Goal: Task Accomplishment & Management: Manage account settings

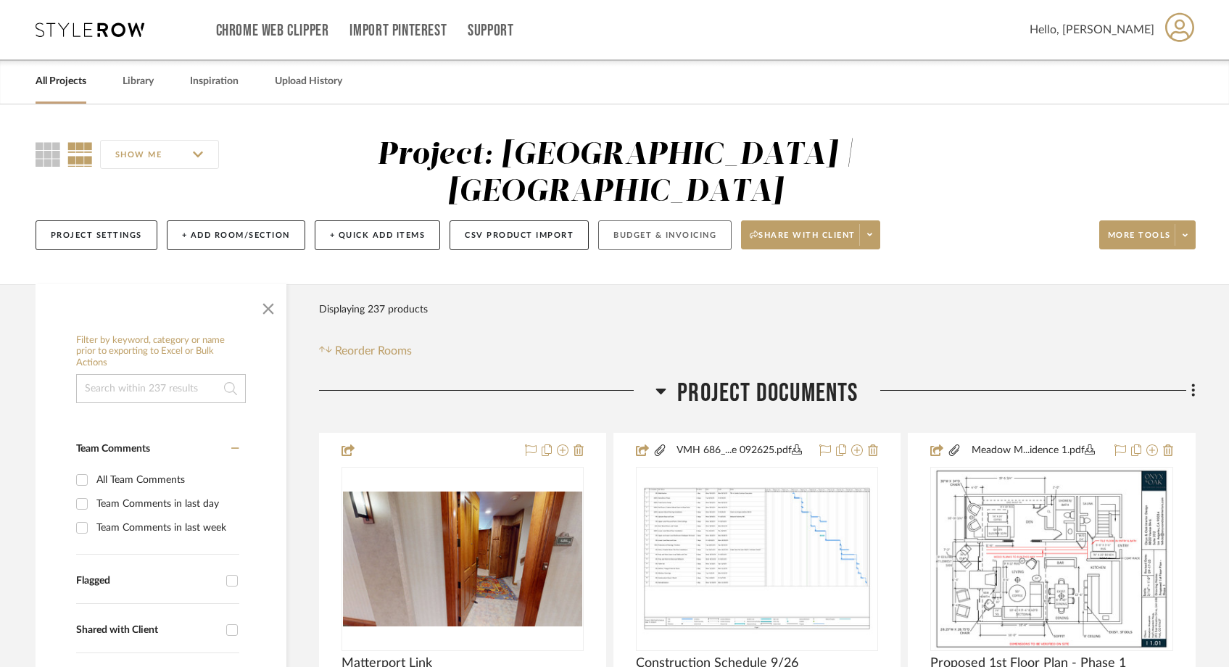
click at [661, 220] on button "Budget & Invoicing" at bounding box center [664, 235] width 133 height 30
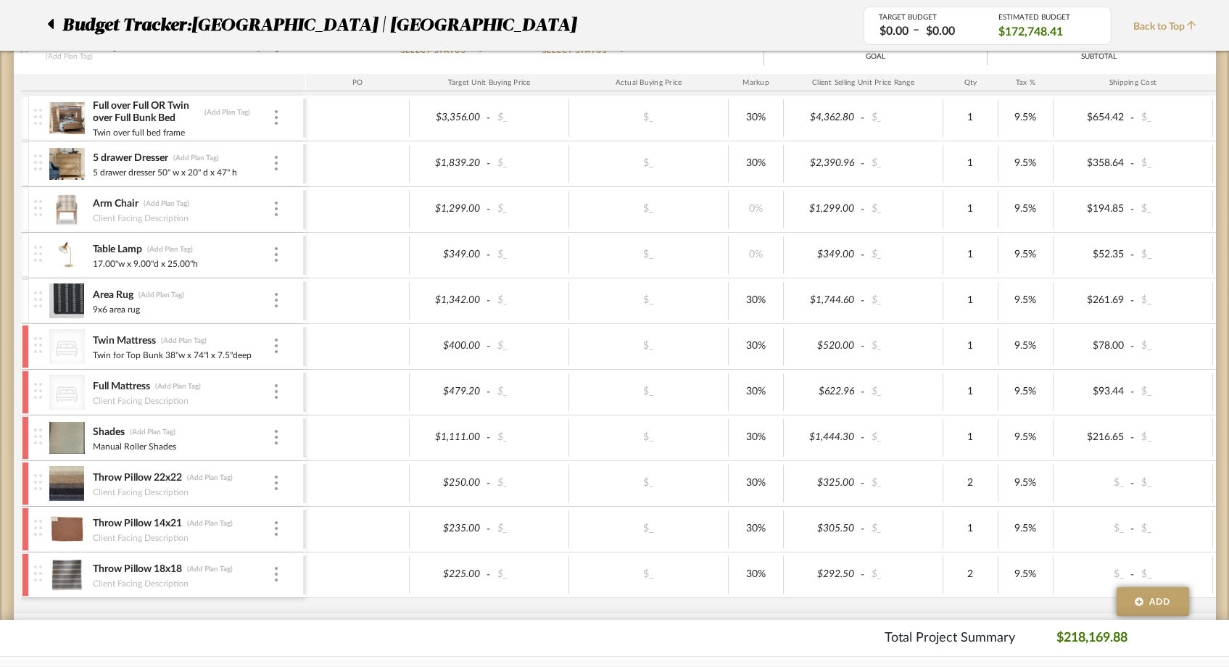
scroll to position [4386, 0]
click at [51, 25] on icon at bounding box center [51, 24] width 6 height 10
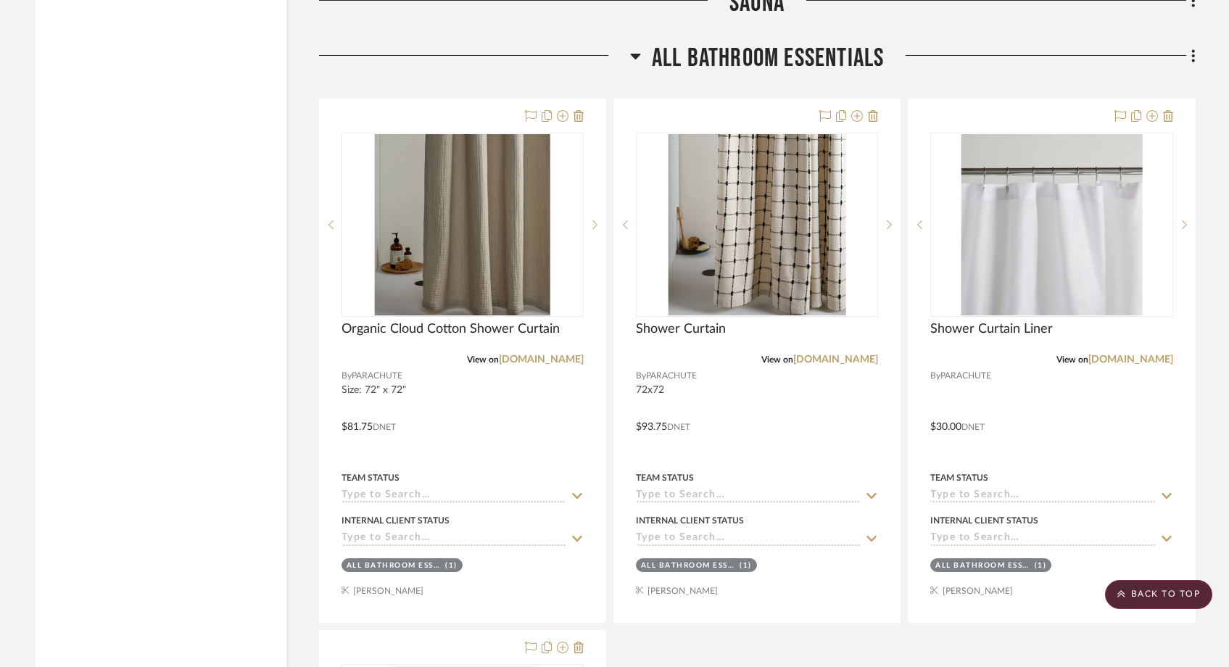
scroll to position [6779, 0]
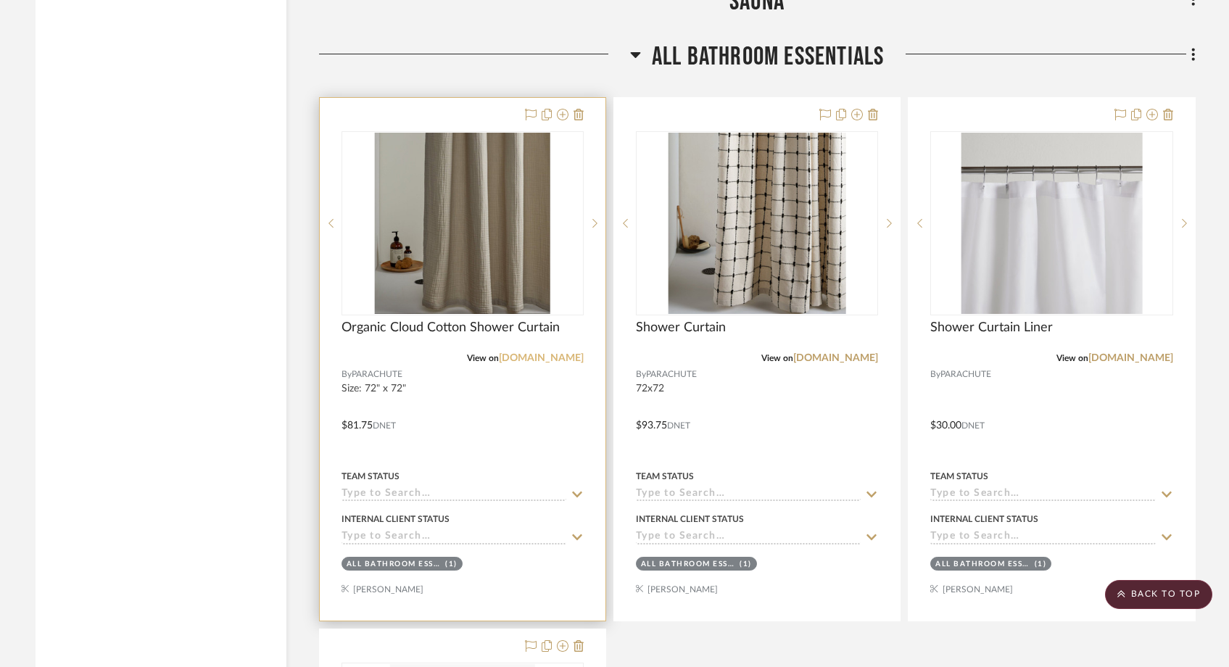
click at [532, 353] on link "[DOMAIN_NAME]" at bounding box center [541, 358] width 85 height 10
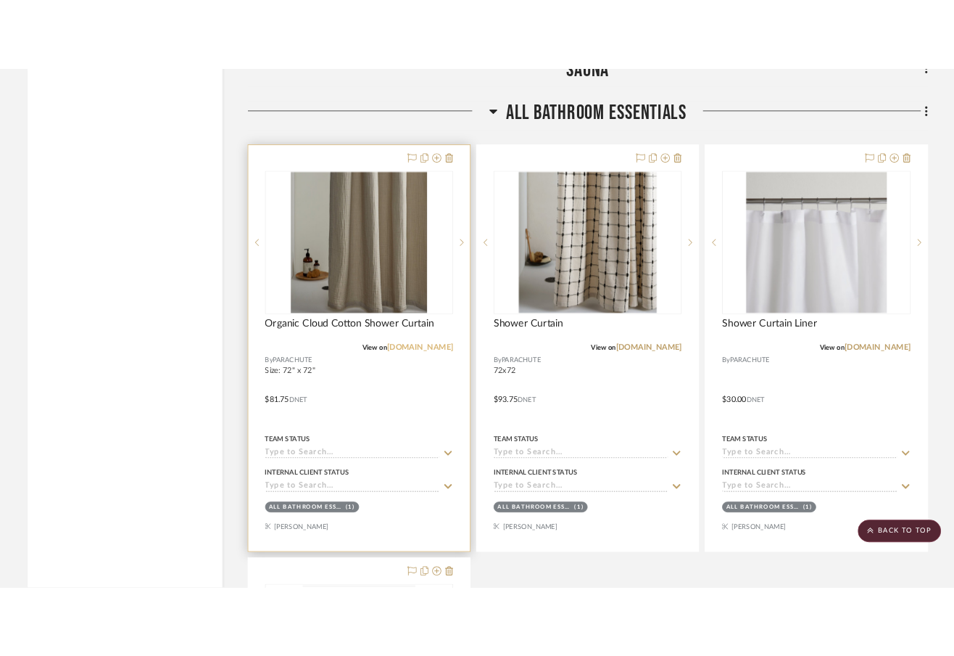
scroll to position [6816, 0]
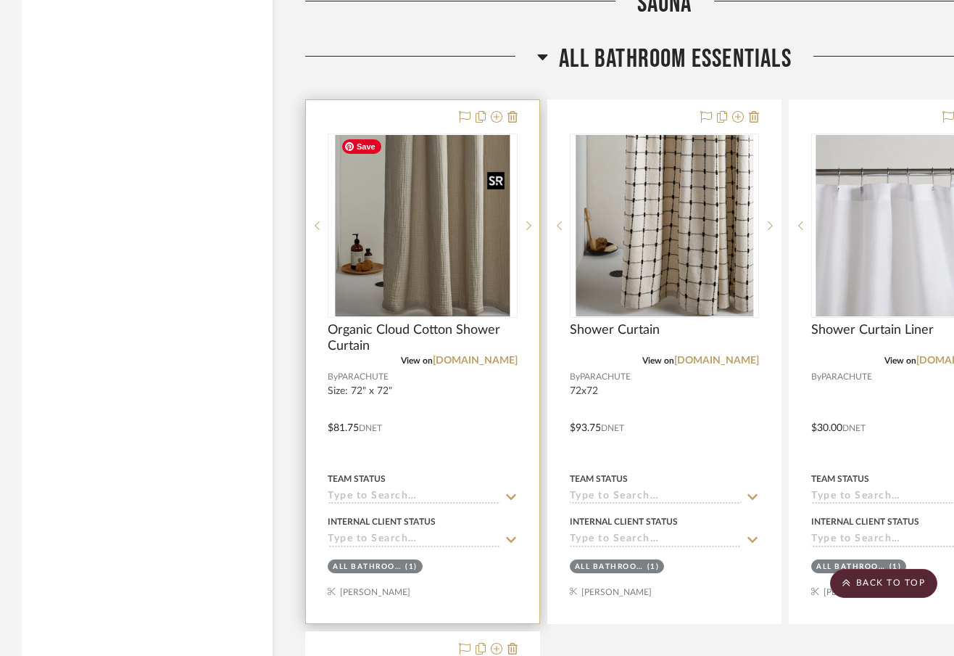
click at [386, 249] on img "0" at bounding box center [422, 225] width 175 height 181
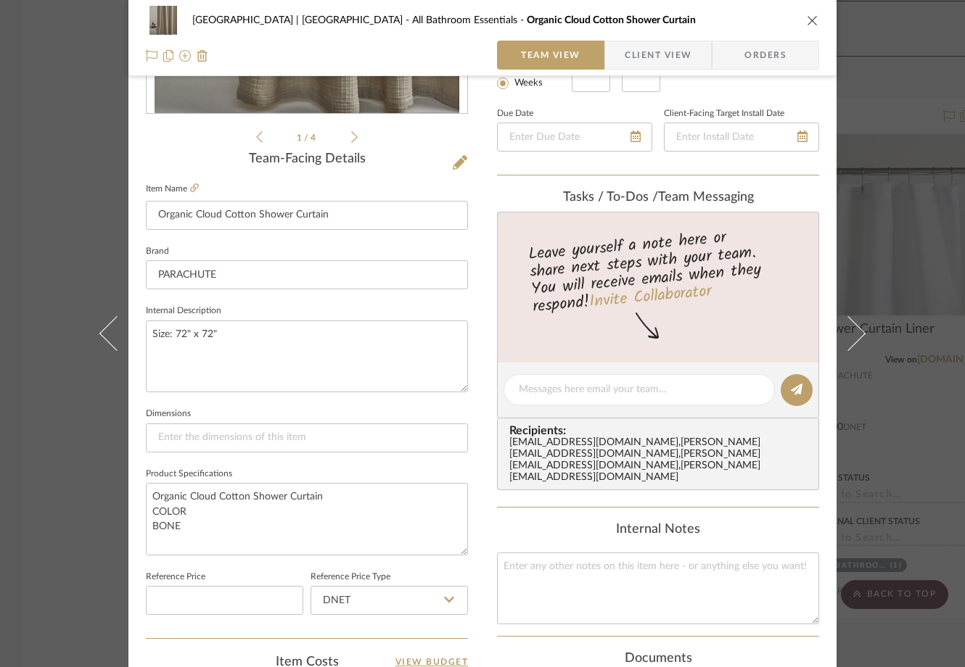
scroll to position [322, 0]
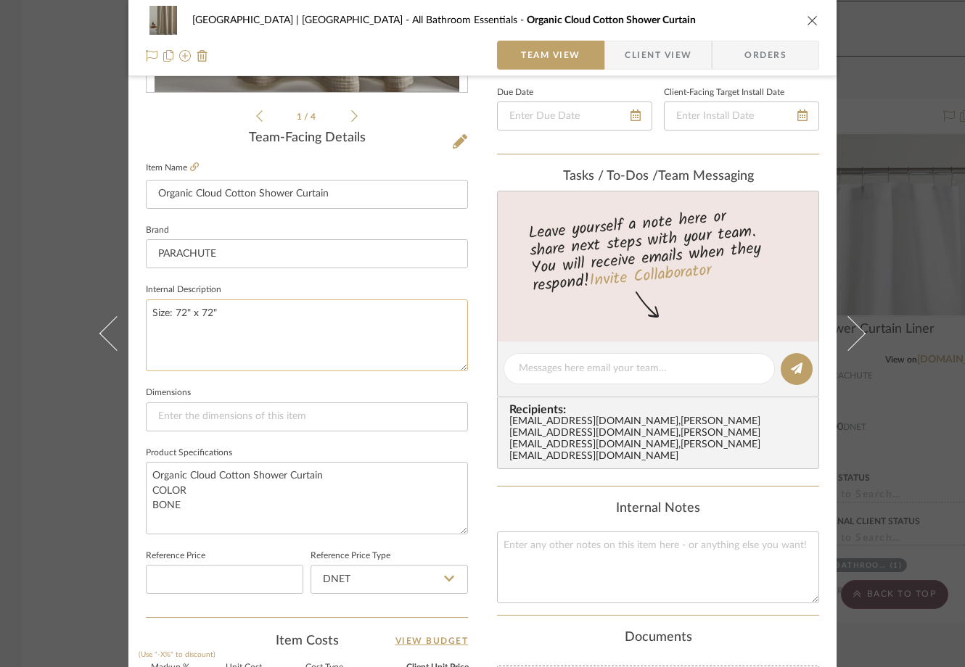
click at [261, 310] on textarea "Size: 72" x 72"" at bounding box center [307, 336] width 322 height 72
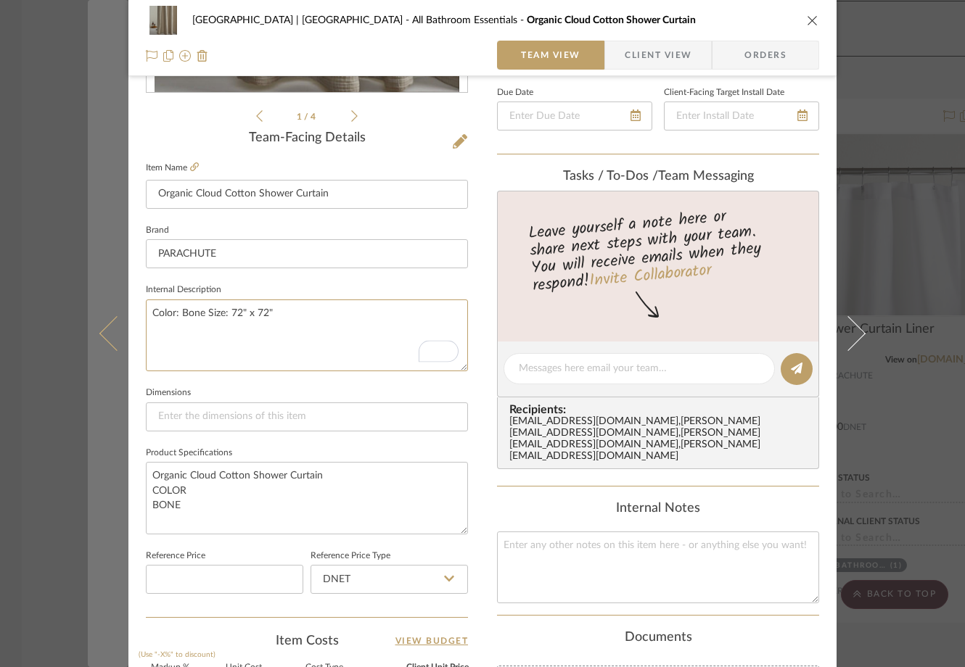
drag, startPoint x: 281, startPoint y: 312, endPoint x: 116, endPoint y: 311, distance: 164.6
click at [116, 311] on mat-dialog-content "Meadow Mountain | Vail Valley All Bathroom Essentials Organic Cloud Cotton Show…" at bounding box center [482, 359] width 789 height 1340
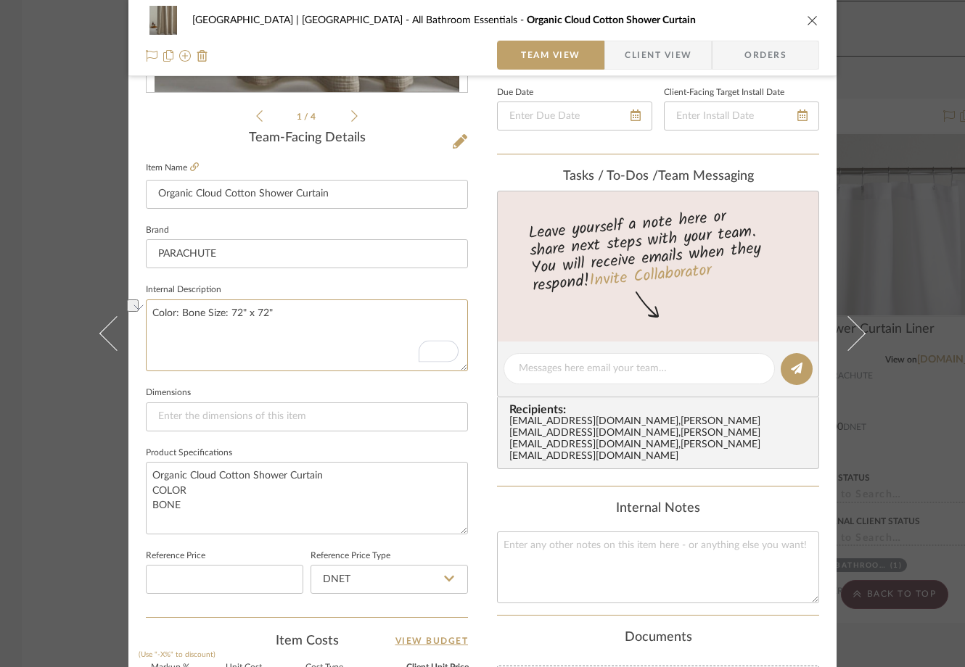
type textarea "Color: Bone Size: 72" x 72""
click at [808, 20] on icon "close" at bounding box center [812, 21] width 12 height 12
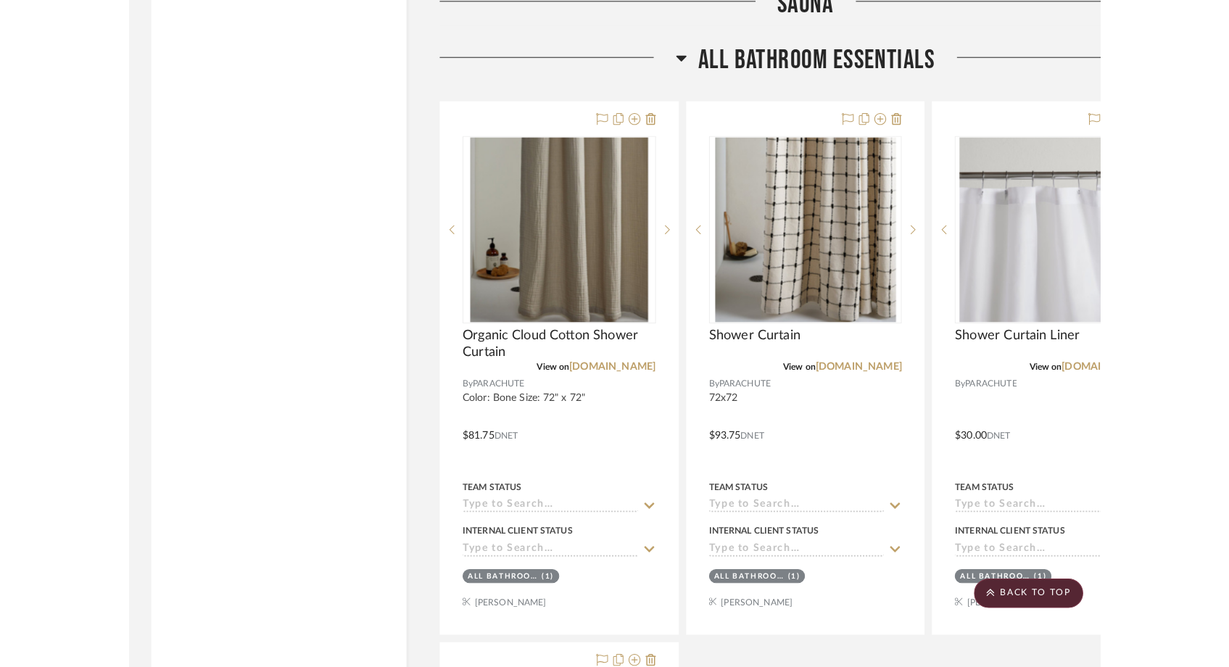
scroll to position [6779, 0]
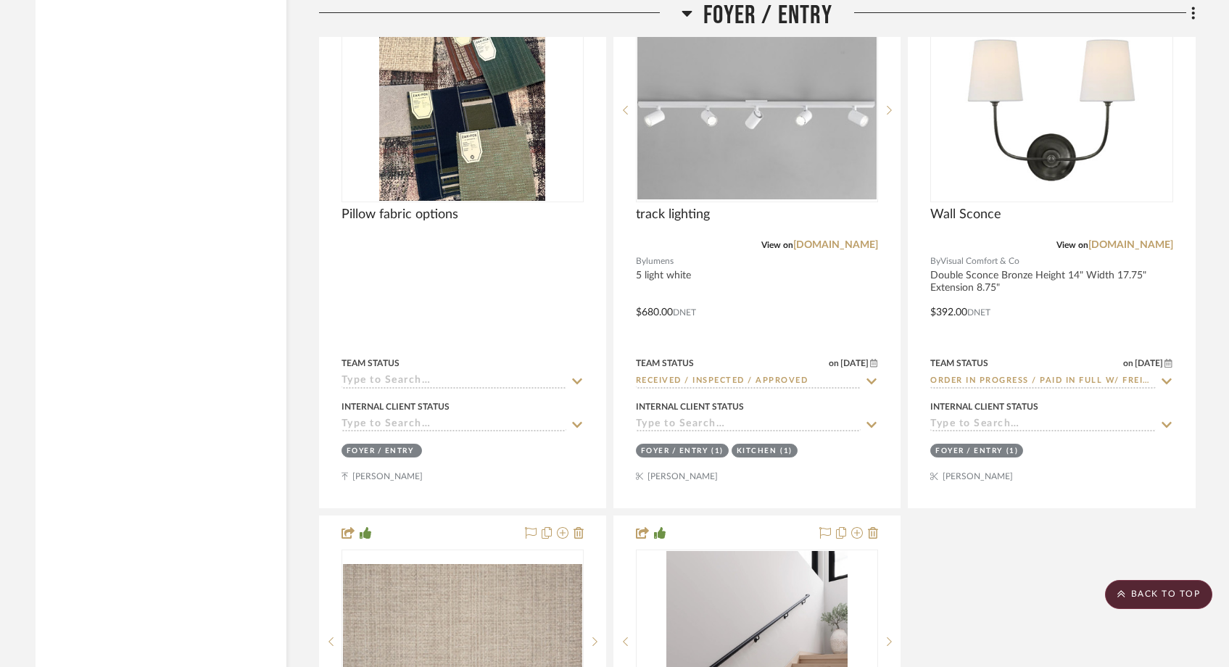
scroll to position [4715, 0]
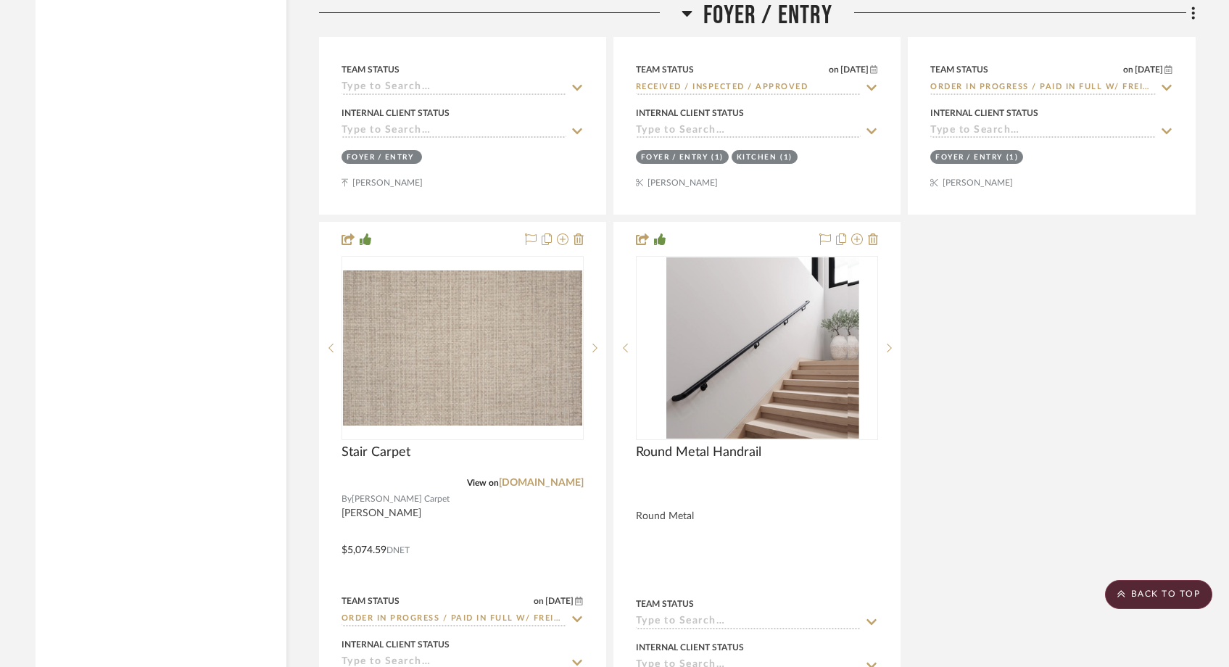
click at [684, 15] on icon at bounding box center [687, 12] width 11 height 17
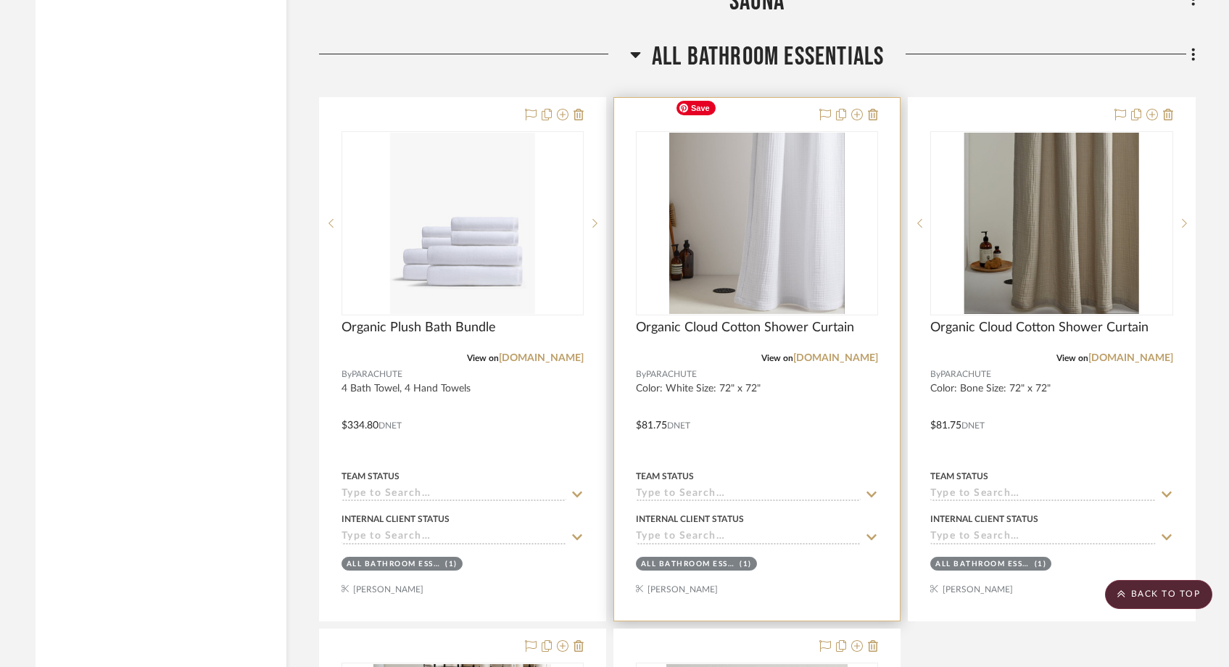
scroll to position [5115, 0]
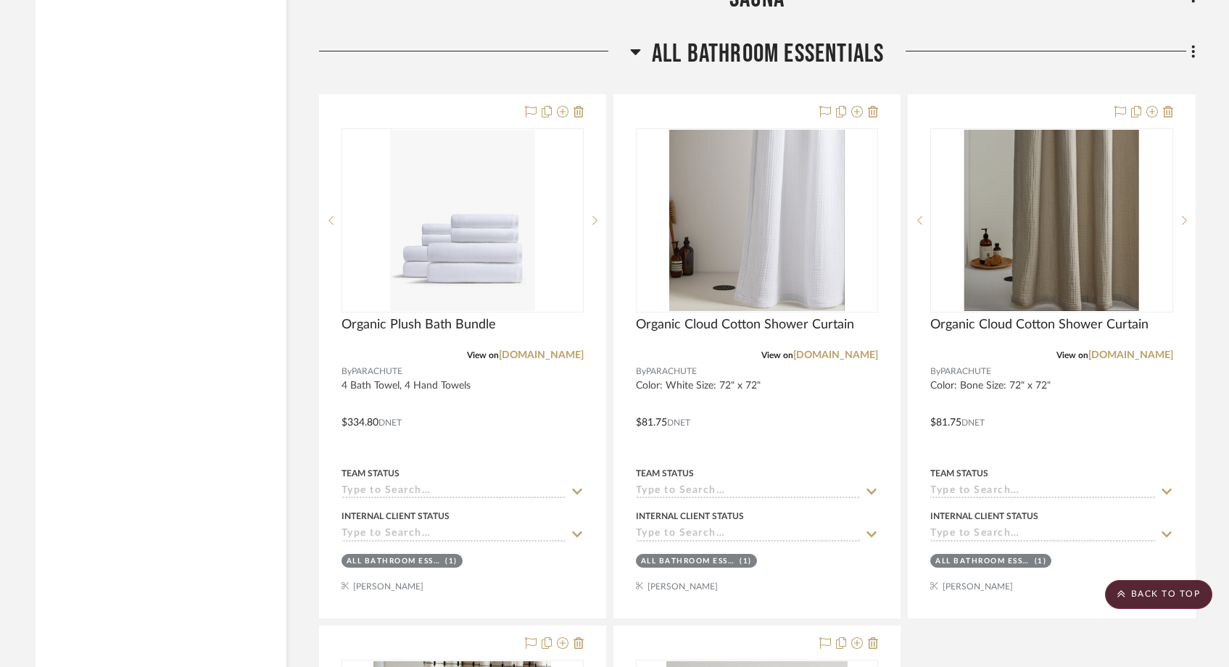
drag, startPoint x: 675, startPoint y: 300, endPoint x: 162, endPoint y: 0, distance: 594.8
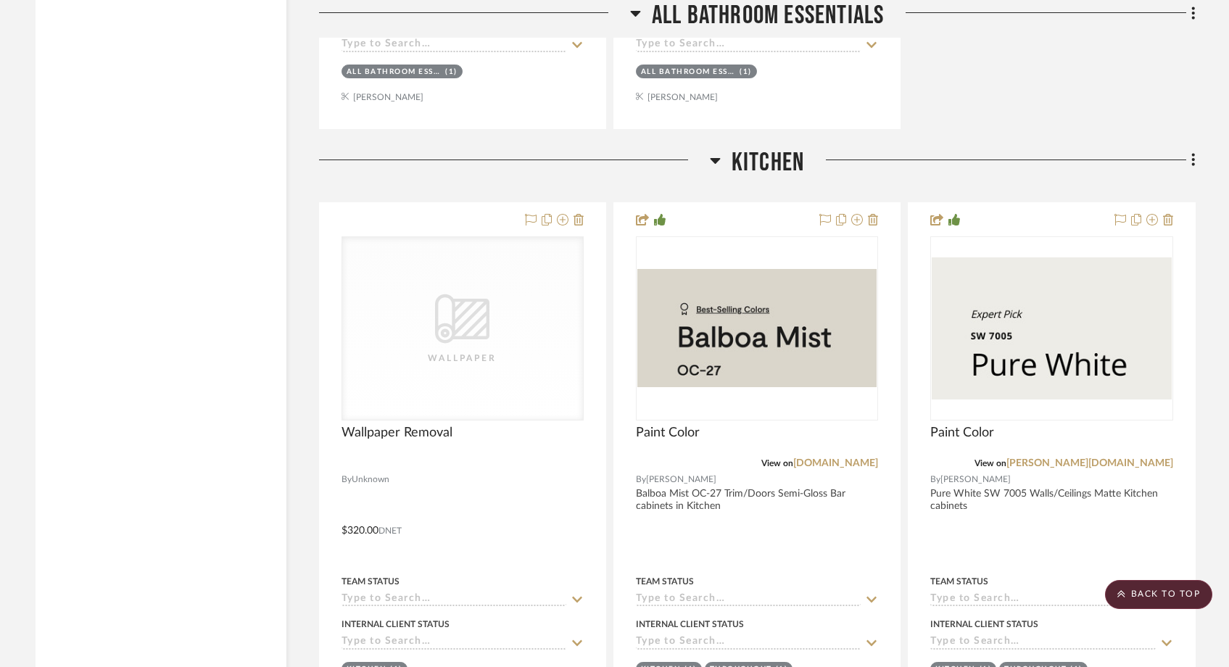
scroll to position [6150, 0]
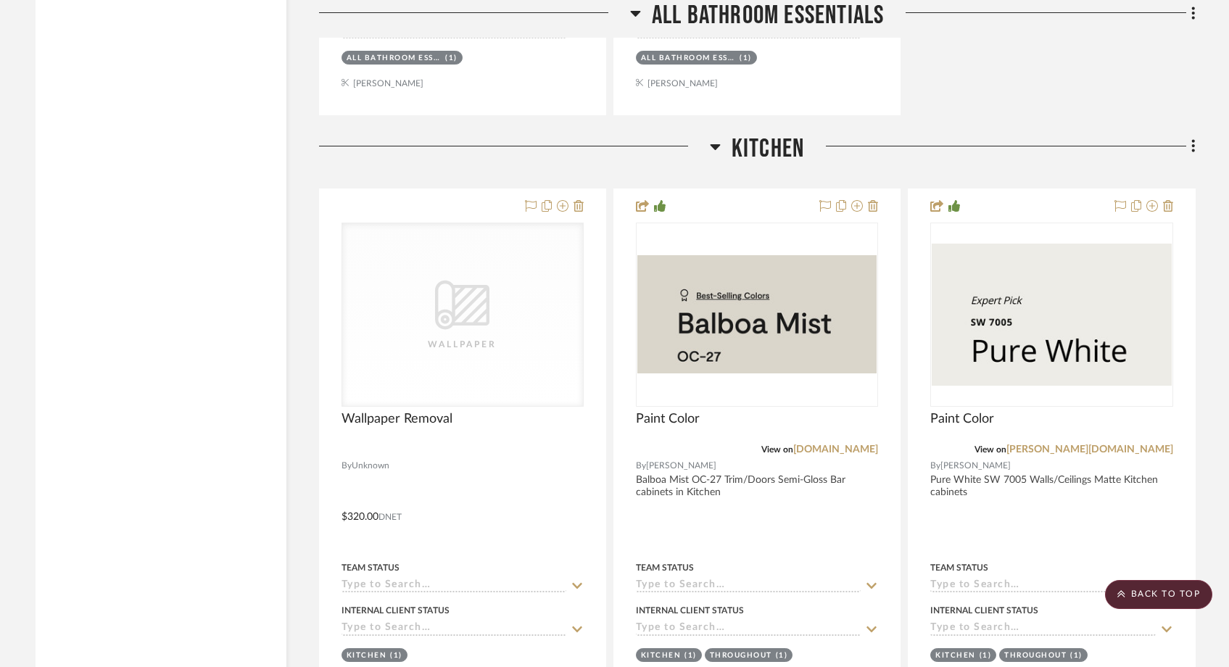
click at [712, 138] on icon at bounding box center [715, 146] width 11 height 17
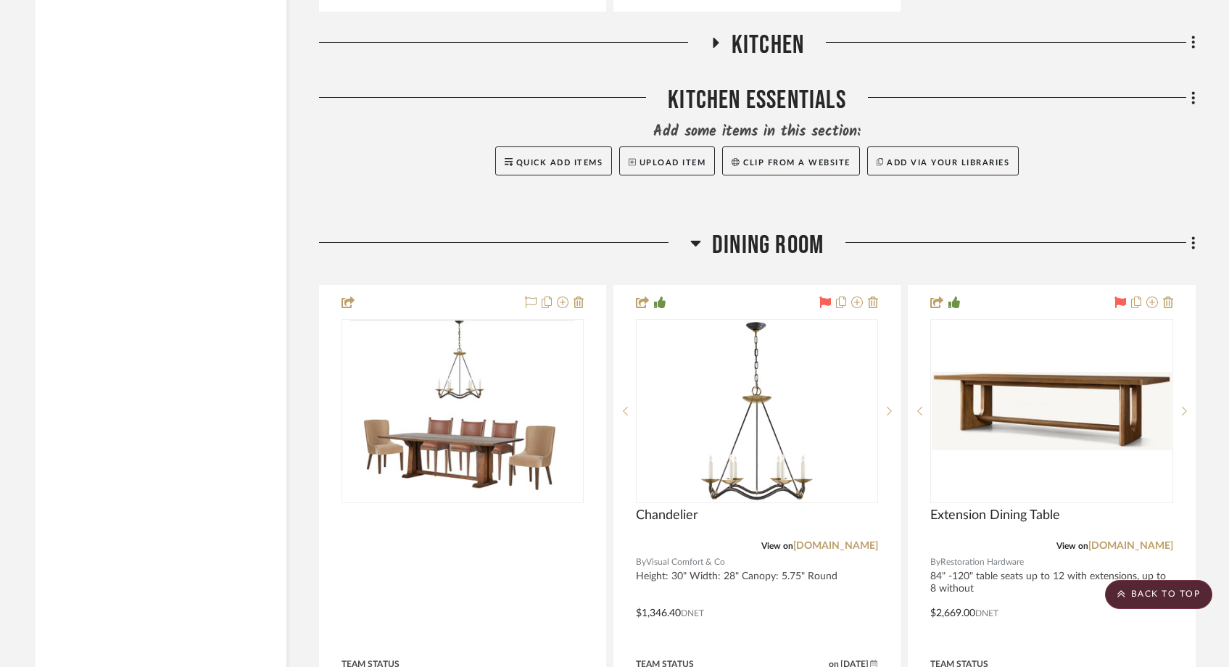
scroll to position [6278, 0]
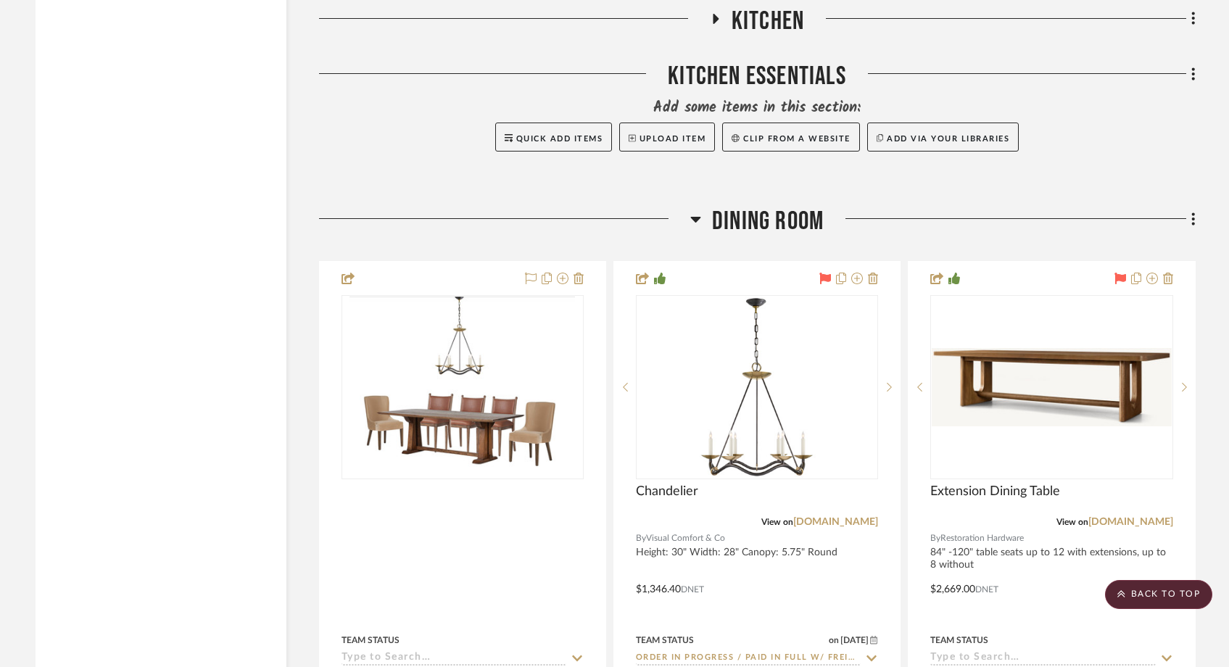
click at [698, 210] on icon at bounding box center [695, 218] width 11 height 17
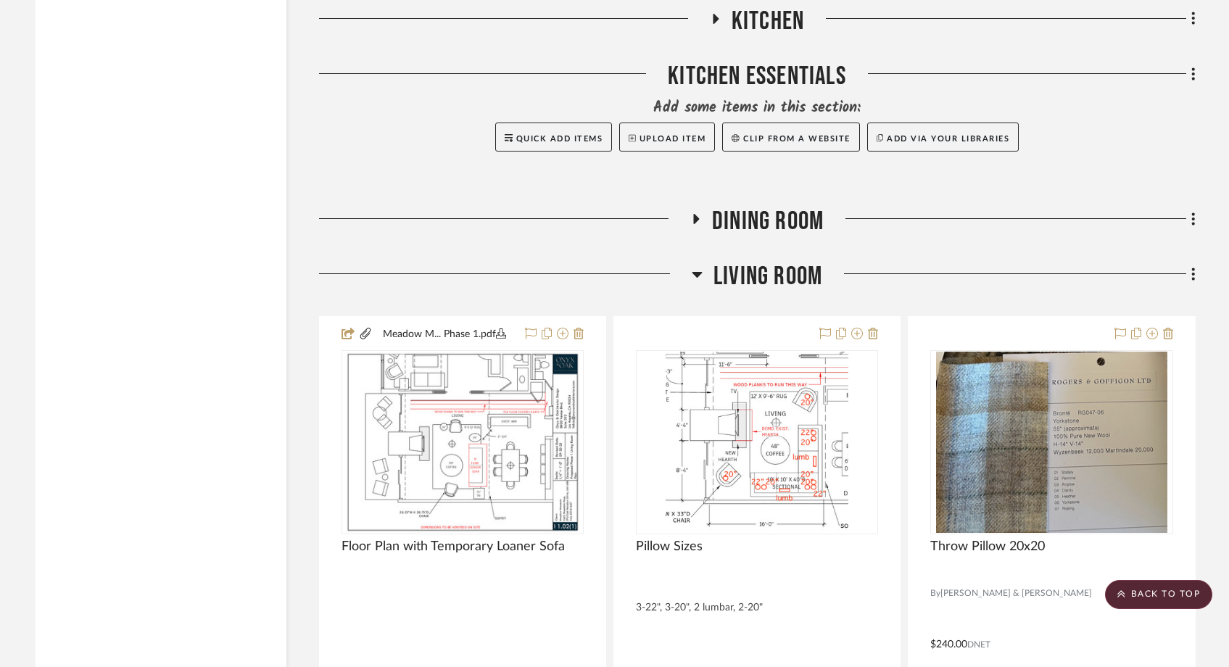
click at [701, 265] on icon at bounding box center [697, 273] width 11 height 17
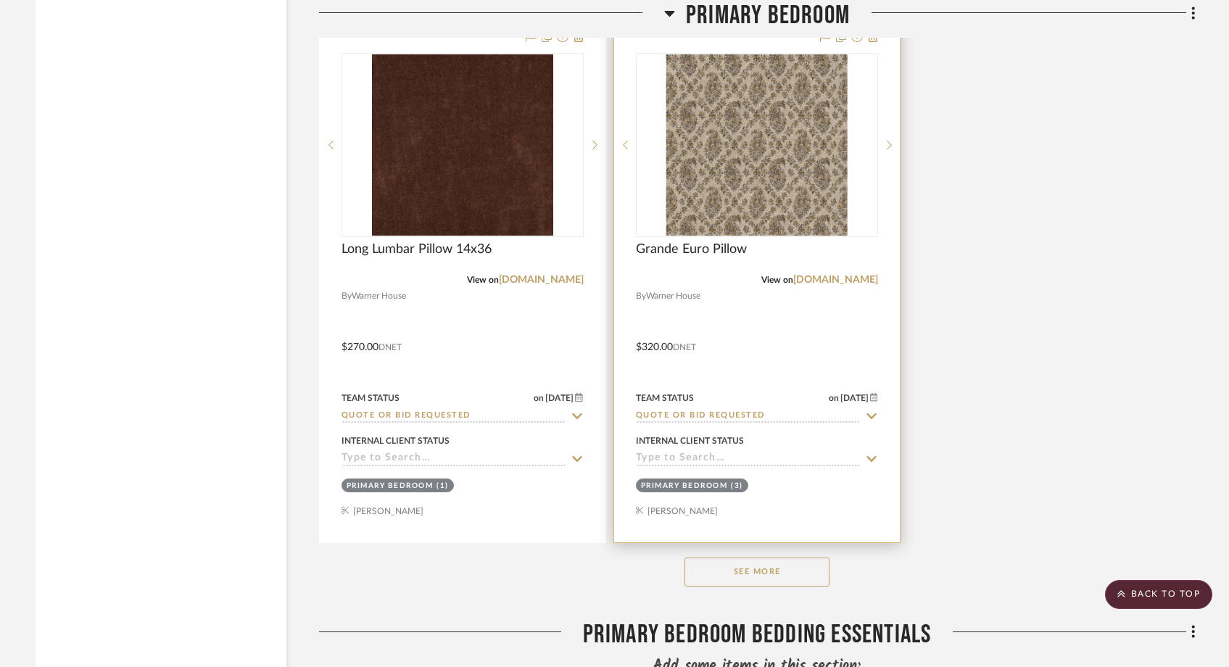
scroll to position [12439, 0]
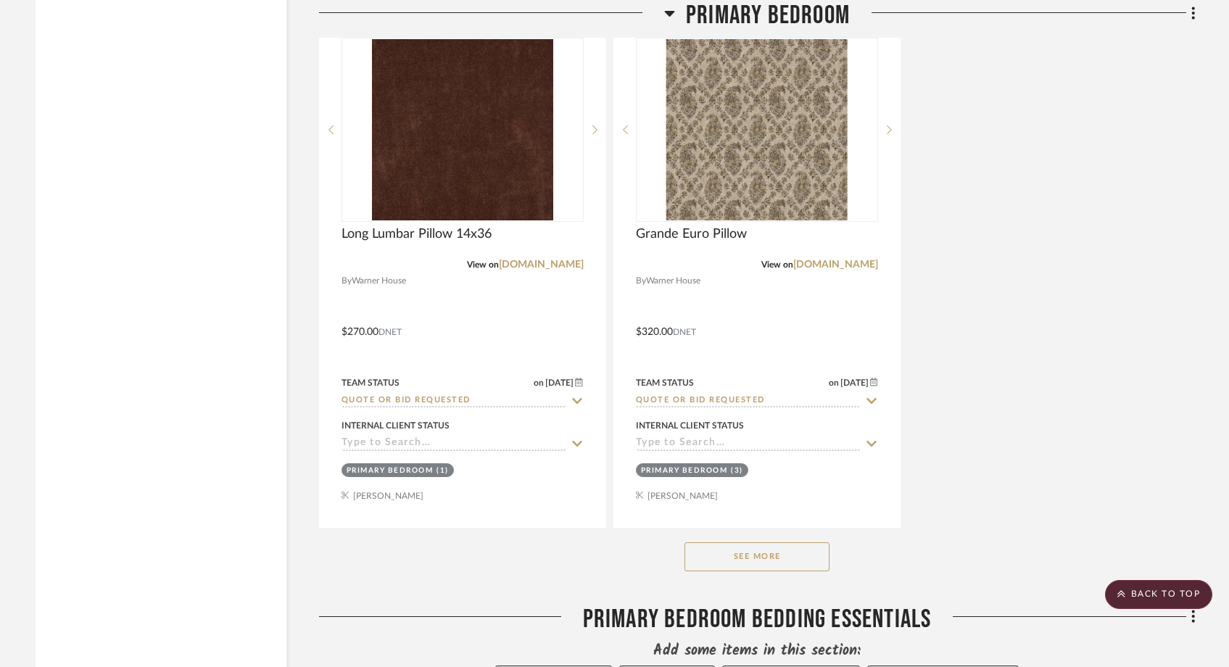
click at [708, 542] on button "See More" at bounding box center [757, 556] width 145 height 29
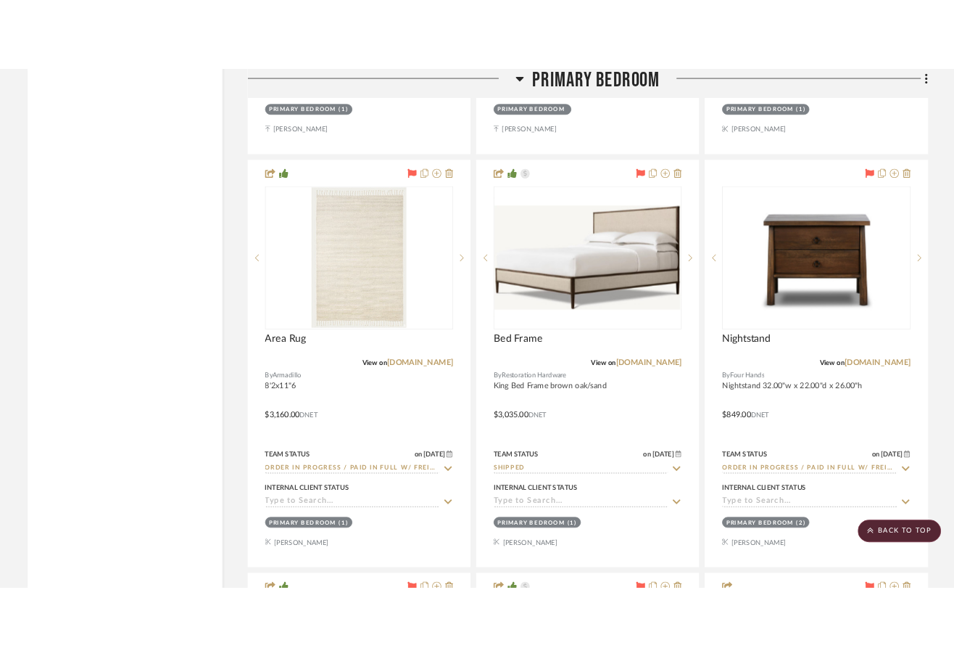
scroll to position [13958, 0]
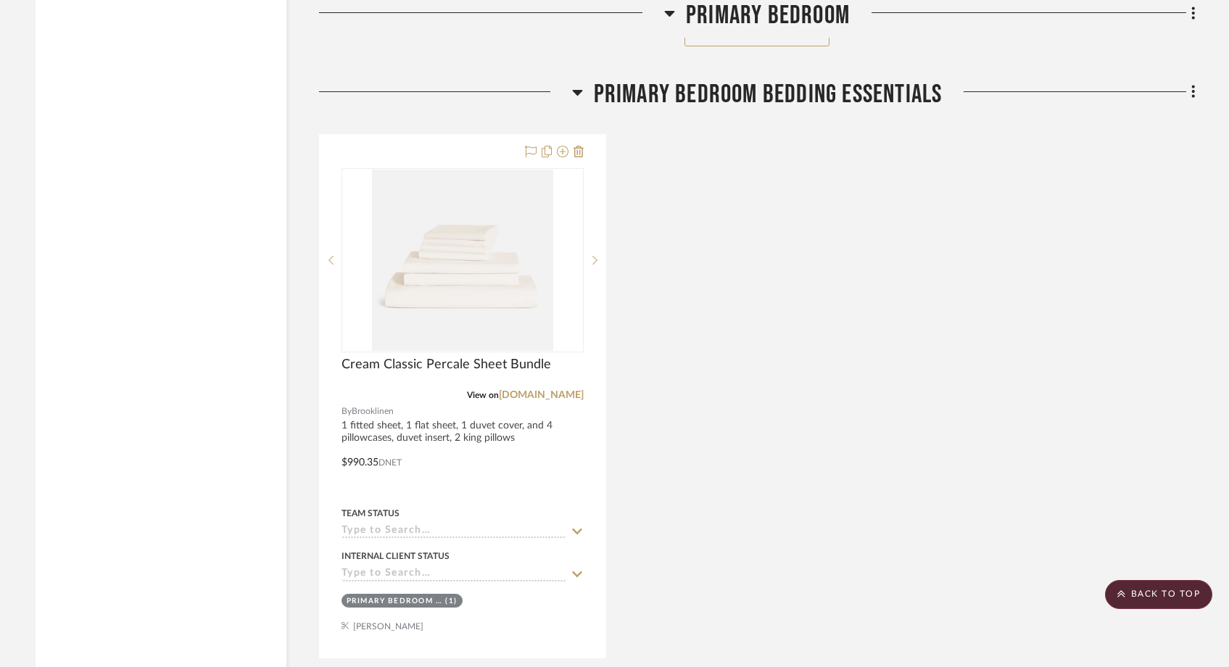
scroll to position [12974, 0]
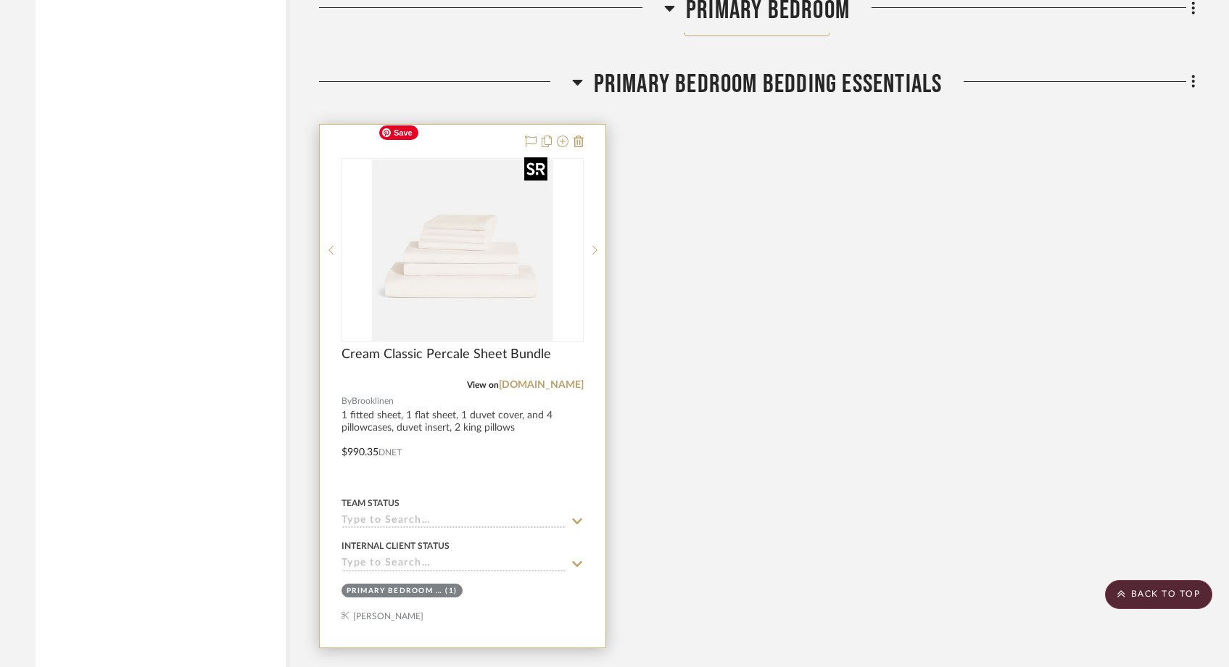
click at [484, 229] on img "0" at bounding box center [462, 250] width 181 height 181
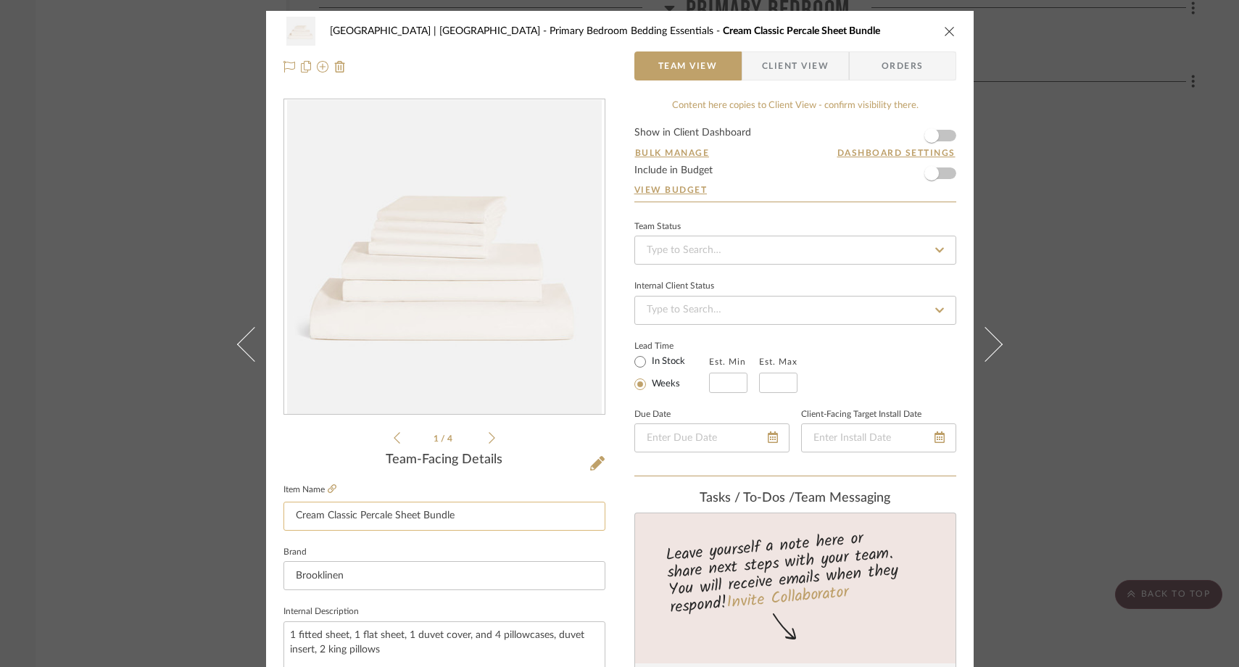
click at [418, 515] on input "Cream Classic Percale Sheet Bundle" at bounding box center [445, 516] width 322 height 29
type input "Cream Classic Percale Sheet & Insert Bundle"
click at [418, 546] on fieldset "Brand Brooklinen" at bounding box center [445, 566] width 322 height 49
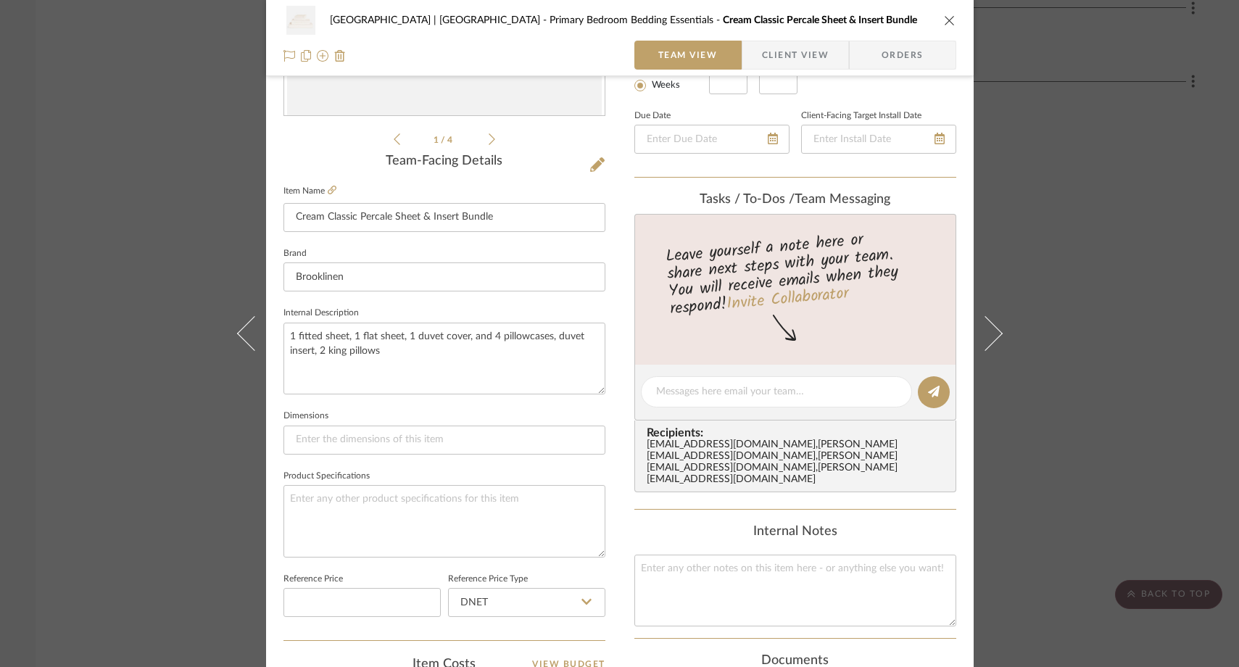
scroll to position [305, 0]
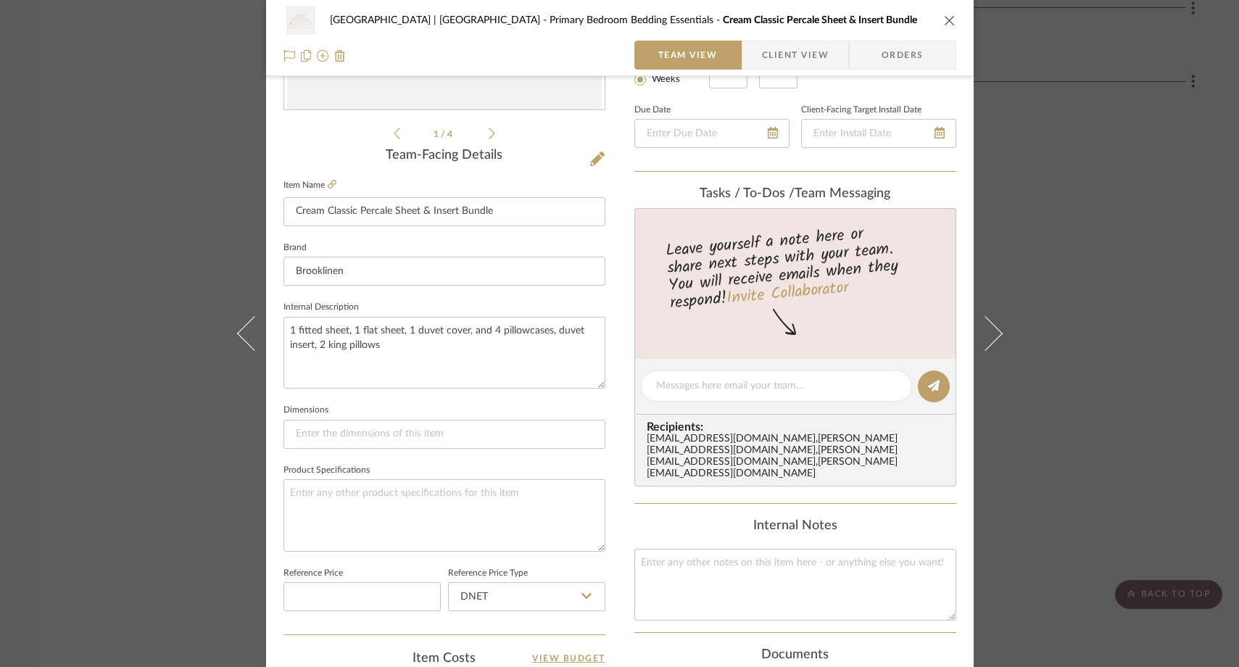
click at [133, 205] on div "Meadow Mountain | Vail Valley Primary Bedroom Bedding Essentials Cream Classic …" at bounding box center [619, 333] width 1239 height 667
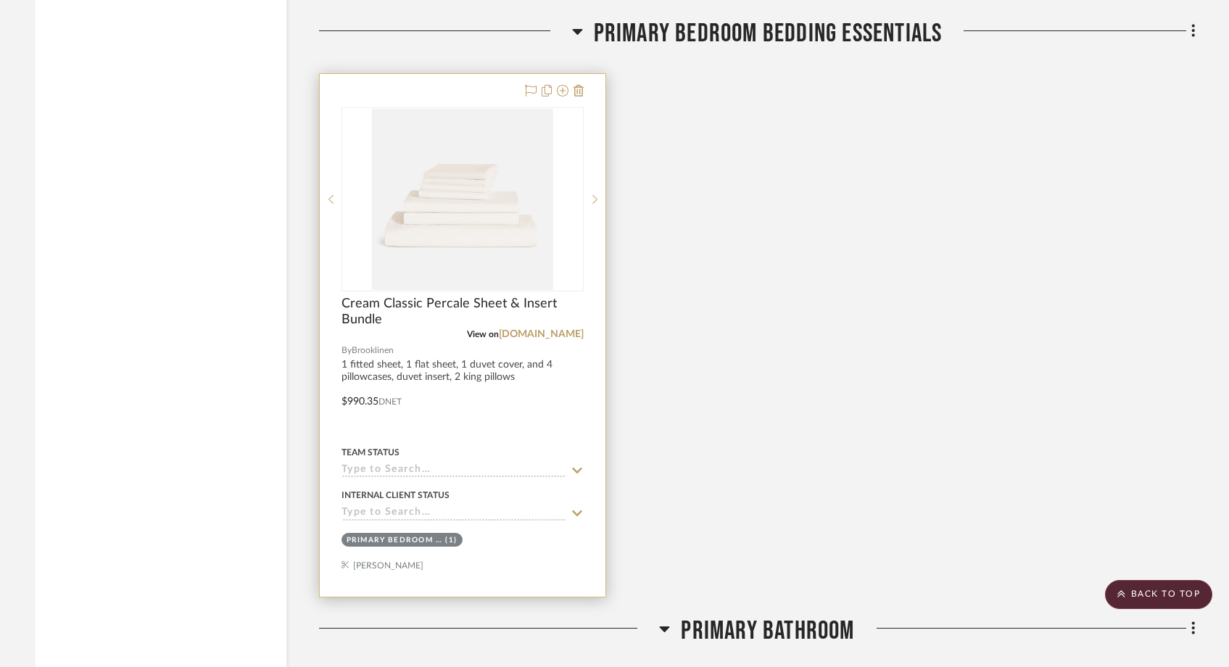
scroll to position [13024, 0]
click at [597, 196] on icon at bounding box center [595, 201] width 5 height 10
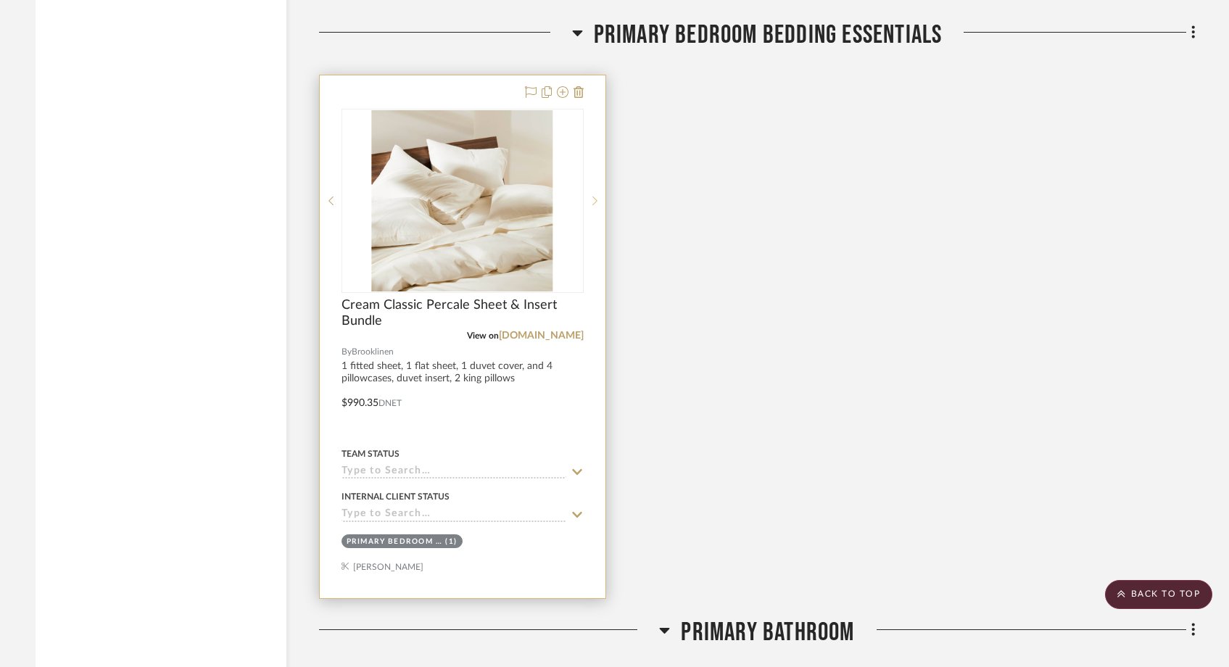
click at [597, 196] on icon at bounding box center [595, 201] width 5 height 10
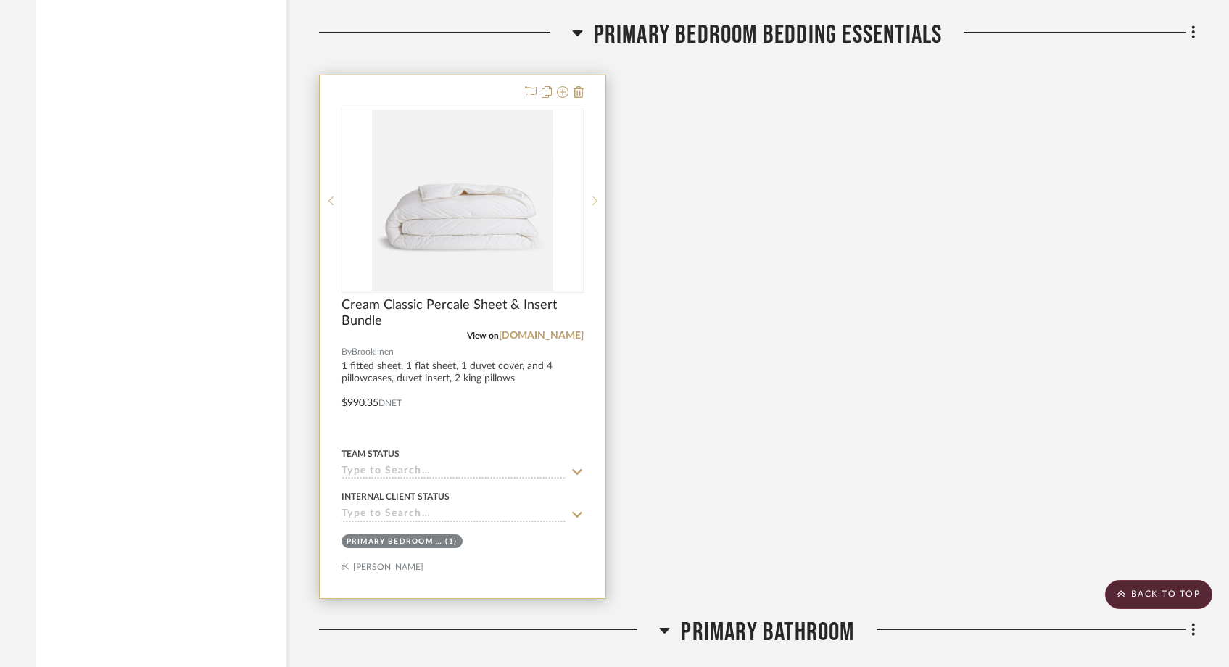
click at [597, 196] on icon at bounding box center [595, 201] width 5 height 10
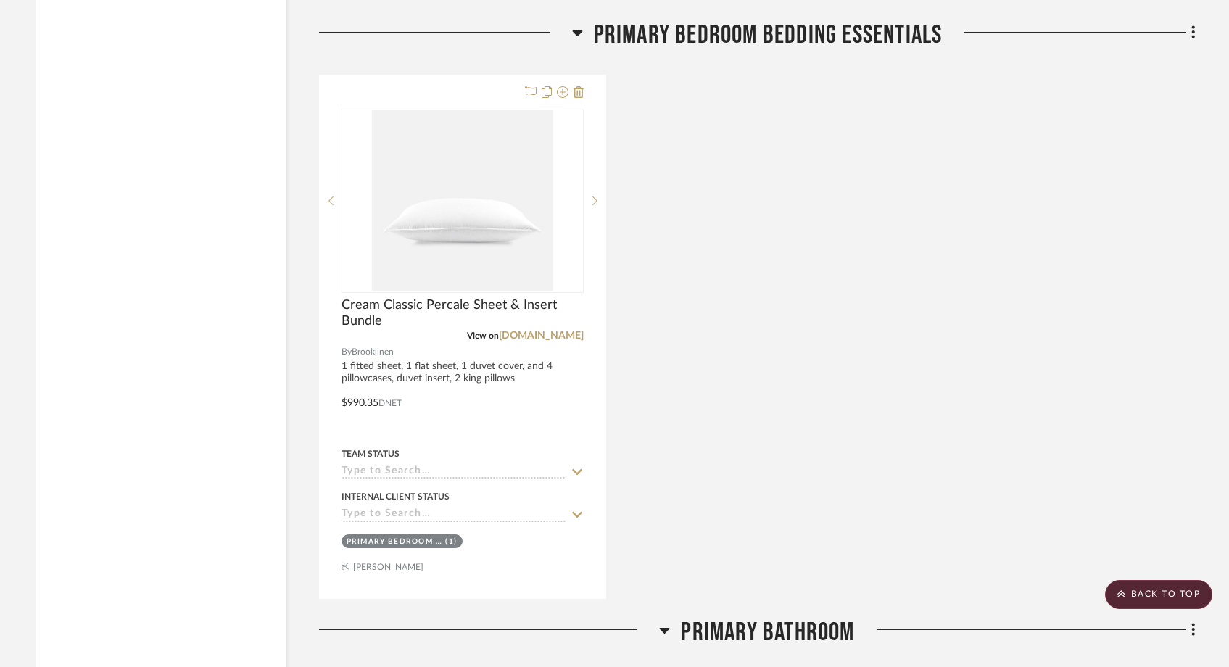
click at [770, 261] on div "Cream Classic Percale Sheet & Insert Bundle View on brooklinen.com By Brookline…" at bounding box center [757, 337] width 877 height 524
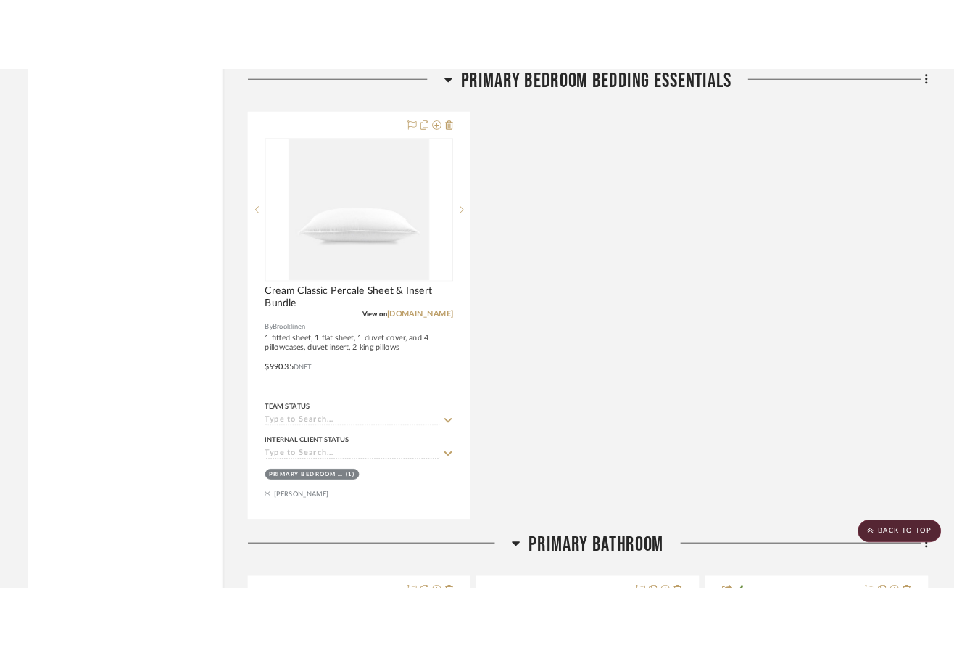
scroll to position [13080, 0]
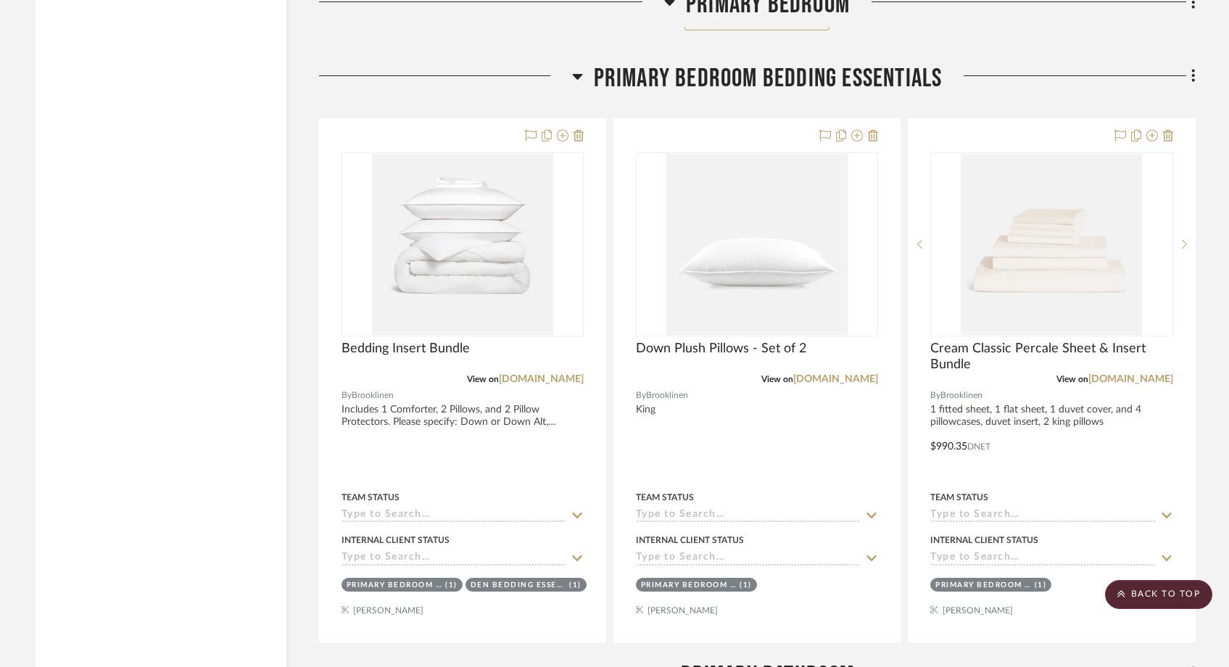
scroll to position [13391, 0]
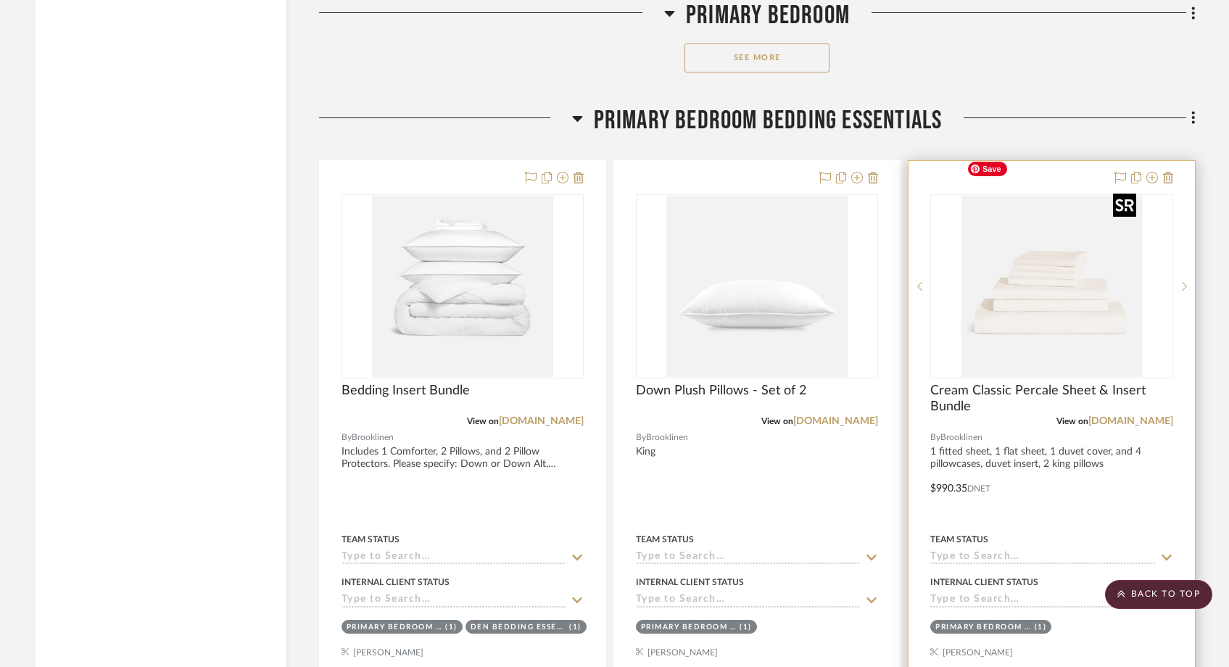
click at [964, 306] on img "0" at bounding box center [1051, 286] width 181 height 181
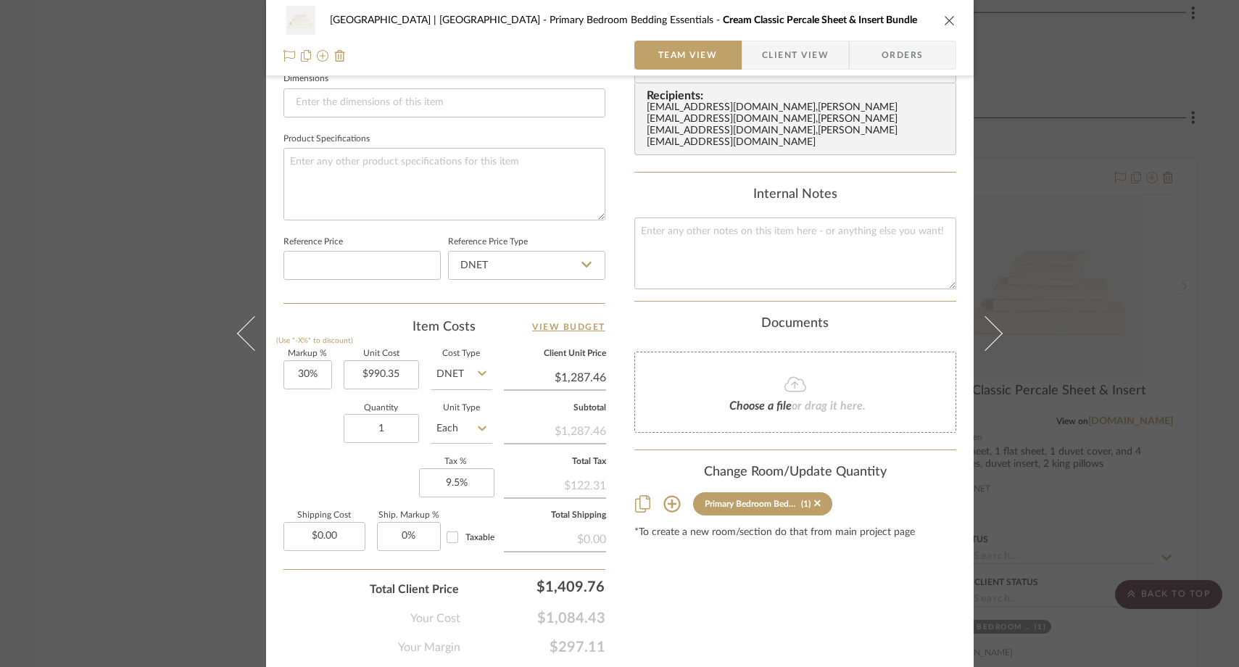
scroll to position [638, 0]
type input "990.35"
click at [403, 374] on input "990.35" at bounding box center [381, 373] width 75 height 29
click at [312, 429] on div "Quantity 1 Unit Type Each" at bounding box center [388, 428] width 209 height 51
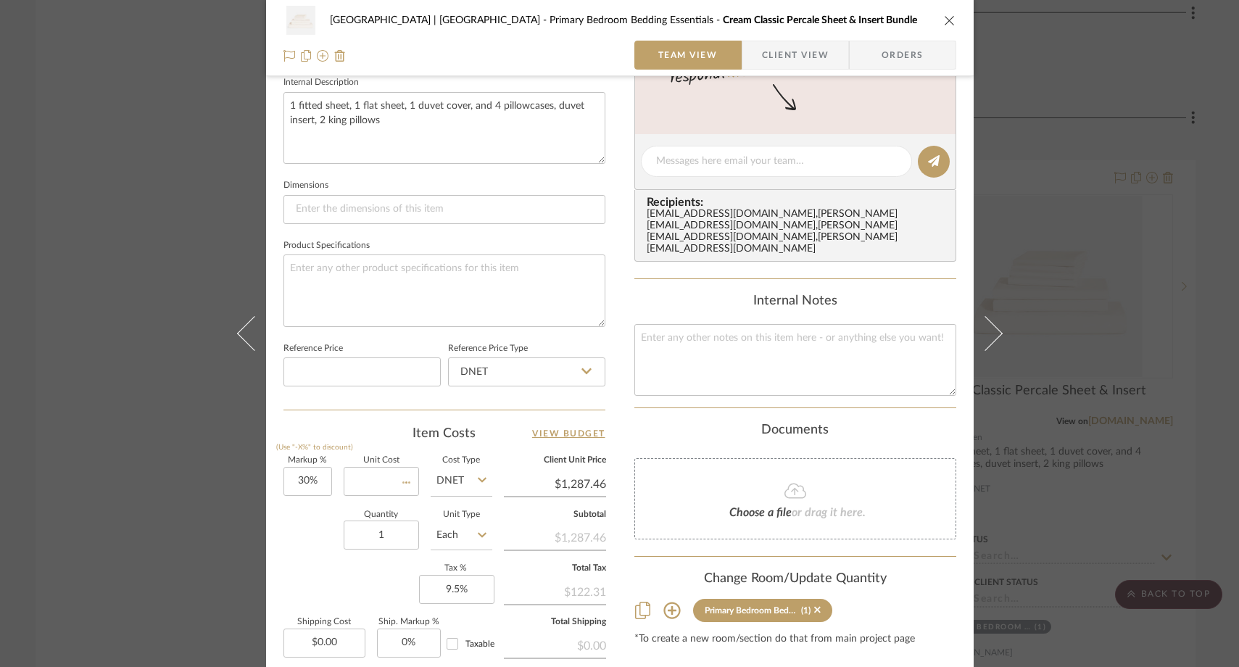
type input "$0.00"
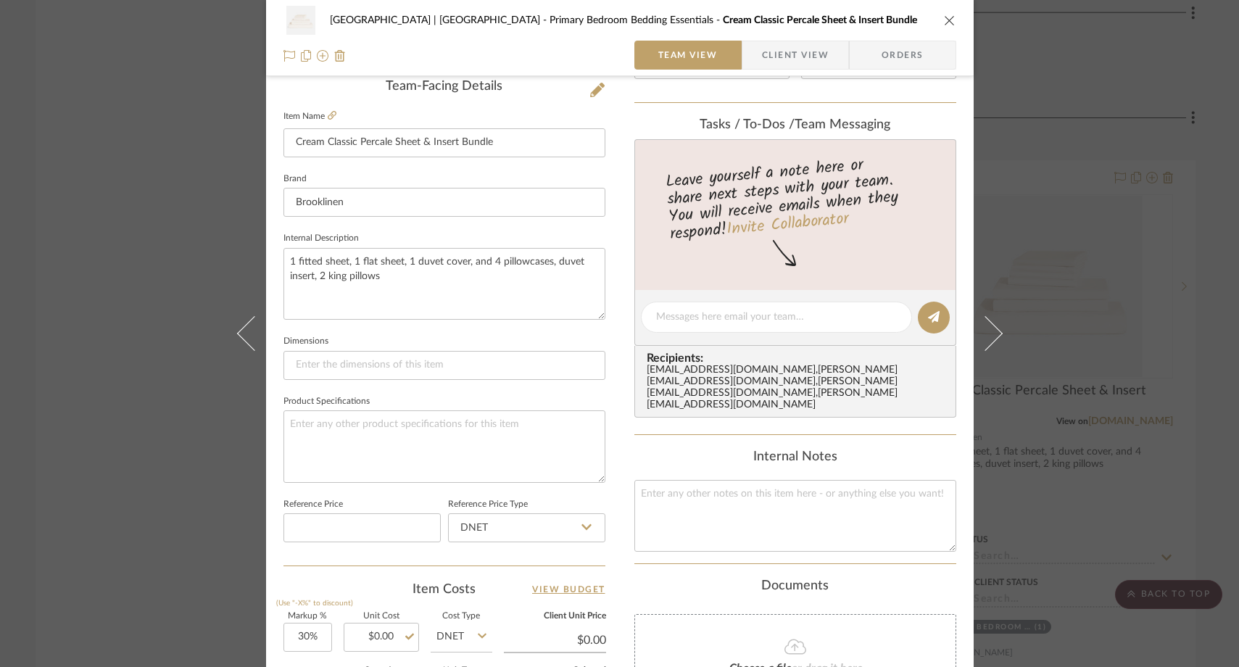
scroll to position [362, 0]
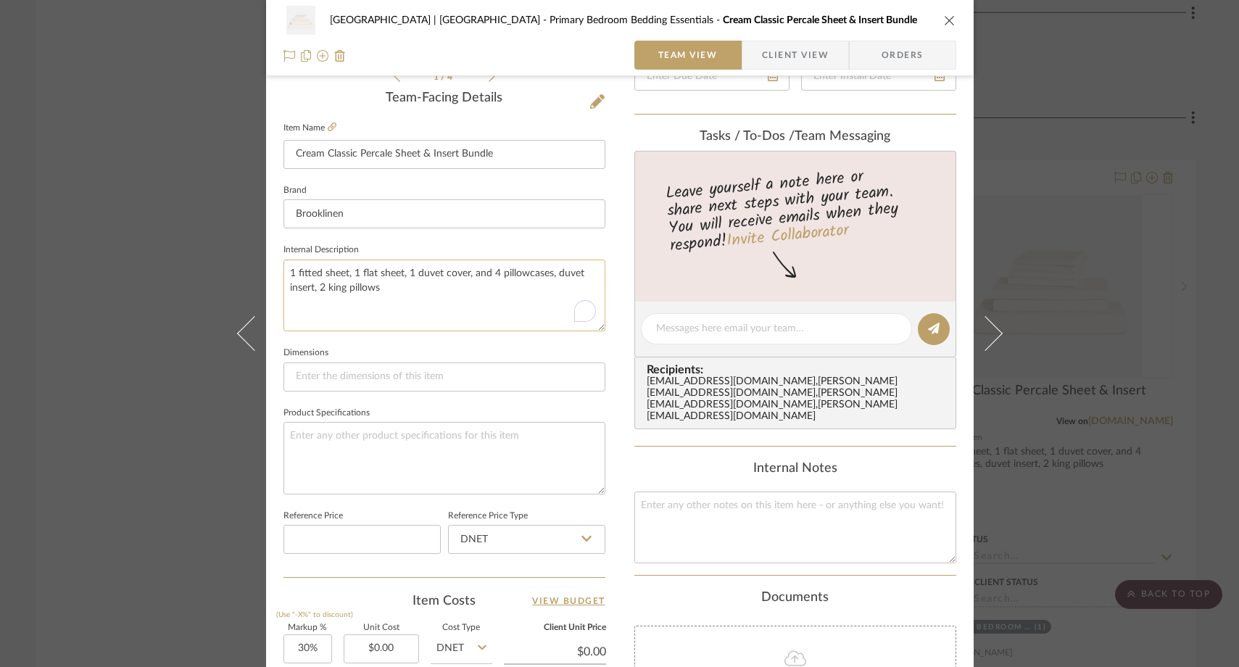
drag, startPoint x: 552, startPoint y: 274, endPoint x: 552, endPoint y: 289, distance: 14.5
click at [552, 289] on textarea "1 fitted sheet, 1 flat sheet, 1 duvet cover, and 4 pillowcases, duvet insert, 2…" at bounding box center [445, 296] width 322 height 72
type textarea "1 fitted sheet, 1 flat sheet, 1 duvet cover, and 4 pillowcases"
click at [493, 350] on fieldset "Dimensions" at bounding box center [445, 367] width 322 height 49
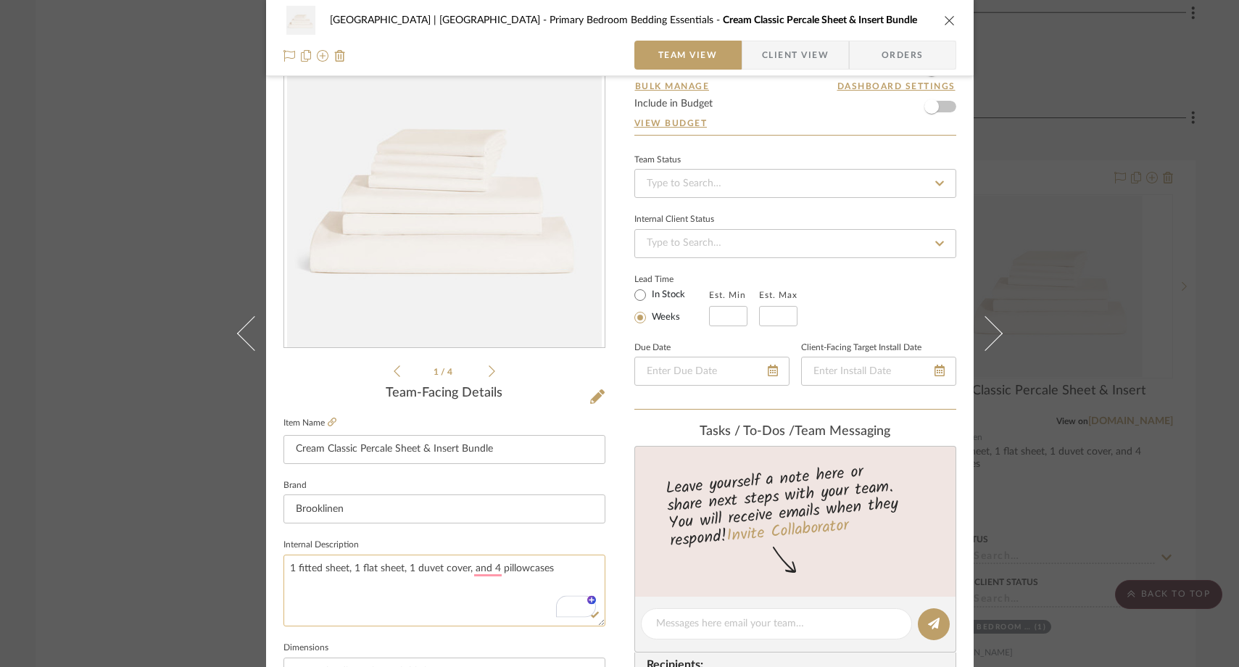
scroll to position [0, 0]
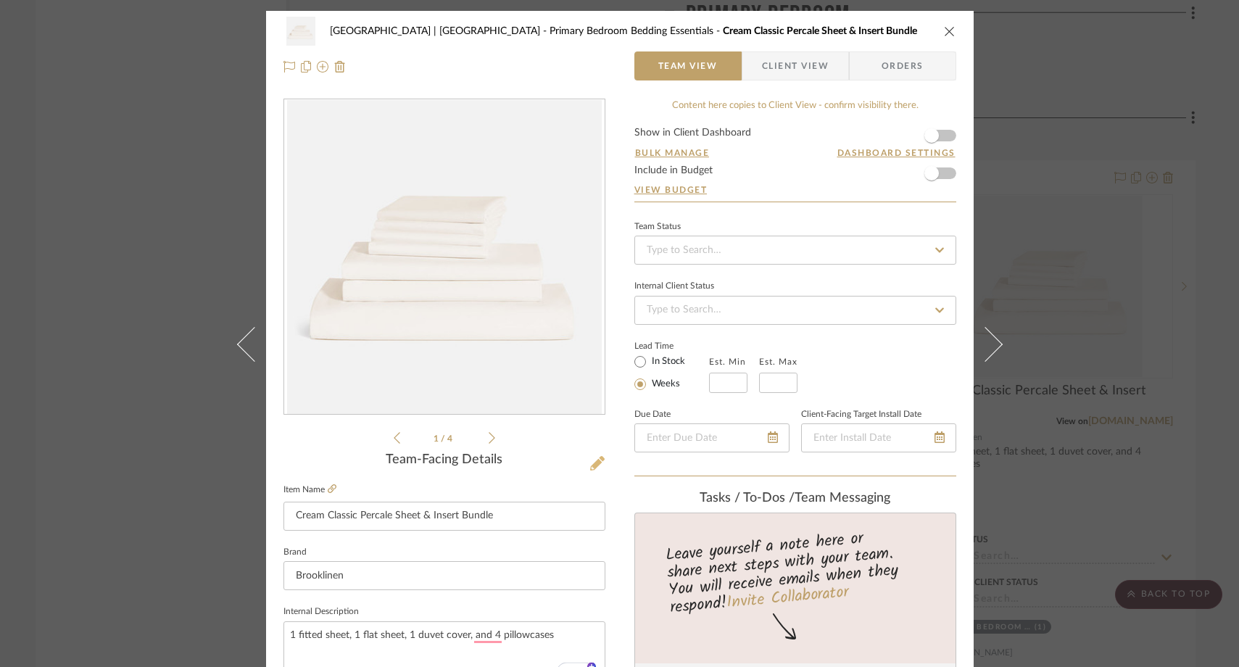
click at [590, 466] on icon at bounding box center [597, 463] width 15 height 15
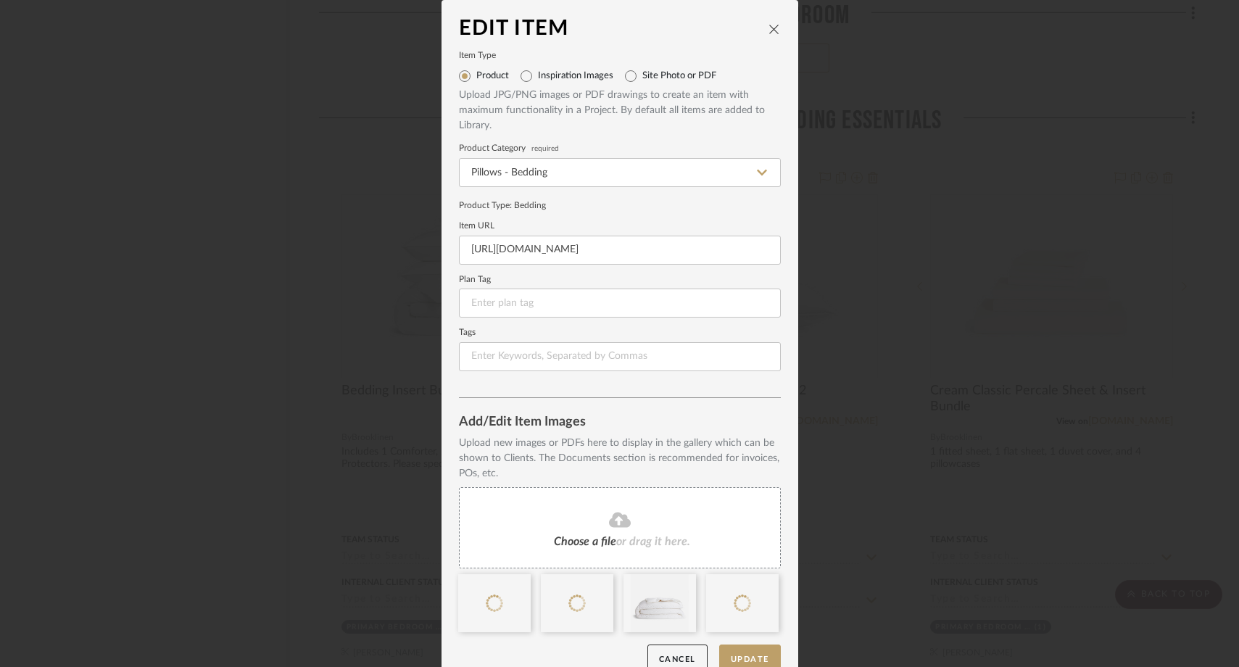
scroll to position [24, 0]
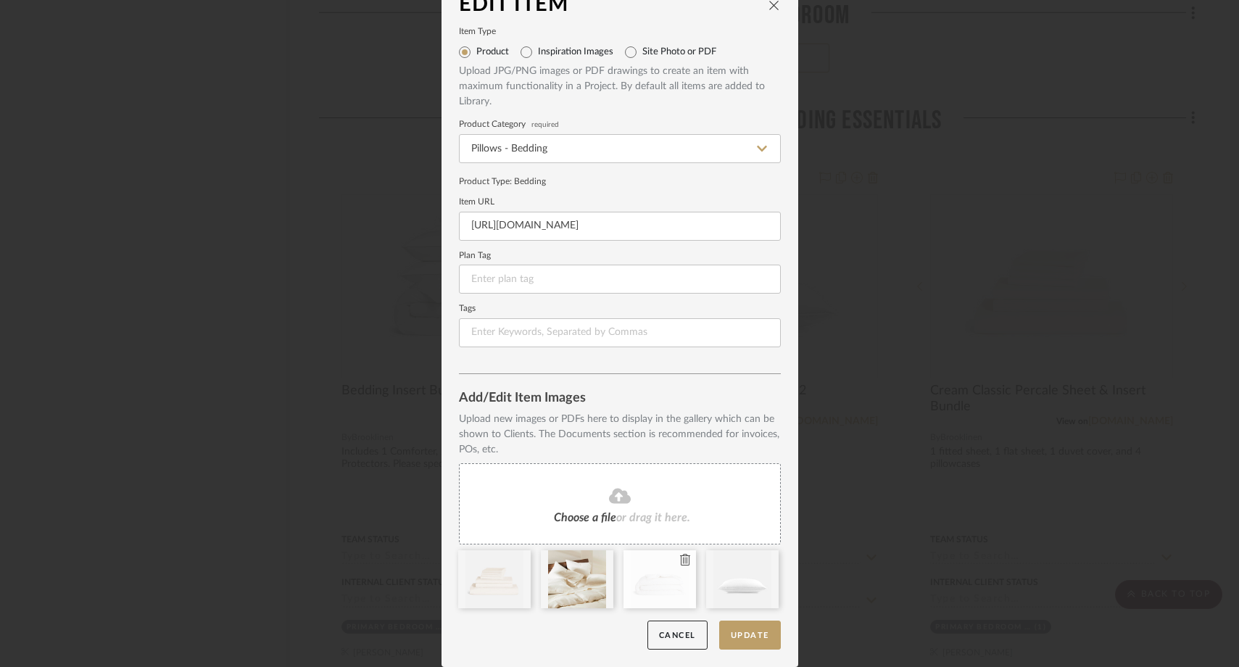
click at [681, 563] on icon at bounding box center [685, 560] width 10 height 12
click at [684, 560] on icon at bounding box center [685, 560] width 10 height 12
click at [724, 631] on button "Update" at bounding box center [750, 636] width 62 height 30
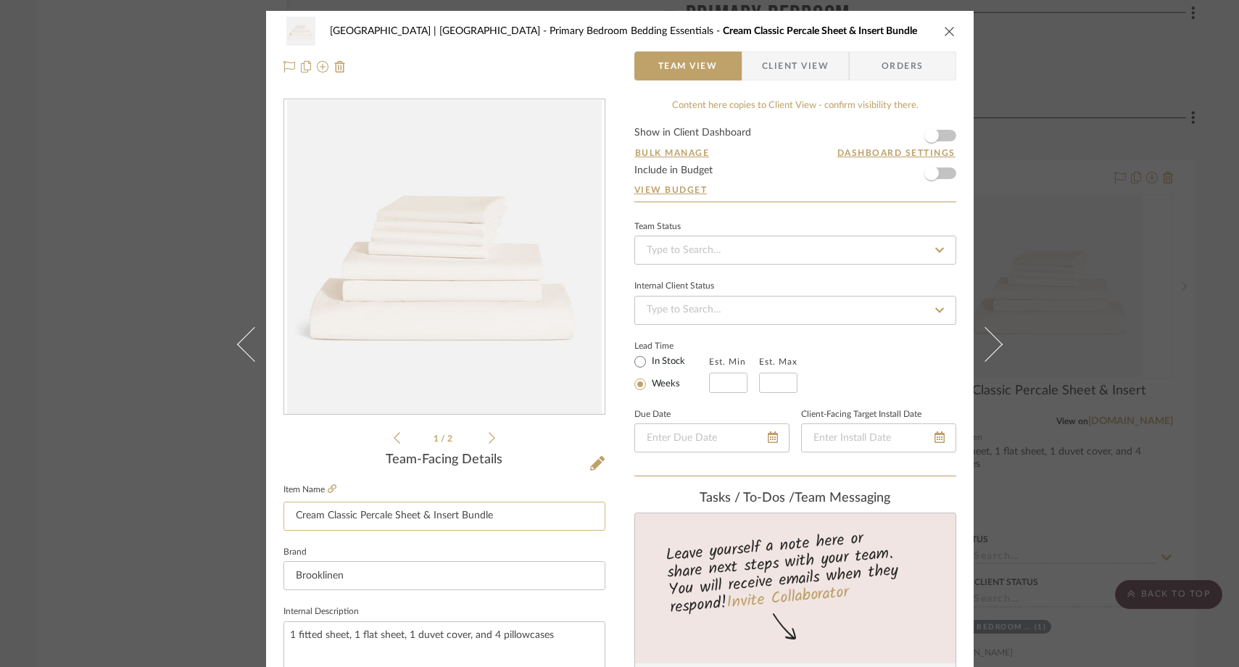
drag, startPoint x: 454, startPoint y: 518, endPoint x: 416, endPoint y: 516, distance: 37.7
click at [416, 516] on input "Cream Classic Percale Sheet & Insert Bundle" at bounding box center [445, 516] width 322 height 29
type input "Cream Classic Percale Sheet Bundle"
click at [411, 548] on fieldset "Brand Brooklinen" at bounding box center [445, 566] width 322 height 49
click at [328, 490] on icon at bounding box center [332, 488] width 9 height 9
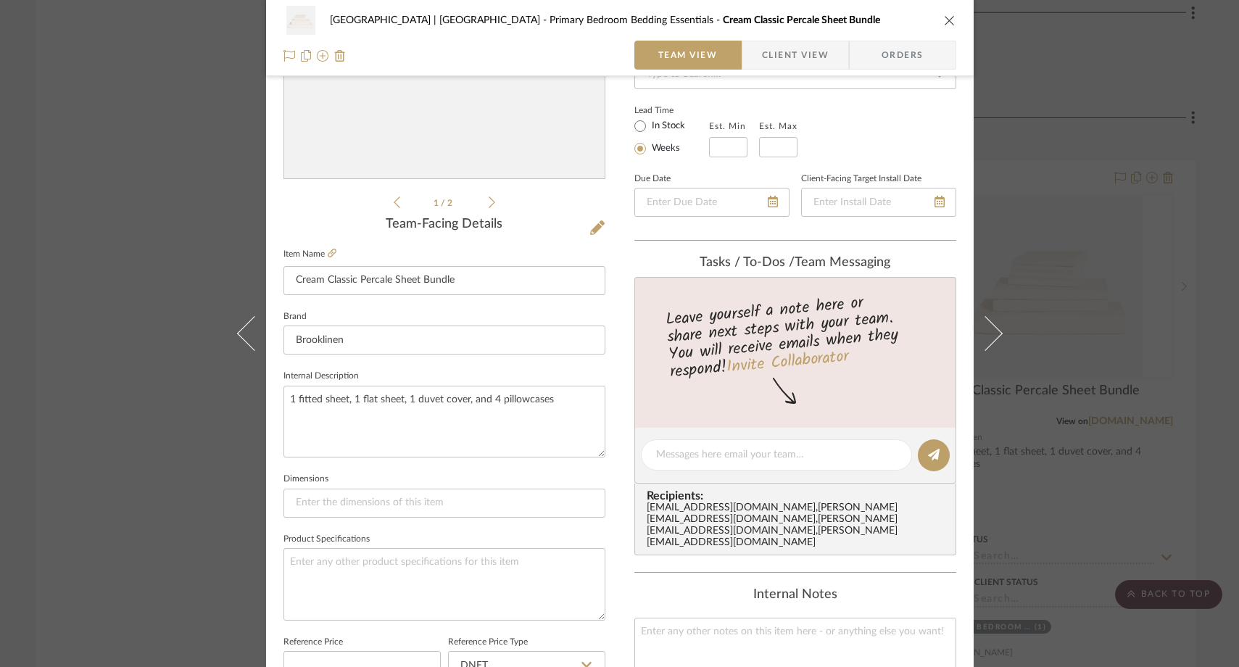
scroll to position [243, 0]
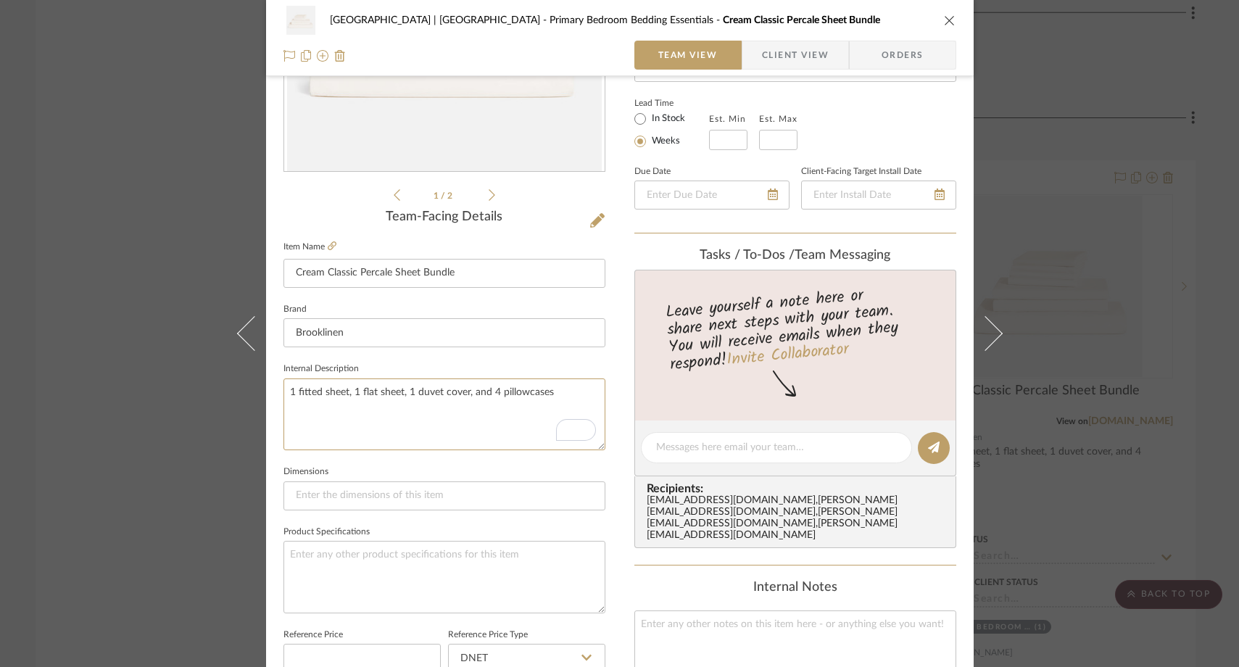
drag, startPoint x: 555, startPoint y: 392, endPoint x: 329, endPoint y: 372, distance: 226.5
click at [329, 372] on fieldset "Internal Description 1 fitted sheet, 1 flat sheet, 1 duvet cover, and 4 pillowc…" at bounding box center [445, 404] width 322 height 91
paste textarea "Core Sheet Set (Fitted Sheet, Flat Sheet, 2 Pillowcases), 1 Duvet Cover, and 2 …"
type textarea "1 Core Sheet Set (Fitted Sheet, Flat Sheet, 2 Pillowcases), 1 Duvet Cover, and …"
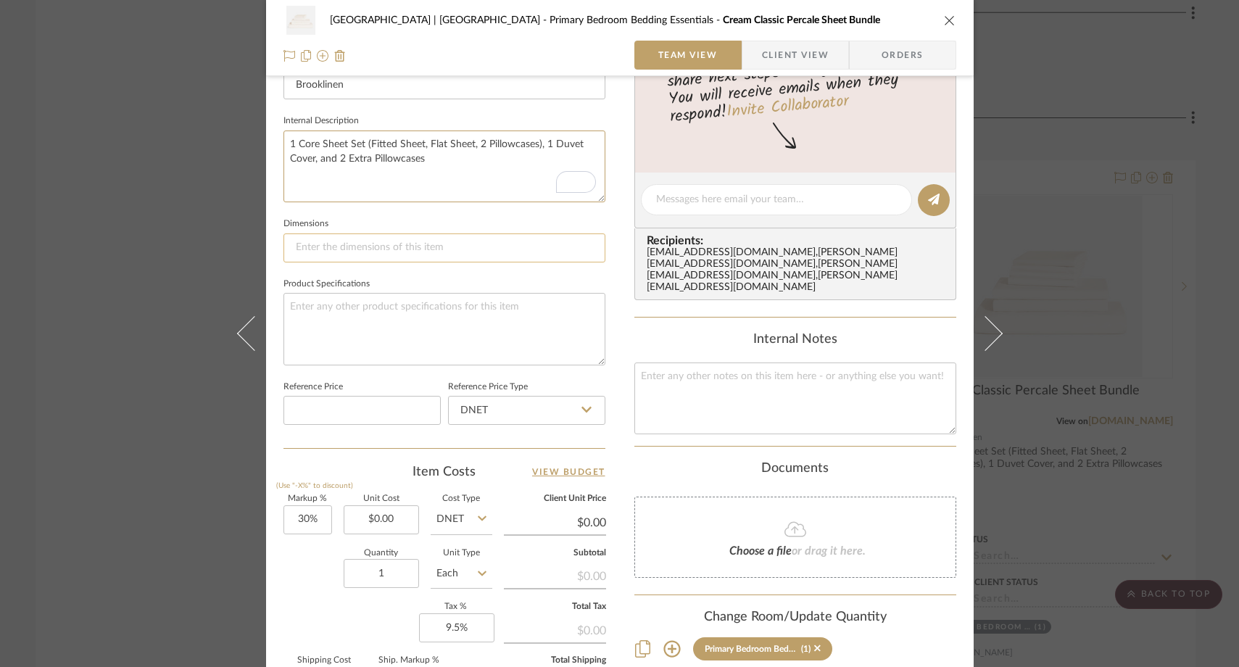
scroll to position [494, 0]
click at [131, 173] on div "Meadow Mountain | Vail Valley Primary Bedroom Bedding Essentials Cream Classic …" at bounding box center [619, 333] width 1239 height 667
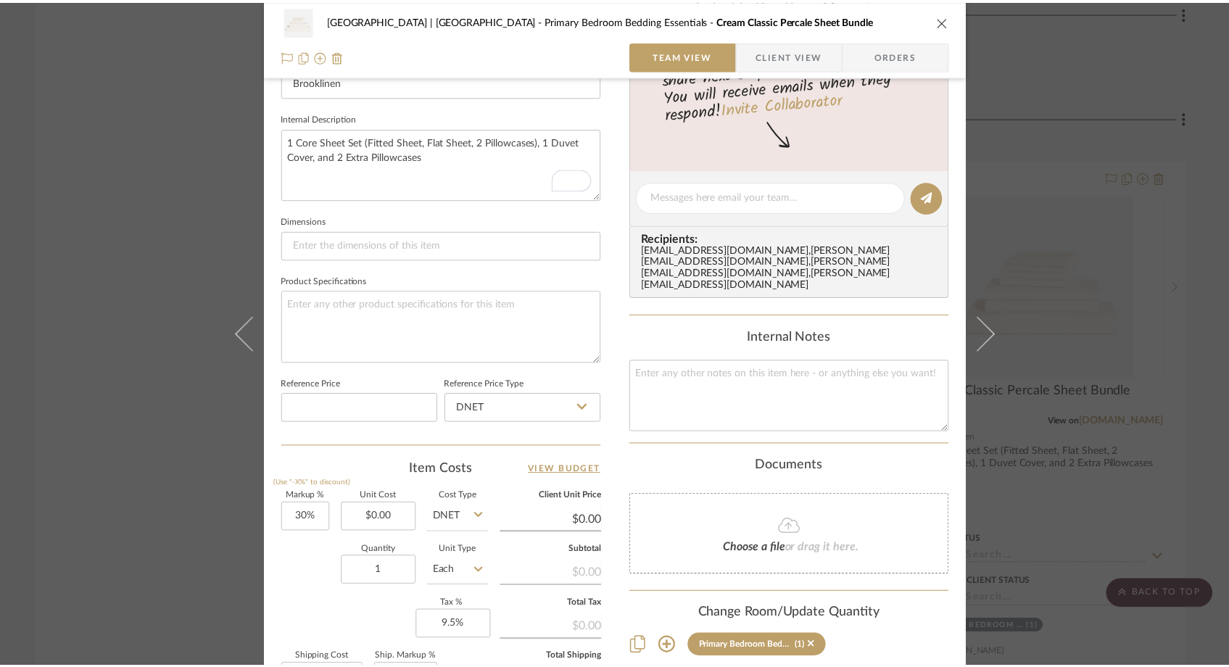
scroll to position [13391, 0]
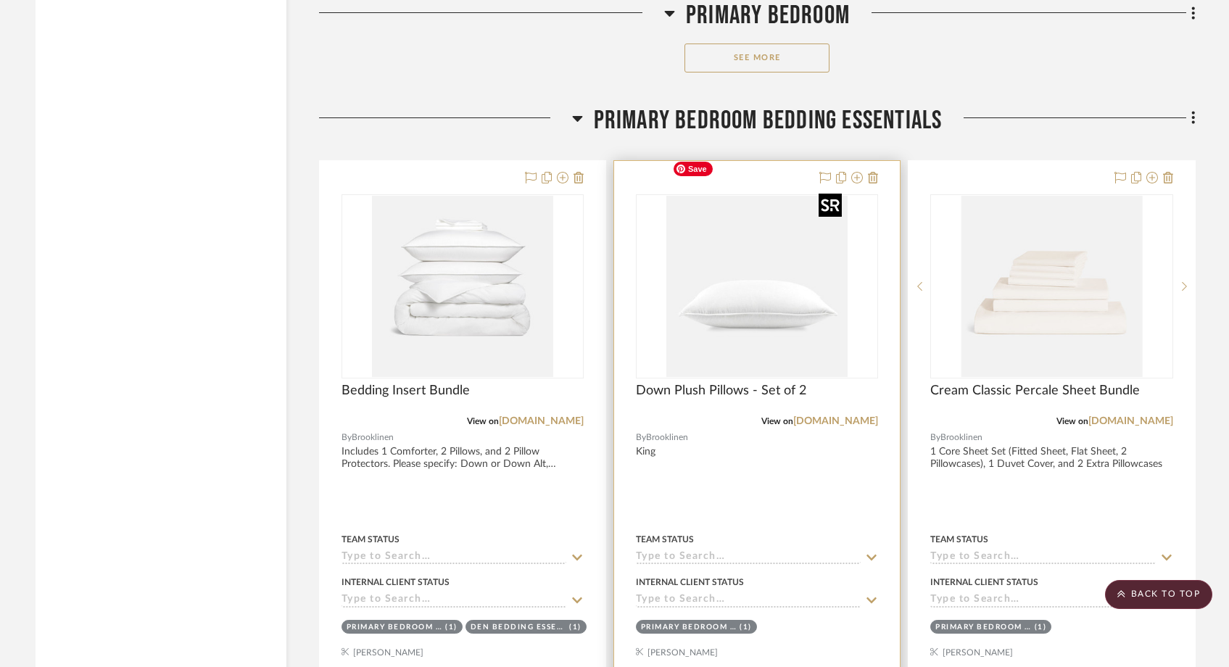
click at [726, 277] on img "0" at bounding box center [757, 286] width 181 height 181
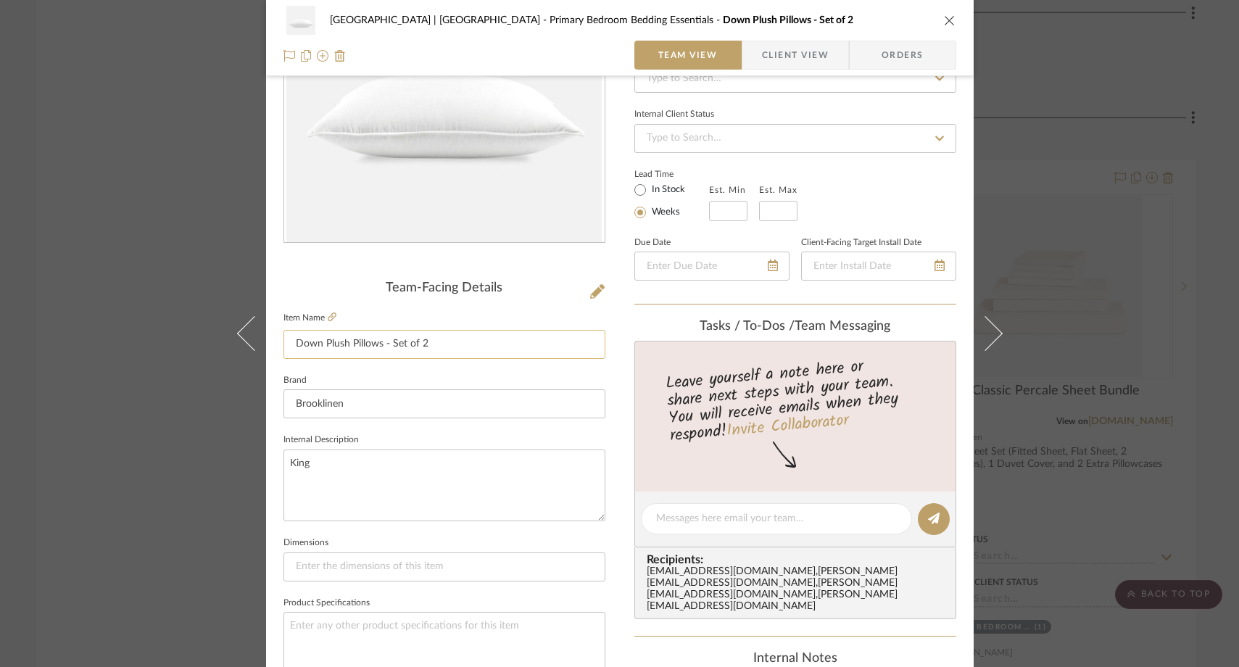
scroll to position [173, 0]
drag, startPoint x: 346, startPoint y: 342, endPoint x: 272, endPoint y: 341, distance: 74.0
click at [272, 341] on div "Meadow Mountain | Vail Valley Primary Bedroom Bedding Essentials Down Plush Pil…" at bounding box center [620, 508] width 708 height 1340
type input "King Pillows - Set of 2"
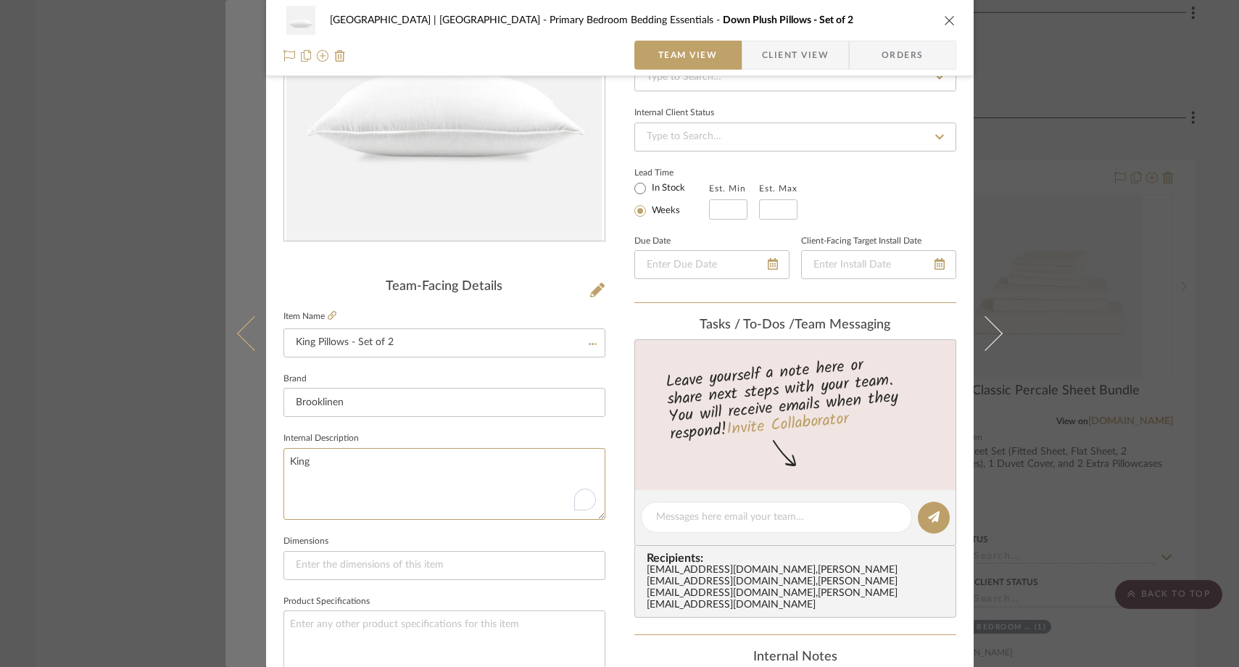
drag, startPoint x: 334, startPoint y: 460, endPoint x: 247, endPoint y: 459, distance: 87.8
click at [247, 459] on mat-dialog-content "Meadow Mountain | Vail Valley Primary Bedroom Bedding Essentials Down Plush Pil…" at bounding box center [620, 508] width 789 height 1340
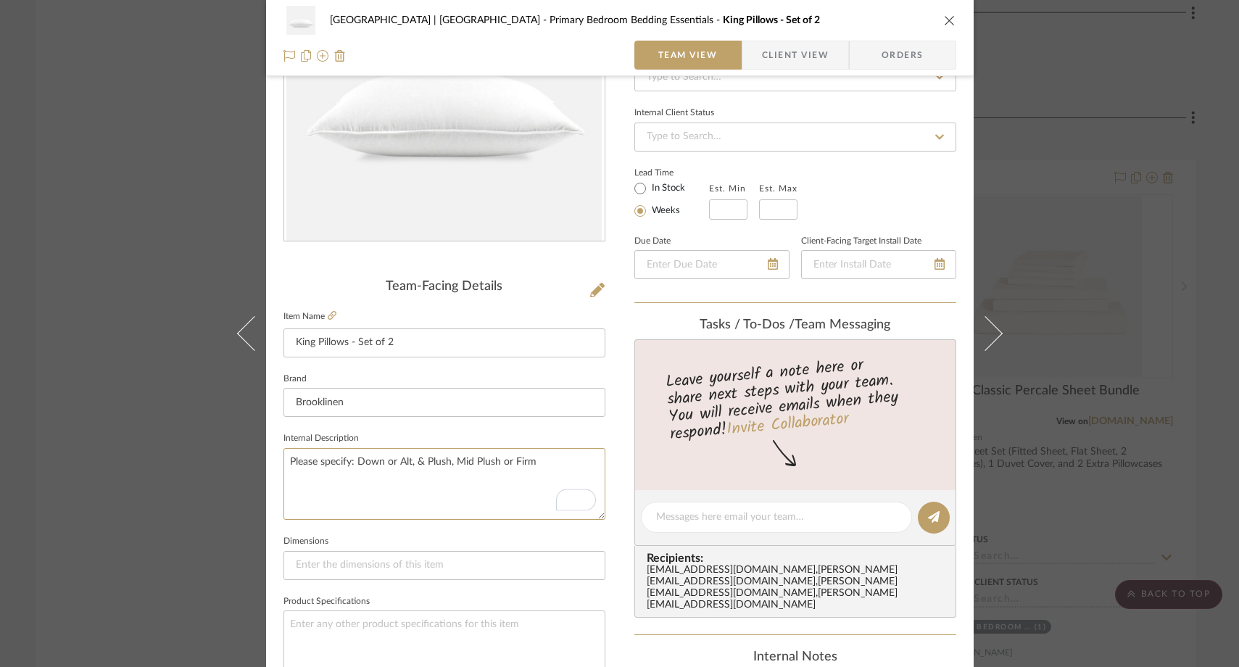
type textarea "Please specify: Down or Alt, & Plush, Mid Plush or Firm"
click at [308, 524] on sr-form-field "Internal Description Please specify: Down or Alt, & Plush, Mid Plush or Firm" at bounding box center [445, 480] width 322 height 103
click at [154, 205] on div "Meadow Mountain | Vail Valley Primary Bedroom Bedding Essentials King Pillows -…" at bounding box center [619, 333] width 1239 height 667
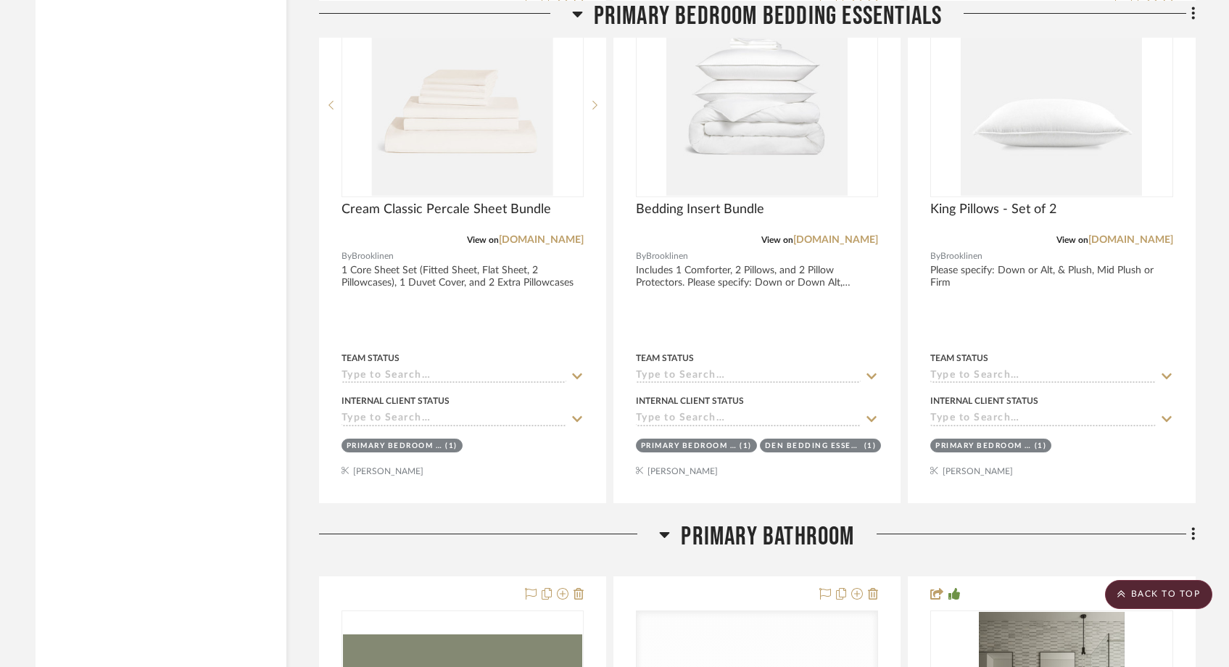
scroll to position [13577, 0]
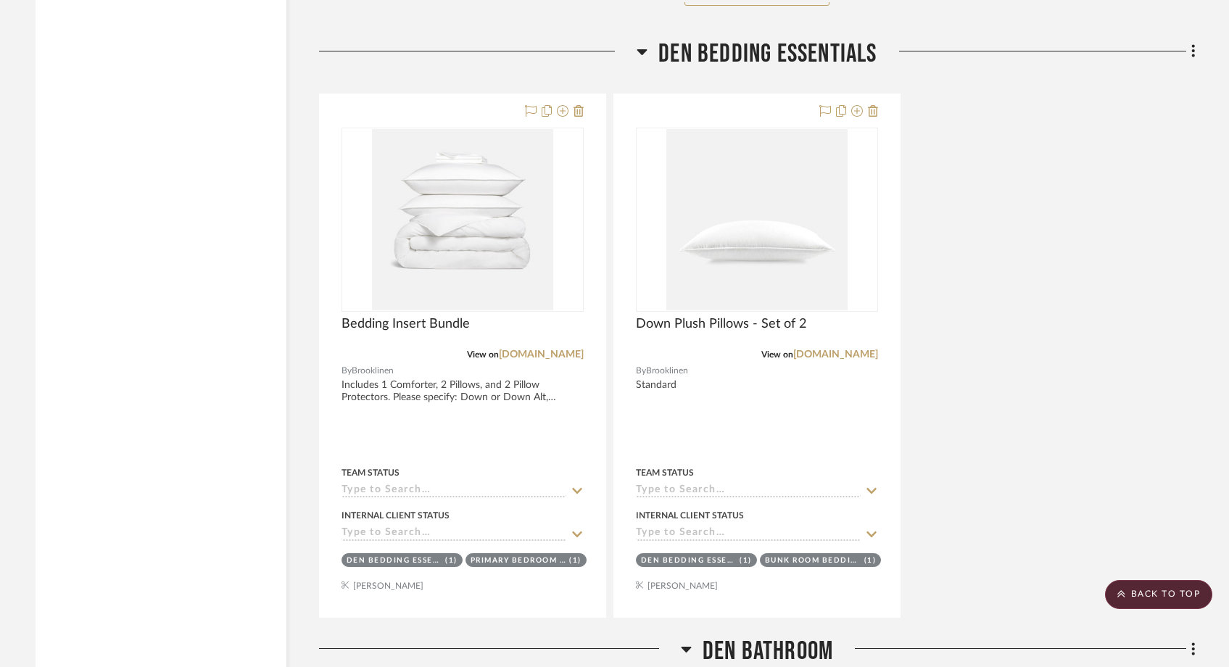
scroll to position [8280, 0]
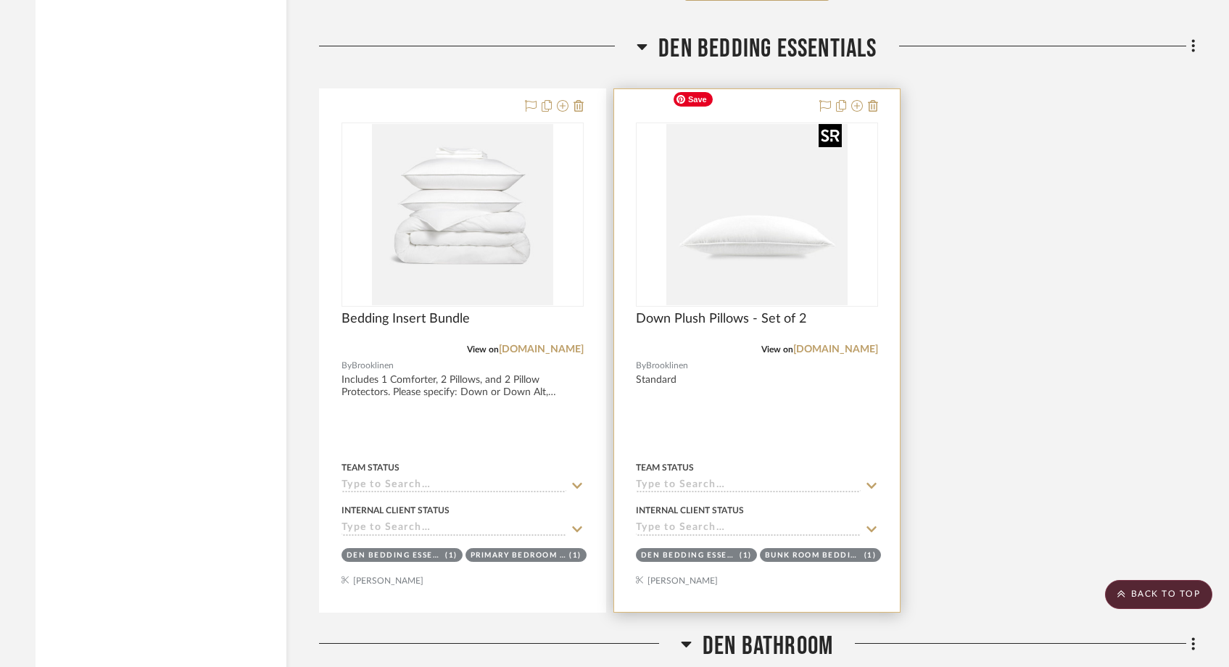
click at [0, 0] on img at bounding box center [0, 0] width 0 height 0
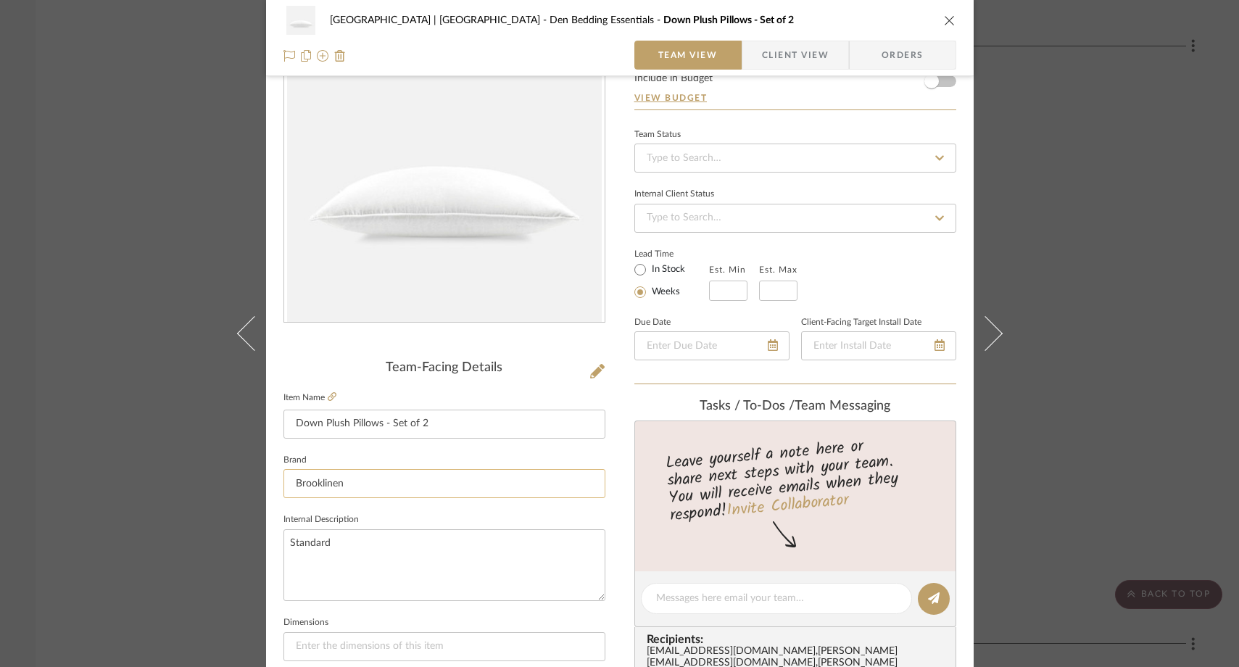
scroll to position [123, 0]
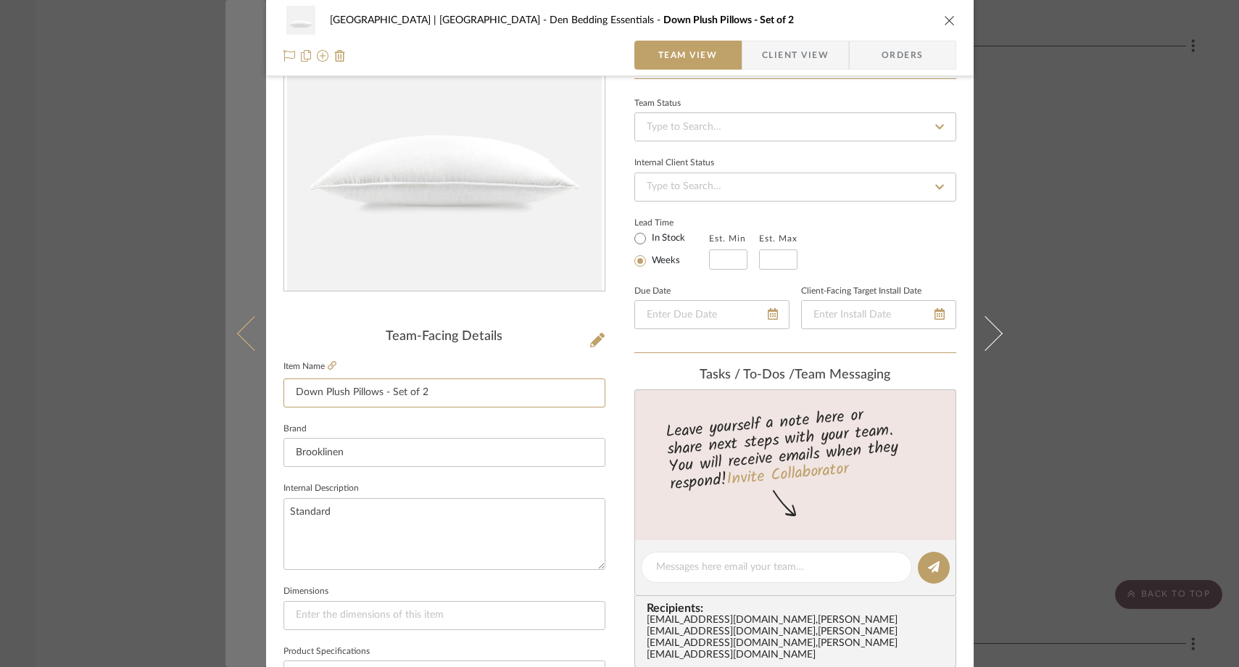
drag, startPoint x: 346, startPoint y: 393, endPoint x: 255, endPoint y: 394, distance: 90.7
click at [255, 394] on mat-dialog-content "Meadow Mountain | [GEOGRAPHIC_DATA] Den Bedding Essentials Down Plush Pillows -…" at bounding box center [620, 558] width 789 height 1340
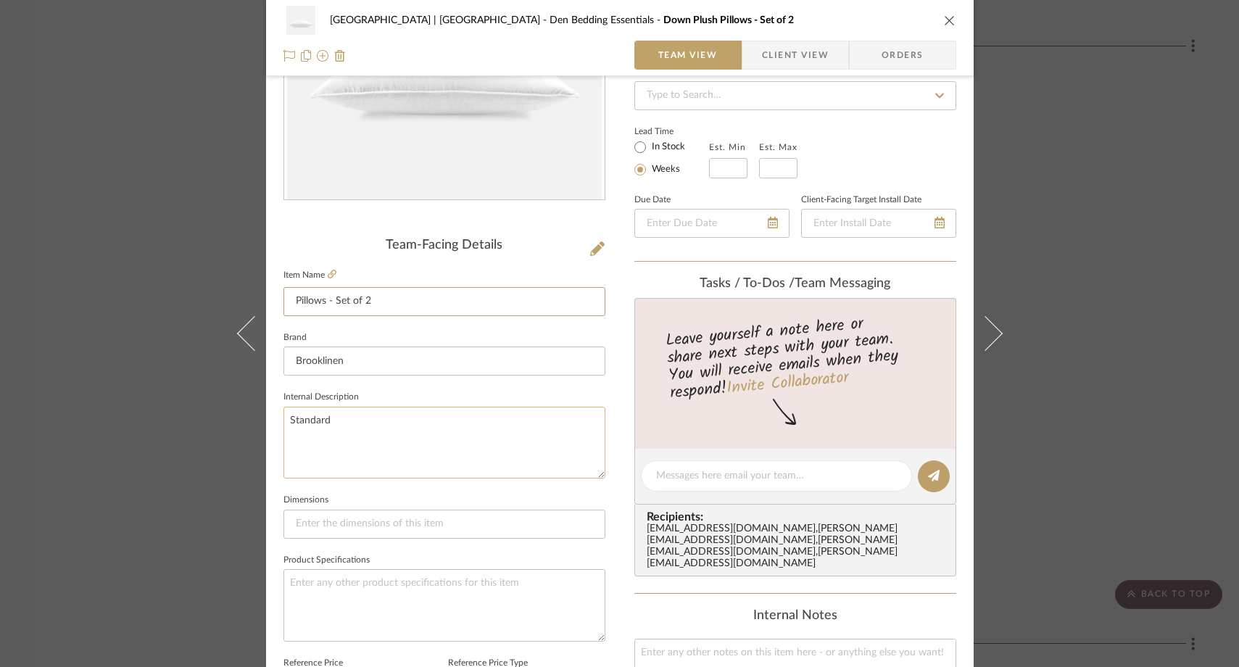
scroll to position [220, 0]
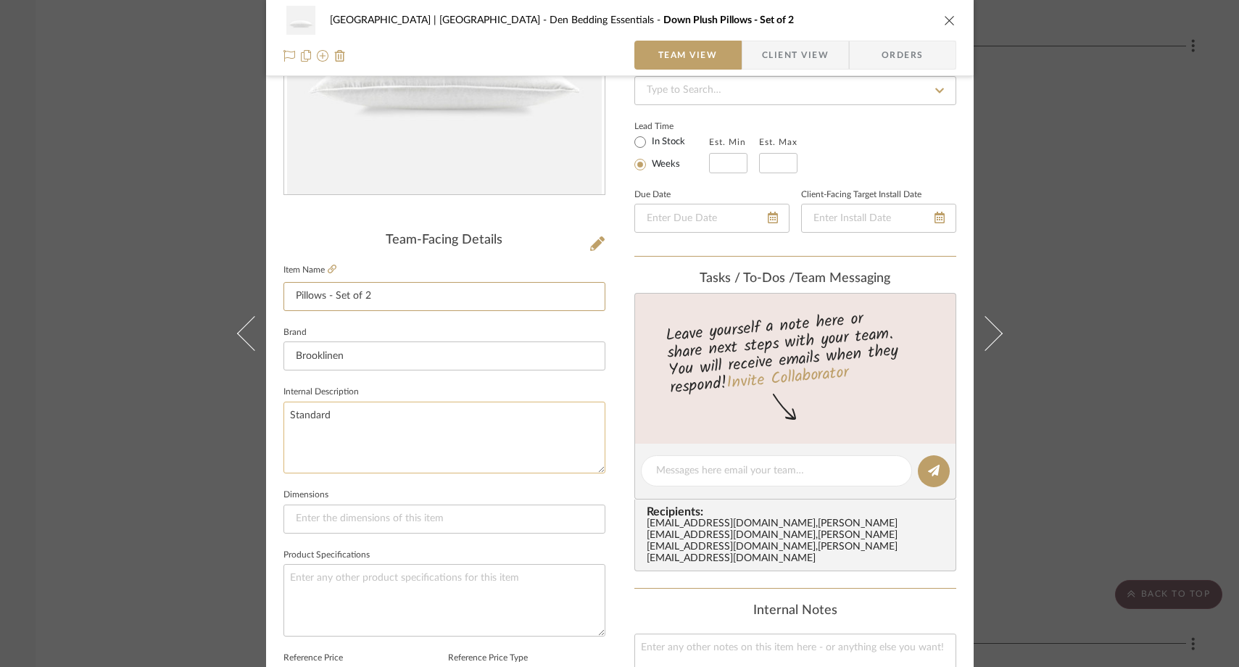
type input "Pillows - Set of 2"
click at [340, 415] on textarea "Standard" at bounding box center [445, 438] width 322 height 72
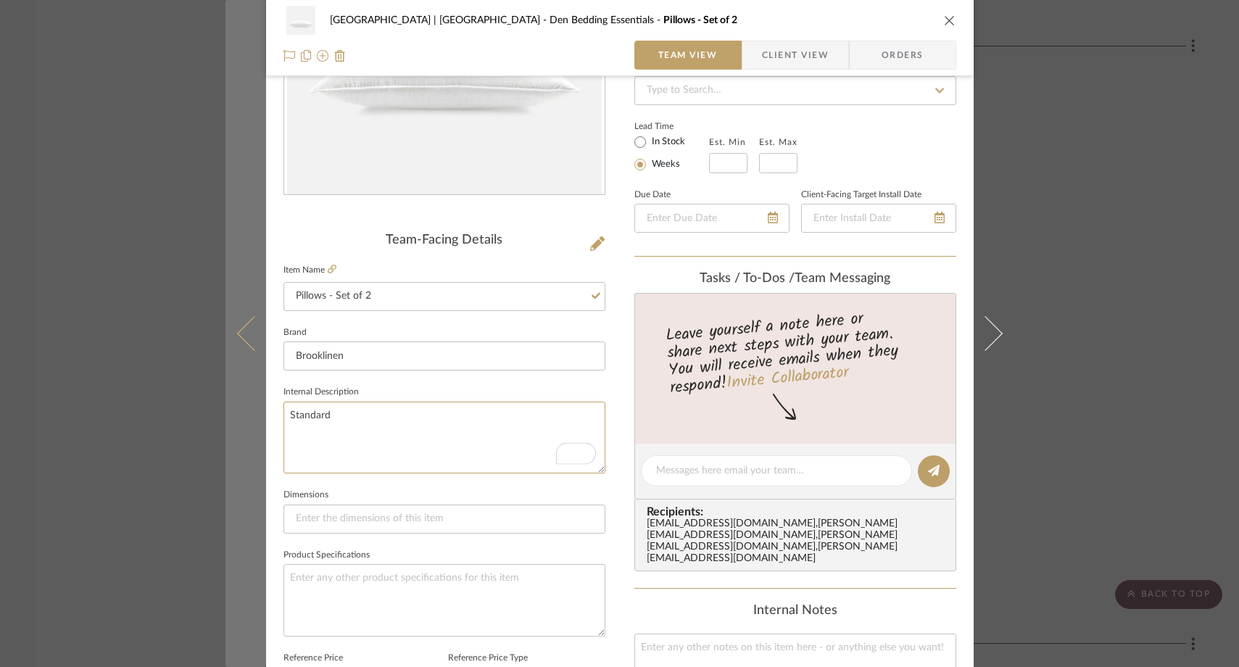
drag, startPoint x: 340, startPoint y: 415, endPoint x: 236, endPoint y: 411, distance: 104.5
click at [236, 411] on mat-dialog-content "Meadow Mountain | [GEOGRAPHIC_DATA] Den Bedding Essentials Pillows - Set of 2 T…" at bounding box center [620, 461] width 789 height 1340
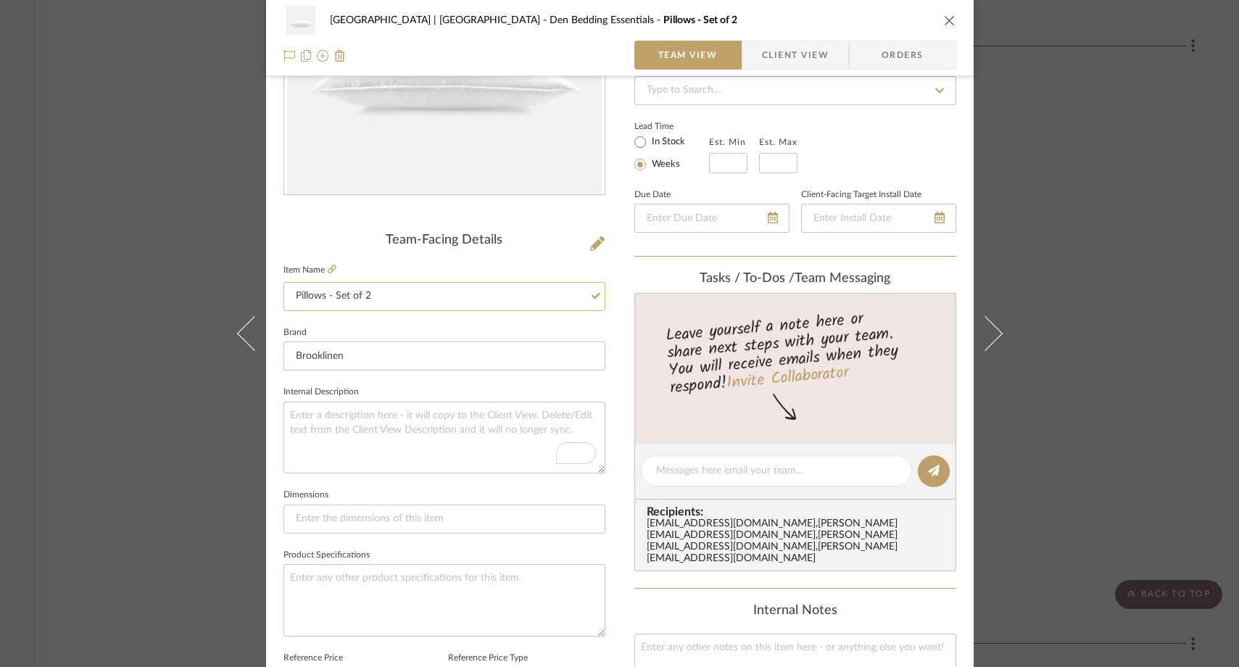
click at [292, 296] on input "Pillows - Set of 2" at bounding box center [445, 296] width 322 height 29
type input "Standard Size Pillows - Set of 2"
click at [330, 418] on textarea "To enrich screen reader interactions, please activate Accessibility in Grammarl…" at bounding box center [445, 438] width 322 height 72
type textarea "Please specify: Down or Alt, Plush, Mid Plush, or Firm"
click at [373, 490] on fieldset "Dimensions" at bounding box center [445, 509] width 322 height 49
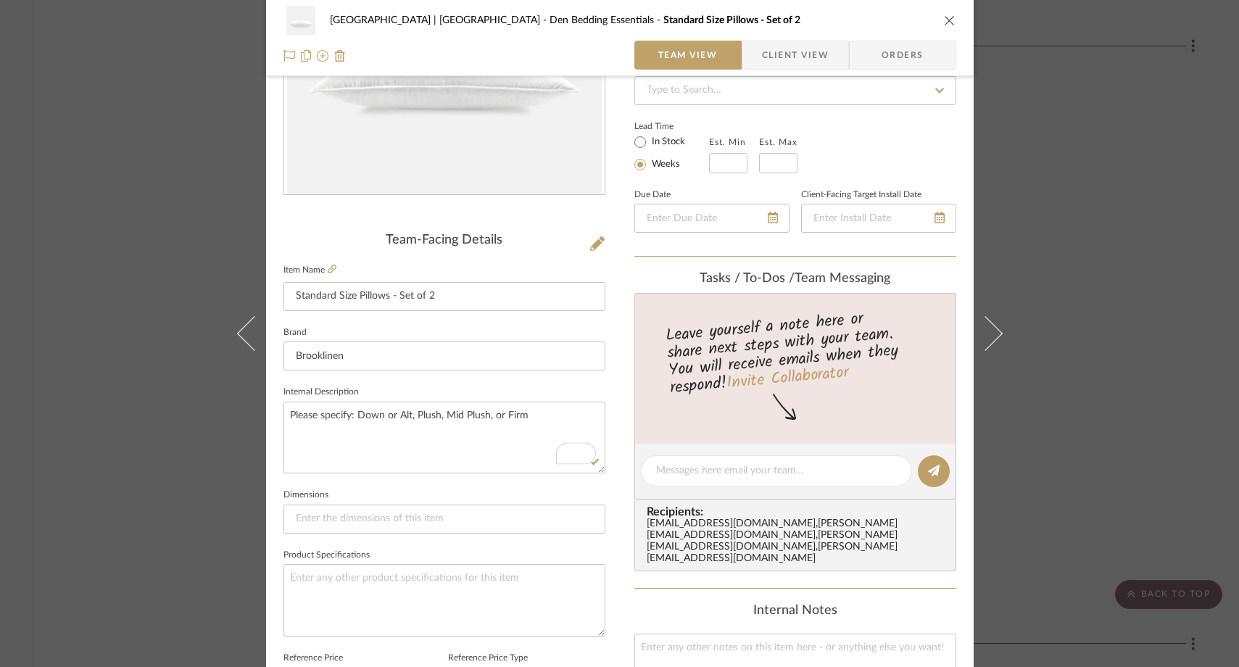
click at [130, 216] on div "Meadow Mountain | Vail Valley Den Bedding Essentials Standard Size Pillows - Se…" at bounding box center [619, 333] width 1239 height 667
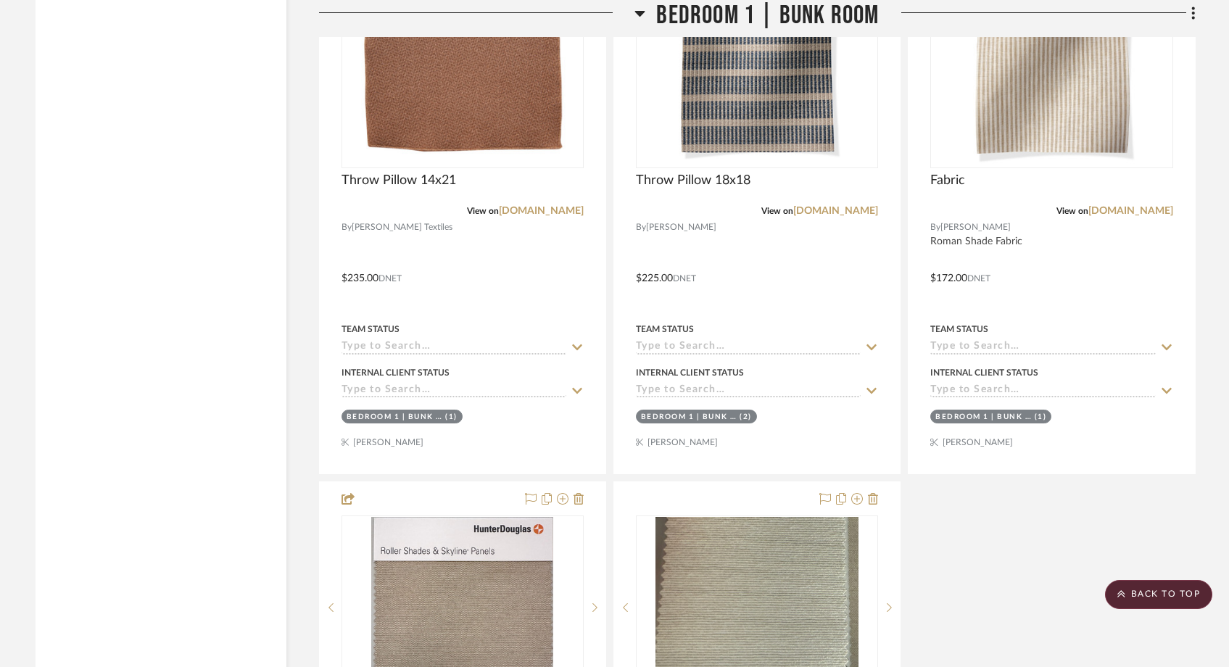
scroll to position [15895, 0]
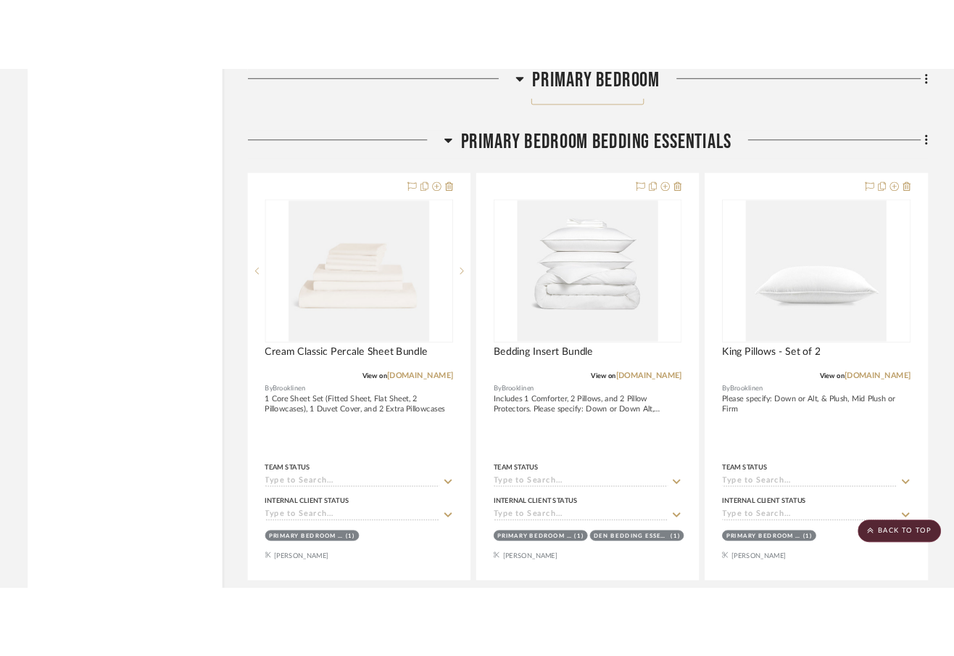
scroll to position [13454, 0]
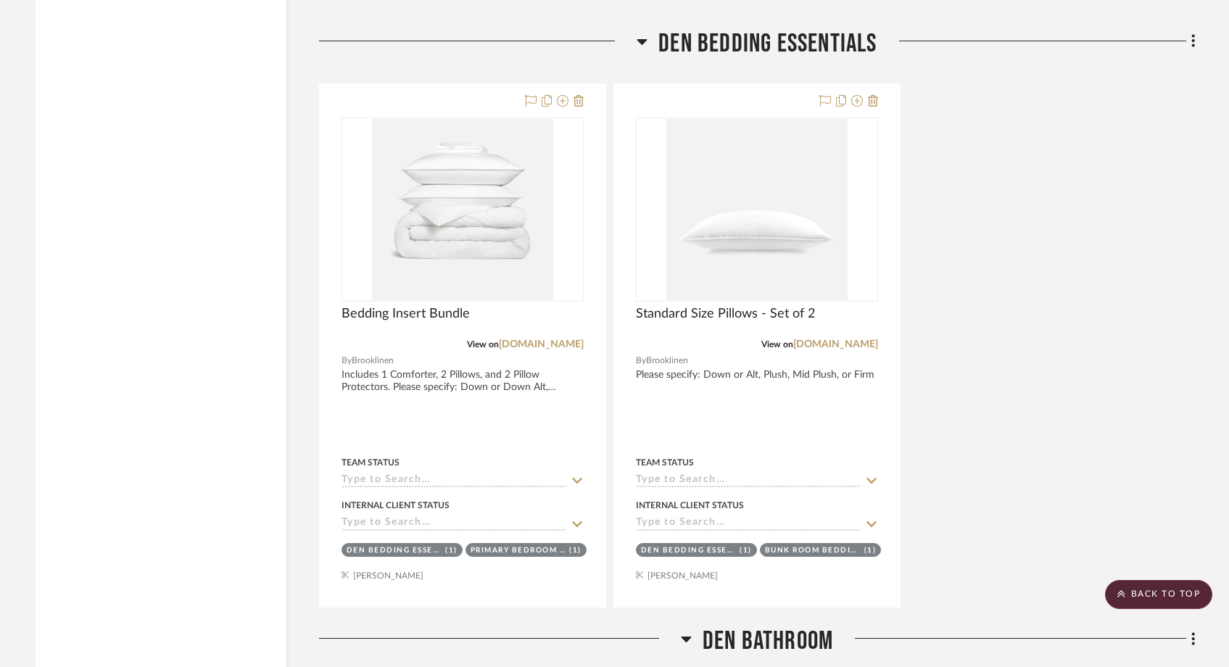
scroll to position [8202, 0]
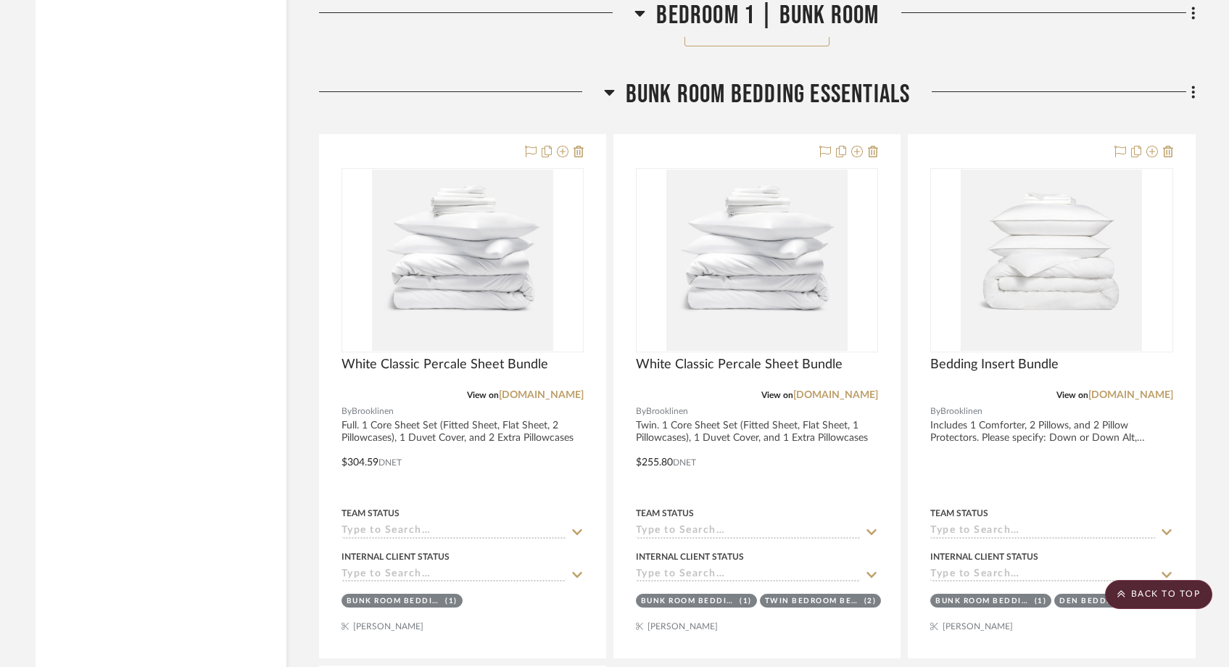
scroll to position [16873, 0]
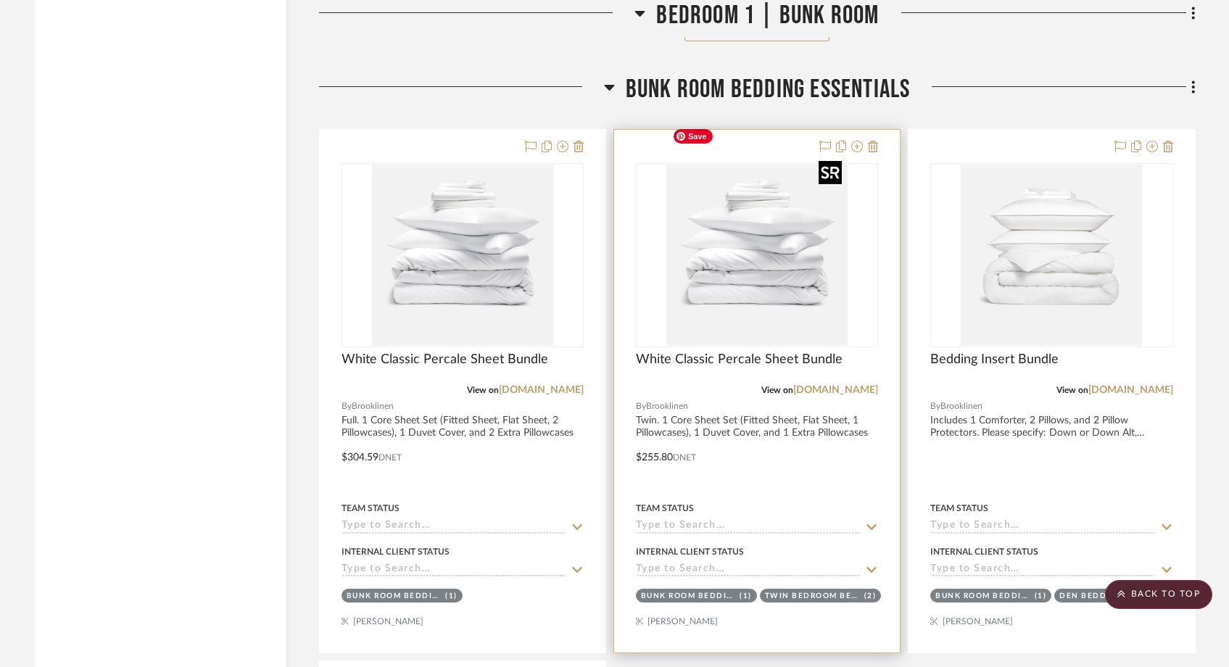
click at [694, 223] on img "0" at bounding box center [757, 255] width 181 height 181
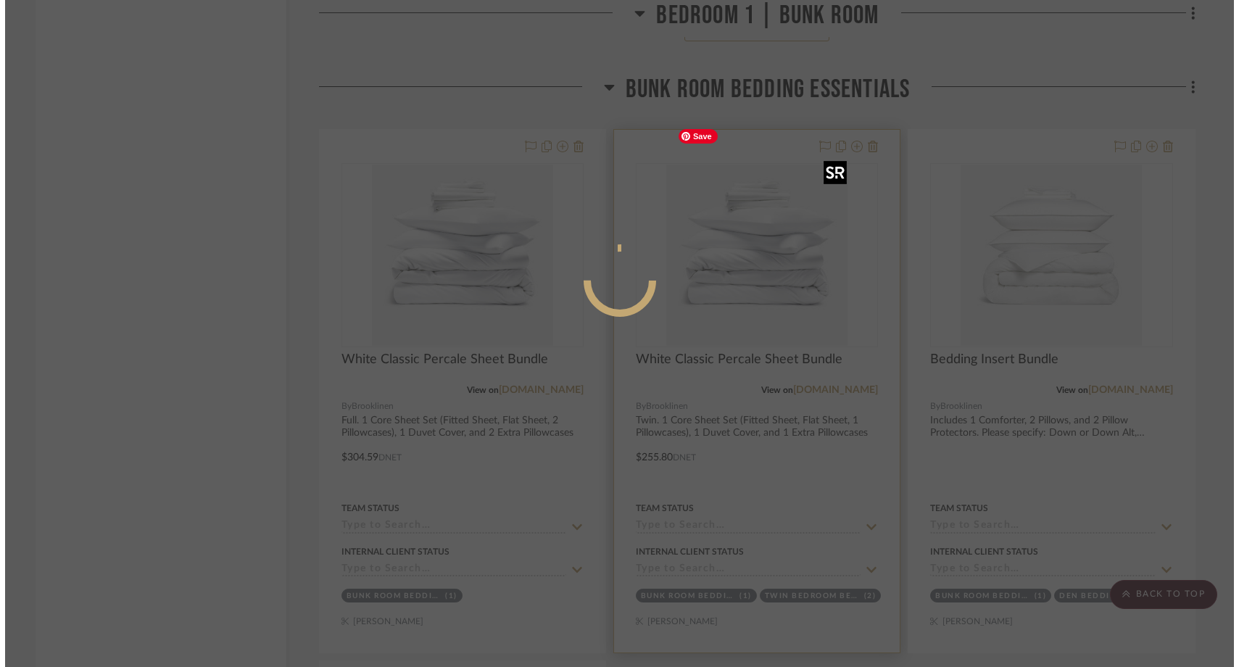
scroll to position [0, 0]
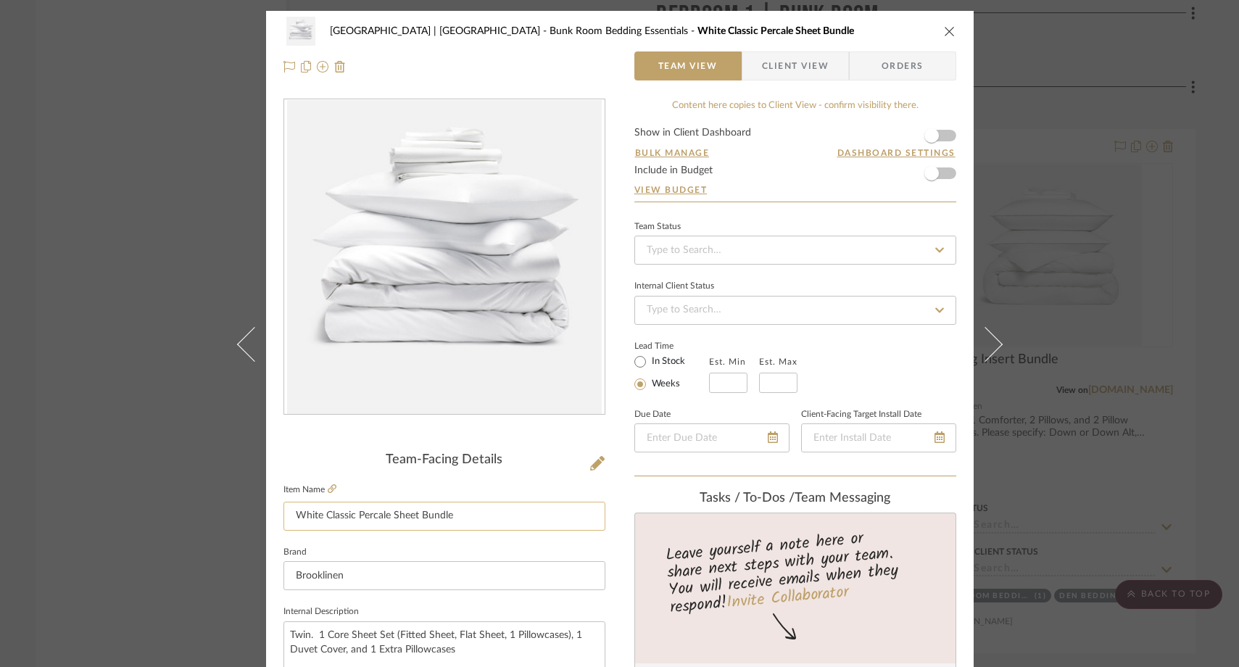
click at [289, 519] on input "White Classic Percale Sheet Bundle" at bounding box center [445, 516] width 322 height 29
type input "Twin White Classic Percale Sheet Bundle"
click at [336, 540] on sr-form-field "Item Name Twin White Classic Percale Sheet Bundle" at bounding box center [445, 511] width 322 height 62
click at [341, 516] on input "Twin White Classic Percale Sheet Bundle" at bounding box center [445, 516] width 322 height 29
type input "Twin Classic Percale Sheet Bundle in White"
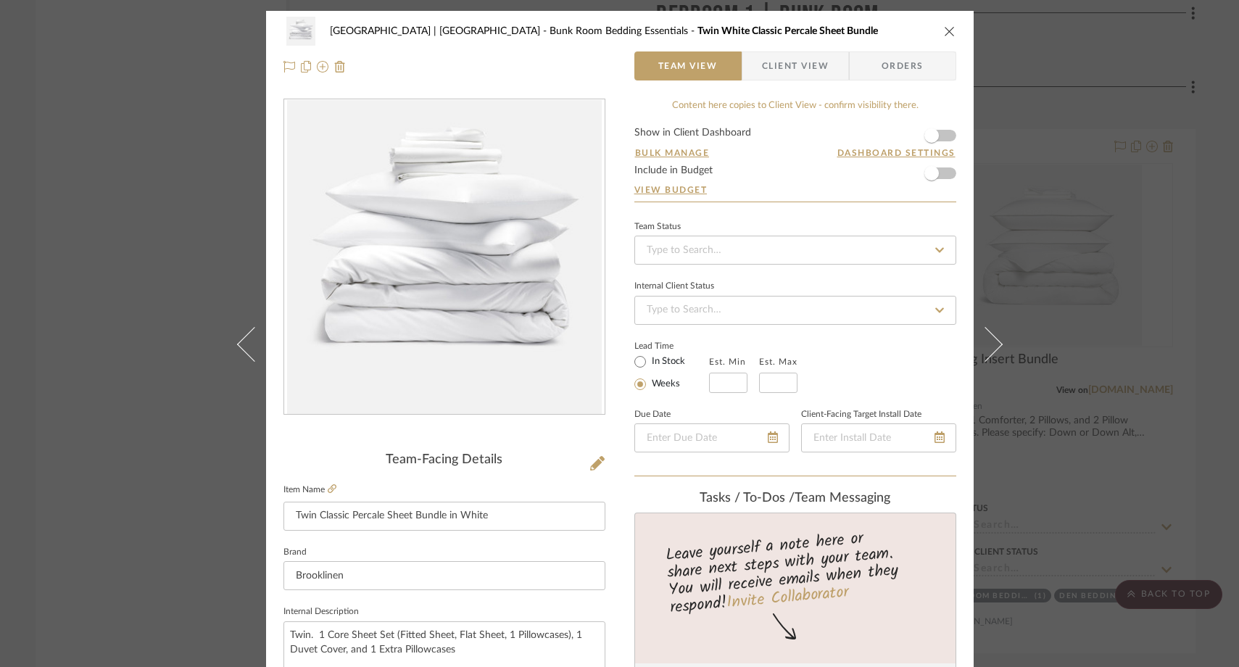
click at [355, 549] on fieldset "Brand Brooklinen" at bounding box center [445, 566] width 322 height 49
click at [160, 249] on div "Meadow Mountain | [GEOGRAPHIC_DATA] Bunk Room Bedding Essentials Twin Classic P…" at bounding box center [619, 333] width 1239 height 667
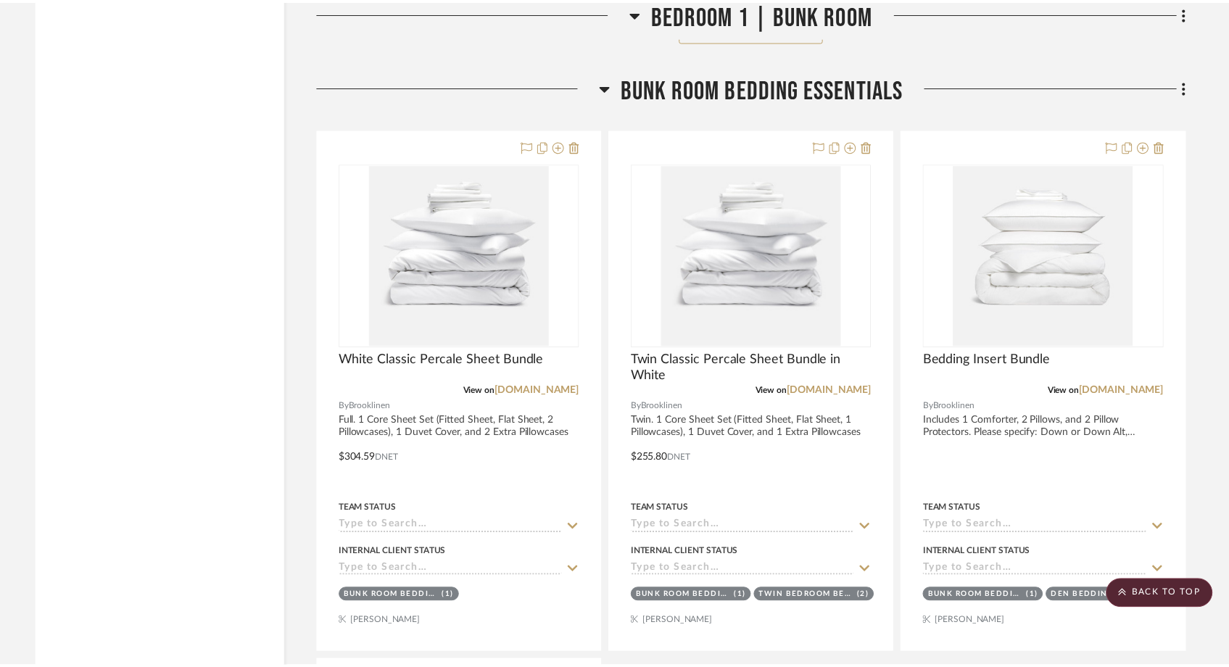
scroll to position [16873, 0]
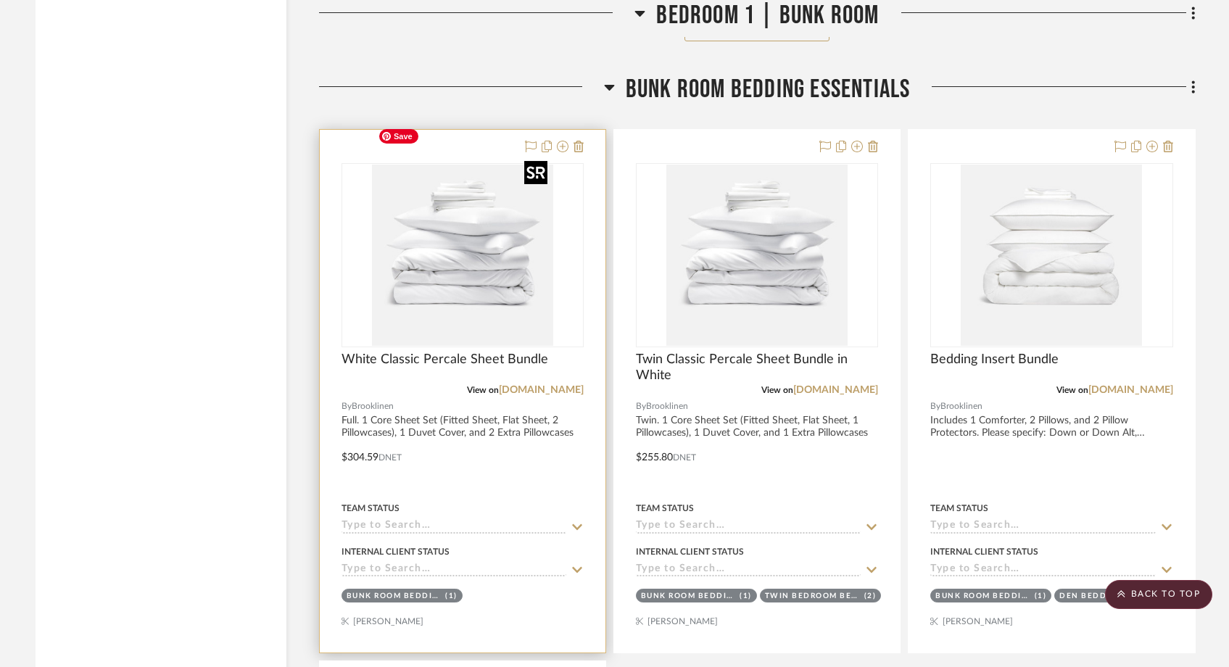
click at [421, 249] on img "0" at bounding box center [462, 255] width 181 height 181
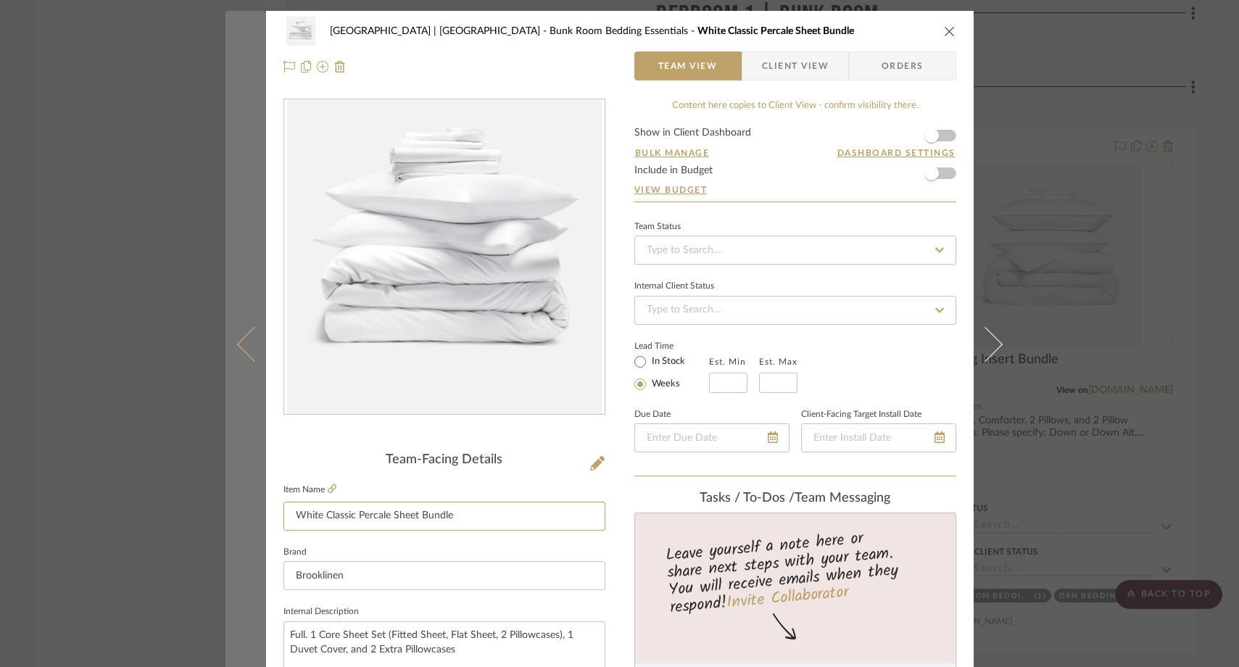
drag, startPoint x: 320, startPoint y: 517, endPoint x: 243, endPoint y: 515, distance: 76.9
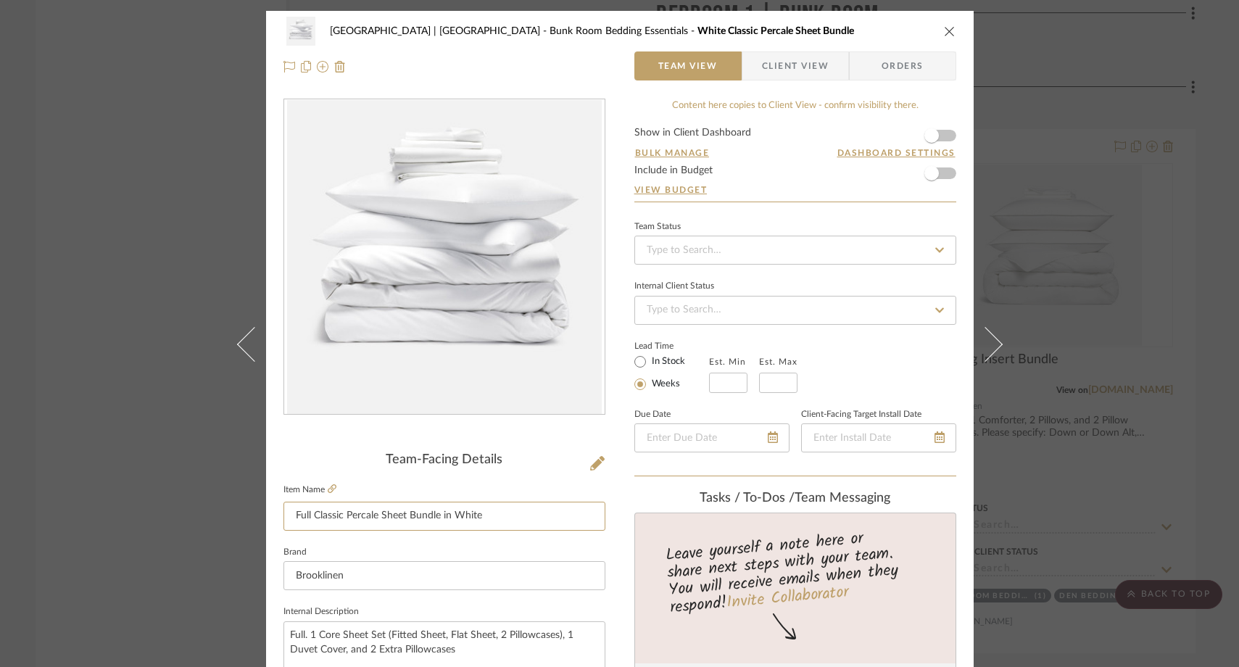
type input "Full Classic Percale Sheet Bundle in White"
click at [302, 542] on fieldset "Brand Brooklinen" at bounding box center [445, 566] width 322 height 49
click at [128, 277] on div "Meadow Mountain | Vail Valley Bunk Room Bedding Essentials Full Classic Percale…" at bounding box center [619, 333] width 1239 height 667
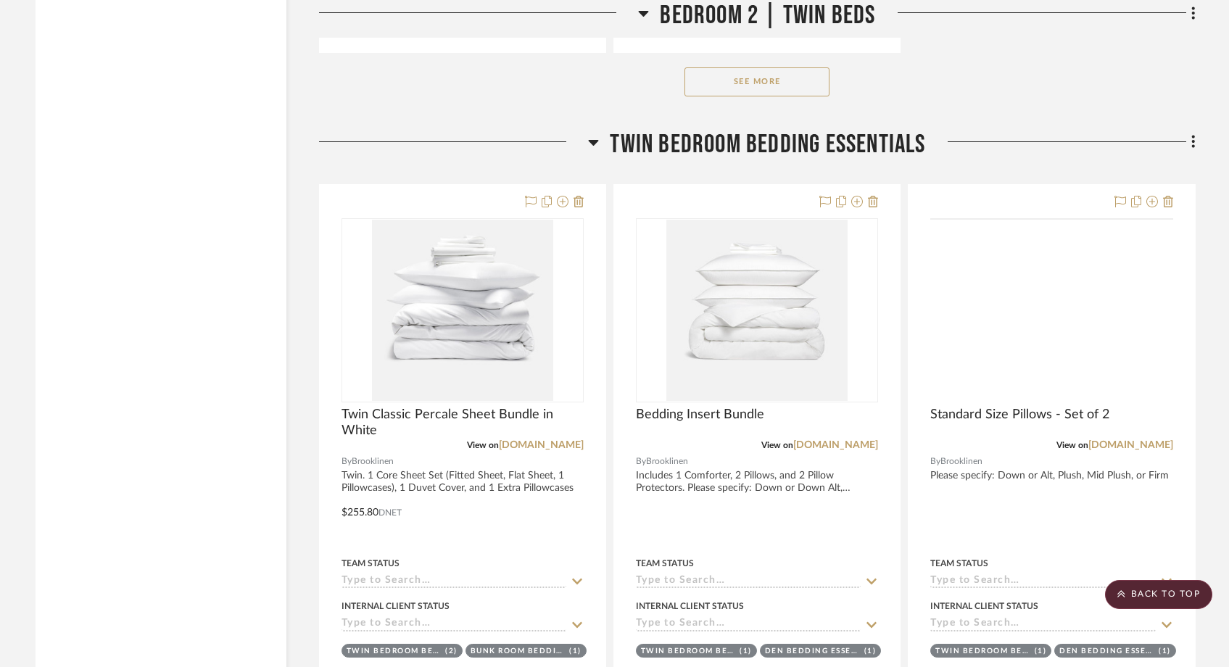
scroll to position [21487, 0]
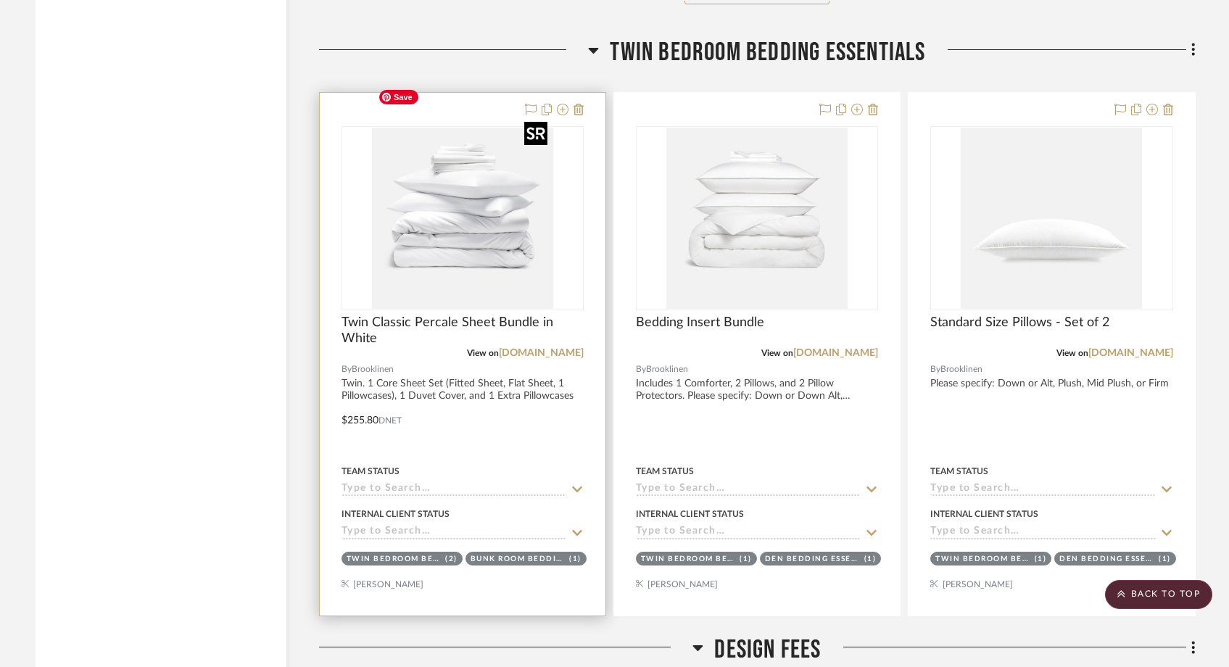
click at [458, 213] on img "0" at bounding box center [462, 218] width 181 height 181
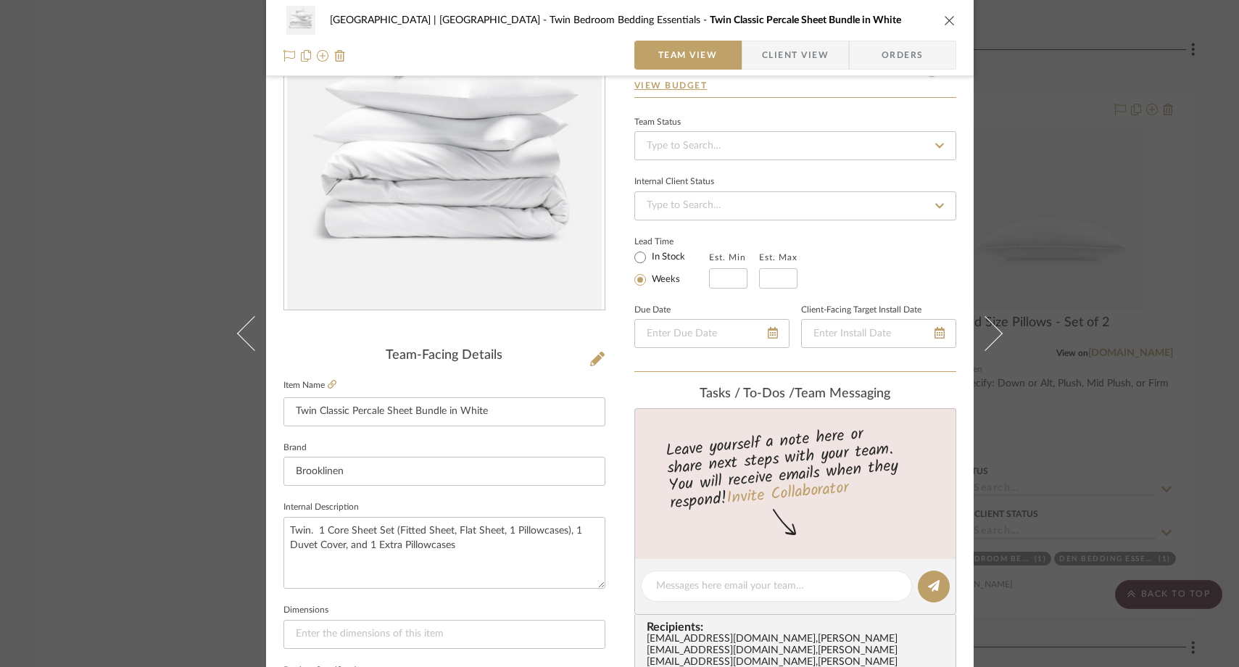
scroll to position [136, 0]
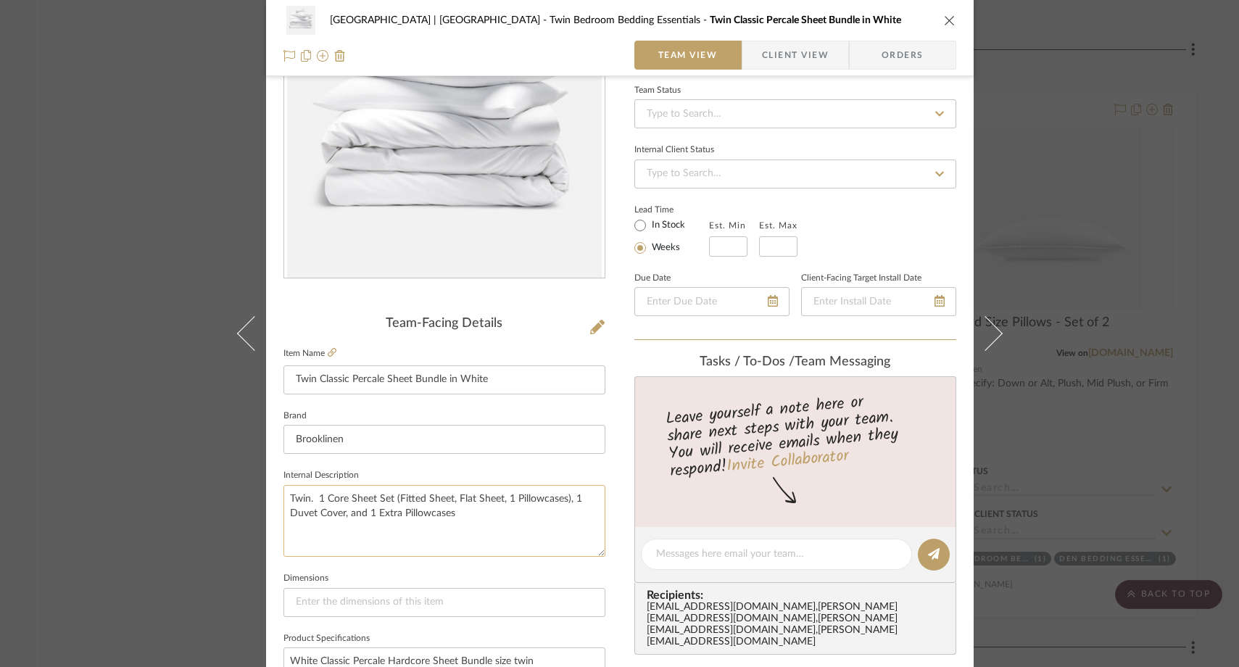
click at [312, 503] on textarea "Twin. 1 Core Sheet Set (Fitted Sheet, Flat Sheet, 1 Pillowcases), 1 Duvet Cover…" at bounding box center [445, 521] width 322 height 72
type textarea "1 Core Sheet Set (Fitted Sheet, Flat Sheet, 1 Pillowcases), 1 Duvet Cover, and …"
click at [268, 489] on div "Meadow Mountain | Vail Valley Twin Bedroom Bedding Essentials Twin Classic Perc…" at bounding box center [620, 545] width 708 height 1340
click at [152, 208] on div "Meadow Mountain | Vail Valley Twin Bedroom Bedding Essentials Twin Classic Perc…" at bounding box center [619, 333] width 1239 height 667
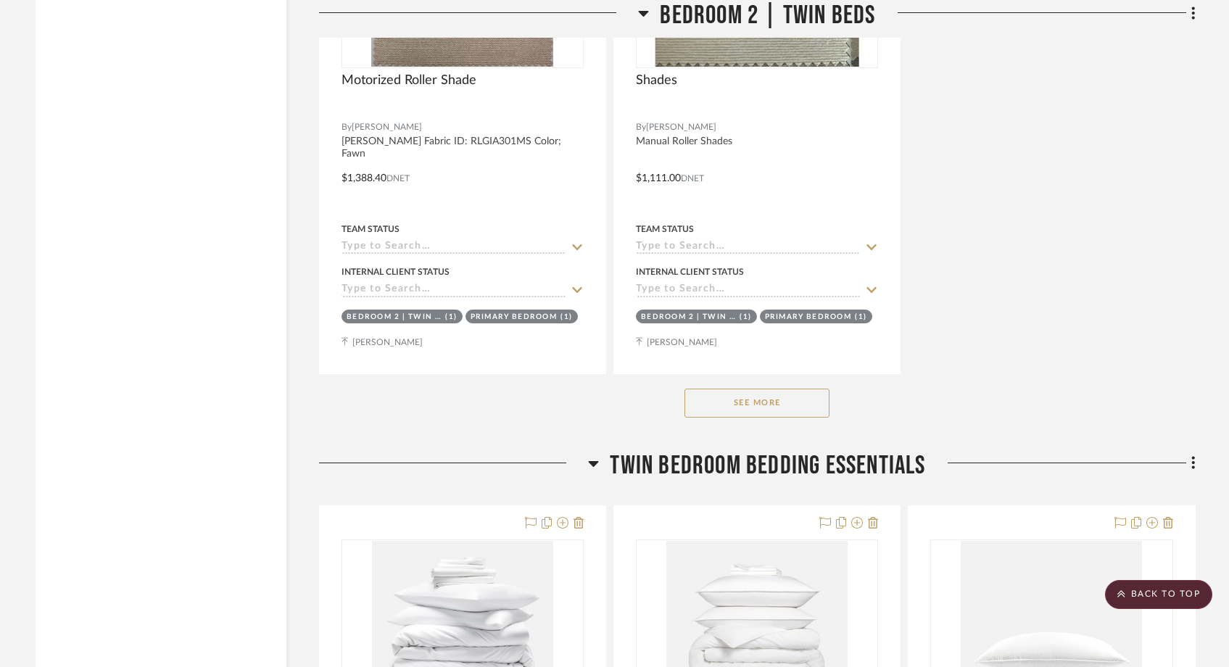
scroll to position [21130, 0]
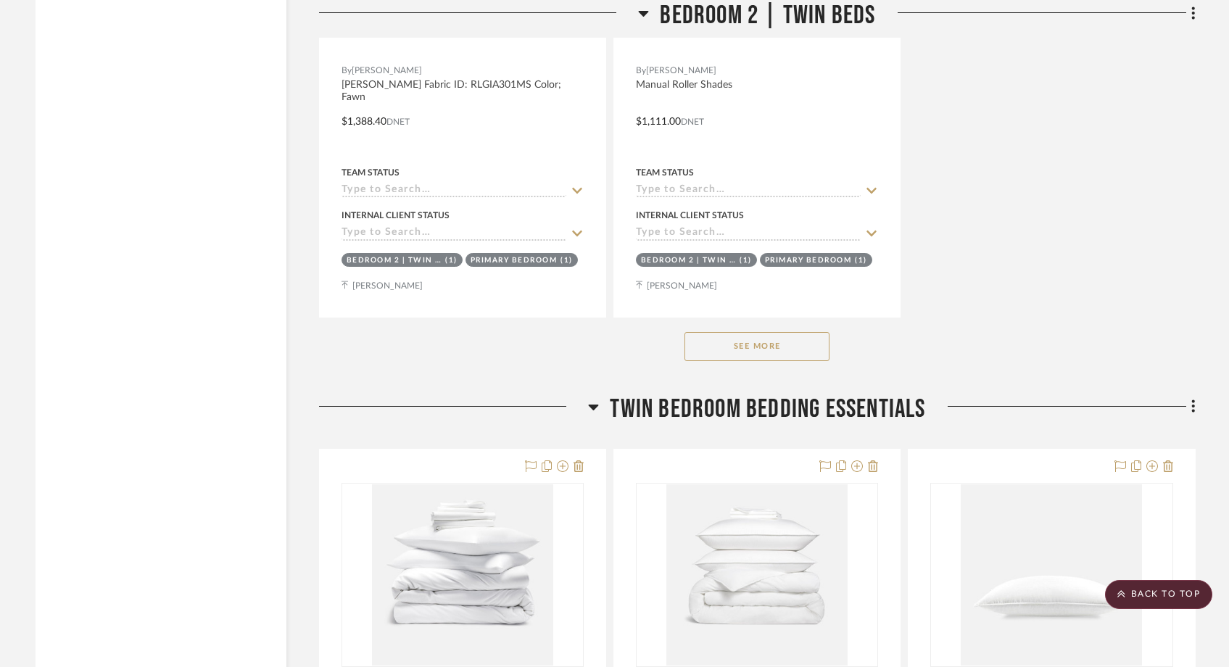
click at [749, 332] on button "See More" at bounding box center [757, 346] width 145 height 29
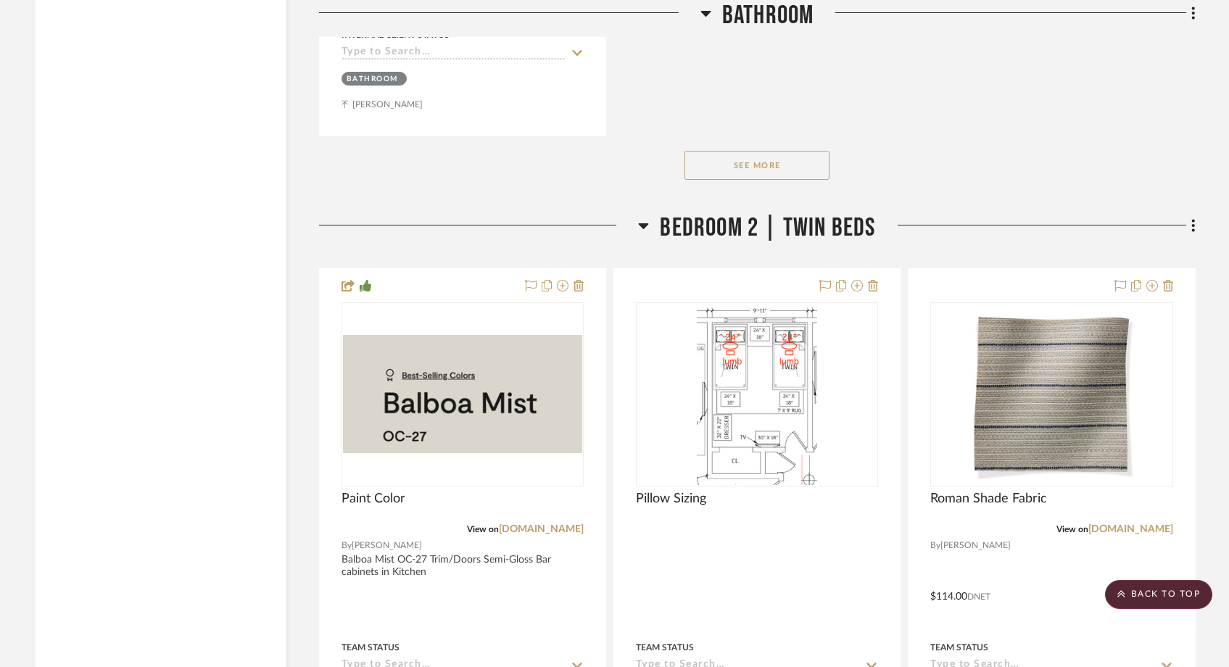
scroll to position [19547, 0]
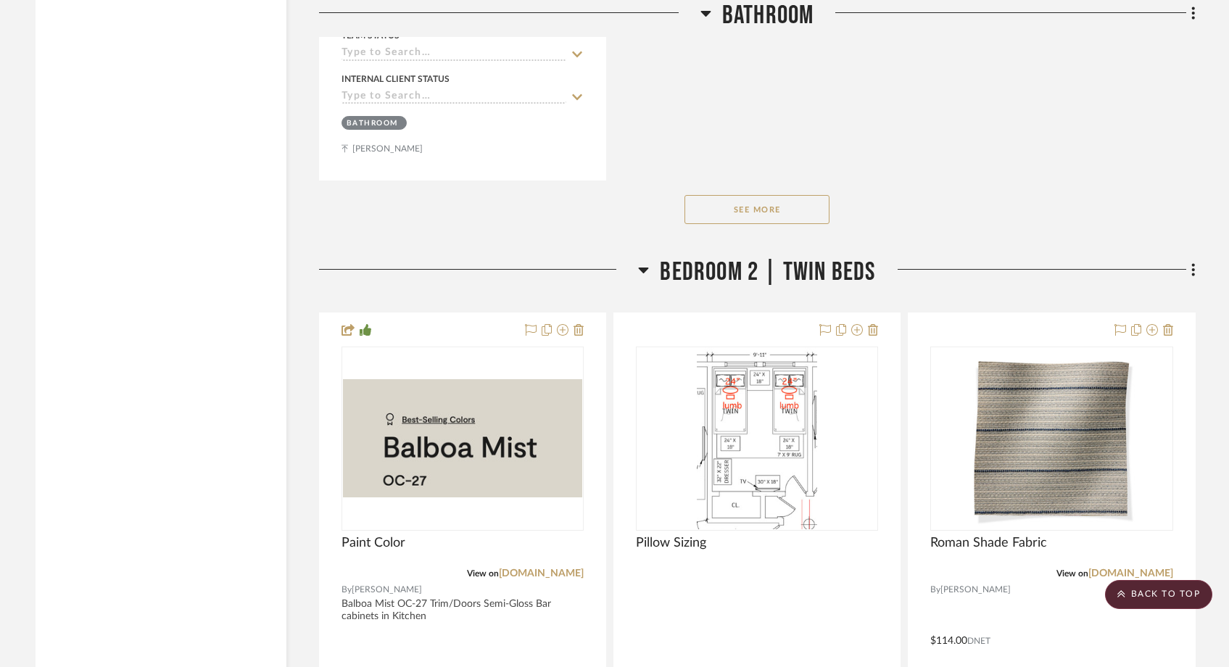
drag, startPoint x: 1078, startPoint y: 252, endPoint x: 1068, endPoint y: 4, distance: 249.0
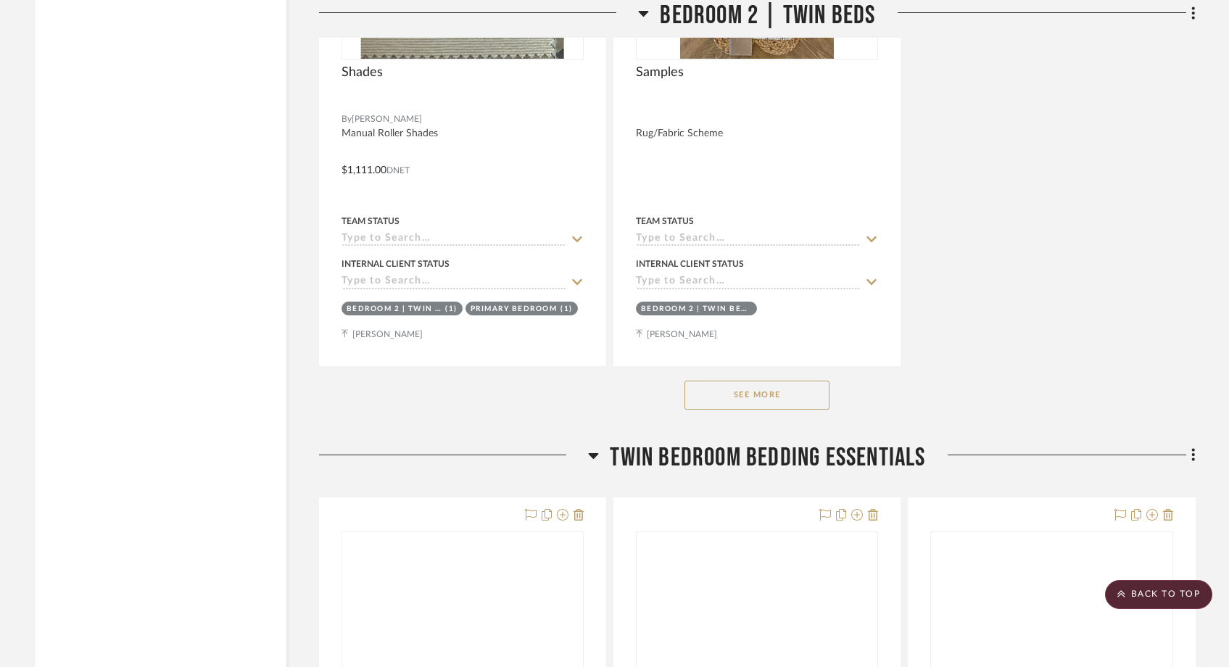
scroll to position [21231, 0]
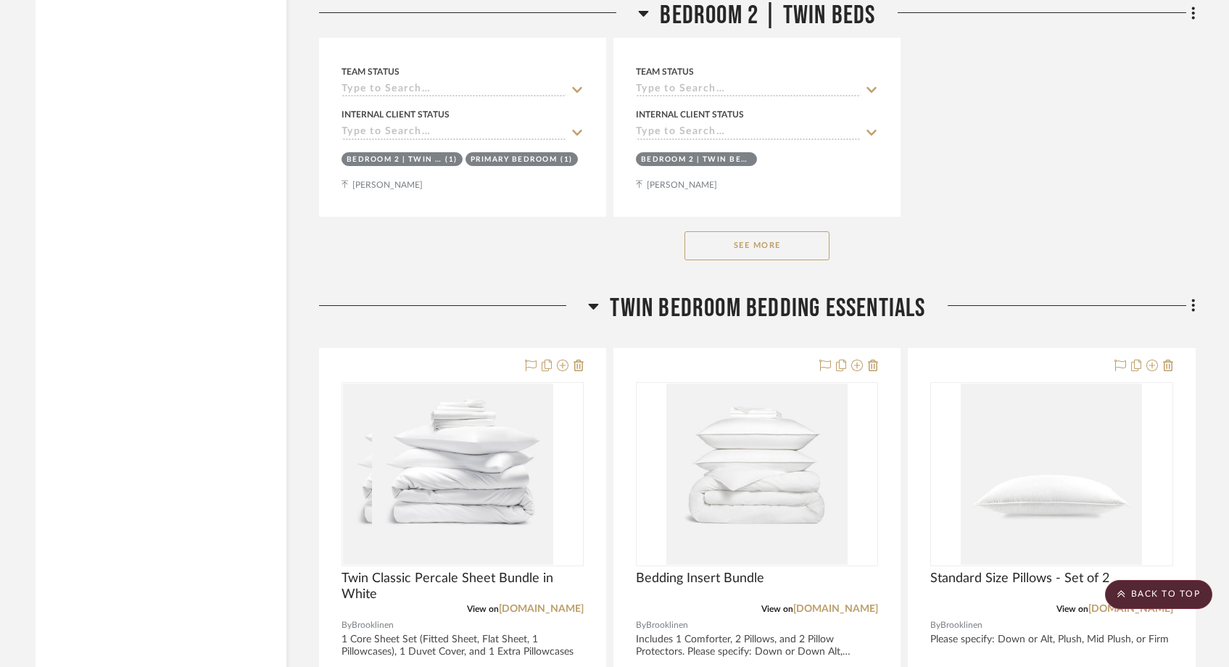
click at [709, 231] on button "See More" at bounding box center [757, 245] width 145 height 29
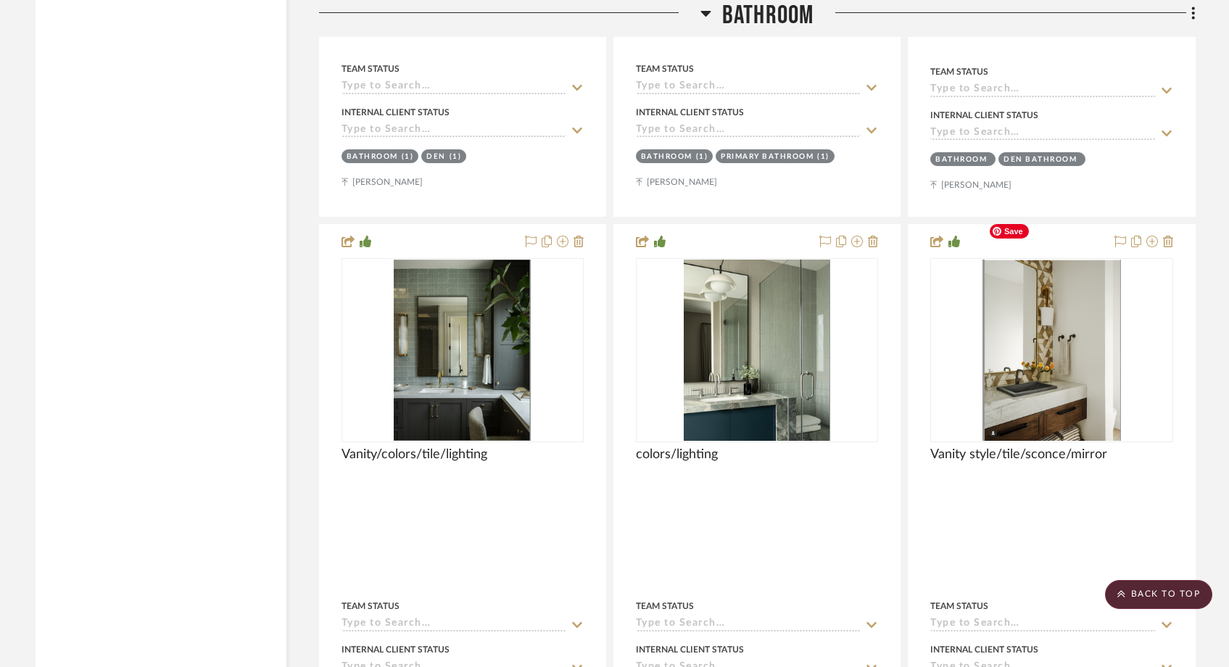
scroll to position [18441, 0]
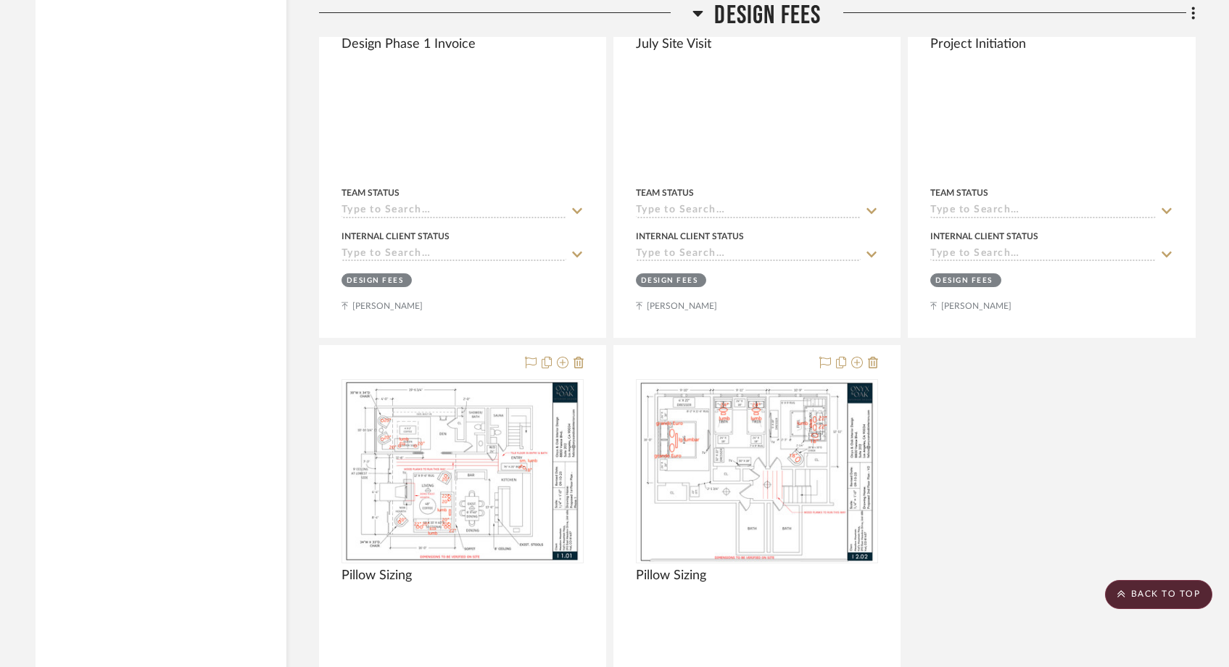
scroll to position [22160, 0]
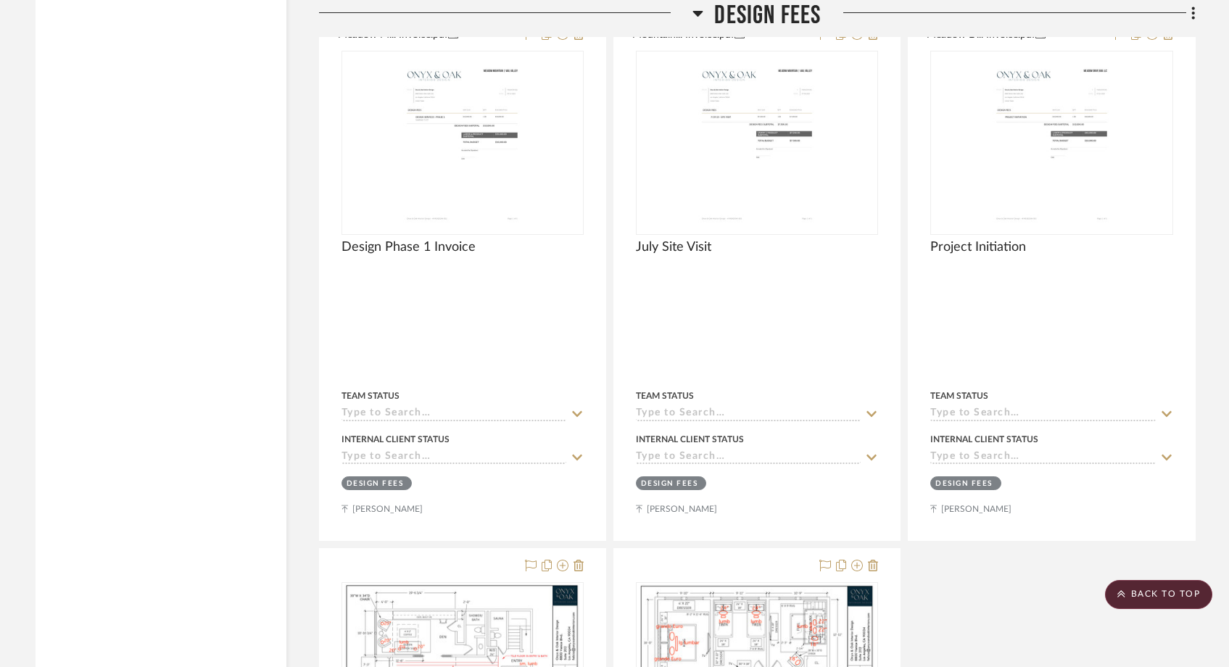
drag, startPoint x: 956, startPoint y: 340, endPoint x: 96, endPoint y: 15, distance: 919.5
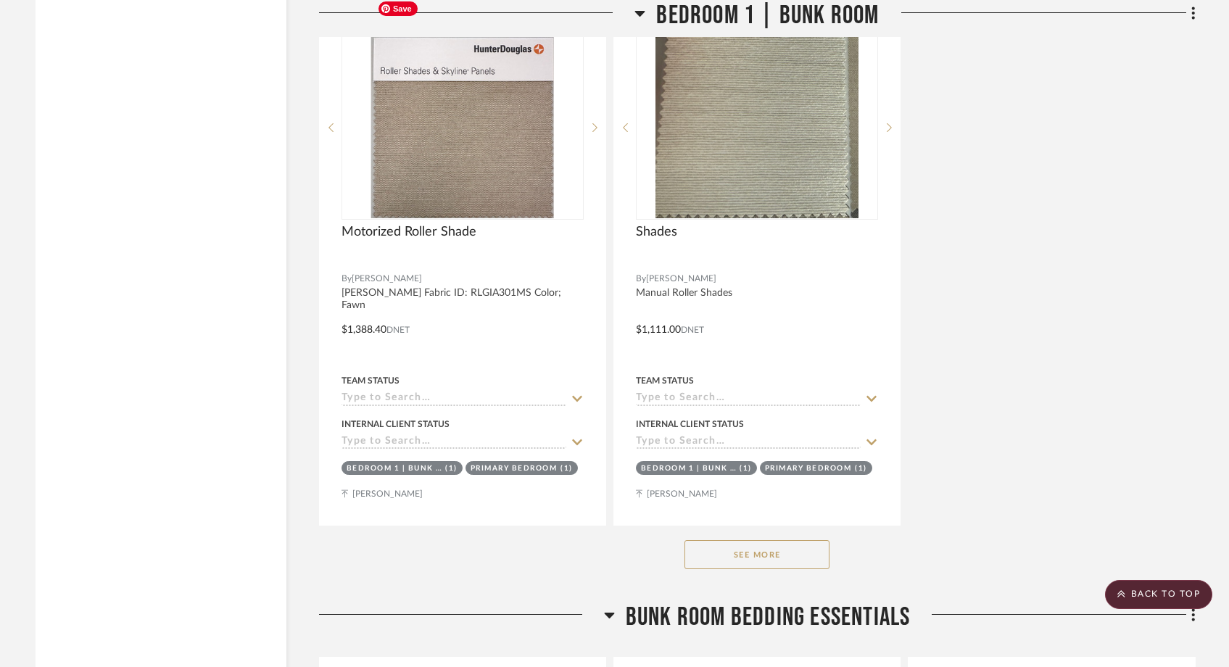
scroll to position [16373, 0]
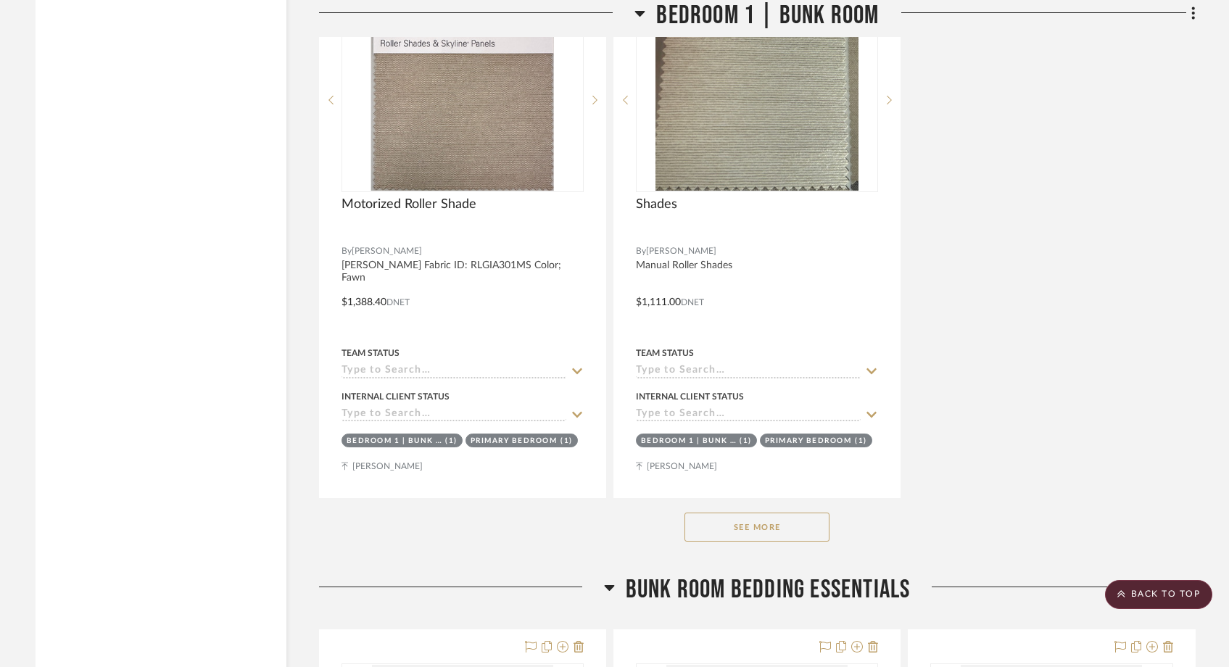
click at [706, 513] on button "See More" at bounding box center [757, 527] width 145 height 29
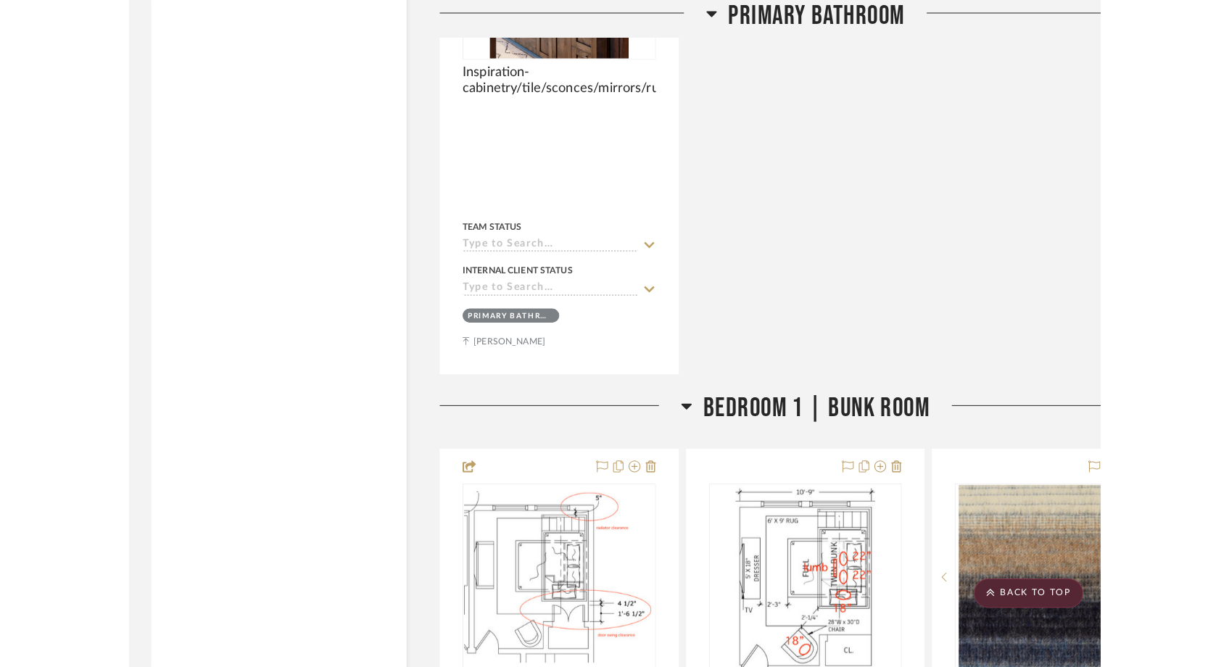
scroll to position [14845, 0]
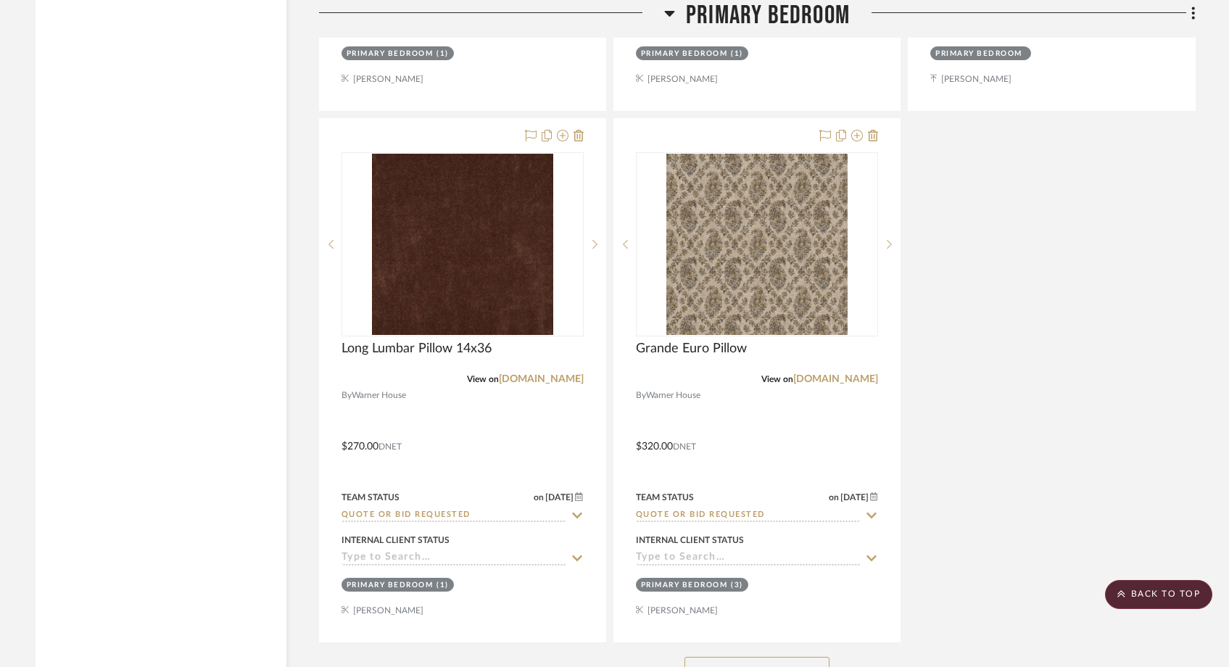
scroll to position [12781, 0]
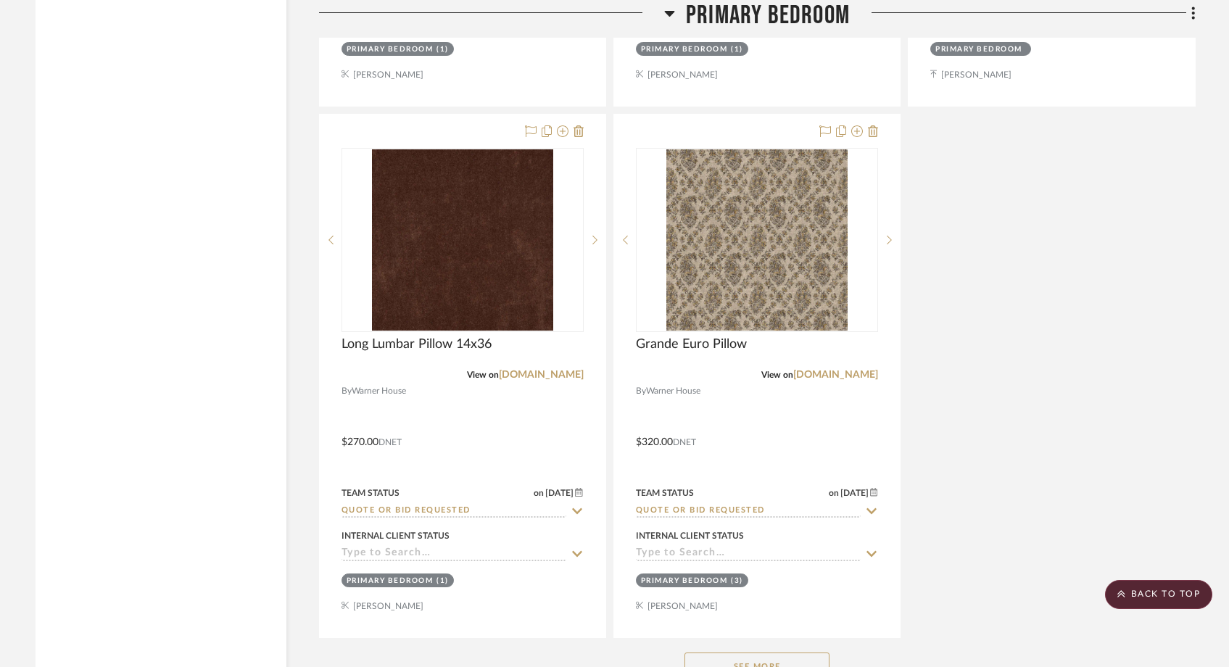
click at [739, 653] on button "See More" at bounding box center [757, 667] width 145 height 29
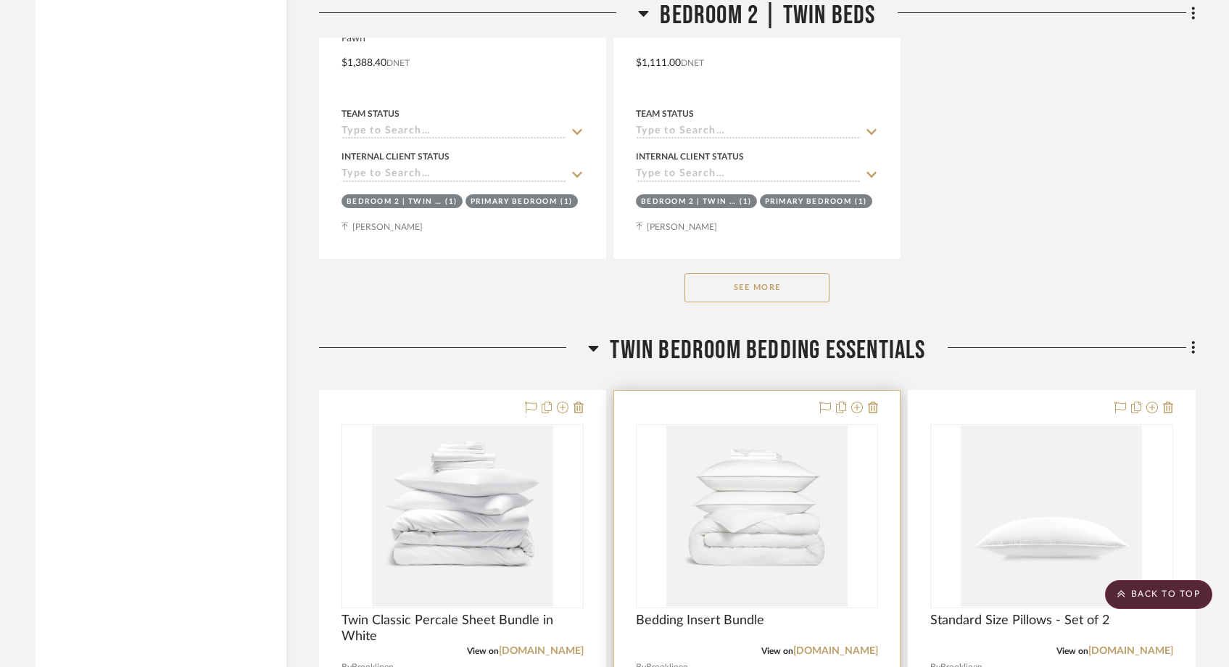
scroll to position [25452, 0]
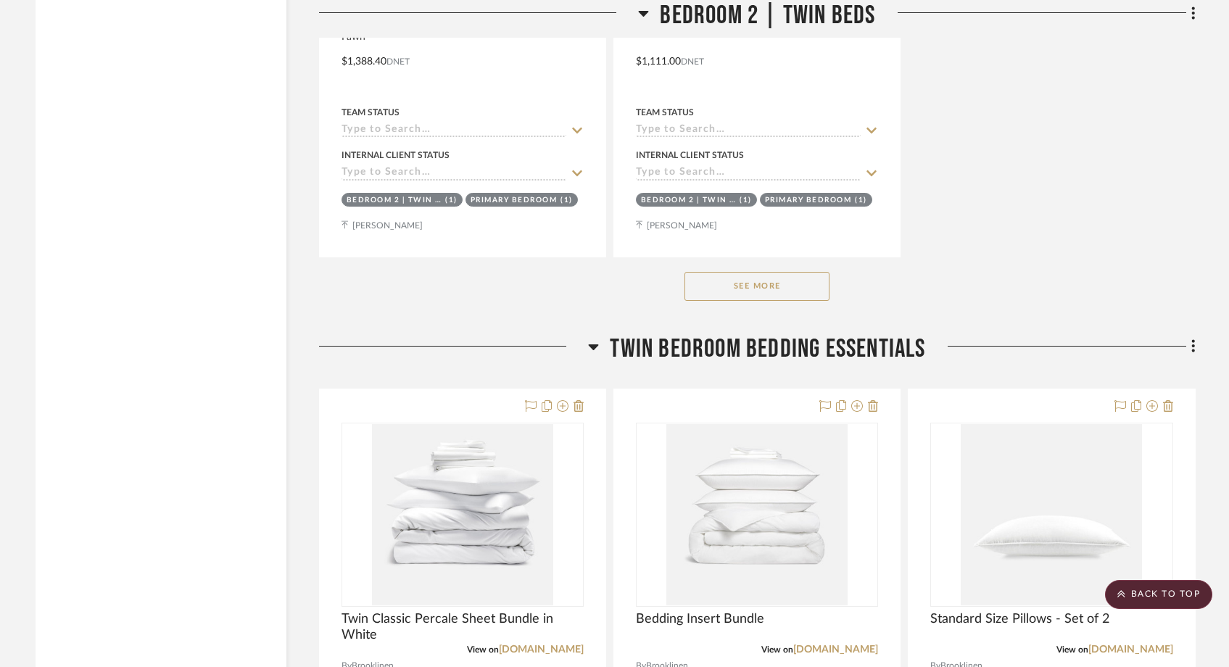
drag, startPoint x: 575, startPoint y: 499, endPoint x: 1014, endPoint y: 12, distance: 655.3
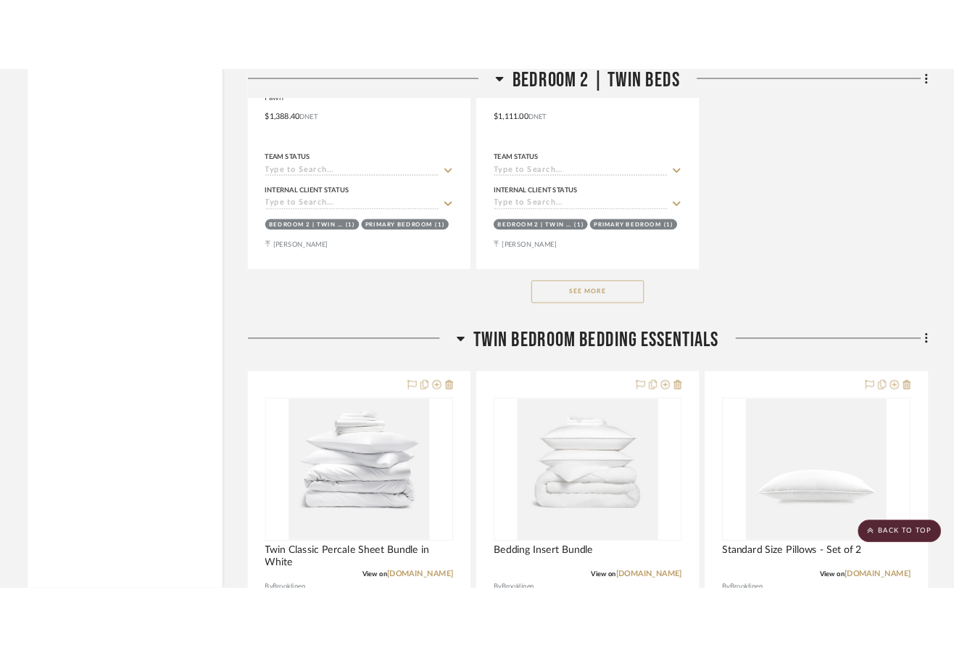
scroll to position [25489, 0]
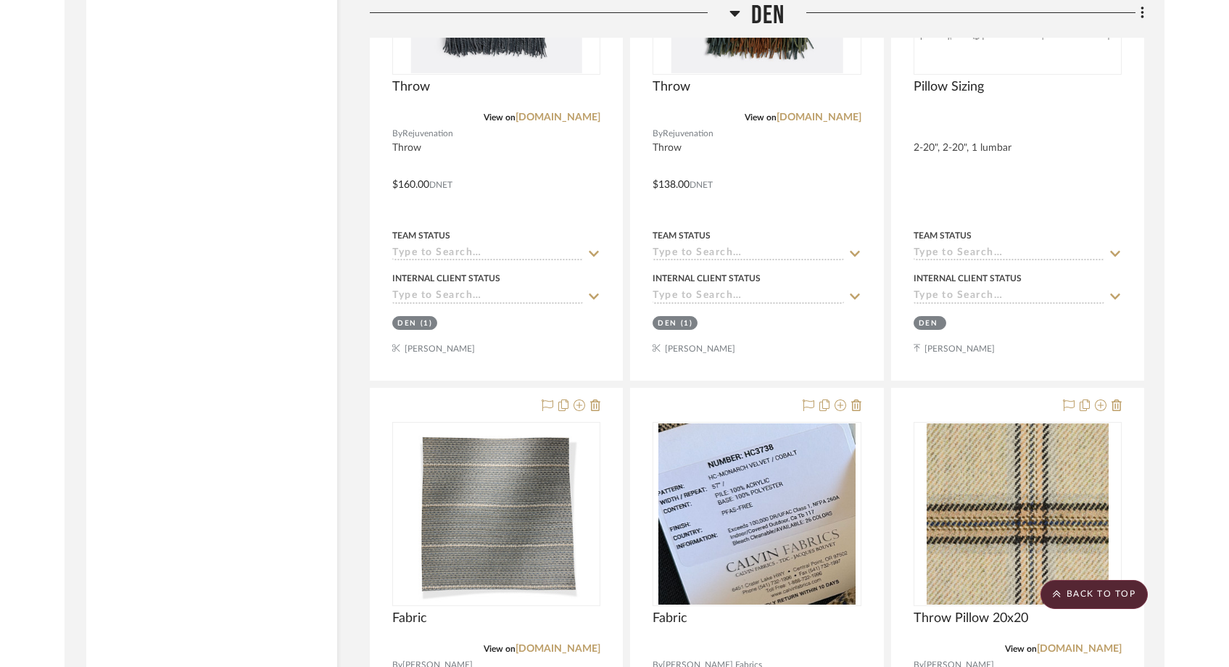
scroll to position [6796, 0]
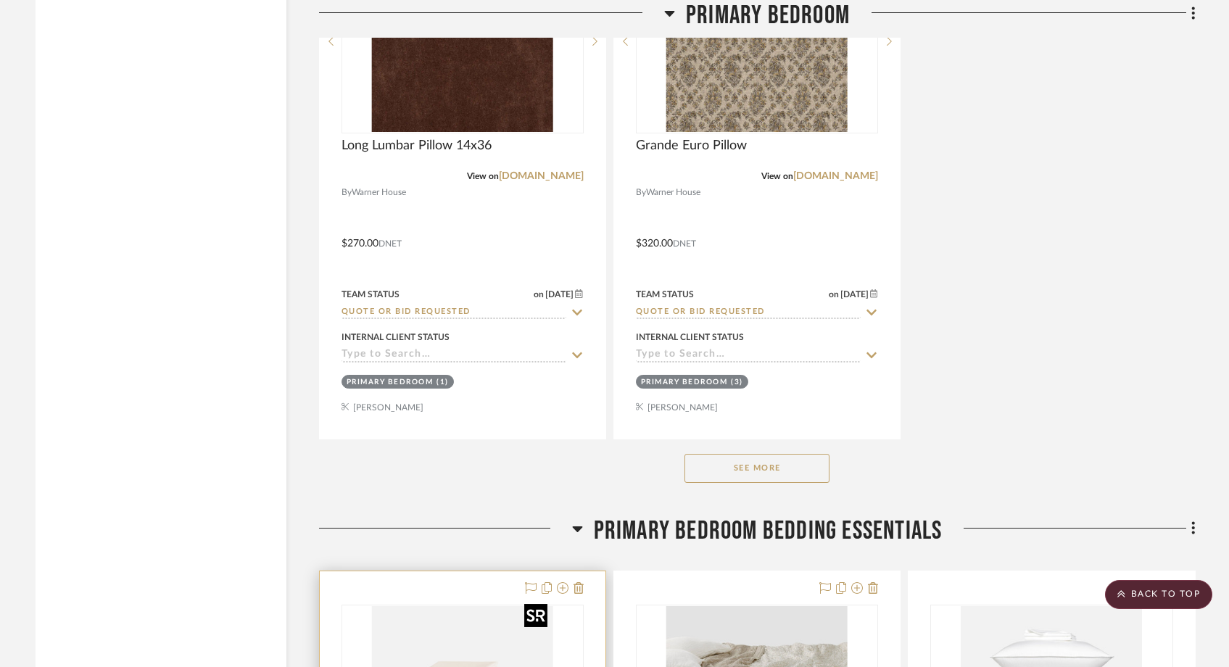
scroll to position [13021, 0]
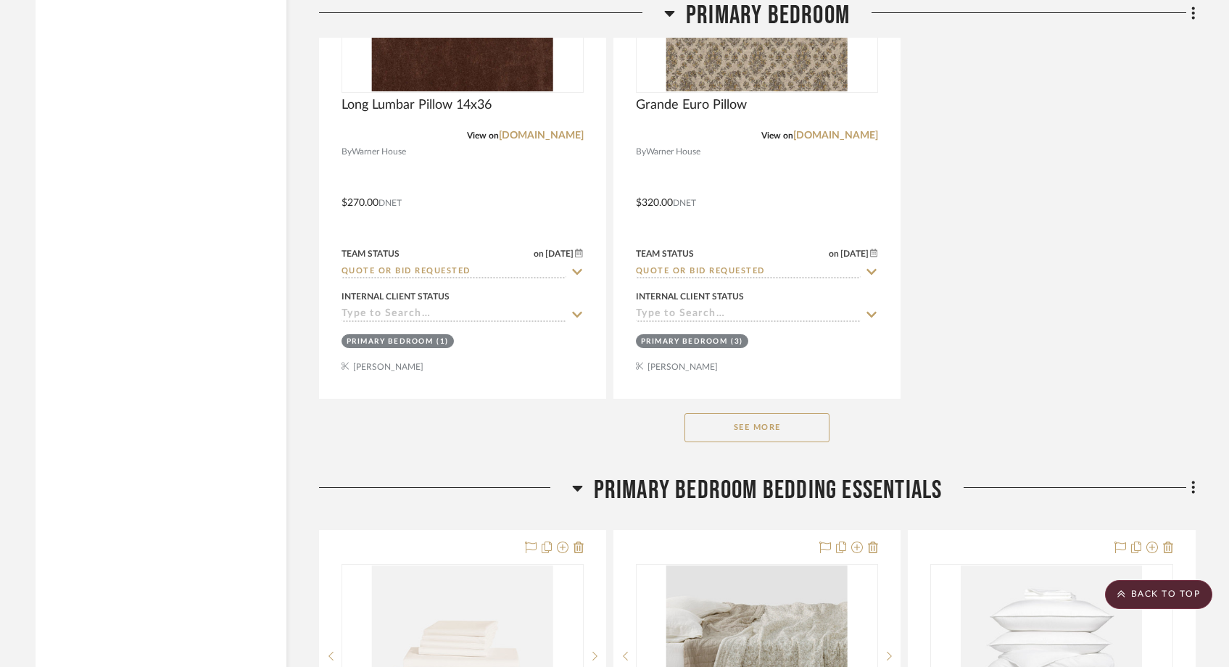
click at [744, 413] on button "See More" at bounding box center [757, 427] width 145 height 29
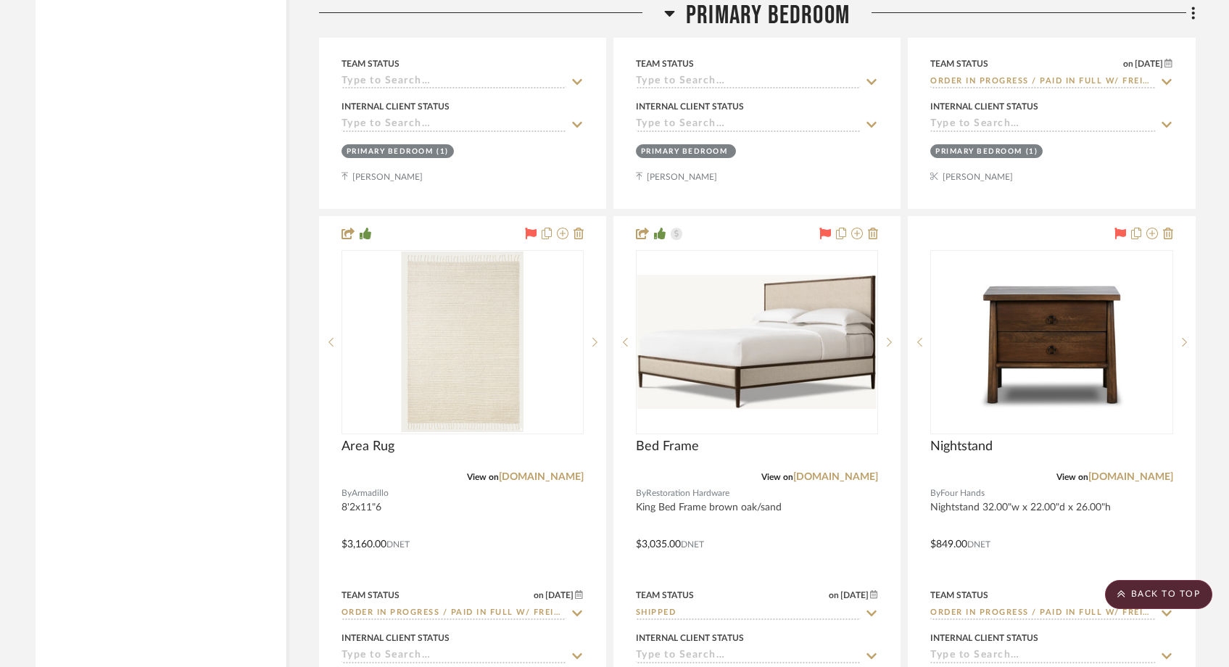
scroll to position [14273, 0]
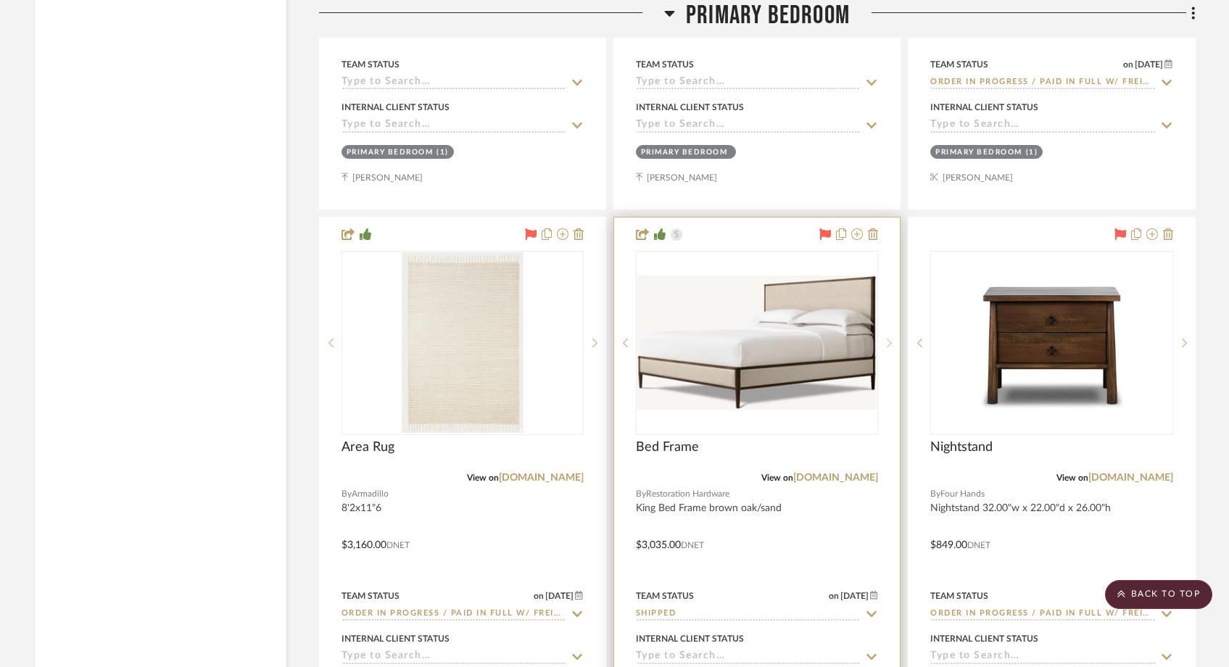
click at [892, 338] on sr-next-btn at bounding box center [889, 343] width 22 height 10
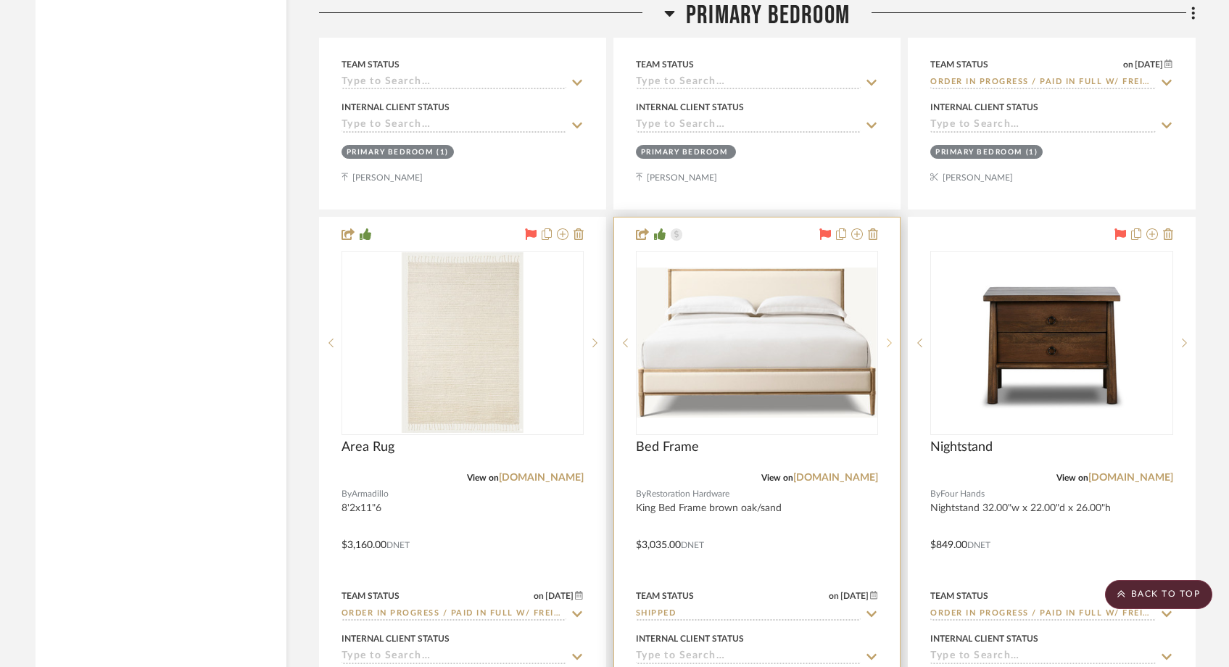
click at [892, 338] on sr-next-btn at bounding box center [889, 343] width 22 height 10
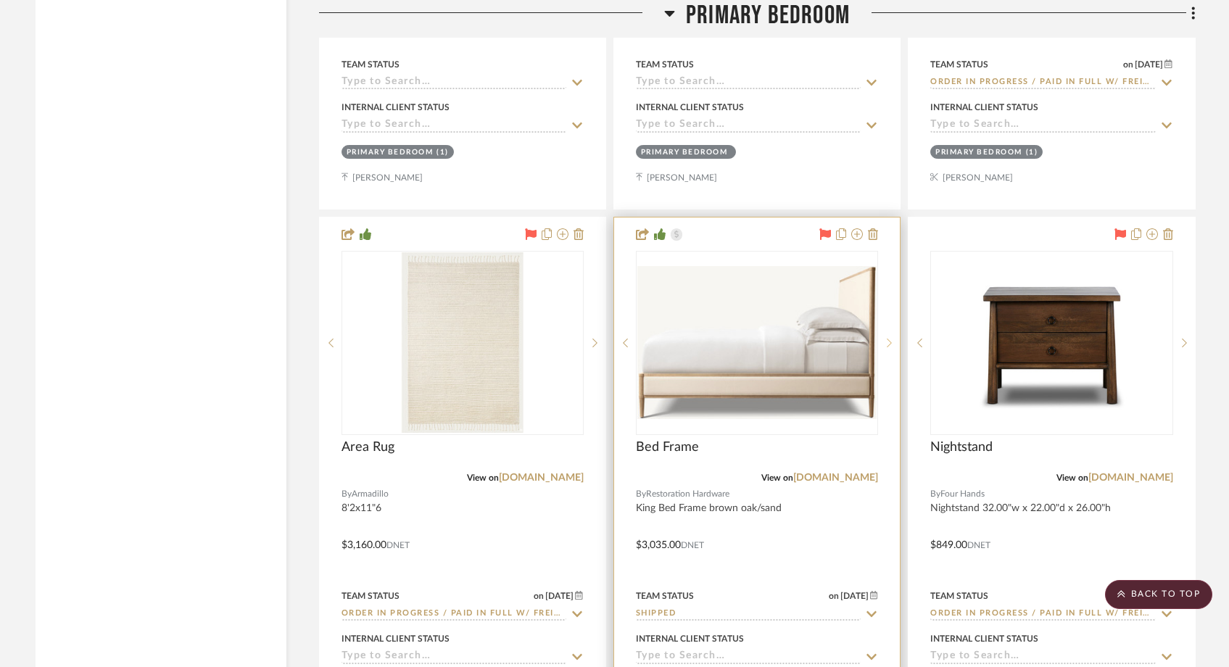
click at [892, 338] on sr-next-btn at bounding box center [889, 343] width 22 height 10
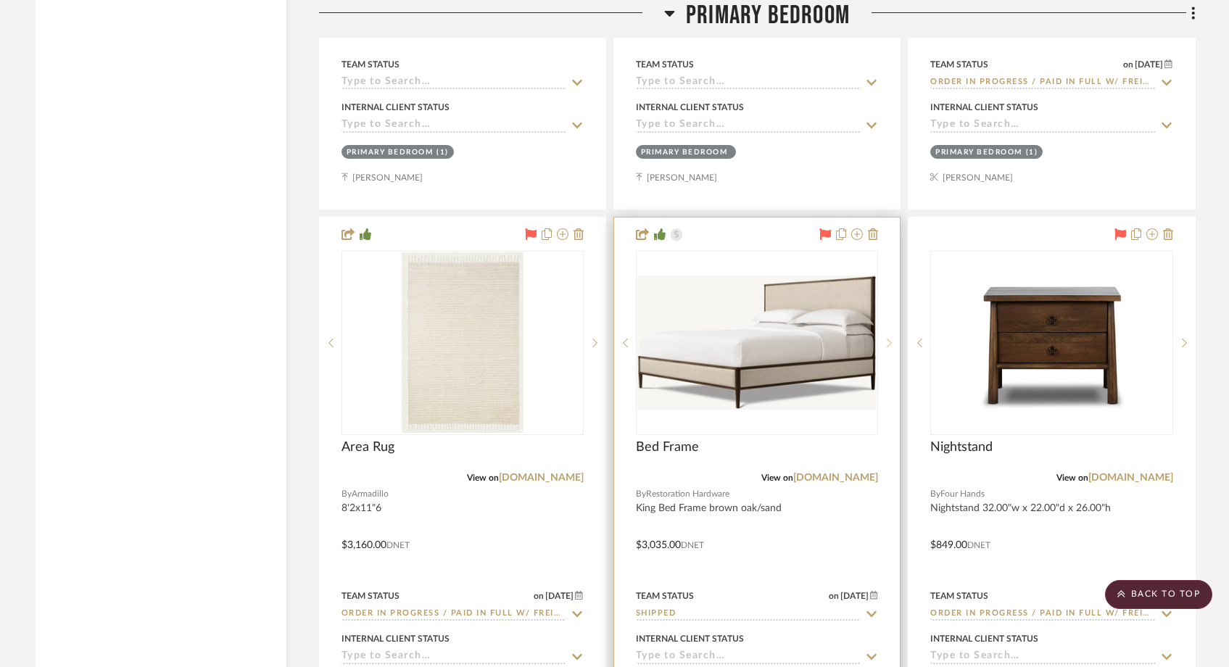
click at [892, 338] on icon at bounding box center [889, 343] width 5 height 10
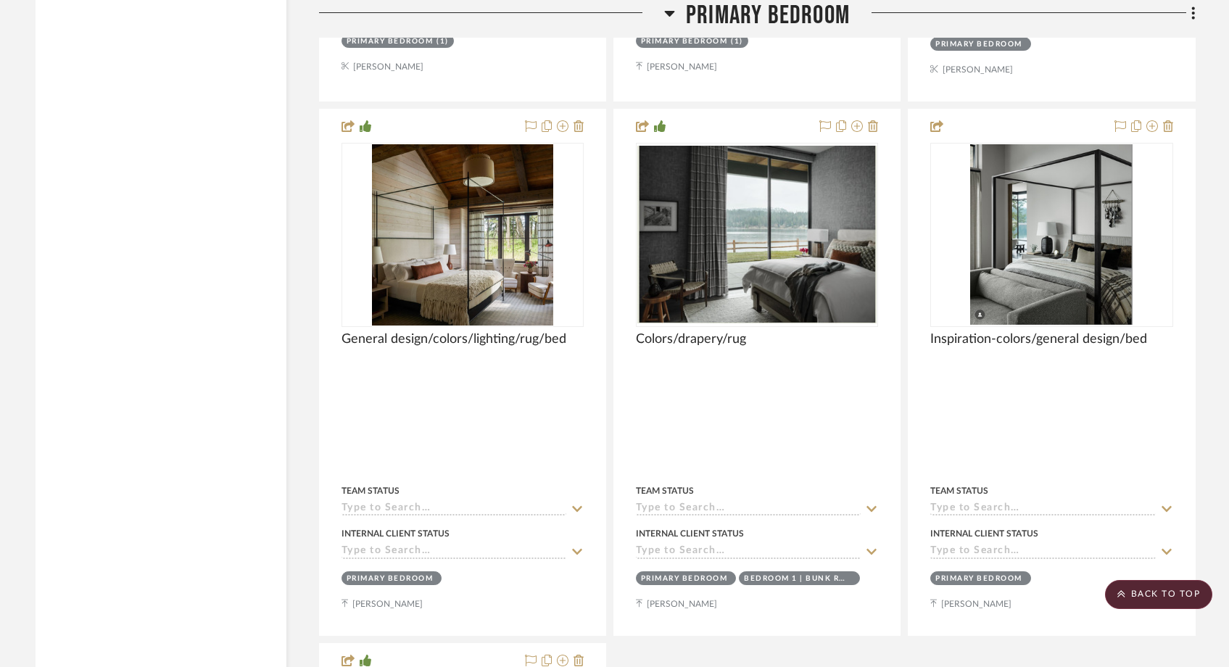
scroll to position [15978, 0]
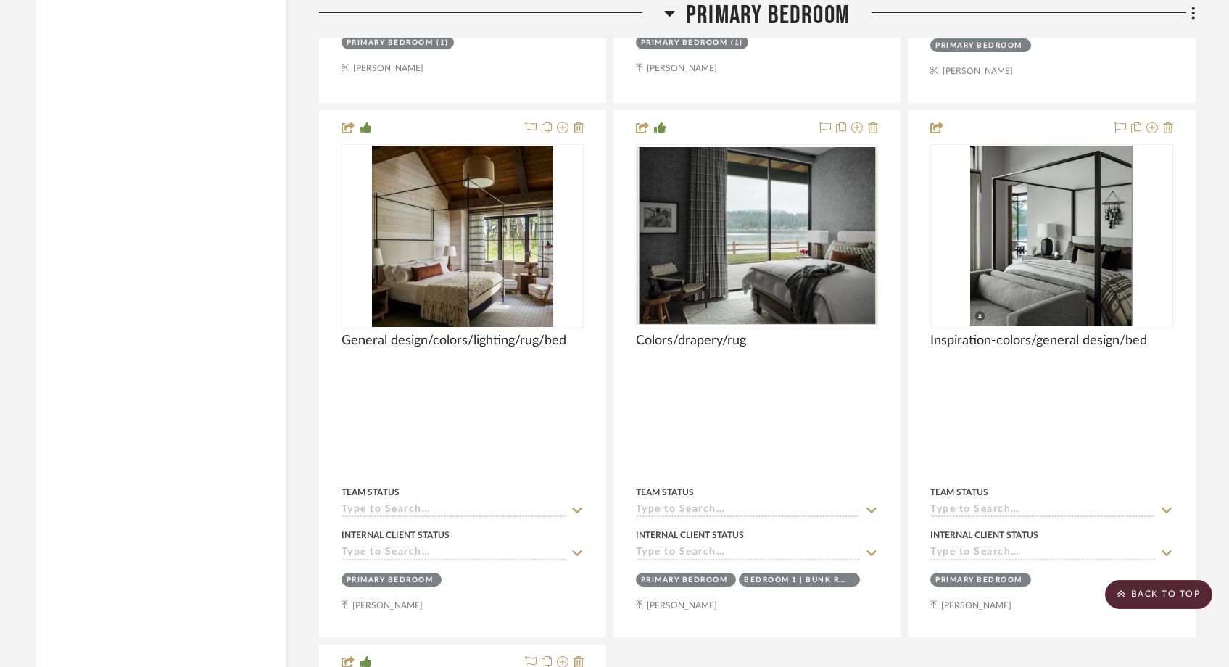
drag, startPoint x: 751, startPoint y: 384, endPoint x: 974, endPoint y: 5, distance: 439.6
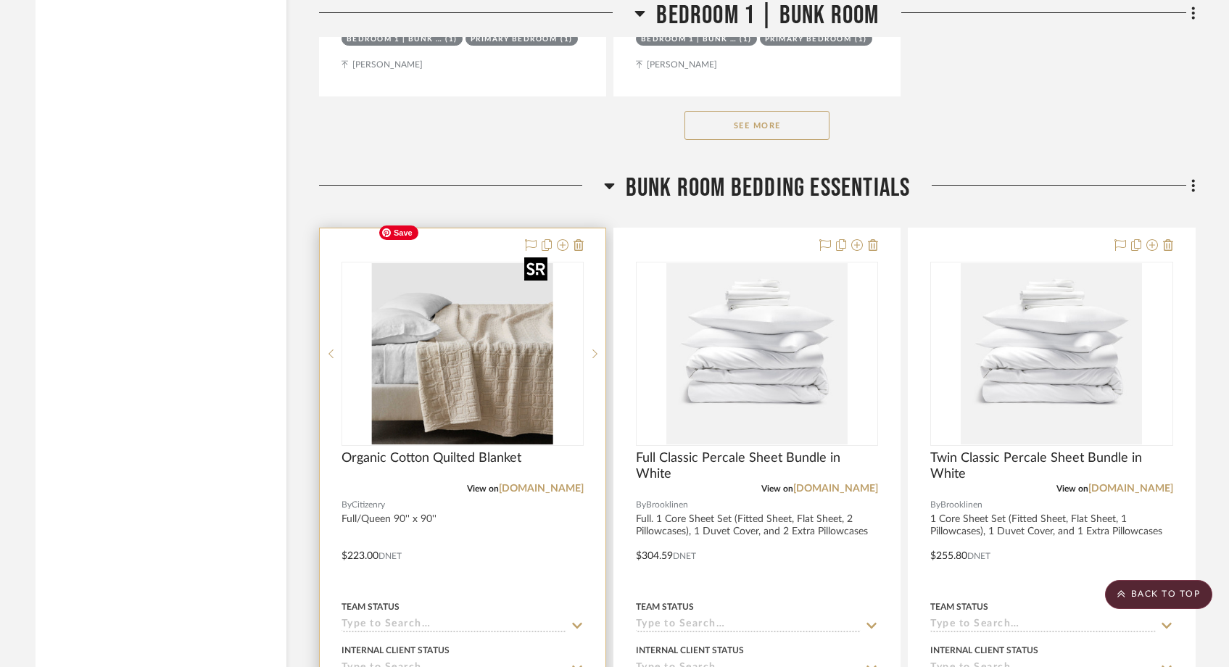
scroll to position [21038, 0]
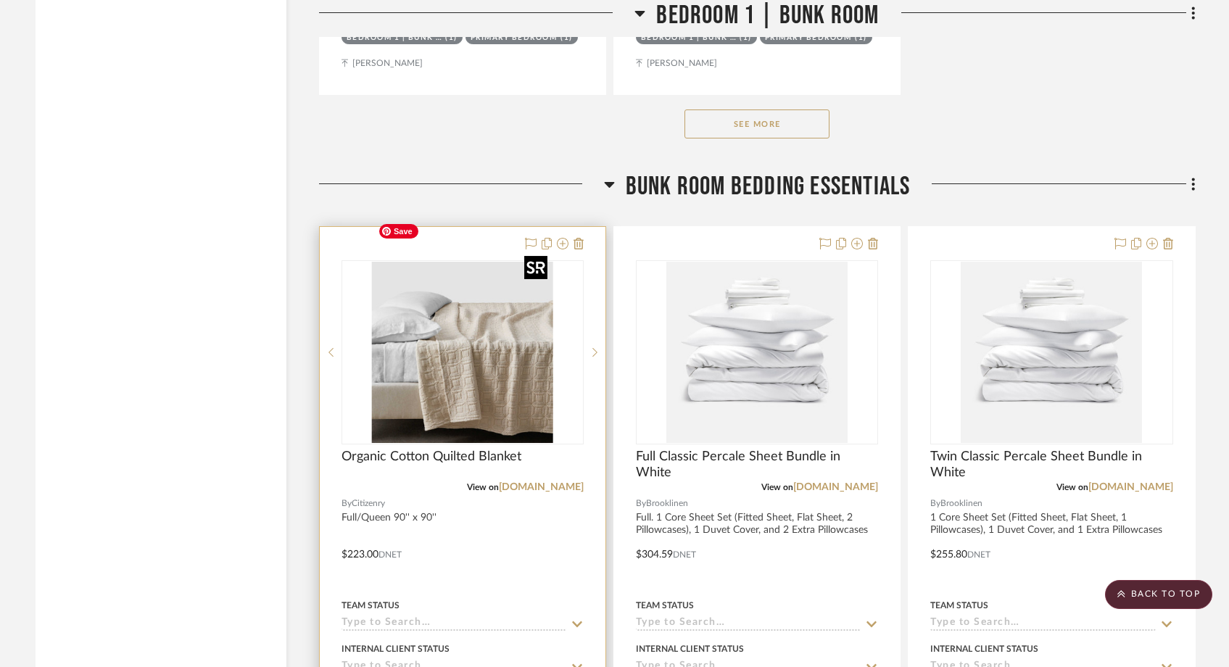
click at [490, 348] on img "0" at bounding box center [462, 352] width 181 height 181
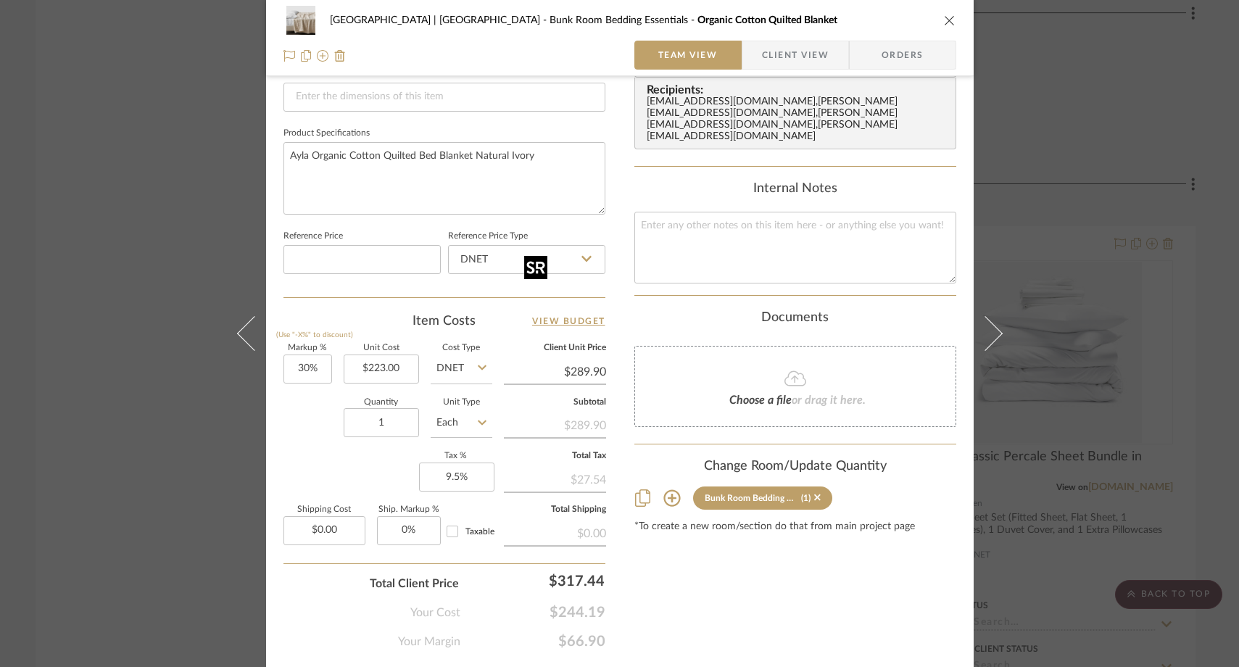
scroll to position [680, 0]
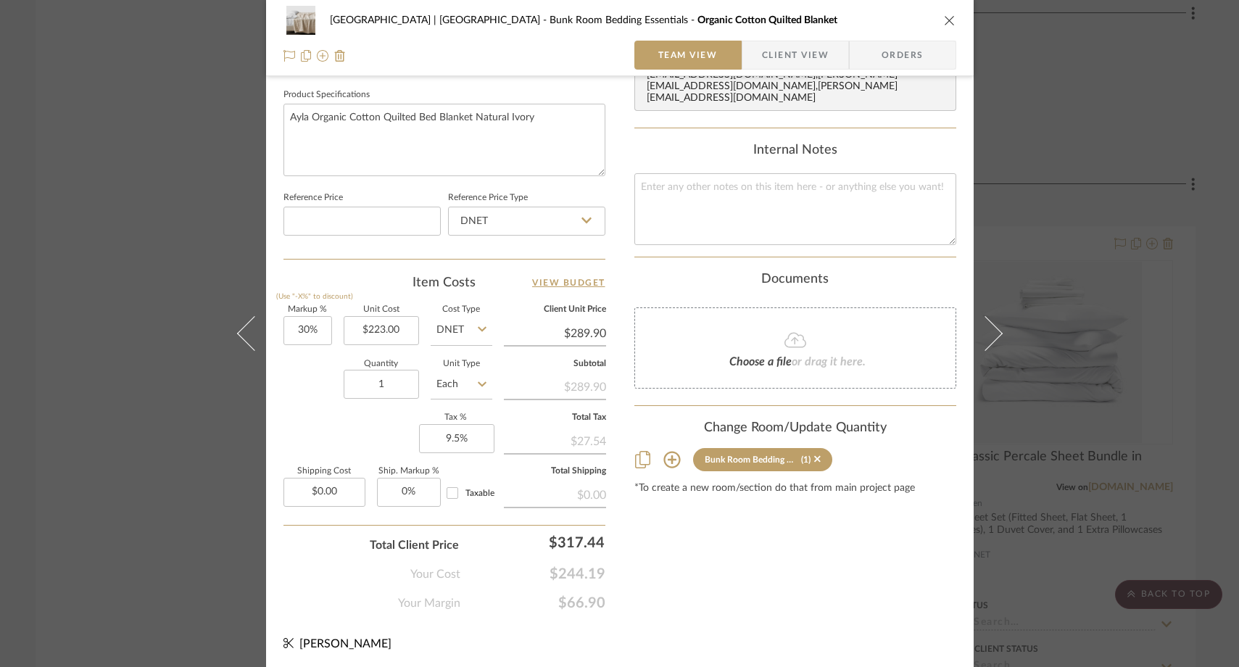
click at [670, 452] on icon at bounding box center [672, 460] width 17 height 17
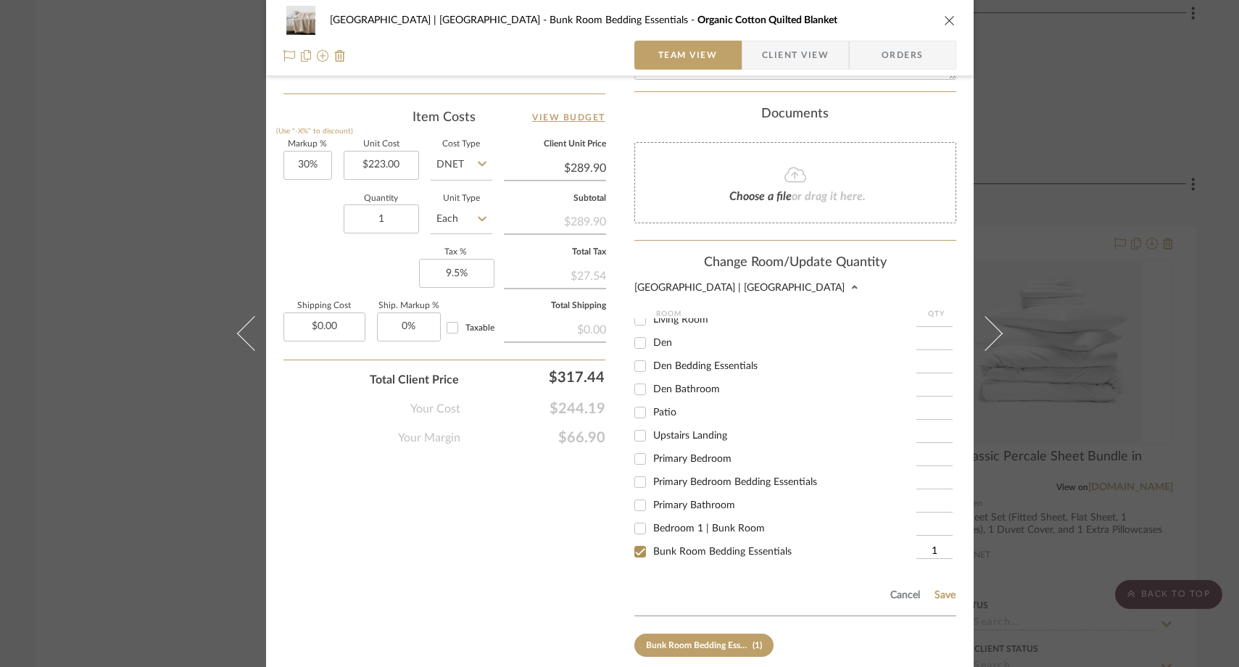
scroll to position [223, 0]
click at [635, 477] on input "Primary Bedroom Bedding Essentials" at bounding box center [640, 477] width 23 height 23
checkbox input "true"
type input "1"
click at [637, 547] on input "Bunk Room Bedding Essentials" at bounding box center [640, 547] width 23 height 23
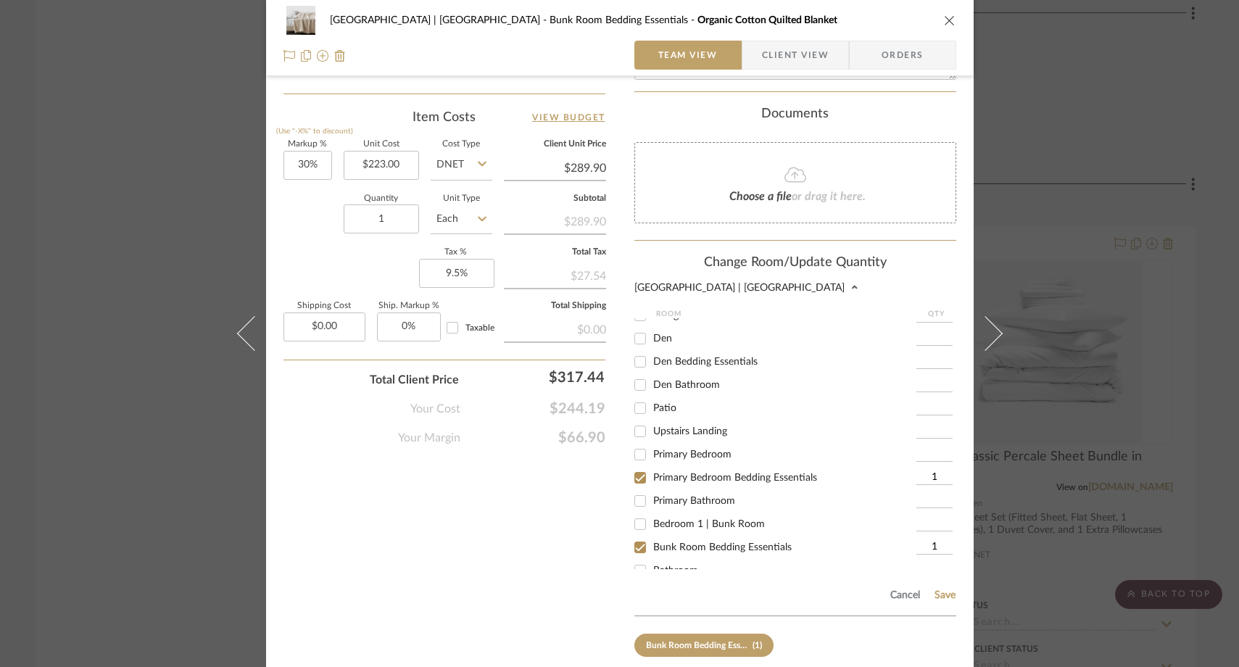
checkbox input "false"
click at [946, 590] on button "Save" at bounding box center [945, 596] width 22 height 12
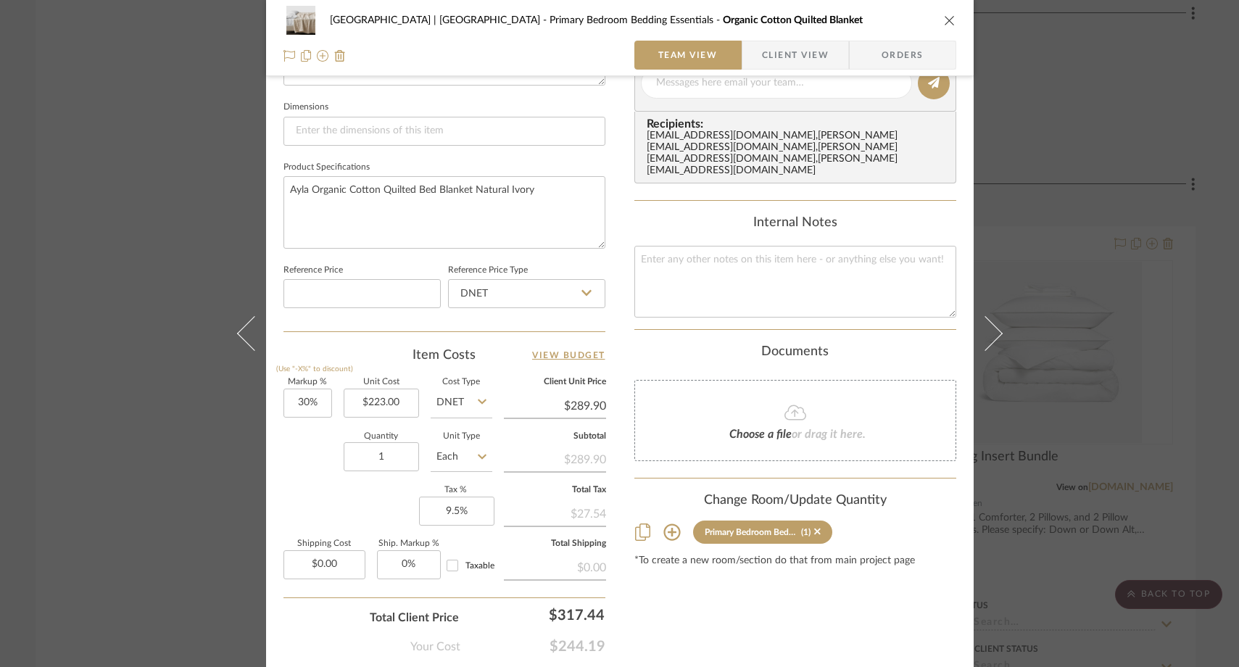
scroll to position [606, 0]
click at [664, 526] on icon at bounding box center [672, 534] width 17 height 17
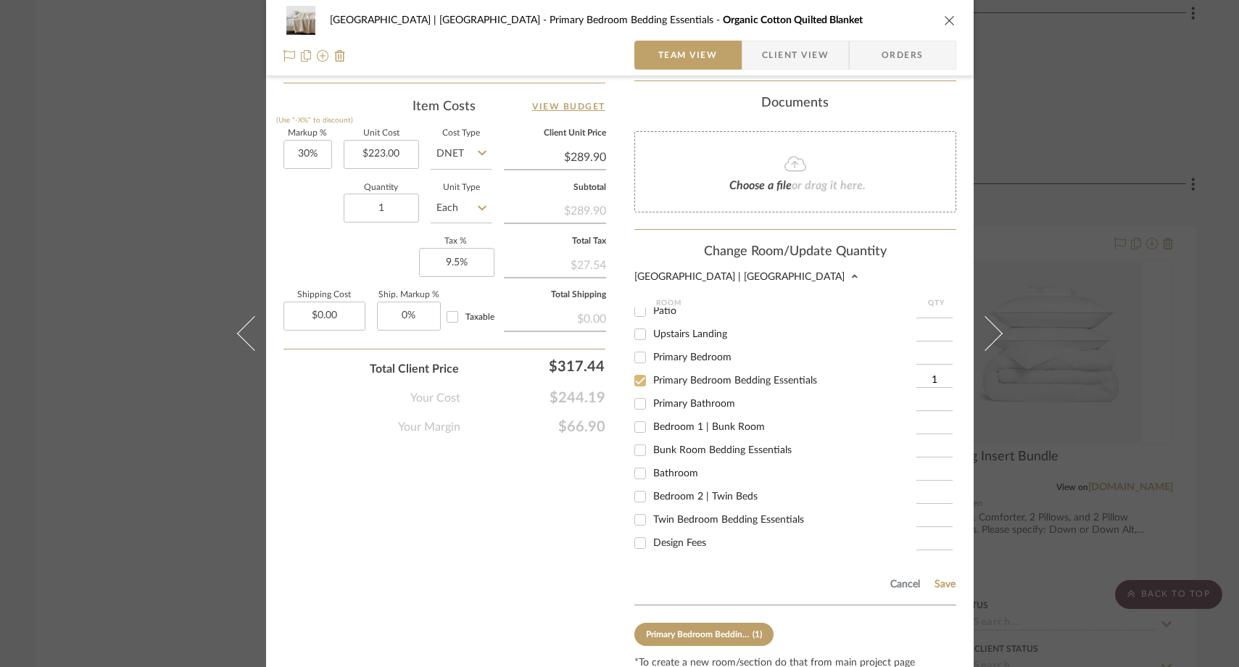
scroll to position [315, 0]
click at [638, 443] on input "Bunk Room Bedding Essentials" at bounding box center [640, 450] width 23 height 23
checkbox input "true"
type input "1"
click at [637, 377] on input "Primary Bedroom Bedding Essentials" at bounding box center [640, 380] width 23 height 23
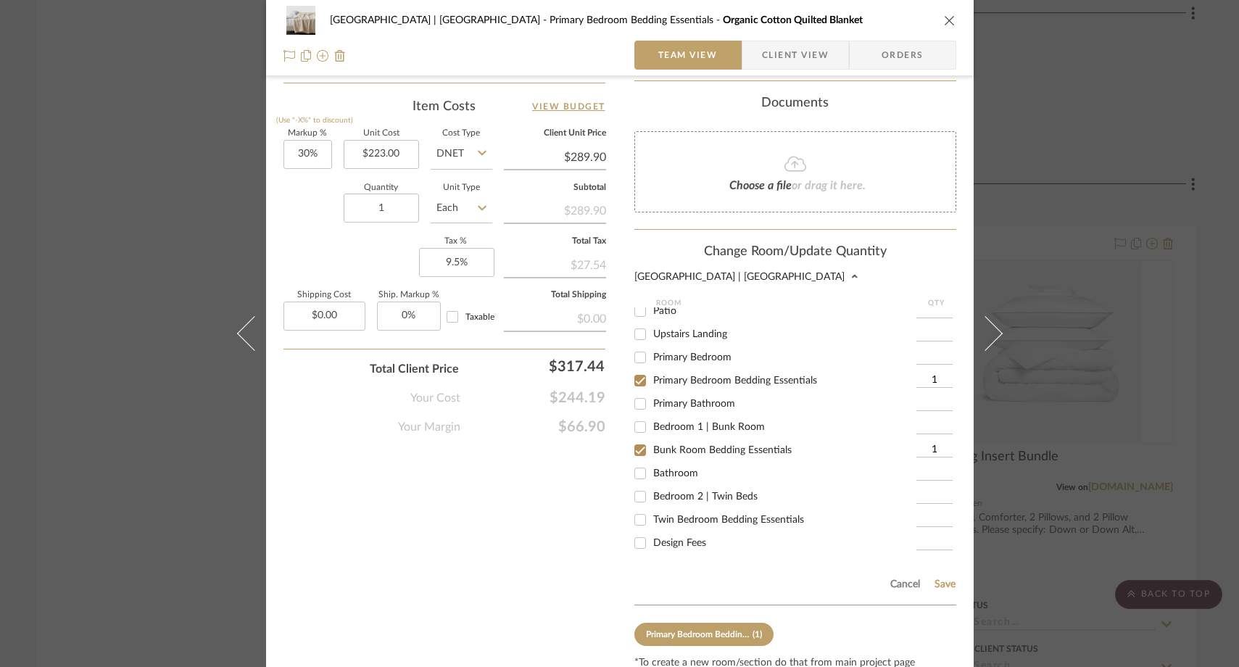
checkbox input "false"
click at [944, 579] on button "Save" at bounding box center [945, 585] width 22 height 12
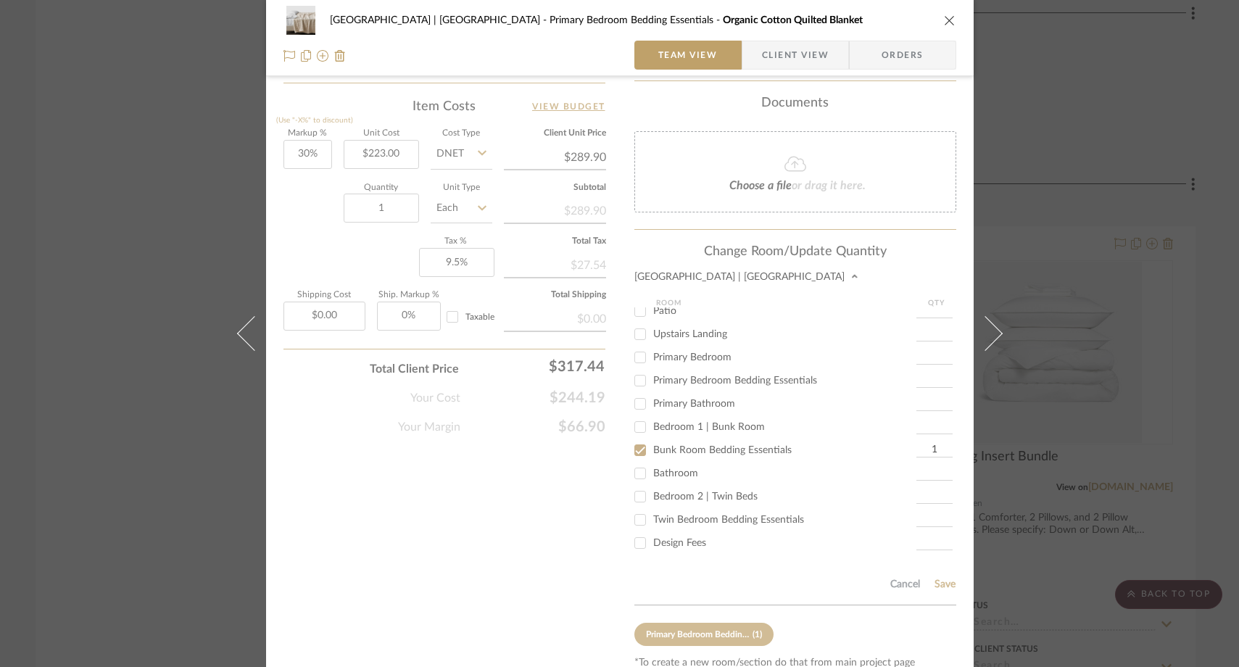
scroll to position [680, 0]
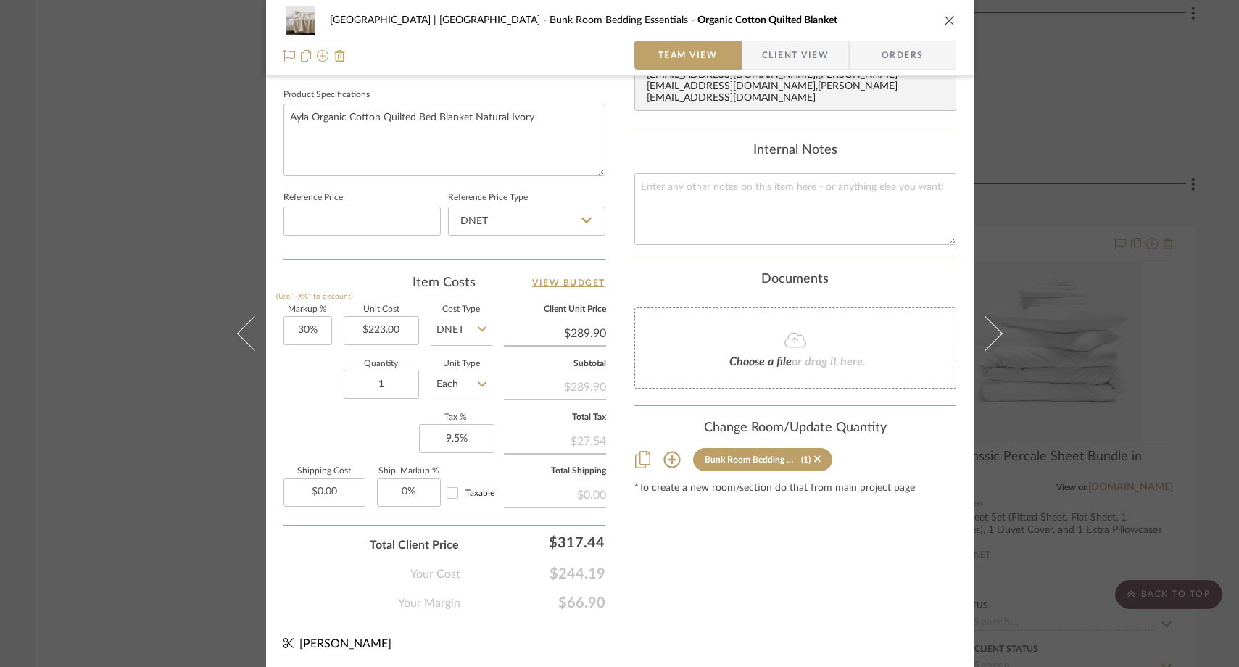
click at [184, 189] on div "Meadow Mountain | Vail Valley Bunk Room Bedding Essentials Organic Cotton Quilt…" at bounding box center [619, 333] width 1239 height 667
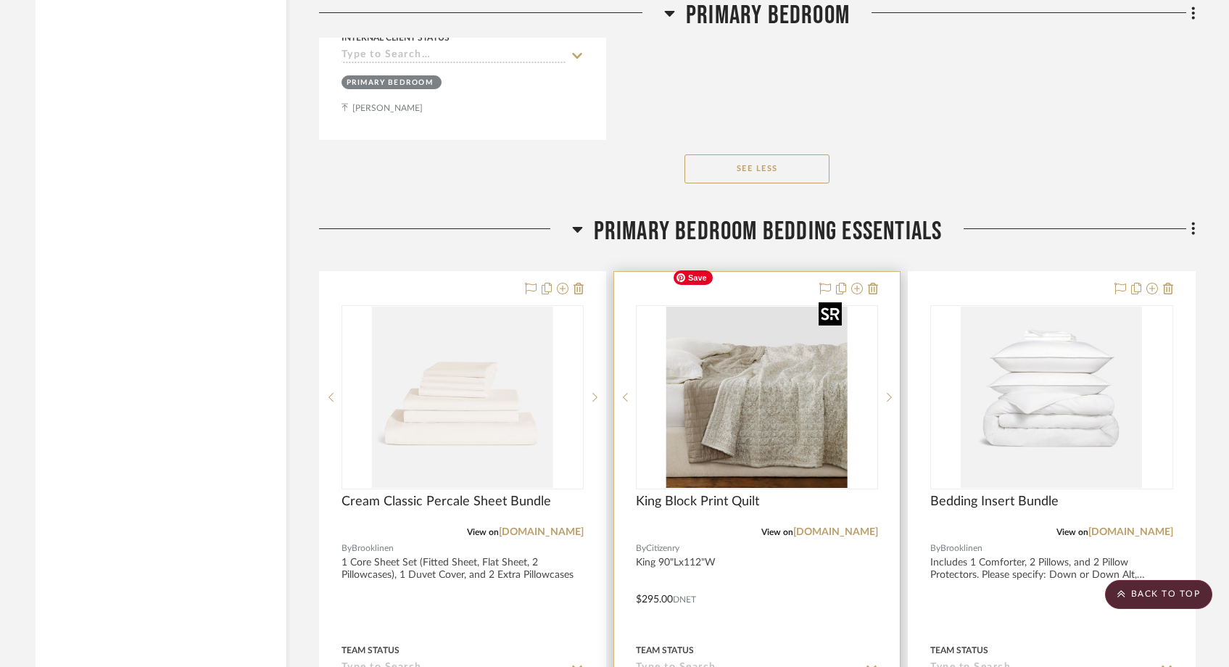
scroll to position [17014, 0]
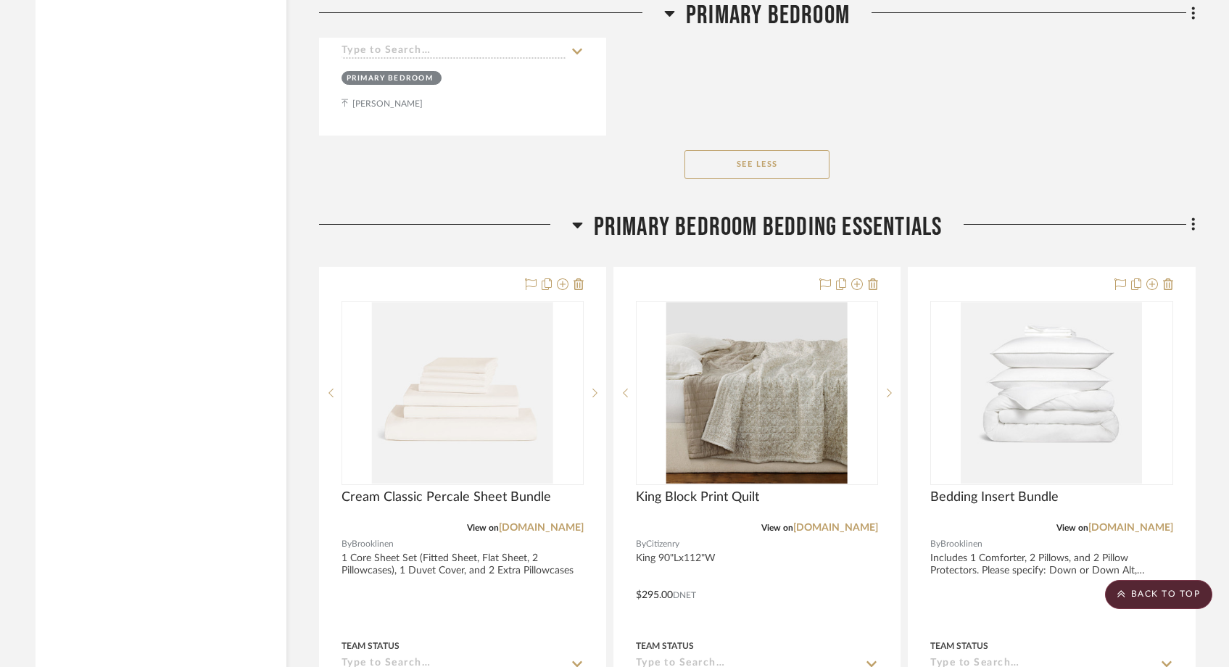
drag, startPoint x: 471, startPoint y: 368, endPoint x: 1081, endPoint y: 0, distance: 712.0
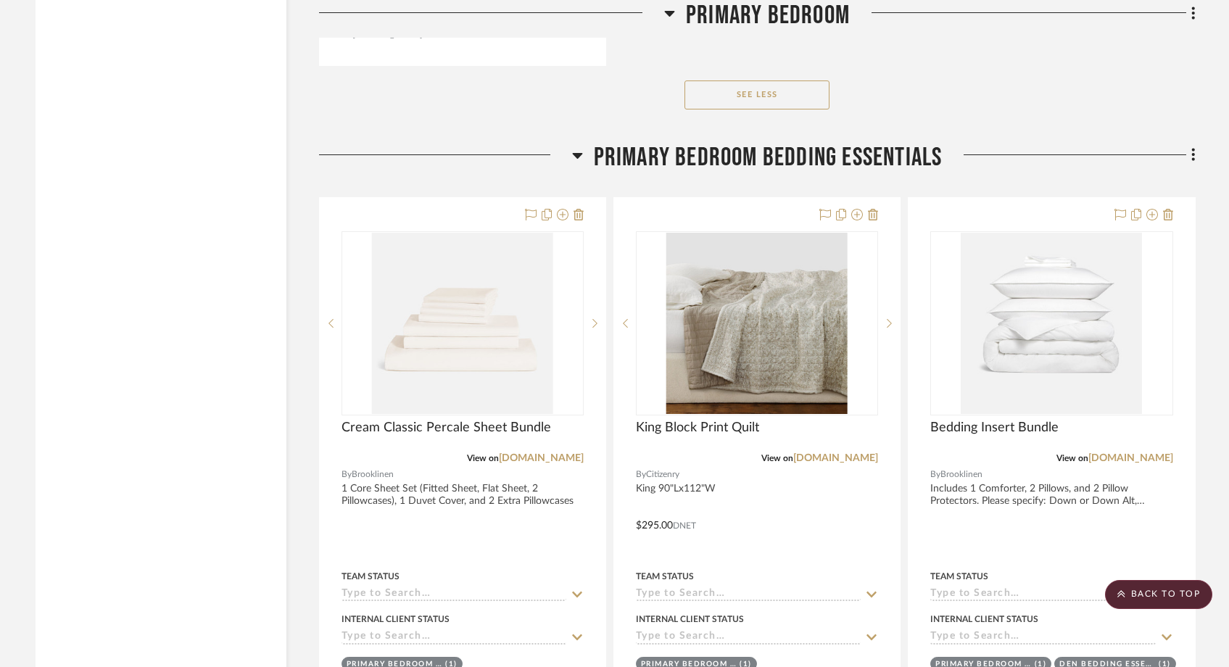
scroll to position [17084, 0]
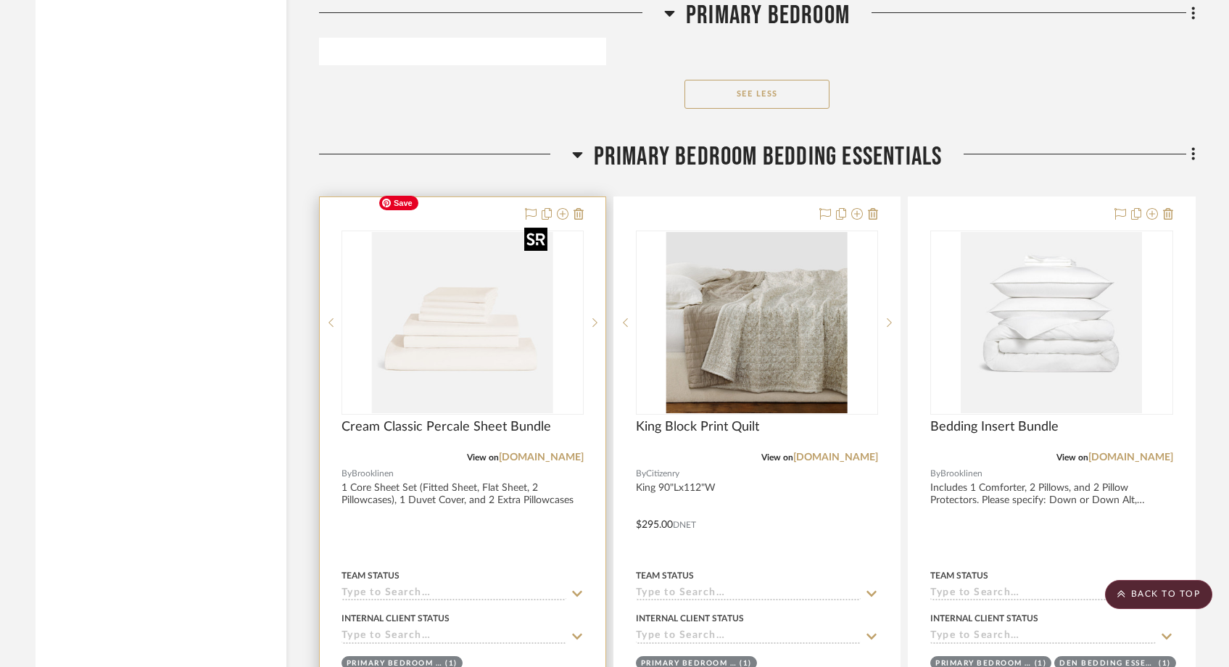
click at [399, 300] on img "0" at bounding box center [462, 322] width 181 height 181
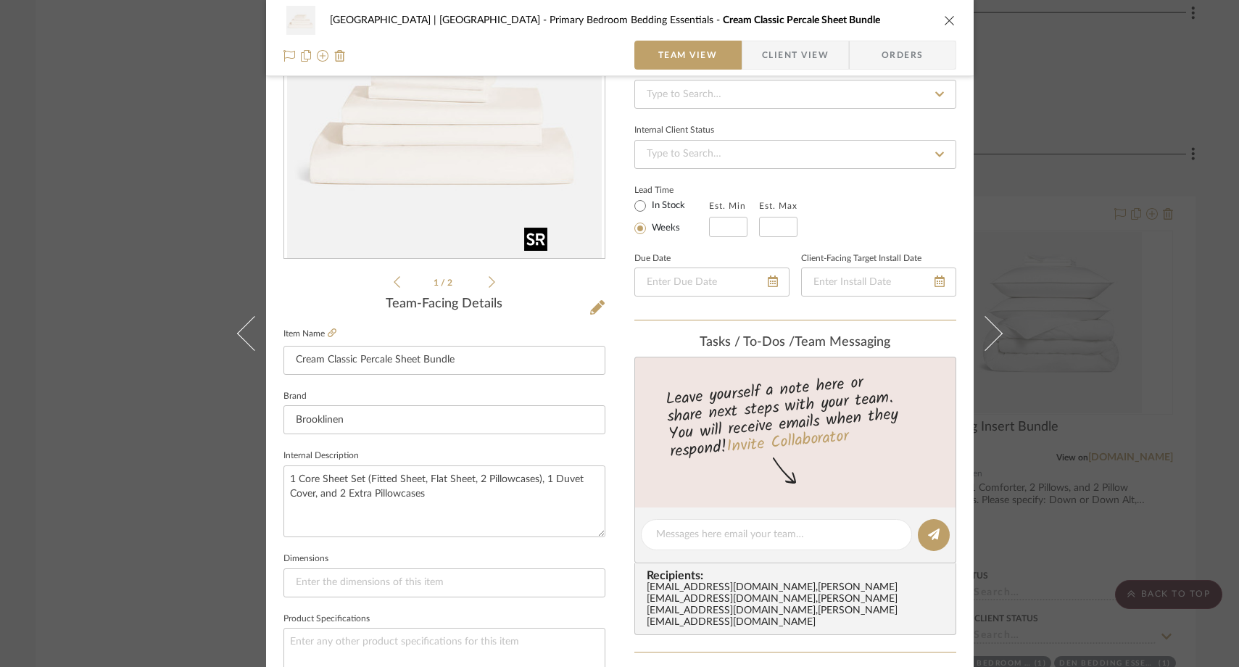
scroll to position [210, 0]
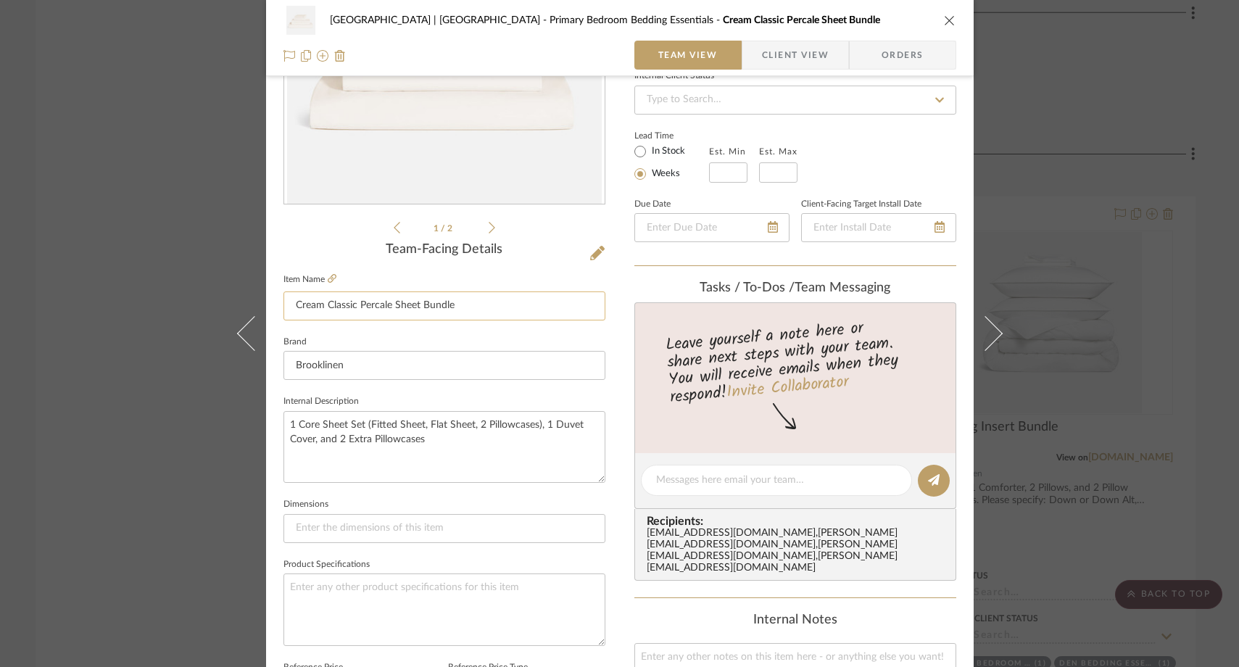
click at [289, 309] on input "Cream Classic Percale Sheet Bundle" at bounding box center [445, 306] width 322 height 29
type input "King Classic Percale Sheet Bundle in Cream"
click at [366, 337] on fieldset "Brand Brooklinen" at bounding box center [445, 356] width 322 height 49
click at [118, 163] on div "Meadow Mountain | Vail Valley Primary Bedroom Bedding Essentials King Classic P…" at bounding box center [619, 333] width 1239 height 667
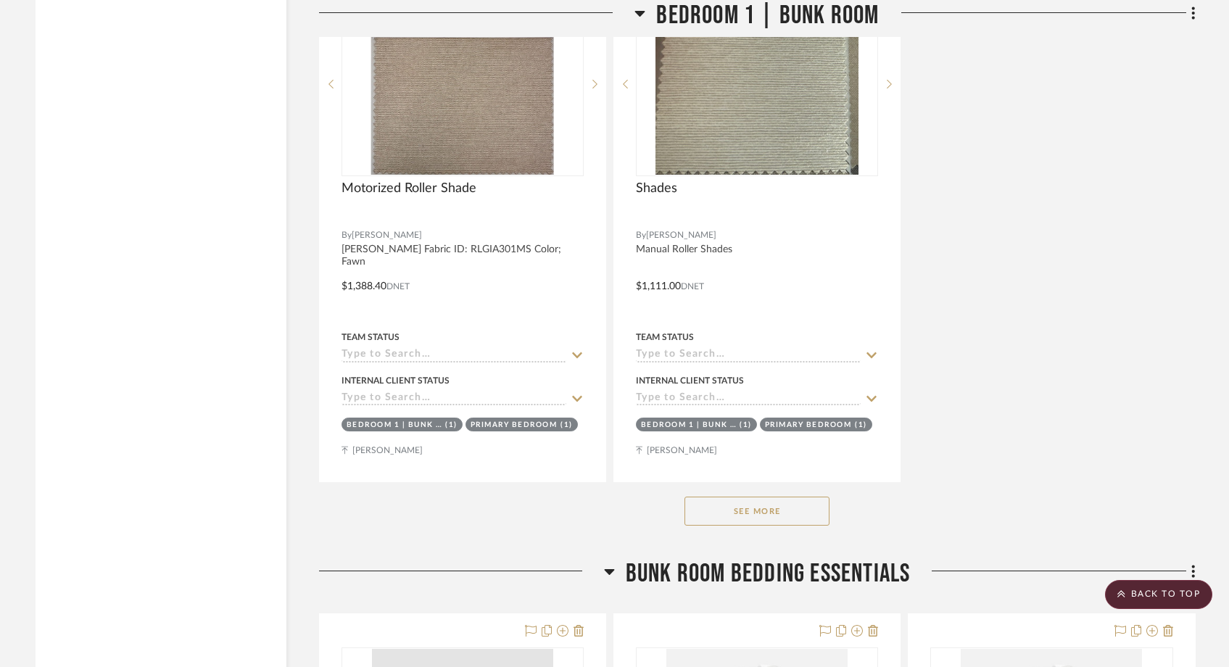
scroll to position [20680, 0]
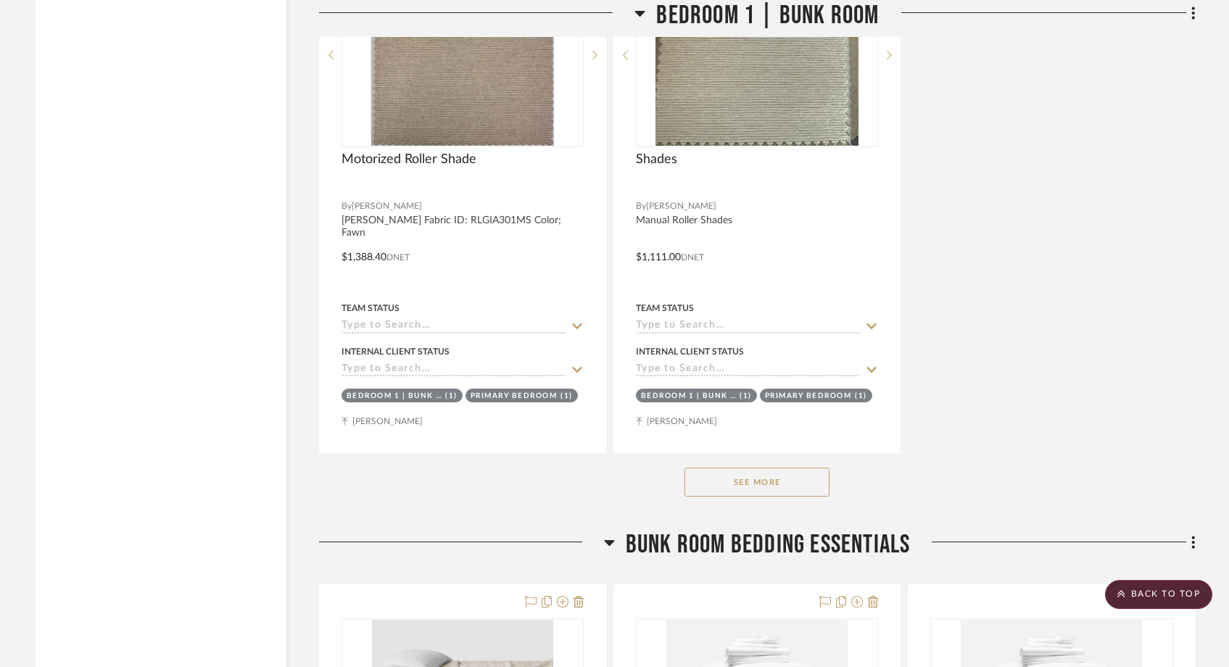
click at [745, 468] on button "See More" at bounding box center [757, 482] width 145 height 29
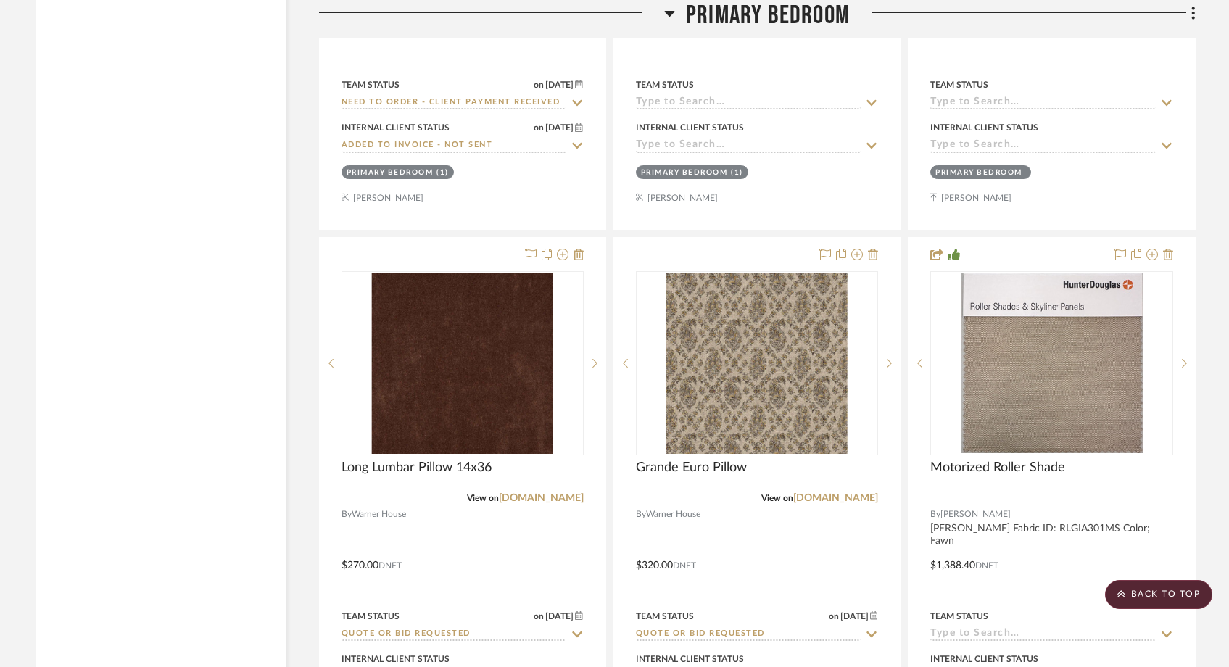
scroll to position [12662, 0]
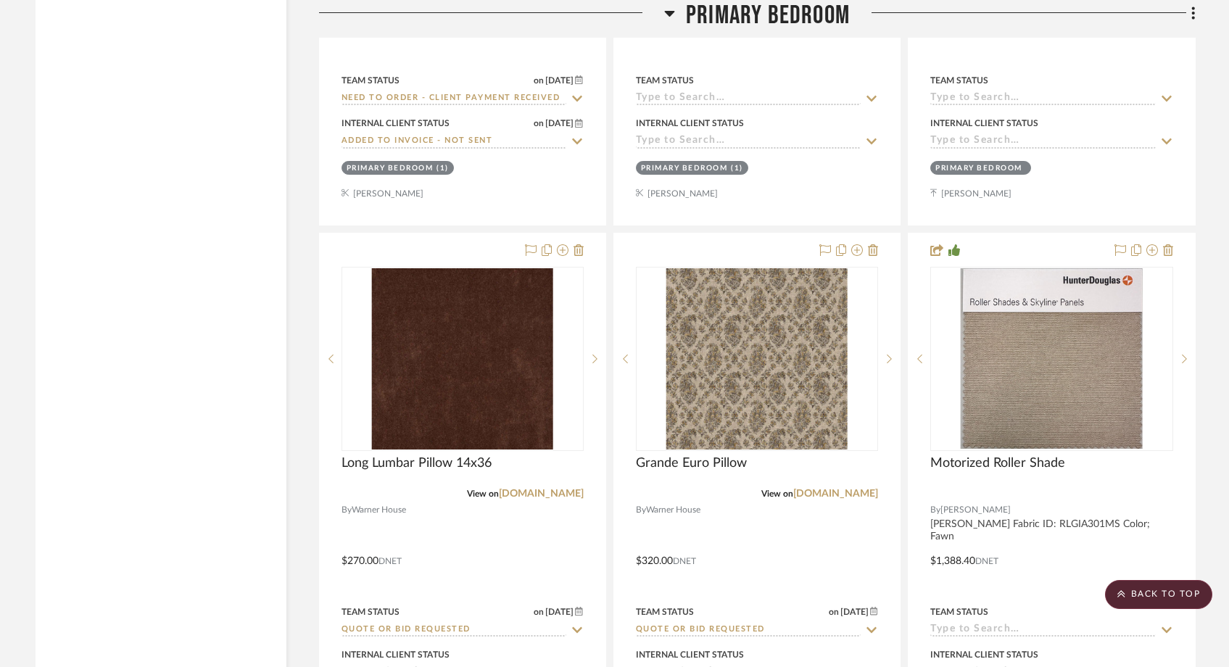
drag, startPoint x: 455, startPoint y: 311, endPoint x: 1048, endPoint y: 14, distance: 663.6
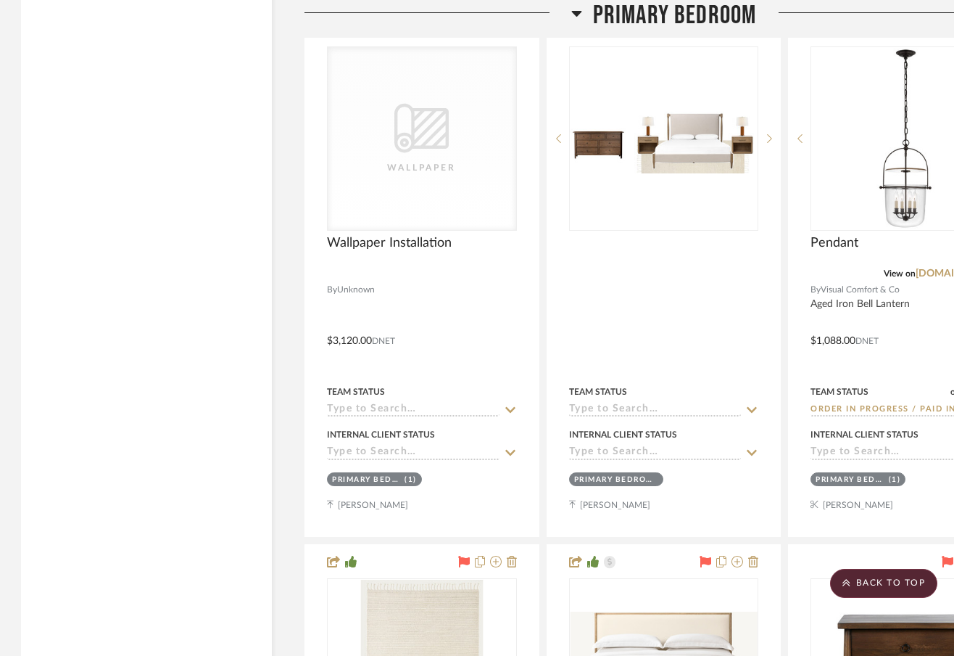
scroll to position [14133, 1]
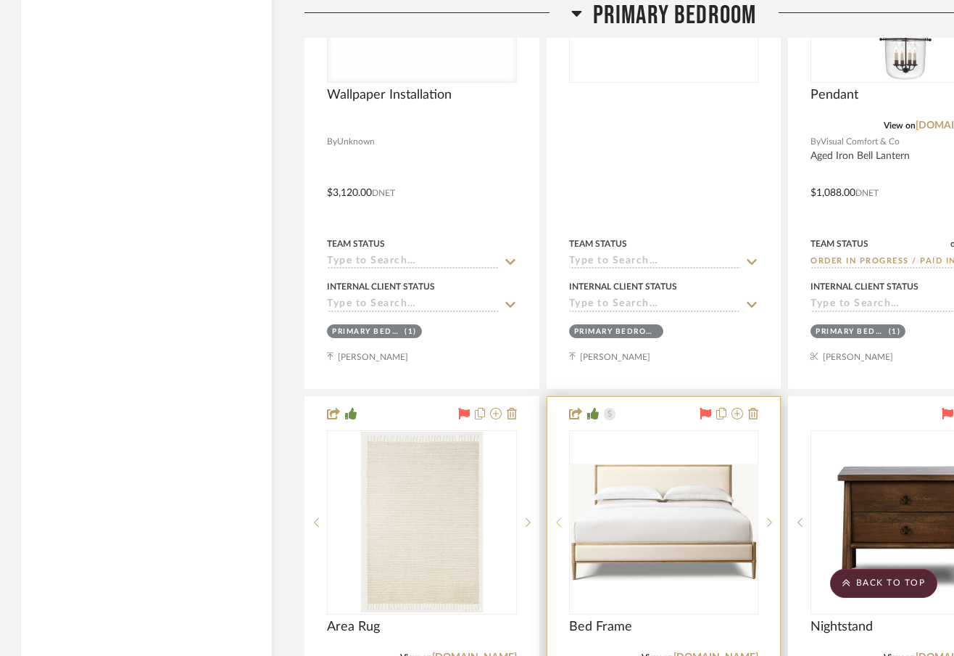
click at [558, 517] on icon at bounding box center [558, 522] width 5 height 10
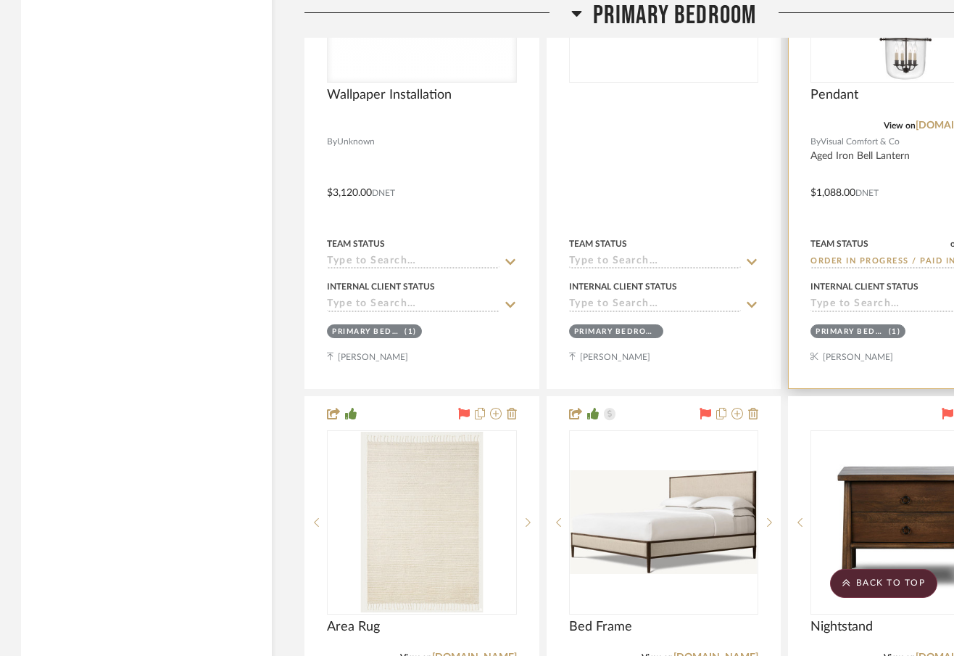
drag, startPoint x: 639, startPoint y: 514, endPoint x: 946, endPoint y: 68, distance: 541.4
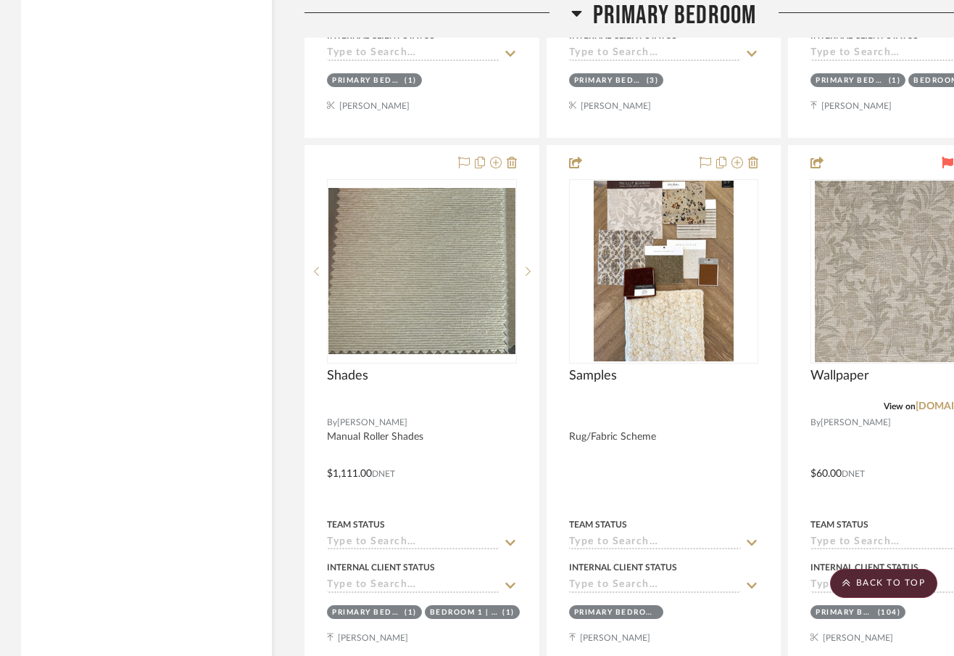
scroll to position [13306, 1]
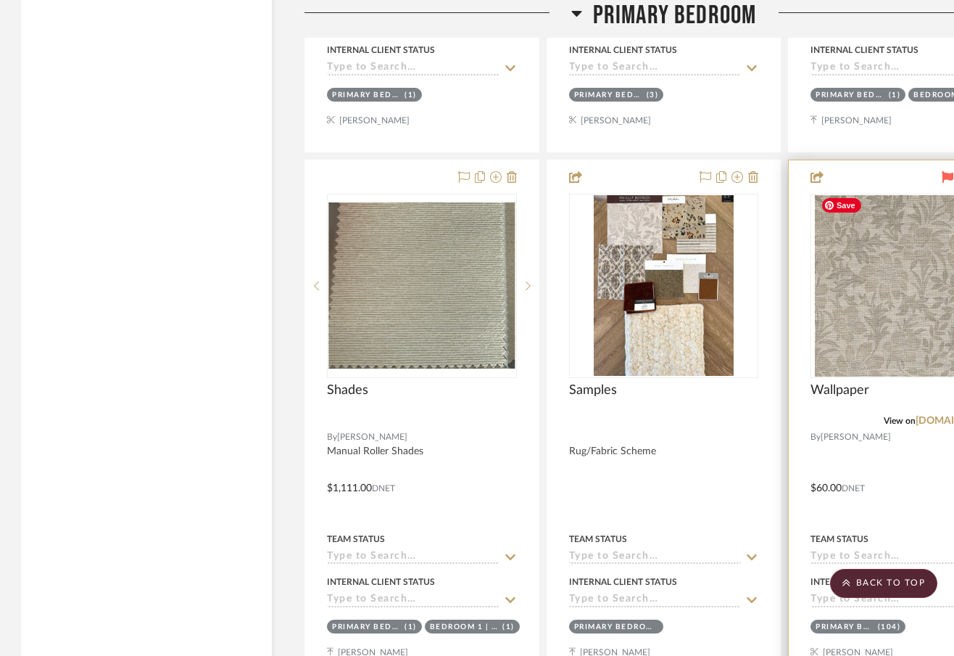
drag, startPoint x: 896, startPoint y: 302, endPoint x: 951, endPoint y: 202, distance: 113.6
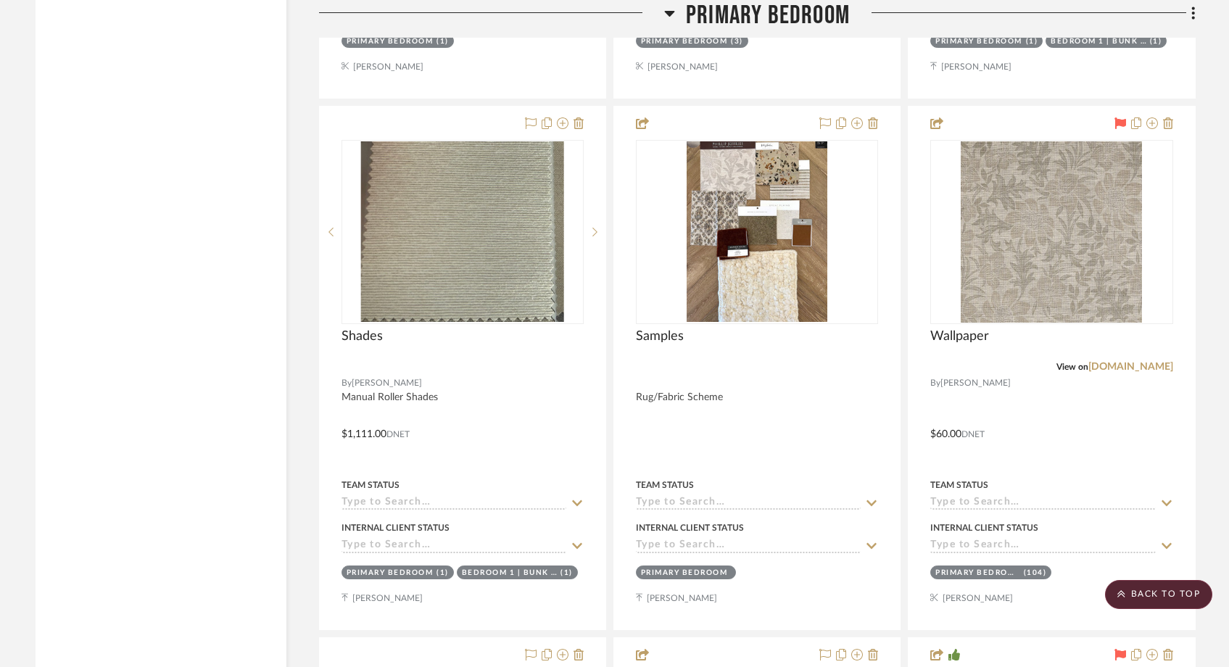
scroll to position [13235, 0]
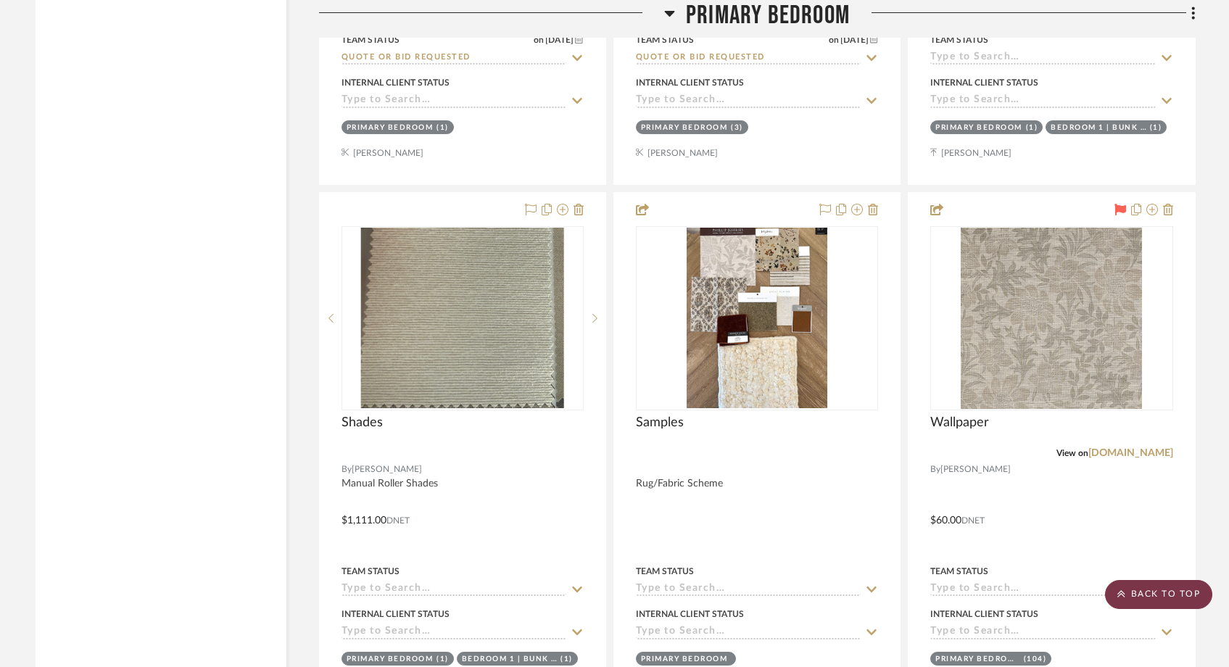
click at [1144, 595] on scroll-to-top-button "BACK TO TOP" at bounding box center [1158, 594] width 107 height 29
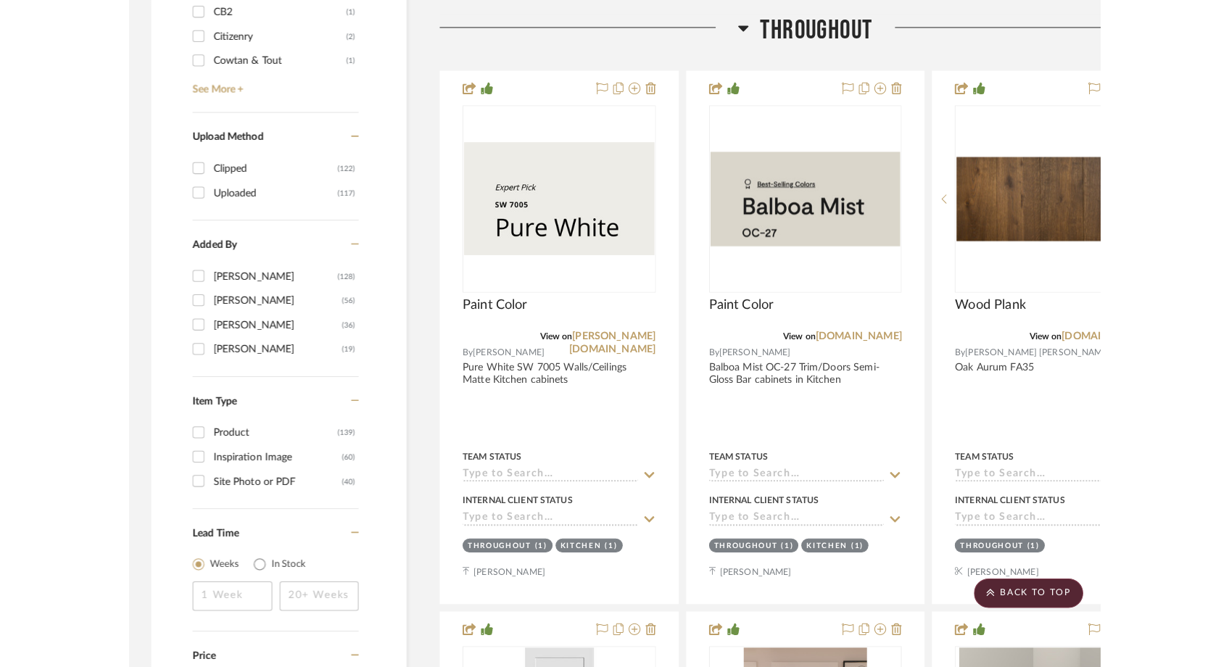
scroll to position [2084, 0]
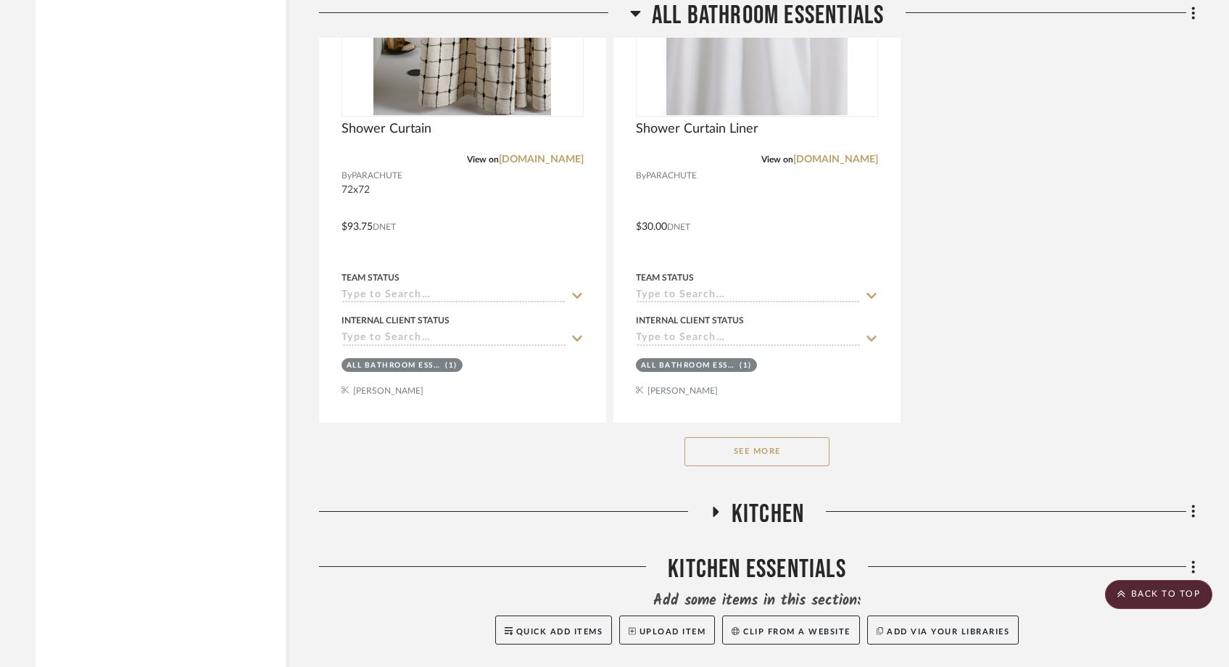
scroll to position [6385, 0]
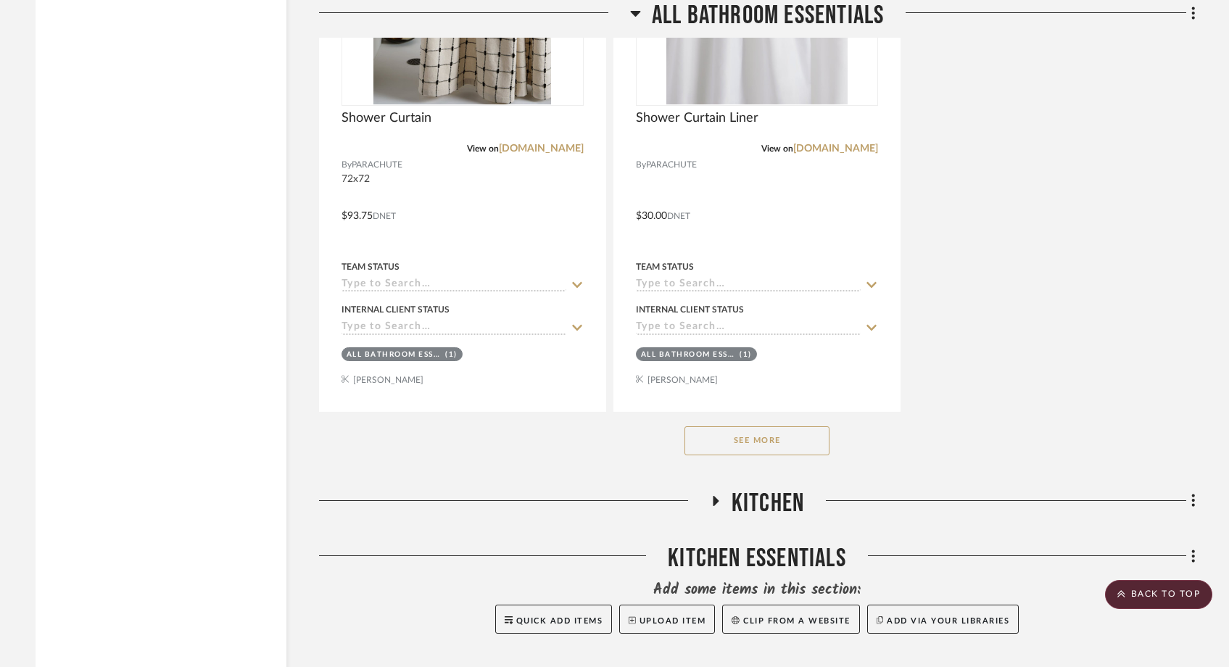
click at [794, 426] on button "See More" at bounding box center [757, 440] width 145 height 29
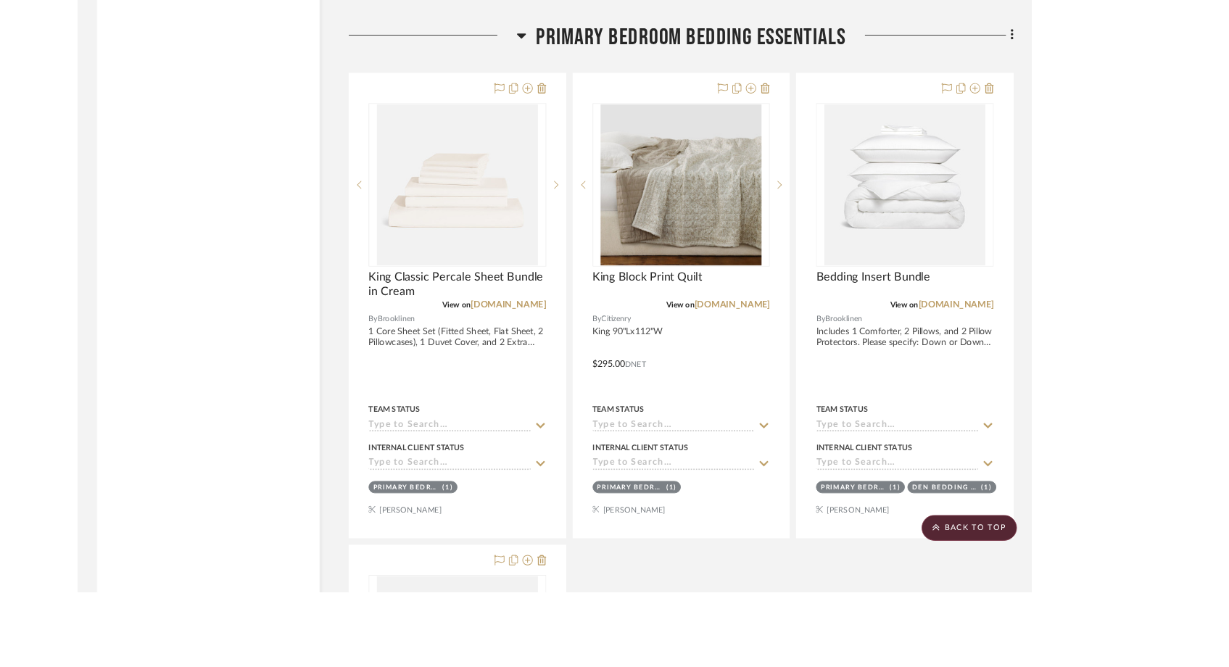
scroll to position [14061, 0]
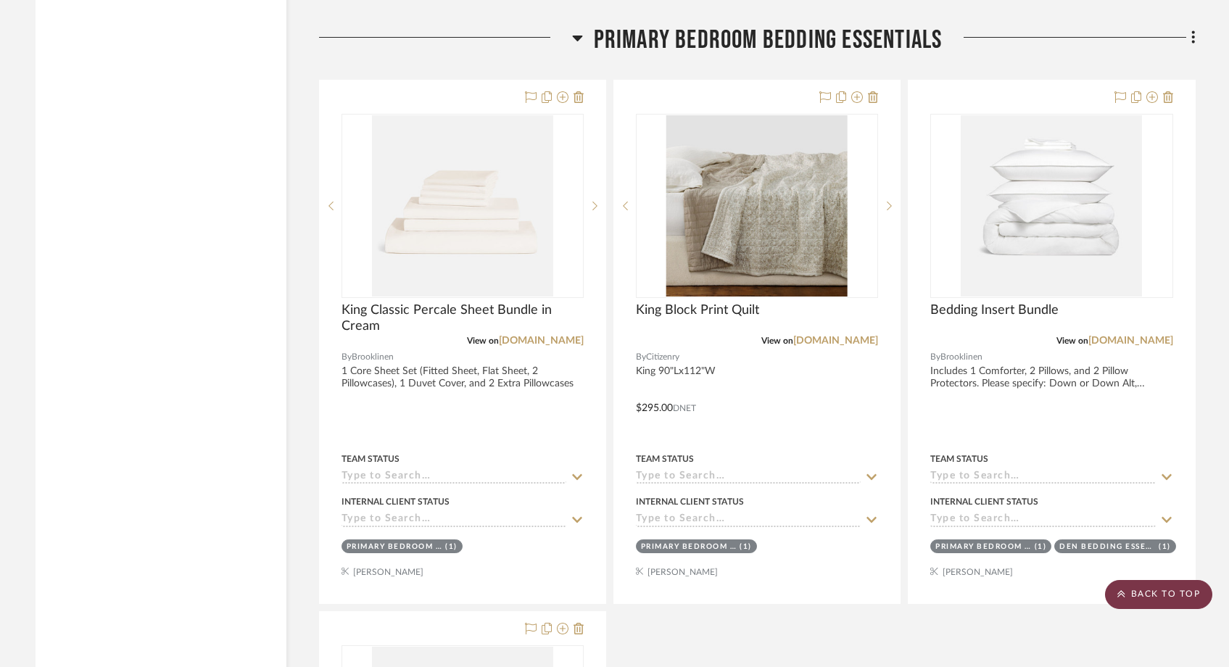
click at [1162, 595] on scroll-to-top-button "BACK TO TOP" at bounding box center [1158, 594] width 107 height 29
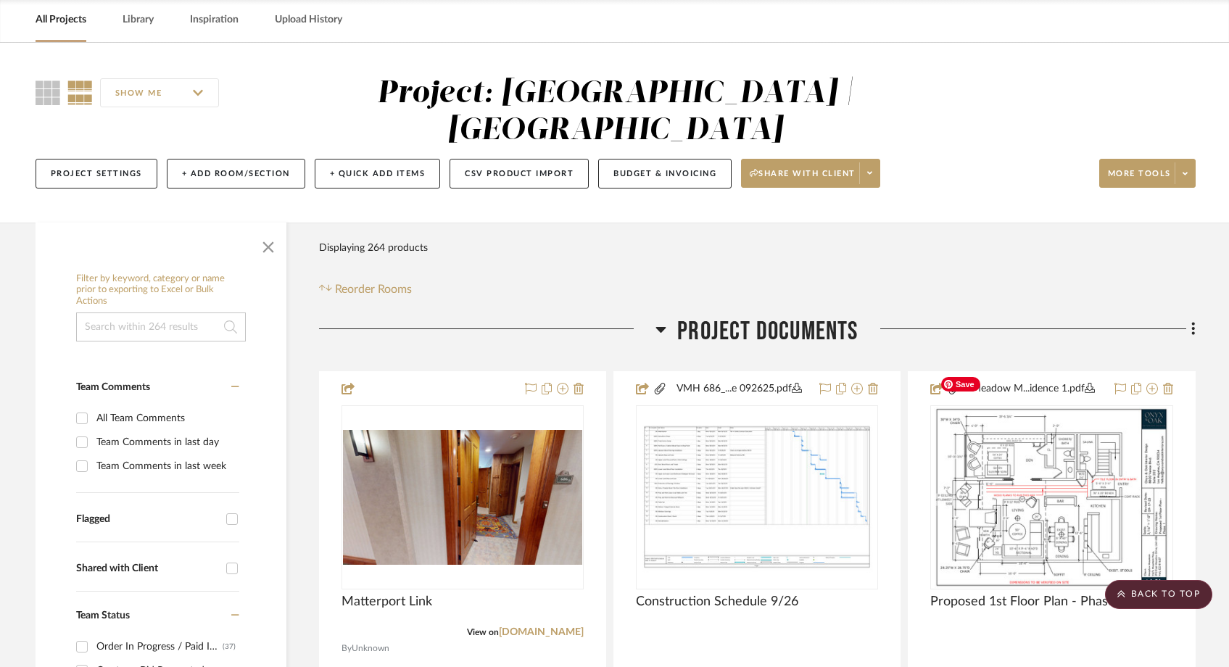
scroll to position [0, 0]
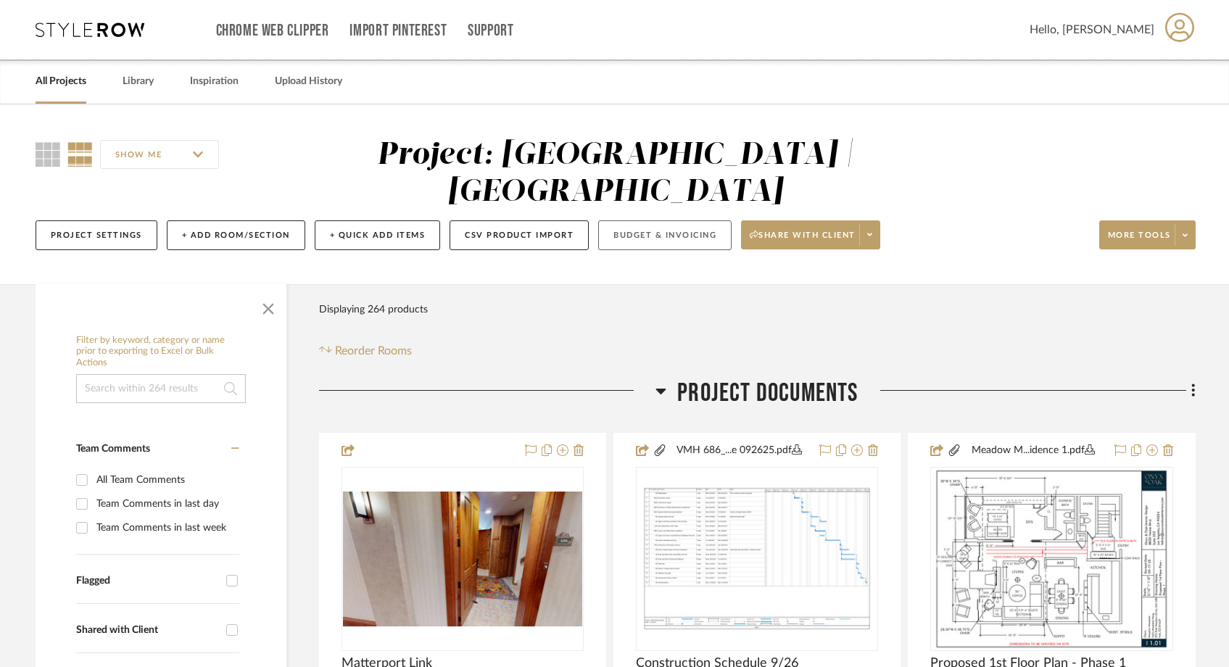
click at [709, 220] on button "Budget & Invoicing" at bounding box center [664, 235] width 133 height 30
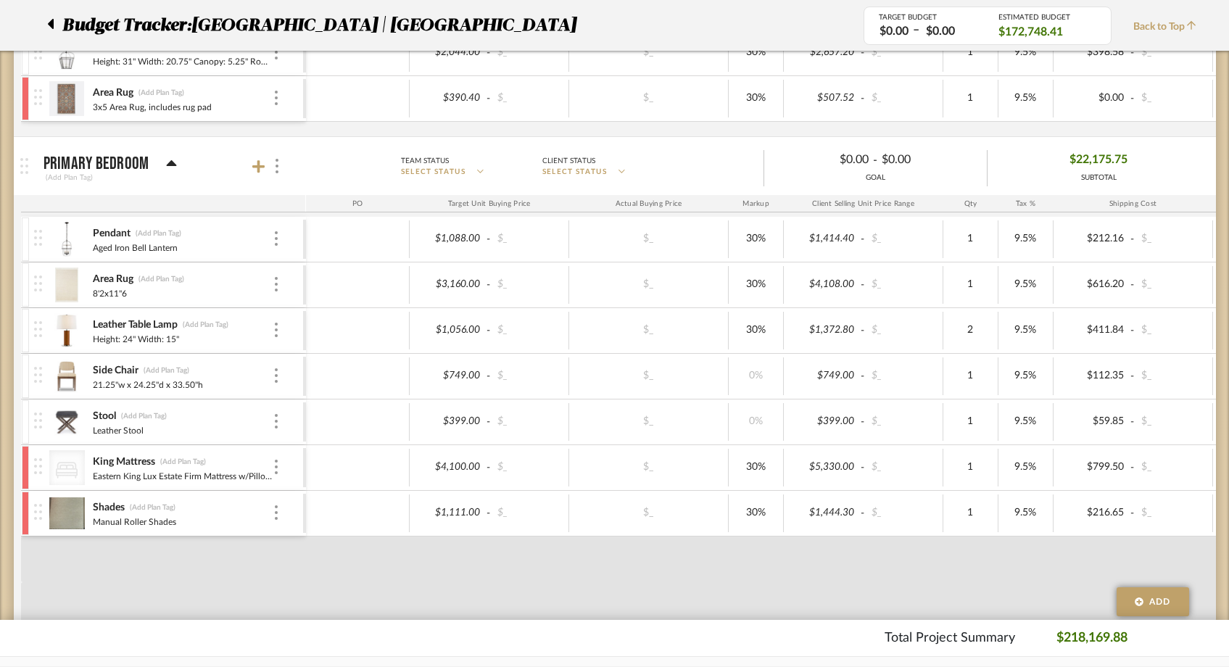
scroll to position [3578, 0]
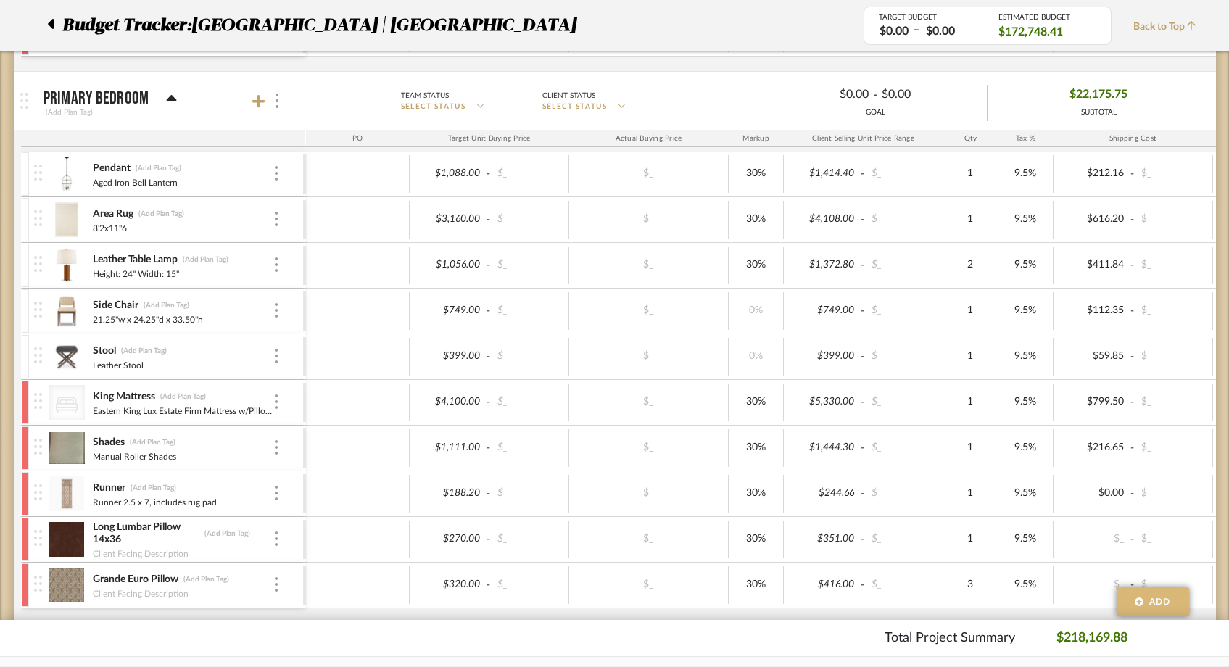
click at [1150, 607] on span "Add" at bounding box center [1161, 601] width 22 height 13
click at [1136, 539] on span "Add Rooms" at bounding box center [1147, 541] width 48 height 9
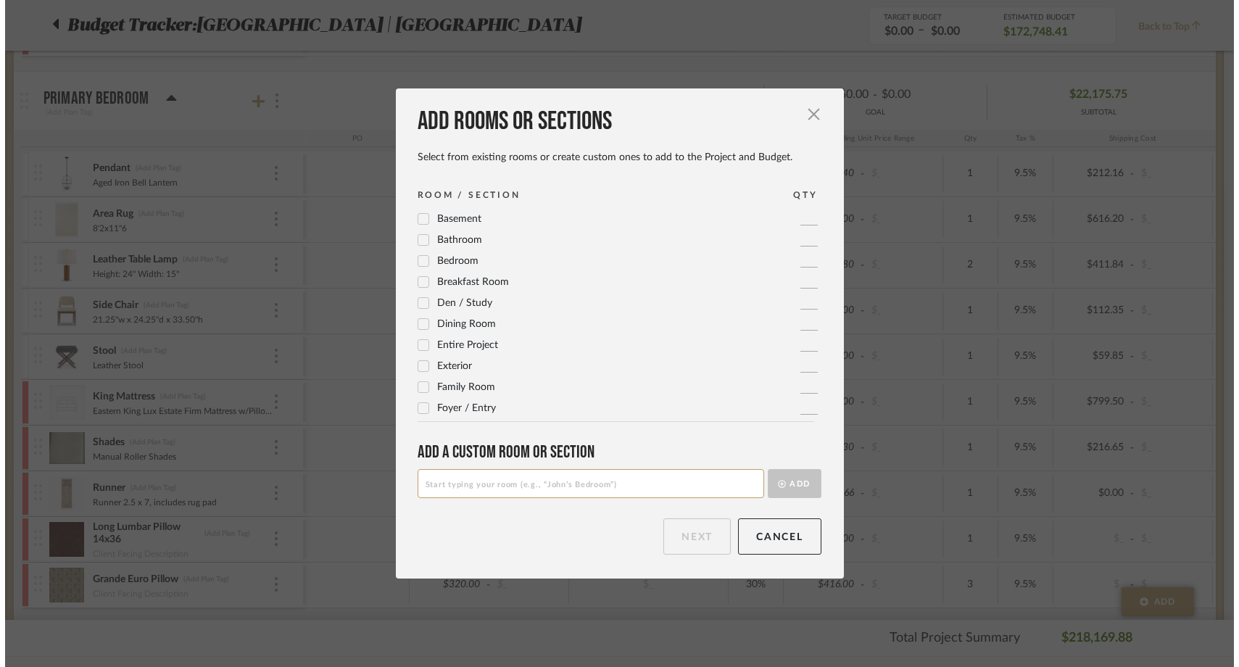
scroll to position [0, 0]
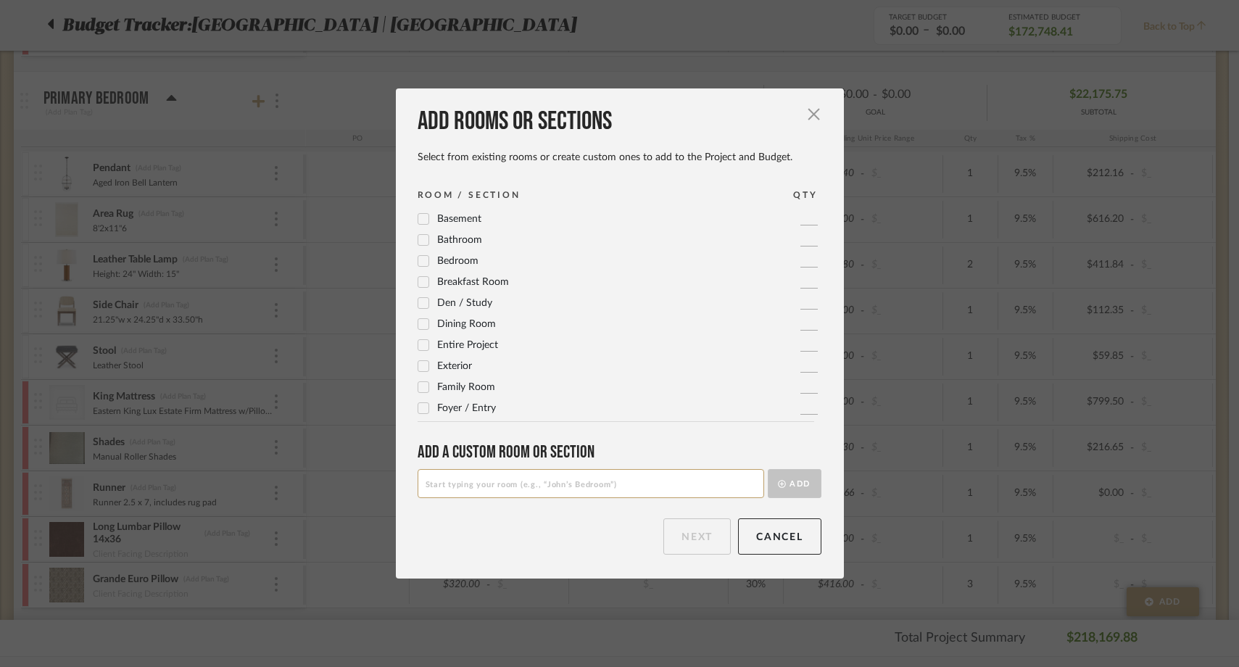
click at [556, 478] on input at bounding box center [591, 483] width 347 height 29
drag, startPoint x: 467, startPoint y: 487, endPoint x: 497, endPoint y: 519, distance: 43.1
click at [467, 492] on input "Warehouse Fees" at bounding box center [591, 483] width 347 height 29
type input "Warehouse & Installation Fees"
click at [791, 482] on button "Add" at bounding box center [795, 483] width 54 height 29
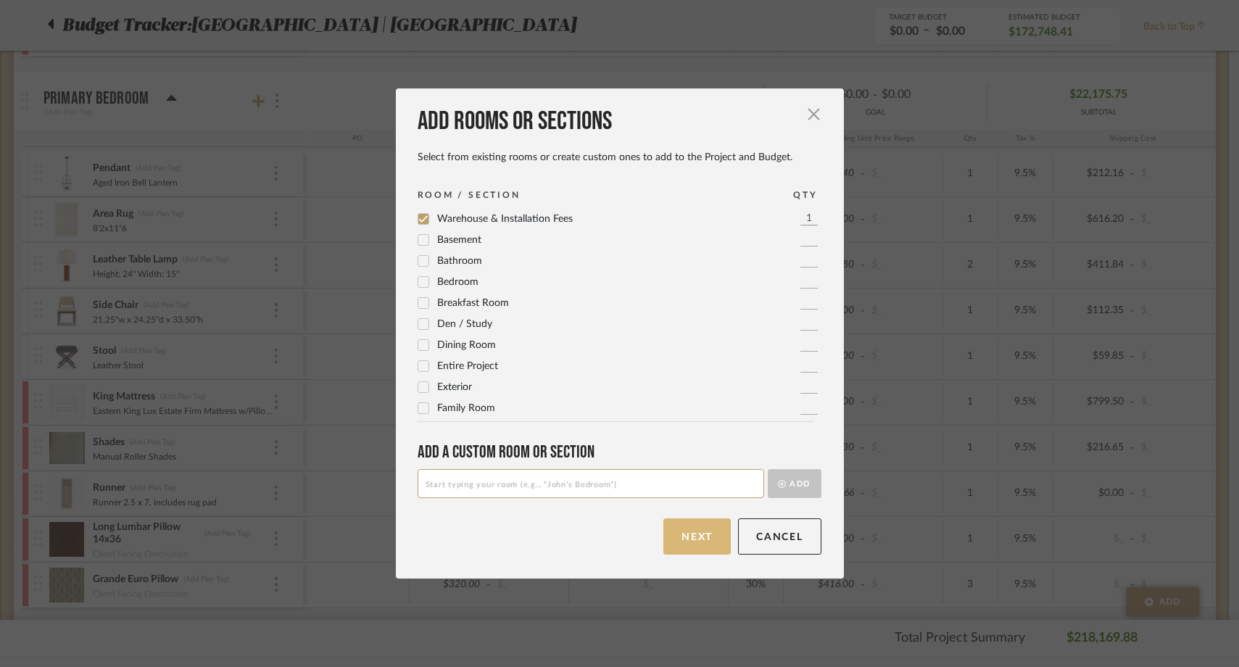
click at [702, 542] on button "Next" at bounding box center [697, 537] width 67 height 36
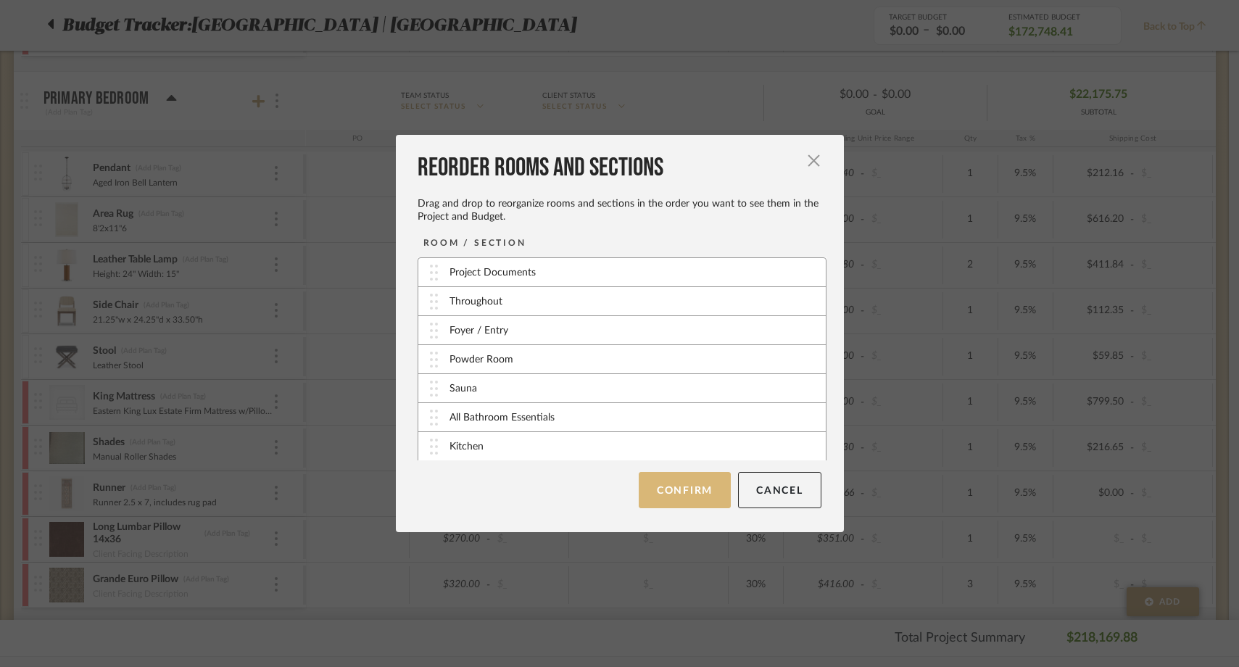
click at [680, 499] on button "Confirm" at bounding box center [685, 490] width 92 height 36
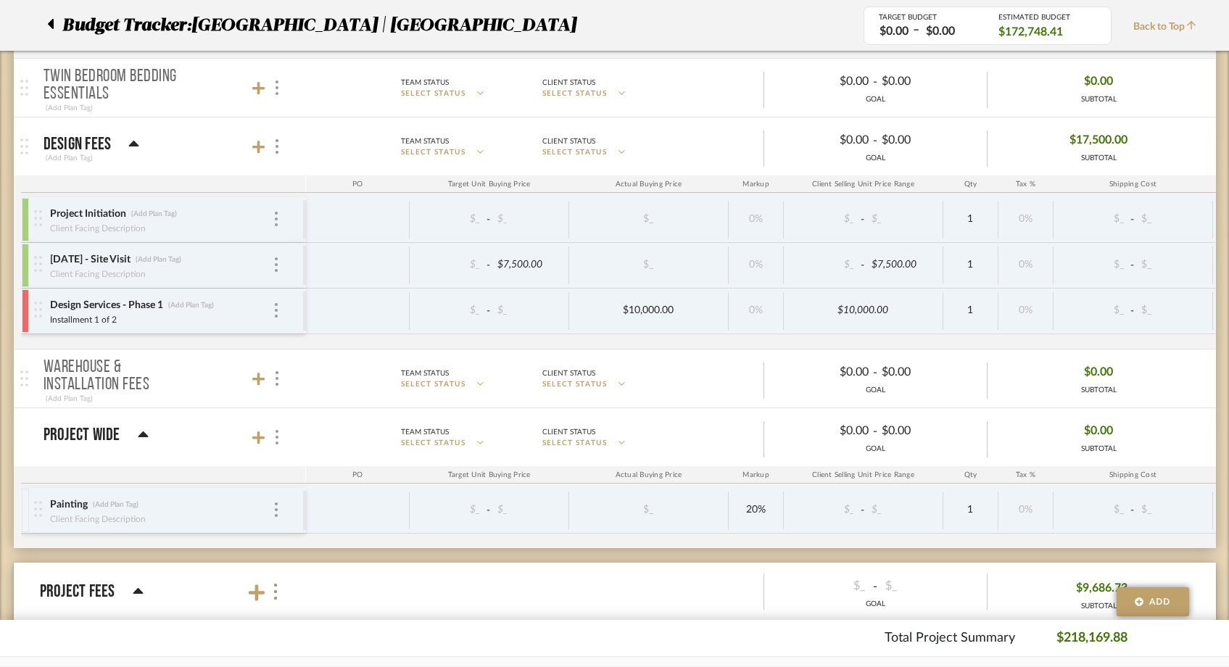
scroll to position [5601, 0]
click at [260, 376] on icon at bounding box center [258, 378] width 13 height 15
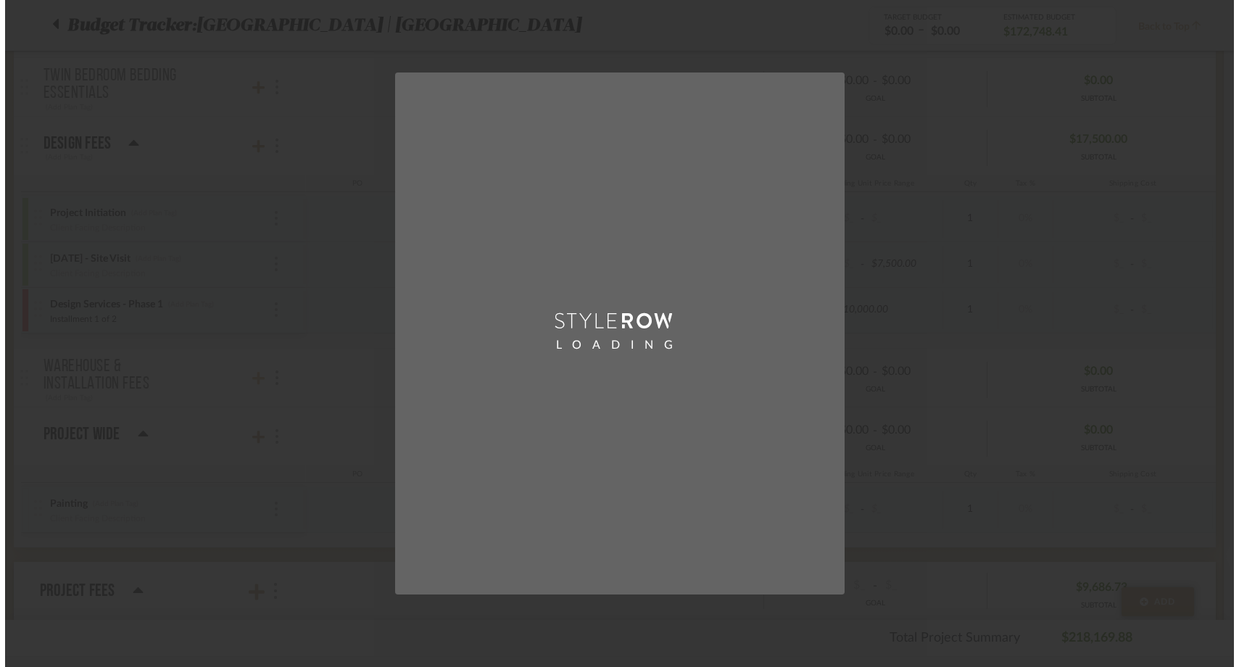
scroll to position [0, 0]
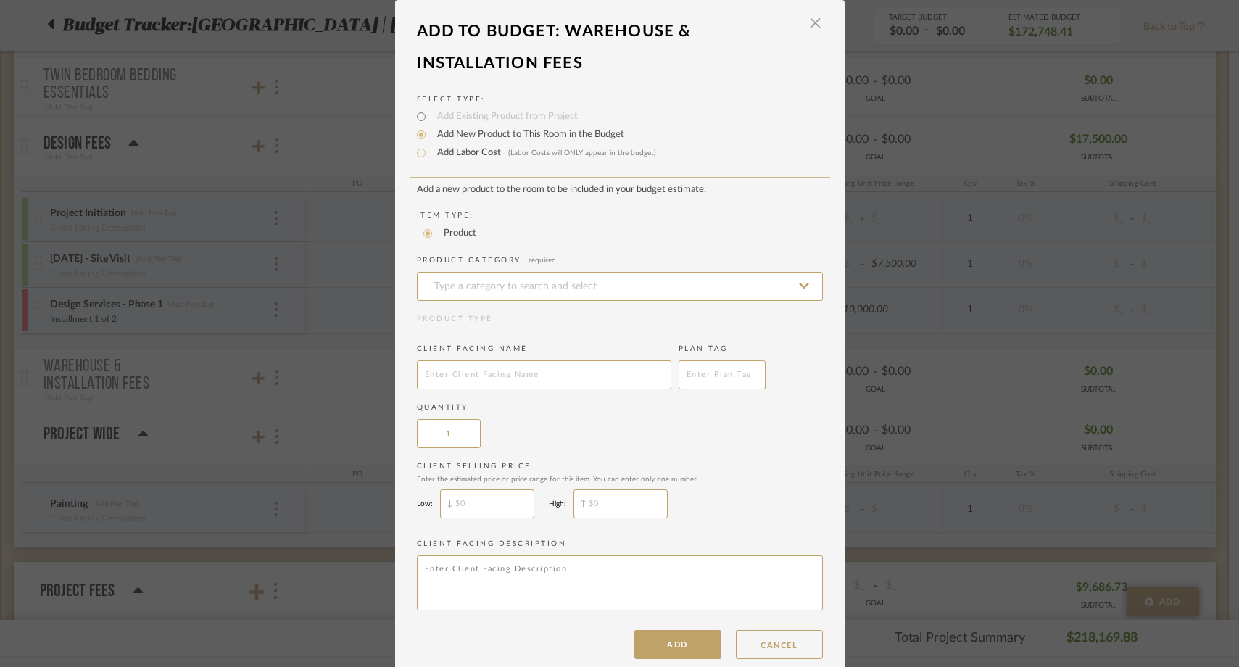
click at [463, 153] on label "Add Labor Cost (Labor Costs will ONLY appear in the budget)" at bounding box center [543, 153] width 226 height 15
click at [430, 153] on input "Add Labor Cost (Labor Costs will ONLY appear in the budget)" at bounding box center [421, 152] width 17 height 17
radio input "true"
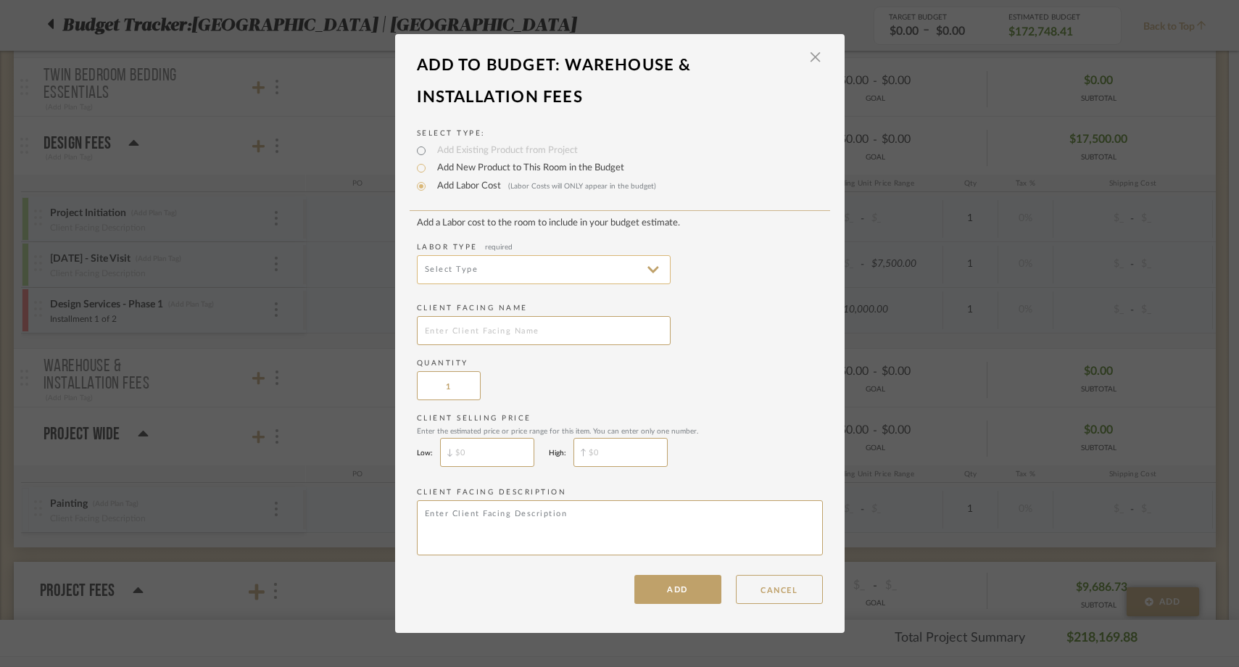
click at [465, 270] on input at bounding box center [544, 269] width 254 height 29
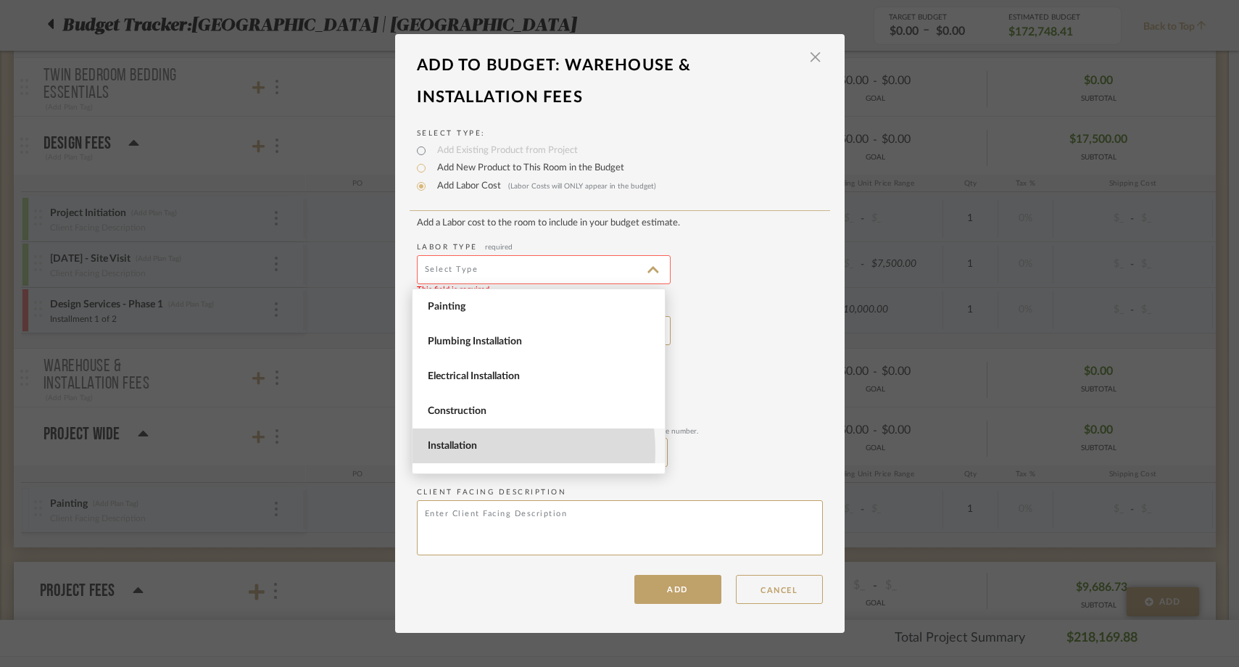
click at [451, 452] on span "Installation" at bounding box center [541, 446] width 226 height 12
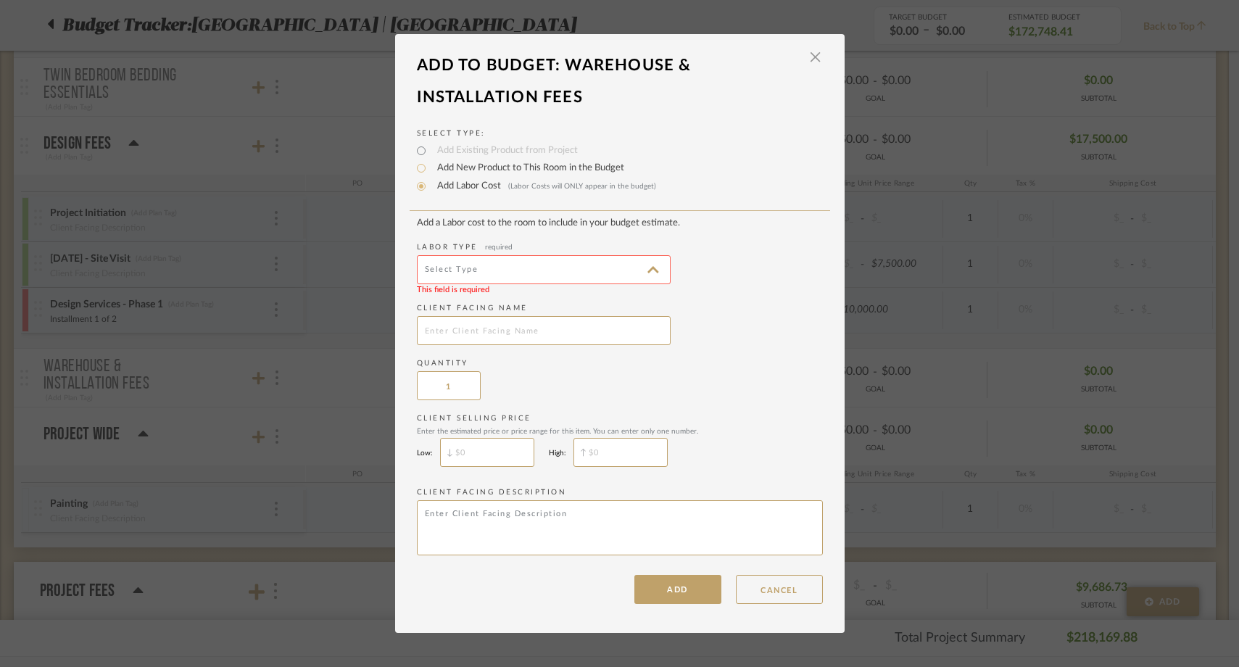
type input "Installation"
click at [456, 335] on input "text" at bounding box center [544, 330] width 254 height 29
click at [459, 332] on input "Moverz: Packing & Moving" at bounding box center [544, 330] width 254 height 29
type input "Moverz: Packing & Moving 2 Days ([DATE]-[DATE])"
click at [663, 589] on button "ADD" at bounding box center [678, 589] width 87 height 29
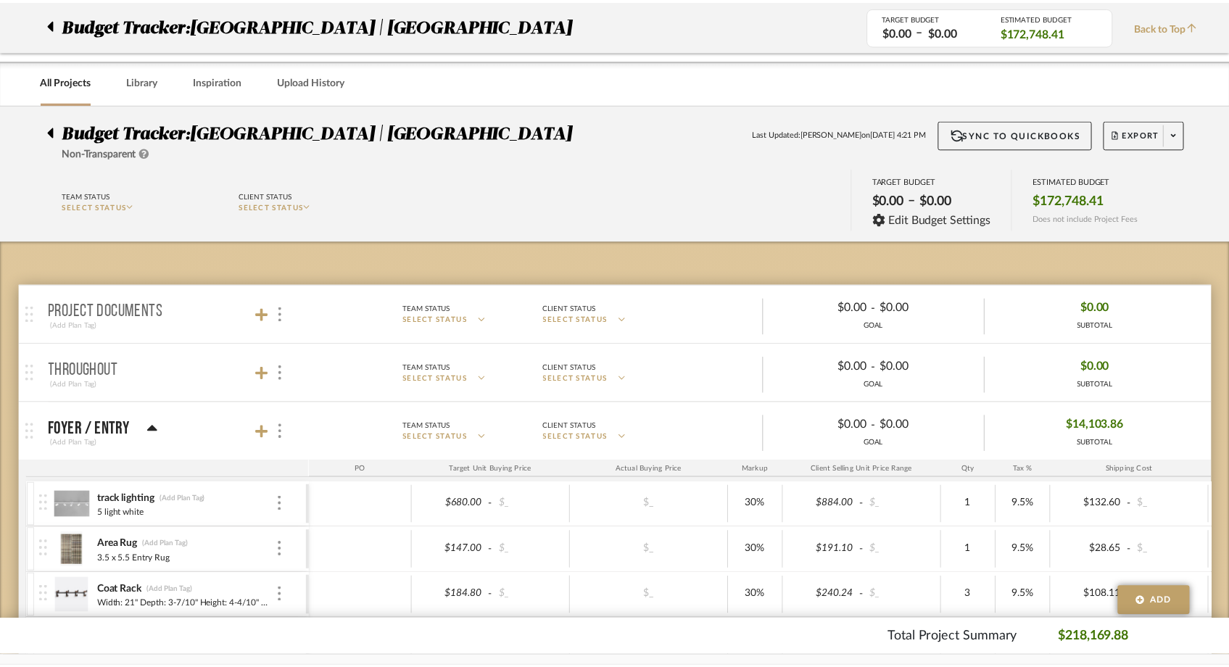
scroll to position [5601, 0]
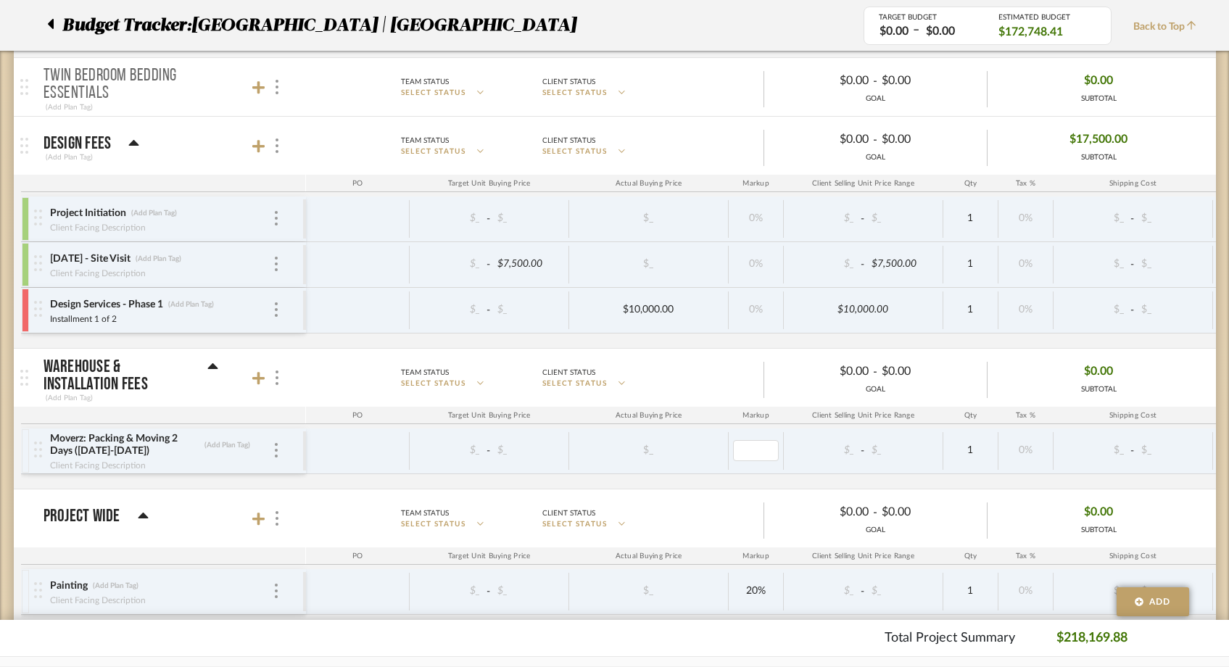
click at [689, 451] on div "$_" at bounding box center [649, 450] width 150 height 21
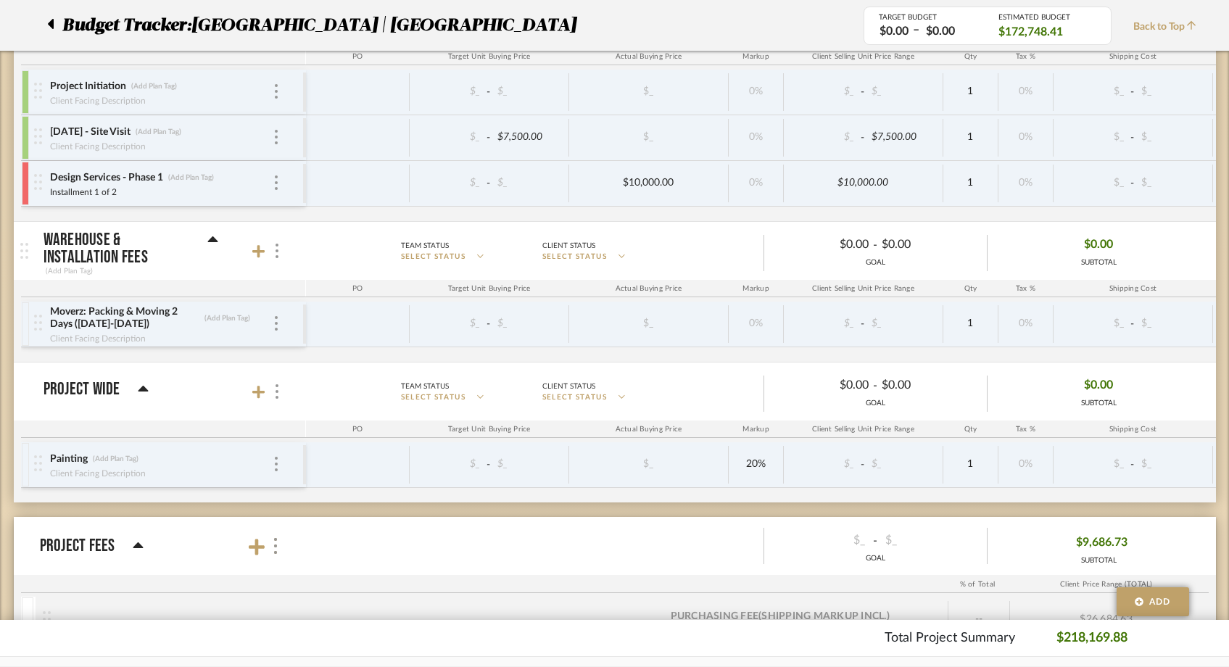
scroll to position [5728, 0]
click at [614, 357] on div "Moverz: Packing & Moving 2 Days (9/15/25-9/16/25) (Add Plan Tag) Client Facing …" at bounding box center [771, 331] width 1500 height 60
click at [261, 252] on icon at bounding box center [258, 251] width 13 height 15
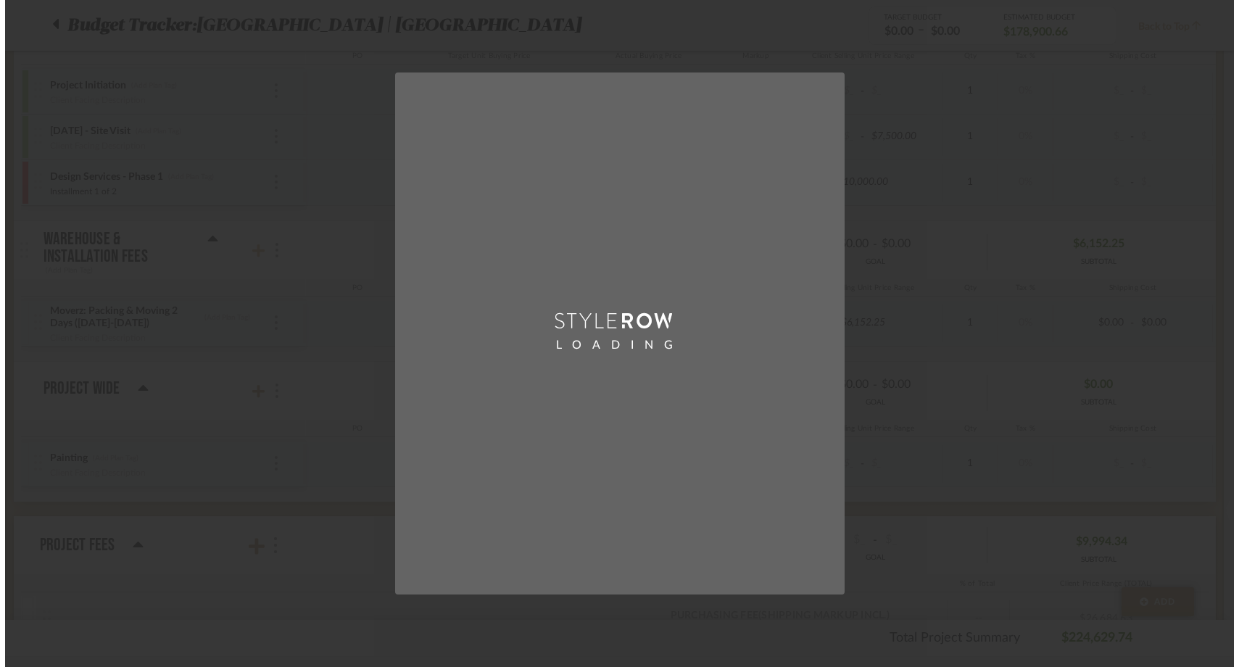
scroll to position [0, 0]
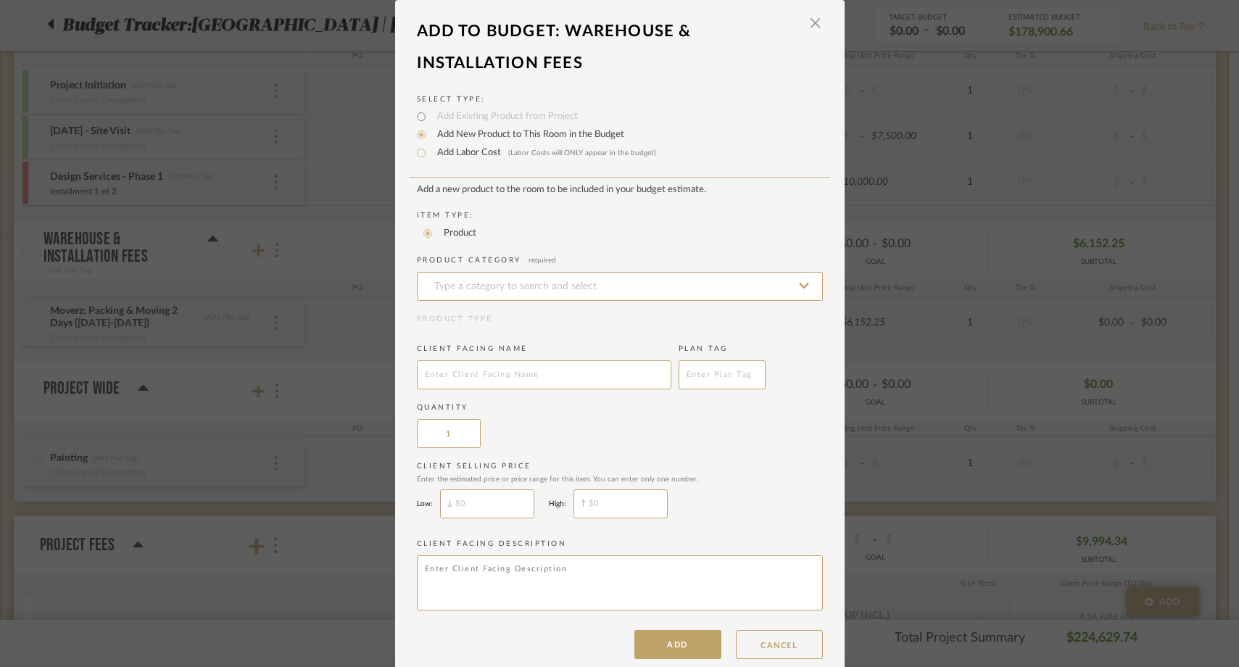
click at [458, 157] on label "Add Labor Cost (Labor Costs will ONLY appear in the budget)" at bounding box center [543, 153] width 226 height 15
click at [430, 157] on input "Add Labor Cost (Labor Costs will ONLY appear in the budget)" at bounding box center [421, 152] width 17 height 17
radio input "true"
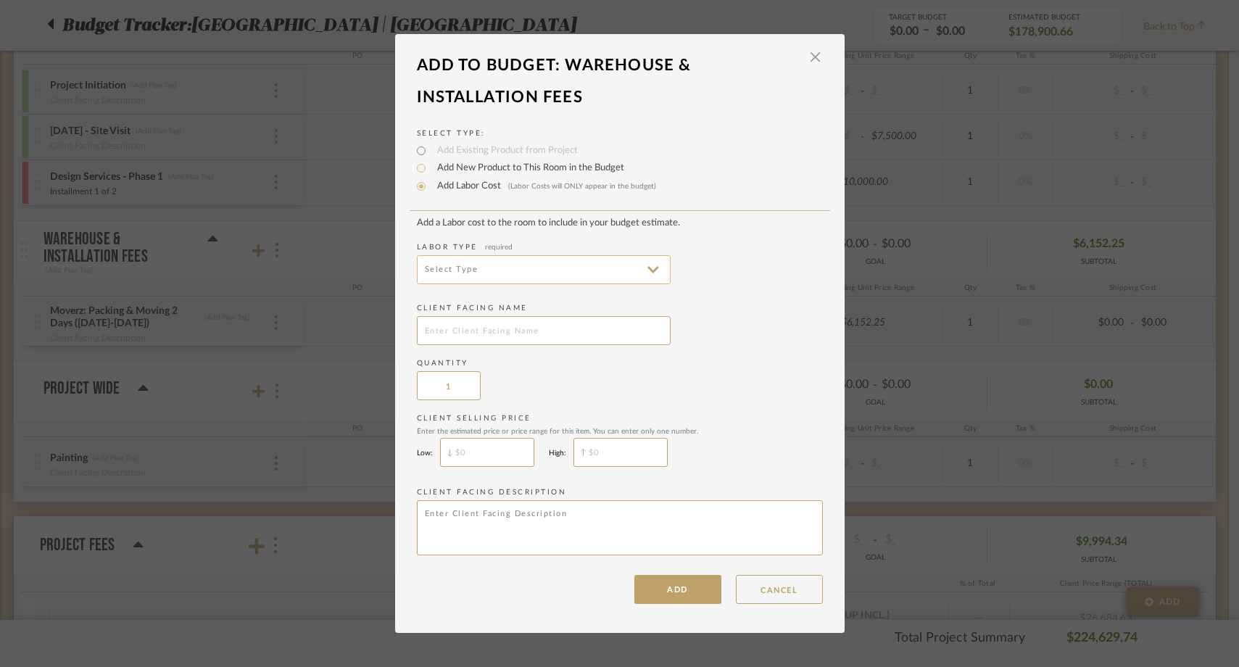
click at [447, 276] on input at bounding box center [544, 269] width 254 height 29
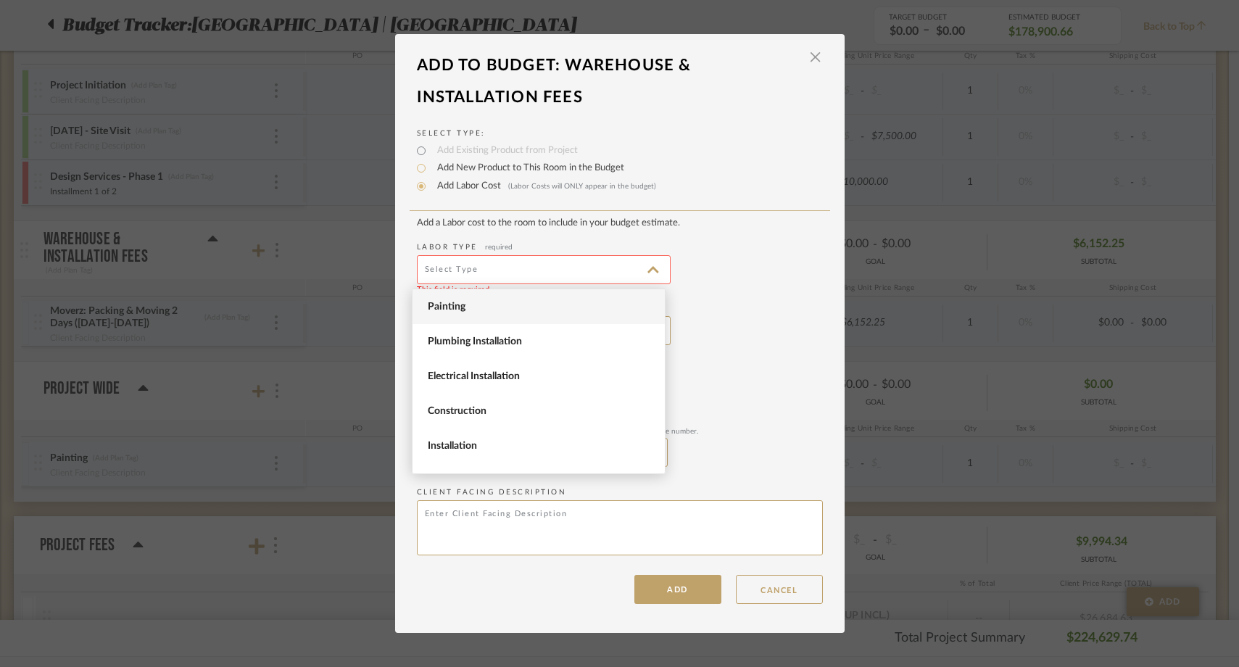
click at [447, 306] on span "Painting" at bounding box center [541, 307] width 226 height 12
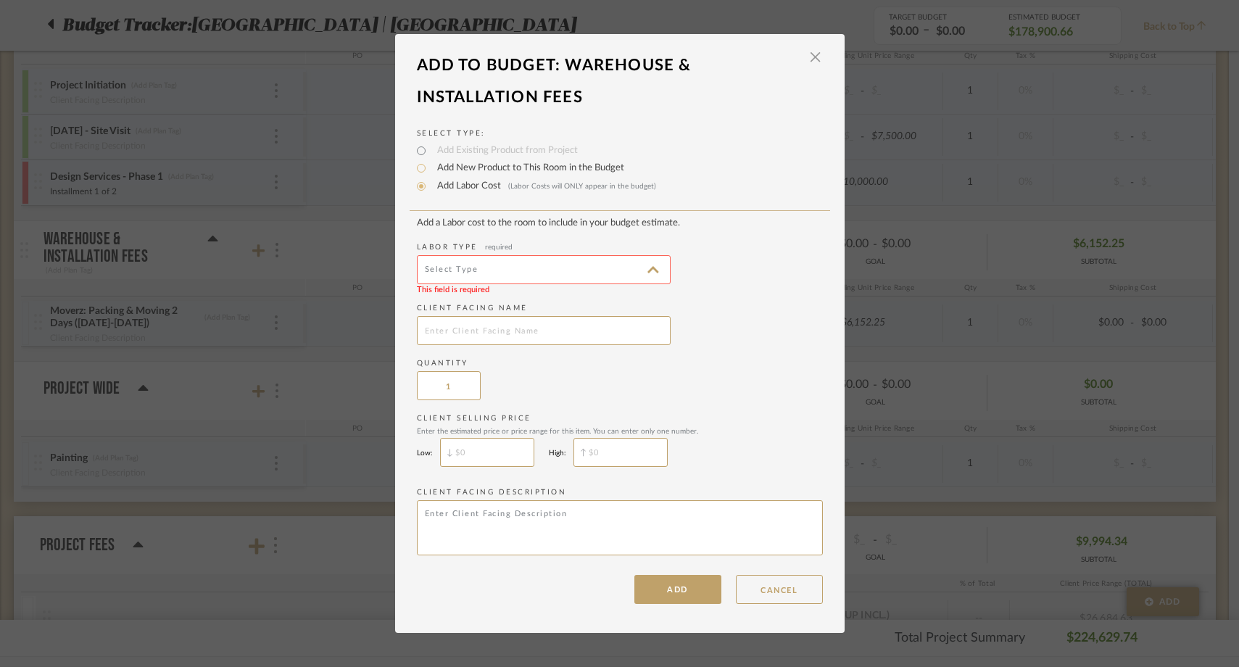
type input "Painting"
click at [447, 330] on input "text" at bounding box center [544, 330] width 254 height 29
type input "White Horse: Receiving & Inspection"
click at [564, 390] on div "Quantity 1" at bounding box center [620, 379] width 406 height 42
click at [646, 590] on button "ADD" at bounding box center [678, 589] width 87 height 29
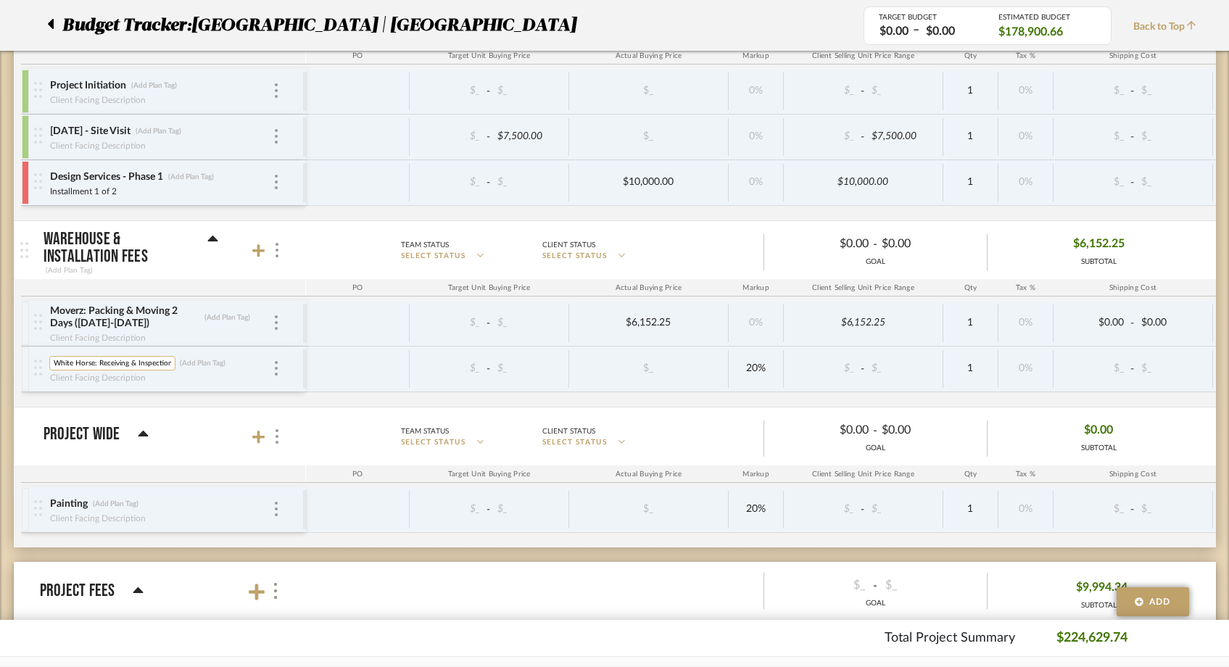
scroll to position [0, 1]
click at [99, 362] on input "White Horse: Receiving & Inspection" at bounding box center [112, 363] width 126 height 15
type input "White Horse: September Receiving & Inspection"
click at [160, 401] on div "Moverz: Packing & Moving 2 Days (9/15/25-9/16/25) (Add Plan Tag) Client Facing …" at bounding box center [771, 354] width 1500 height 106
click at [640, 400] on div "Moverz: Packing & Moving 2 Days (9/15/25-9/16/25) (Add Plan Tag) Client Facing …" at bounding box center [771, 354] width 1500 height 106
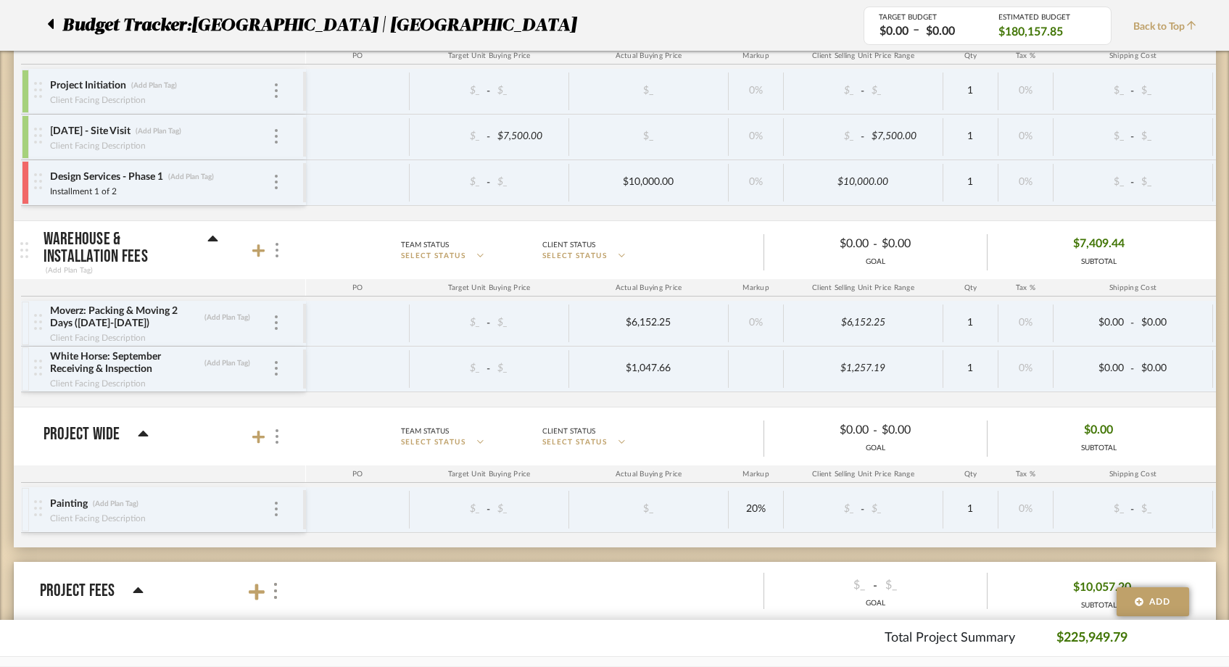
click at [748, 397] on div "Moverz: Packing & Moving 2 Days (9/15/25-9/16/25) (Add Plan Tag) Client Facing …" at bounding box center [771, 354] width 1500 height 106
click at [851, 396] on div "Moverz: Packing & Moving 2 Days (9/15/25-9/16/25) (Add Plan Tag) Client Facing …" at bounding box center [771, 354] width 1500 height 106
click at [198, 392] on budget-room-product-item "White Horse: September Receiving & Inspection White Horse: September Receiving …" at bounding box center [767, 370] width 1493 height 46
type input "3.64%"
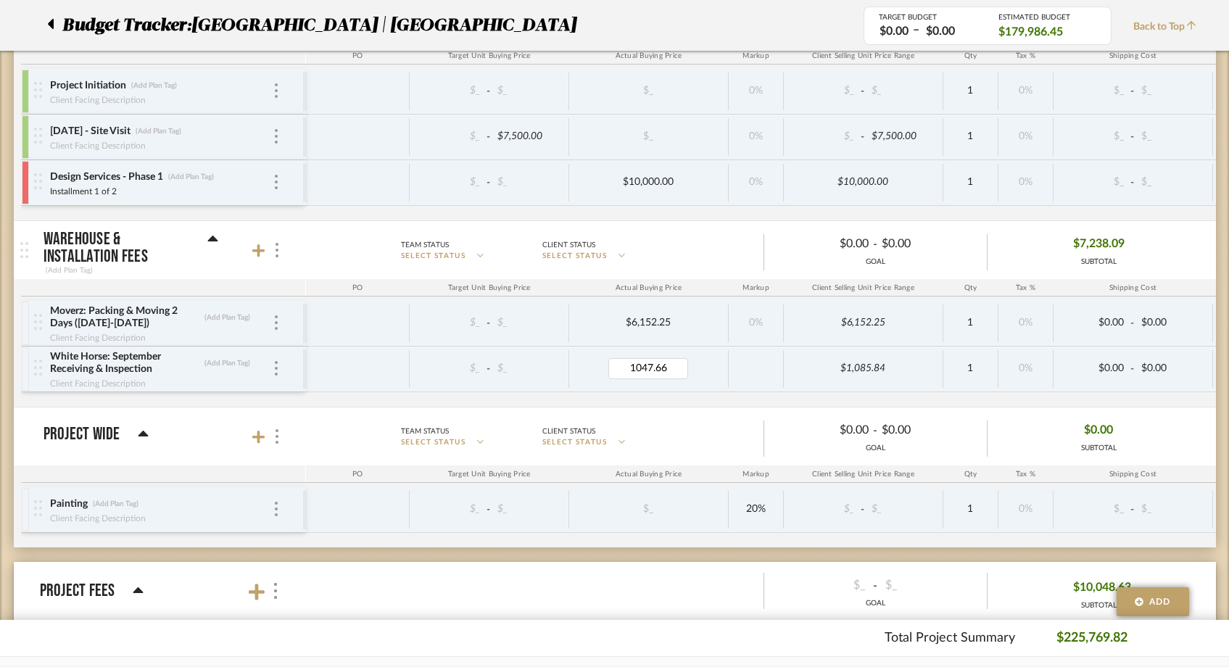
type input "1085.84"
click at [653, 395] on div "Moverz: Packing & Moving 2 Days (9/15/25-9/16/25) (Add Plan Tag) Client Facing …" at bounding box center [771, 354] width 1500 height 106
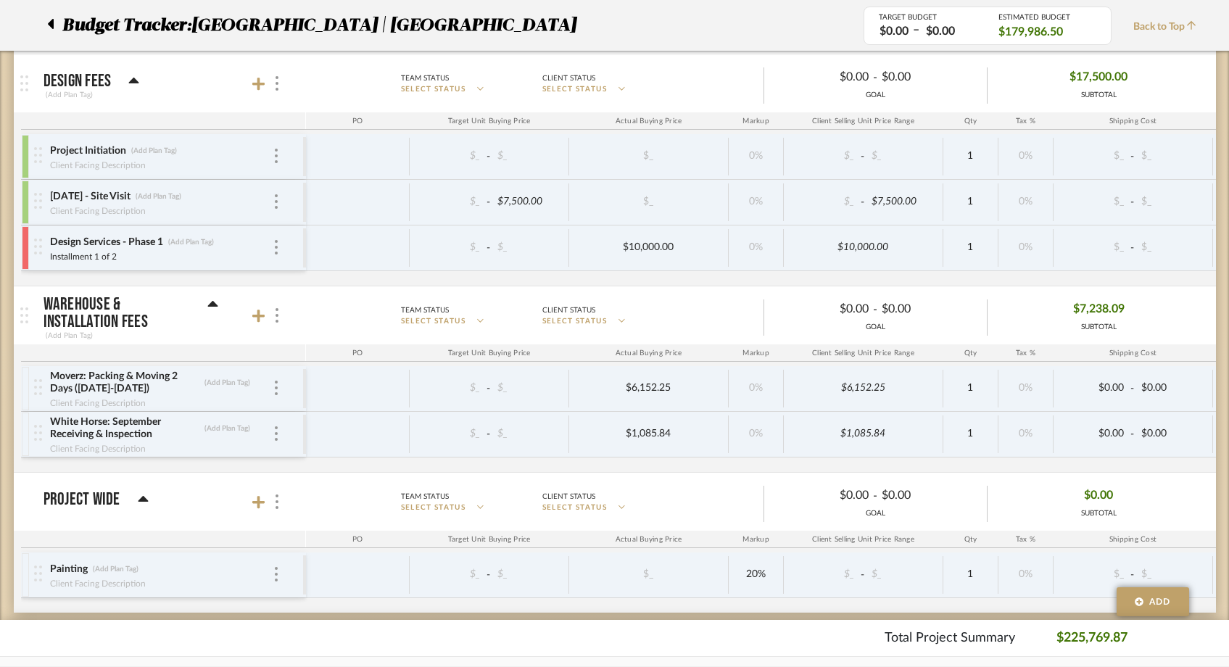
scroll to position [5657, 0]
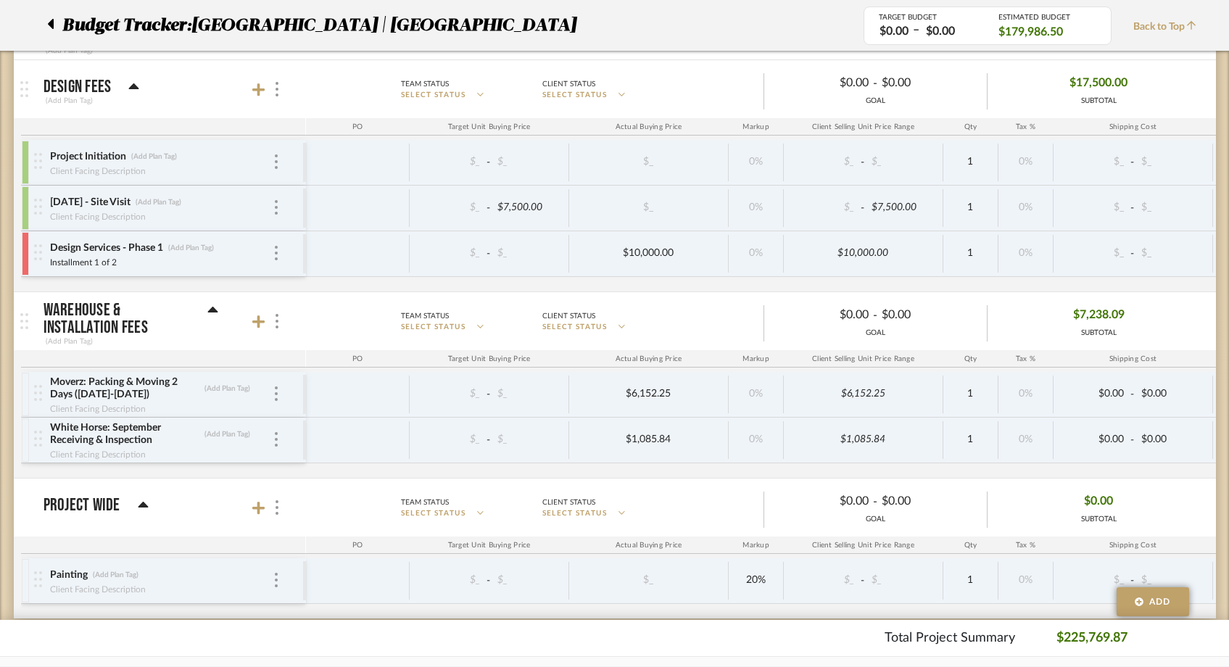
click at [24, 250] on div at bounding box center [25, 254] width 7 height 44
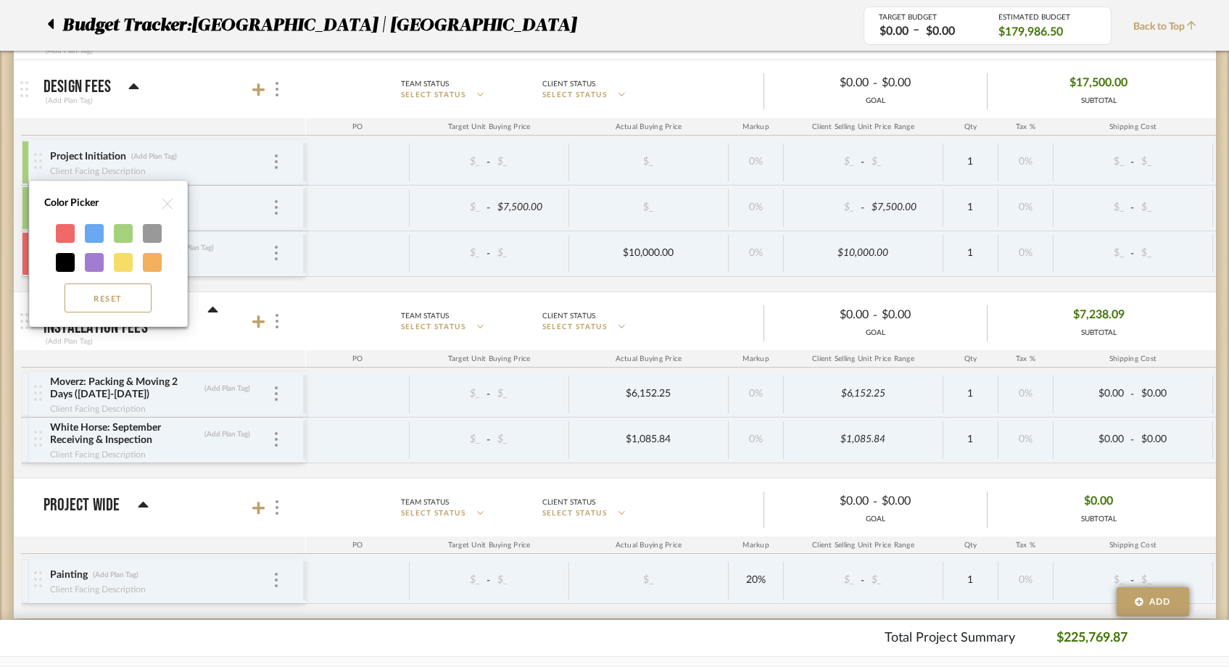
click at [122, 234] on div at bounding box center [123, 233] width 19 height 19
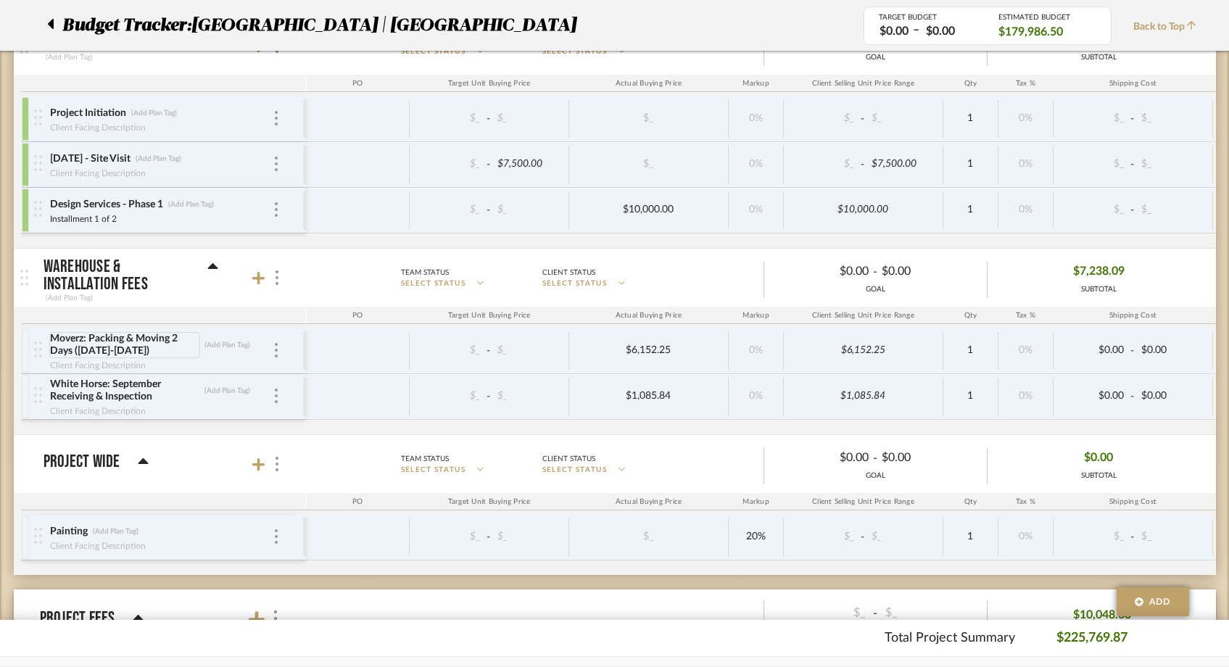
scroll to position [5701, 0]
click at [54, 22] on div at bounding box center [54, 25] width 15 height 26
click at [50, 24] on icon at bounding box center [51, 24] width 6 height 10
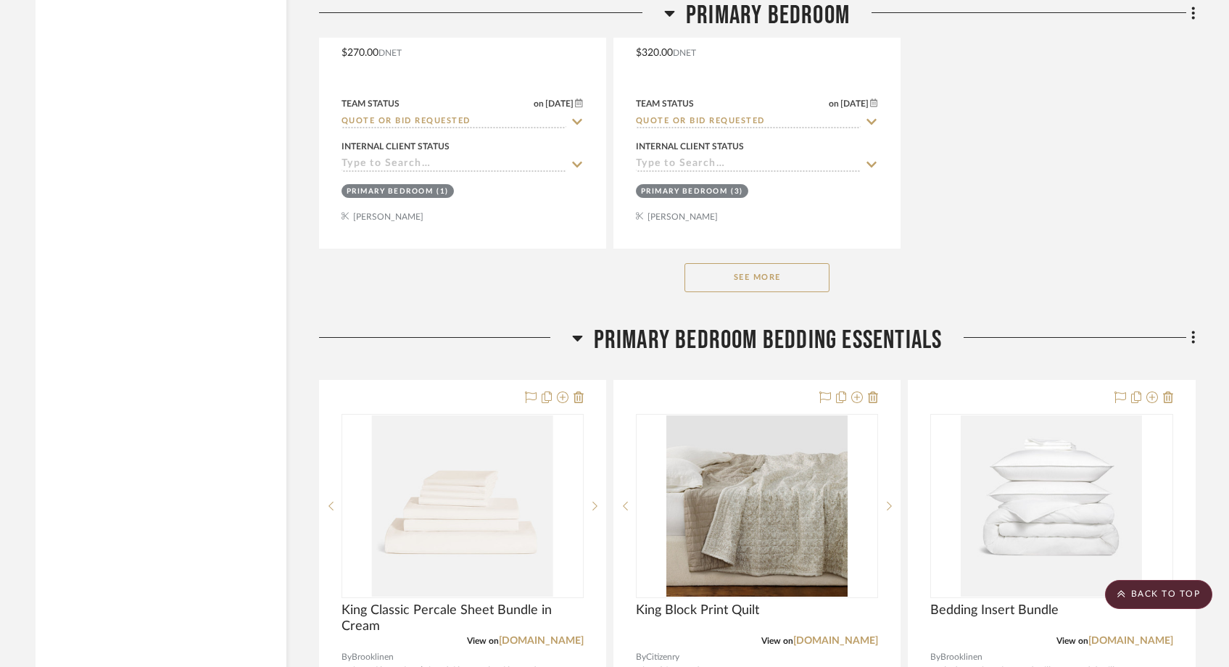
scroll to position [13805, 0]
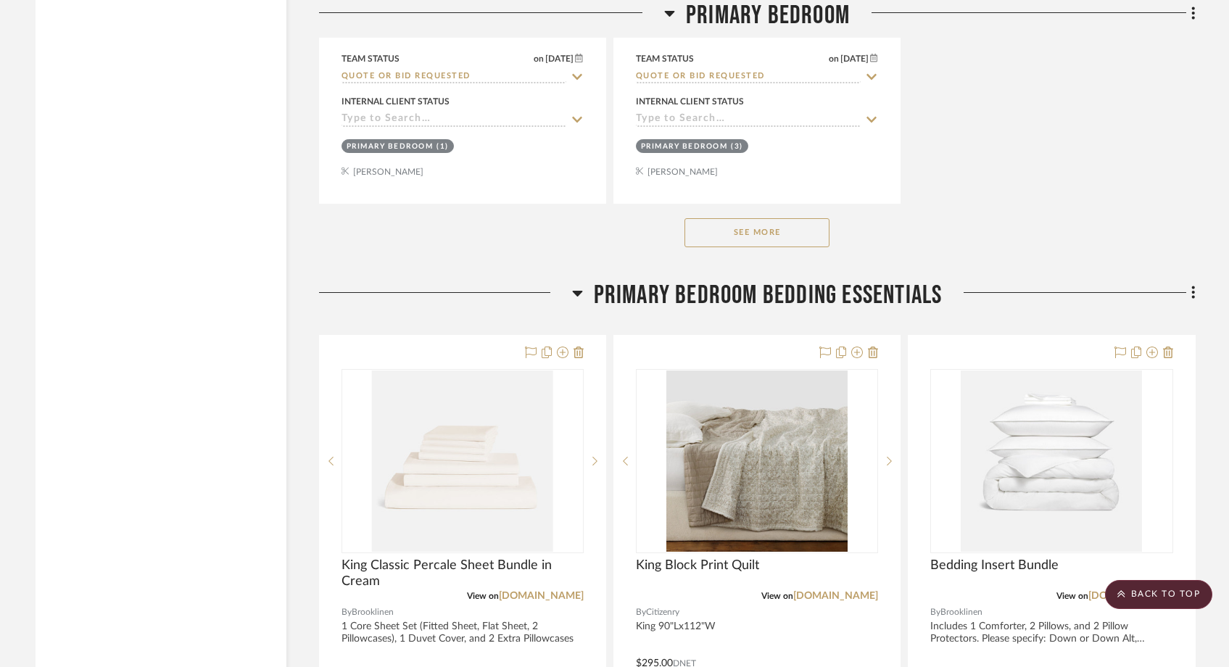
click at [814, 218] on button "See More" at bounding box center [757, 232] width 145 height 29
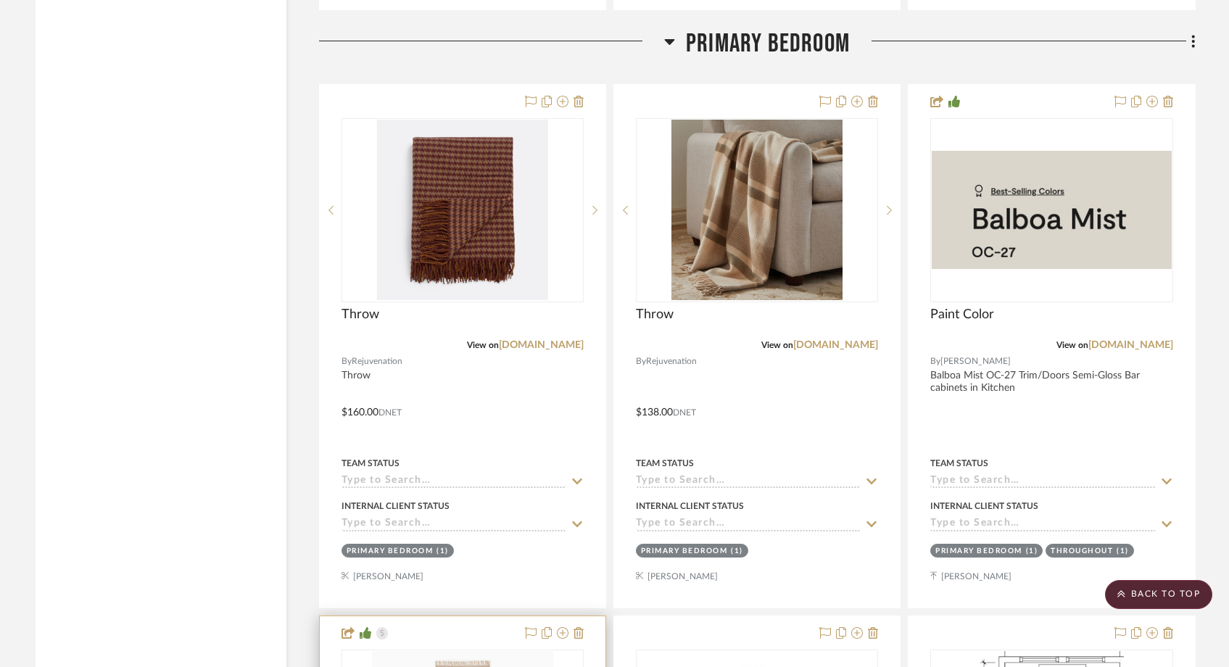
scroll to position [12326, 0]
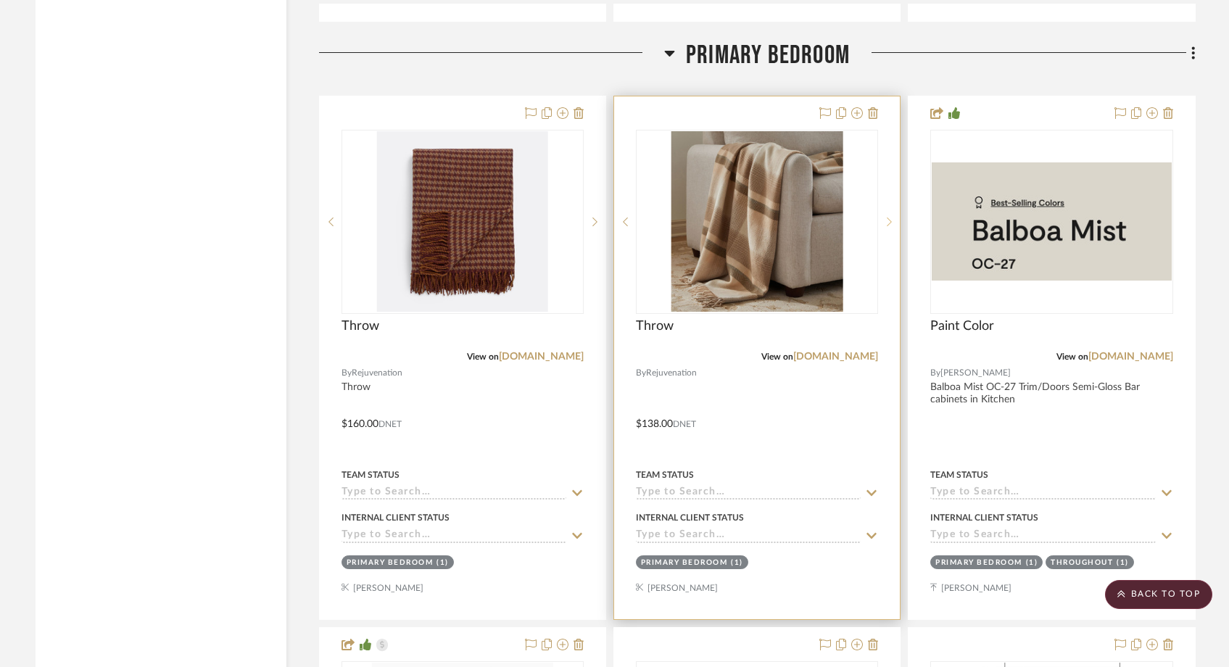
click at [889, 217] on icon at bounding box center [889, 222] width 5 height 10
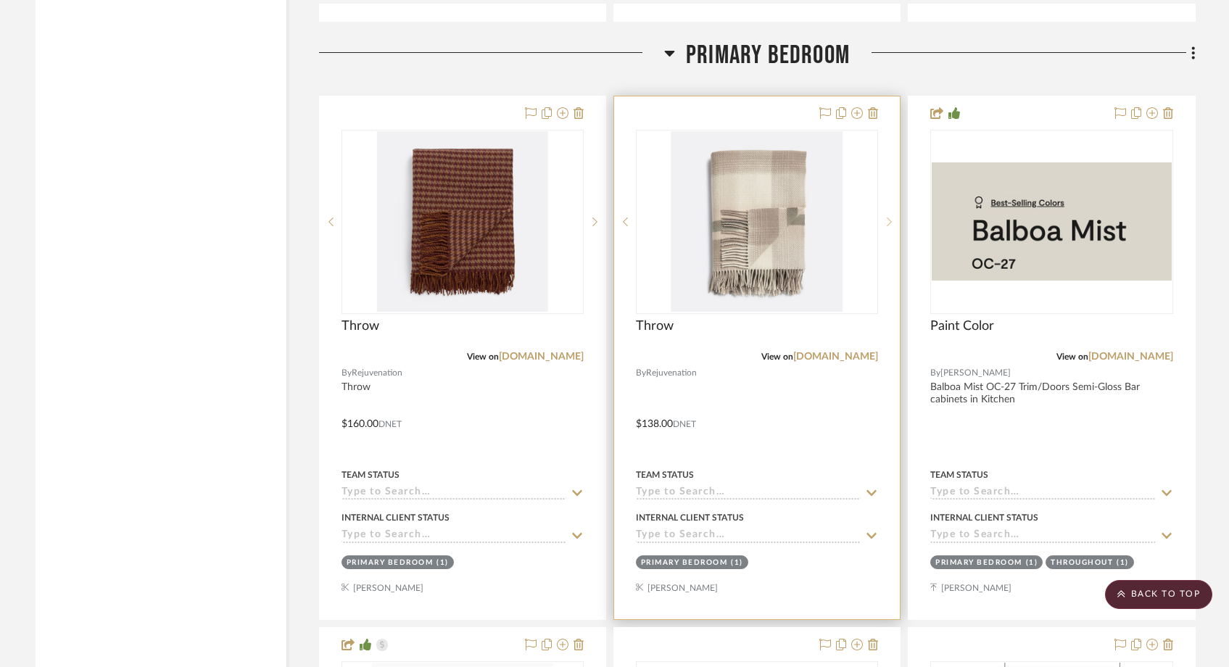
click at [889, 217] on icon at bounding box center [889, 222] width 5 height 10
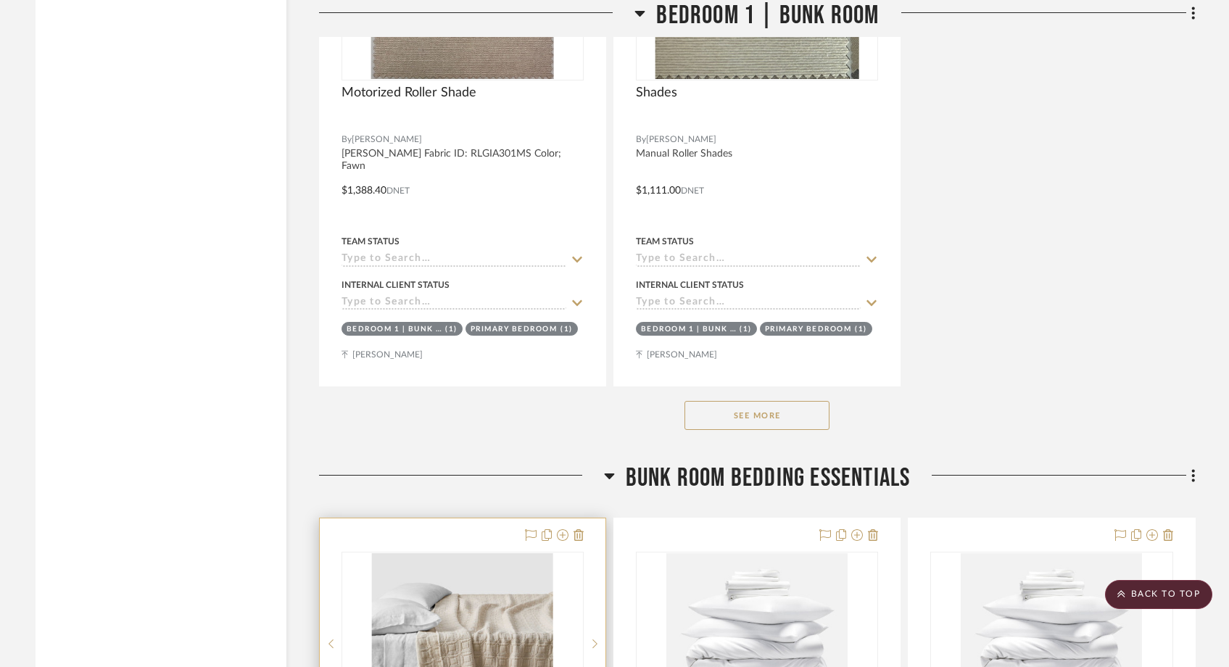
scroll to position [21407, 0]
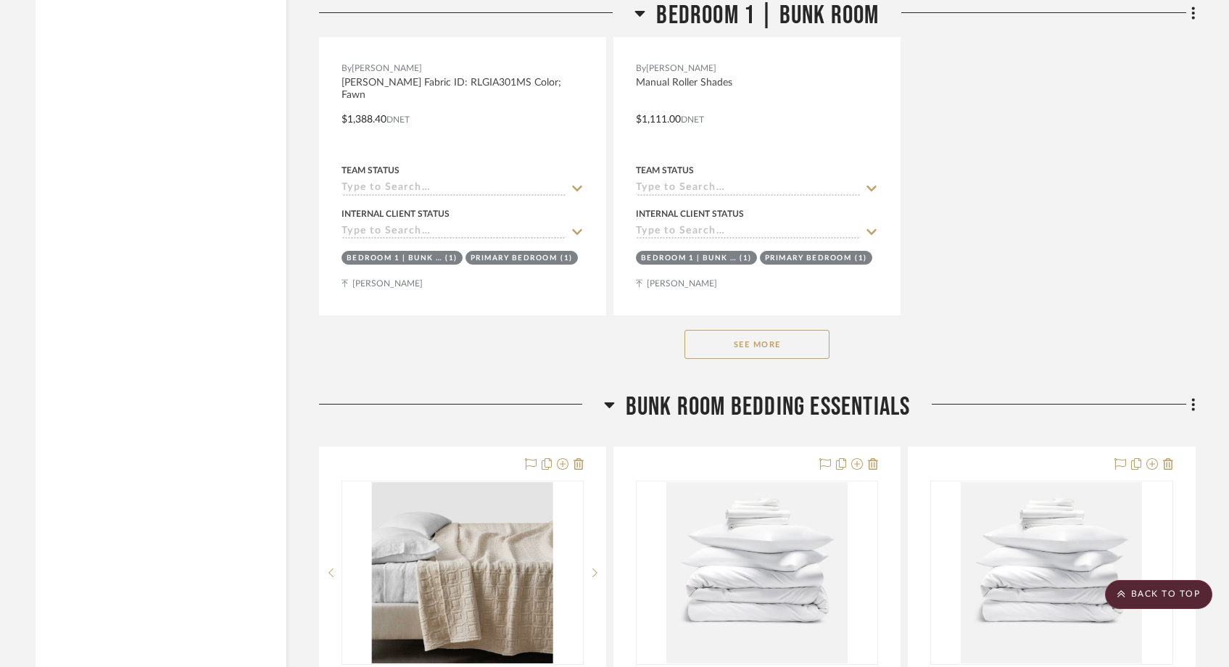
click at [748, 330] on button "See More" at bounding box center [757, 344] width 145 height 29
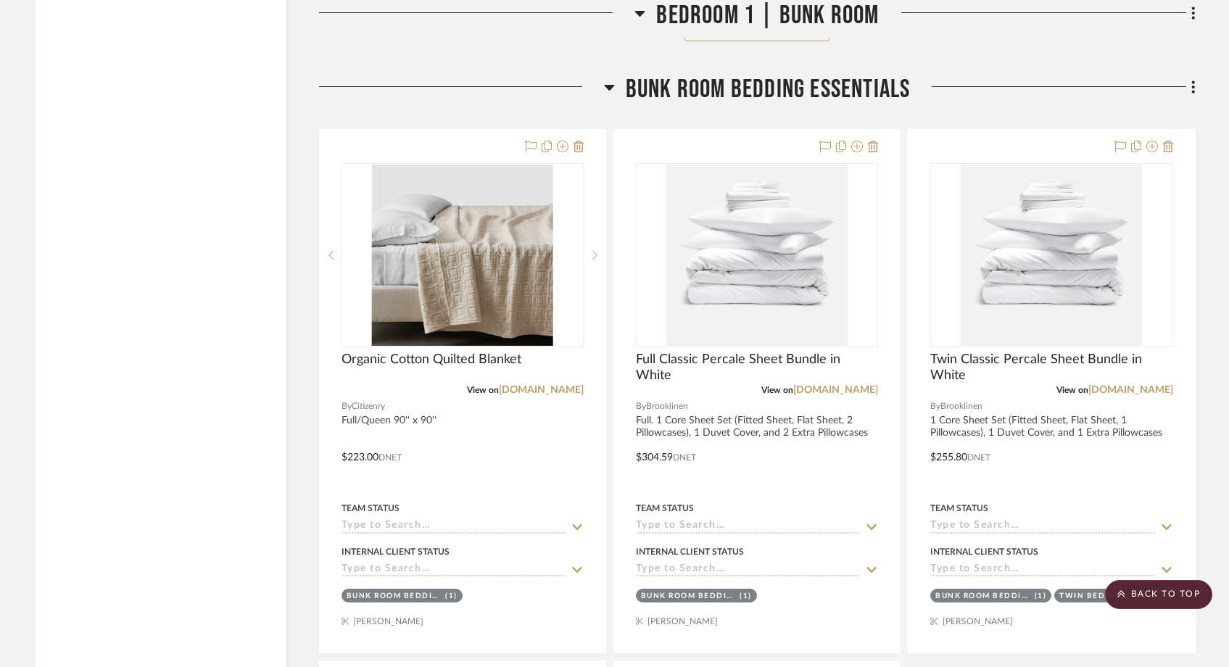
scroll to position [24387, 0]
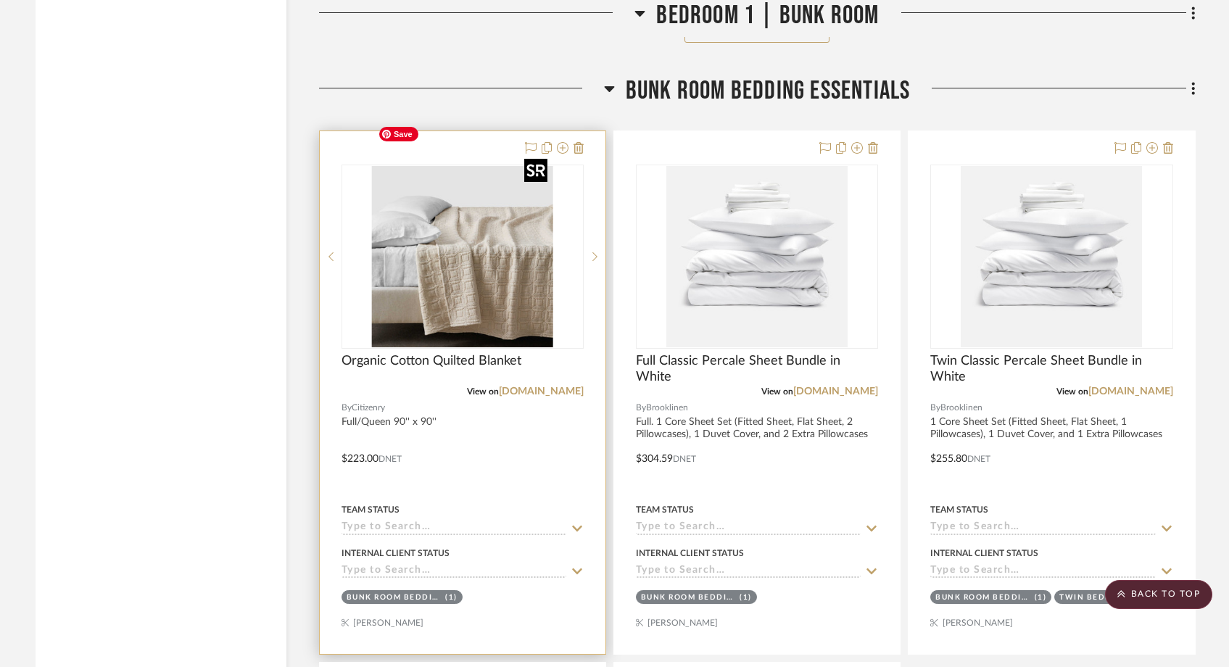
click at [460, 247] on img "0" at bounding box center [462, 256] width 181 height 181
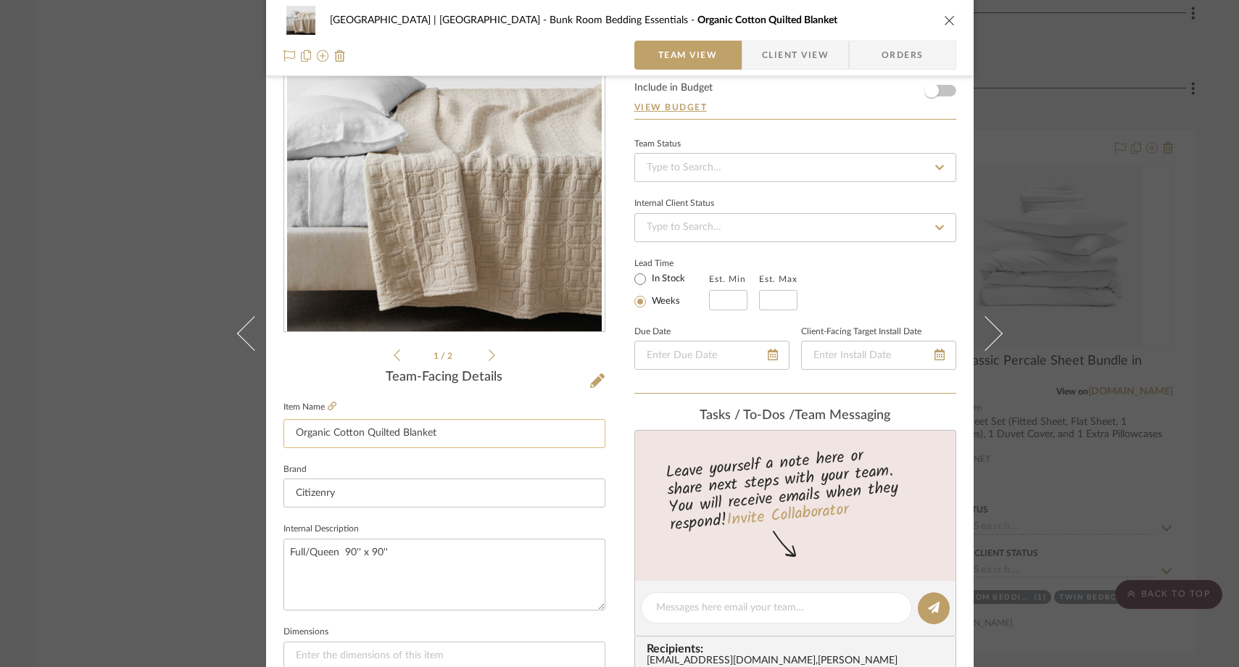
scroll to position [83, 0]
click at [334, 552] on textarea "Full/Queen 90'' x 90''" at bounding box center [445, 574] width 322 height 72
click at [292, 429] on input "Organic Cotton Quilted Blanket" at bounding box center [445, 432] width 322 height 29
type input "Full Organic Cotton Quilted Blanket"
click at [332, 459] on fieldset "Brand Citizenry" at bounding box center [445, 483] width 322 height 49
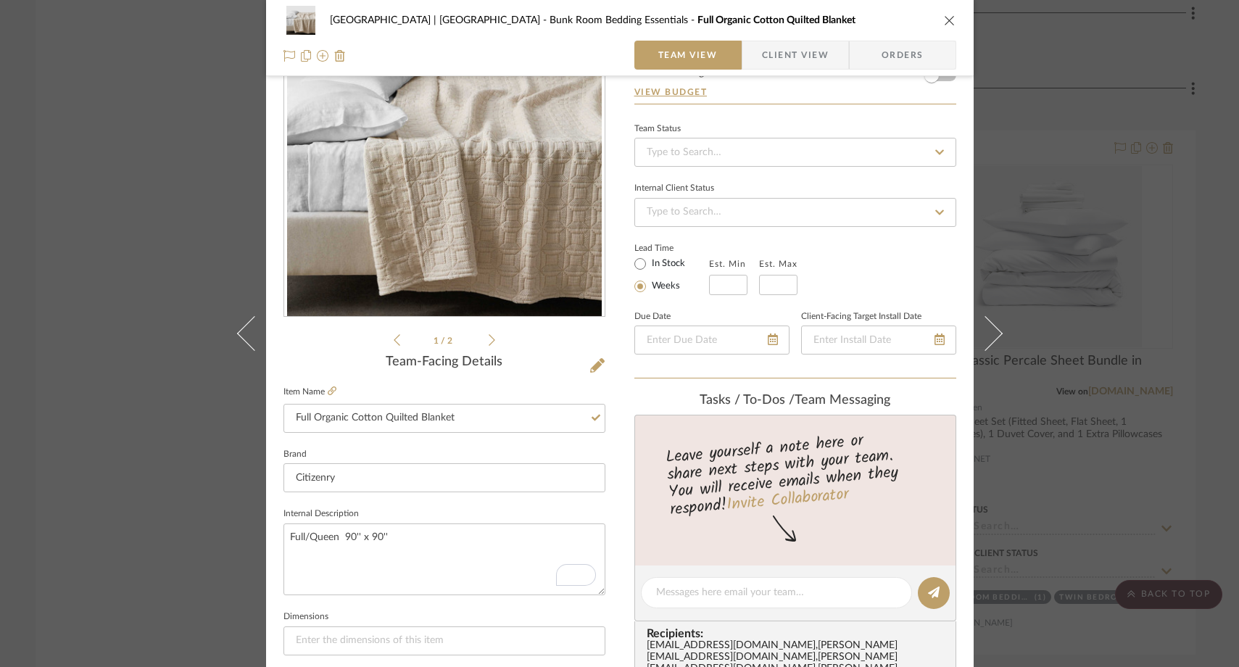
scroll to position [99, 0]
click at [489, 342] on icon at bounding box center [492, 340] width 7 height 12
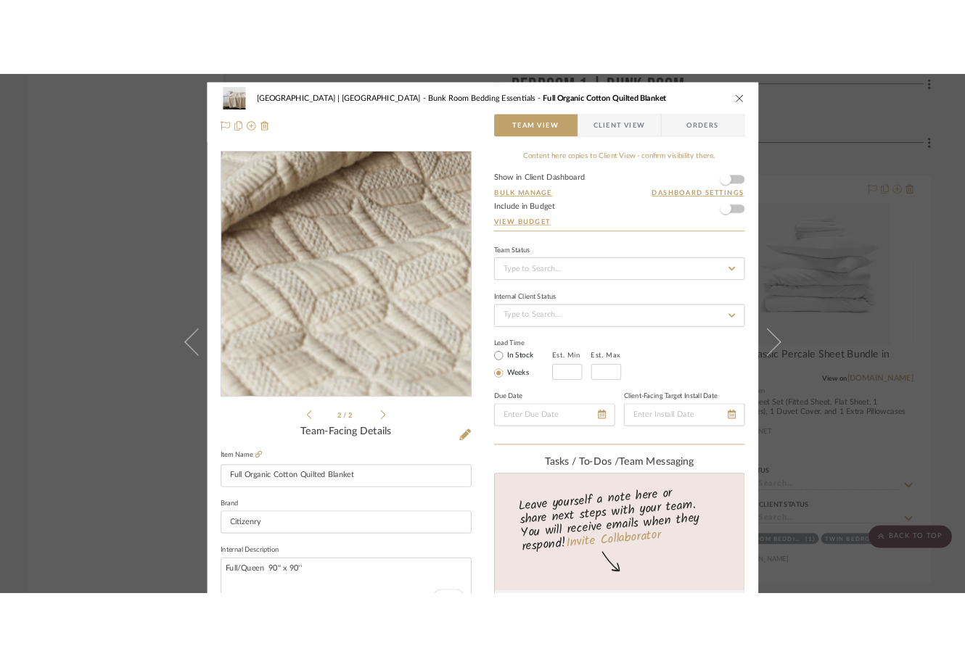
scroll to position [29, 0]
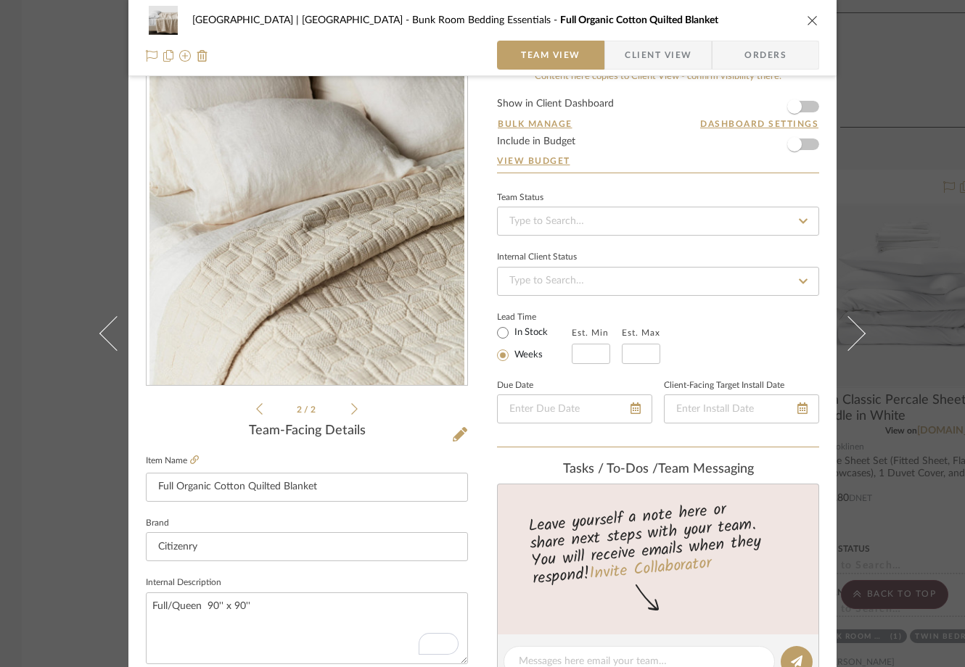
click at [808, 23] on icon "close" at bounding box center [812, 21] width 12 height 12
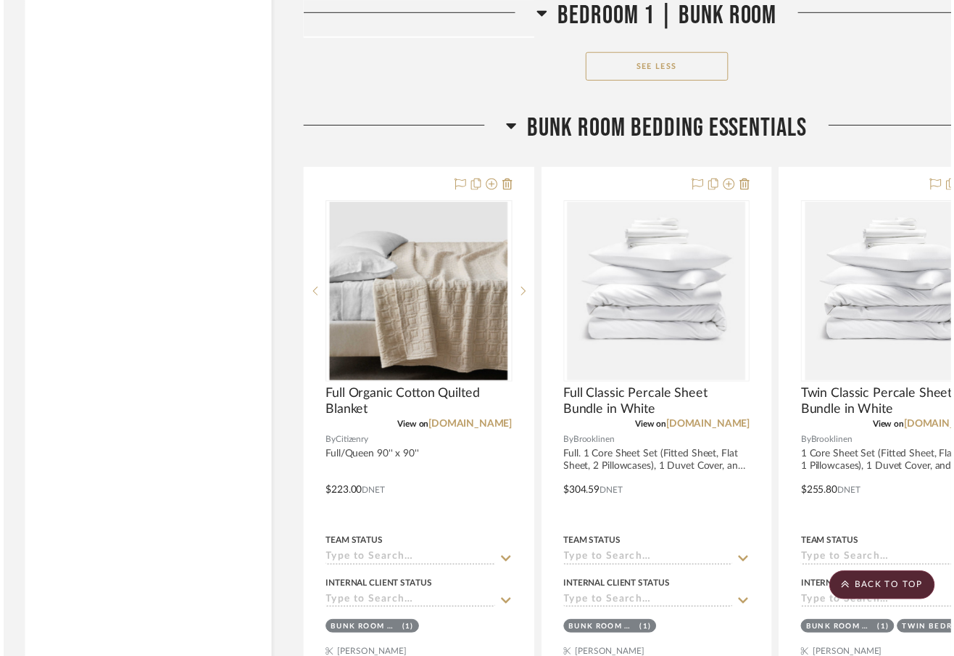
scroll to position [24387, 0]
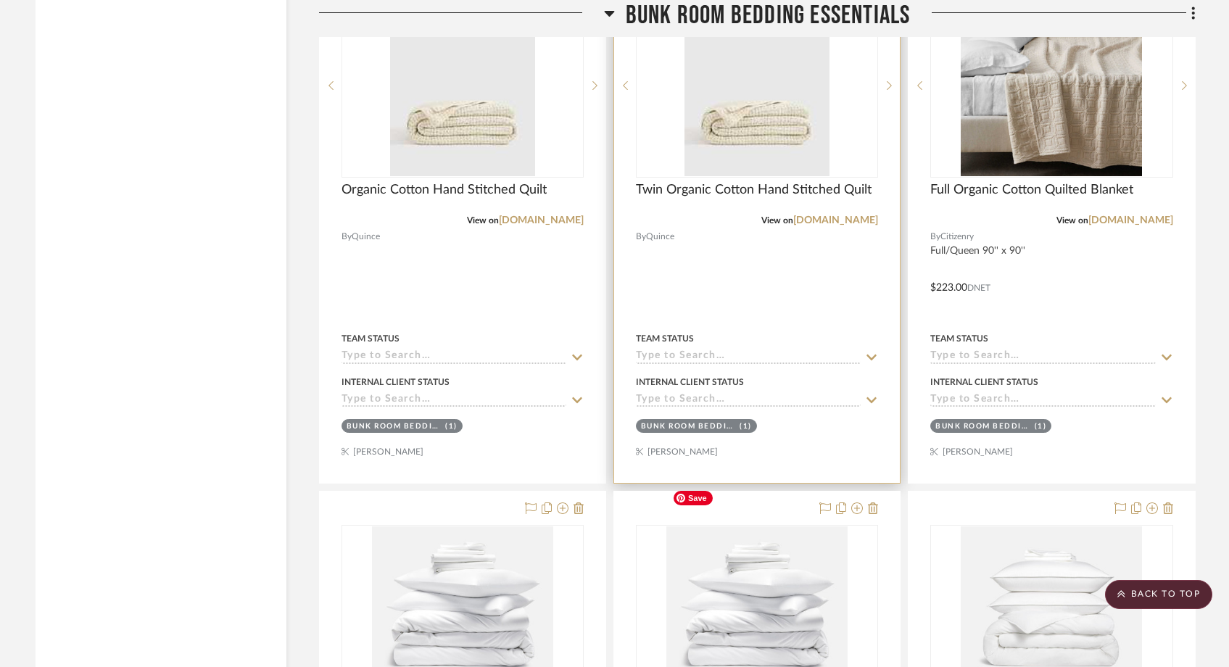
scroll to position [18135, 0]
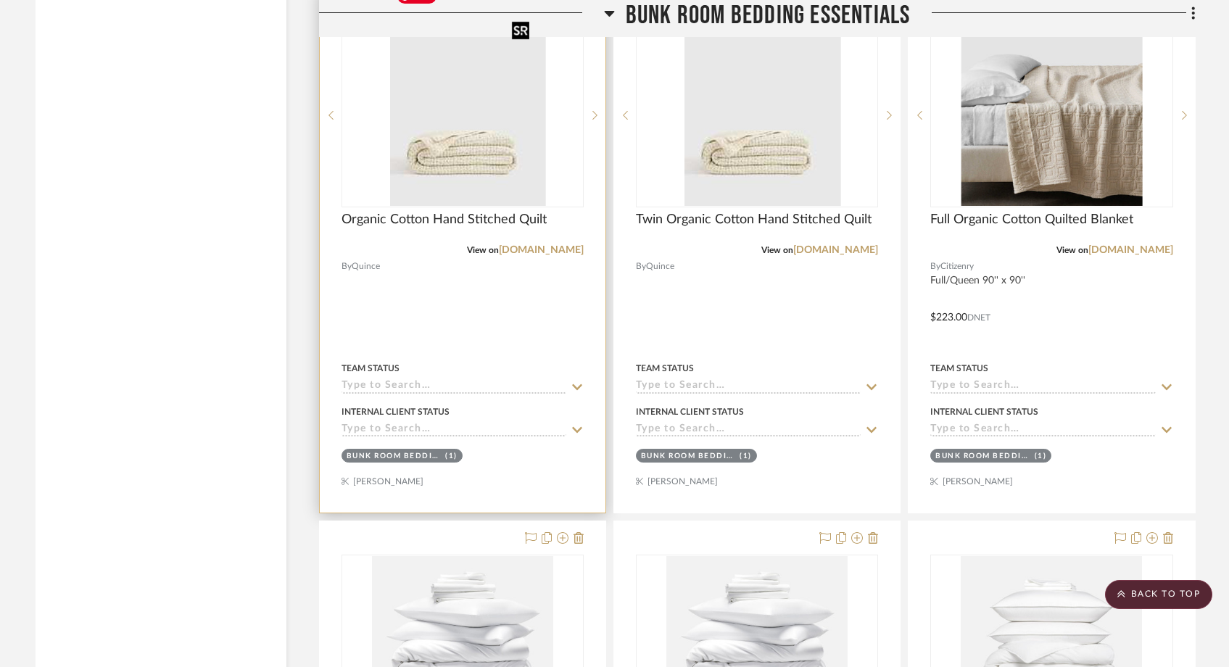
click at [523, 112] on div at bounding box center [463, 115] width 242 height 184
click at [488, 129] on img "0" at bounding box center [462, 115] width 145 height 181
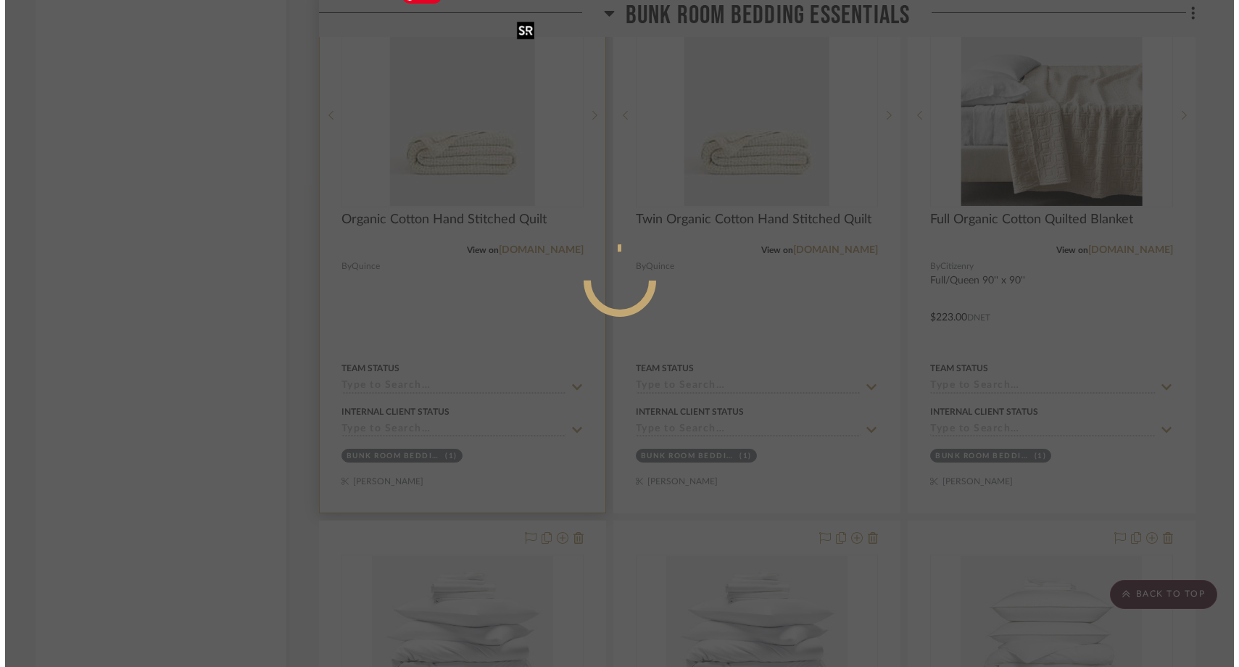
scroll to position [0, 0]
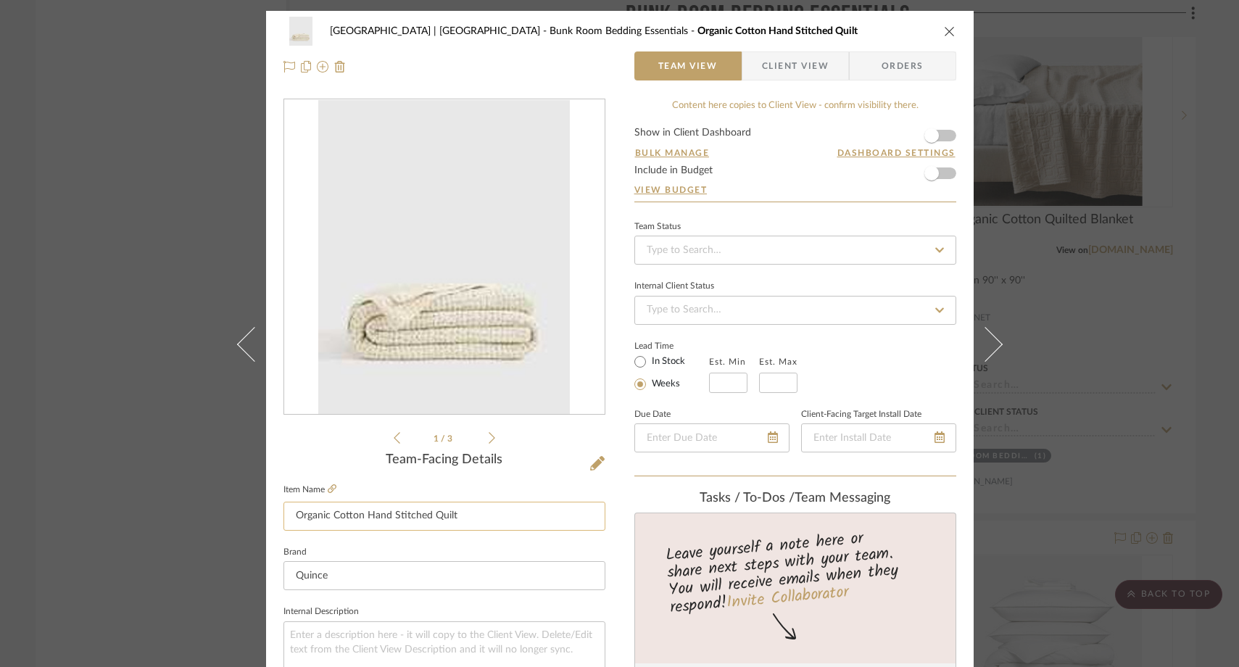
click at [292, 513] on input "Organic Cotton Hand Stitched Quilt" at bounding box center [445, 516] width 322 height 29
type input "Full/Queen Organic Cotton Hand Stitched Quilt"
click at [339, 542] on fieldset "Brand Quince" at bounding box center [445, 566] width 322 height 49
click at [147, 276] on div "Meadow Mountain | Vail Valley Bunk Room Bedding Essentials Full/Queen Organic C…" at bounding box center [619, 333] width 1239 height 667
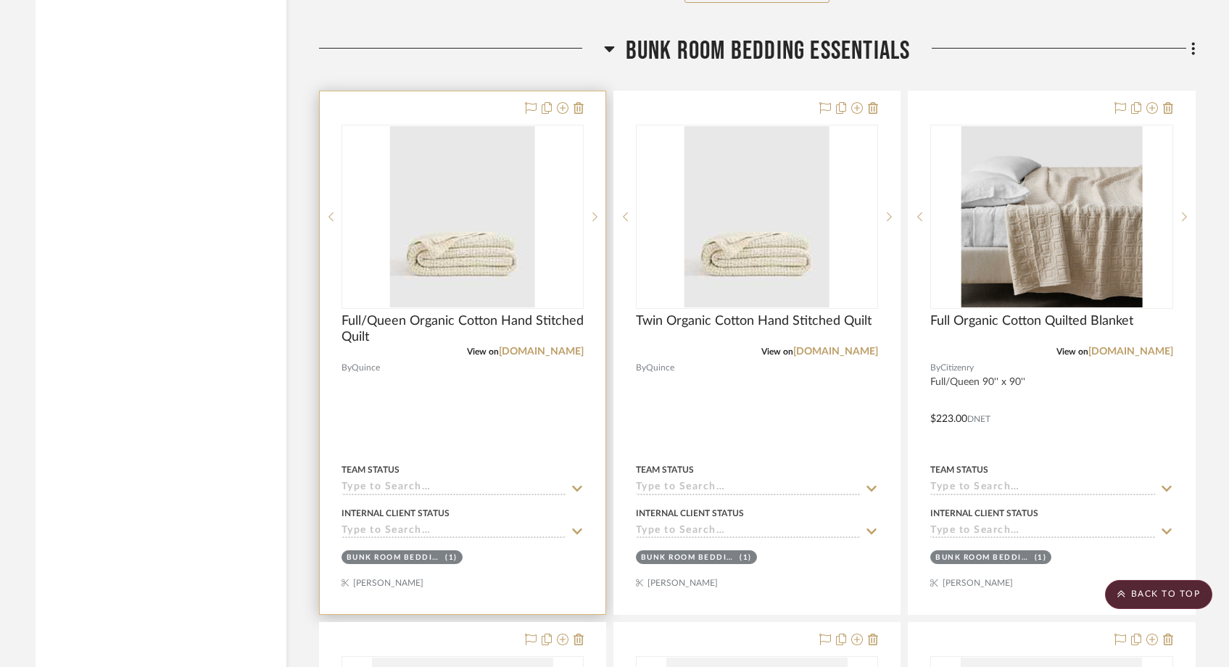
scroll to position [18020, 0]
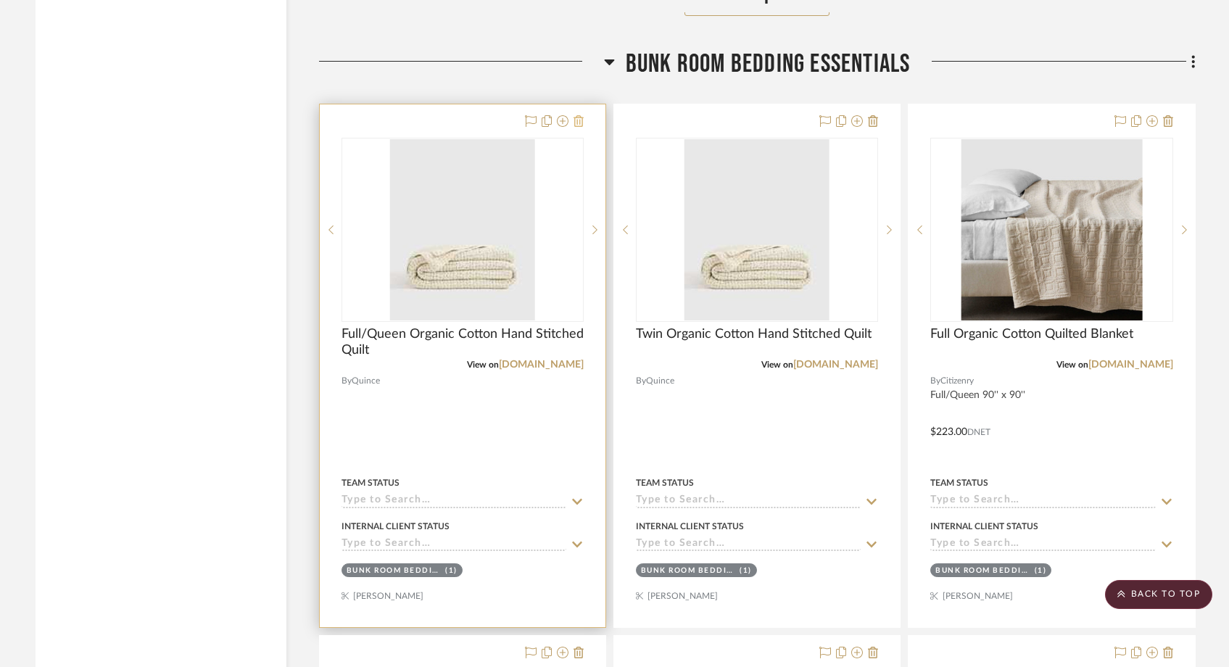
click at [575, 115] on icon at bounding box center [579, 121] width 10 height 12
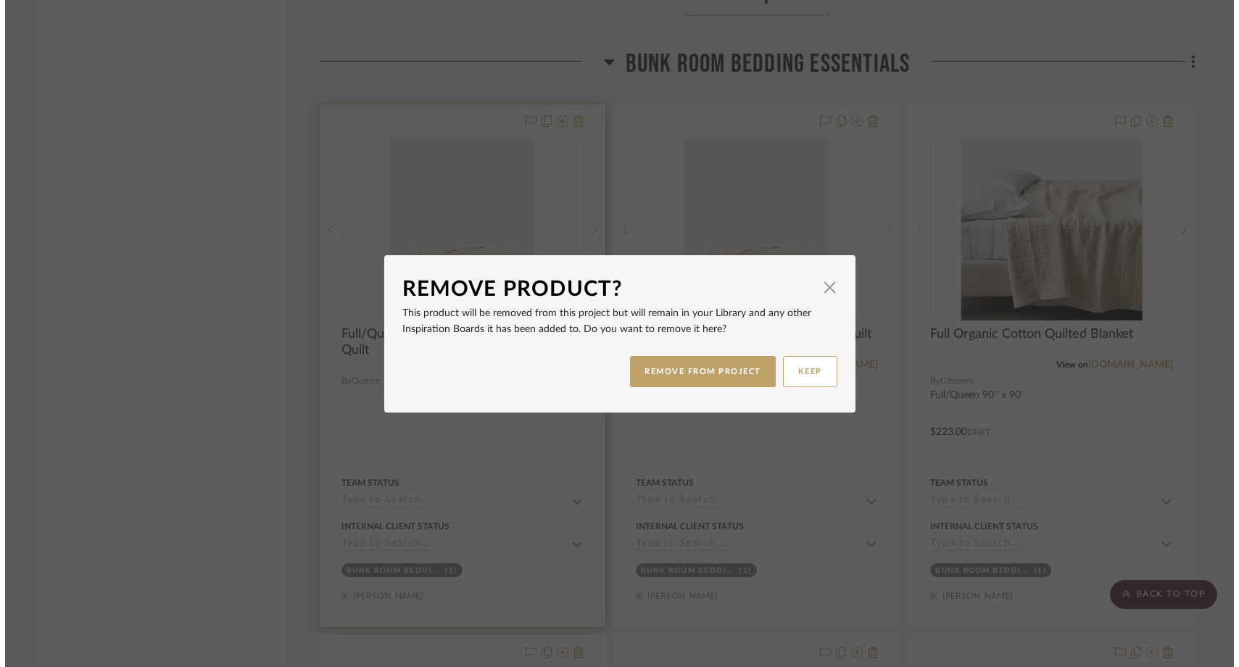
scroll to position [0, 0]
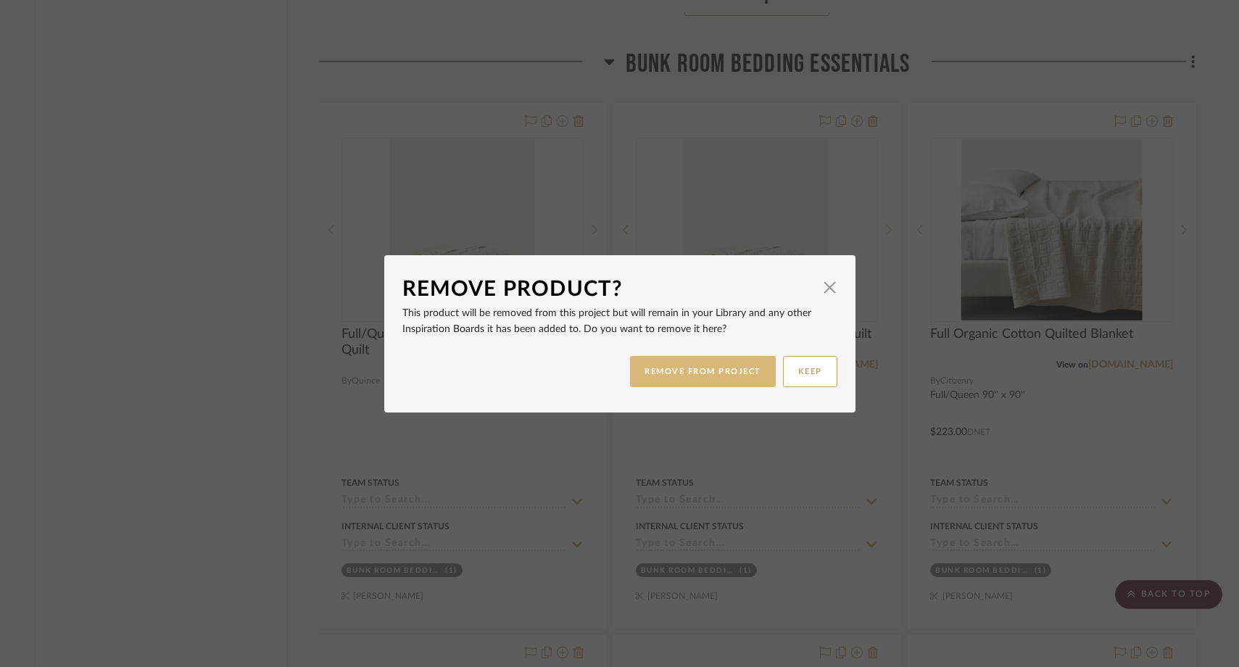
click at [656, 375] on button "REMOVE FROM PROJECT" at bounding box center [703, 371] width 146 height 31
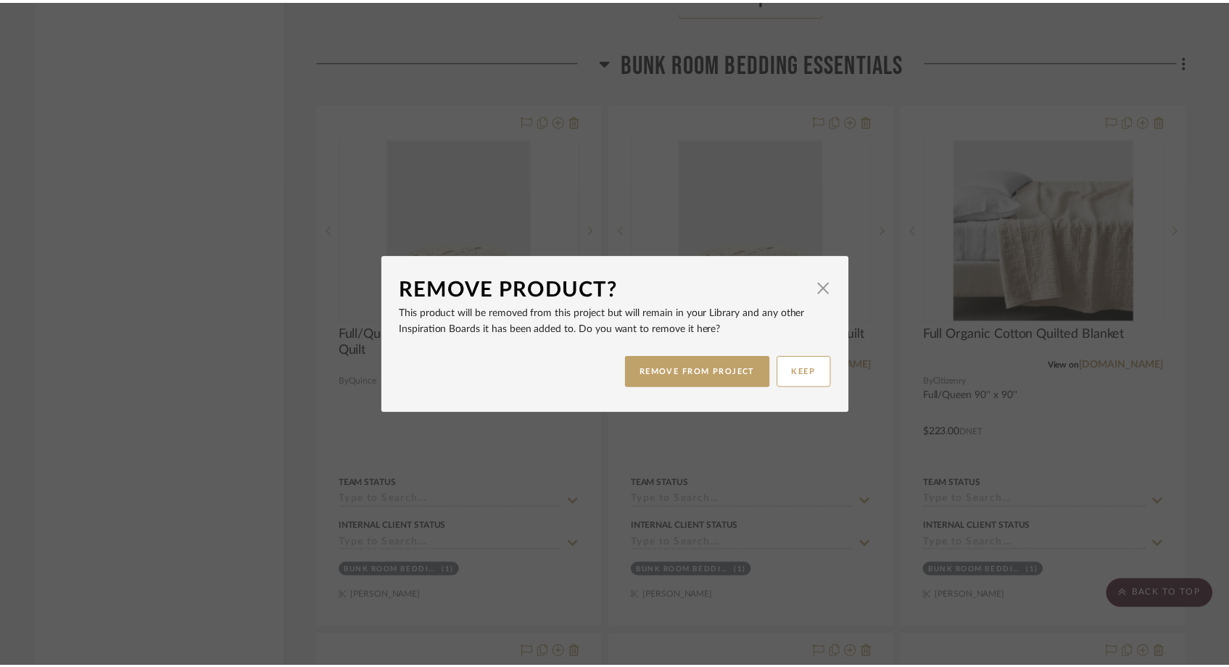
scroll to position [18020, 0]
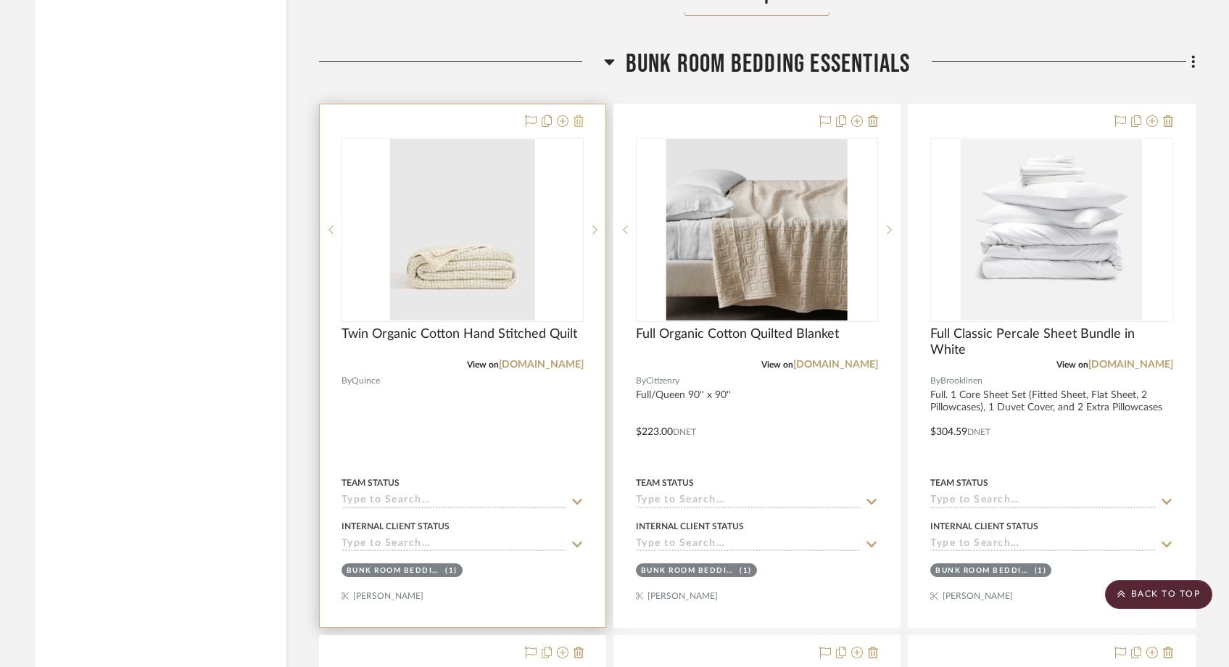
click at [582, 115] on icon at bounding box center [579, 121] width 10 height 12
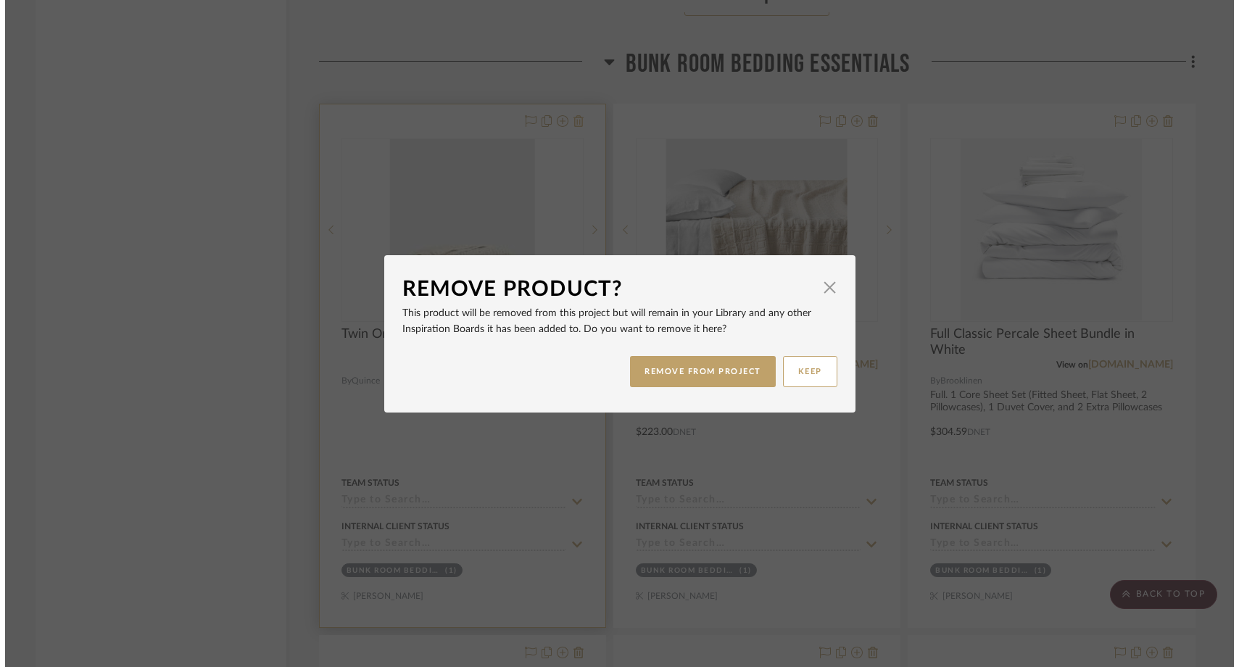
scroll to position [0, 0]
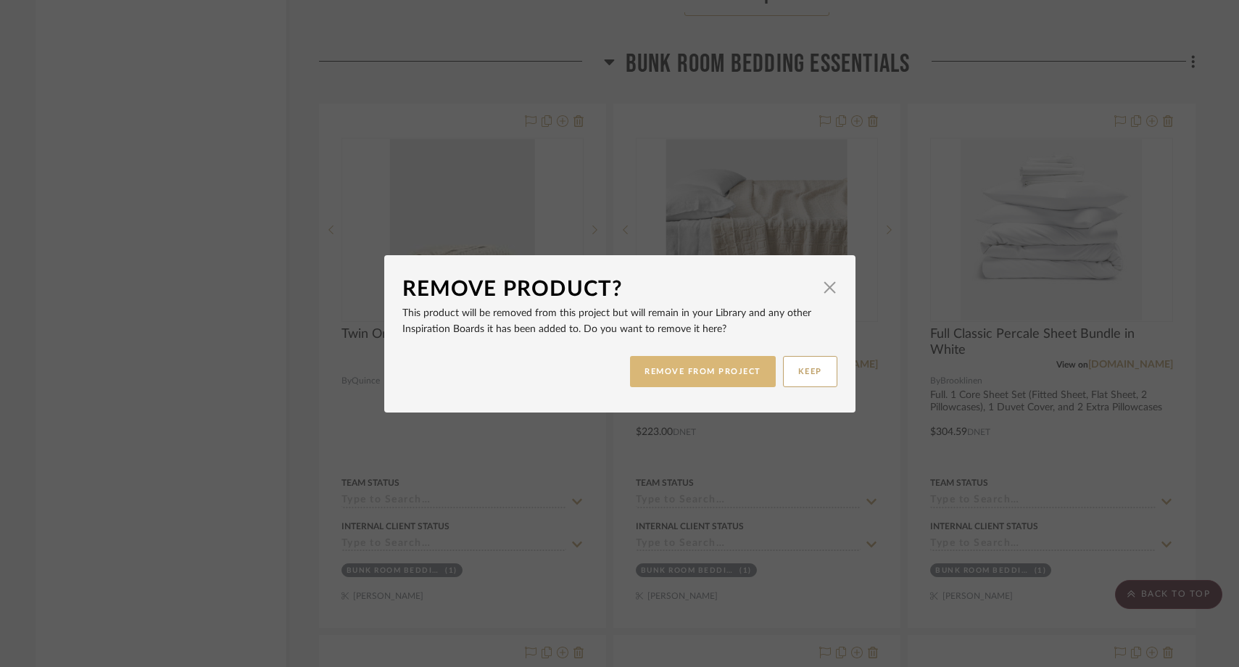
click at [711, 372] on button "REMOVE FROM PROJECT" at bounding box center [703, 371] width 146 height 31
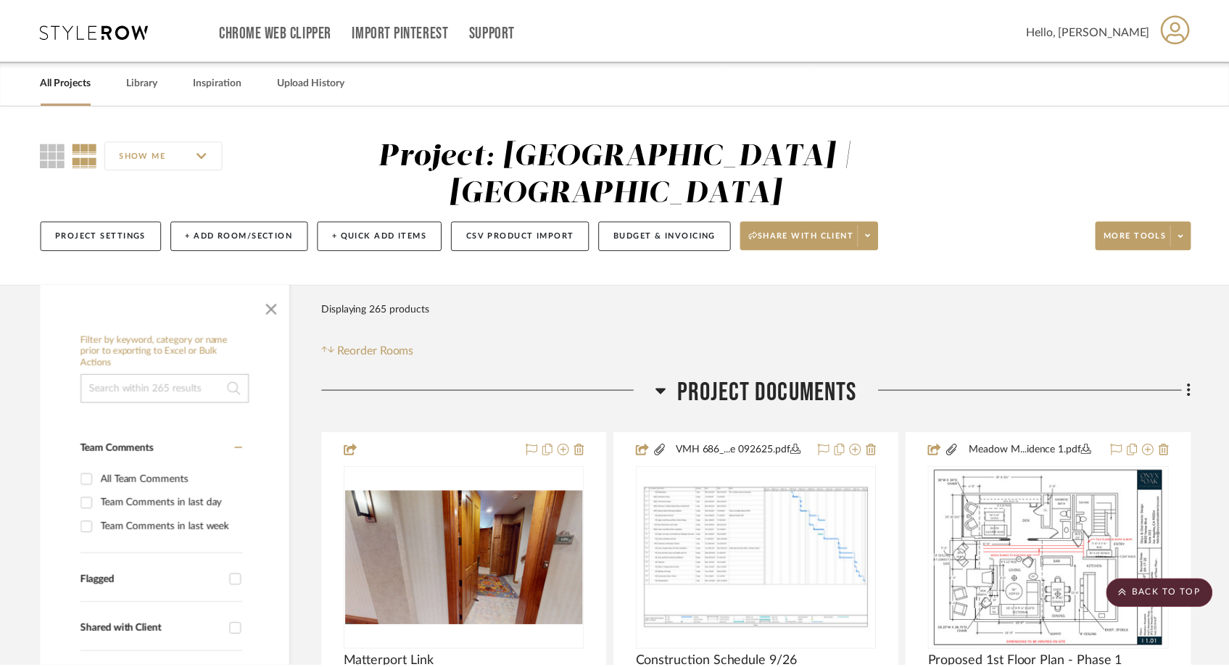
scroll to position [18020, 0]
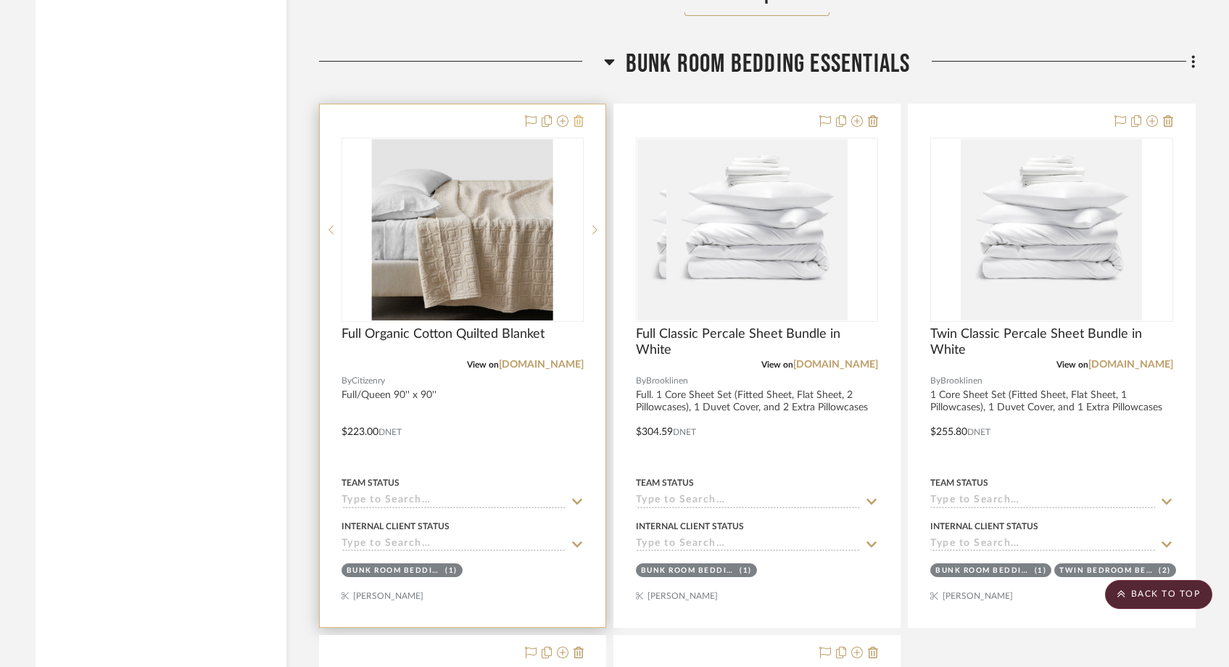
click at [581, 115] on icon at bounding box center [579, 121] width 10 height 12
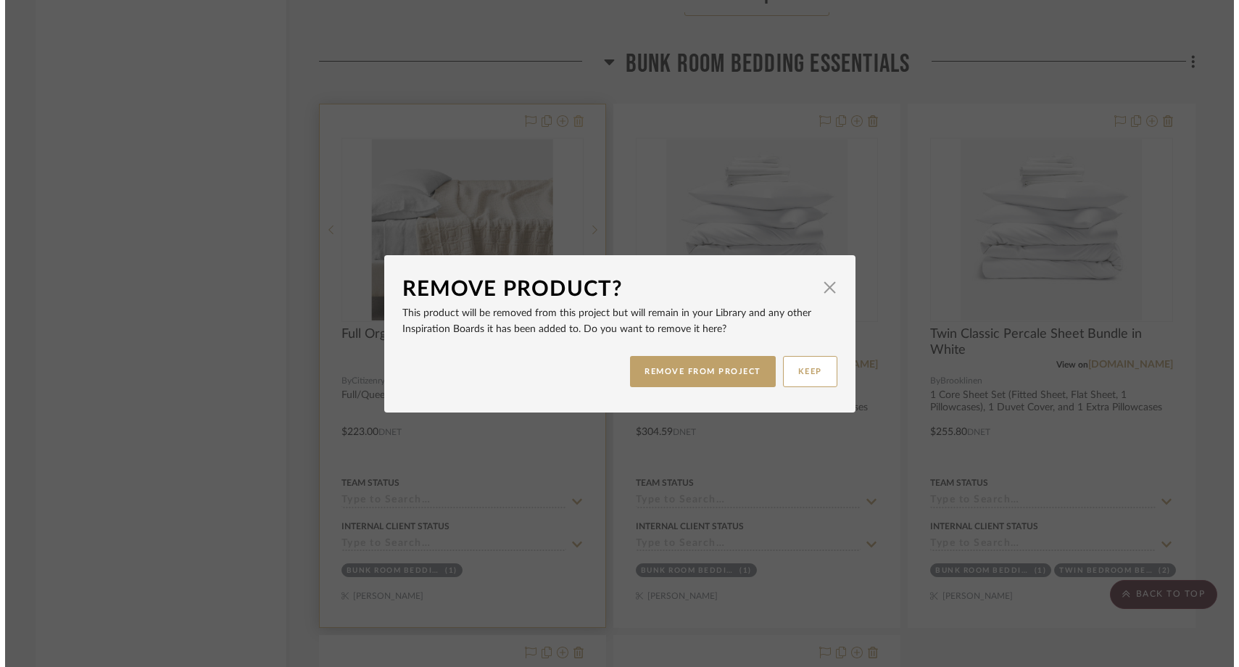
scroll to position [0, 0]
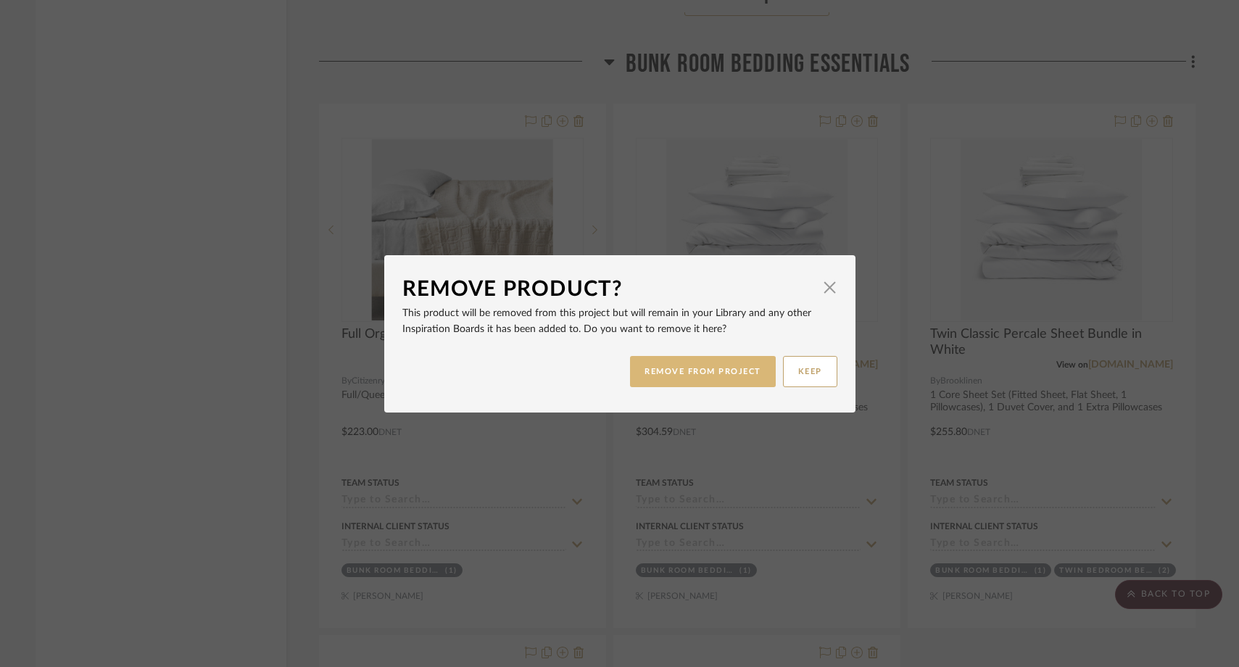
click at [660, 374] on button "REMOVE FROM PROJECT" at bounding box center [703, 371] width 146 height 31
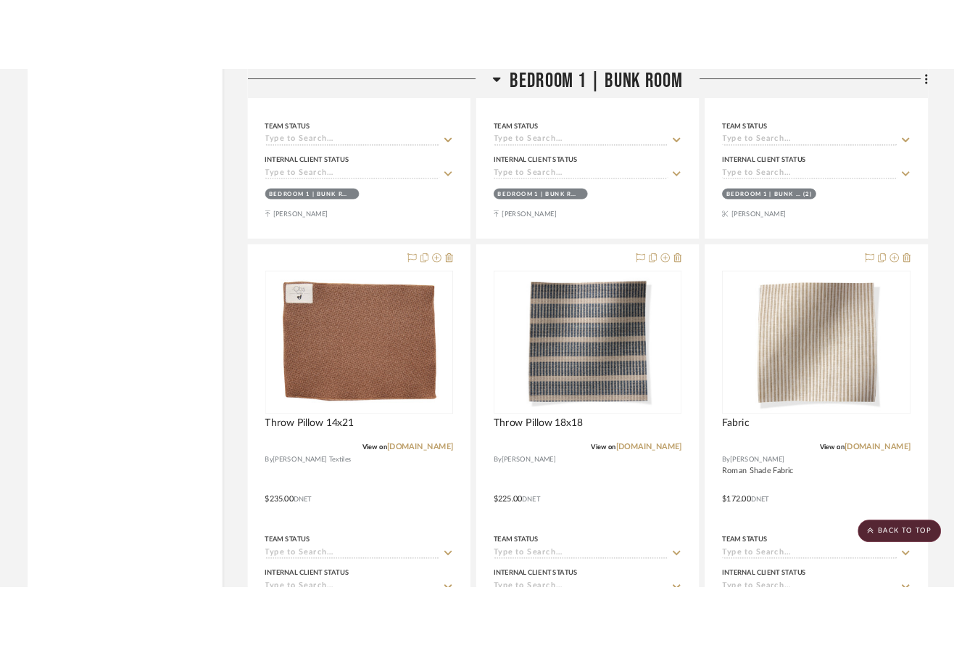
scroll to position [16748, 0]
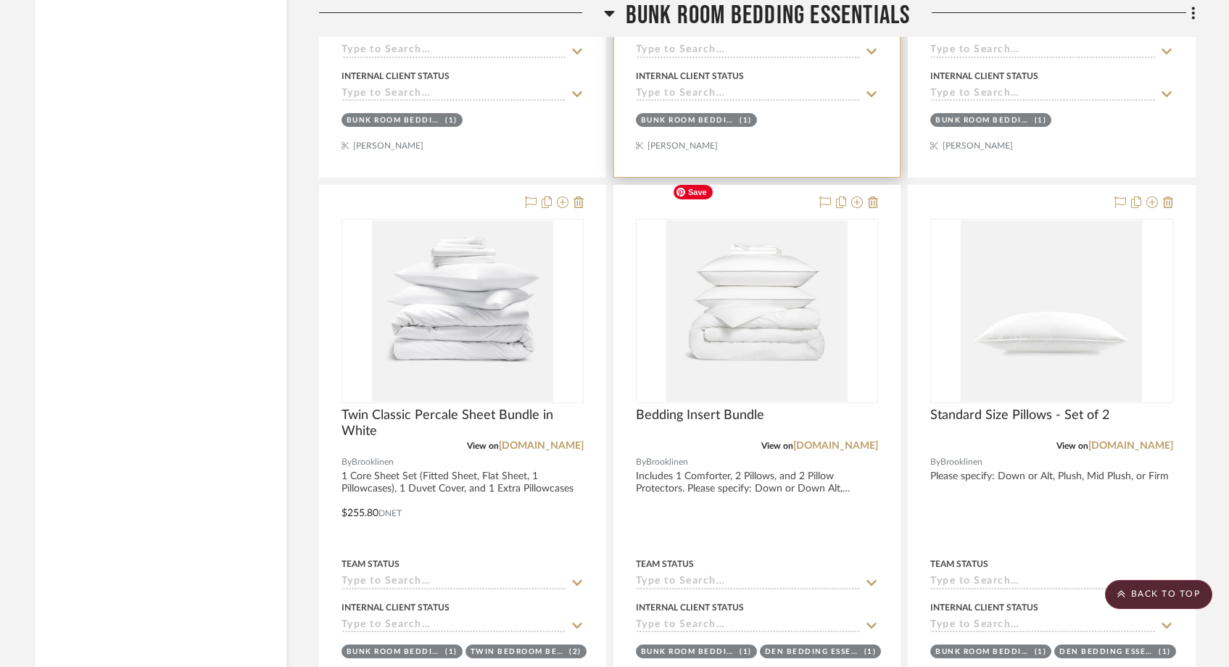
scroll to position [18475, 0]
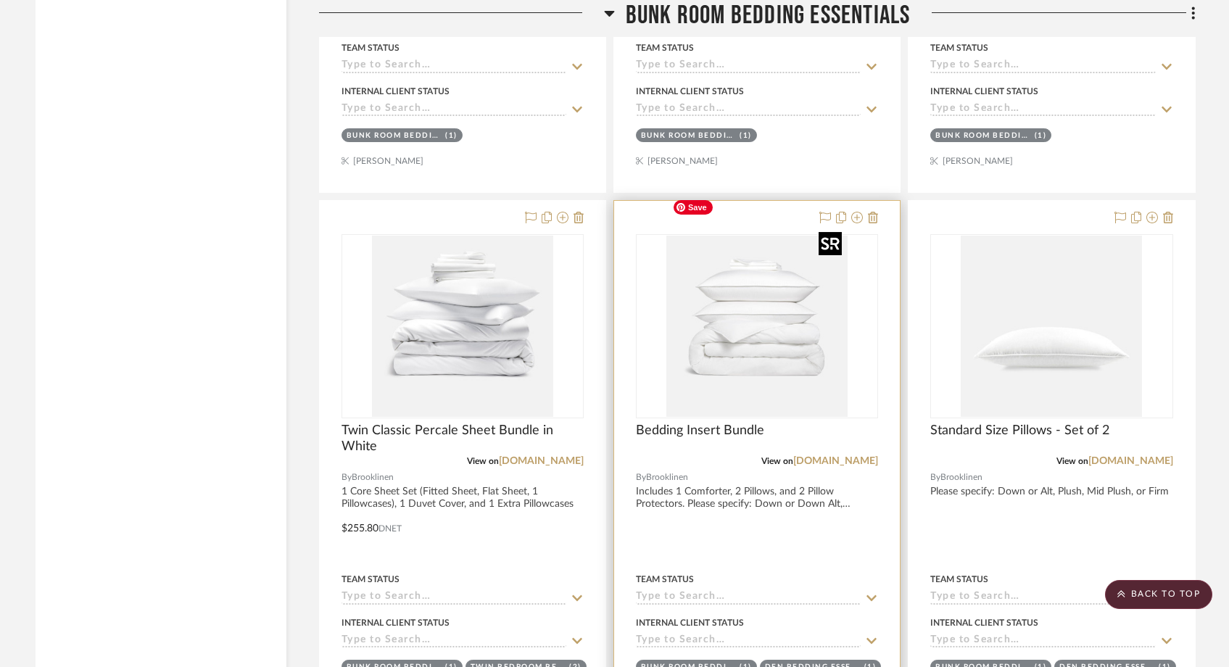
click at [705, 310] on img "0" at bounding box center [757, 326] width 181 height 181
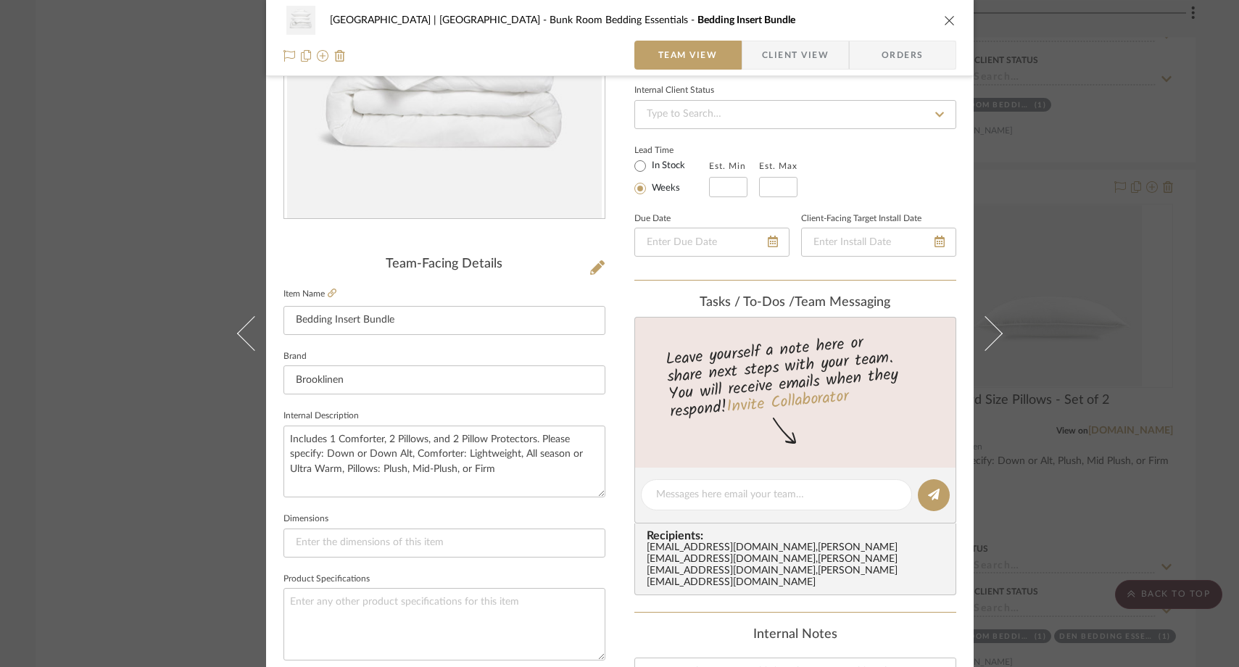
scroll to position [195, 0]
click at [193, 228] on div "[GEOGRAPHIC_DATA] | [GEOGRAPHIC_DATA] Bunk Room Bedding Essentials Bedding Inse…" at bounding box center [619, 333] width 1239 height 667
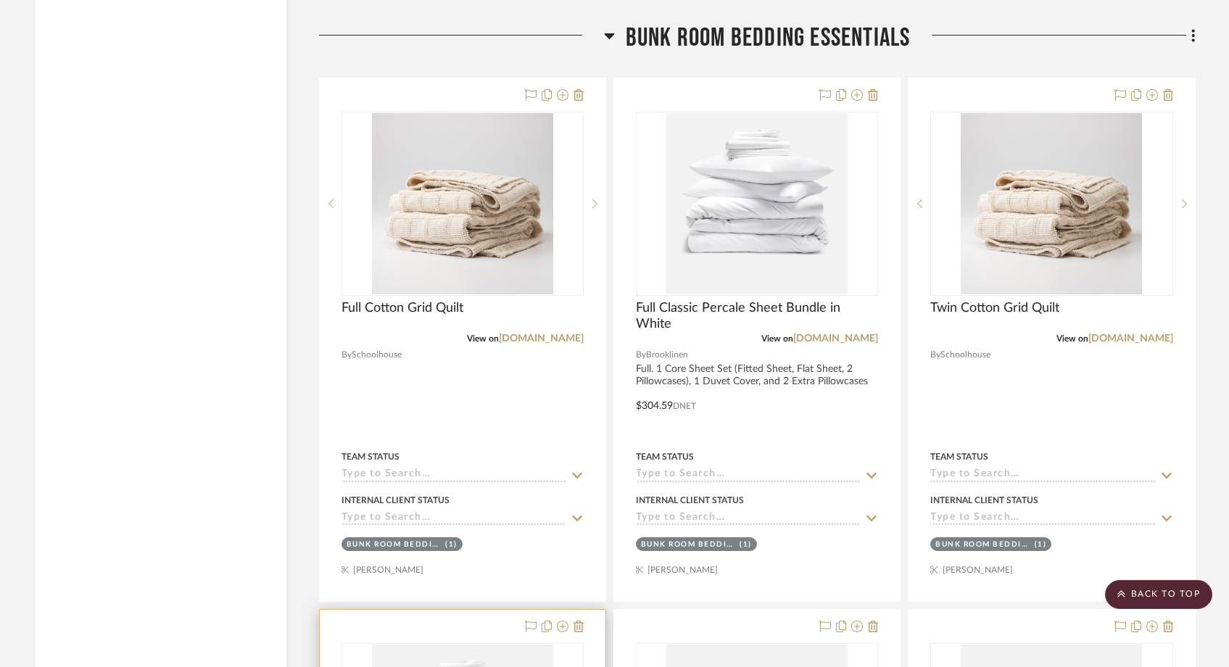
scroll to position [18048, 0]
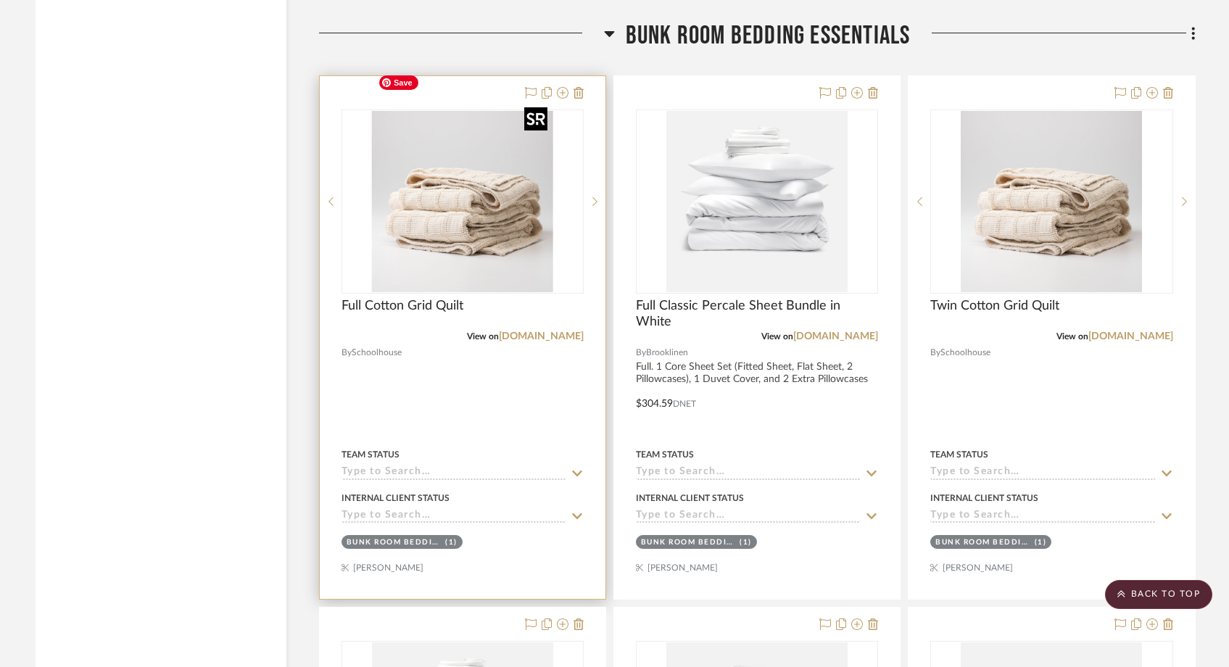
click at [429, 186] on img "0" at bounding box center [462, 201] width 181 height 181
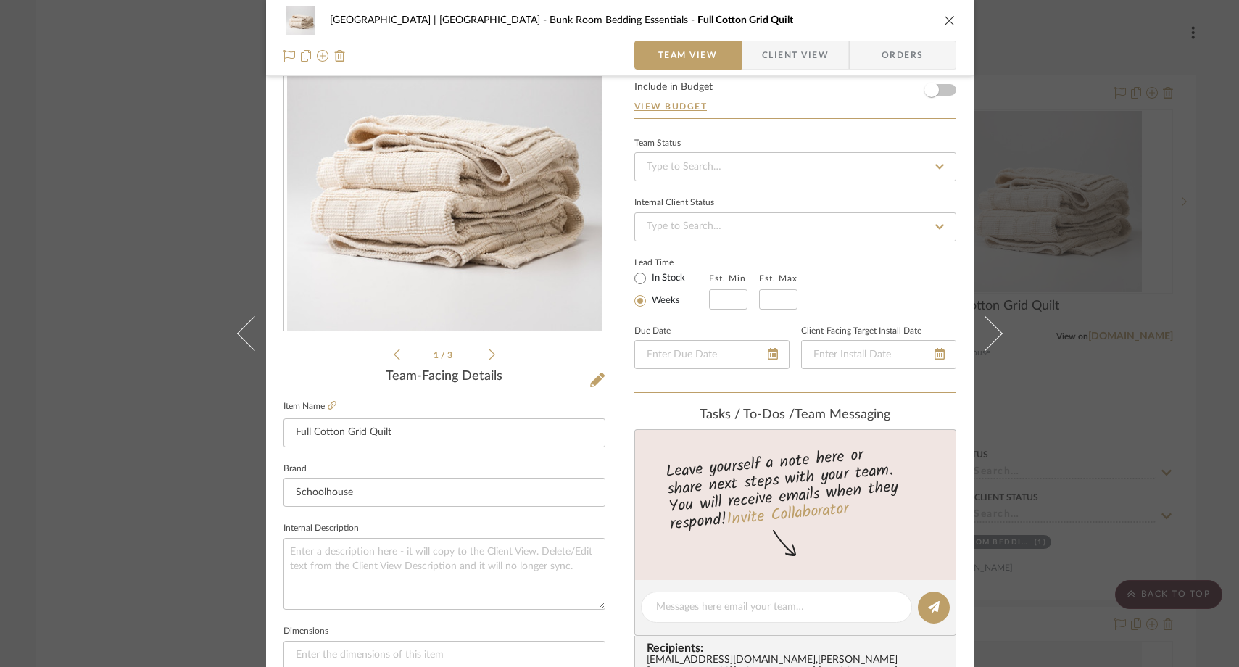
scroll to position [84, 0]
click at [413, 431] on input "Full Cotton Grid Quilt" at bounding box center [445, 432] width 322 height 29
drag, startPoint x: 450, startPoint y: 437, endPoint x: 389, endPoint y: 437, distance: 60.9
click at [389, 437] on input "Full Cotton Grid Quilt in Natural" at bounding box center [445, 432] width 322 height 29
type input "Full Cotton Grid Quilt in Natural"
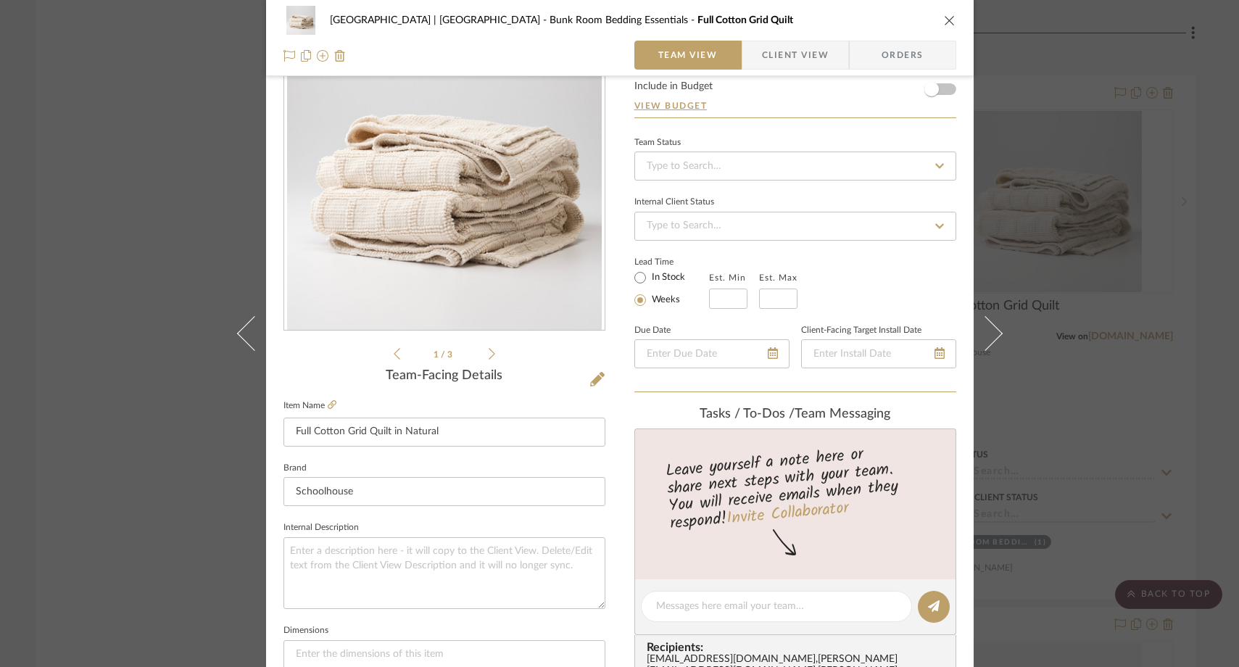
click at [389, 462] on fieldset "Brand Schoolhouse" at bounding box center [445, 482] width 322 height 49
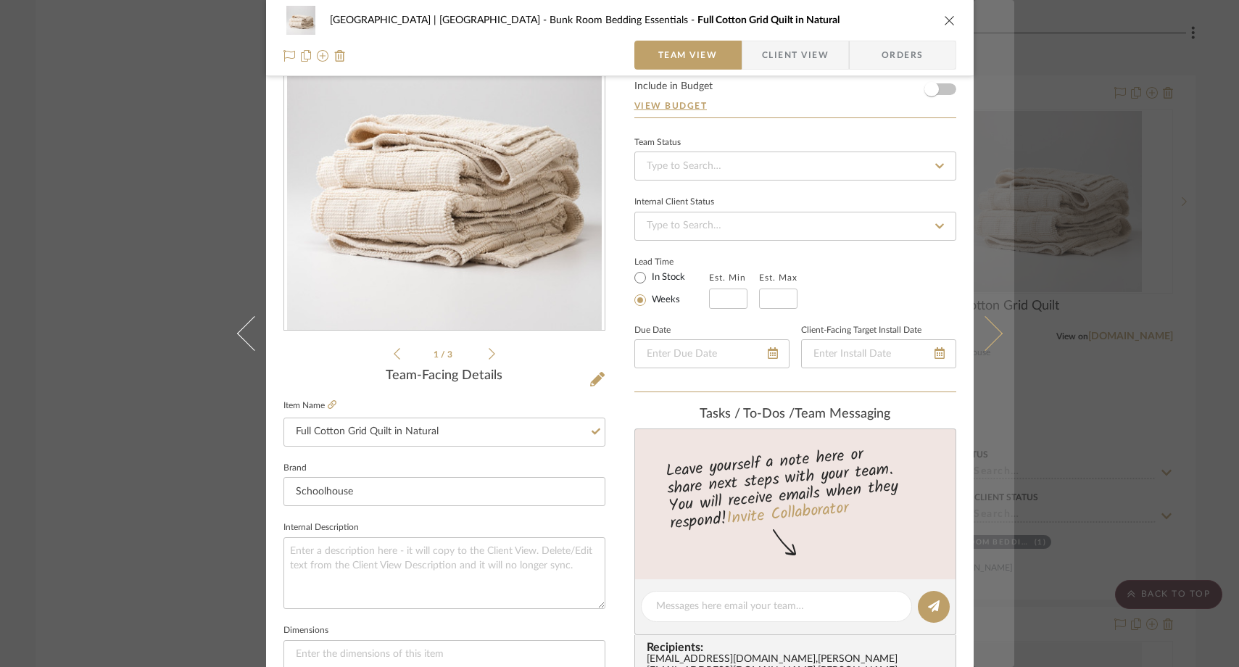
click at [964, 333] on icon at bounding box center [985, 333] width 35 height 35
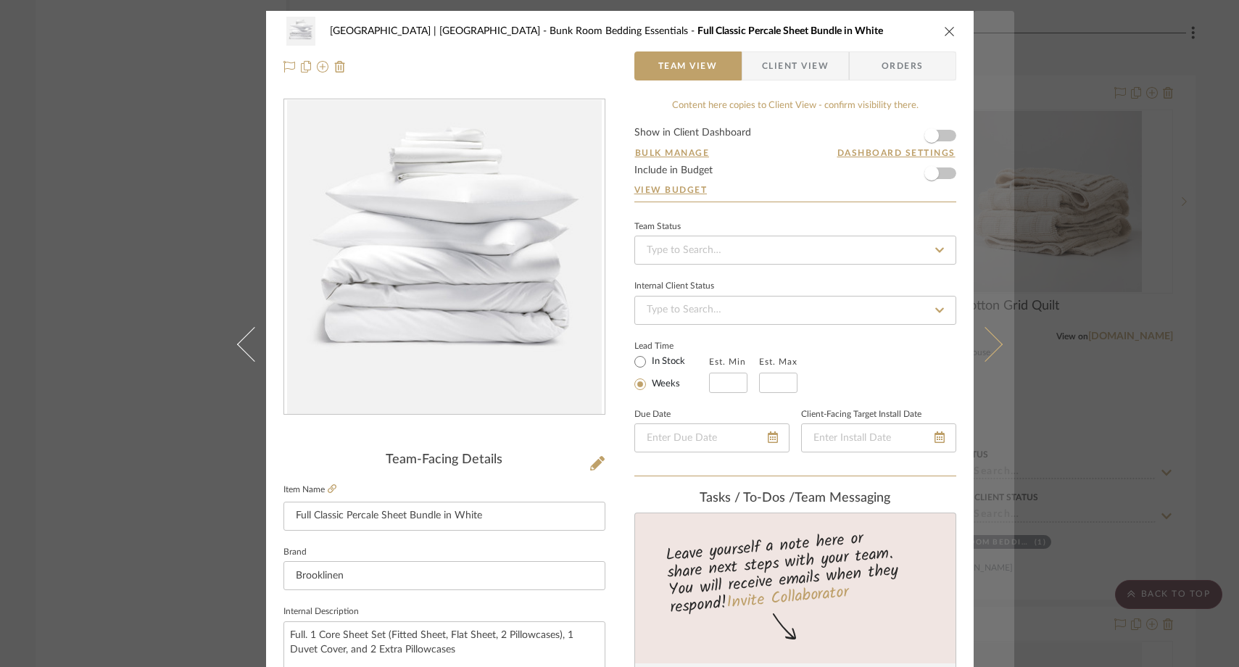
click at [964, 351] on icon at bounding box center [985, 344] width 35 height 35
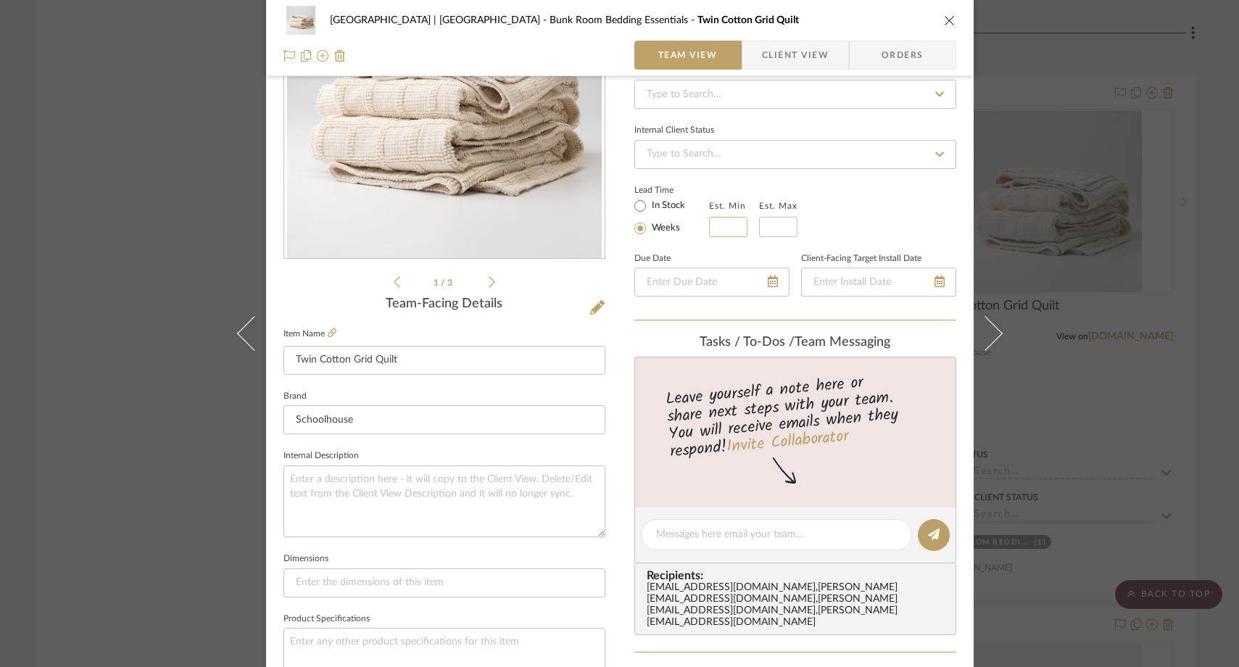
scroll to position [170, 0]
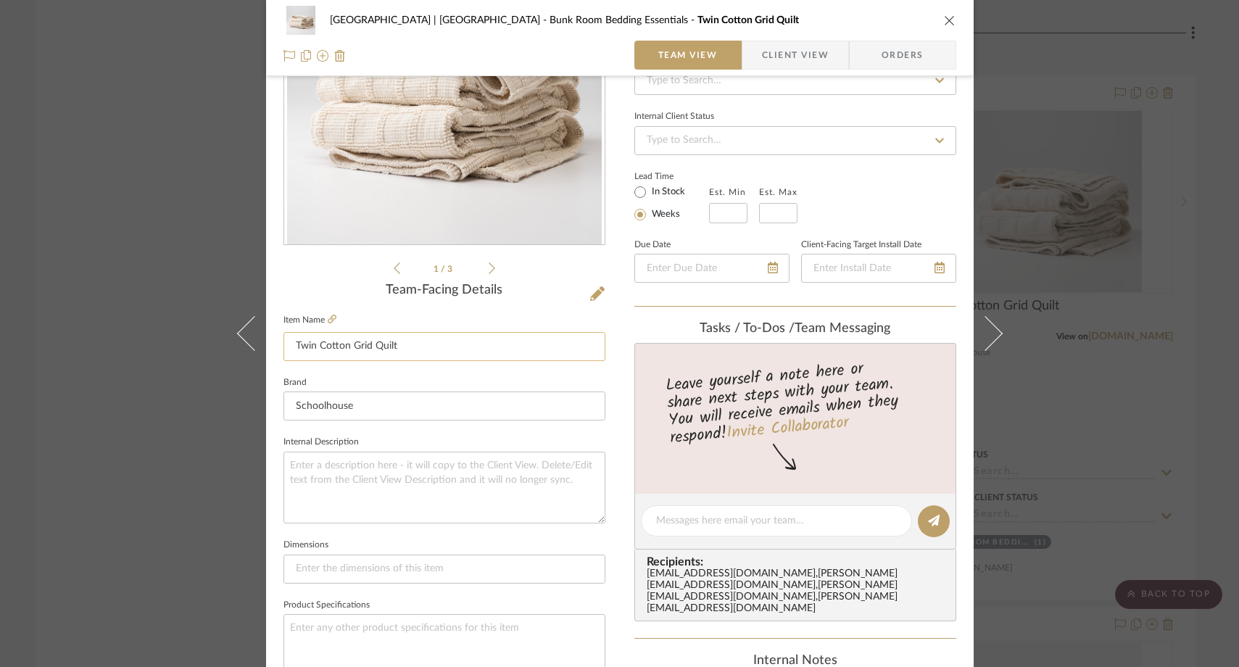
click at [474, 335] on input "Twin Cotton Grid Quilt" at bounding box center [445, 346] width 322 height 29
paste input "in Natural"
type input "Twin Cotton Grid Quilt in Natural"
click at [436, 368] on sr-form-field "Item Name Twin Cotton Grid Quilt in Natural" at bounding box center [445, 341] width 322 height 62
click at [112, 133] on div "Meadow Mountain | [GEOGRAPHIC_DATA] Bunk Room Bedding Essentials Twin Cotton Gr…" at bounding box center [619, 333] width 1239 height 667
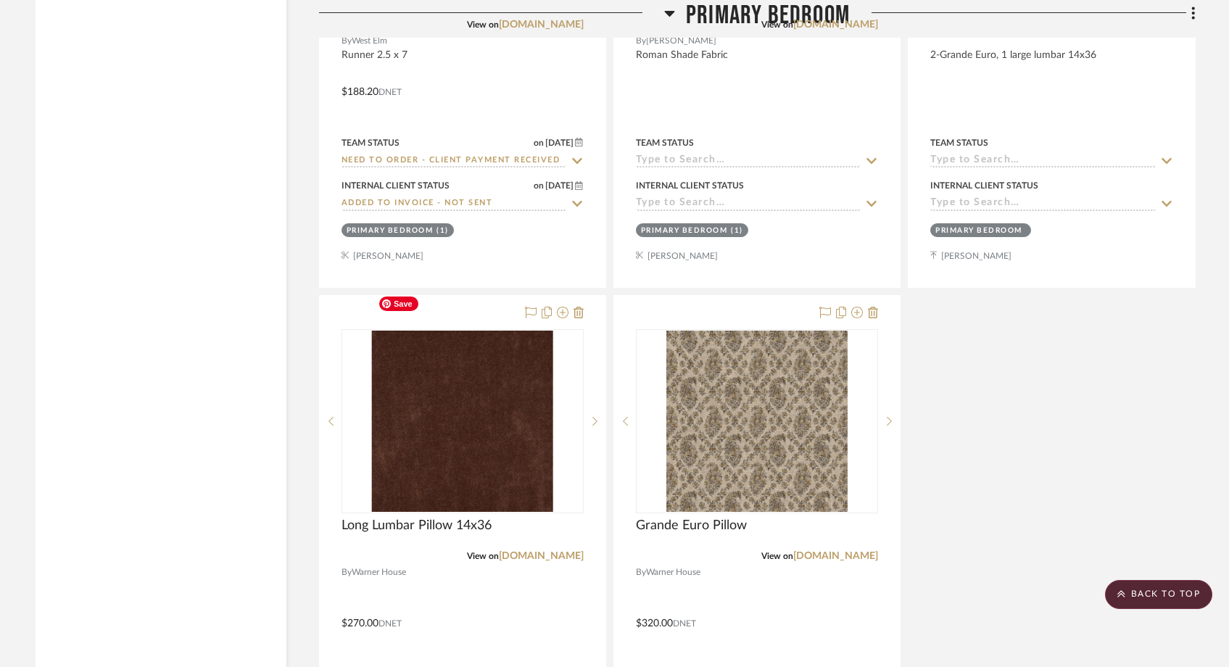
scroll to position [13188, 0]
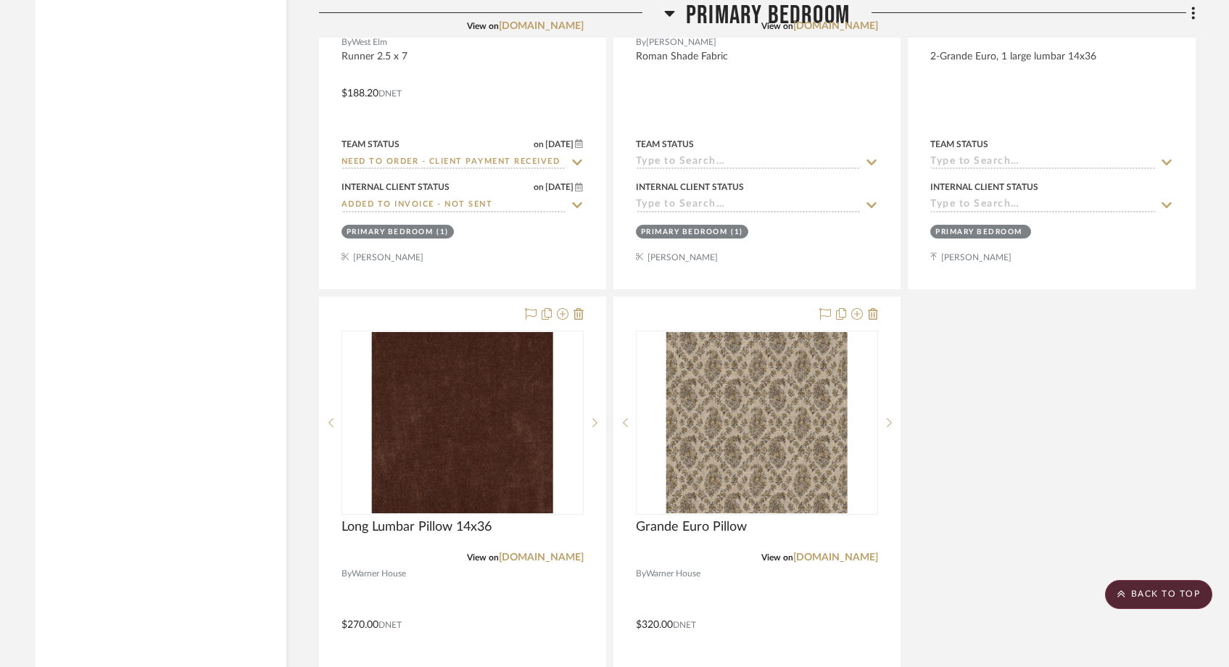
drag, startPoint x: 791, startPoint y: 384, endPoint x: 237, endPoint y: 9, distance: 668.9
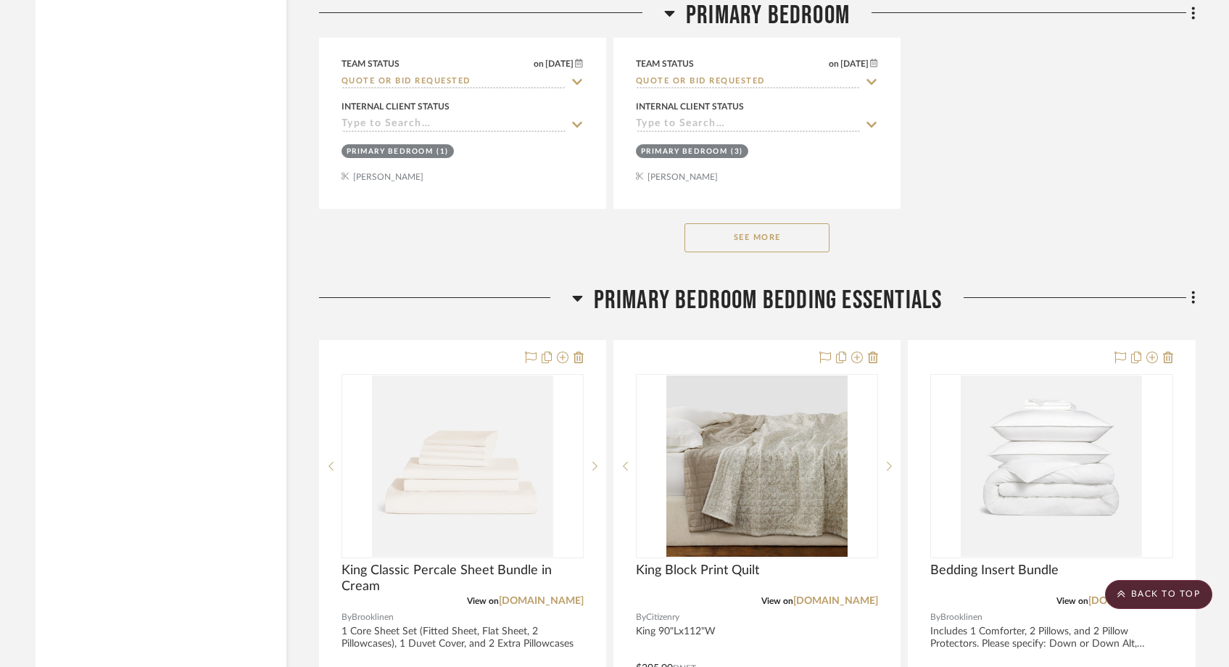
scroll to position [13861, 0]
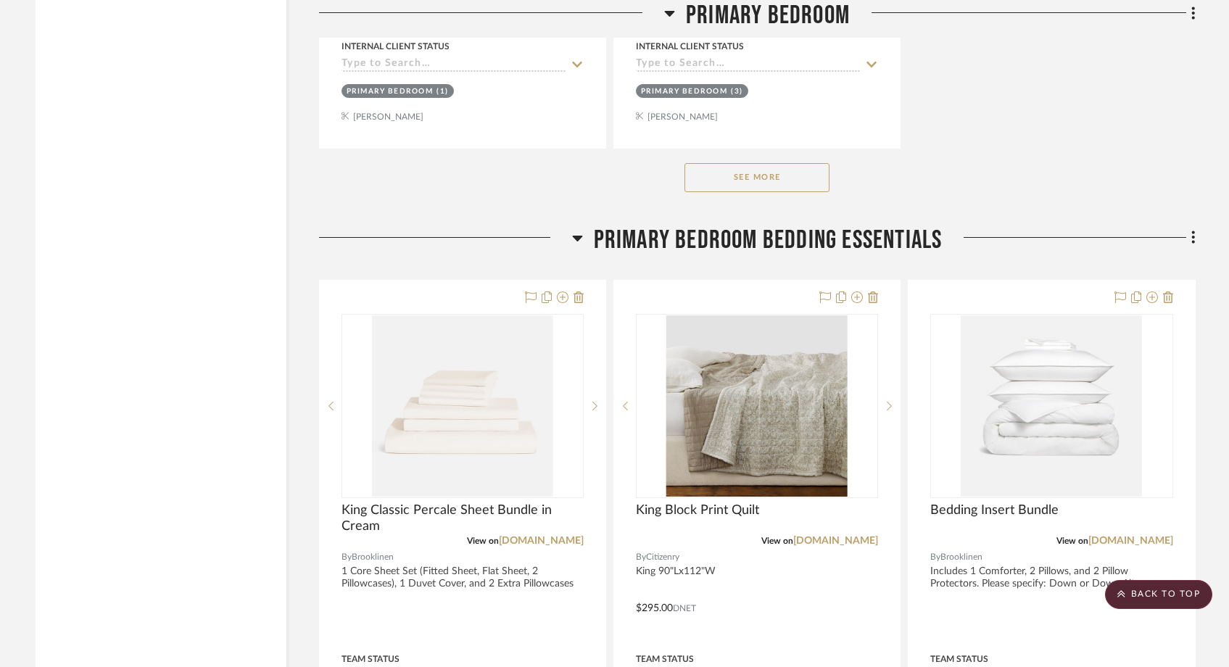
drag, startPoint x: 747, startPoint y: 398, endPoint x: 991, endPoint y: 10, distance: 458.6
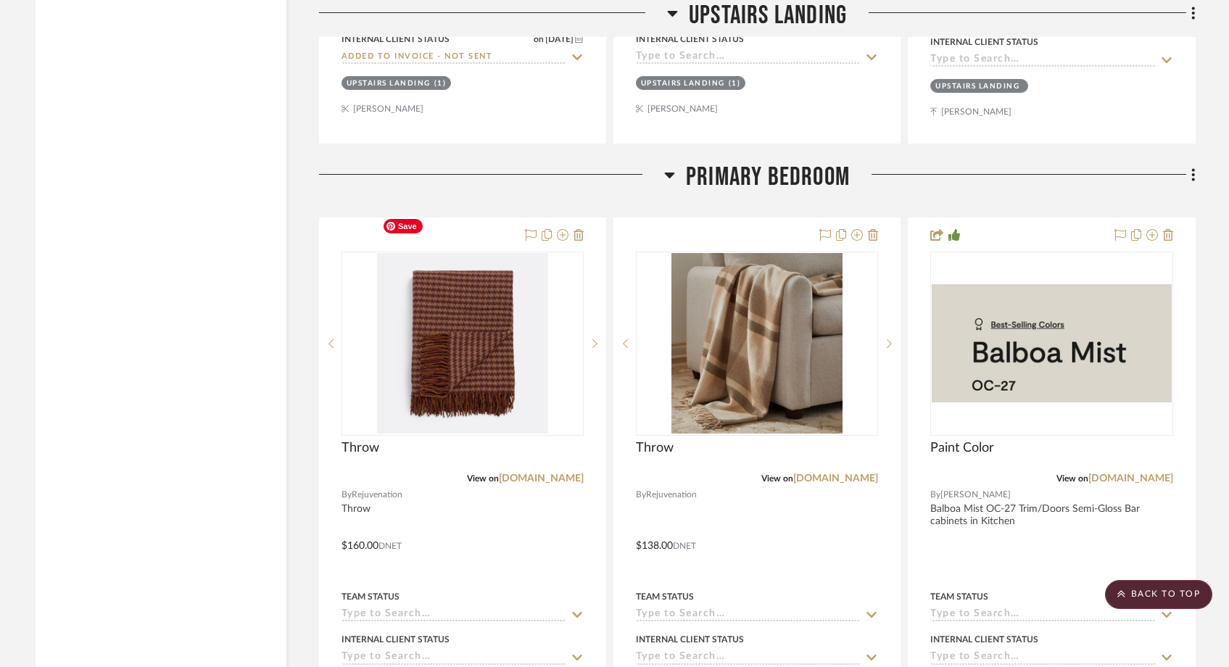
scroll to position [12203, 0]
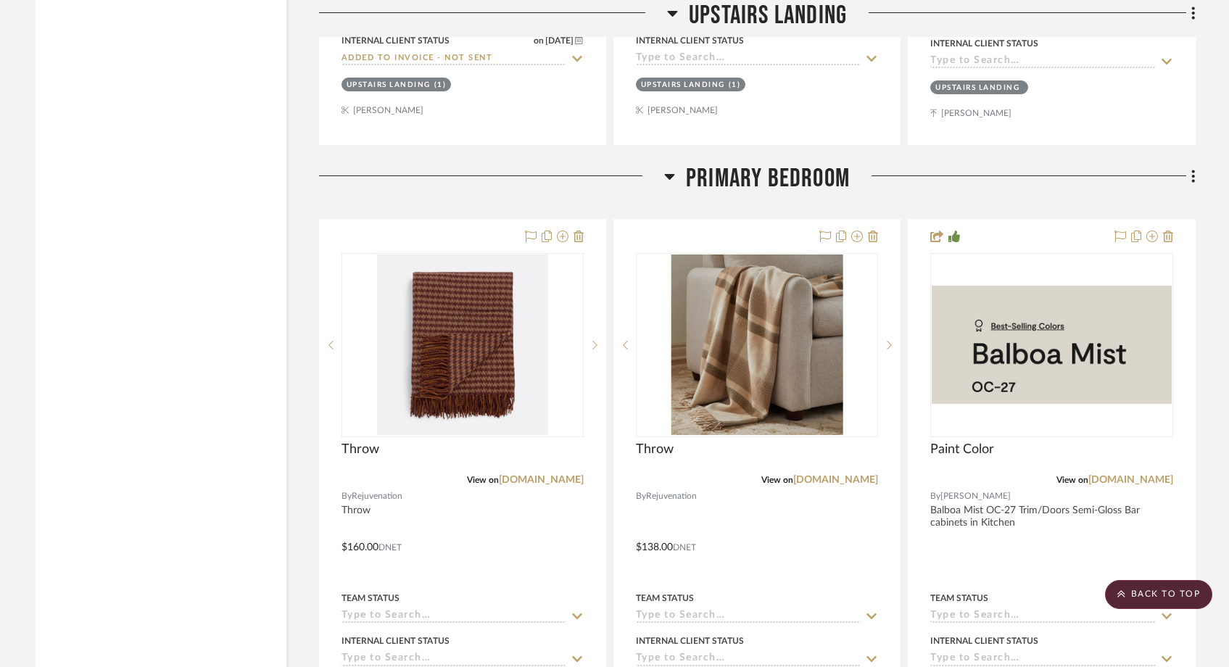
drag, startPoint x: 737, startPoint y: 318, endPoint x: 201, endPoint y: 5, distance: 620.5
click at [0, 0] on project-details-page "SHOW ME Project: Meadow Mountain | Vail Valley Project Settings + Add Room/Sect…" at bounding box center [614, 161] width 1229 height 24518
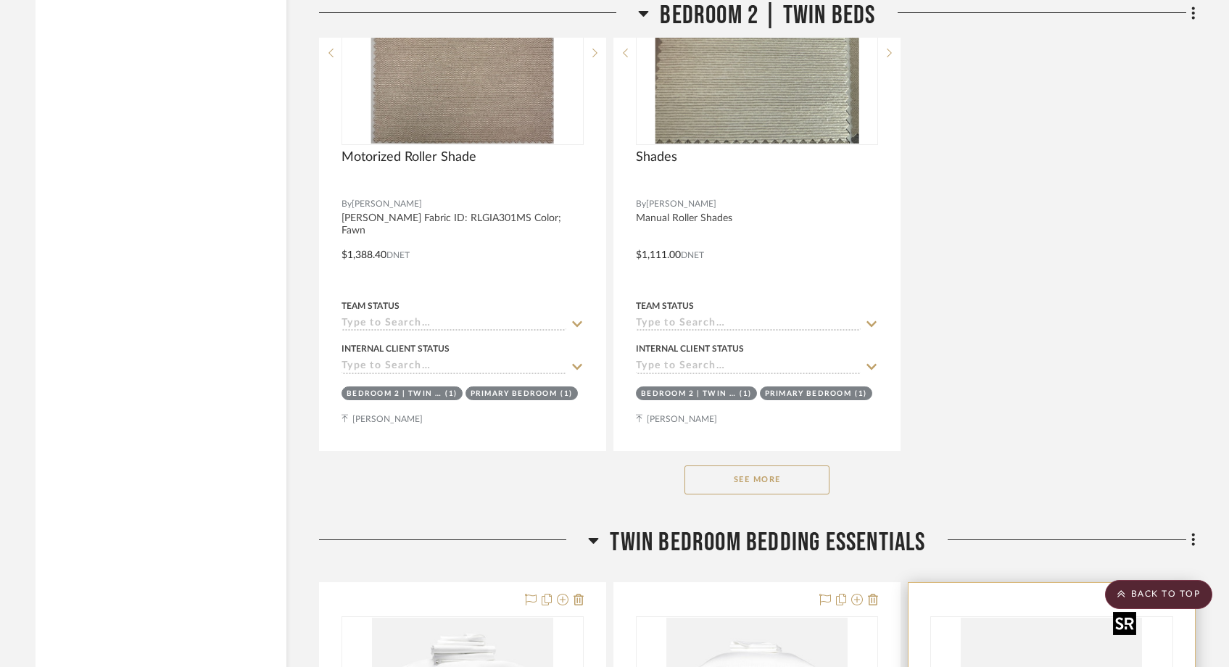
scroll to position [22107, 0]
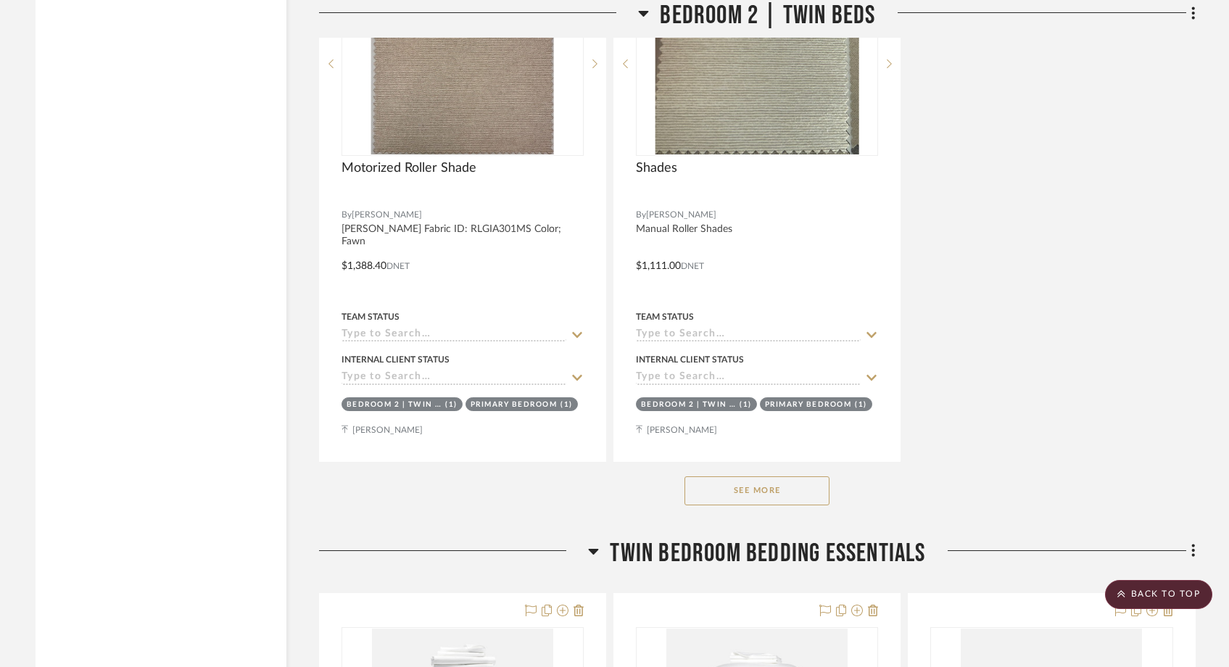
click at [746, 476] on button "See More" at bounding box center [757, 490] width 145 height 29
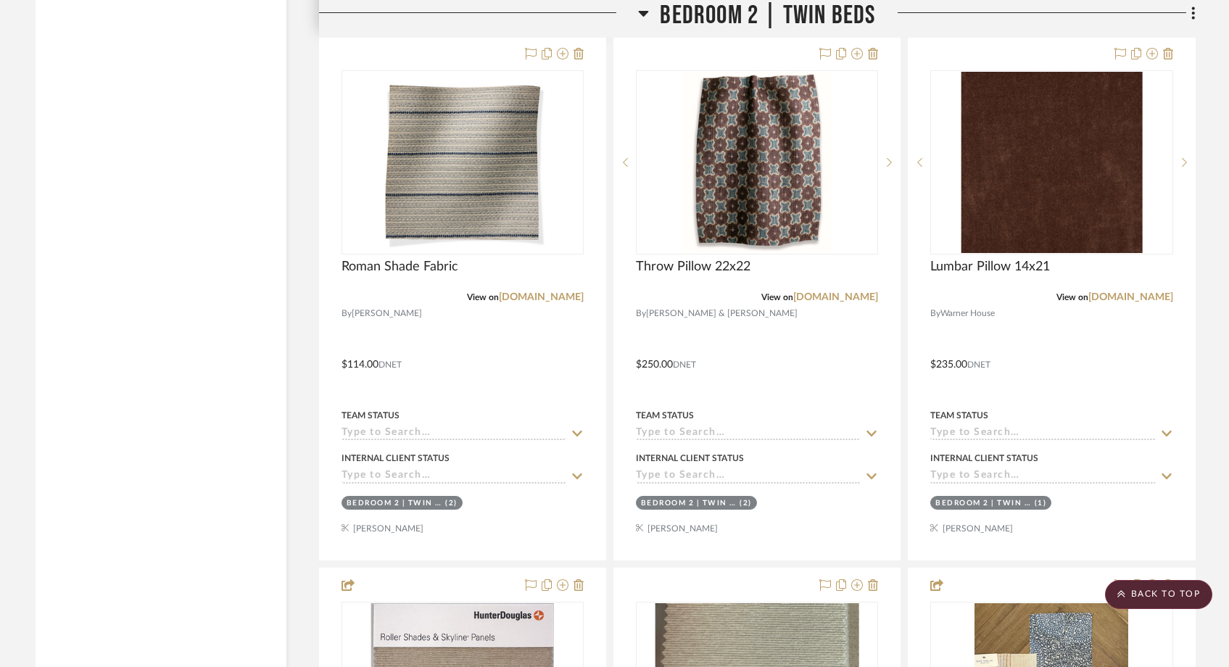
scroll to position [21483, 0]
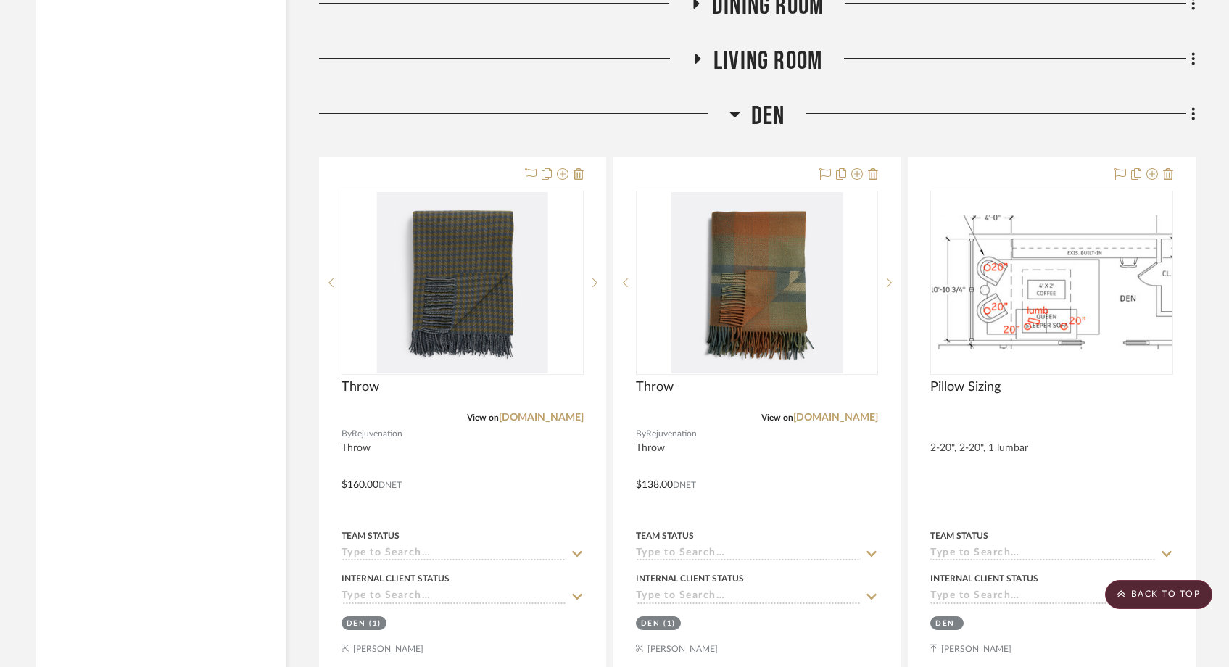
scroll to position [7087, 0]
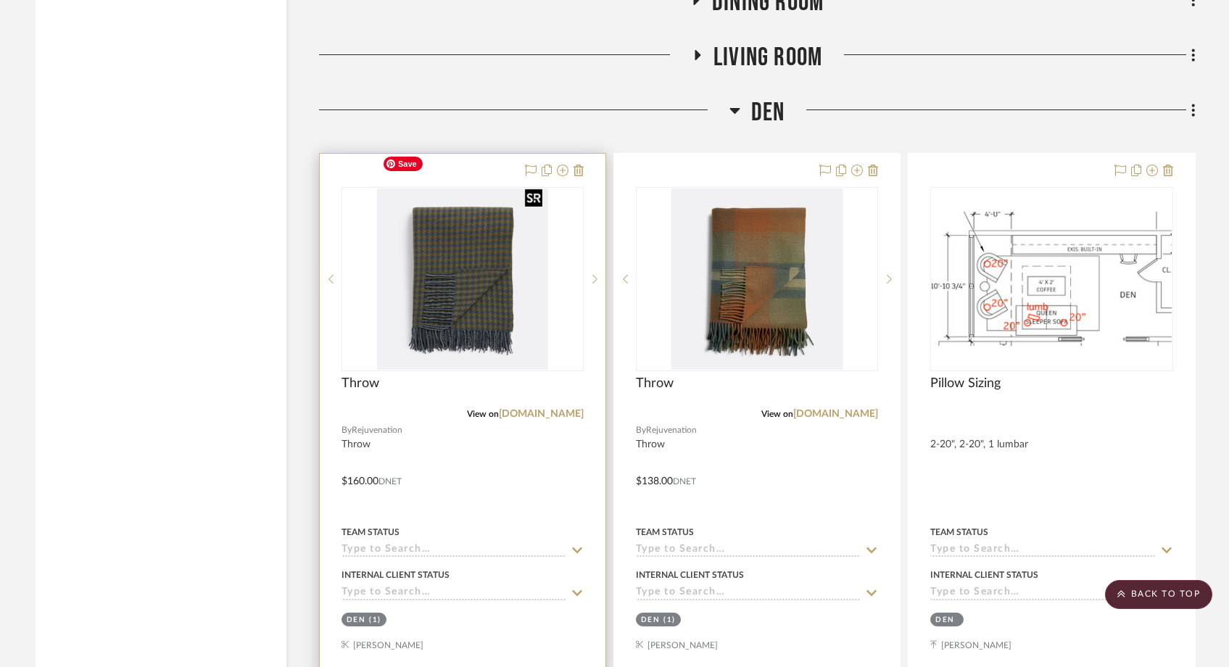
click at [508, 297] on img "0" at bounding box center [461, 279] width 171 height 181
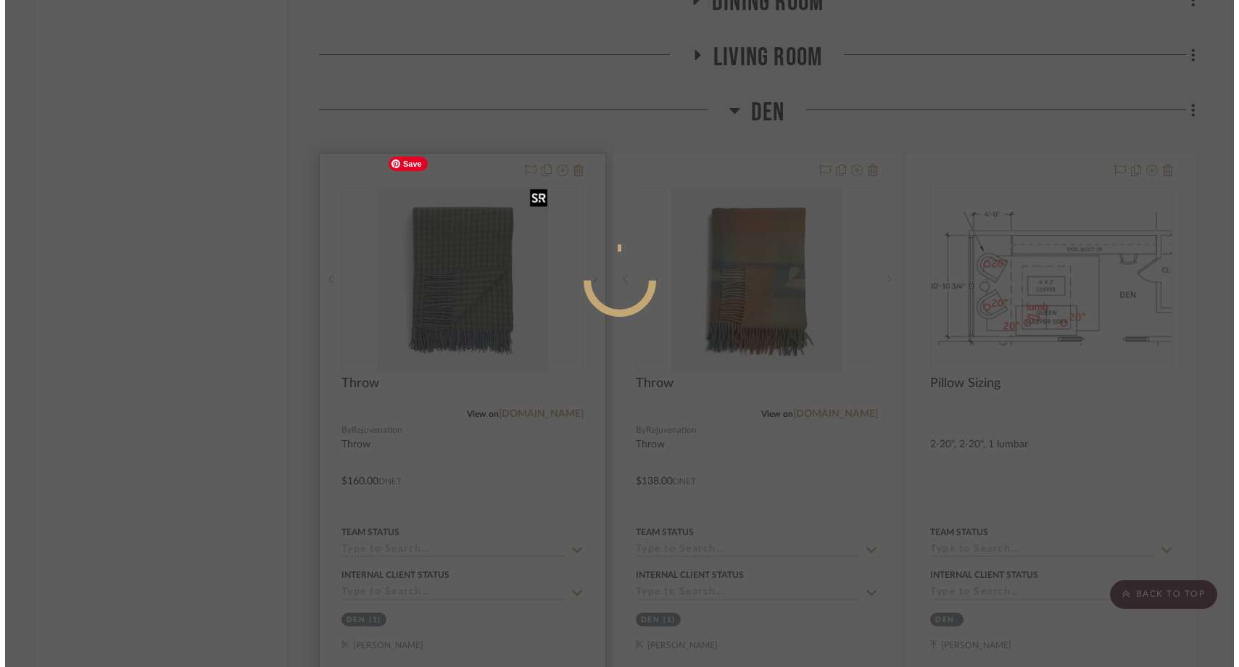
scroll to position [0, 0]
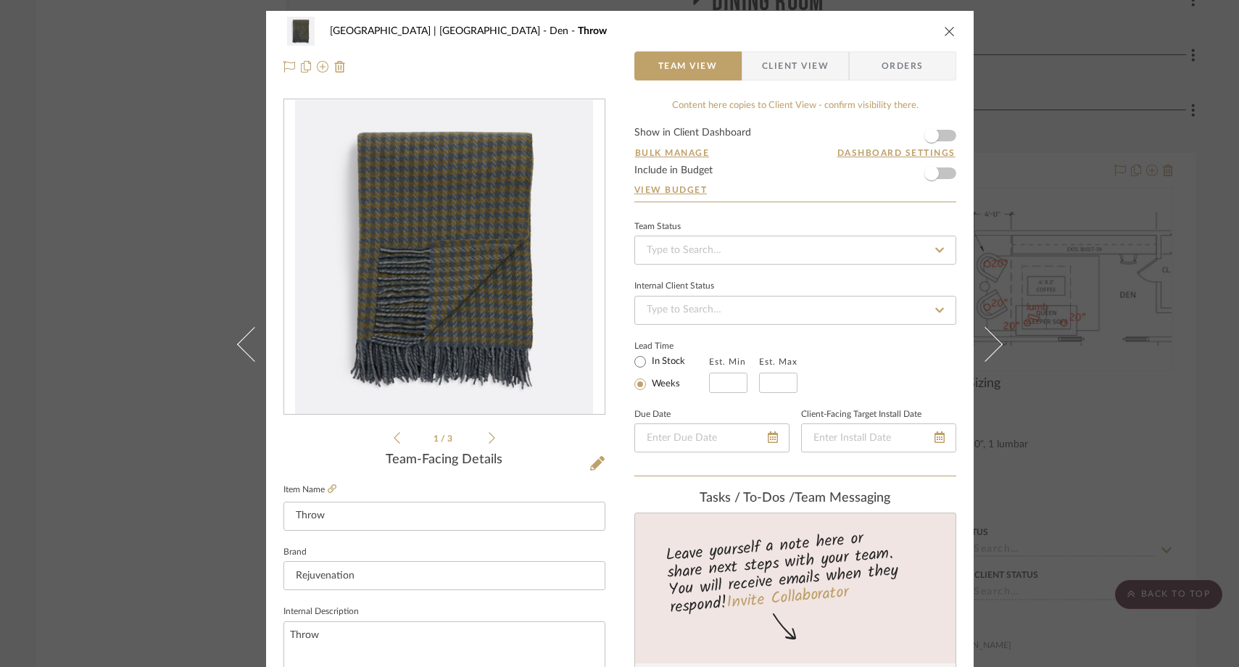
click at [489, 440] on icon at bounding box center [492, 438] width 7 height 12
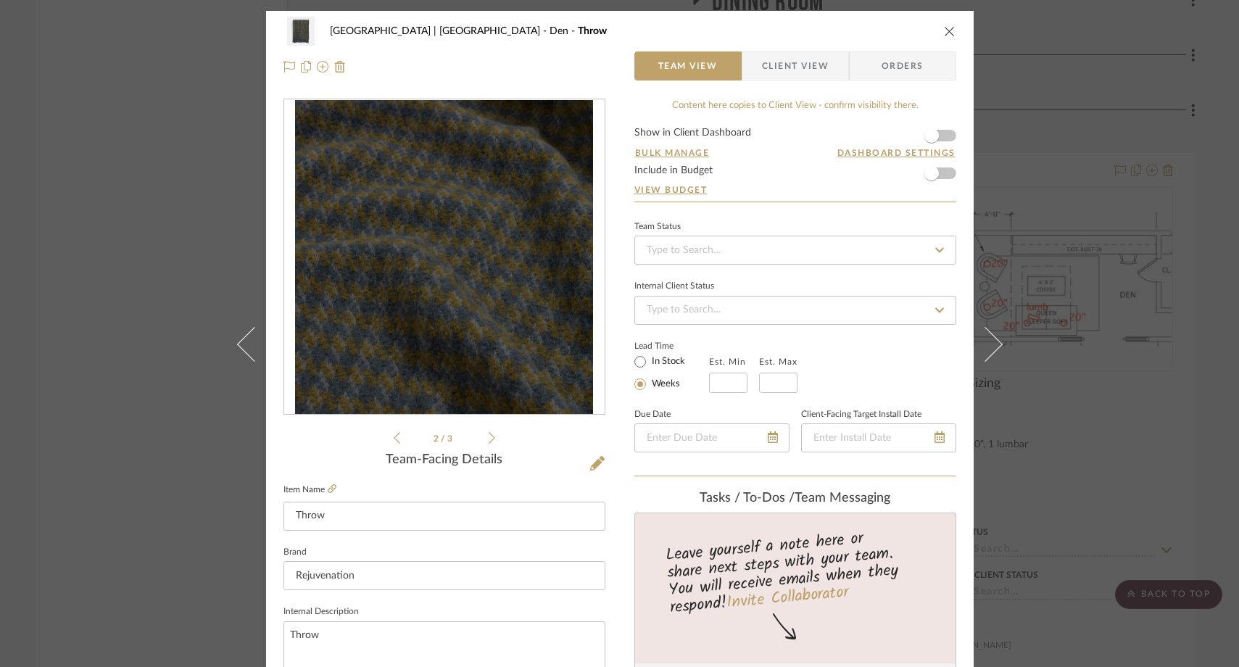
click at [489, 440] on icon at bounding box center [492, 438] width 7 height 12
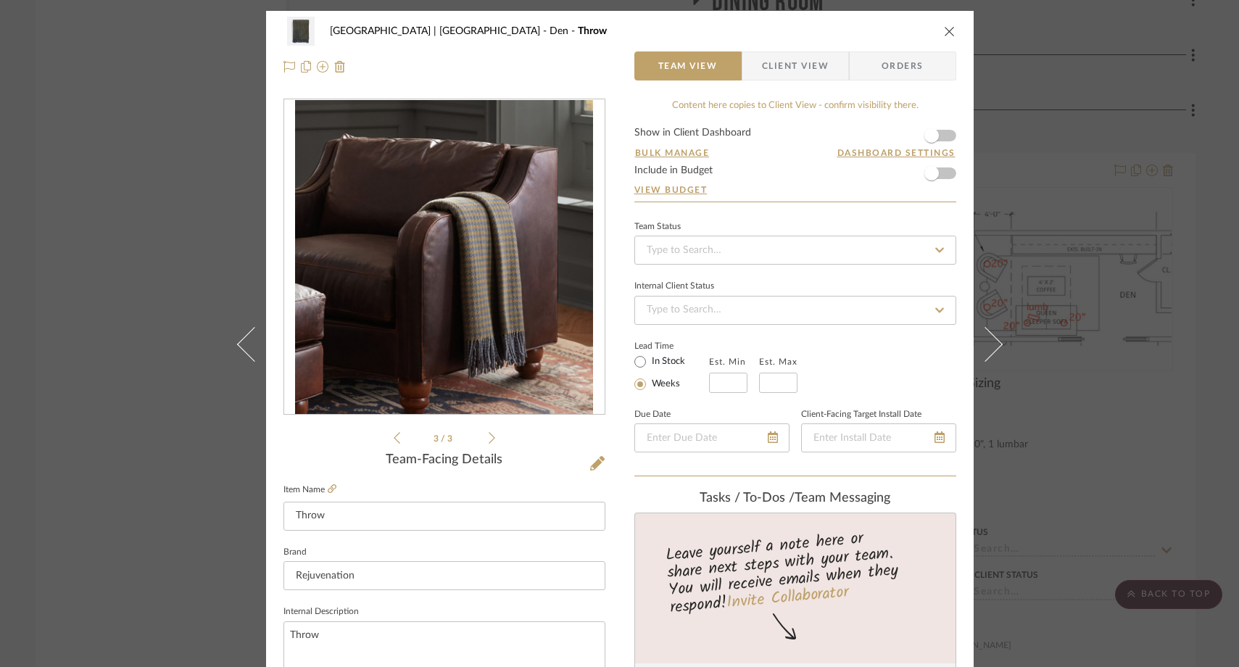
click at [489, 440] on icon at bounding box center [492, 438] width 7 height 12
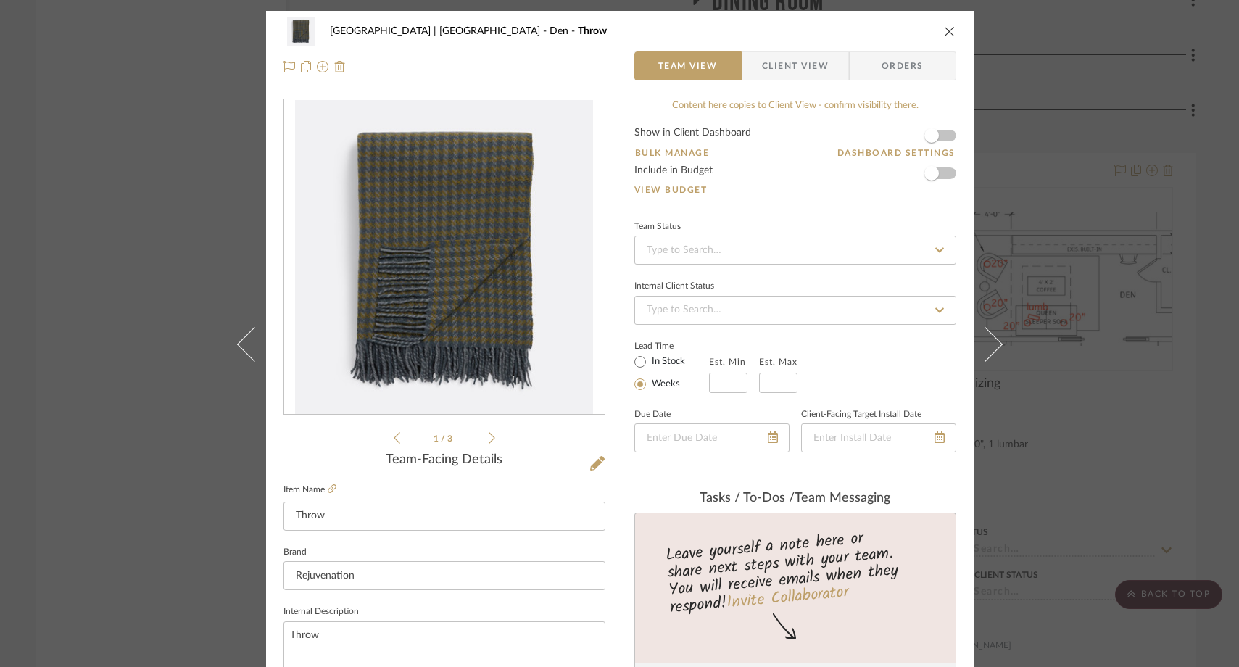
click at [489, 440] on icon at bounding box center [492, 438] width 7 height 12
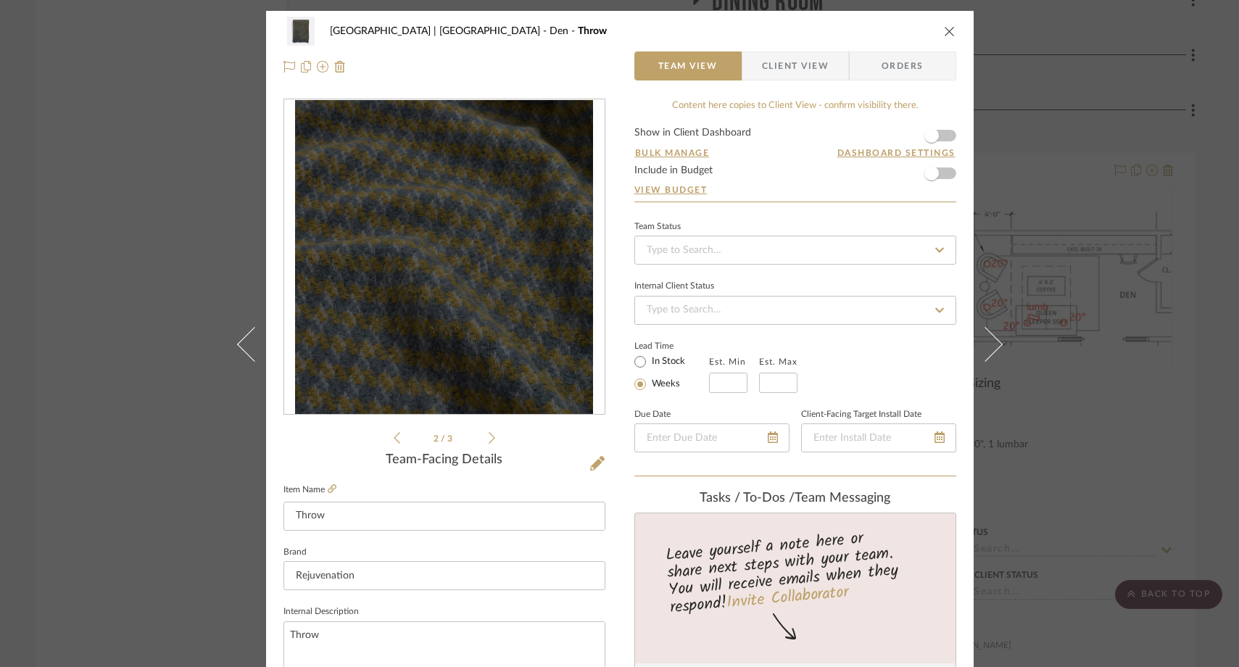
drag, startPoint x: 169, startPoint y: 265, endPoint x: 160, endPoint y: 259, distance: 10.9
click at [169, 265] on div "Meadow Mountain | Vail Valley Den Throw Team View Client View Orders 2 / 3 Team…" at bounding box center [619, 333] width 1239 height 667
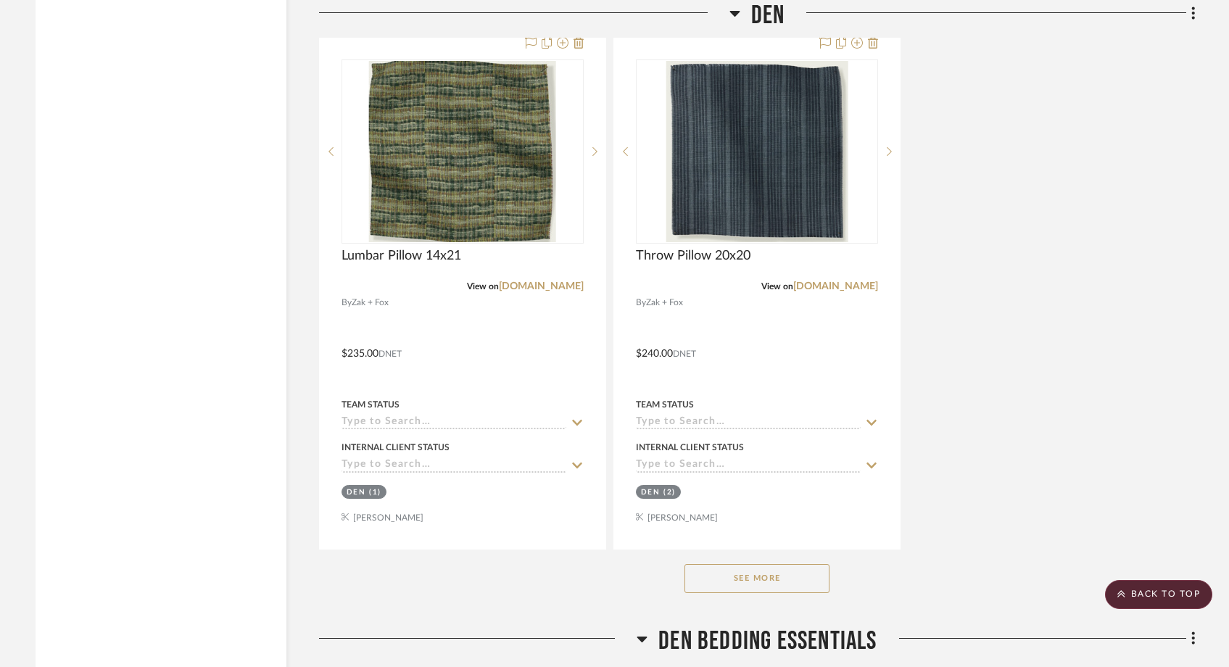
scroll to position [8306, 0]
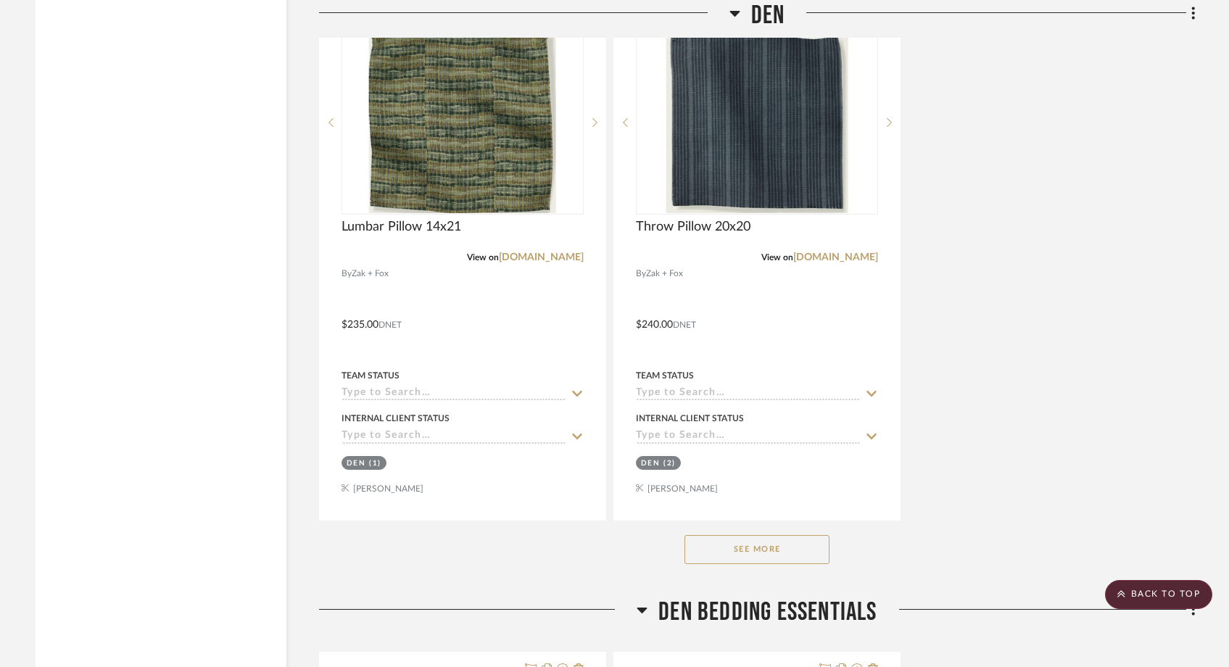
click at [715, 535] on button "See More" at bounding box center [757, 549] width 145 height 29
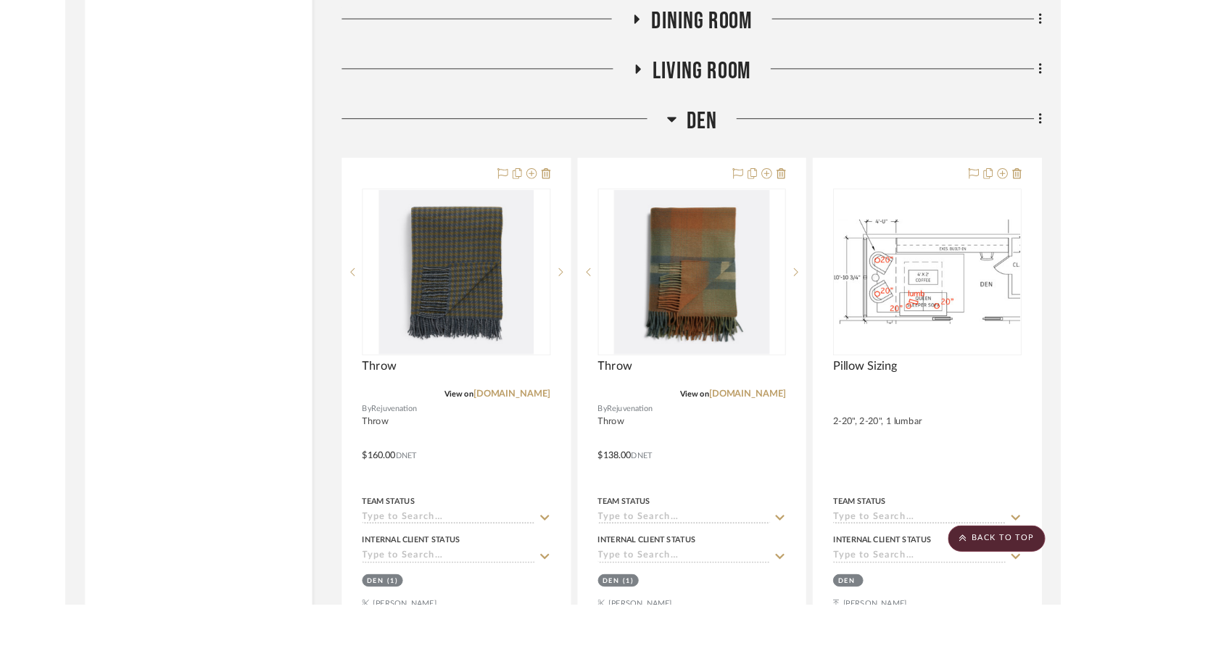
scroll to position [7068, 0]
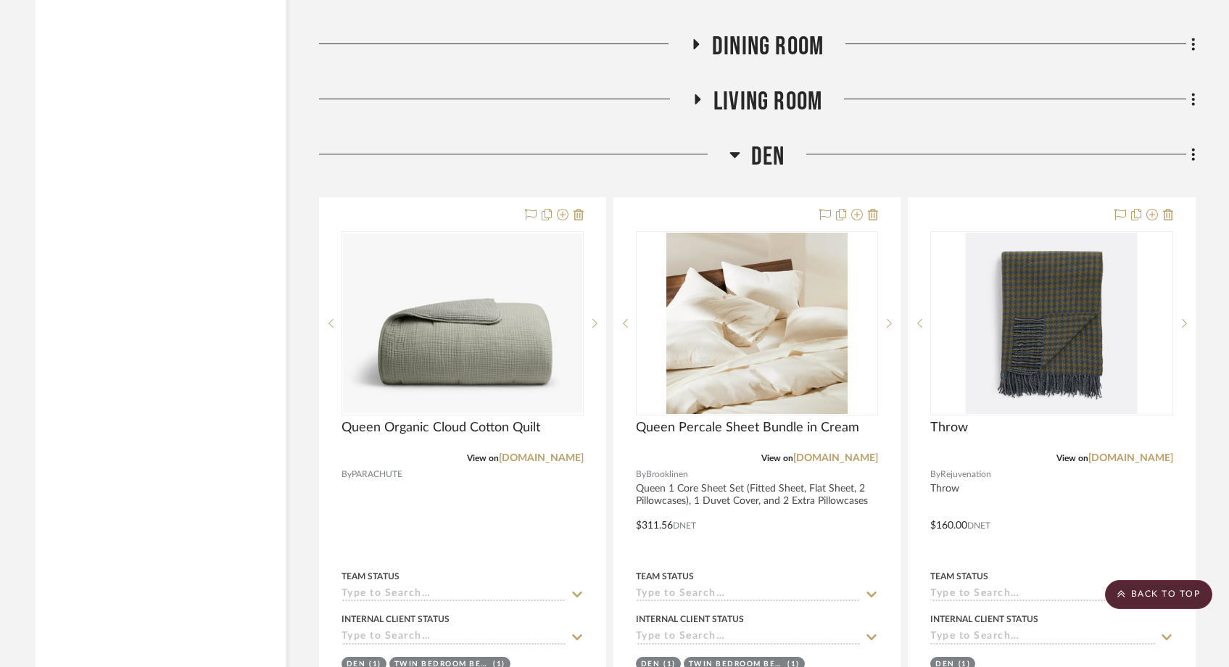
scroll to position [7034, 0]
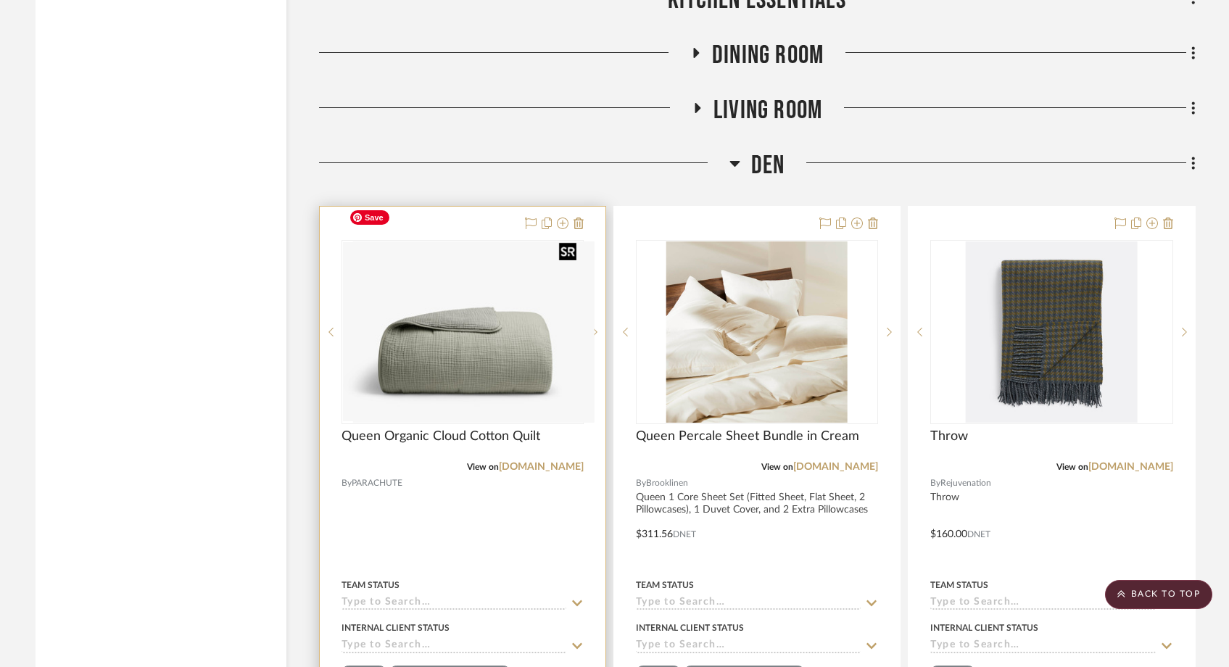
click at [506, 363] on div at bounding box center [463, 332] width 242 height 184
click at [513, 338] on img "0" at bounding box center [462, 331] width 239 height 179
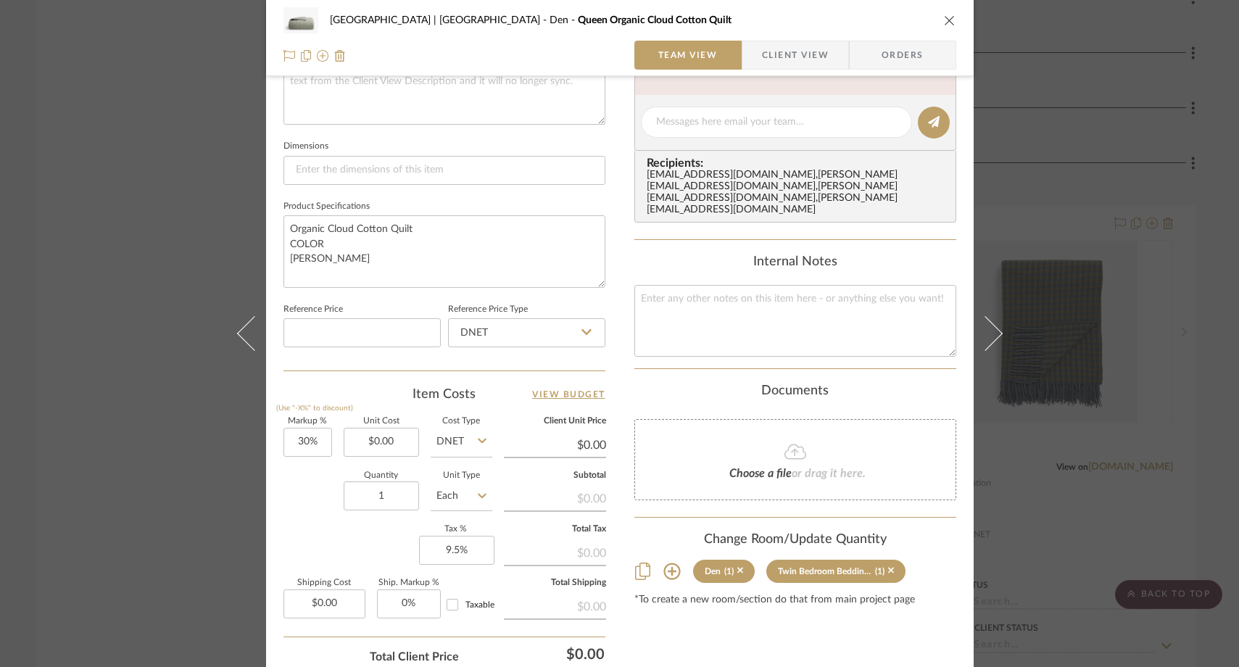
scroll to position [680, 0]
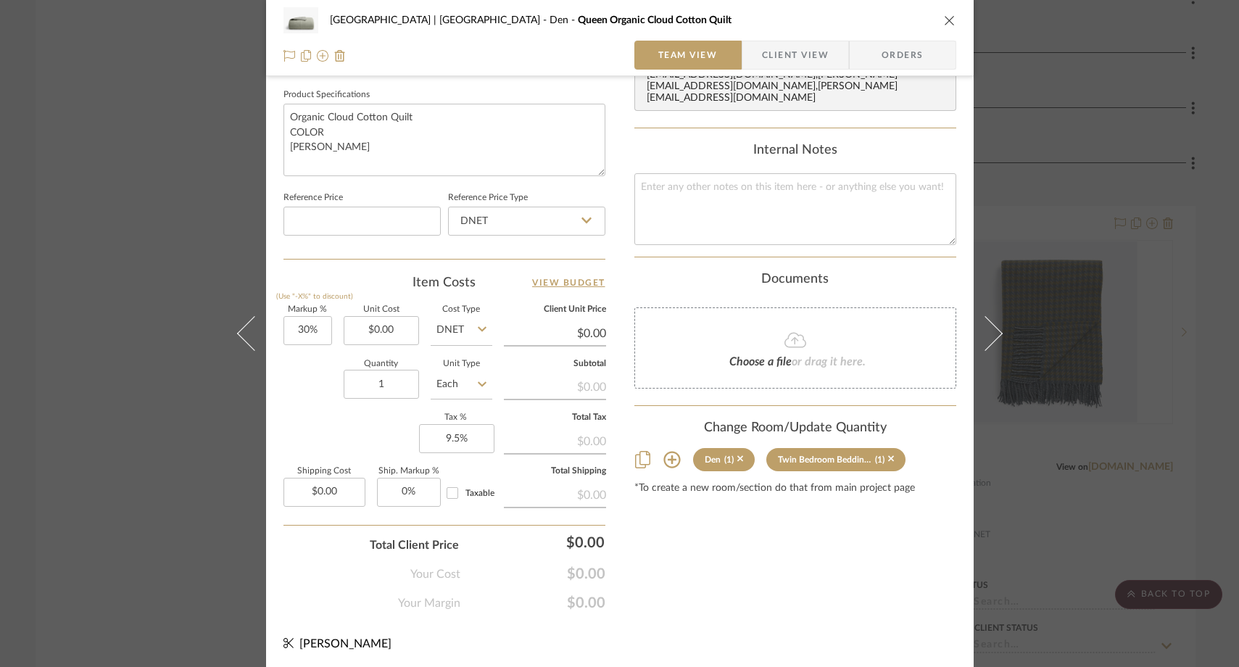
click at [667, 452] on icon at bounding box center [672, 460] width 17 height 17
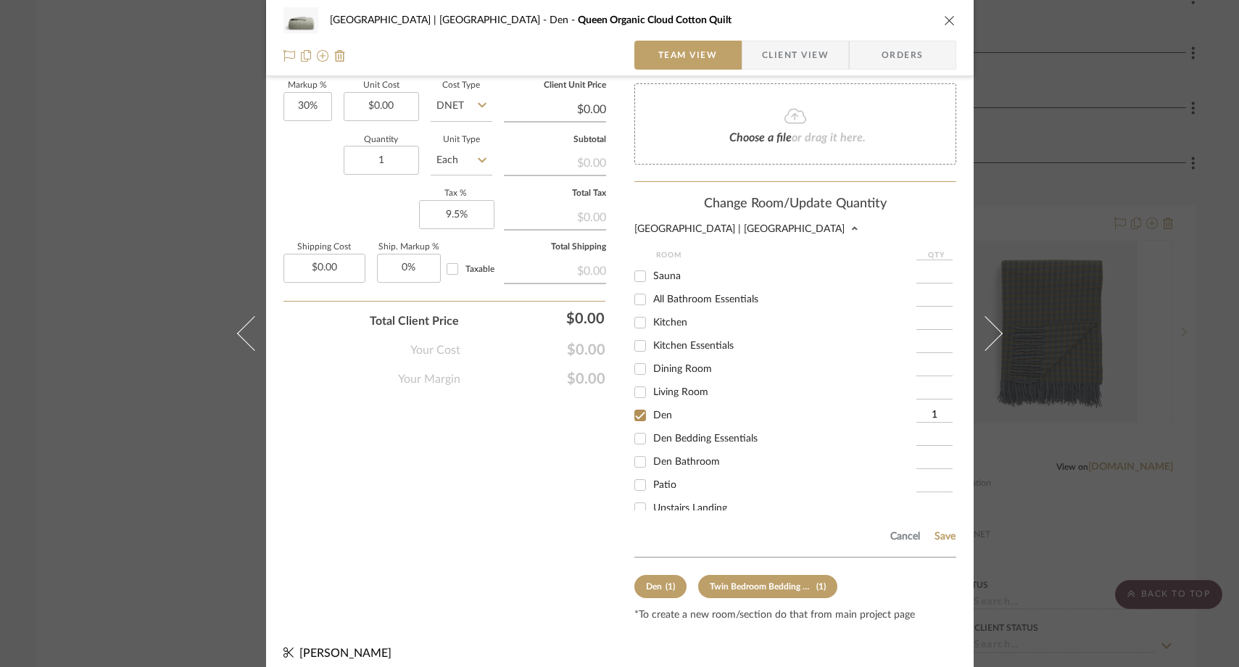
scroll to position [86, 0]
click at [637, 413] on input "Den" at bounding box center [640, 417] width 23 height 23
checkbox input "false"
click at [636, 438] on input "Den Bedding Essentials" at bounding box center [640, 440] width 23 height 23
checkbox input "true"
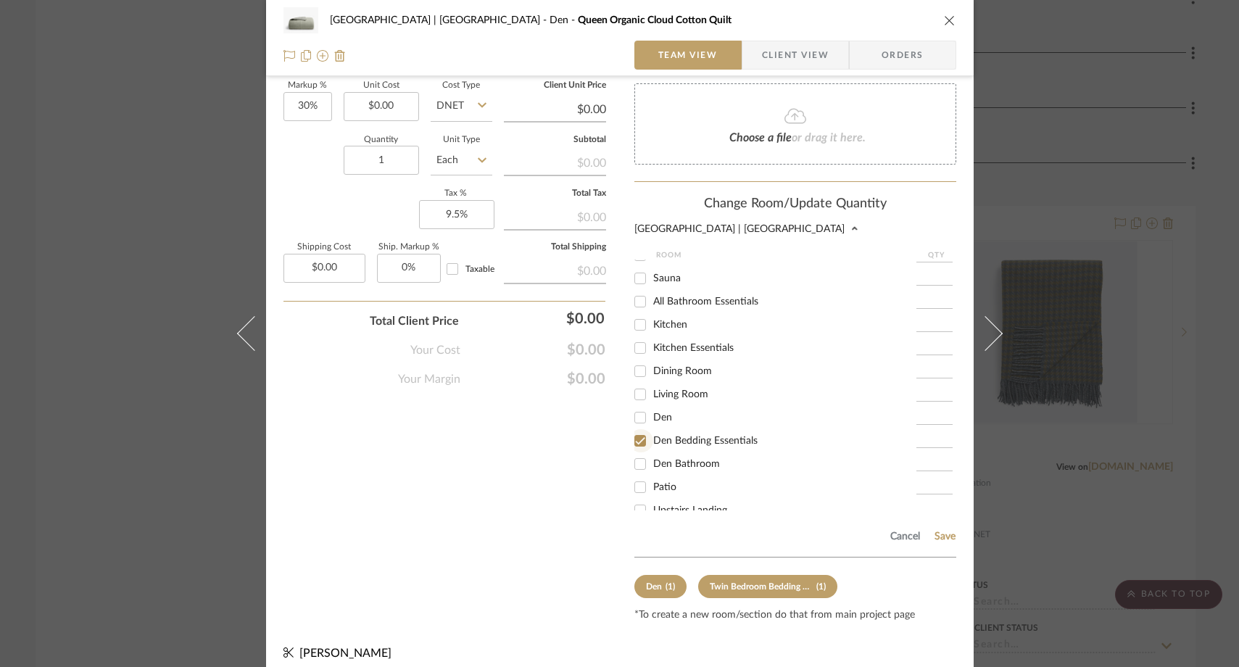
type input "1"
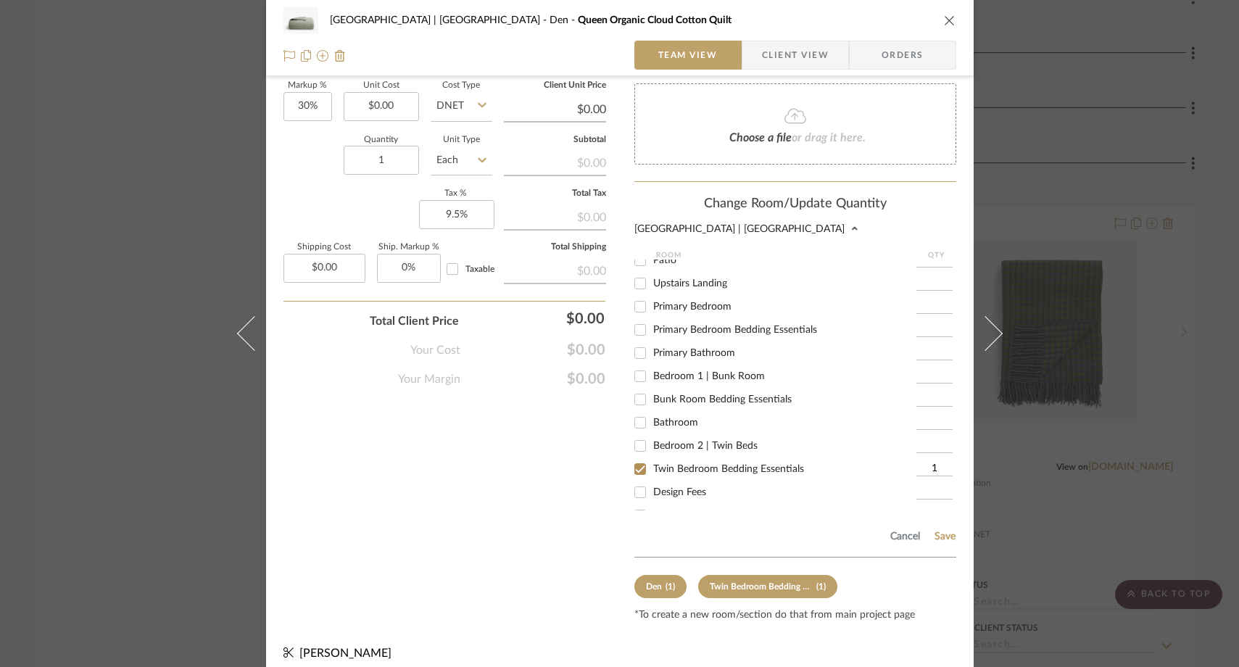
scroll to position [350, 0]
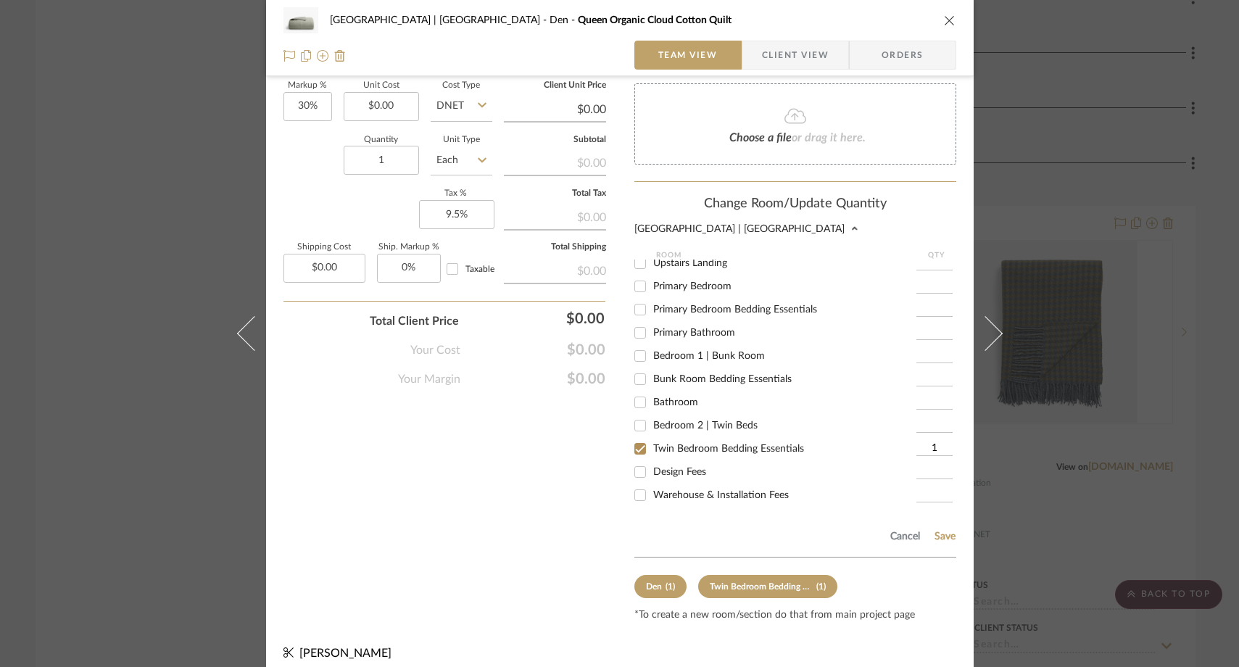
click at [636, 438] on input "Twin Bedroom Bedding Essentials" at bounding box center [640, 448] width 23 height 23
checkbox input "false"
click at [941, 531] on button "Save" at bounding box center [945, 537] width 22 height 12
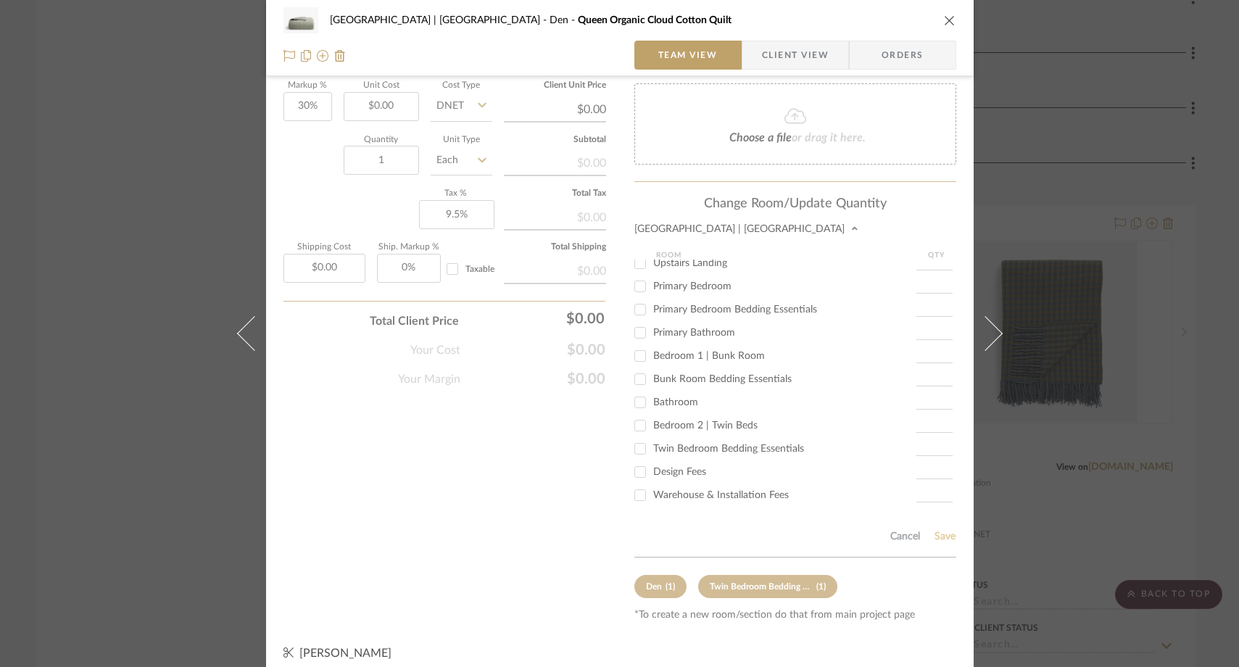
scroll to position [680, 0]
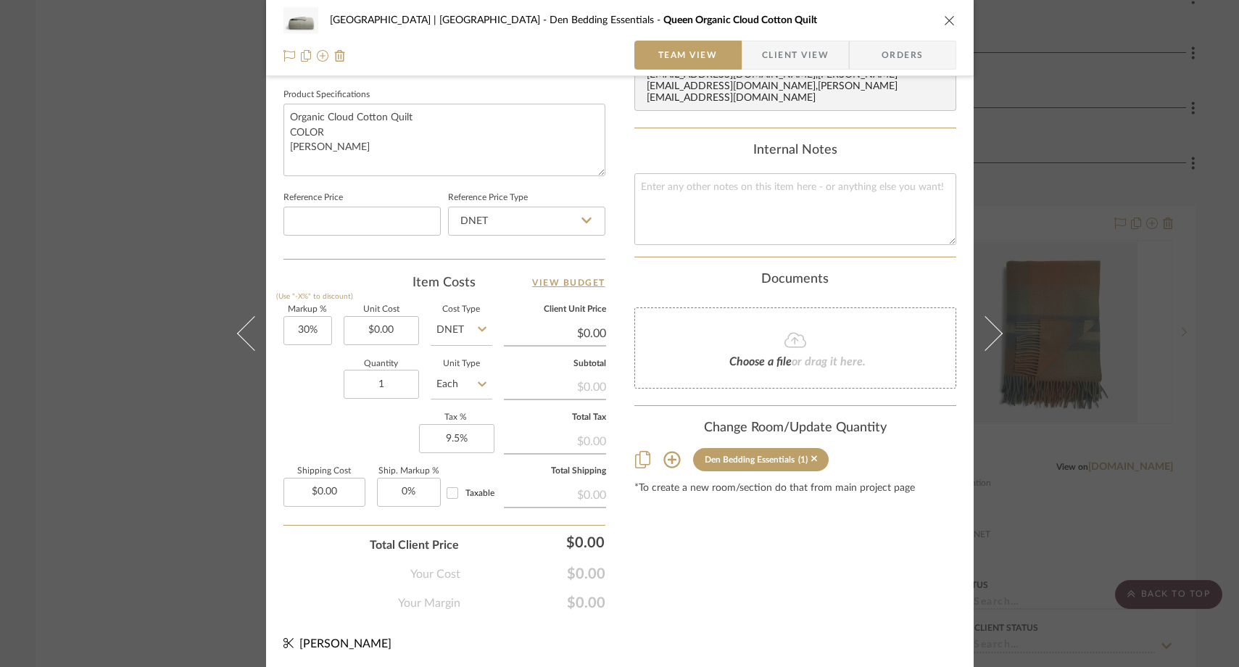
click at [1048, 131] on div "Meadow Mountain | Vail Valley Den Bedding Essentials Queen Organic Cloud Cotton…" at bounding box center [619, 333] width 1239 height 667
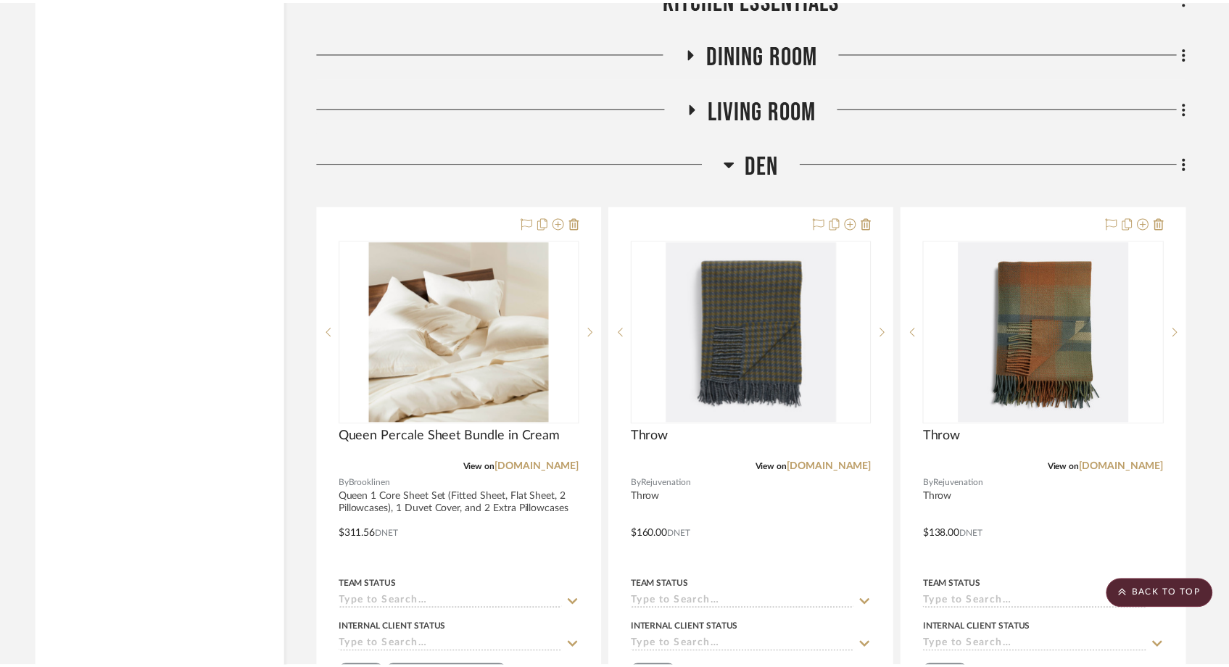
scroll to position [7034, 0]
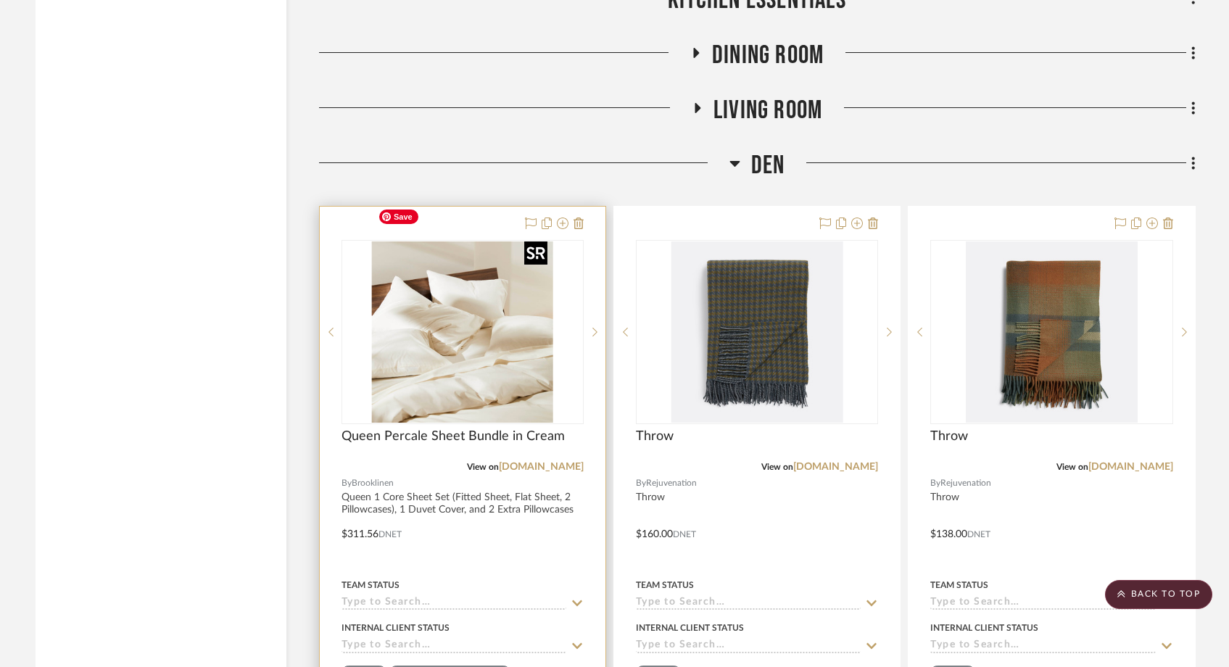
click at [490, 334] on img "0" at bounding box center [462, 332] width 181 height 181
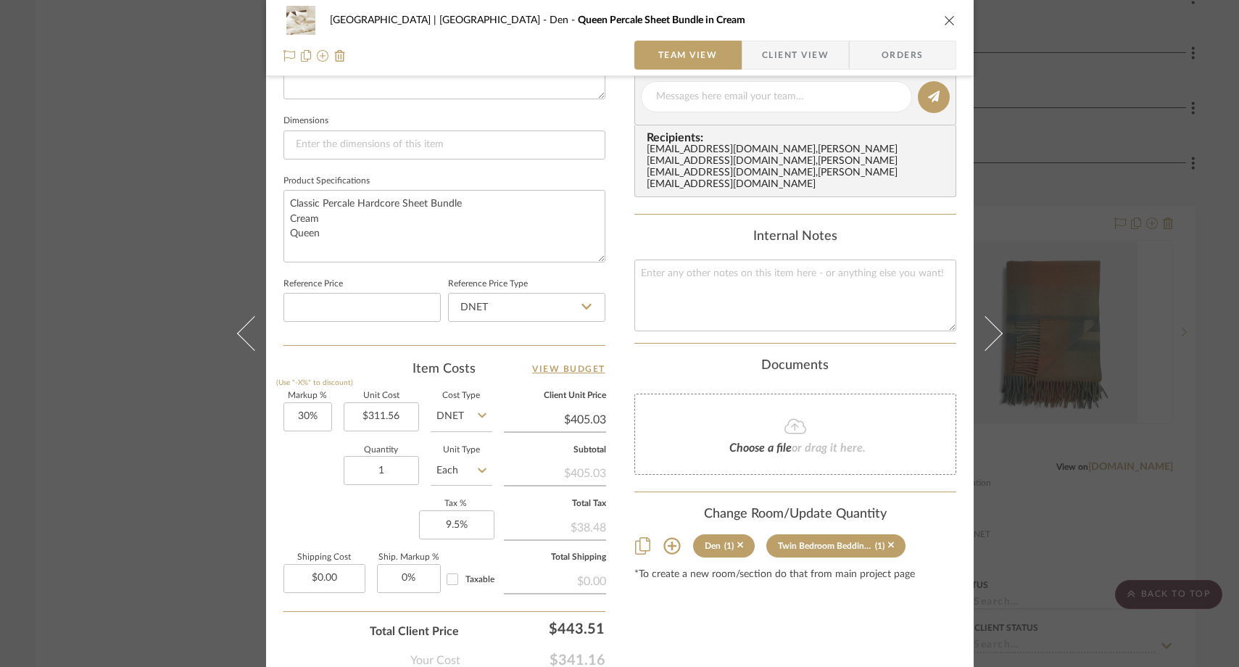
scroll to position [680, 0]
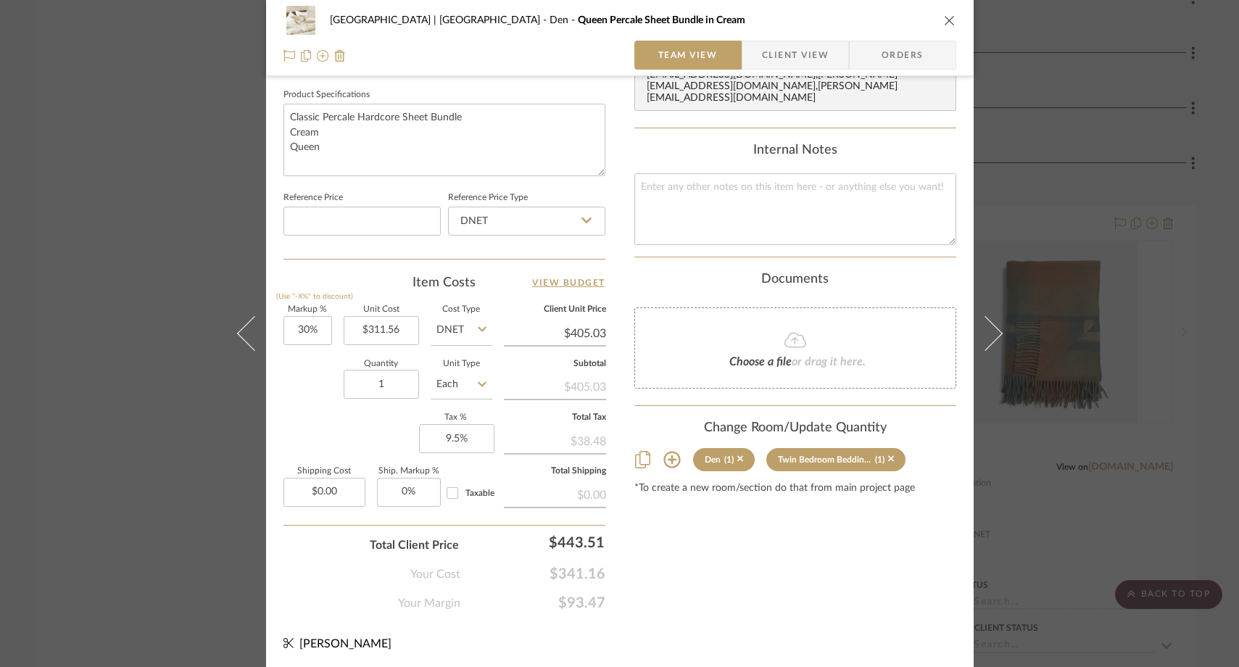
click at [672, 452] on icon at bounding box center [672, 459] width 17 height 17
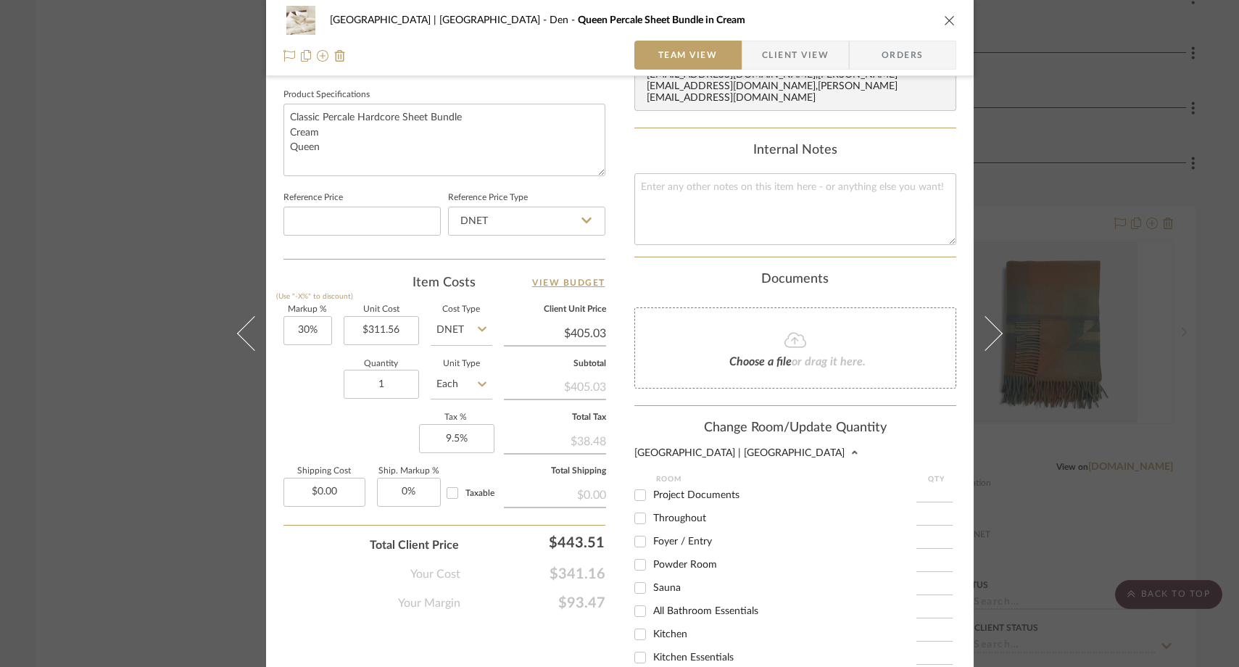
scroll to position [904, 0]
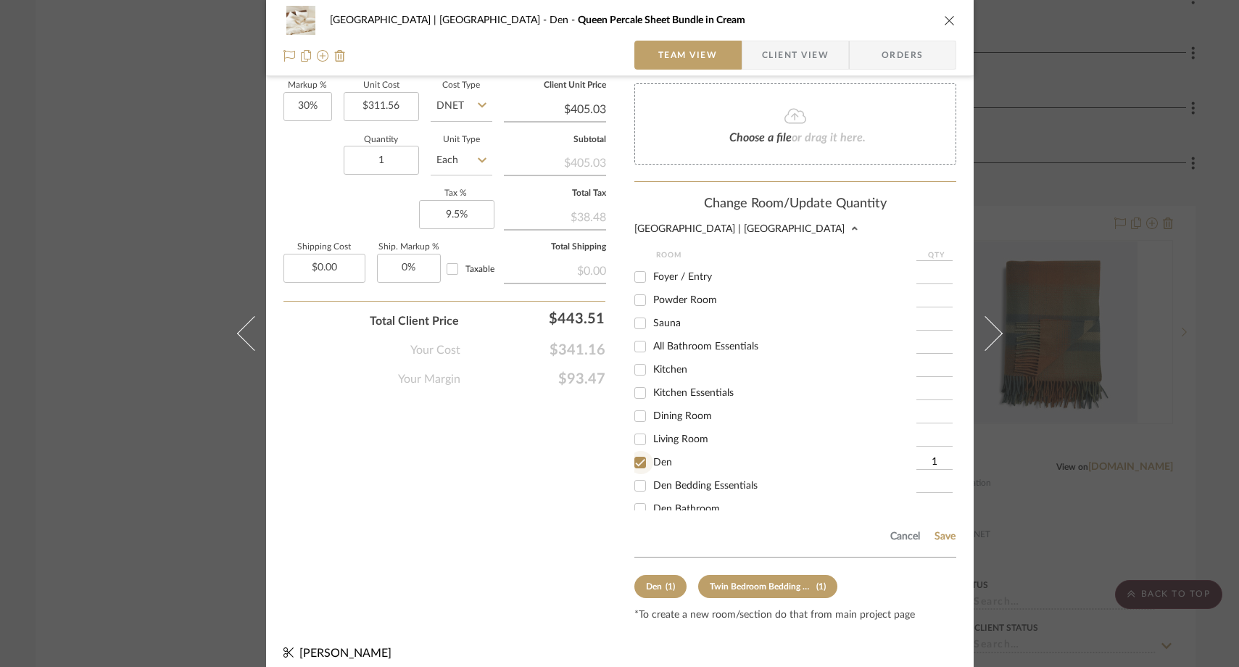
click at [640, 459] on input "Den" at bounding box center [640, 462] width 23 height 23
checkbox input "false"
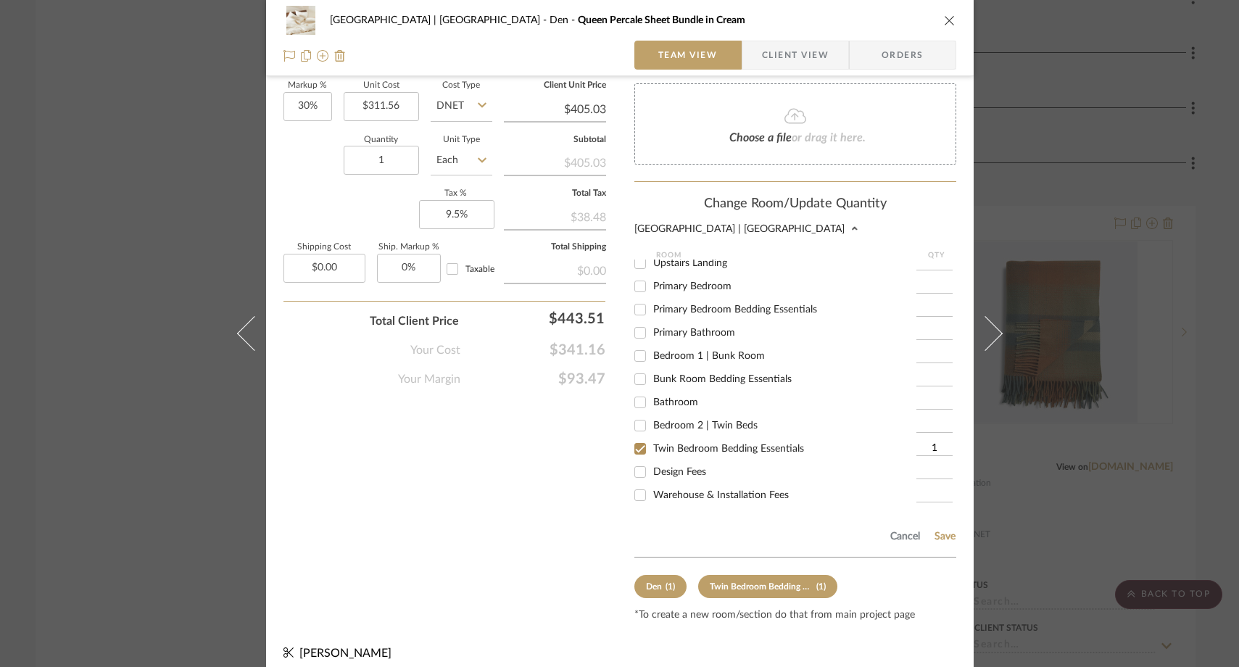
scroll to position [348, 0]
click at [636, 437] on input "Twin Bedroom Bedding Essentials" at bounding box center [640, 448] width 23 height 23
checkbox input "false"
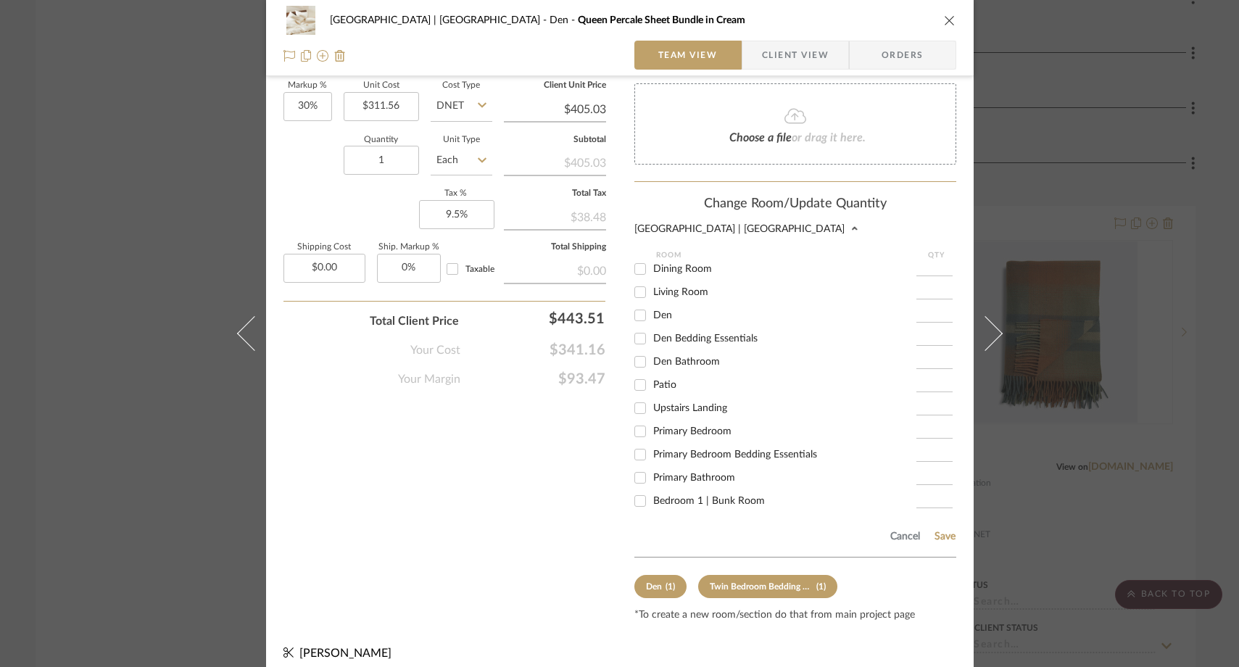
scroll to position [187, 0]
click at [635, 337] on input "Den Bedding Essentials" at bounding box center [640, 339] width 23 height 23
checkbox input "true"
type input "1"
click at [941, 531] on button "Save" at bounding box center [945, 537] width 22 height 12
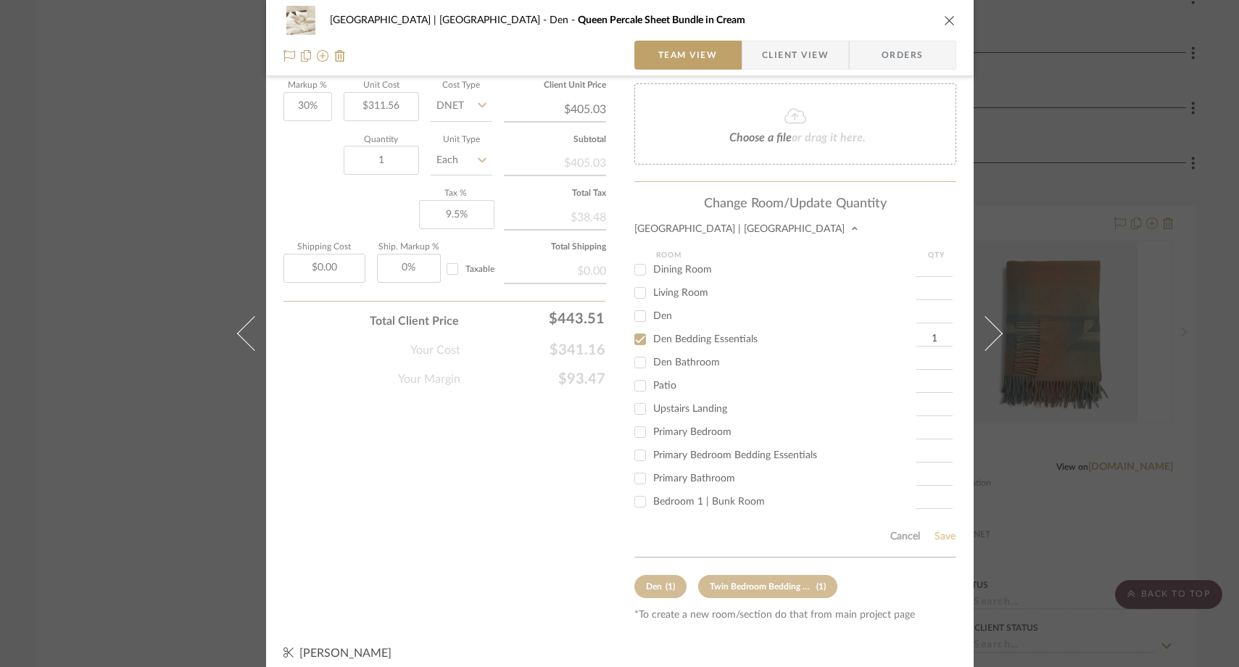
scroll to position [680, 0]
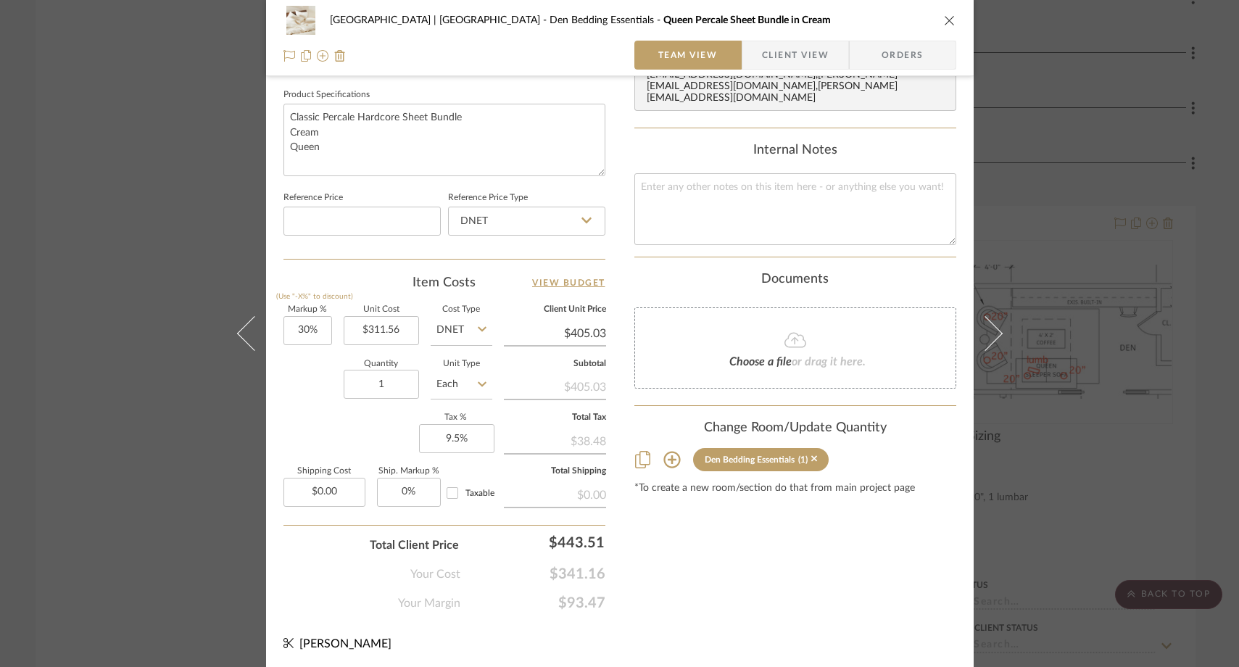
click at [944, 23] on icon "close" at bounding box center [950, 21] width 12 height 12
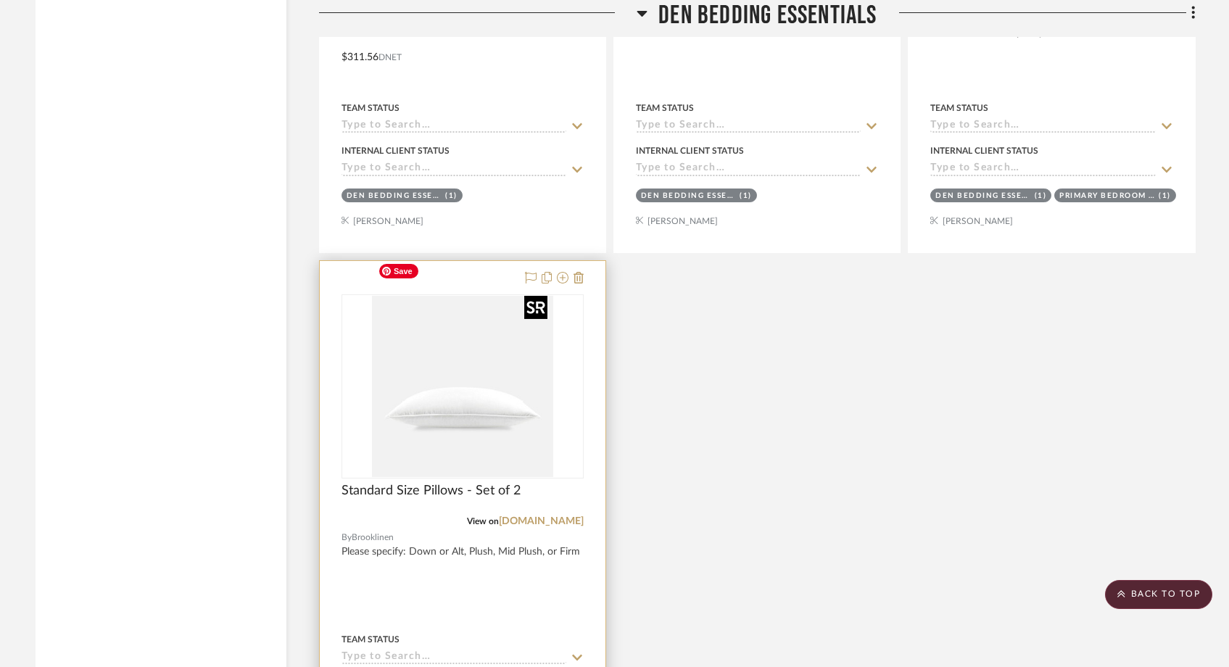
scroll to position [9235, 0]
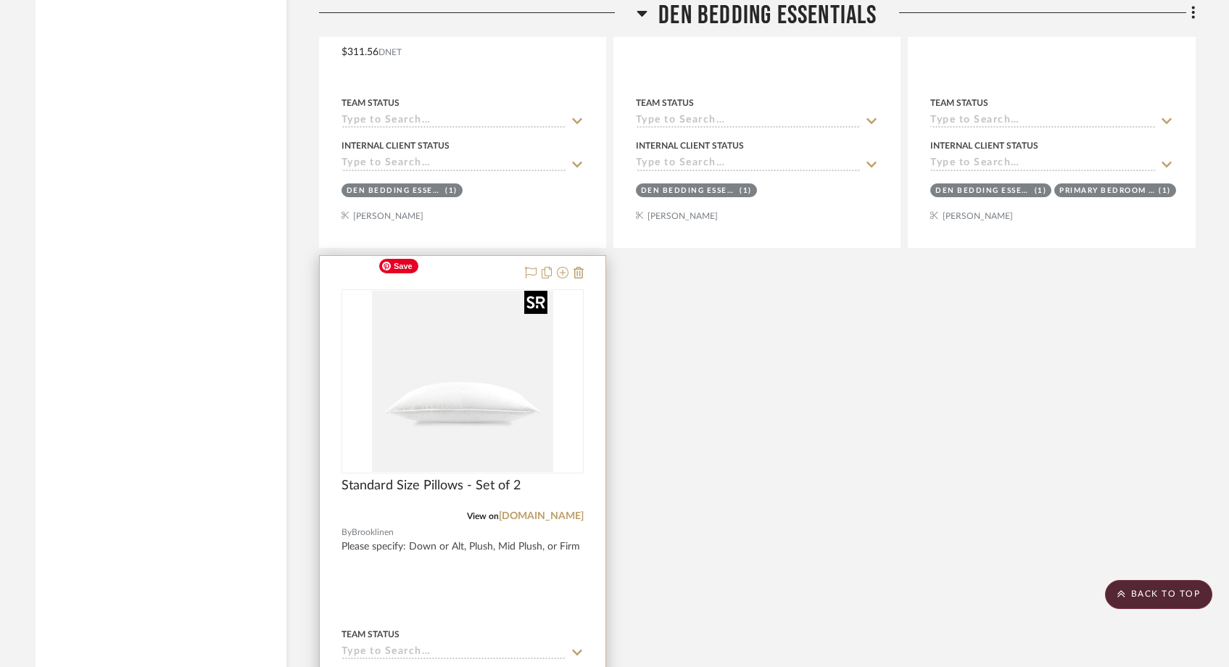
click at [466, 391] on img "0" at bounding box center [462, 381] width 181 height 181
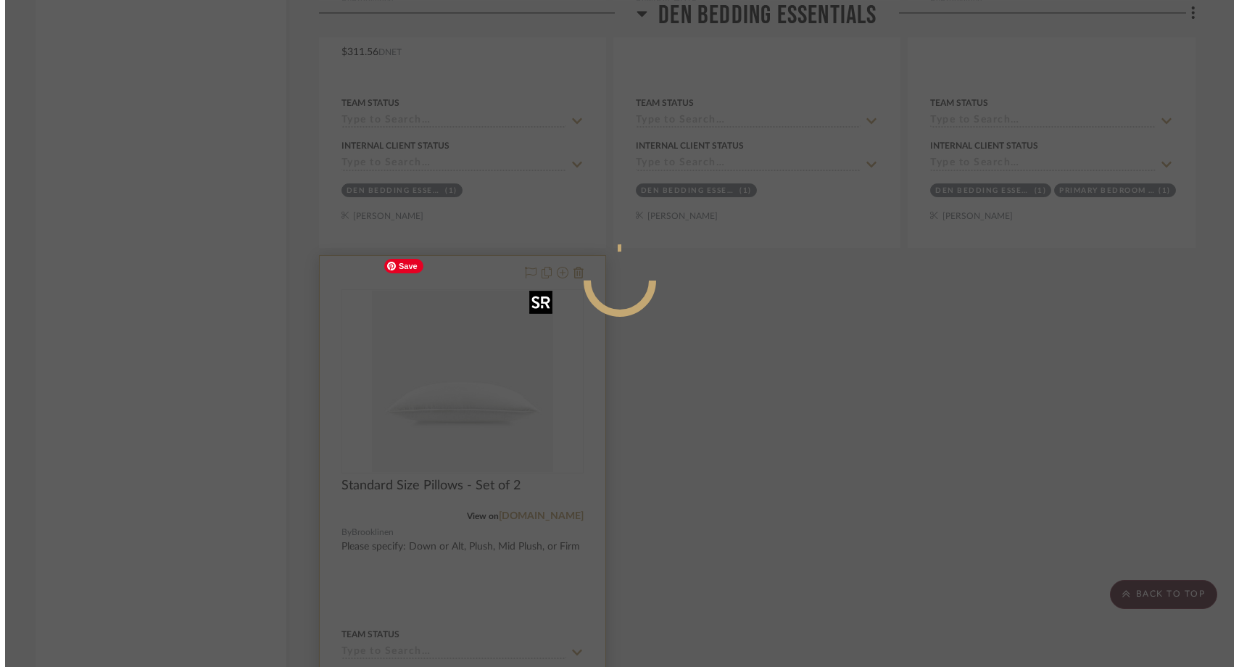
scroll to position [0, 0]
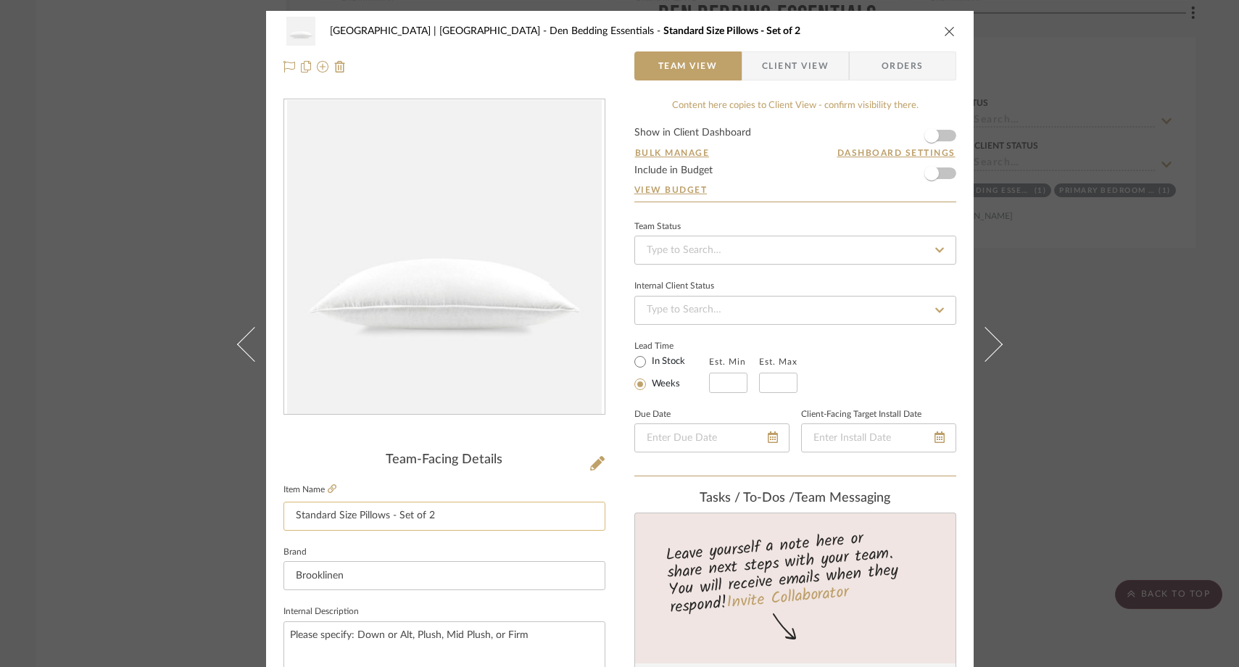
click at [292, 515] on input "Standard Size Pillows - Set of 2" at bounding box center [445, 516] width 322 height 29
drag, startPoint x: 487, startPoint y: 521, endPoint x: 449, endPoint y: 516, distance: 38.7
click at [449, 516] on input "Extra Set of Standard Size Pillows - Set of 2" at bounding box center [445, 516] width 322 height 29
type input "Extra Set of Standard Size Pillows"
click at [422, 547] on fieldset "Brand Brooklinen" at bounding box center [445, 566] width 322 height 49
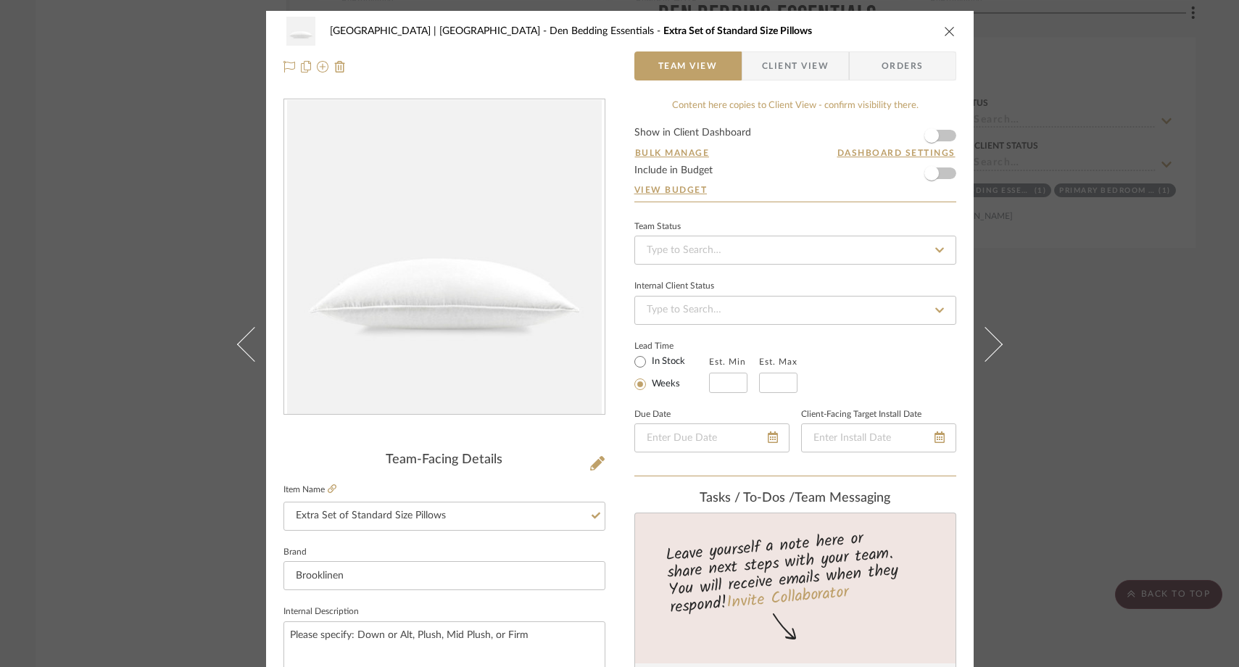
click at [154, 165] on div "Meadow Mountain | Vail Valley Den Bedding Essentials Extra Set of Standard Size…" at bounding box center [619, 333] width 1239 height 667
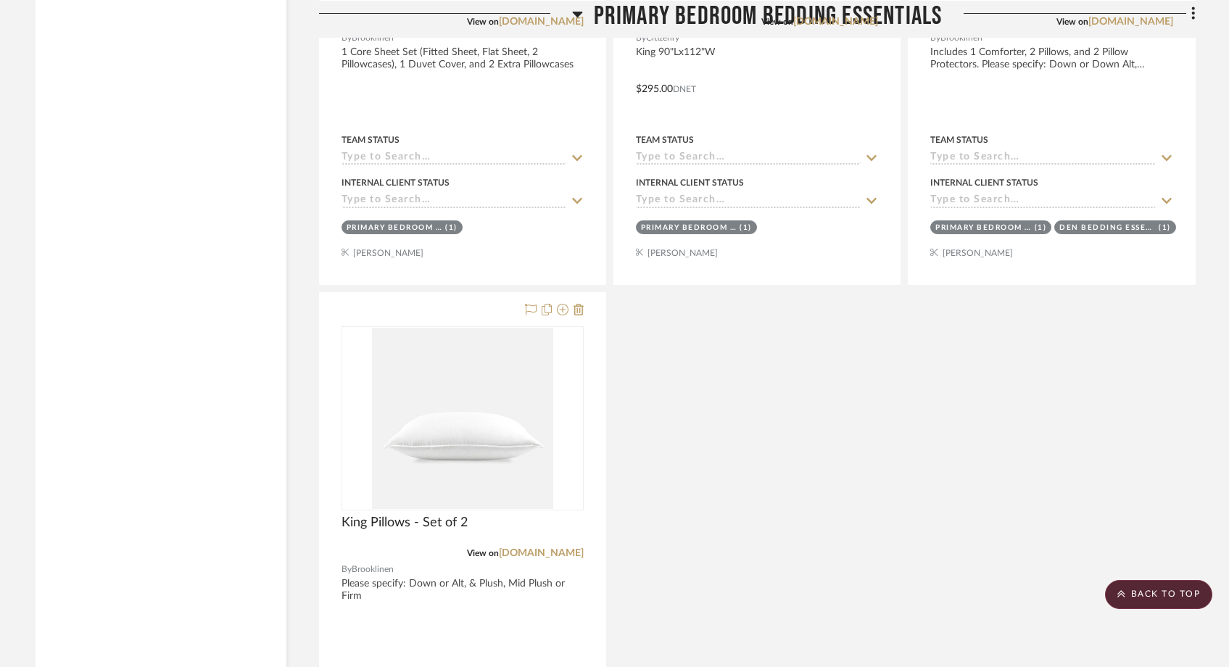
scroll to position [14915, 0]
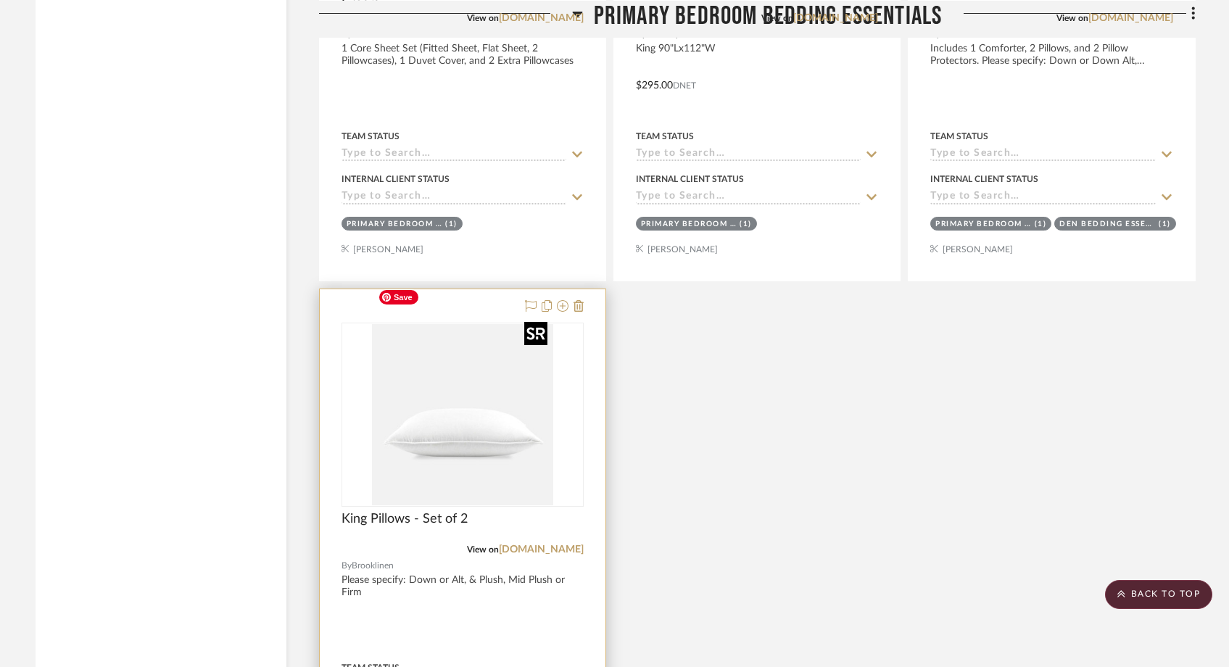
click at [488, 405] on img "0" at bounding box center [462, 414] width 181 height 181
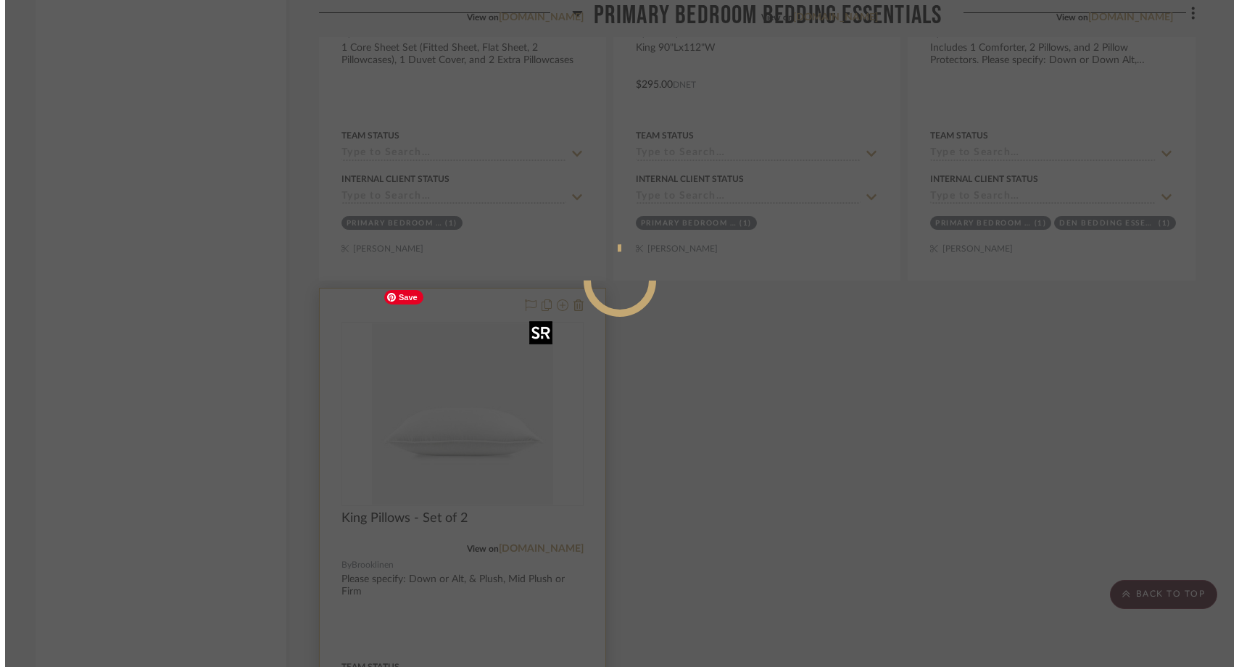
scroll to position [0, 0]
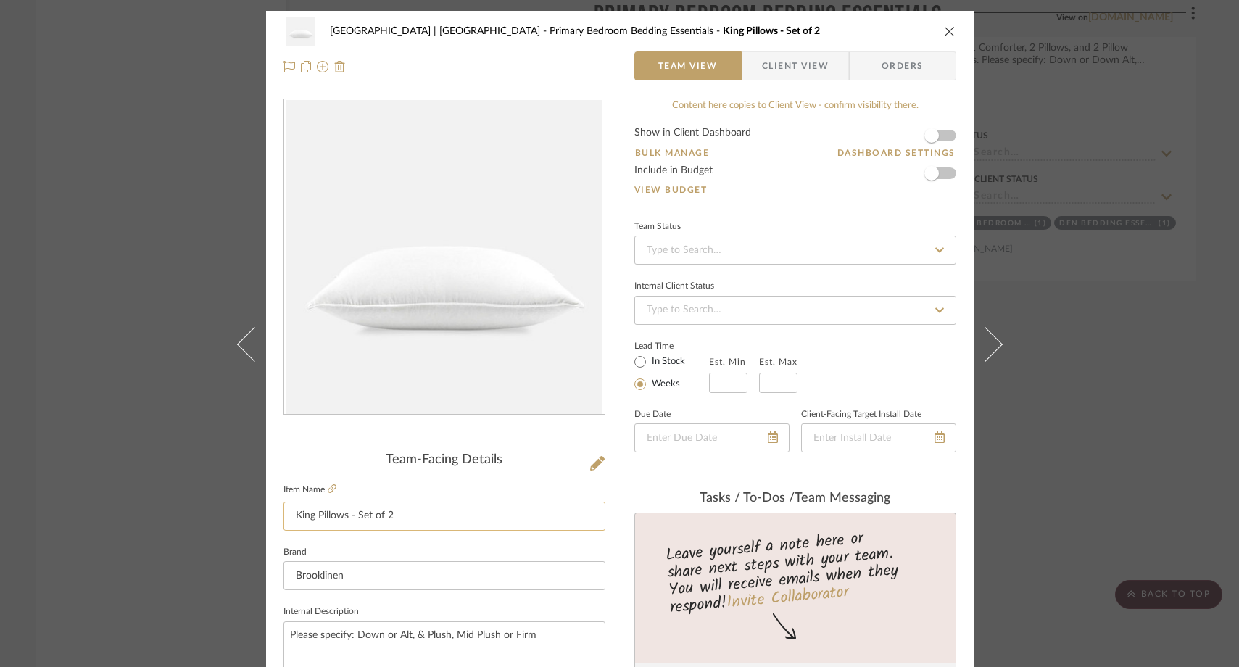
click at [354, 512] on input "King Pillows - Set of 2" at bounding box center [445, 516] width 322 height 29
type input "King Pillows - Extra Set of 2"
click at [364, 545] on fieldset "Brand Brooklinen" at bounding box center [445, 566] width 322 height 49
click at [161, 300] on div "Meadow Mountain | Vail Valley Primary Bedroom Bedding Essentials King Pillows -…" at bounding box center [619, 333] width 1239 height 667
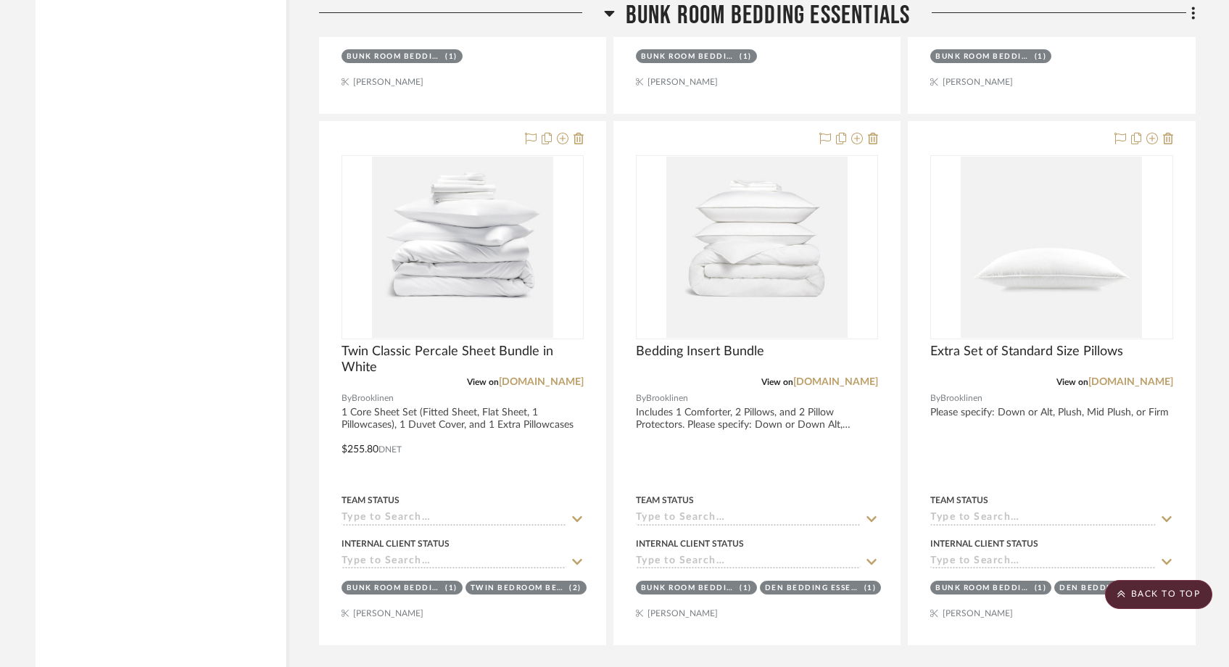
scroll to position [19067, 0]
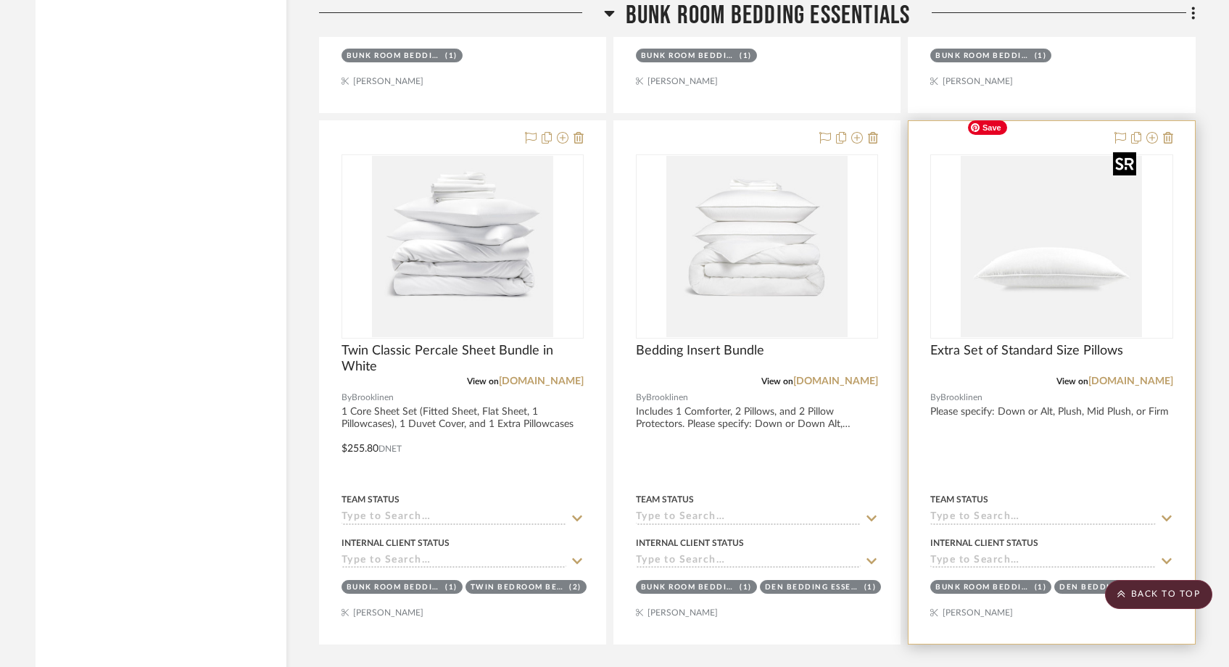
click at [0, 0] on img at bounding box center [0, 0] width 0 height 0
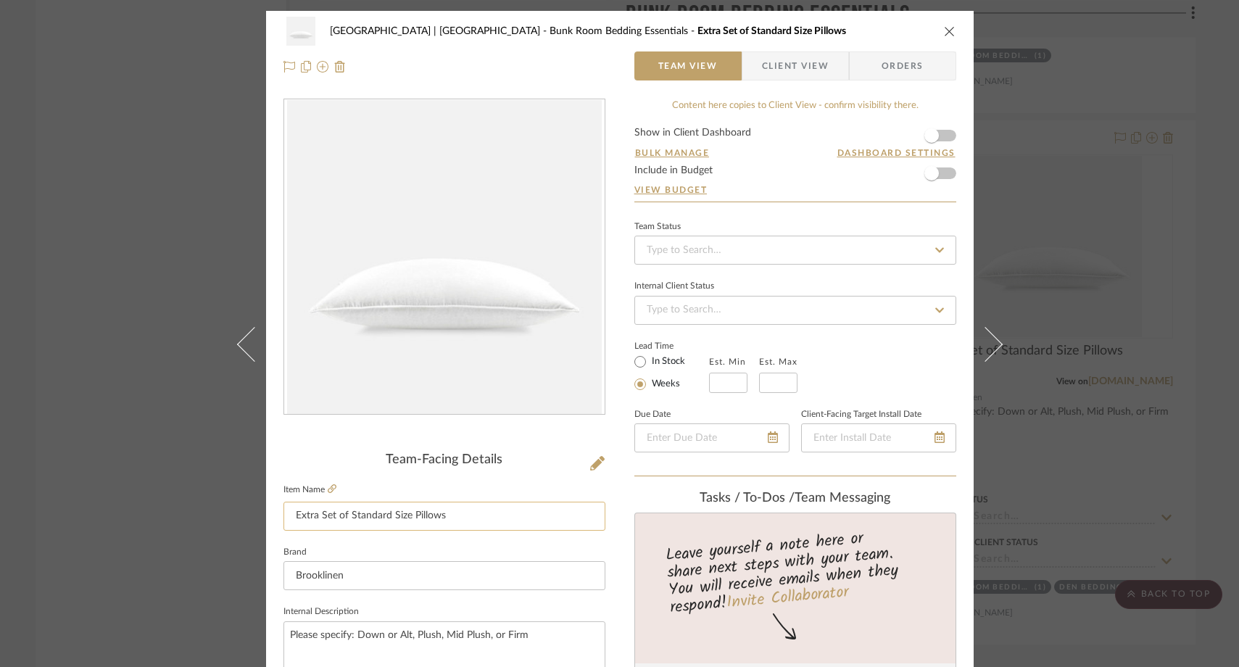
drag, startPoint x: 345, startPoint y: 518, endPoint x: 281, endPoint y: 519, distance: 63.8
click at [284, 519] on input "Extra Set of Standard Size Pillows" at bounding box center [445, 516] width 322 height 29
drag, startPoint x: 351, startPoint y: 517, endPoint x: 334, endPoint y: 516, distance: 17.4
click at [334, 516] on input "Standard Size Pillows" at bounding box center [445, 516] width 322 height 29
type input "Standard Pillows"
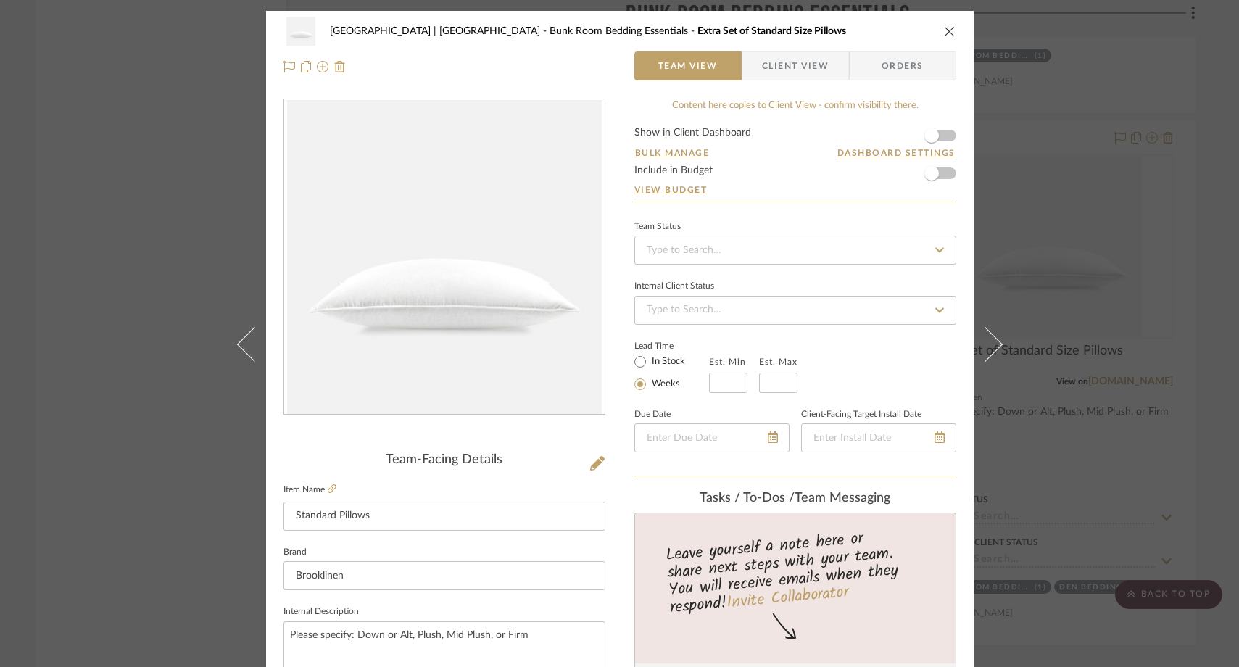
click at [157, 280] on div "Meadow Mountain | Vail Valley Bunk Room Bedding Essentials Extra Set of Standar…" at bounding box center [619, 333] width 1239 height 667
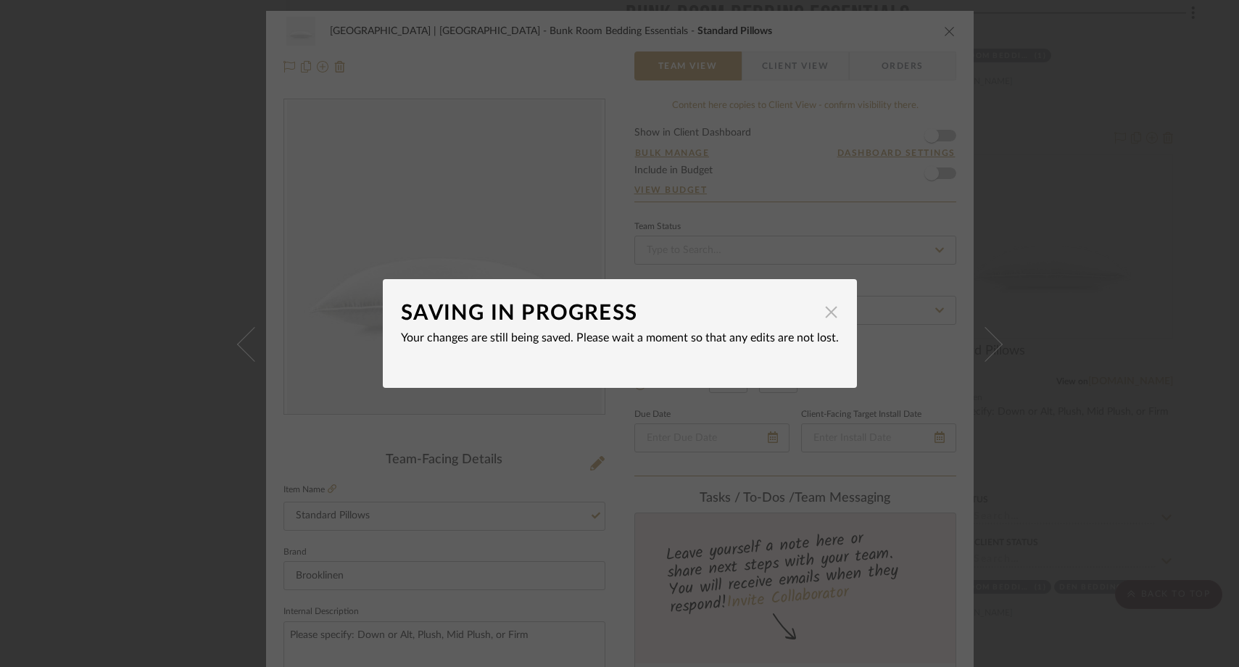
click at [822, 314] on span "button" at bounding box center [831, 311] width 29 height 29
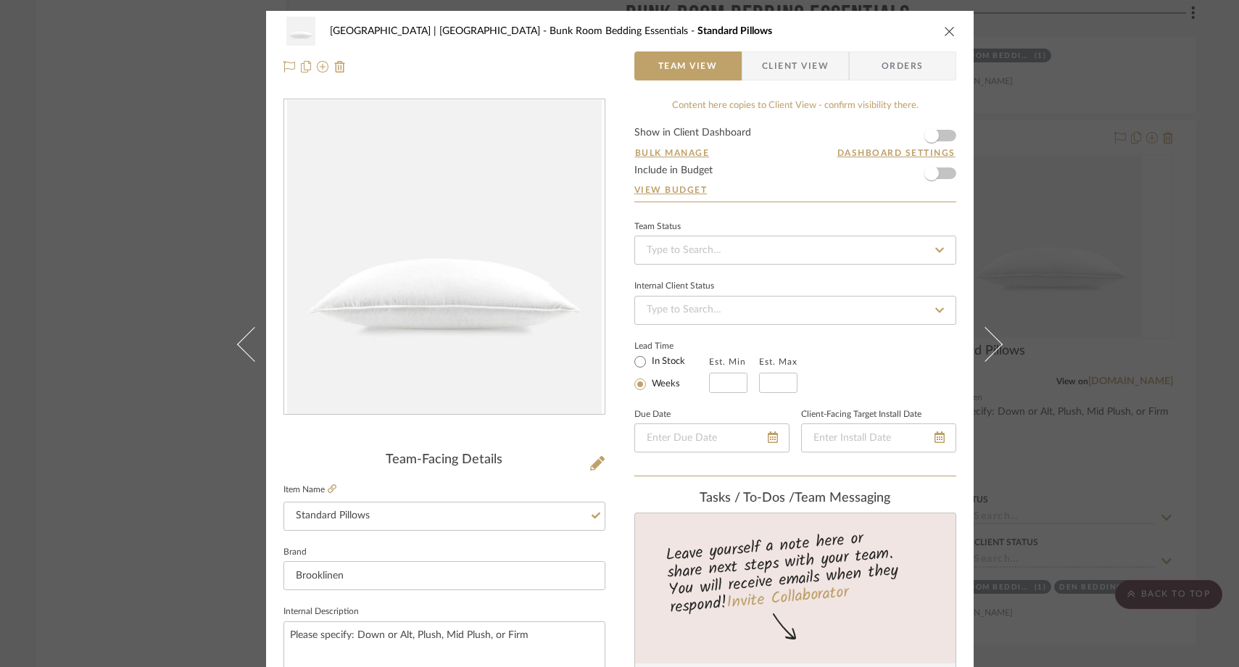
click at [169, 243] on div "Meadow Mountain | Vail Valley Bunk Room Bedding Essentials Standard Pillows Tea…" at bounding box center [619, 333] width 1239 height 667
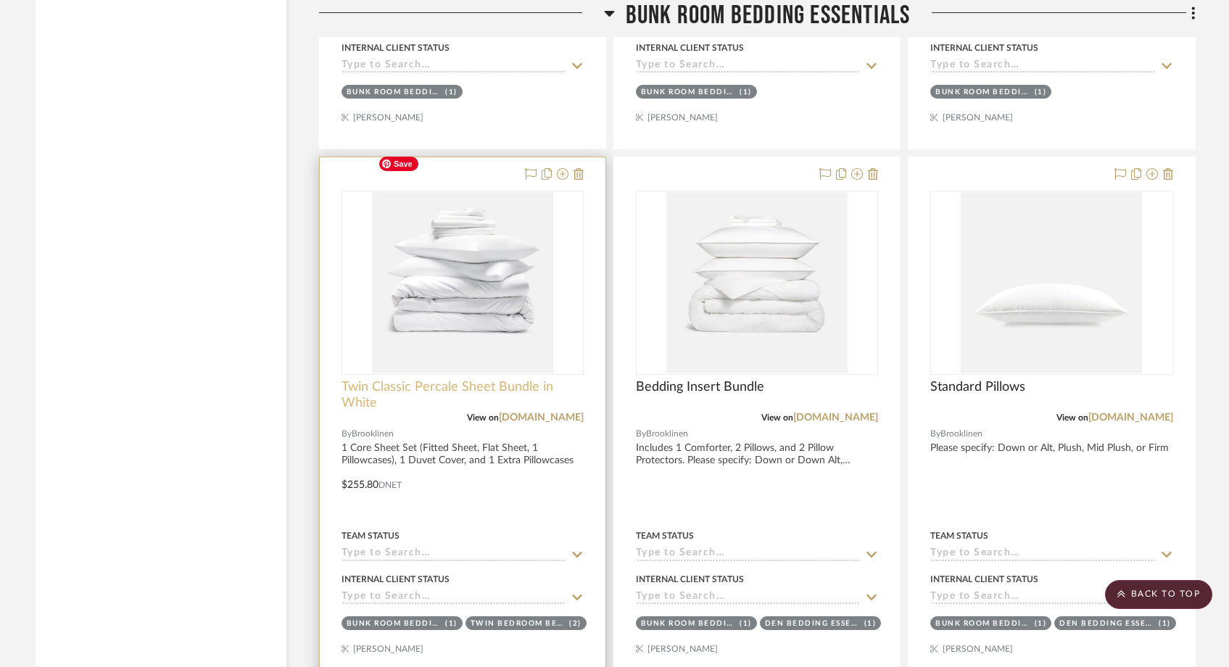
scroll to position [19045, 0]
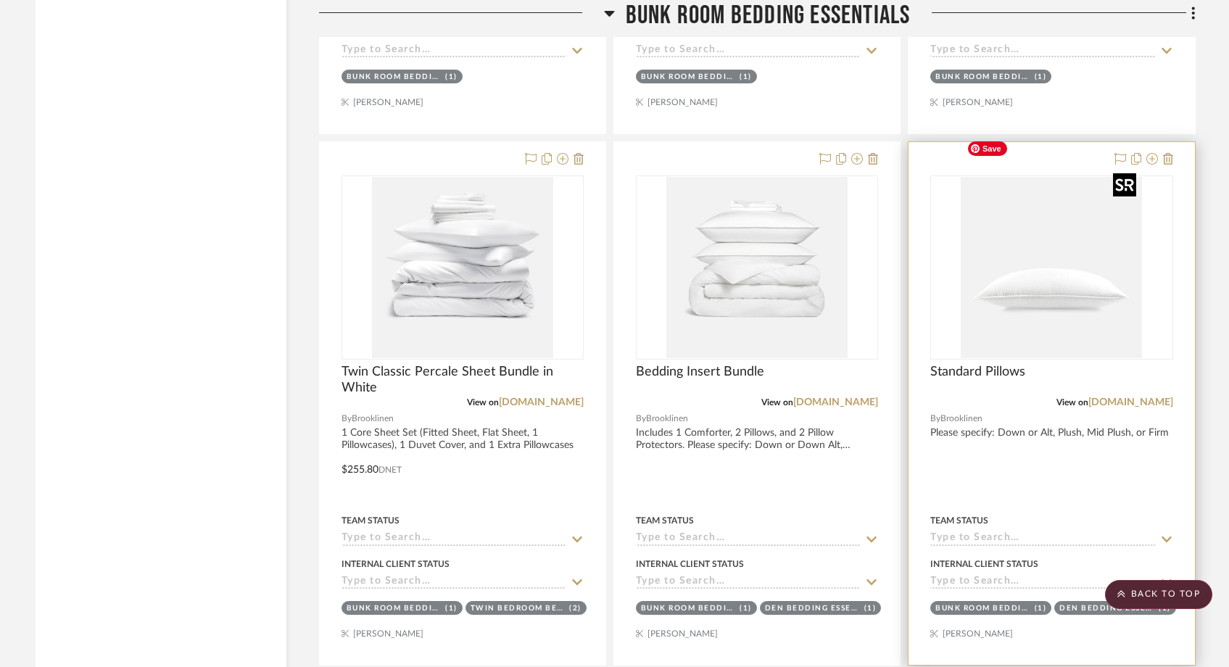
click at [1031, 252] on img "0" at bounding box center [1051, 267] width 181 height 181
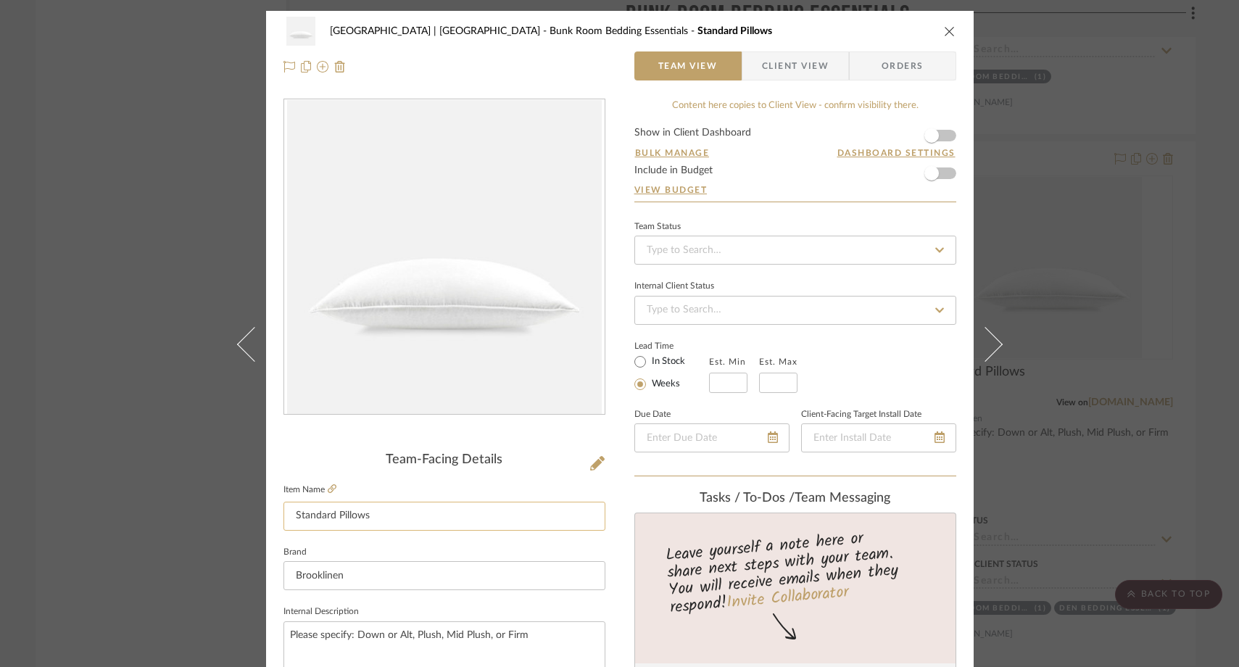
click at [400, 519] on input "Standard Pillows" at bounding box center [445, 516] width 322 height 29
type input "Standard Pillows - Extra Set of 2"
click at [348, 550] on fieldset "Brand Brooklinen" at bounding box center [445, 566] width 322 height 49
click at [115, 293] on div "Meadow Mountain | Vail Valley Bunk Room Bedding Essentials Standard Pillows - E…" at bounding box center [619, 333] width 1239 height 667
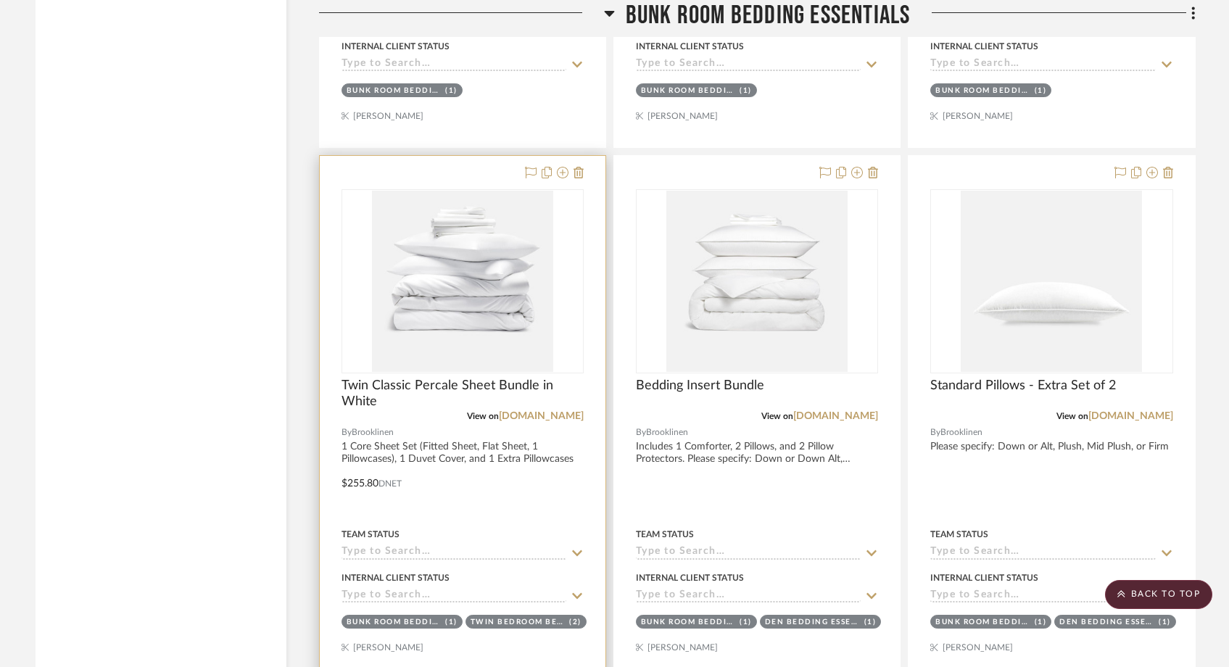
scroll to position [19019, 0]
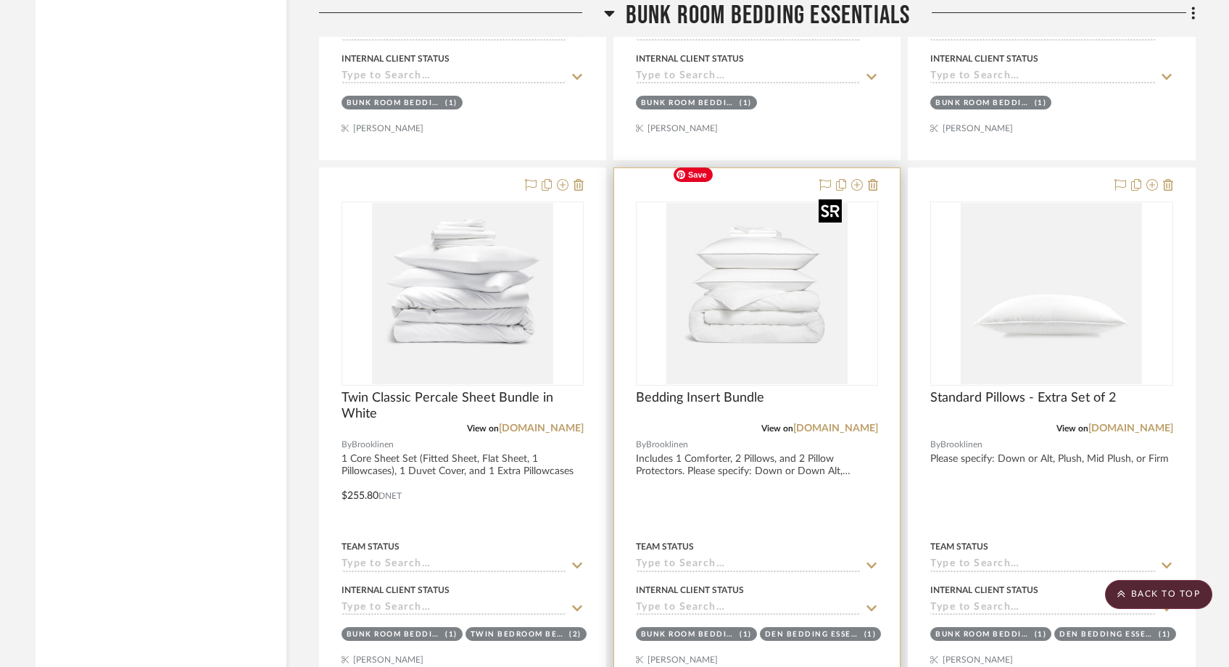
click at [717, 313] on img "0" at bounding box center [757, 293] width 181 height 181
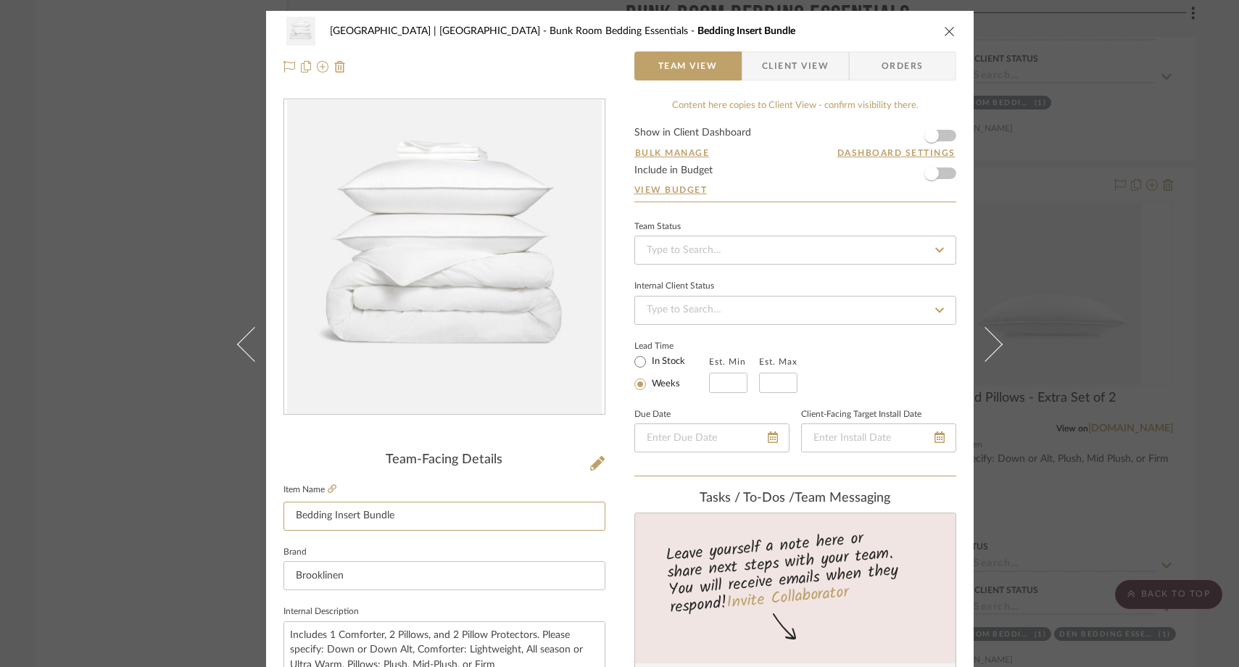
drag, startPoint x: 328, startPoint y: 516, endPoint x: 271, endPoint y: 516, distance: 56.6
type input "Inserts Bundle"
click at [294, 545] on fieldset "Brand Brooklinen" at bounding box center [445, 566] width 322 height 49
click at [169, 278] on div "Meadow Mountain | Vail Valley Bunk Room Bedding Essentials Inserts Bundle Team …" at bounding box center [619, 333] width 1239 height 667
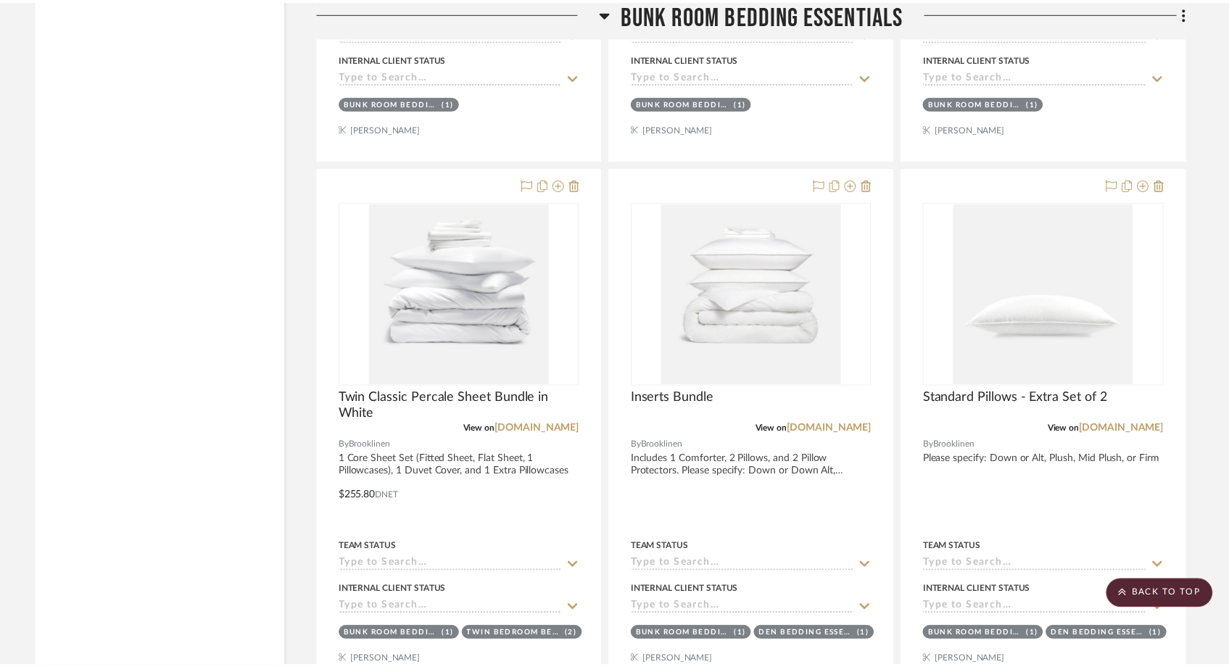
scroll to position [19019, 0]
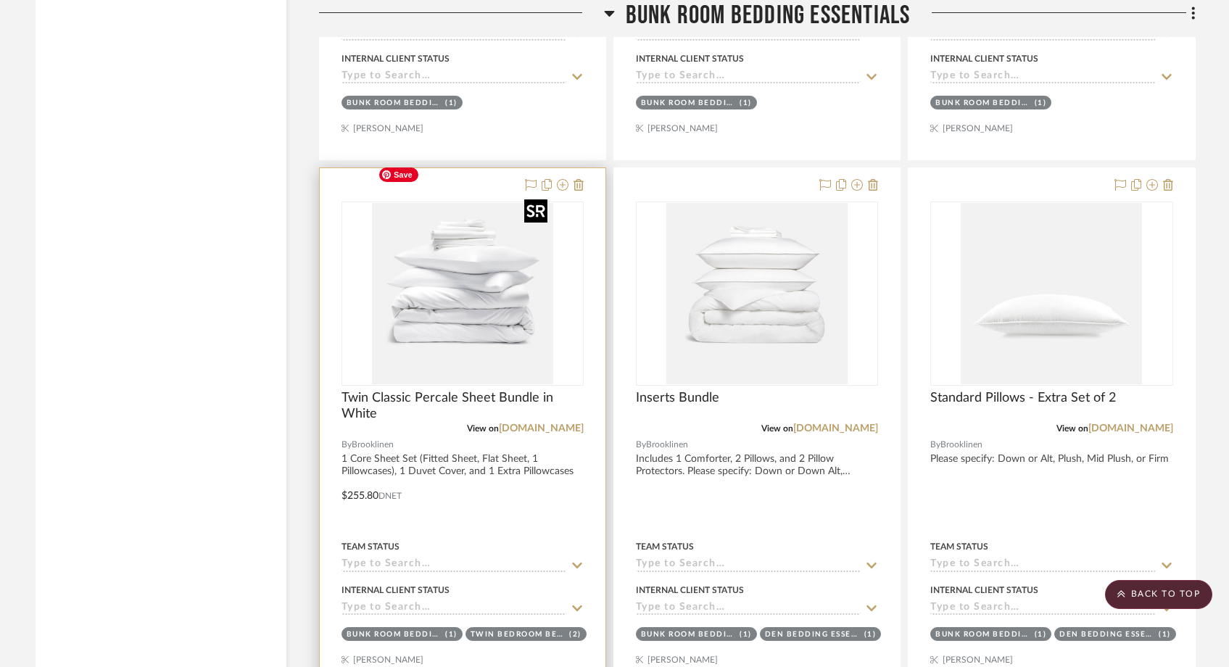
click at [514, 298] on img "0" at bounding box center [462, 293] width 181 height 181
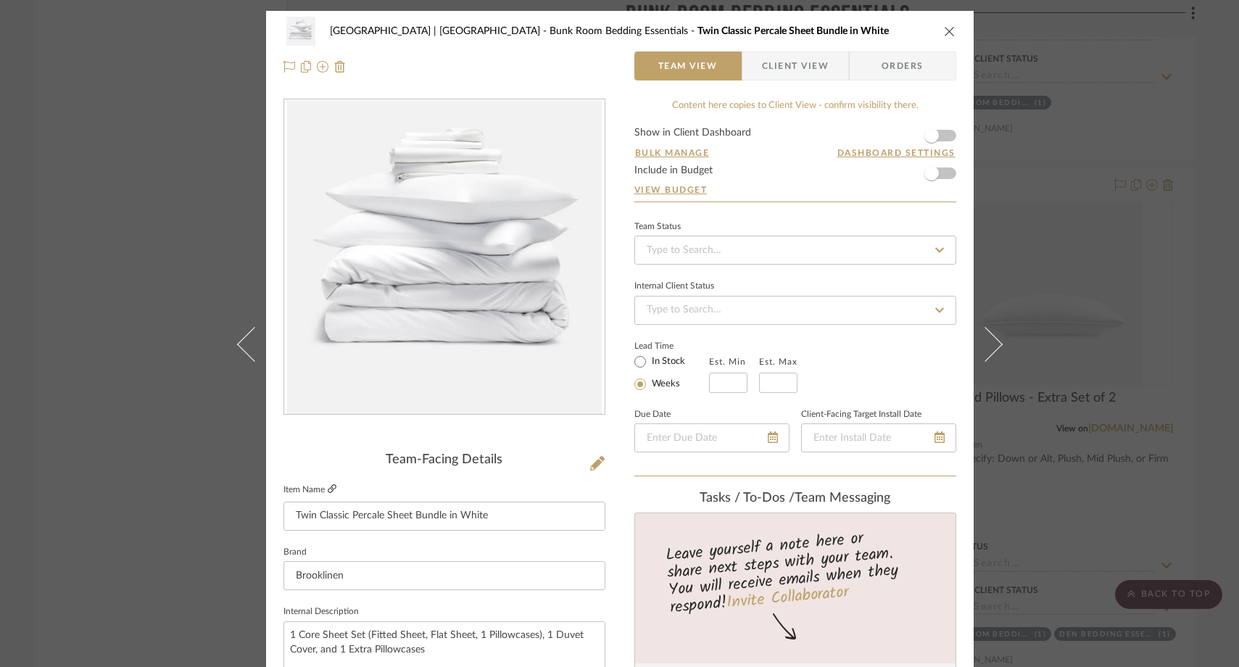
click at [328, 486] on icon at bounding box center [332, 488] width 9 height 9
click at [595, 464] on icon at bounding box center [597, 463] width 15 height 15
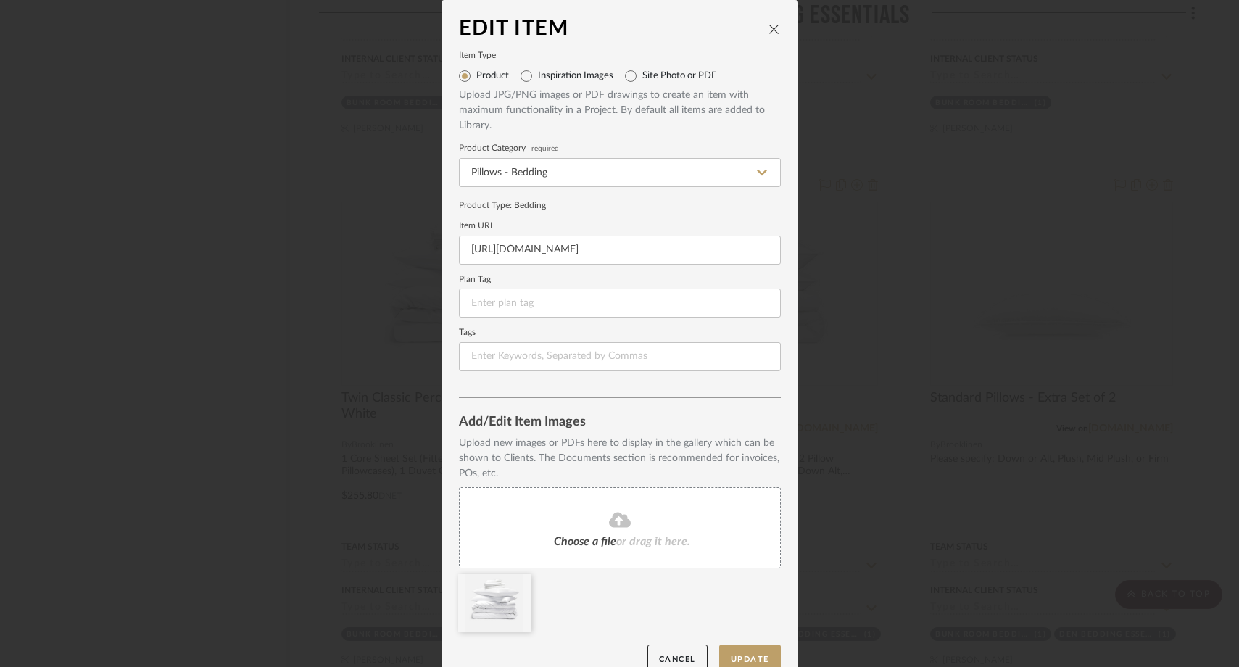
click at [574, 526] on fa-icon at bounding box center [620, 520] width 132 height 19
click at [515, 587] on icon at bounding box center [520, 584] width 10 height 12
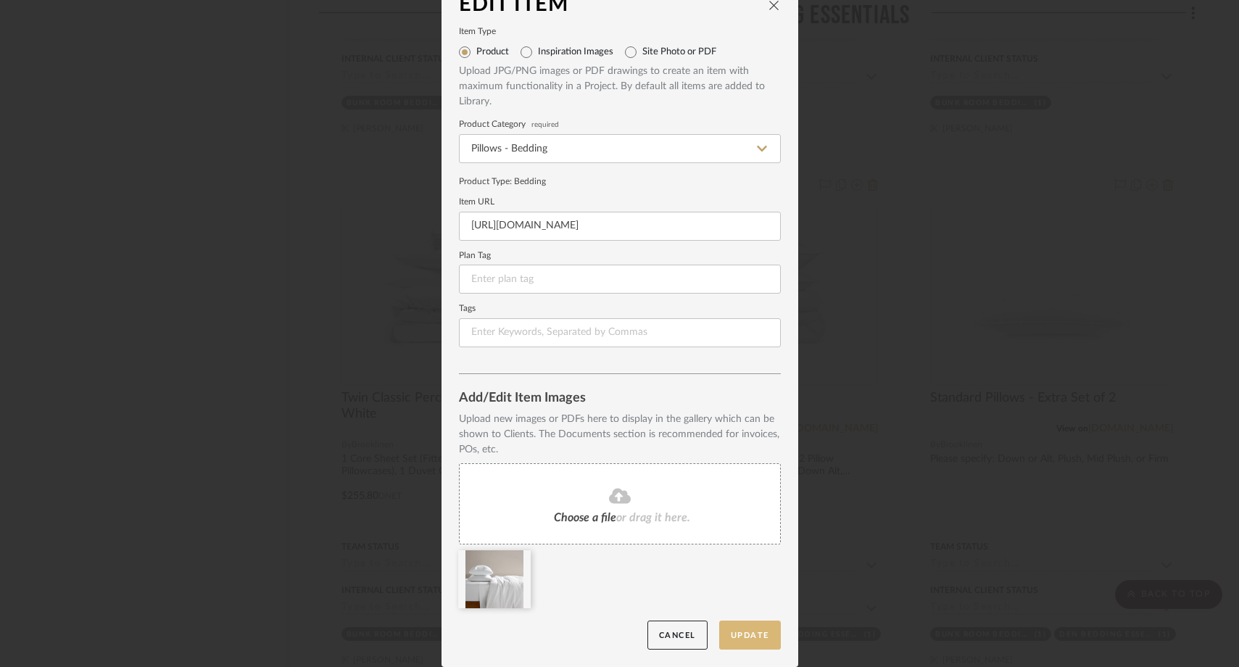
click at [746, 629] on button "Update" at bounding box center [750, 636] width 62 height 30
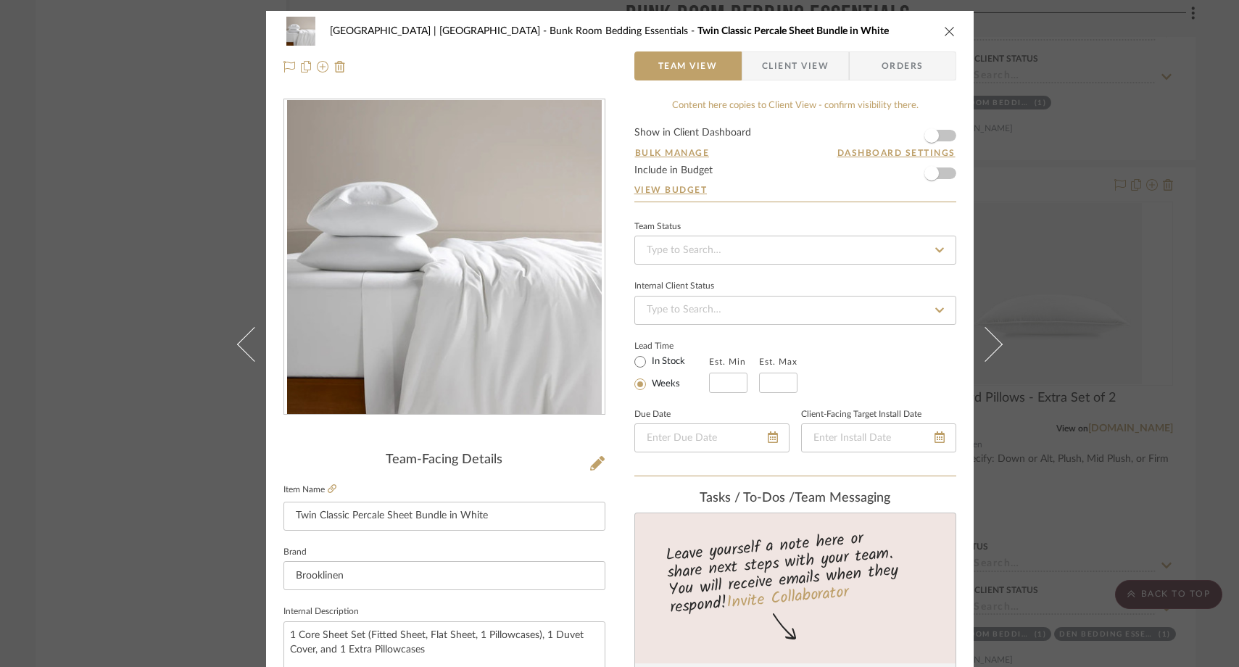
click at [173, 261] on div "Meadow Mountain | Vail Valley Bunk Room Bedding Essentials Twin Classic Percale…" at bounding box center [619, 333] width 1239 height 667
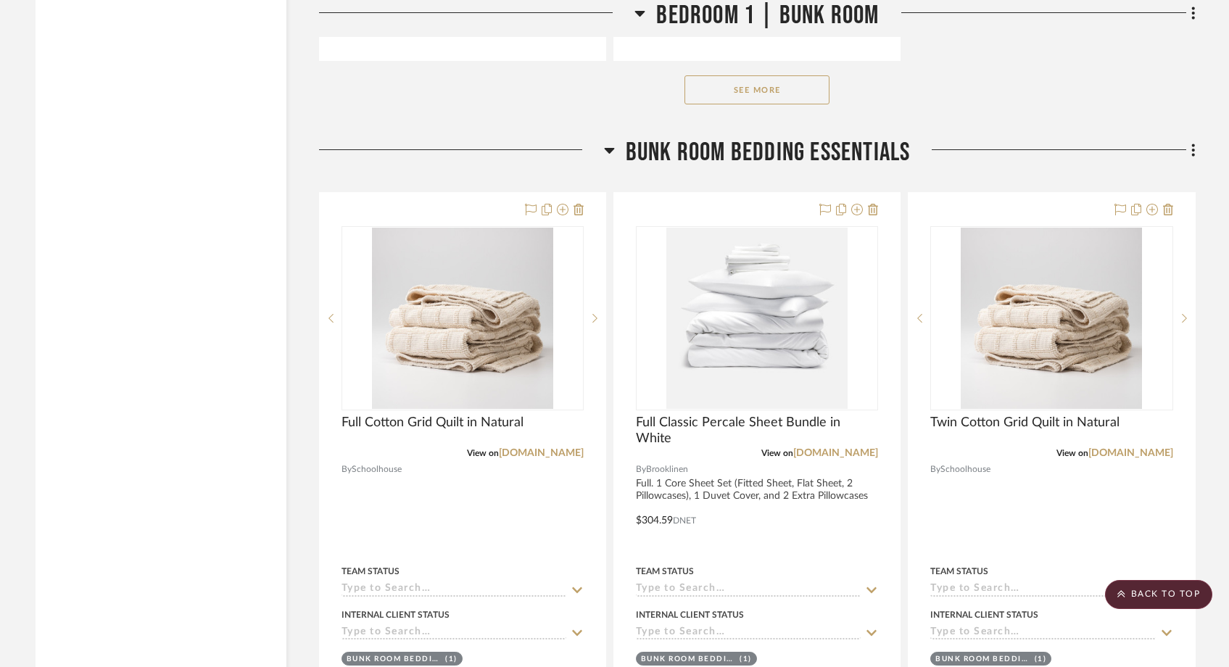
scroll to position [18442, 0]
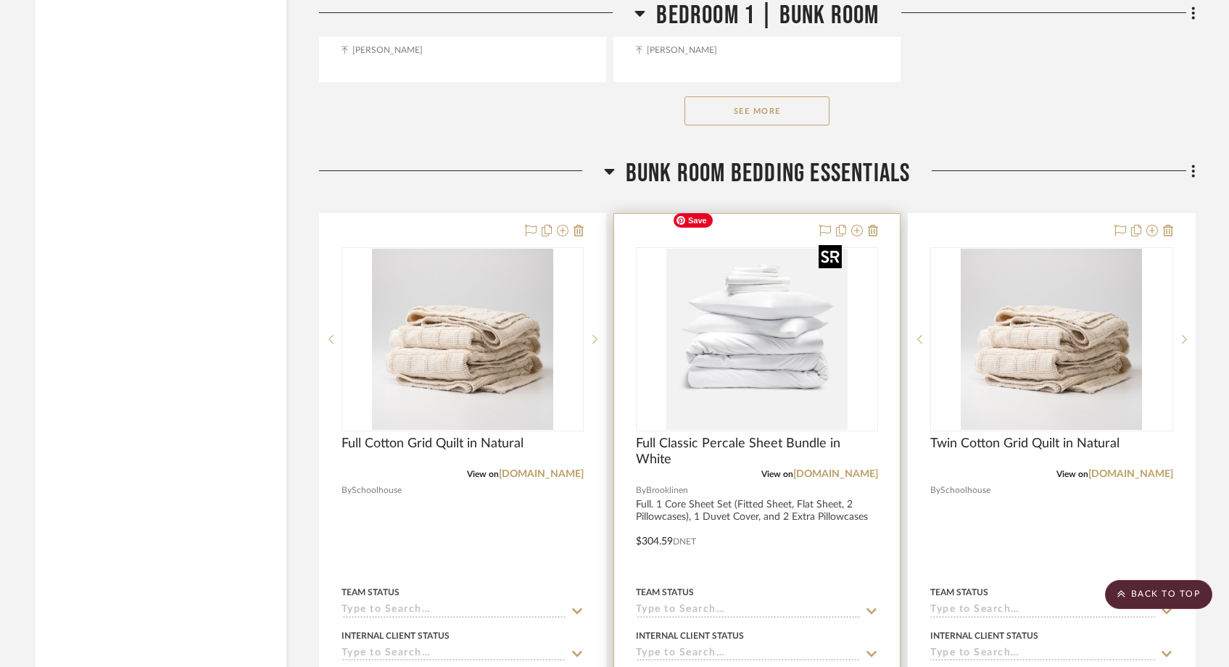
click at [796, 331] on img "0" at bounding box center [757, 339] width 181 height 181
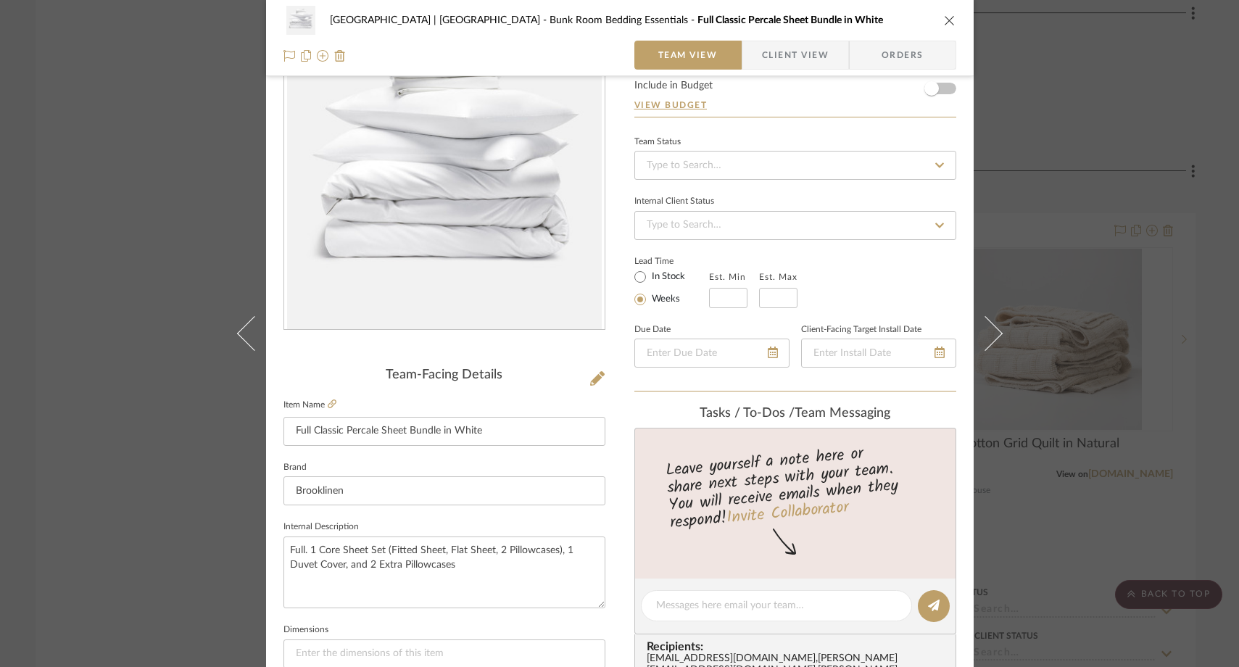
scroll to position [144, 0]
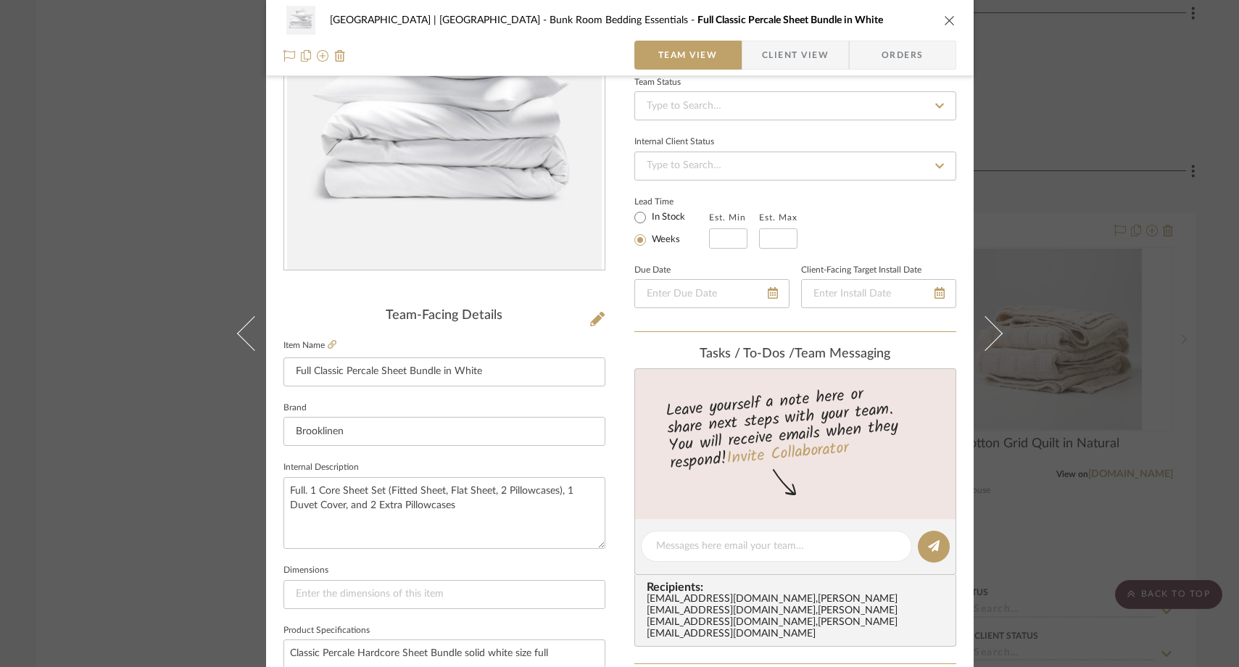
click at [328, 337] on fieldset "Item Name Full Classic Percale Sheet Bundle in White" at bounding box center [445, 361] width 322 height 51
click at [595, 318] on icon at bounding box center [597, 319] width 15 height 15
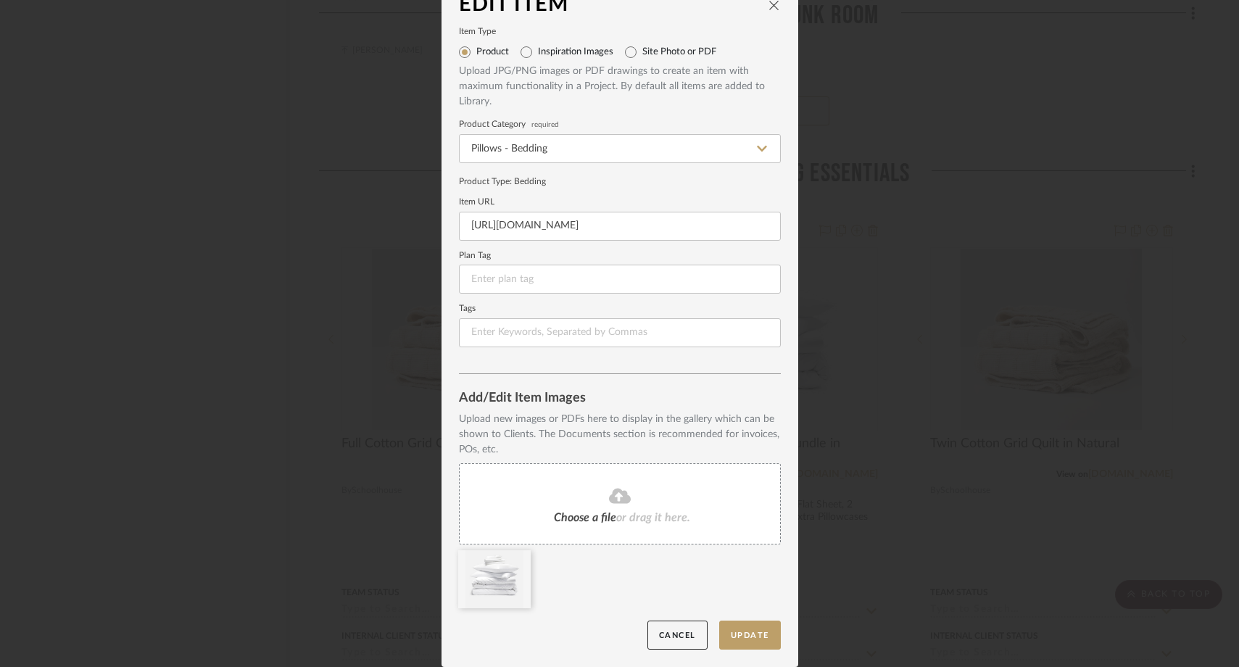
scroll to position [22, 0]
click at [554, 506] on fa-icon at bounding box center [620, 499] width 132 height 19
click at [515, 566] on icon at bounding box center [520, 562] width 10 height 12
click at [737, 638] on button "Update" at bounding box center [750, 638] width 62 height 30
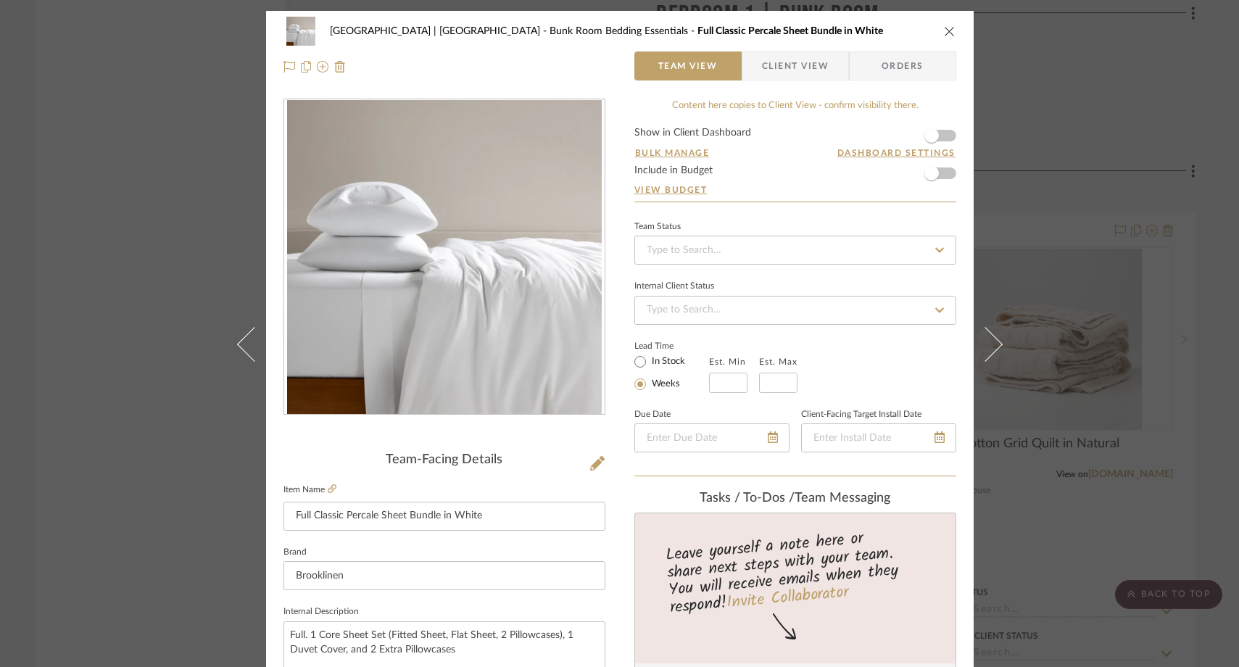
click at [162, 196] on div "Meadow Mountain | Vail Valley Bunk Room Bedding Essentials Full Classic Percale…" at bounding box center [619, 333] width 1239 height 667
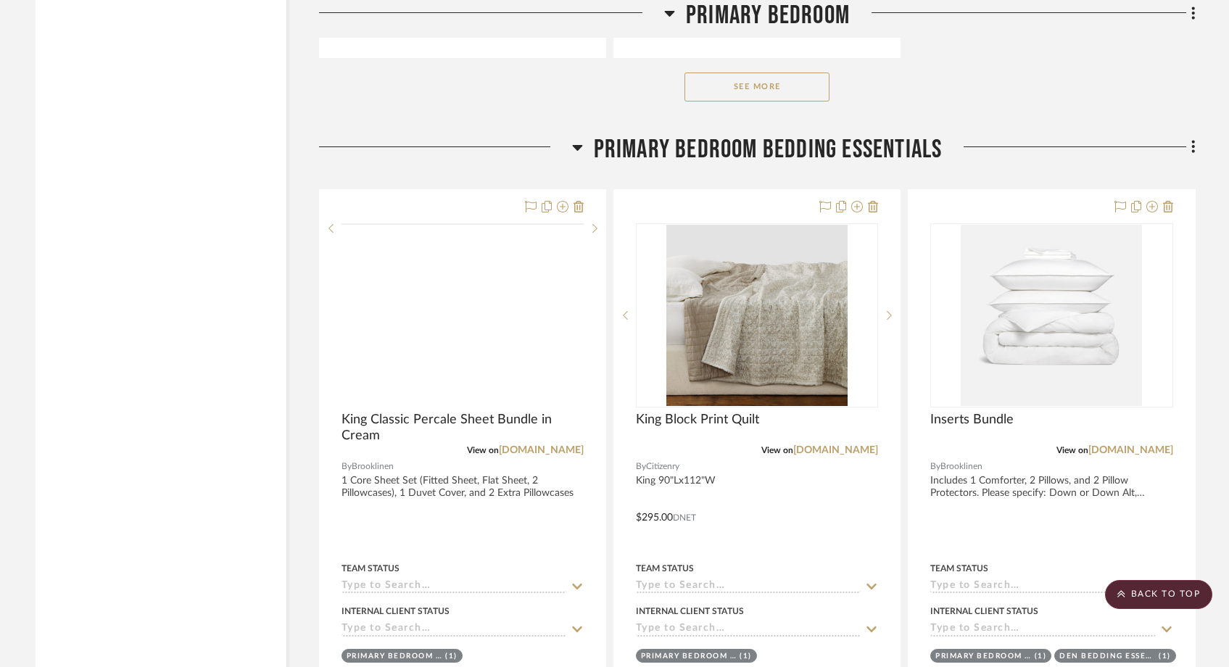
scroll to position [14412, 0]
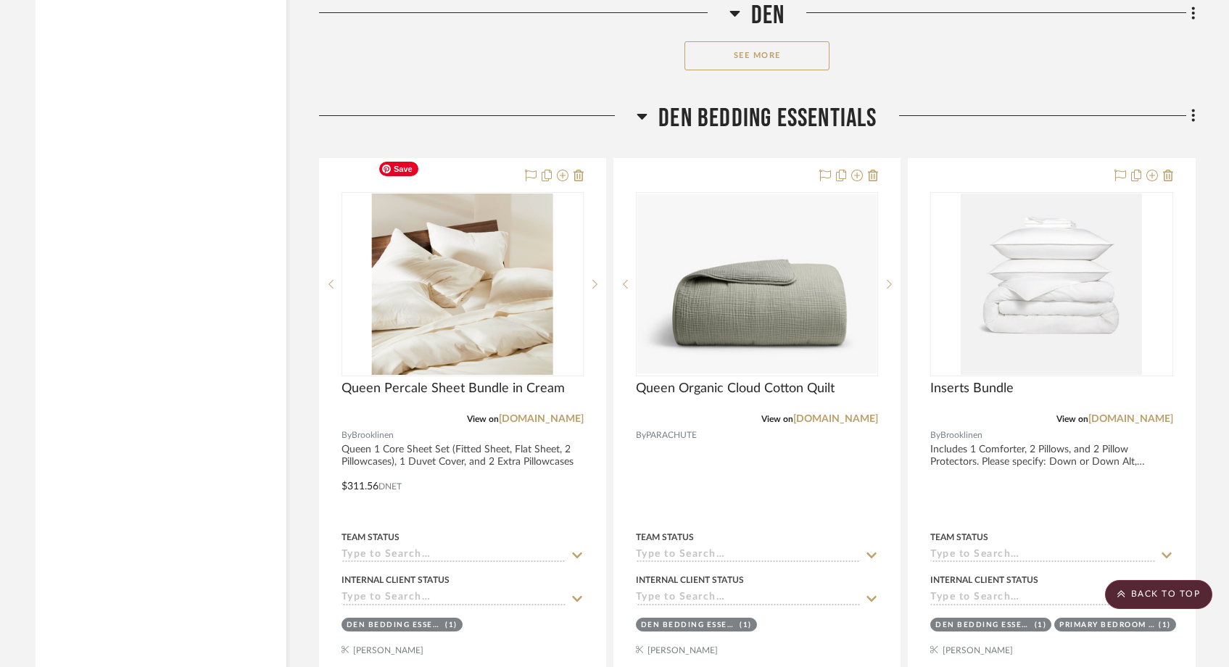
scroll to position [8803, 0]
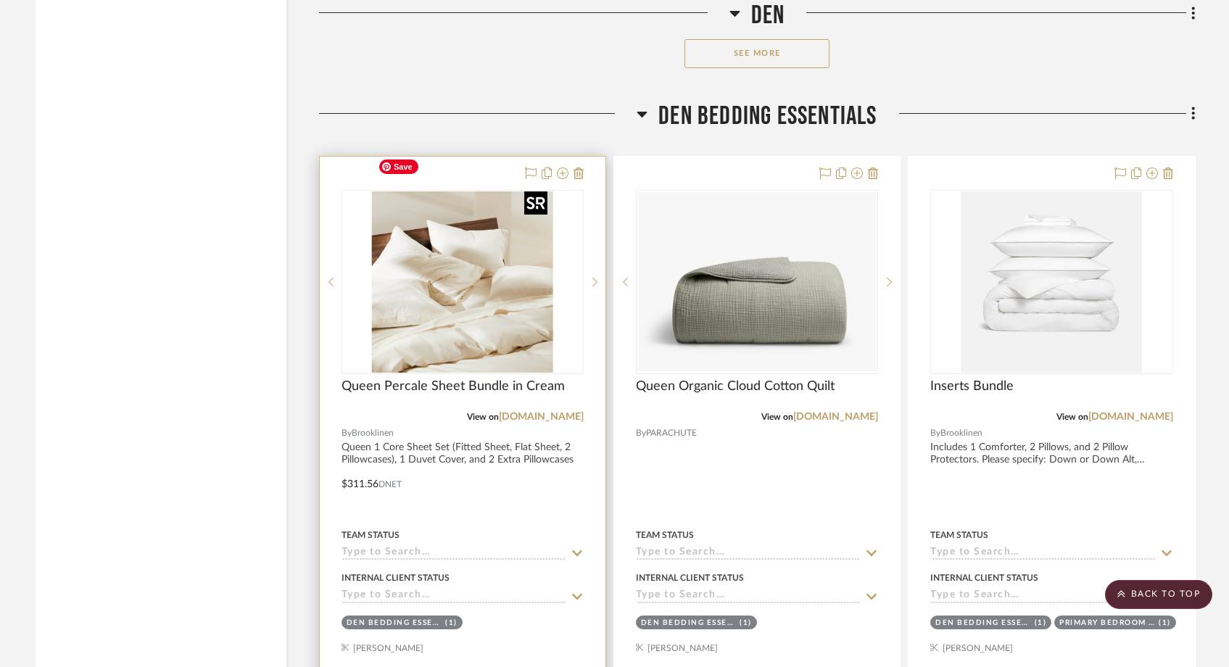
click at [480, 279] on img "0" at bounding box center [462, 281] width 181 height 181
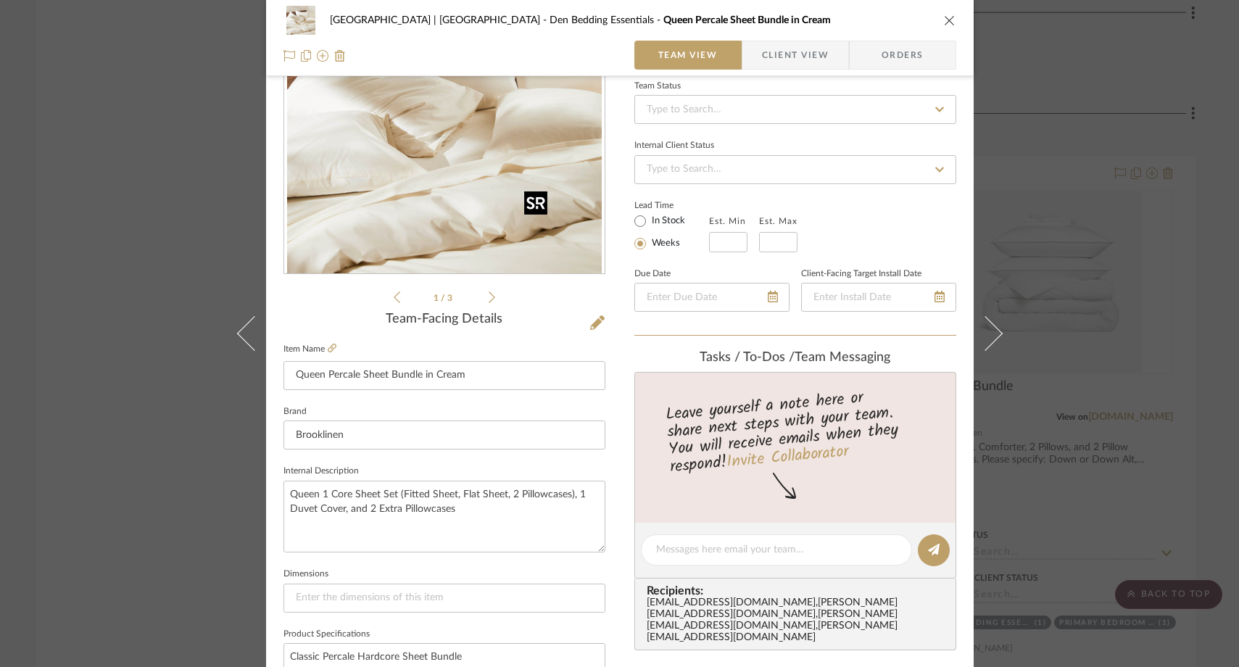
scroll to position [191, 0]
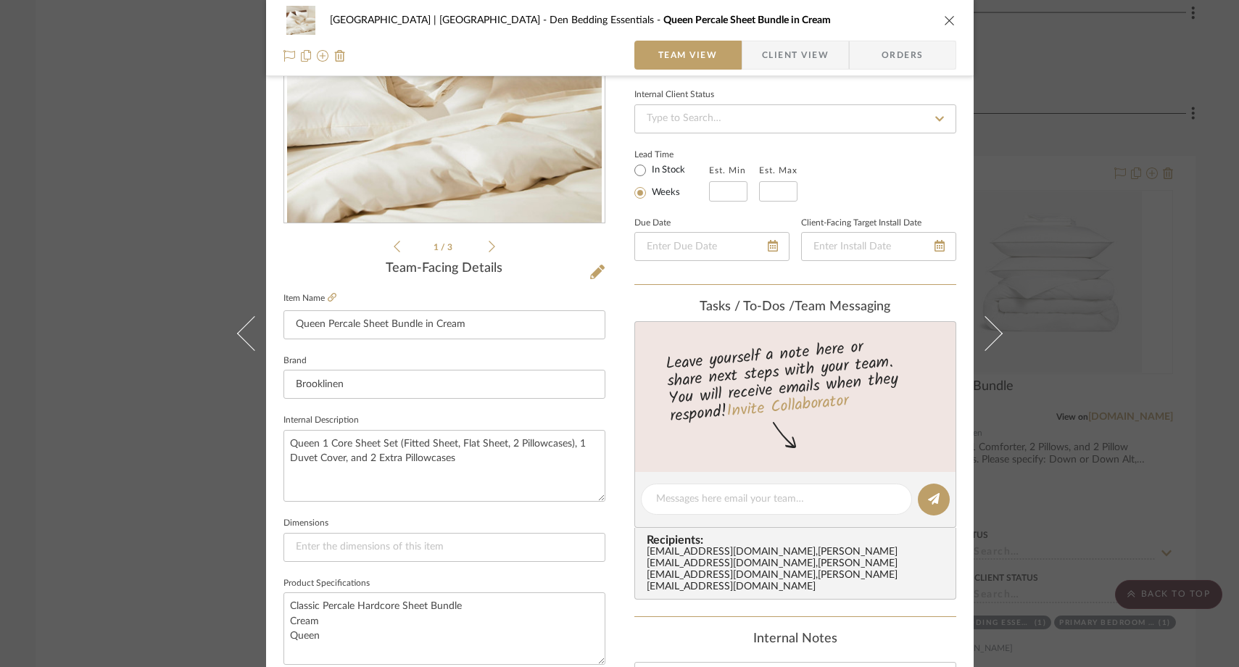
click at [489, 249] on icon at bounding box center [492, 247] width 7 height 12
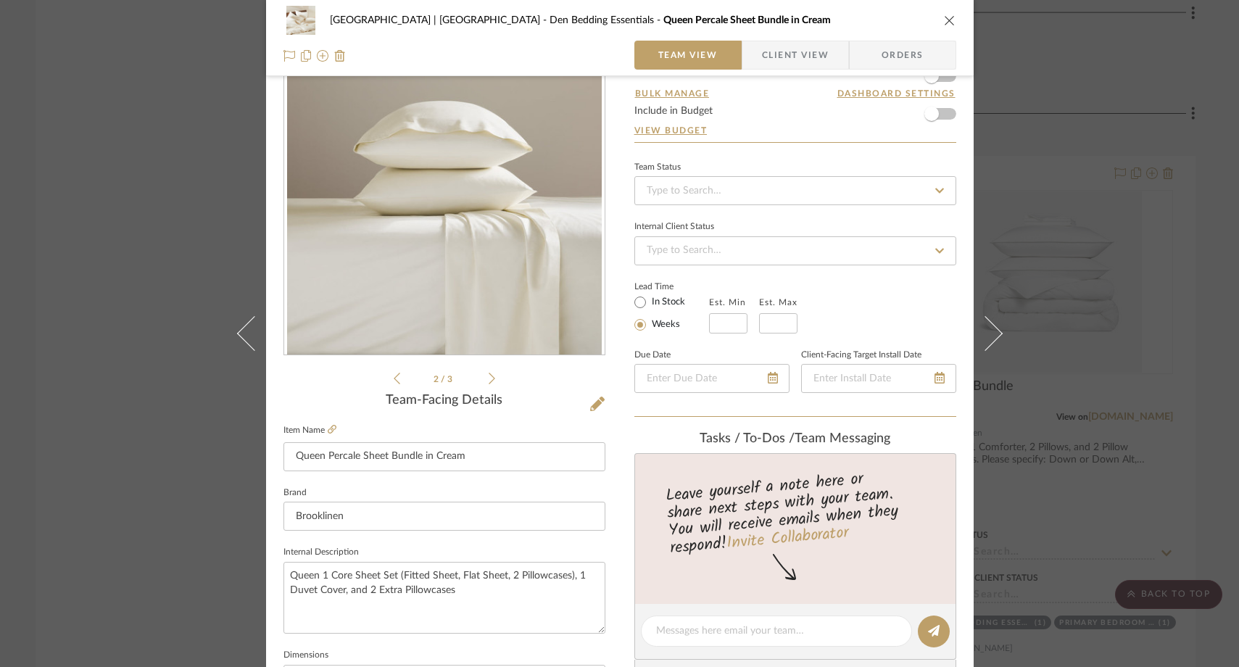
scroll to position [39, 0]
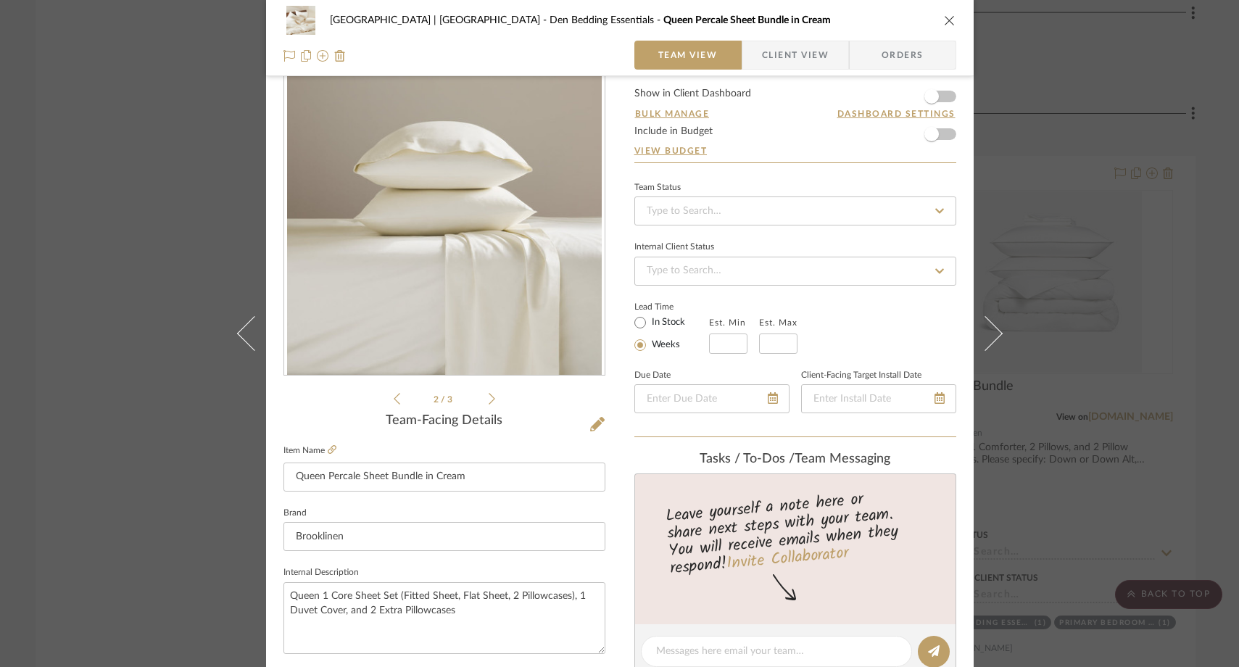
click at [489, 400] on icon at bounding box center [492, 398] width 7 height 13
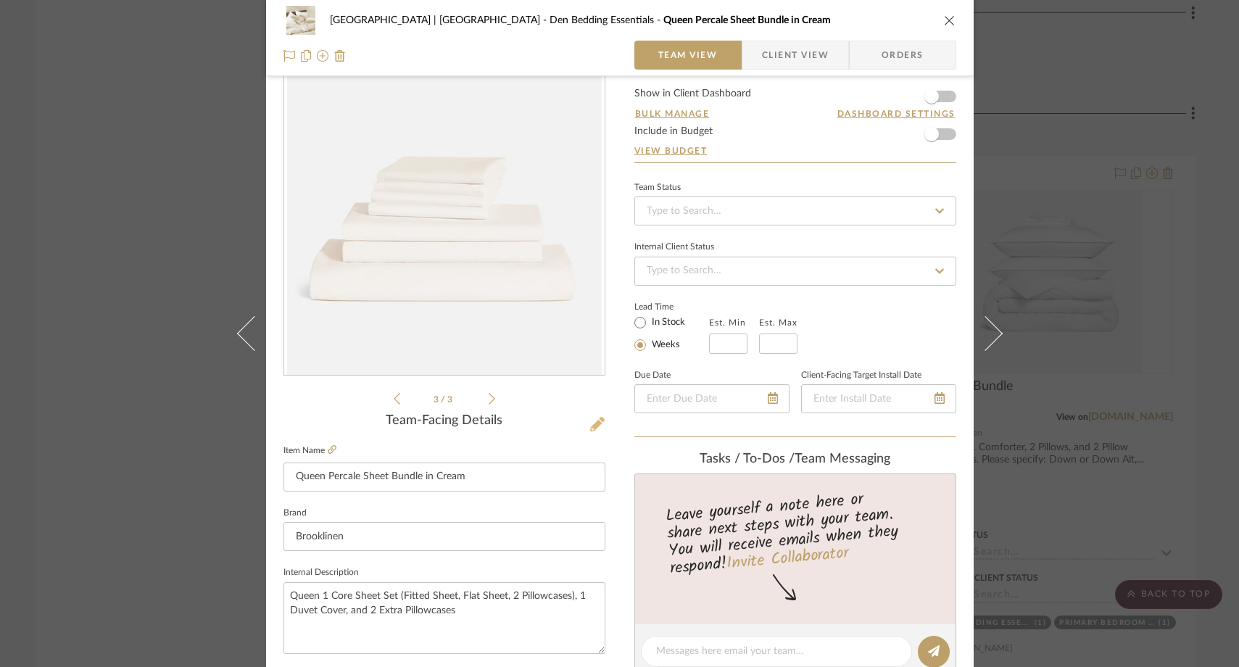
click at [593, 425] on icon at bounding box center [597, 424] width 15 height 15
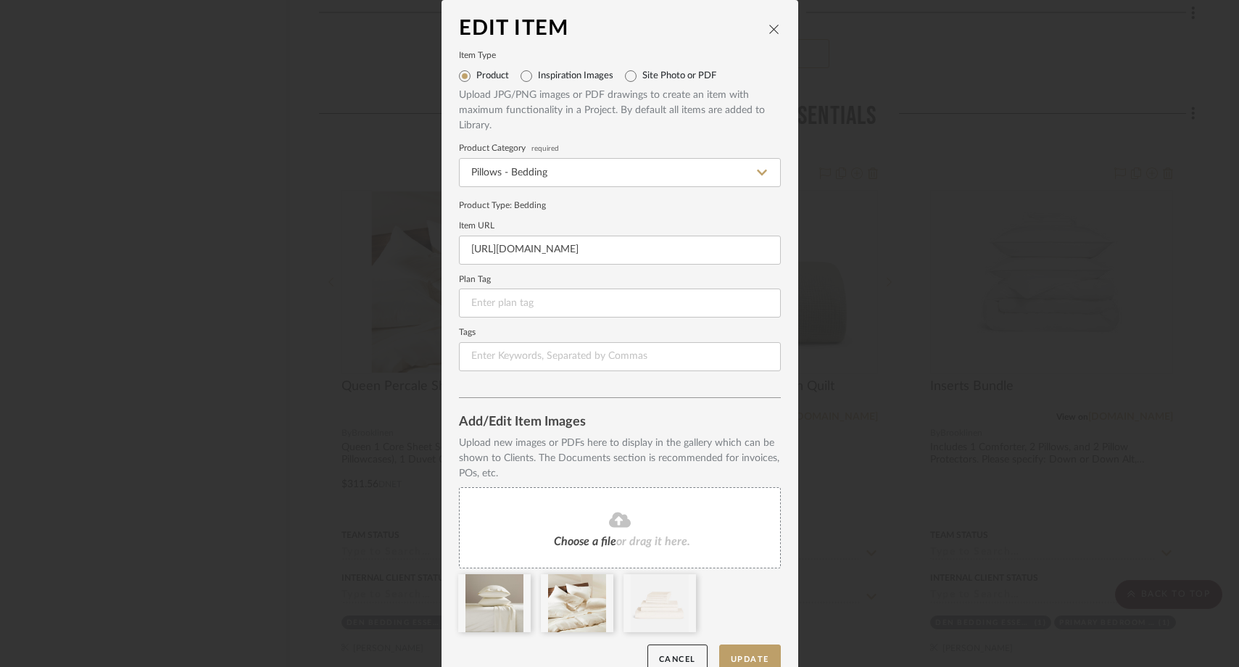
scroll to position [24, 0]
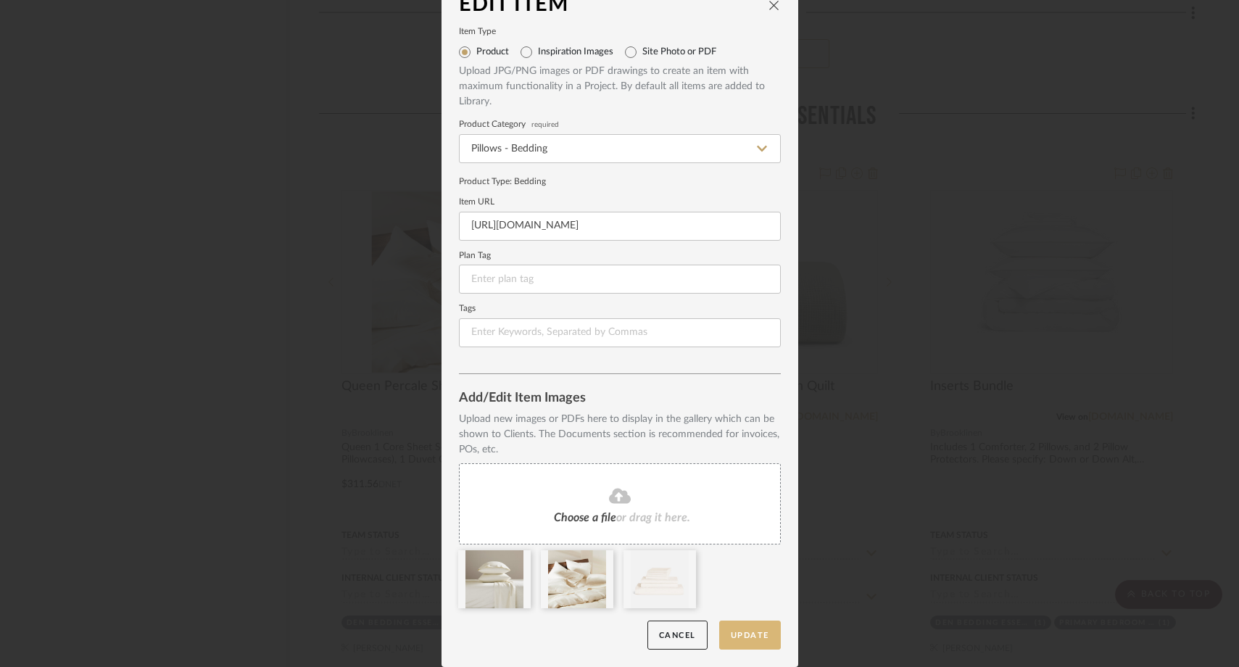
click at [735, 635] on button "Update" at bounding box center [750, 636] width 62 height 30
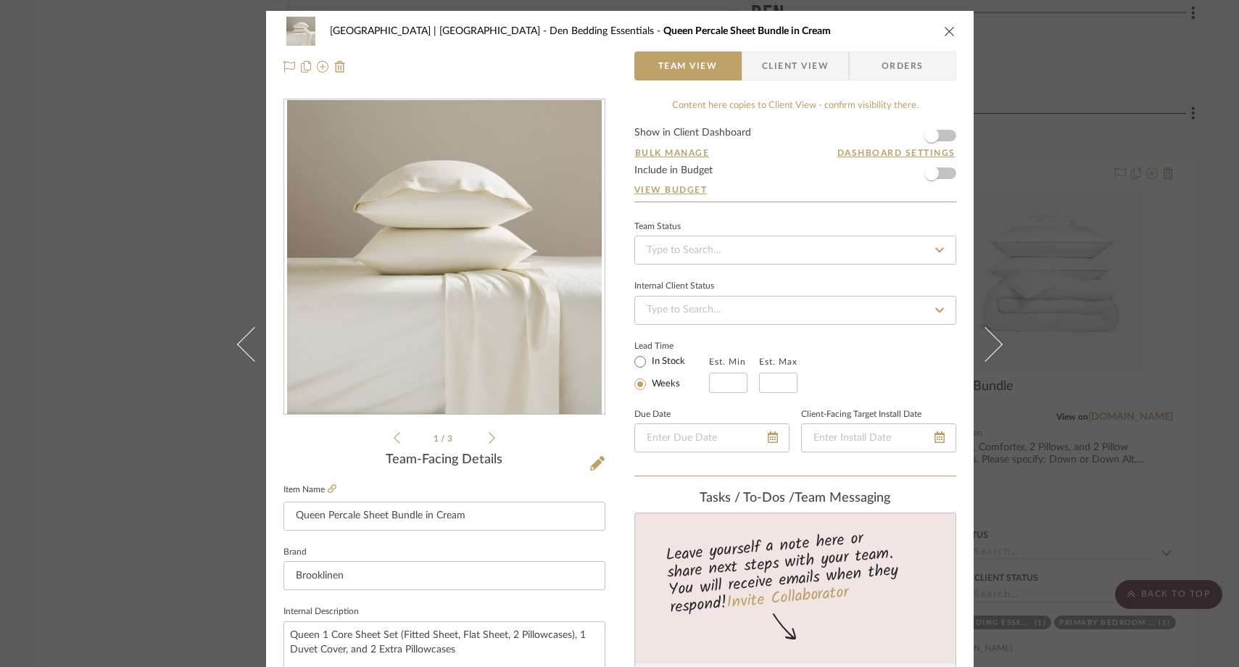
click at [170, 218] on div "Meadow Mountain | Vail Valley Den Bedding Essentials Queen Percale Sheet Bundle…" at bounding box center [619, 333] width 1239 height 667
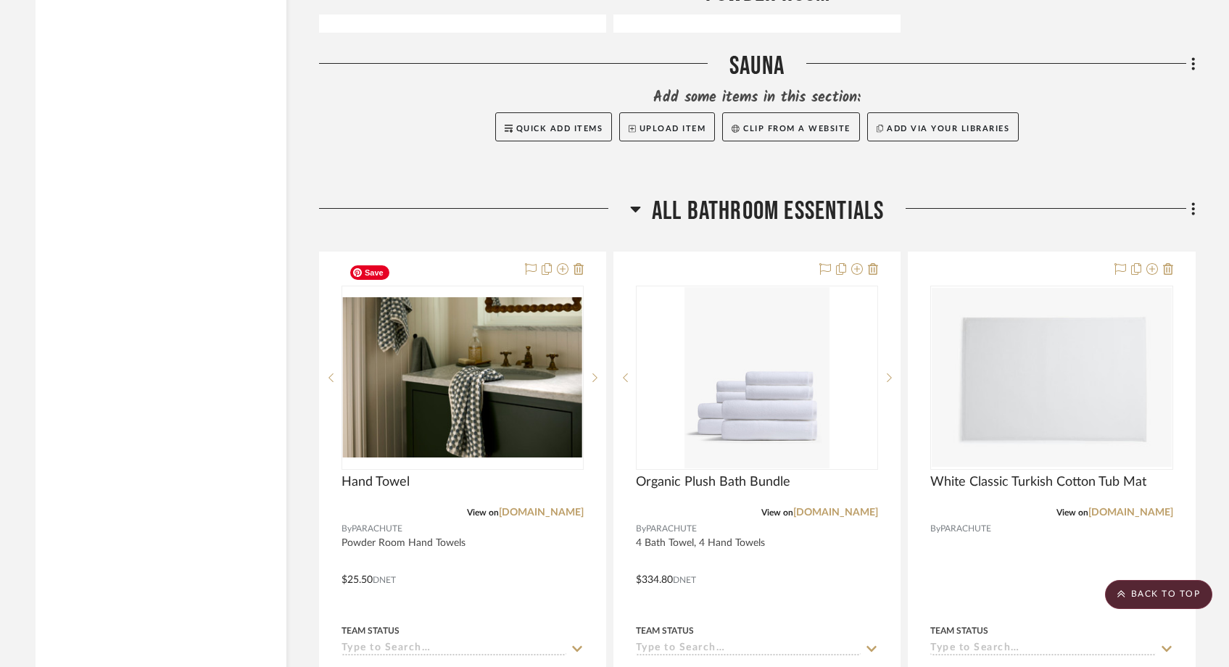
scroll to position [4959, 0]
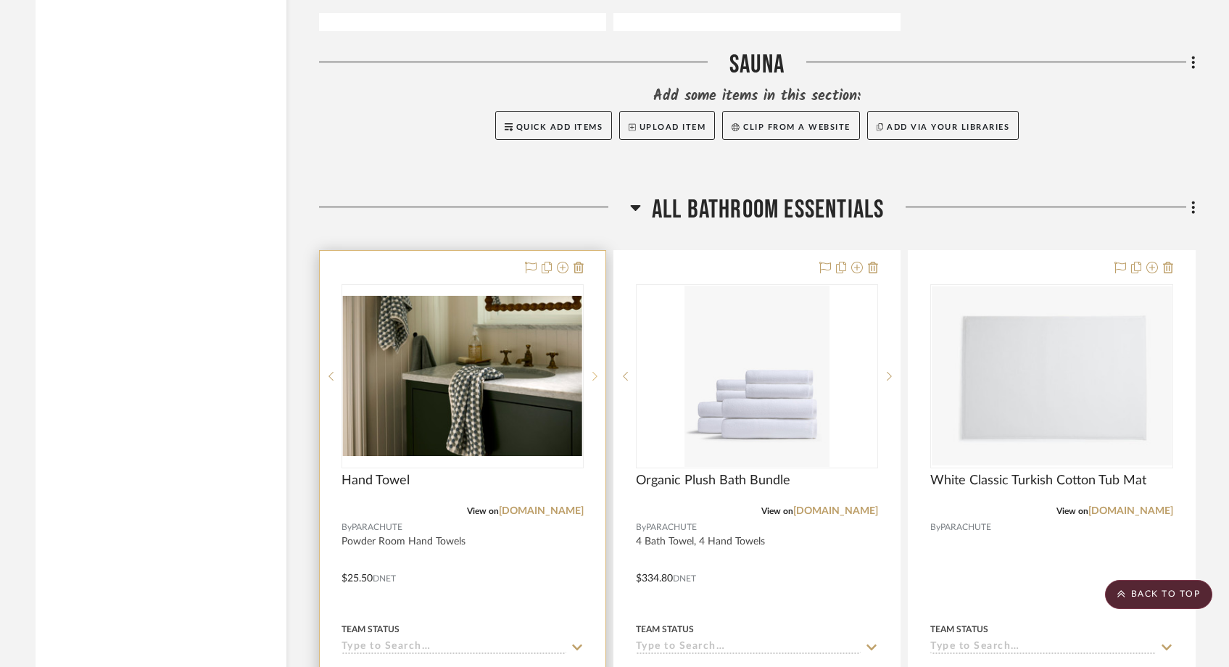
click at [595, 372] on icon at bounding box center [595, 376] width 5 height 9
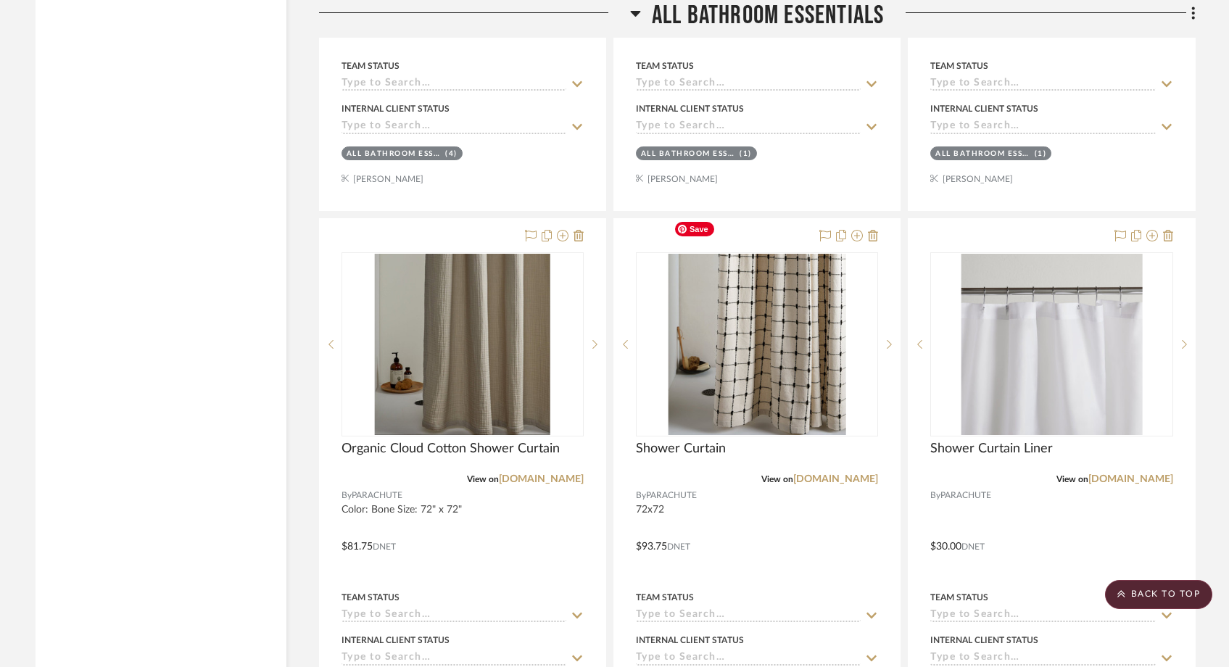
scroll to position [5530, 0]
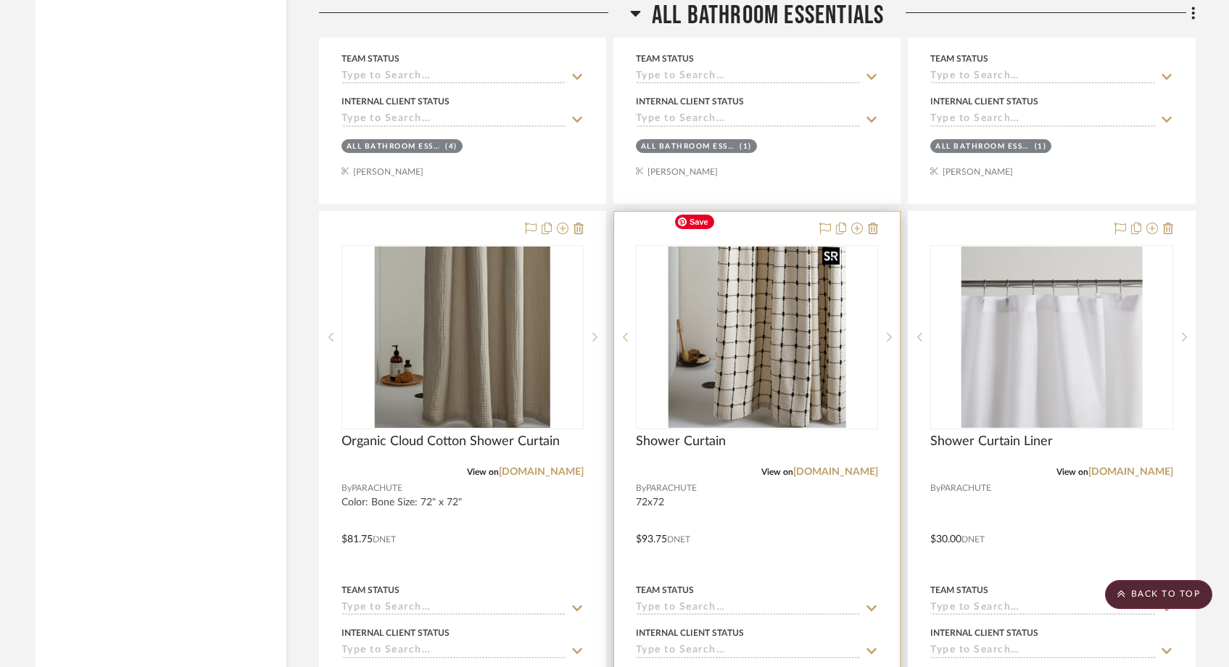
click at [784, 350] on img "0" at bounding box center [757, 337] width 178 height 181
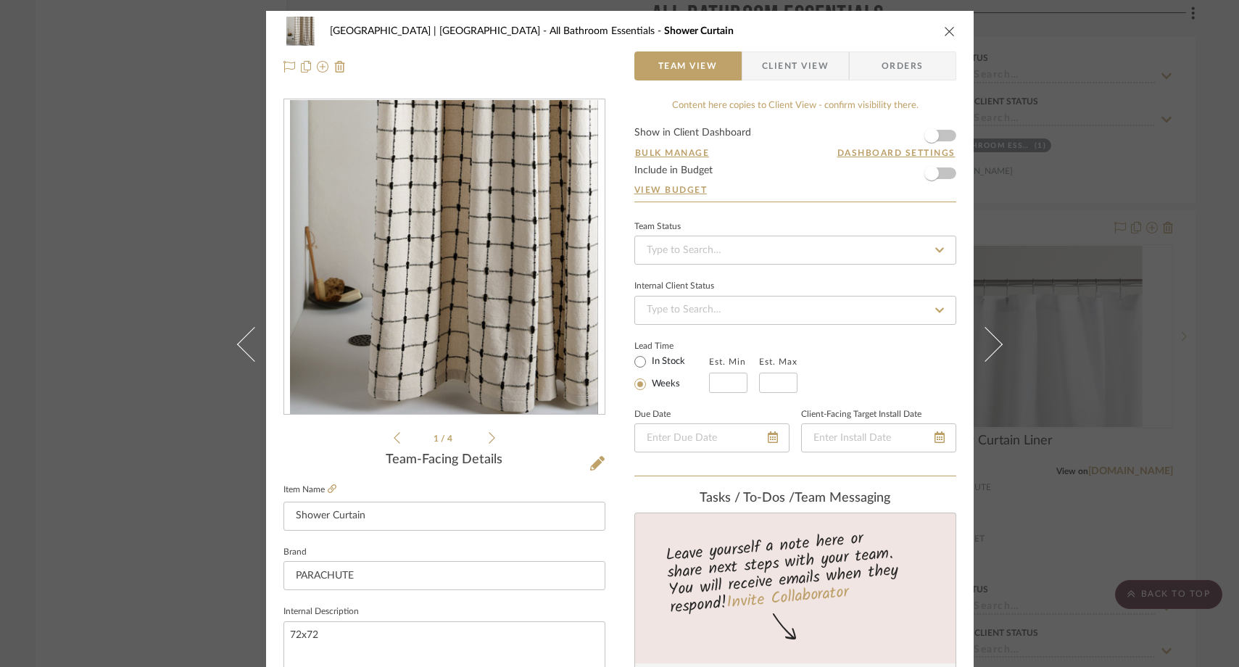
click at [177, 218] on div "Meadow Mountain | Vail Valley All Bathroom Essentials Shower Curtain Team View …" at bounding box center [619, 333] width 1239 height 667
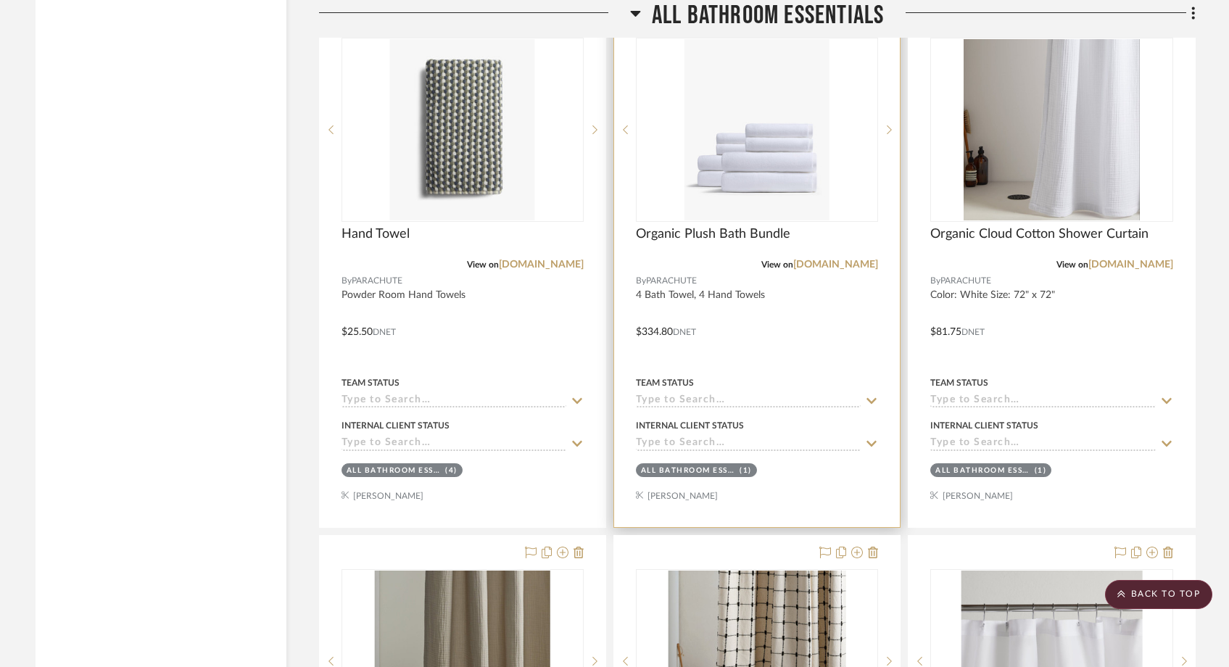
scroll to position [5205, 0]
click at [717, 148] on img "0" at bounding box center [757, 131] width 145 height 181
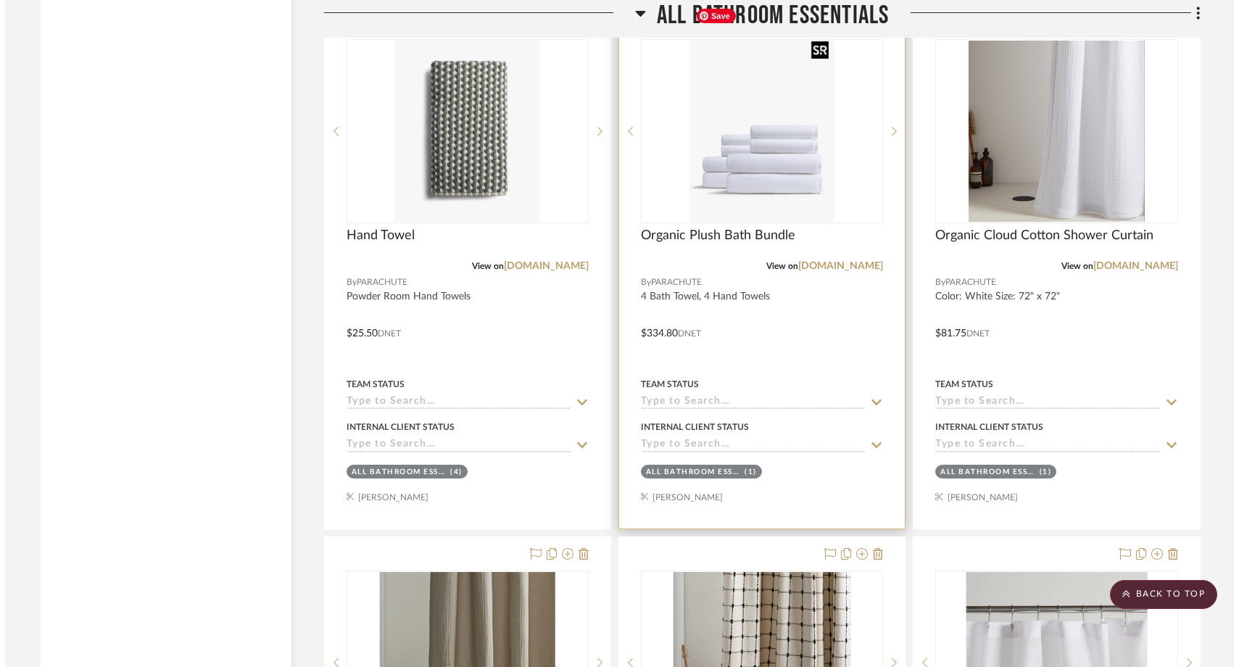
scroll to position [0, 0]
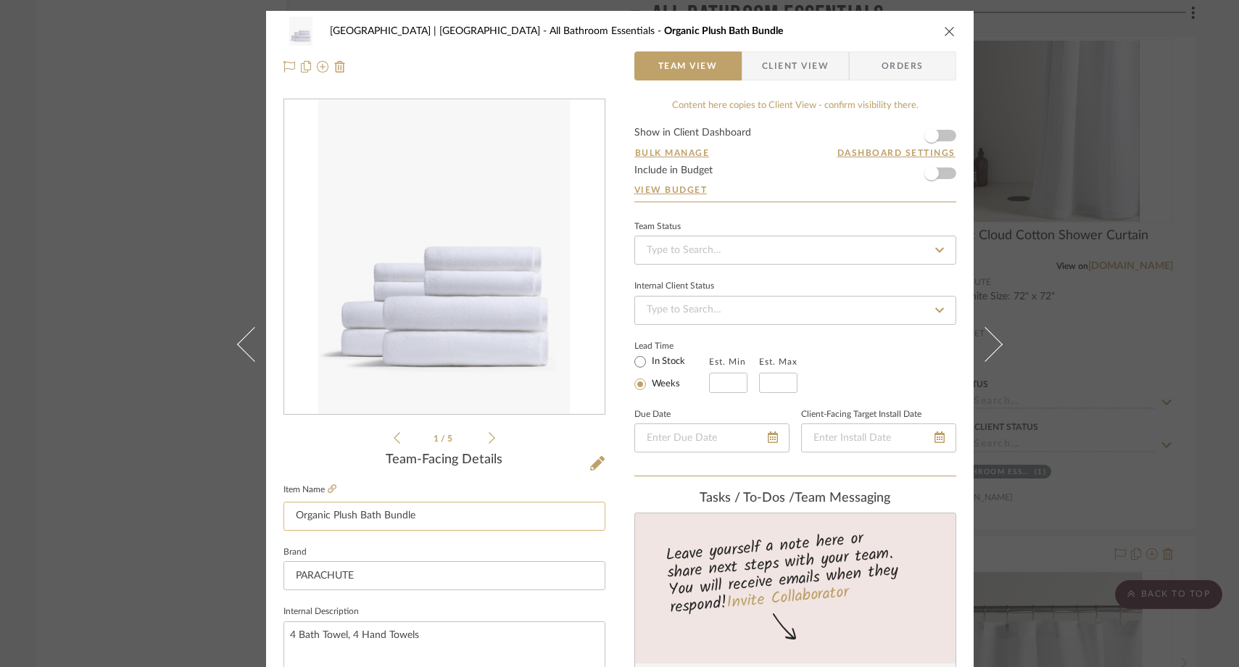
click at [445, 513] on input "Organic Plush Bath Bundle" at bounding box center [445, 516] width 322 height 29
type input "Organic Plush Bath Bundle"
click at [447, 542] on fieldset "Brand PARACHUTE" at bounding box center [445, 566] width 322 height 49
click at [157, 204] on div "Meadow Mountain | Vail Valley All Bathroom Essentials Organic Plush Bath Bundle…" at bounding box center [619, 333] width 1239 height 667
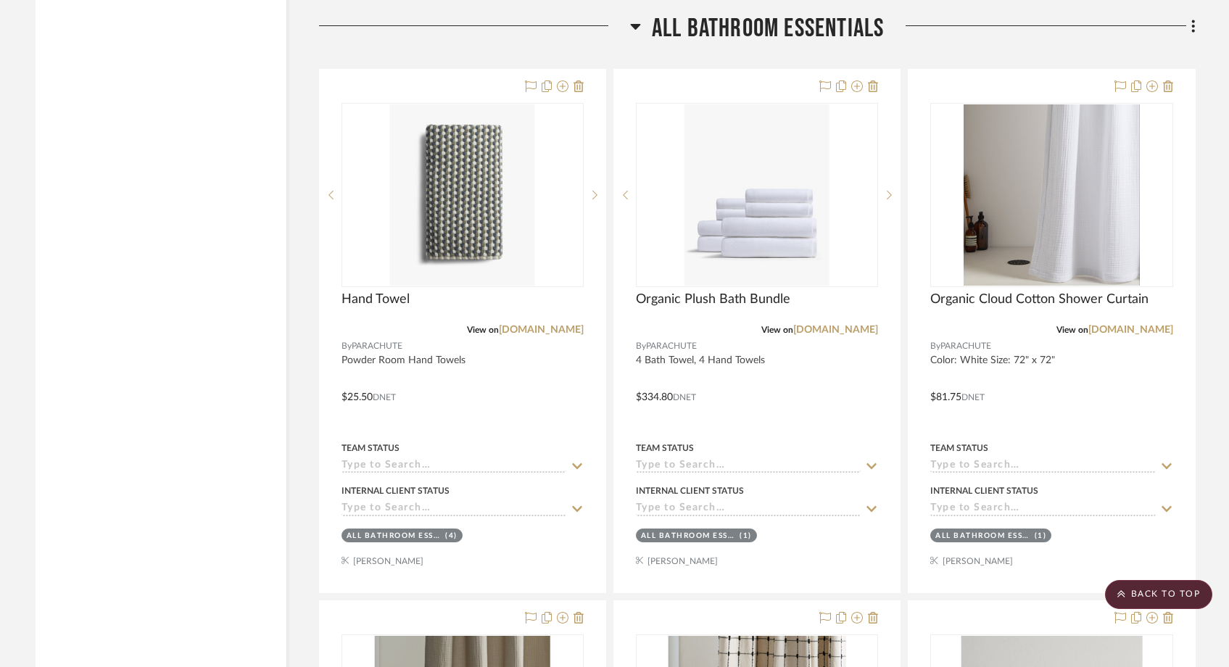
scroll to position [5146, 0]
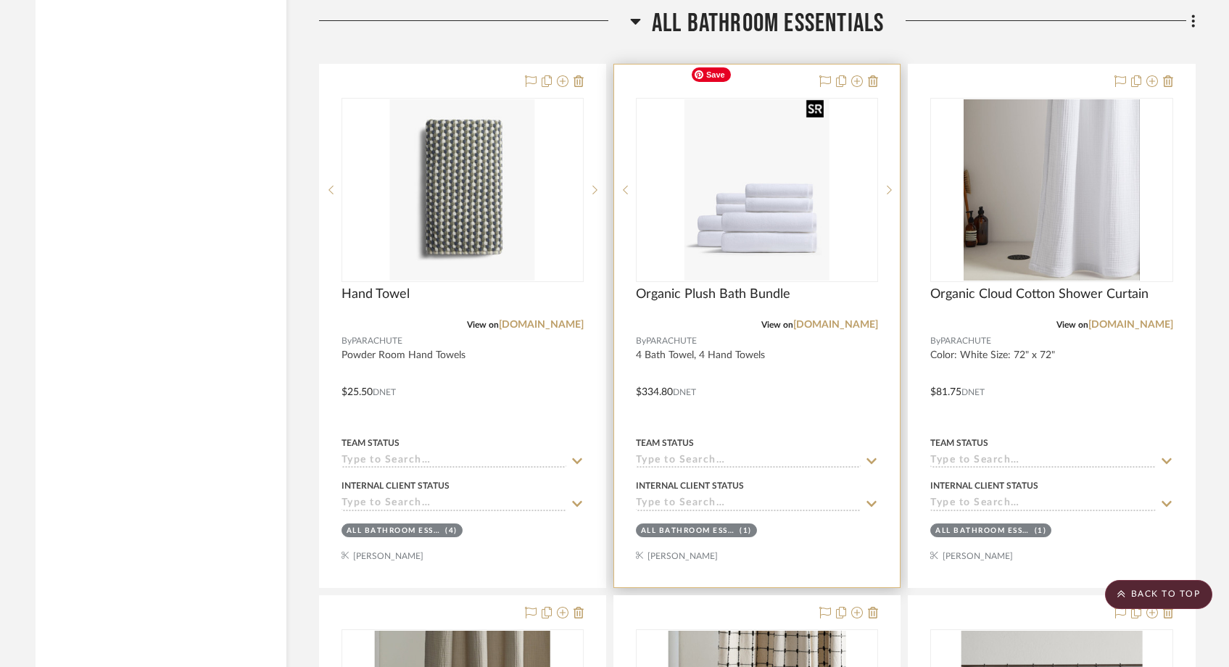
click at [704, 171] on img "0" at bounding box center [757, 189] width 145 height 181
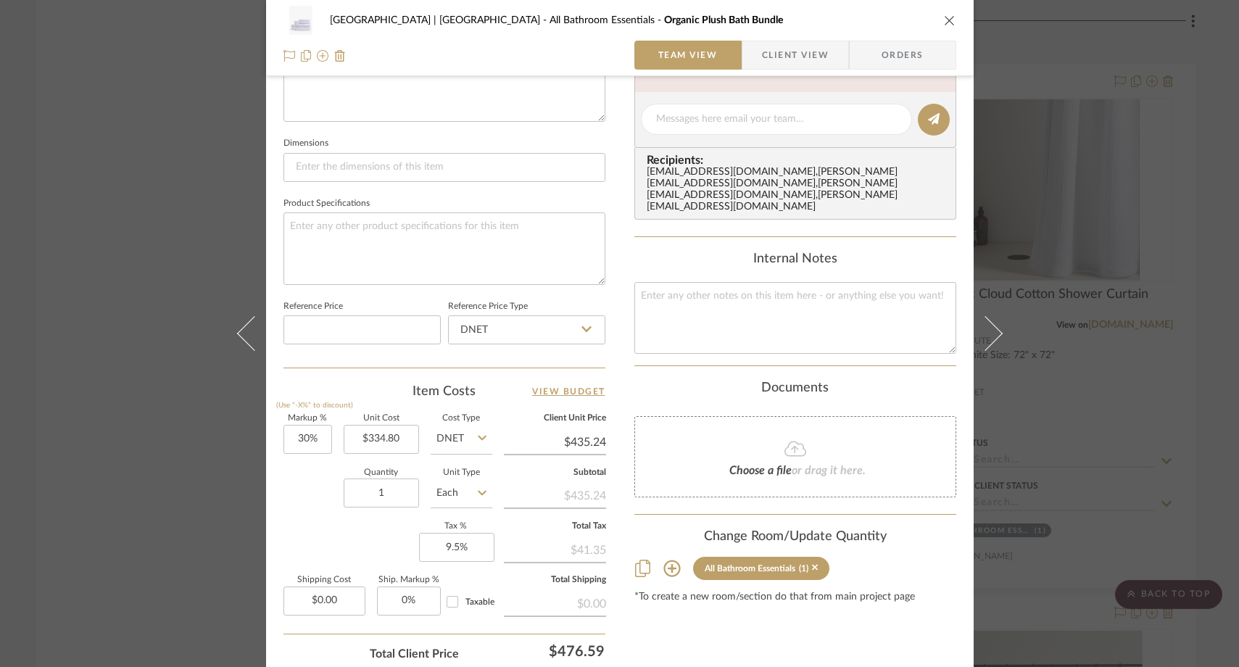
scroll to position [634, 0]
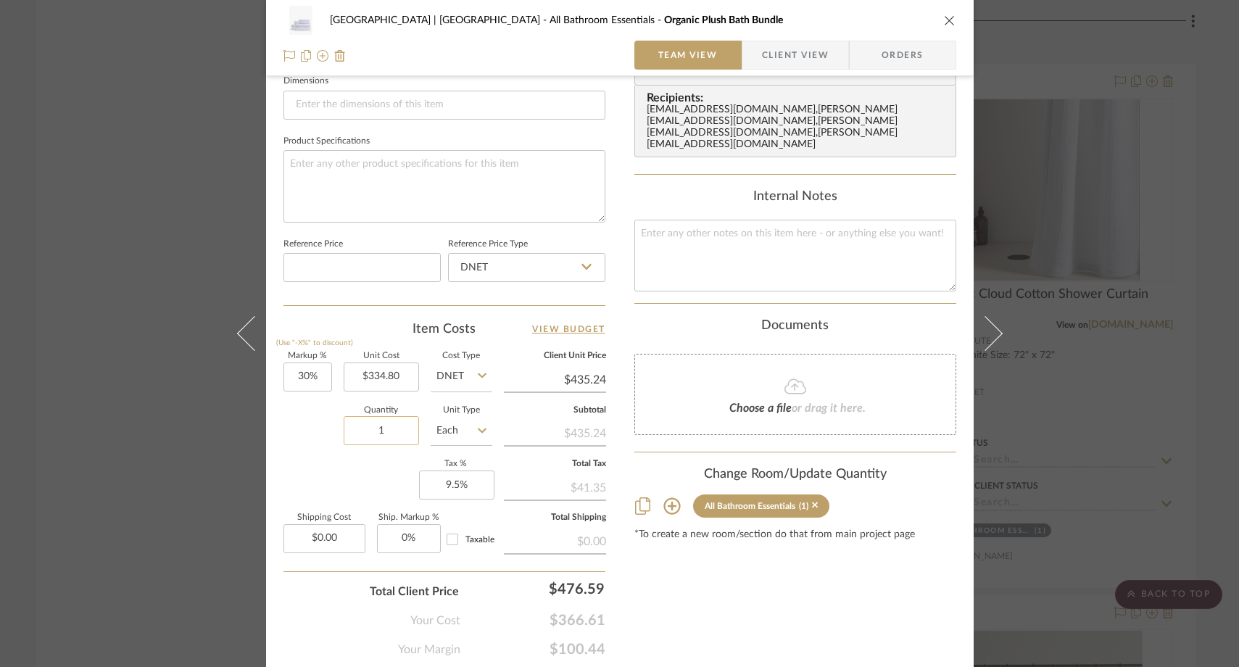
click at [379, 433] on input "1" at bounding box center [381, 430] width 75 height 29
type input "4"
click at [323, 453] on div "Quantity 4 Unit Type Each" at bounding box center [388, 432] width 209 height 51
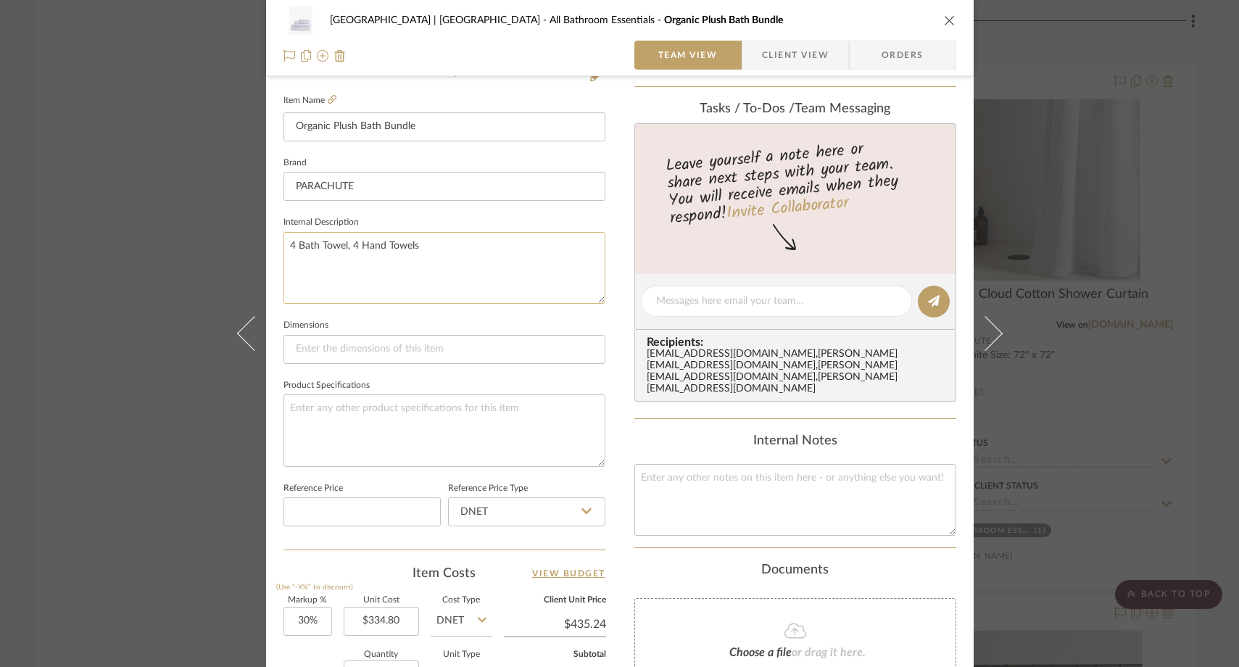
scroll to position [371, 0]
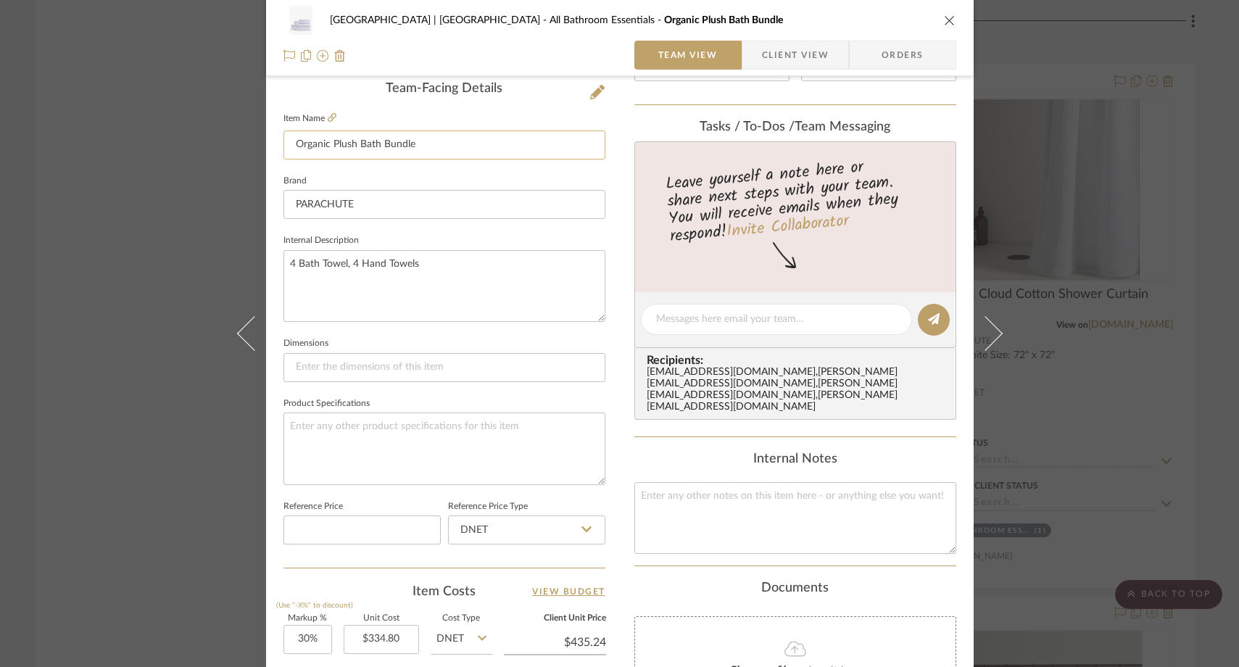
click at [437, 146] on input "Organic Plush Bath Bundle" at bounding box center [445, 145] width 322 height 29
type input "Organic Plush Bath Bundle Set - All 4 Bathrooms"
click at [408, 172] on fieldset "Brand PARACHUTE" at bounding box center [445, 195] width 322 height 49
click at [197, 165] on div "Meadow Mountain | Vail Valley All Bathroom Essentials Organic Plush Bath Bundle…" at bounding box center [619, 333] width 1239 height 667
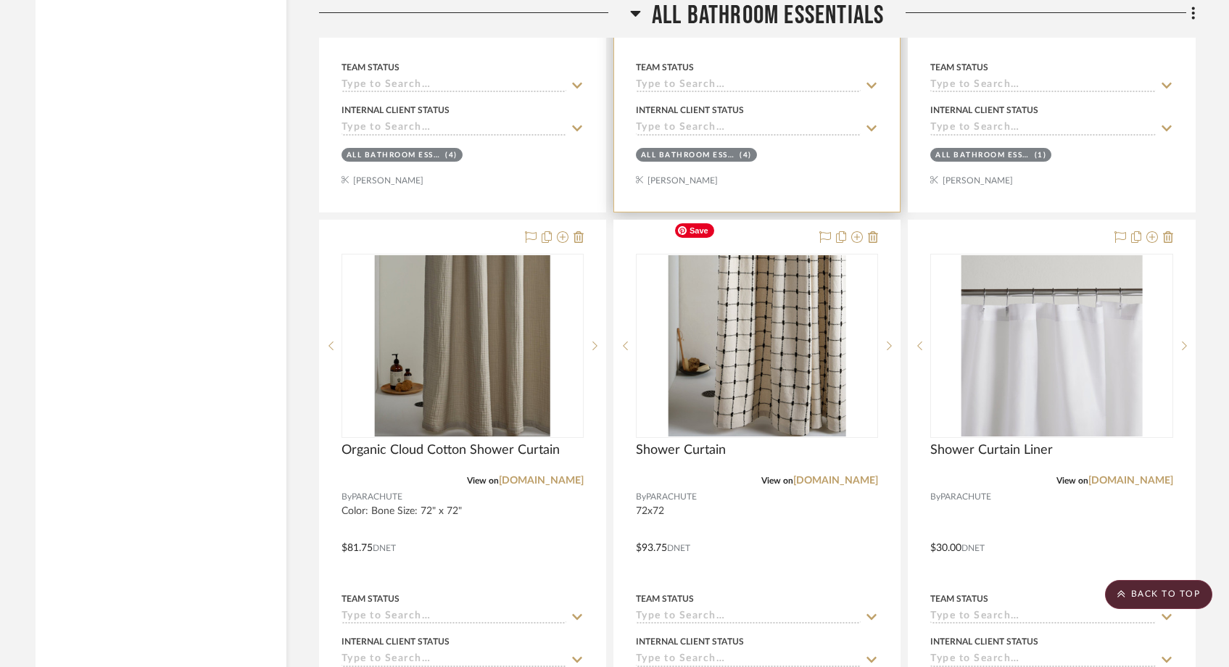
scroll to position [5524, 0]
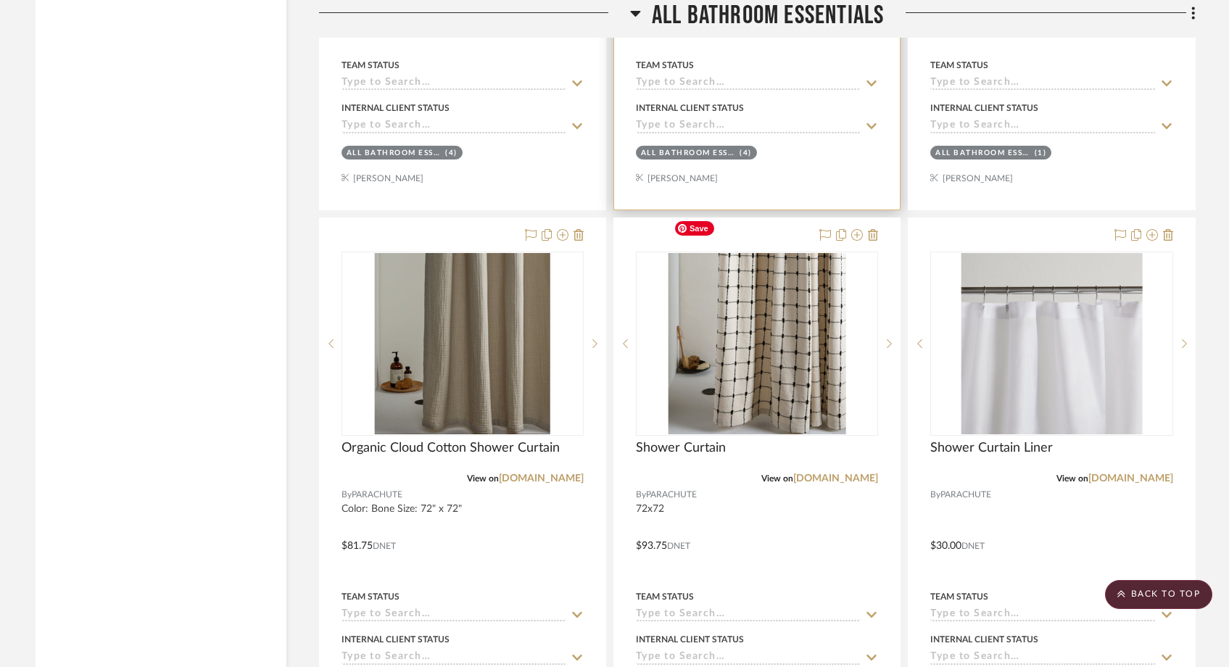
click at [805, 318] on img "0" at bounding box center [757, 343] width 178 height 181
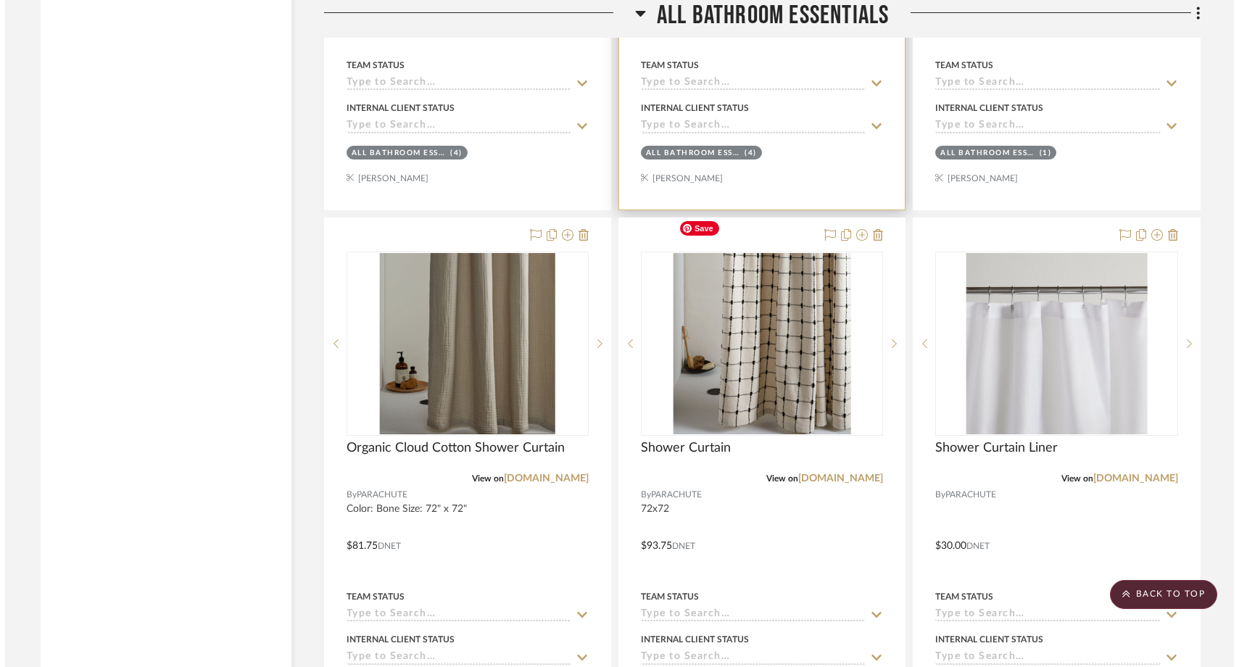
scroll to position [0, 0]
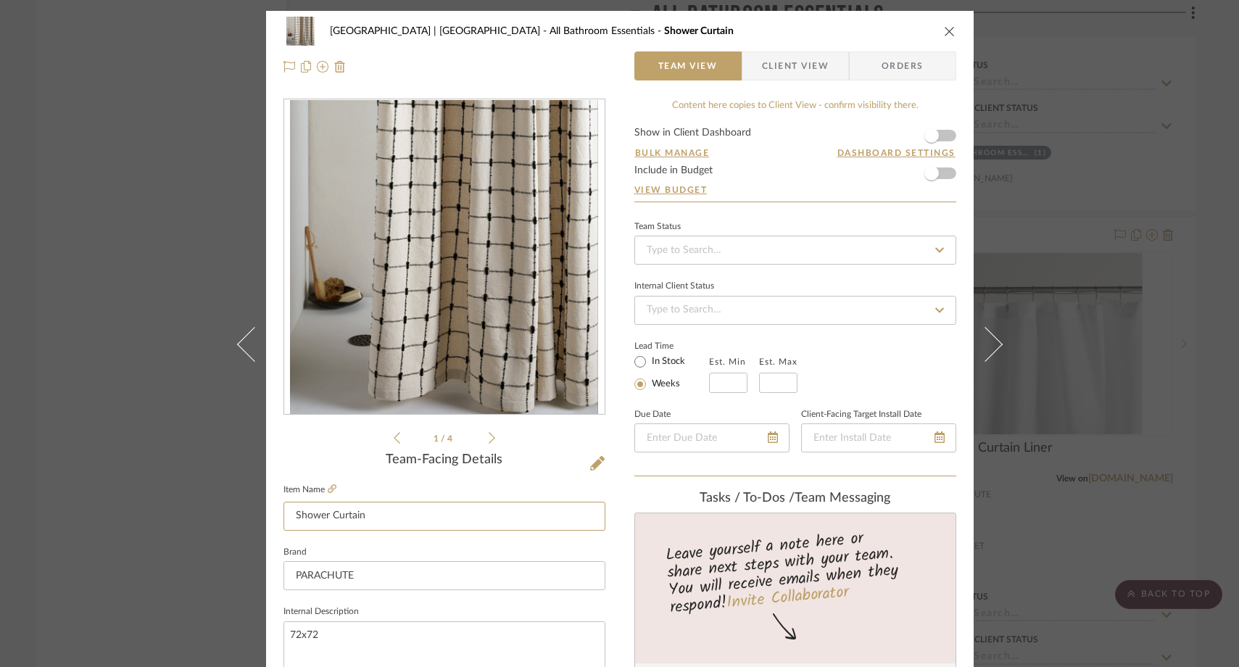
drag, startPoint x: 291, startPoint y: 519, endPoint x: 358, endPoint y: 608, distance: 110.8
click at [291, 519] on input "Shower Curtain" at bounding box center [445, 516] width 322 height 29
type input "Primary Shower Curtain"
click at [337, 536] on sr-form-field "Item Name Primary Shower Curtain" at bounding box center [445, 511] width 322 height 62
click at [180, 294] on div "Meadow Mountain | Vail Valley All Bathroom Essentials Primary Shower Curtain Te…" at bounding box center [619, 333] width 1239 height 667
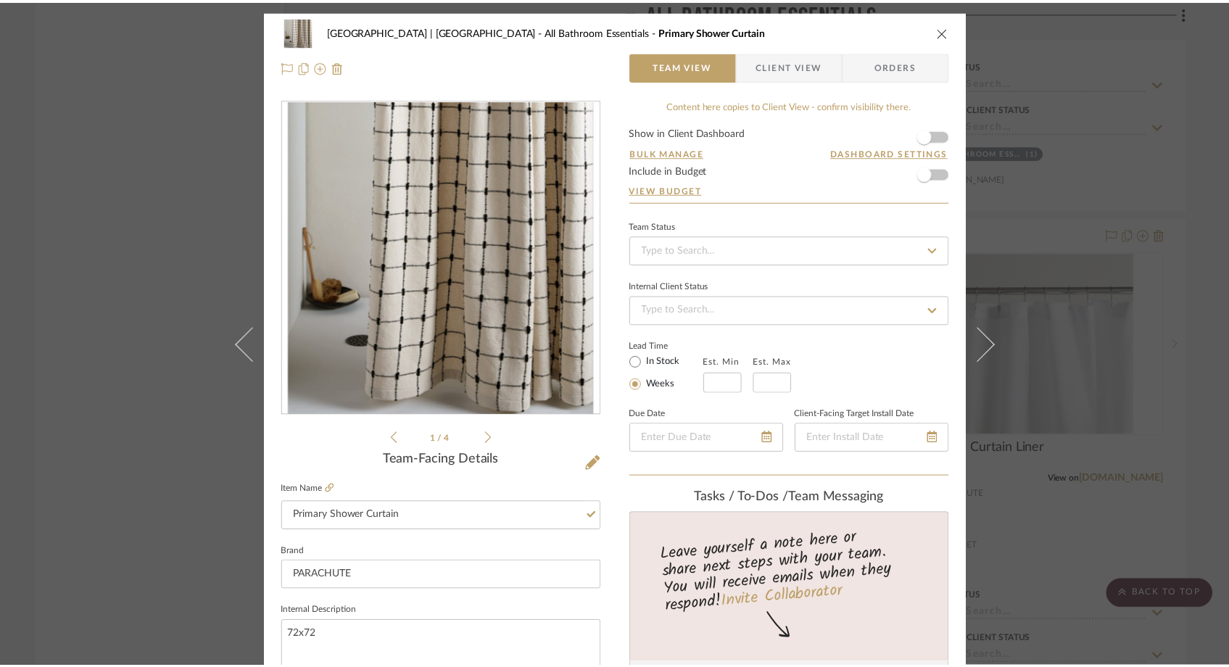
scroll to position [5524, 0]
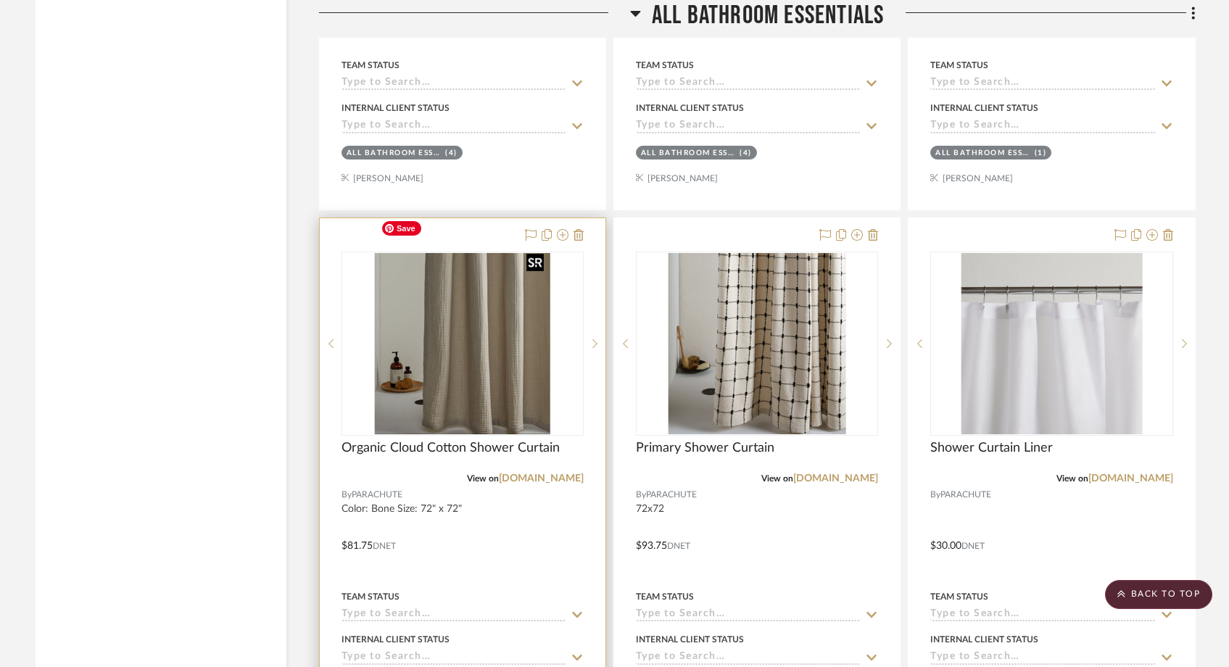
click at [432, 344] on img "0" at bounding box center [462, 343] width 175 height 181
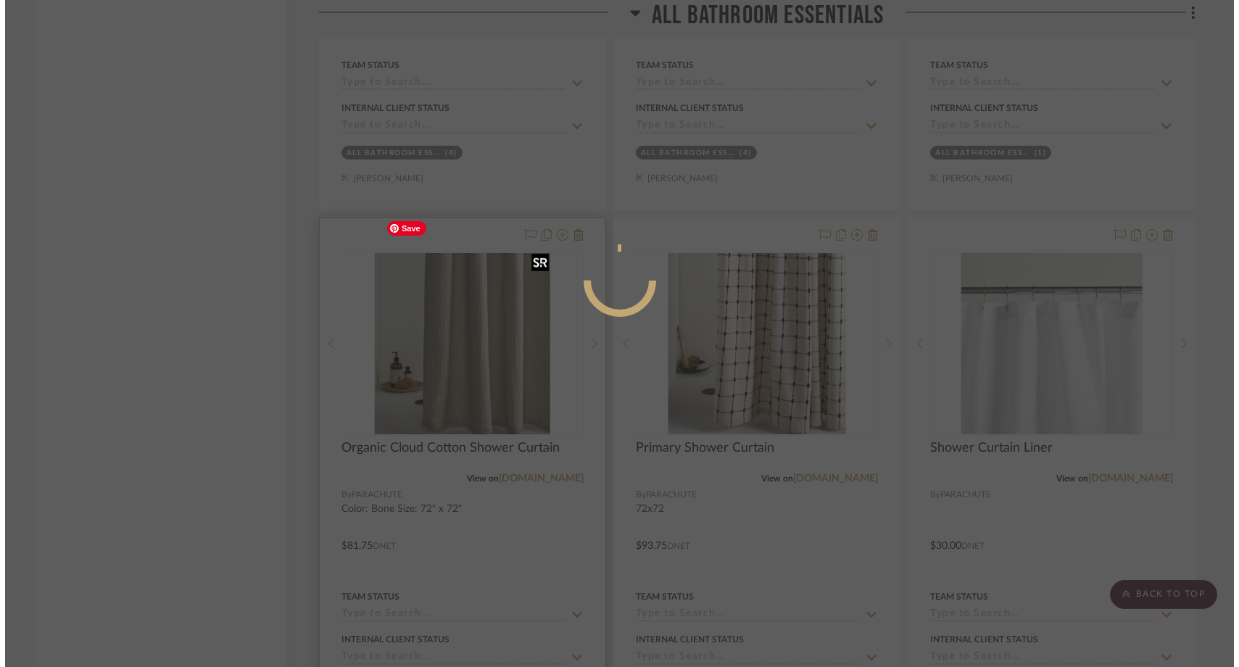
scroll to position [0, 0]
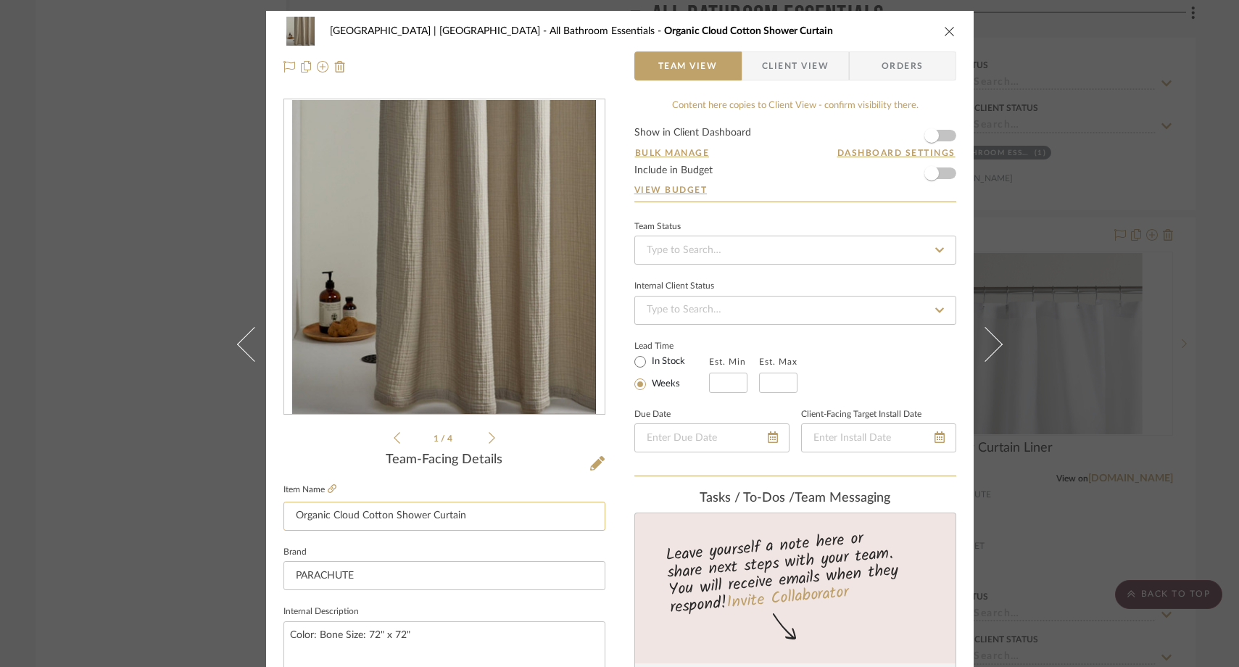
click at [292, 513] on input "Organic Cloud Cotton Shower Curtain" at bounding box center [445, 516] width 322 height 29
type input "Den Organic Cloud Cotton Shower Curtain"
click at [194, 304] on div "Meadow Mountain | Vail Valley All Bathroom Essentials Organic Cloud Cotton Show…" at bounding box center [619, 333] width 1239 height 667
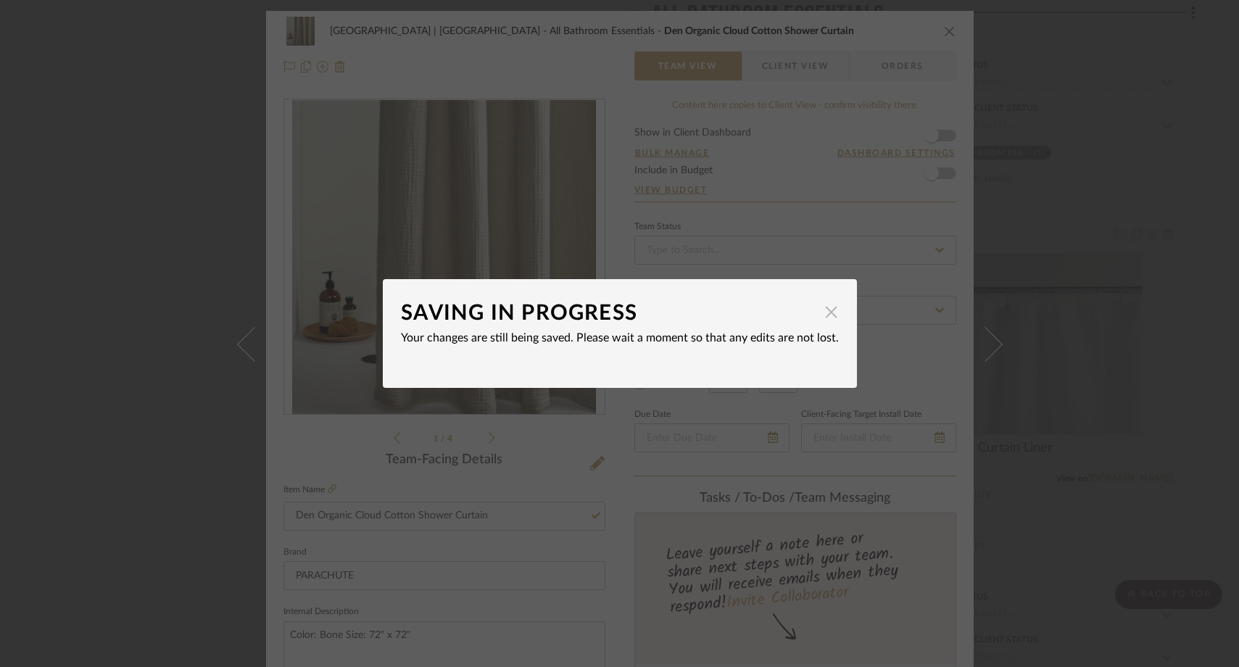
click at [830, 313] on span "button" at bounding box center [831, 311] width 29 height 29
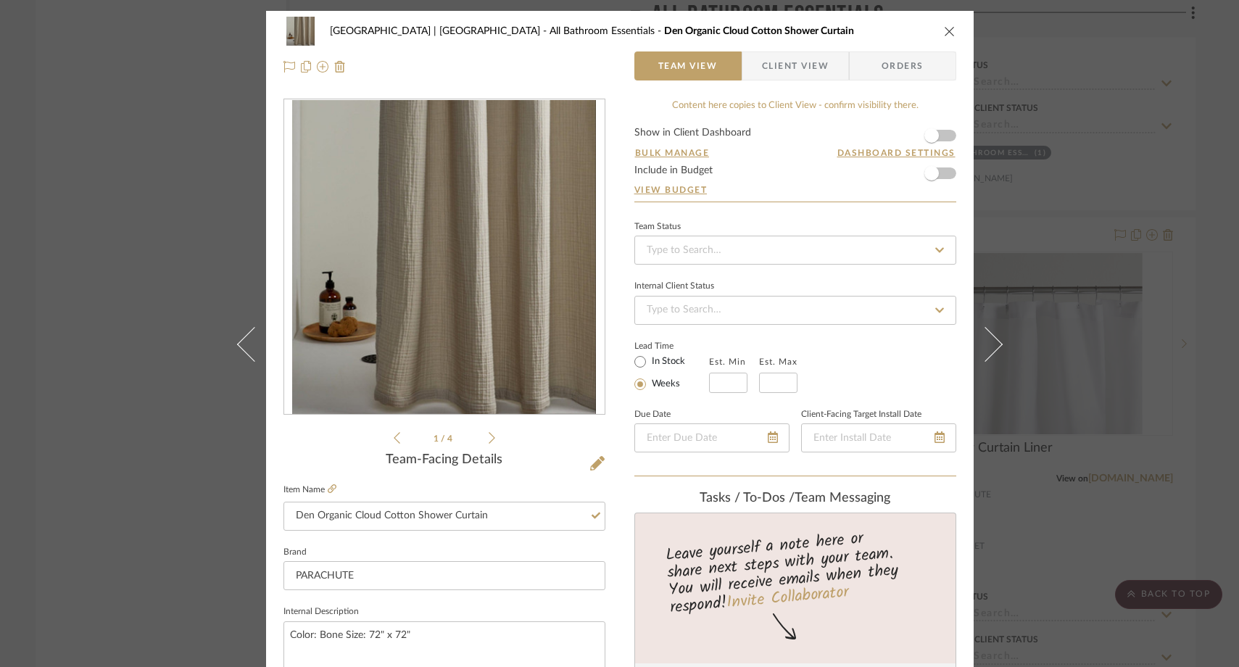
click at [173, 218] on div "Meadow Mountain | Vail Valley All Bathroom Essentials Den Organic Cloud Cotton …" at bounding box center [619, 333] width 1239 height 667
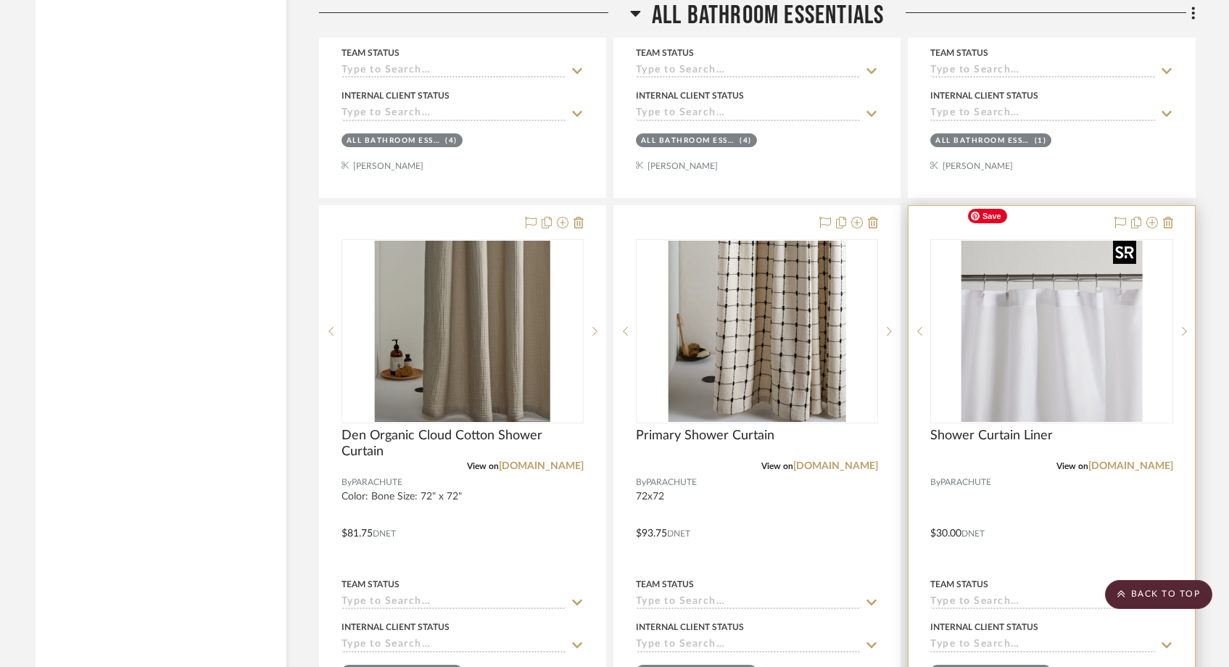
scroll to position [5603, 0]
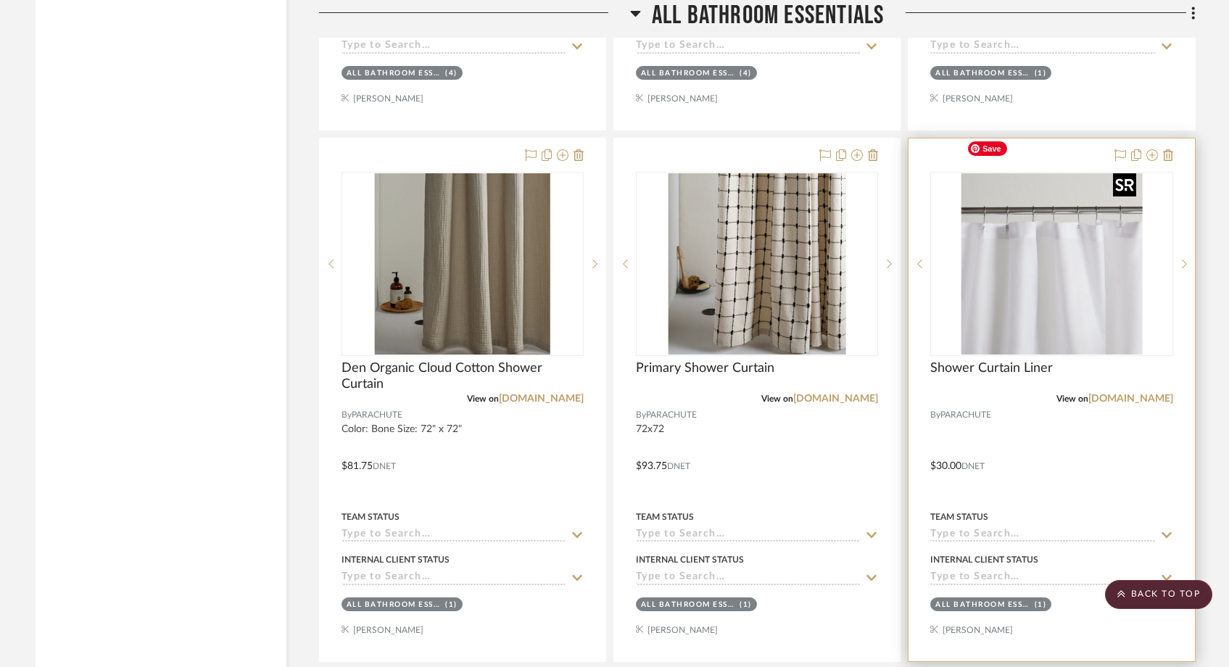
click at [1020, 292] on img "0" at bounding box center [1051, 263] width 181 height 181
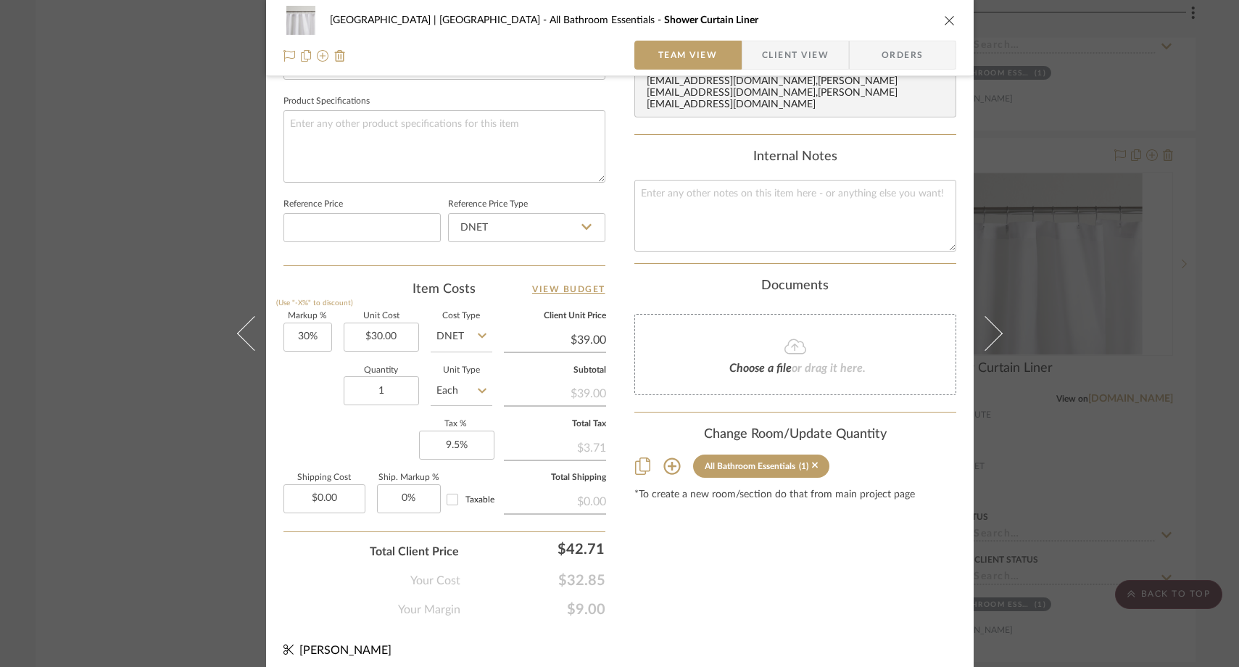
scroll to position [680, 0]
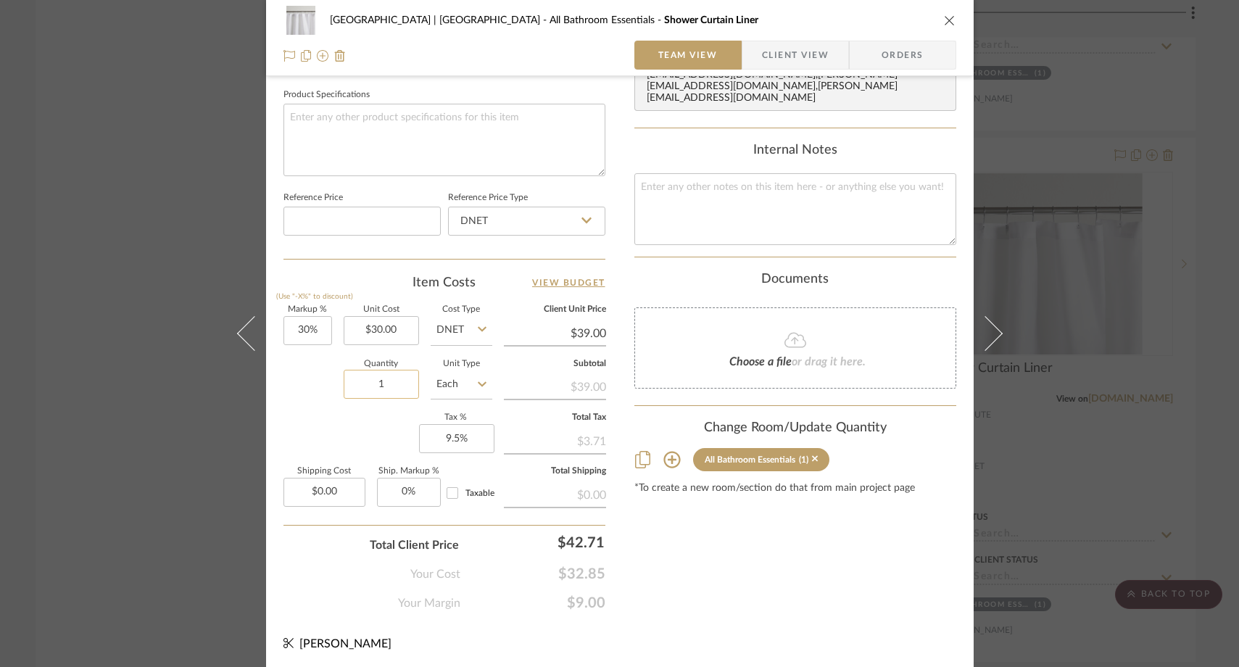
click at [392, 384] on input "1" at bounding box center [381, 384] width 75 height 29
type input "3"
click at [323, 420] on div "Markup % (Use "-X%" to discount) 30% Unit Cost $30.00 Cost Type DNET Client Uni…" at bounding box center [445, 412] width 322 height 212
click at [154, 197] on div "Meadow Mountain | Vail Valley All Bathroom Essentials Shower Curtain Liner Team…" at bounding box center [619, 333] width 1239 height 667
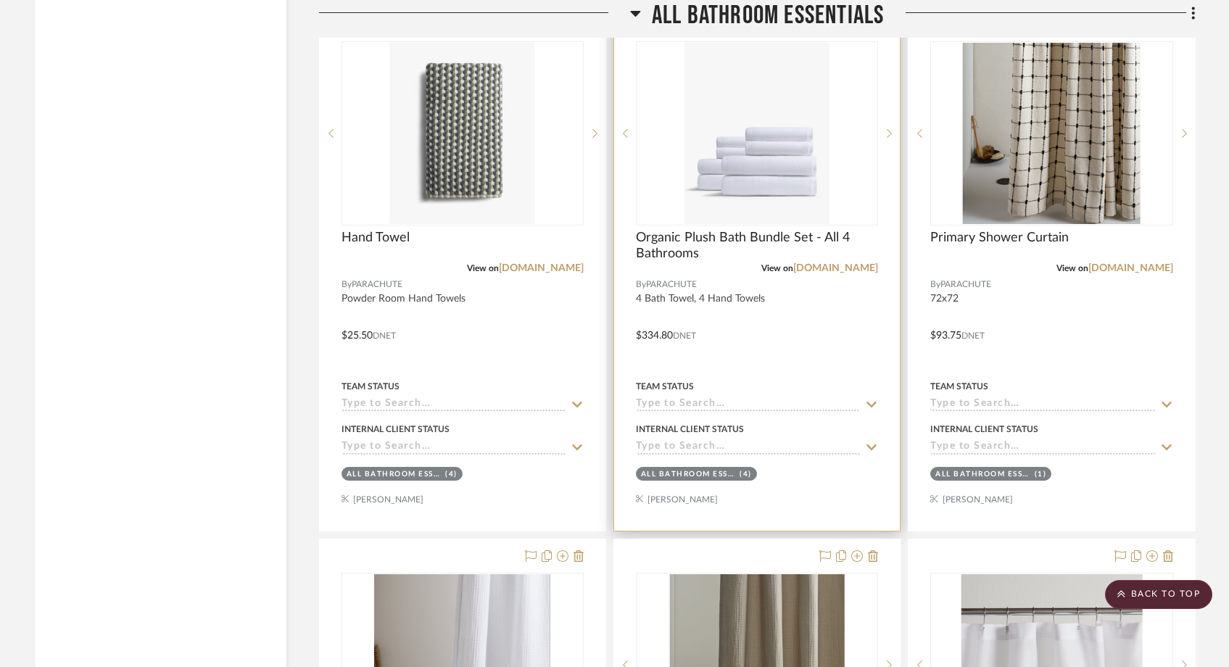
scroll to position [5199, 0]
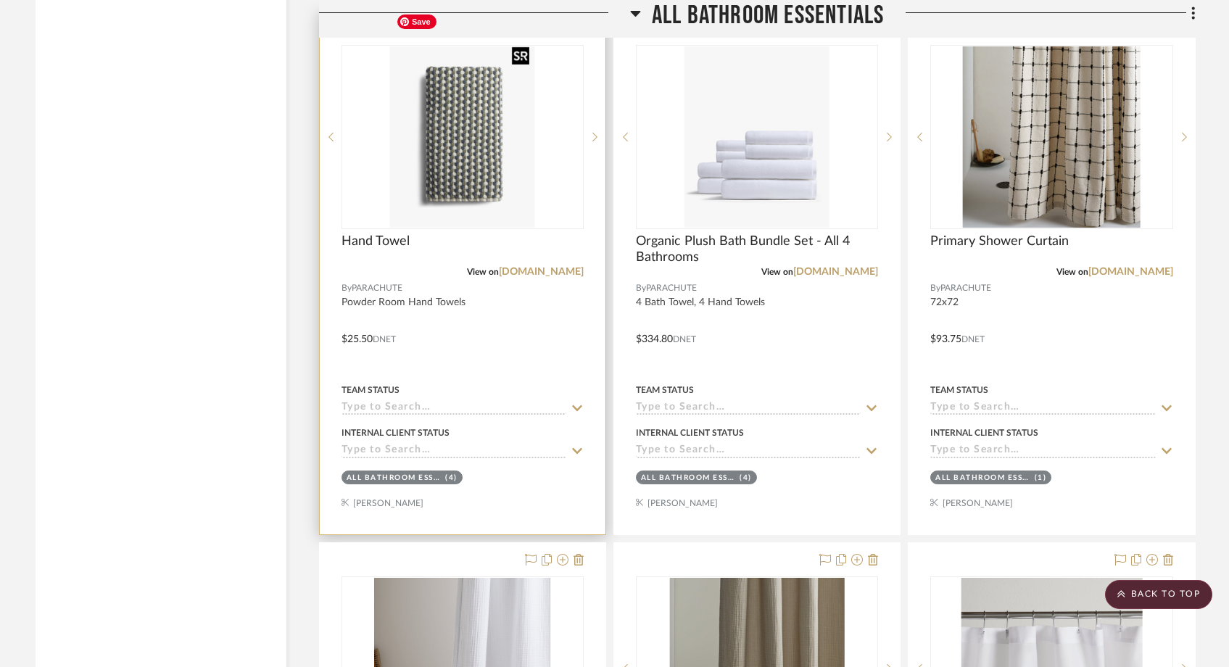
click at [495, 167] on img "1" at bounding box center [462, 136] width 145 height 181
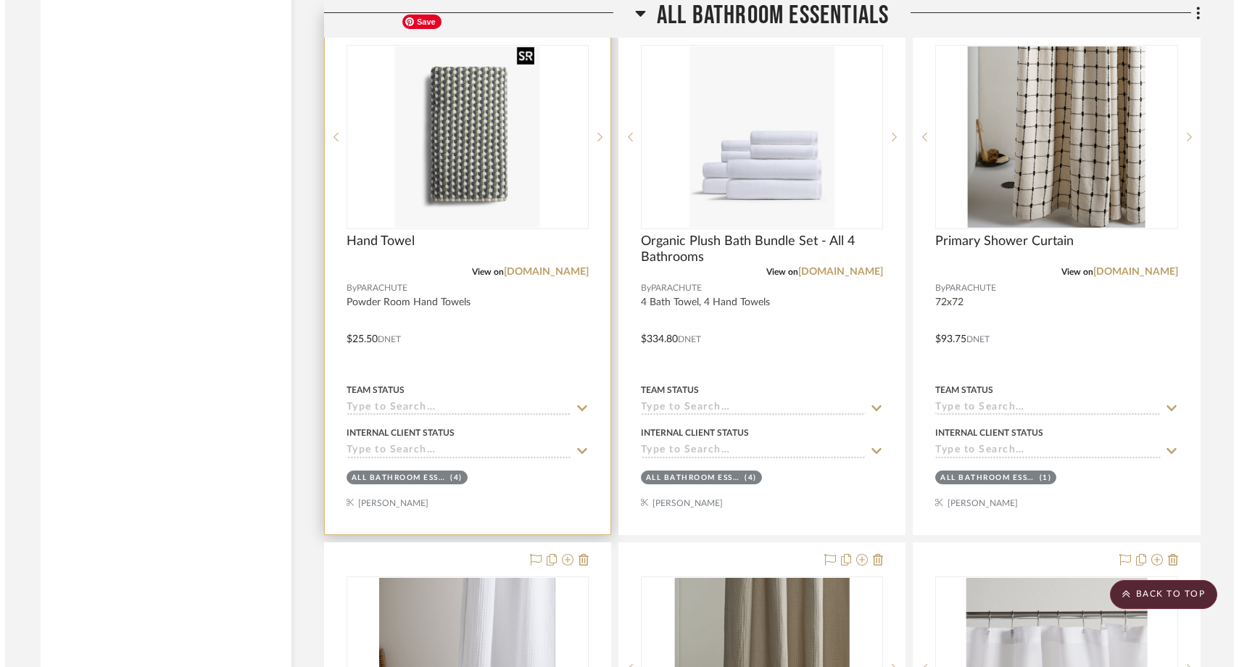
scroll to position [0, 0]
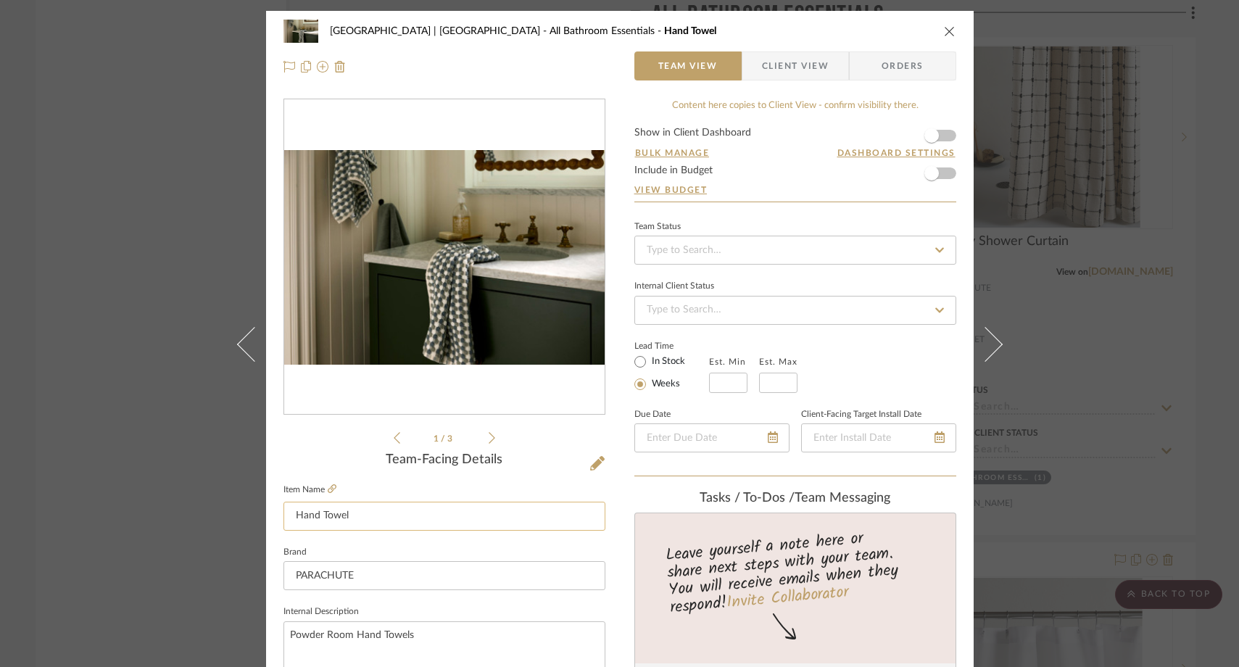
click at [290, 516] on input "Hand Towel" at bounding box center [445, 516] width 322 height 29
click at [407, 519] on input "Powder Bath Hand Towel" at bounding box center [445, 516] width 322 height 29
type input "Powder Bath Hand Towels"
click at [392, 539] on sr-form-field "Item Name Powder Bath Hand Towels" at bounding box center [445, 511] width 322 height 62
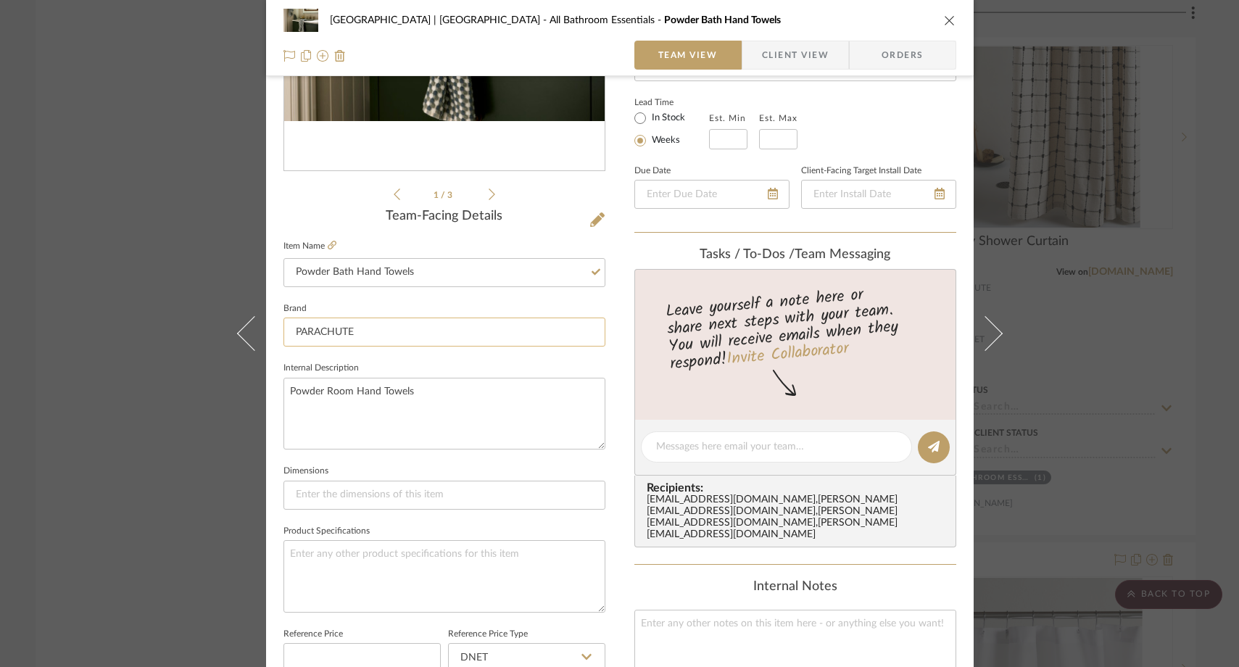
scroll to position [257, 0]
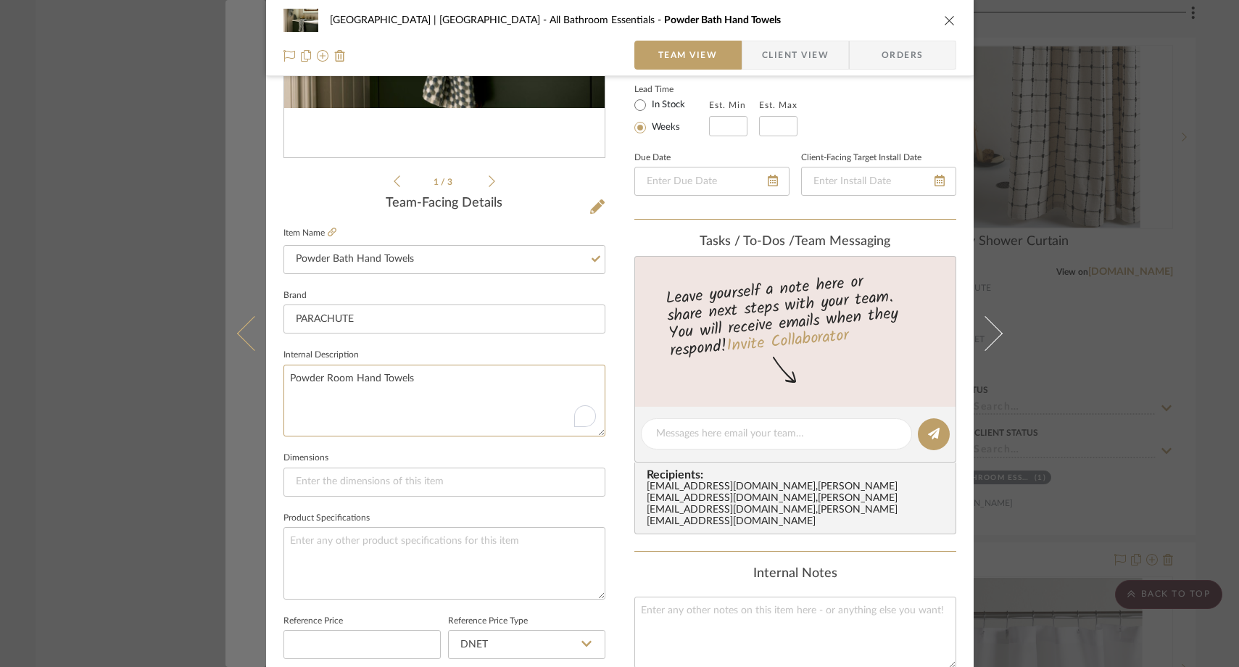
drag, startPoint x: 426, startPoint y: 372, endPoint x: 242, endPoint y: 365, distance: 184.4
click at [242, 365] on mat-dialog-content "Meadow Mountain | Vail Valley All Bathroom Essentials Powder Bath Hand Towels T…" at bounding box center [620, 424] width 789 height 1340
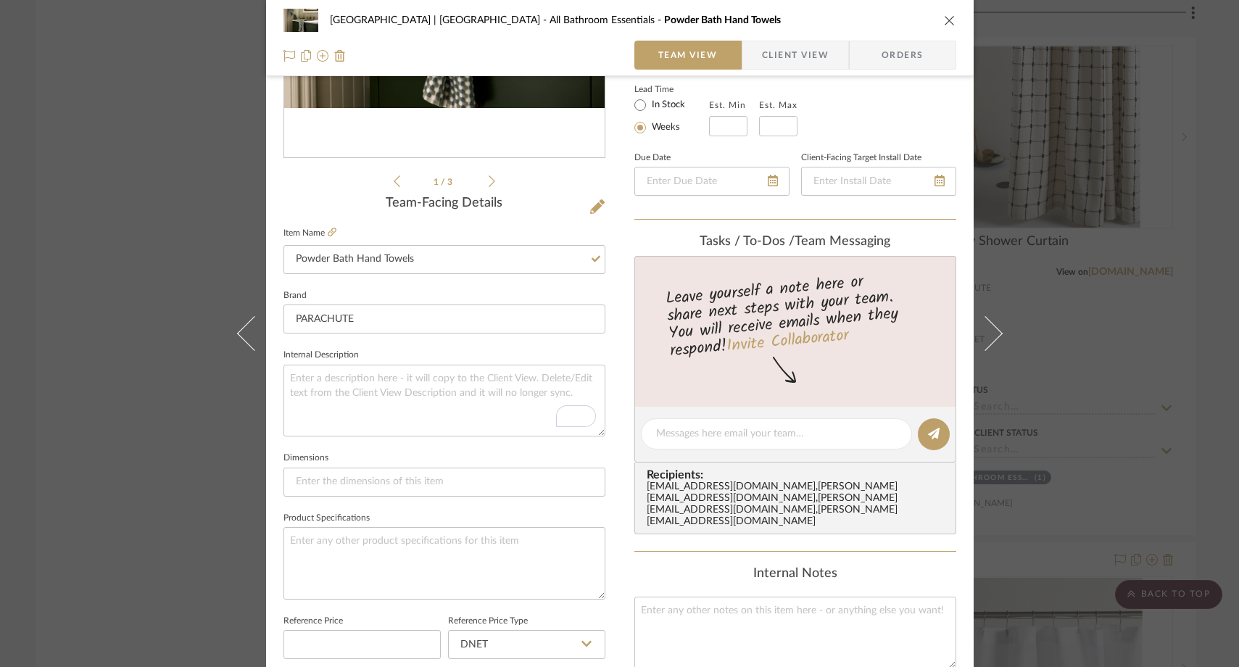
click at [193, 259] on div "Meadow Mountain | Vail Valley All Bathroom Essentials Powder Bath Hand Towels T…" at bounding box center [619, 333] width 1239 height 667
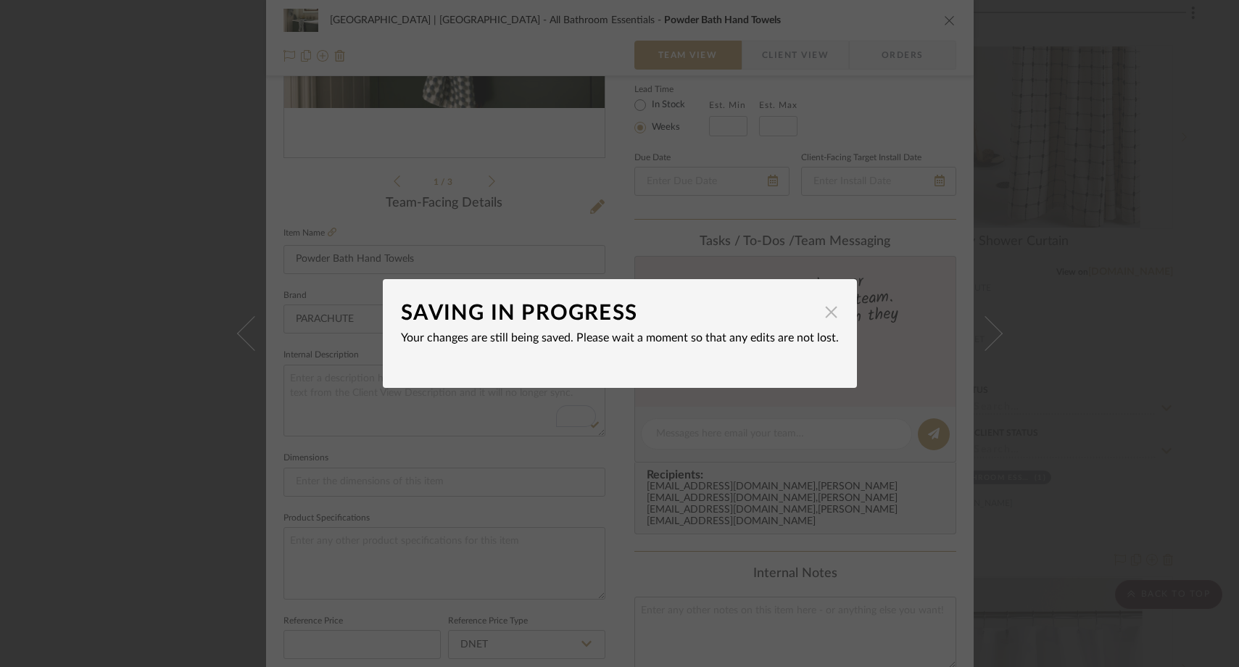
click at [830, 314] on span "button" at bounding box center [831, 311] width 29 height 29
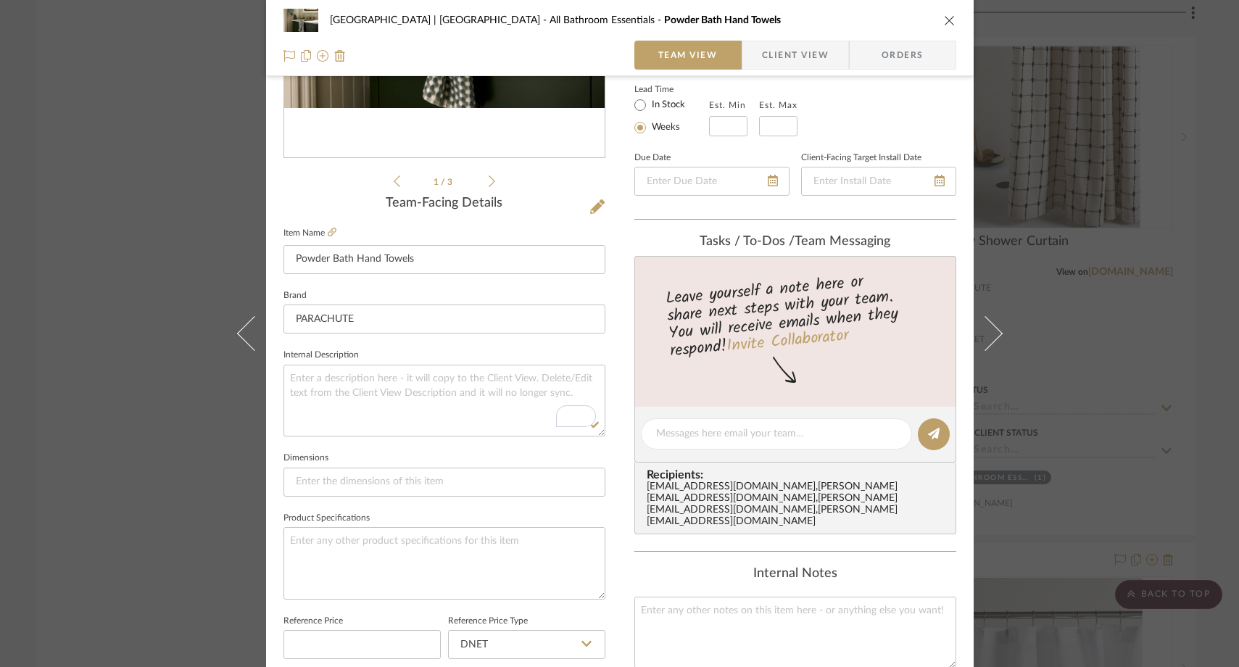
click at [129, 246] on div "Meadow Mountain | Vail Valley All Bathroom Essentials Powder Bath Hand Towels T…" at bounding box center [619, 333] width 1239 height 667
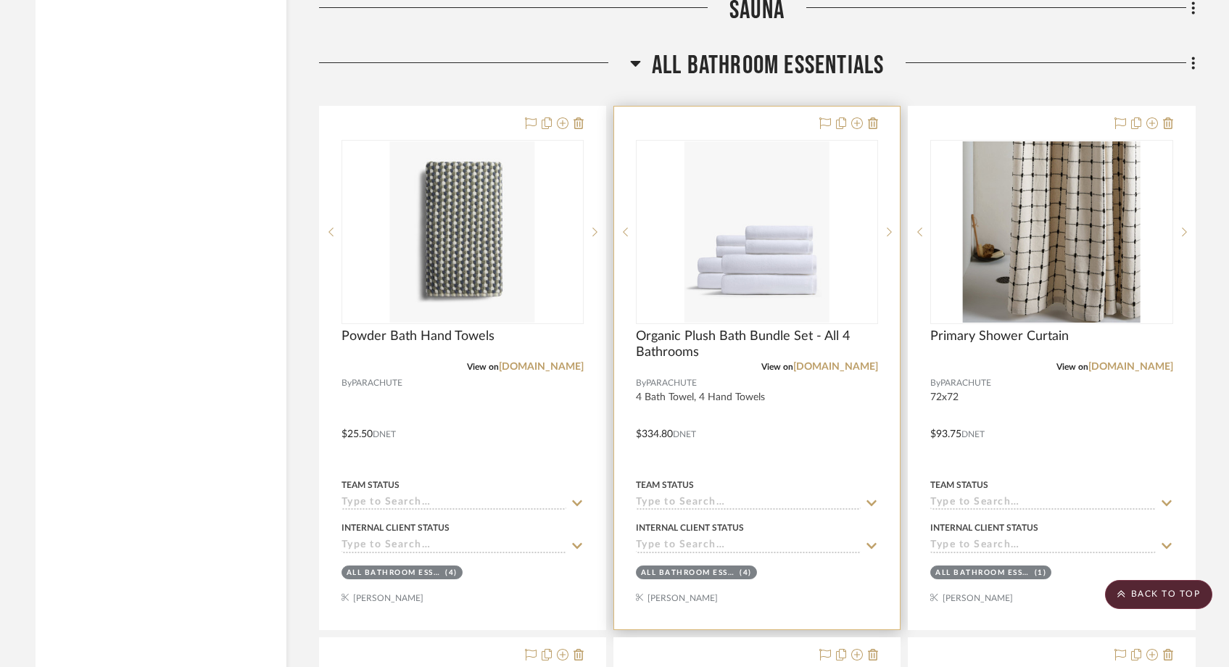
scroll to position [5102, 0]
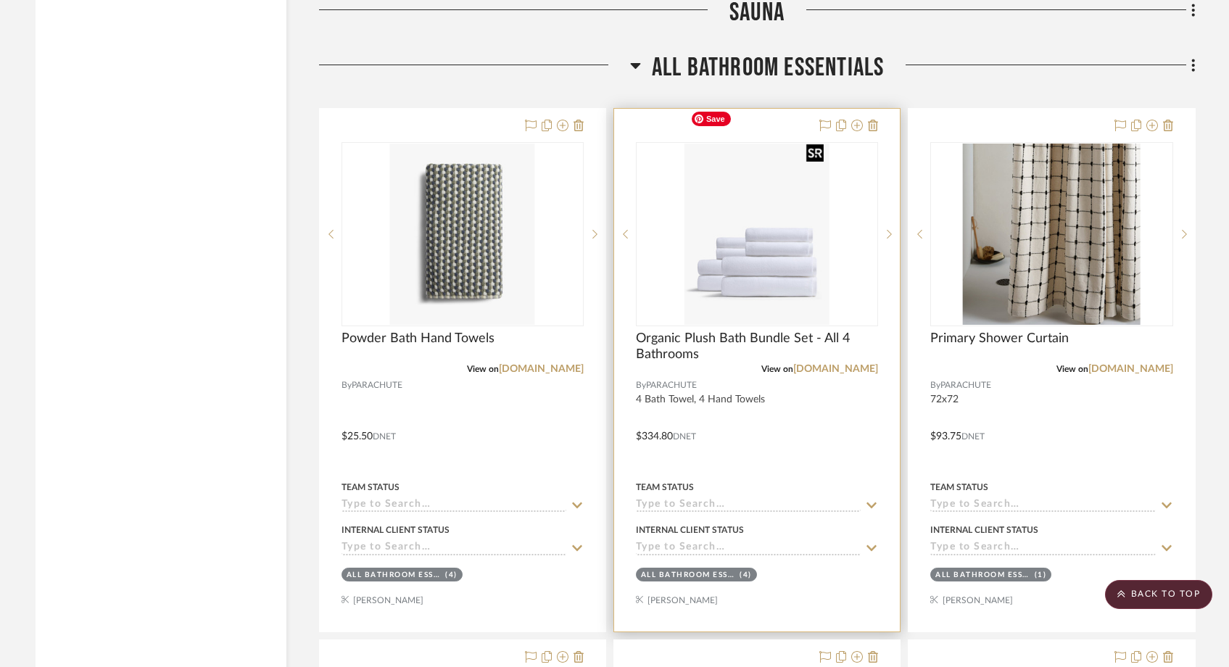
click at [732, 251] on img "0" at bounding box center [757, 234] width 145 height 181
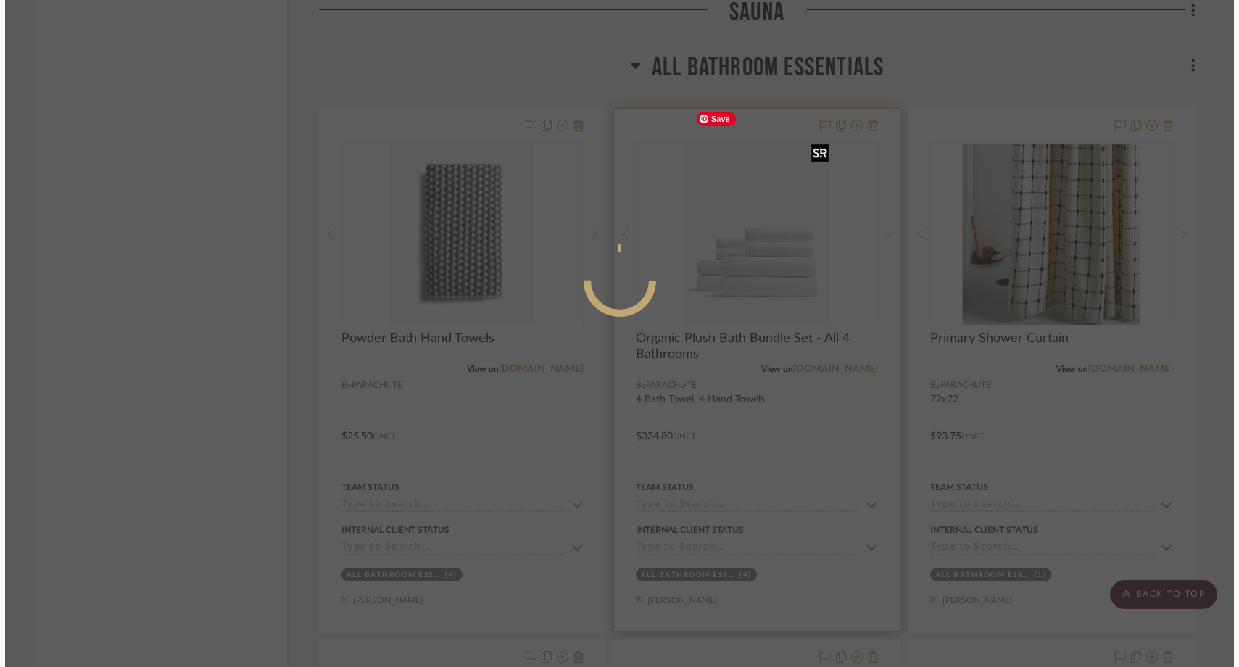
scroll to position [0, 0]
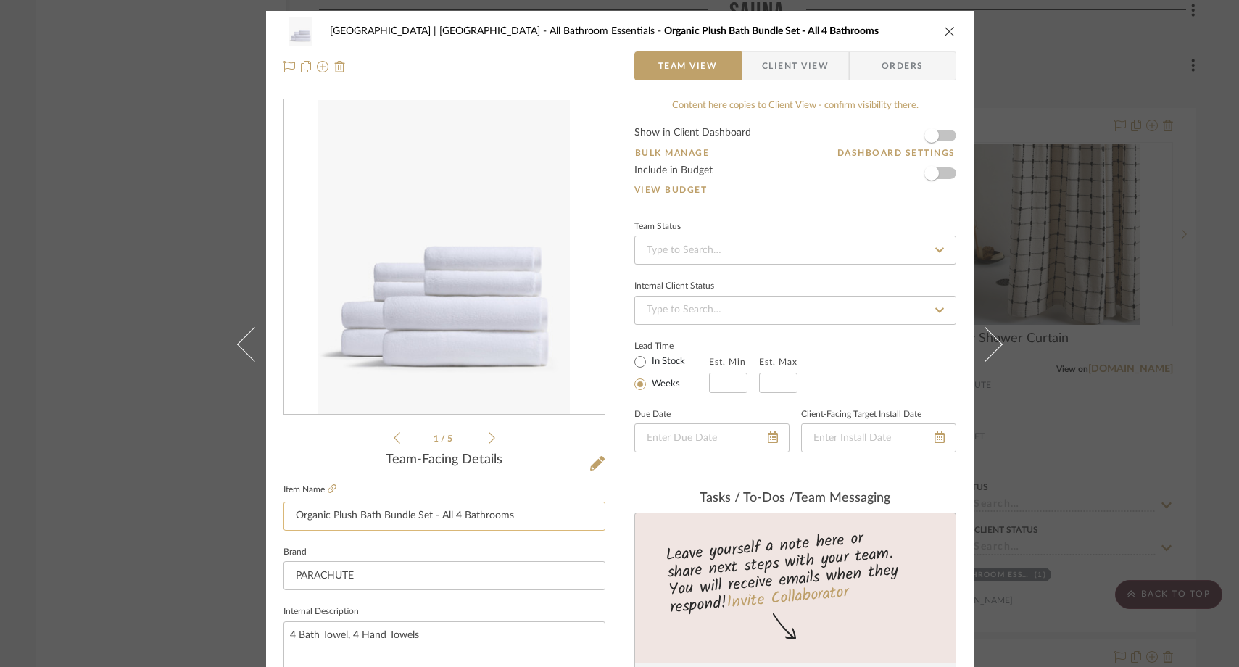
click at [536, 524] on input "Organic Plush Bath Bundle Set - All 4 Bathrooms" at bounding box center [445, 516] width 322 height 29
type input "Organic Plush Bath Bundle Set - All 4 Bathrooms (includes Suana)"
click at [511, 545] on fieldset "Brand PARACHUTE" at bounding box center [445, 566] width 322 height 49
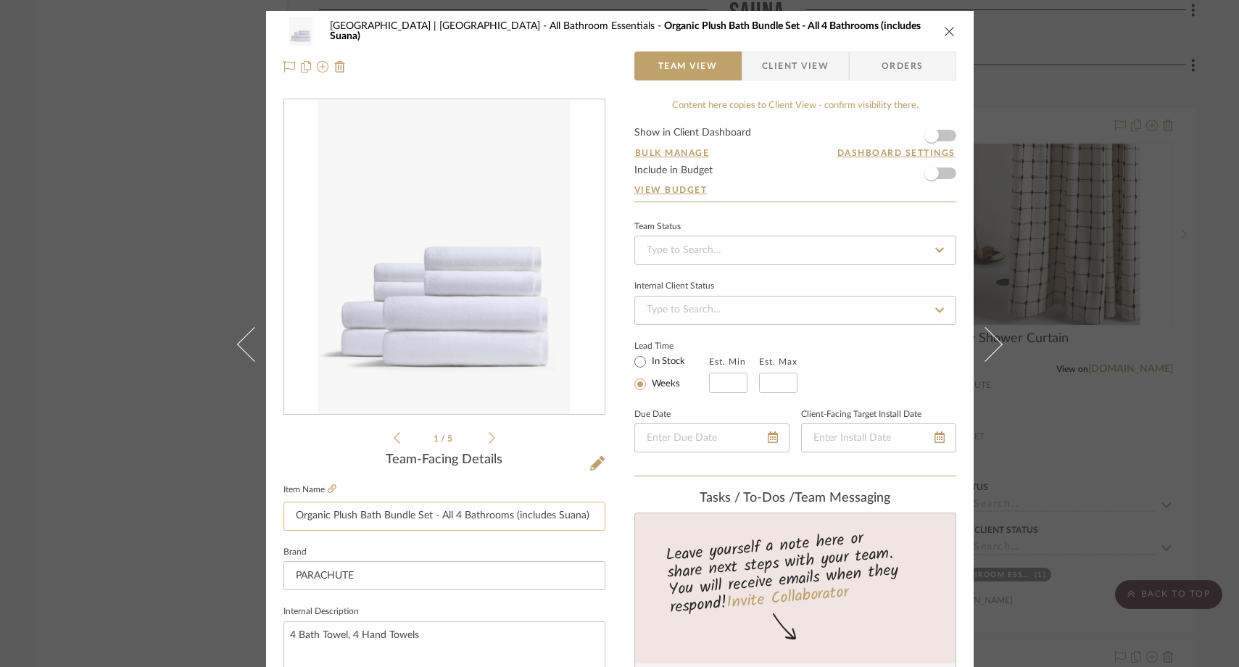
click at [548, 514] on input "Organic Plush Bath Bundle Set - All 4 Bathrooms (includes Suana)" at bounding box center [445, 516] width 322 height 29
click at [532, 543] on fieldset "Brand PARACHUTE" at bounding box center [445, 566] width 322 height 49
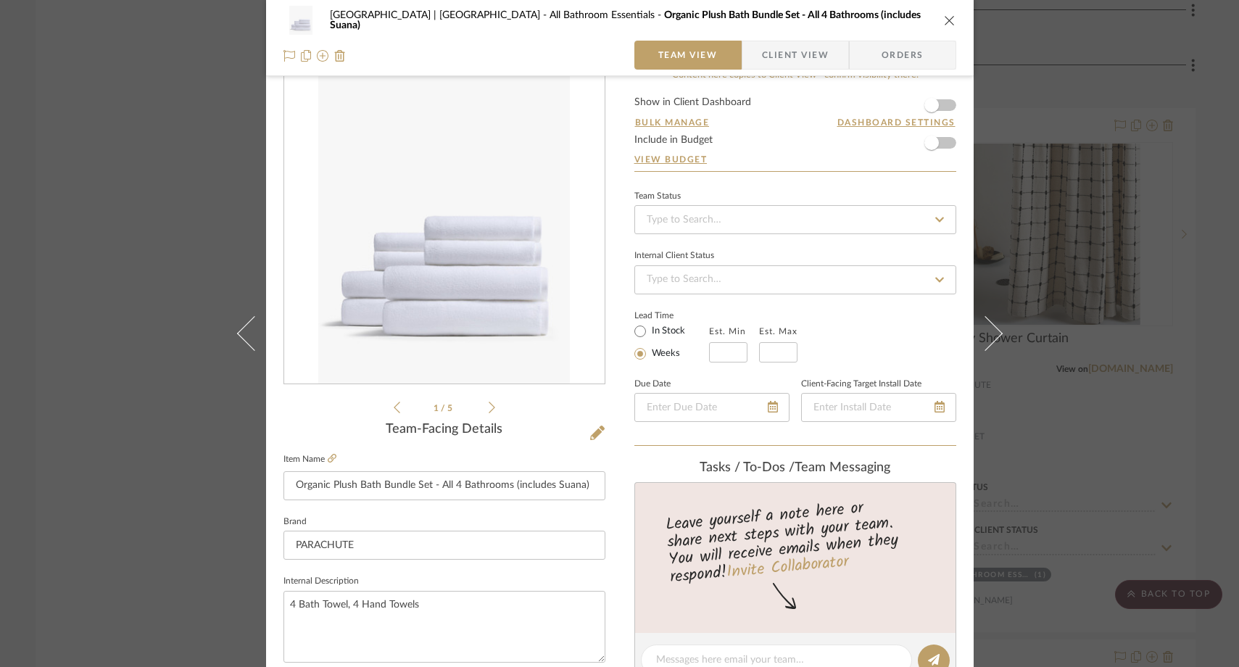
scroll to position [32, 0]
click at [170, 210] on div "Meadow Mountain | Vail Valley All Bathroom Essentials Organic Plush Bath Bundle…" at bounding box center [619, 333] width 1239 height 667
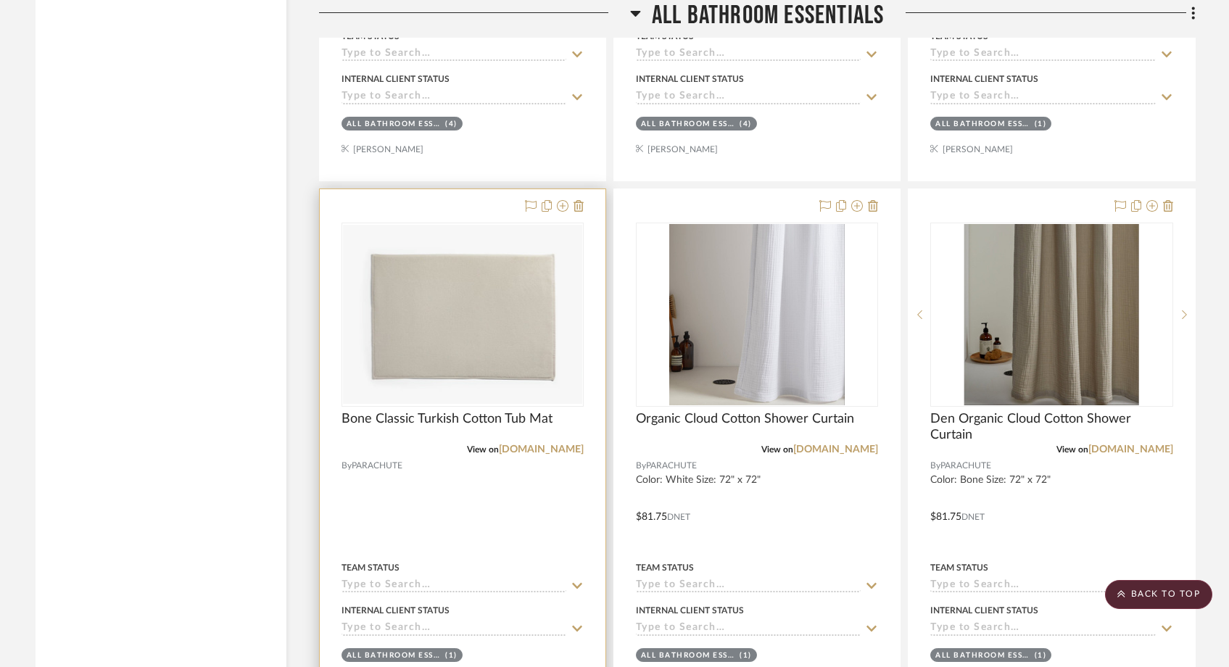
scroll to position [5552, 0]
click at [461, 337] on img "0" at bounding box center [462, 315] width 239 height 179
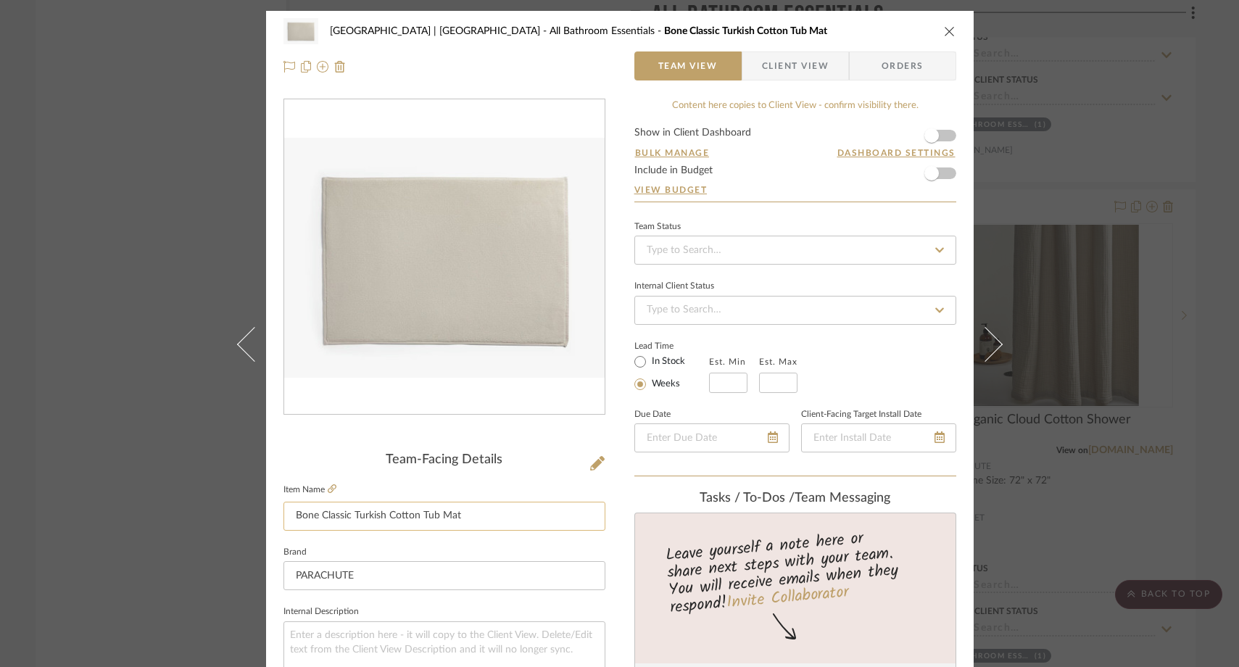
scroll to position [32, 0]
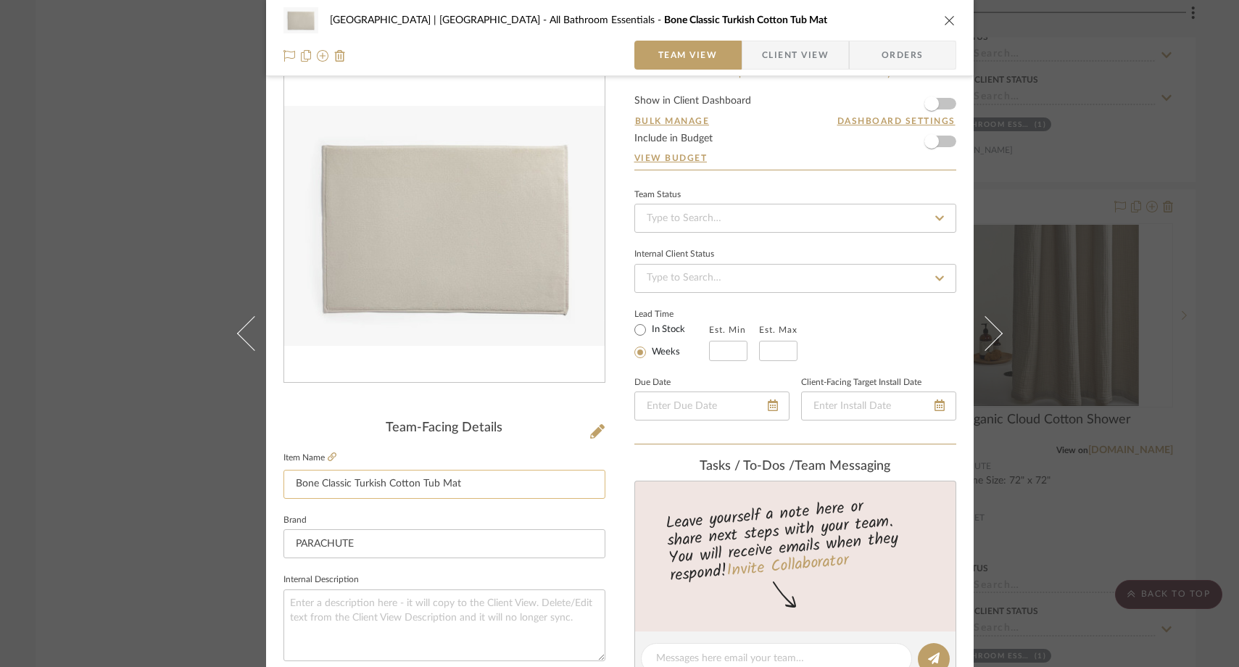
click at [289, 483] on input "Bone Classic Turkish Cotton Tub Mat" at bounding box center [445, 484] width 322 height 29
type input "Primary Bone Classic Turkish Cotton Tub Mat"
click at [339, 516] on fieldset "Brand PARACHUTE" at bounding box center [445, 535] width 322 height 49
click at [149, 236] on div "Meadow Mountain | Vail Valley All Bathroom Essentials Primary Bone Classic Turk…" at bounding box center [619, 333] width 1239 height 667
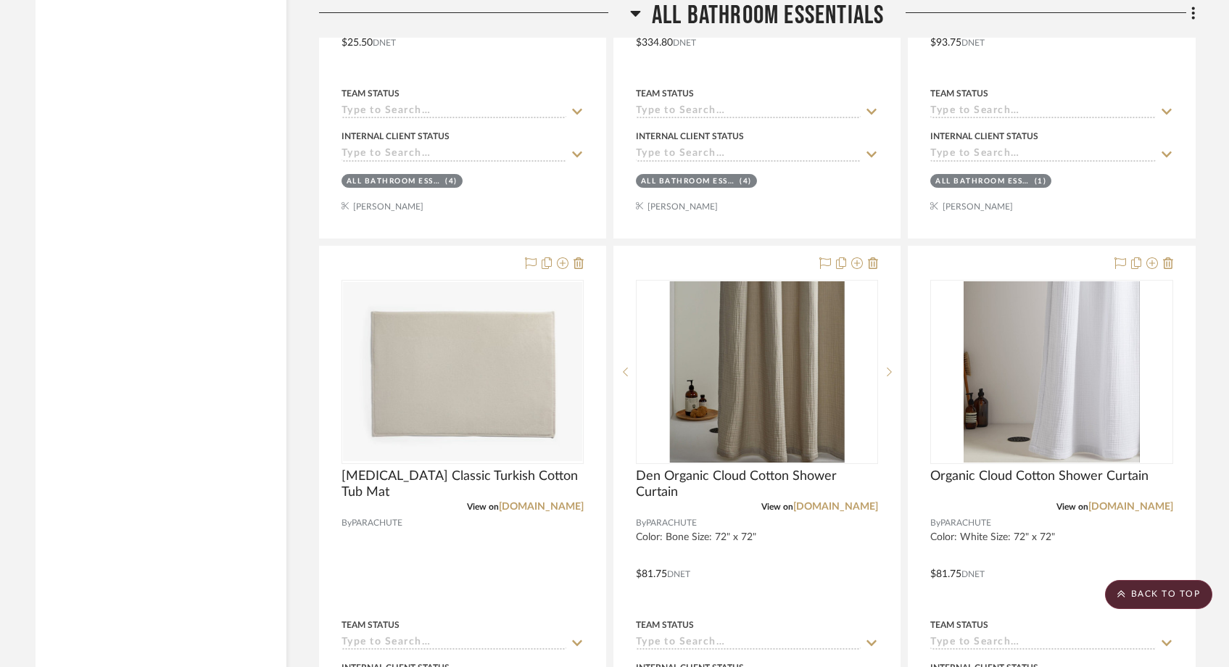
scroll to position [5544, 0]
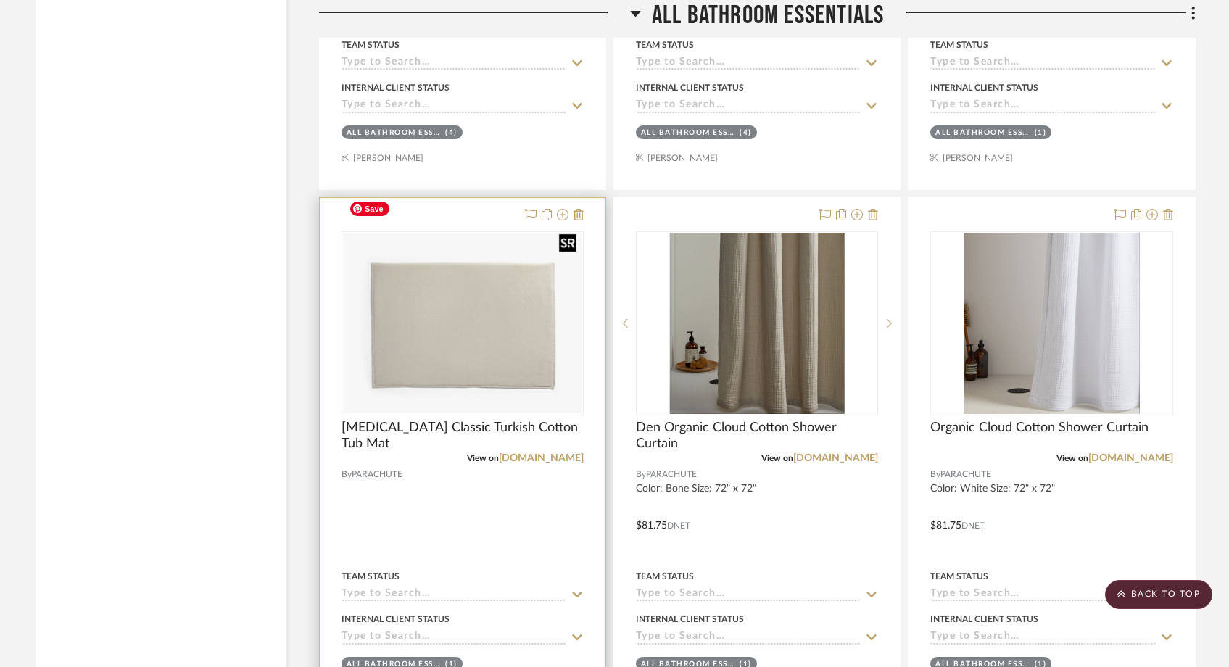
click at [433, 313] on img "0" at bounding box center [462, 323] width 239 height 179
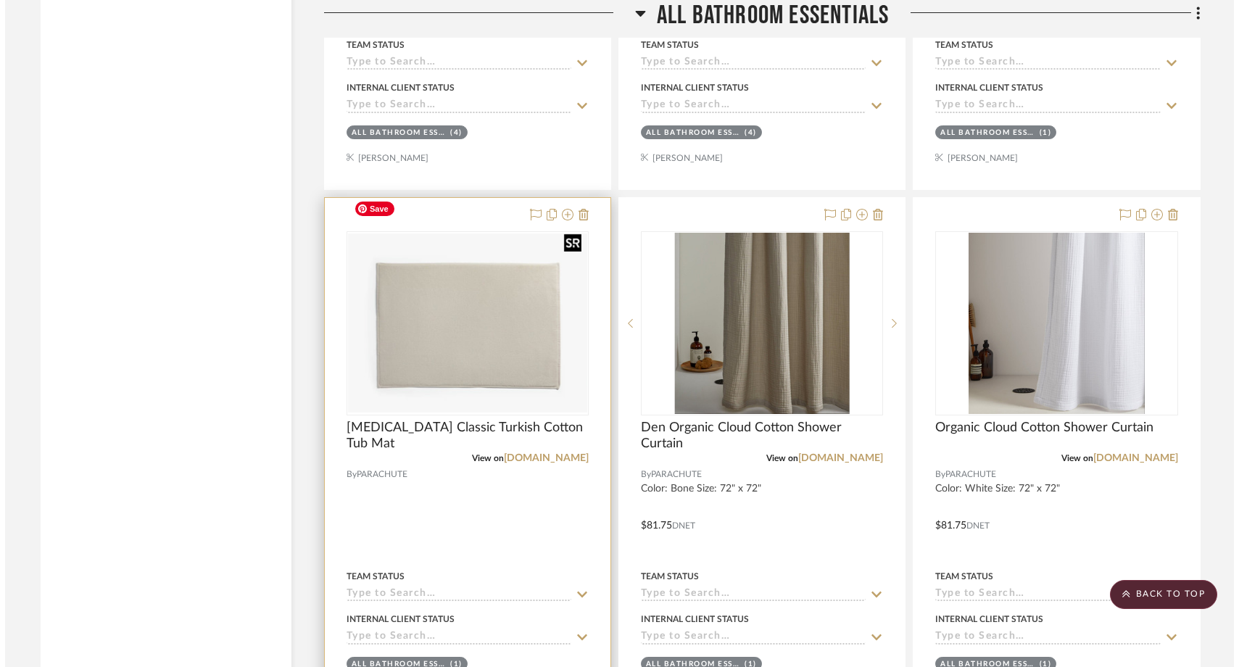
scroll to position [0, 0]
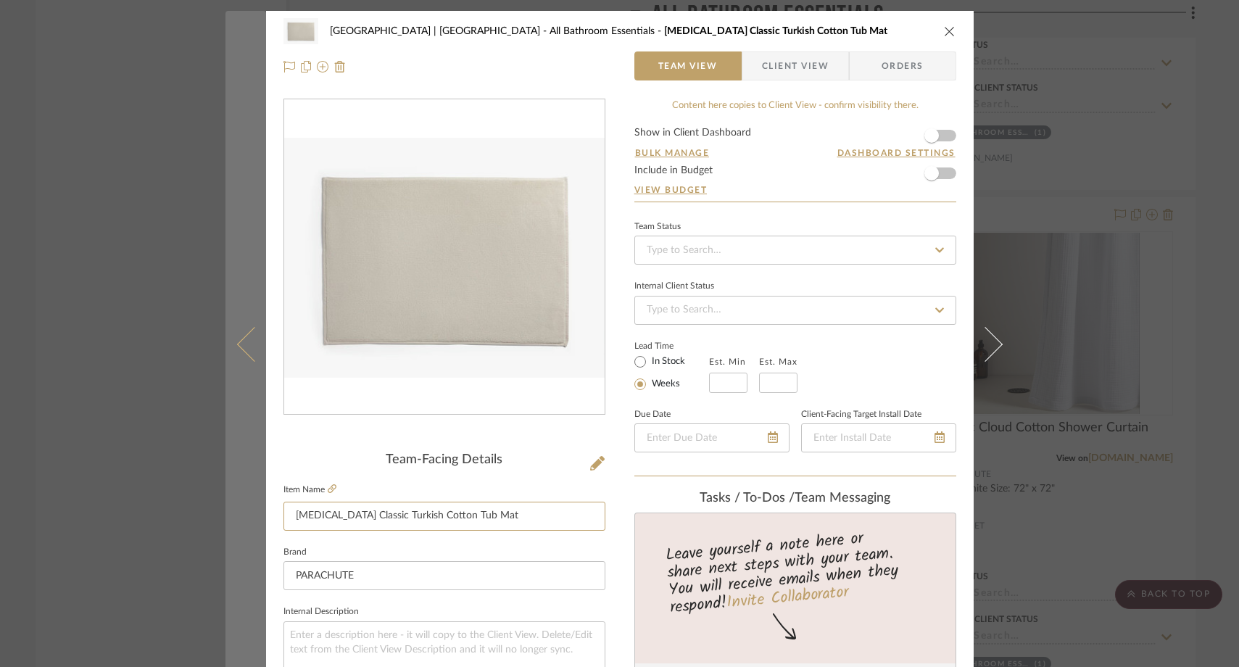
drag, startPoint x: 327, startPoint y: 517, endPoint x: 247, endPoint y: 516, distance: 80.5
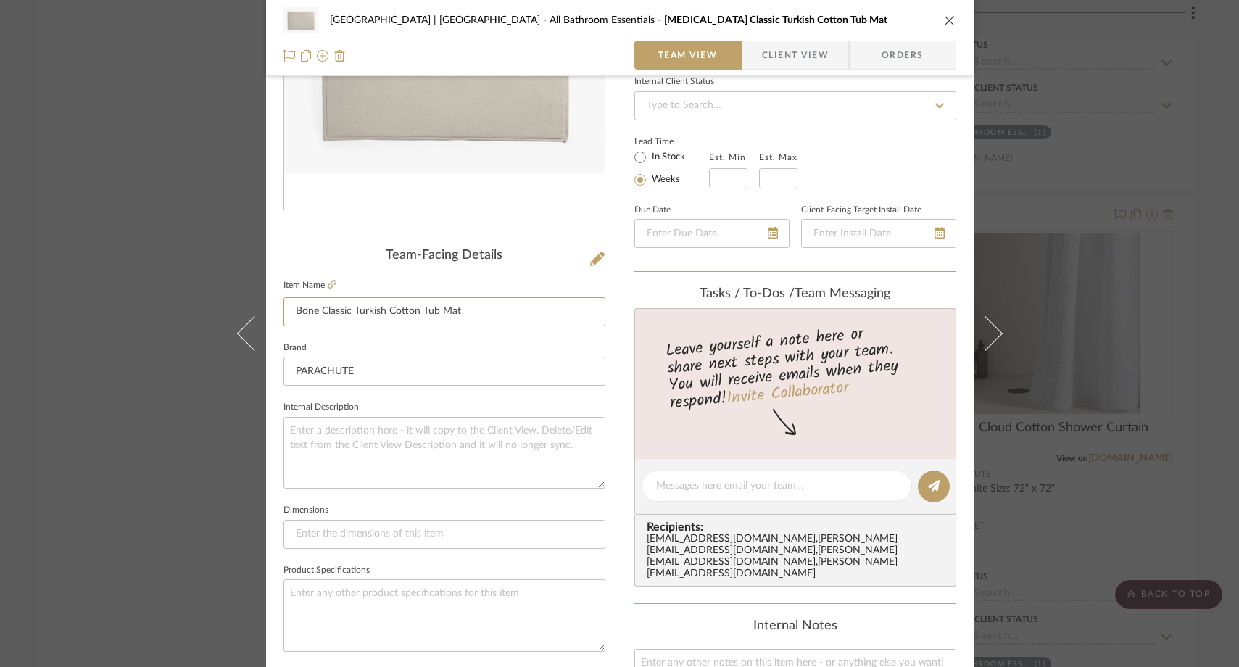
scroll to position [220, 0]
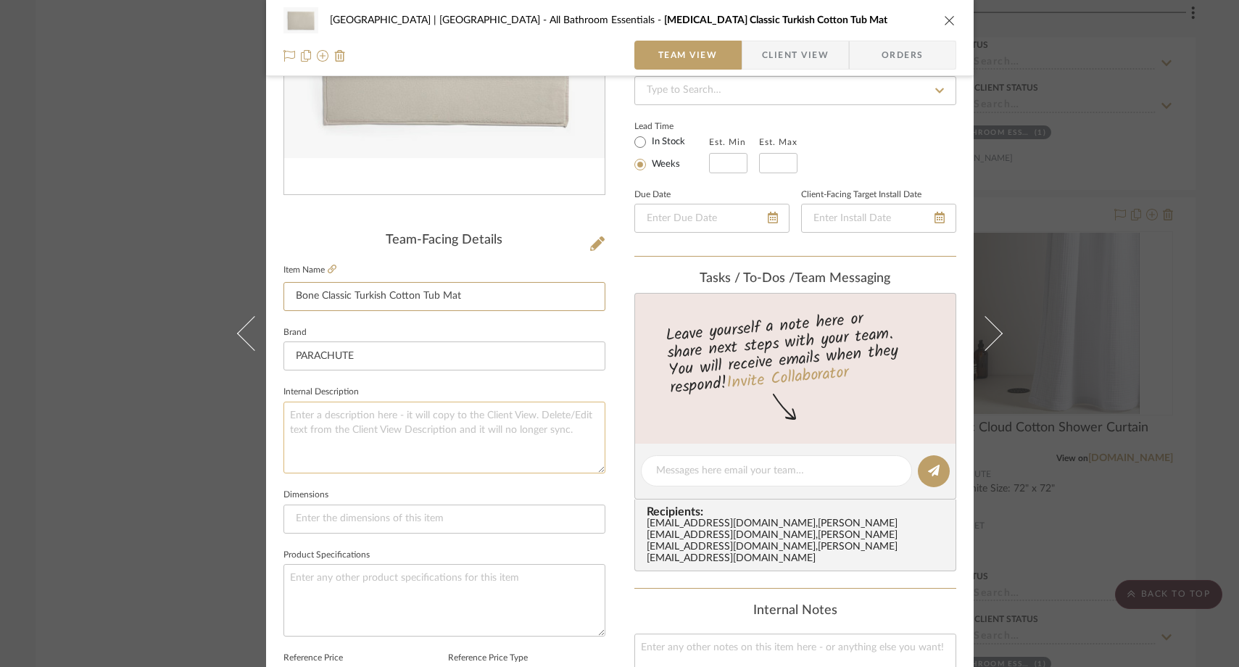
type input "Bone Classic Turkish Cotton Tub Mat"
click at [367, 445] on textarea at bounding box center [445, 438] width 322 height 72
type textarea "For Primary & Den"
click at [376, 487] on fieldset "Dimensions" at bounding box center [445, 509] width 322 height 49
click at [111, 201] on div "Meadow Mountain | Vail Valley All Bathroom Essentials Bone Classic Turkish Cott…" at bounding box center [619, 333] width 1239 height 667
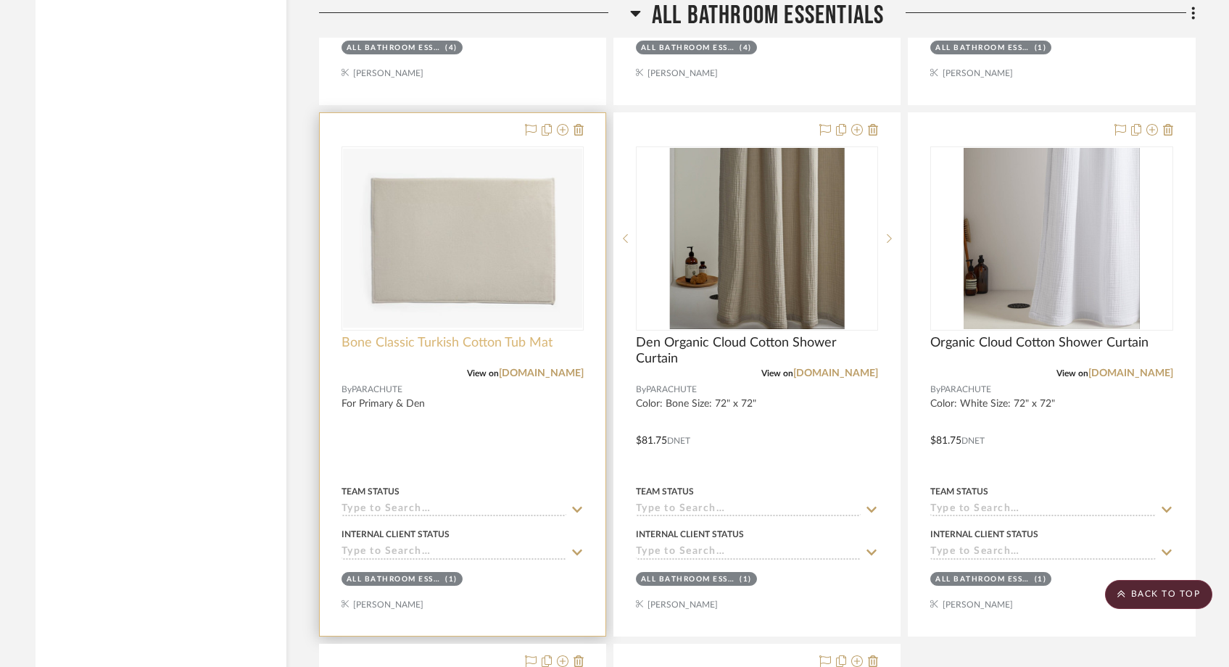
scroll to position [5633, 0]
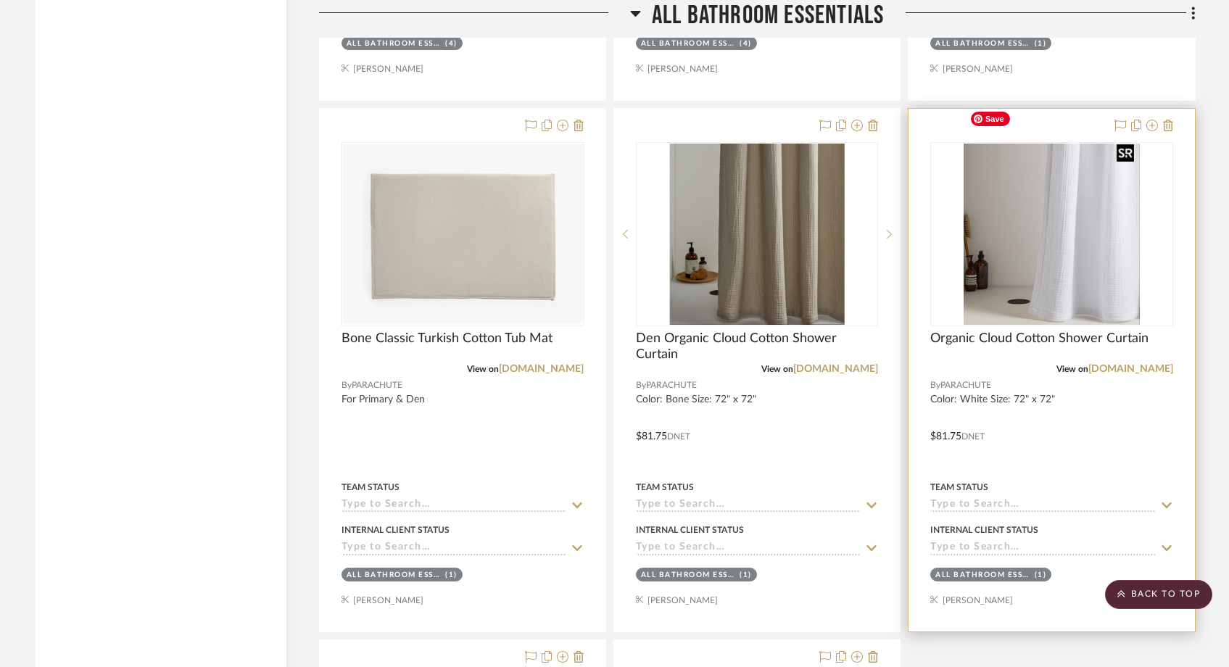
click at [1041, 243] on img "0" at bounding box center [1052, 234] width 176 height 181
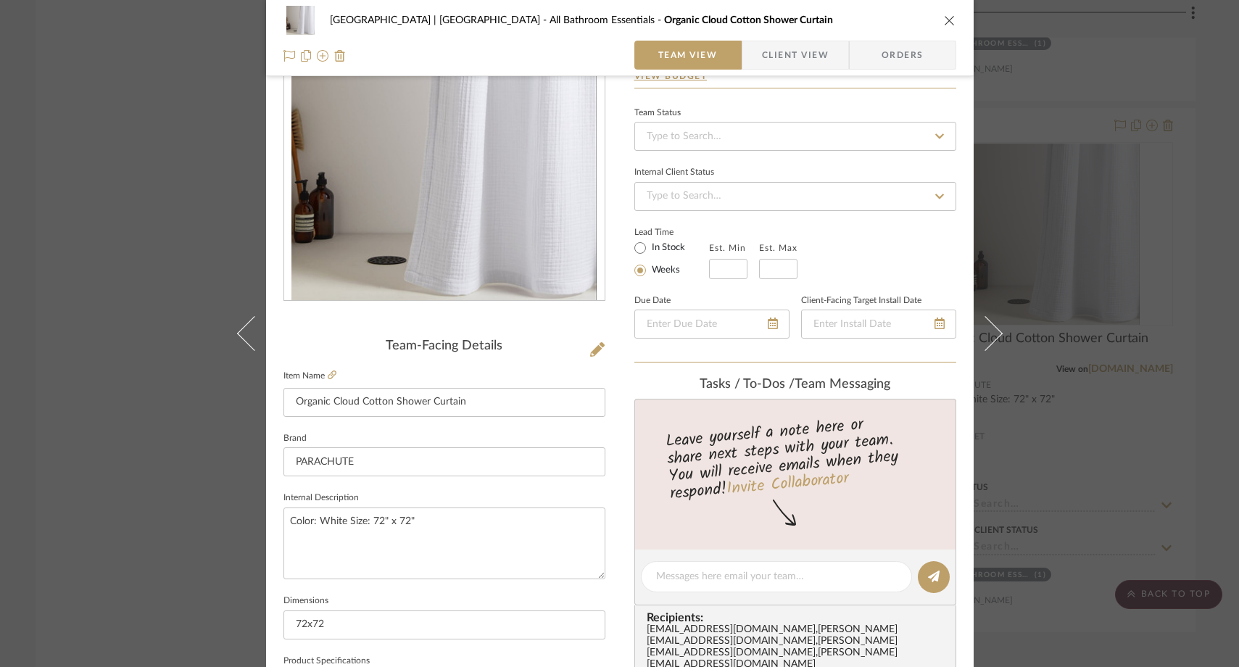
scroll to position [121, 0]
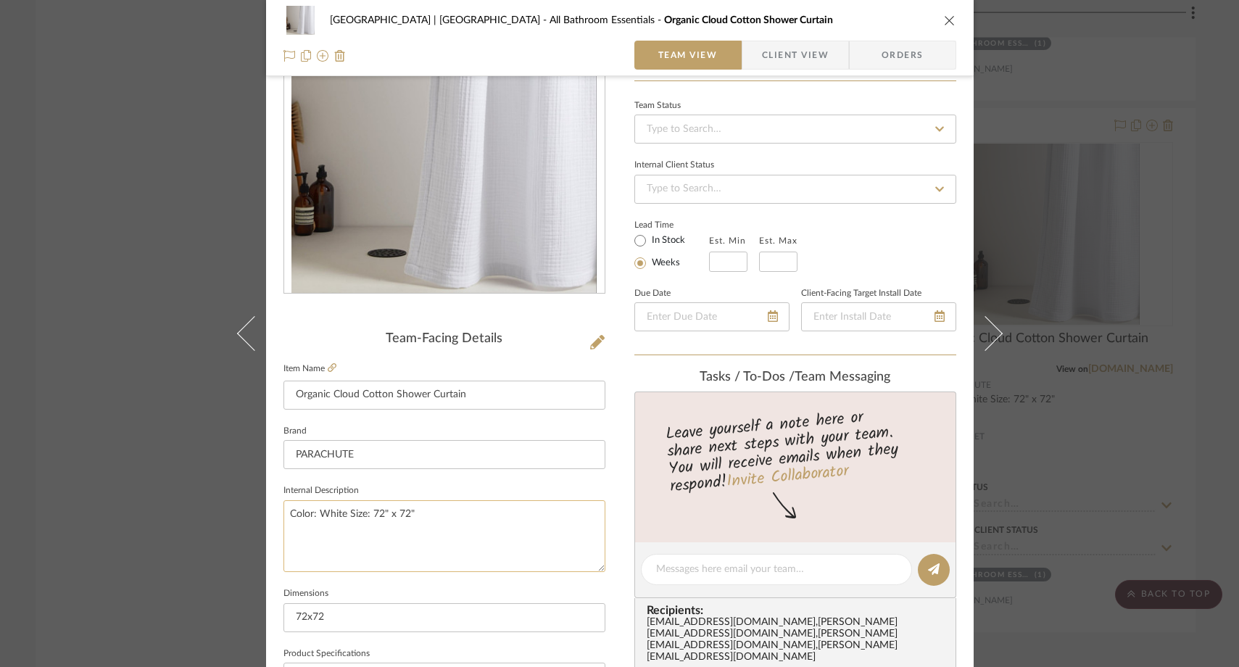
drag, startPoint x: 285, startPoint y: 515, endPoint x: 320, endPoint y: 538, distance: 41.8
click at [285, 516] on textarea "Color: White Size: 72" x 72"" at bounding box center [445, 536] width 322 height 72
click at [379, 554] on textarea "For Upstairs Bath. Color: White Size: 72" x 72"" at bounding box center [445, 536] width 322 height 72
type textarea "For Upstairs Bath. Color: White Size: 72" x 72""
click at [115, 264] on div "Meadow Mountain | Vail Valley All Bathroom Essentials Organic Cloud Cotton Show…" at bounding box center [619, 333] width 1239 height 667
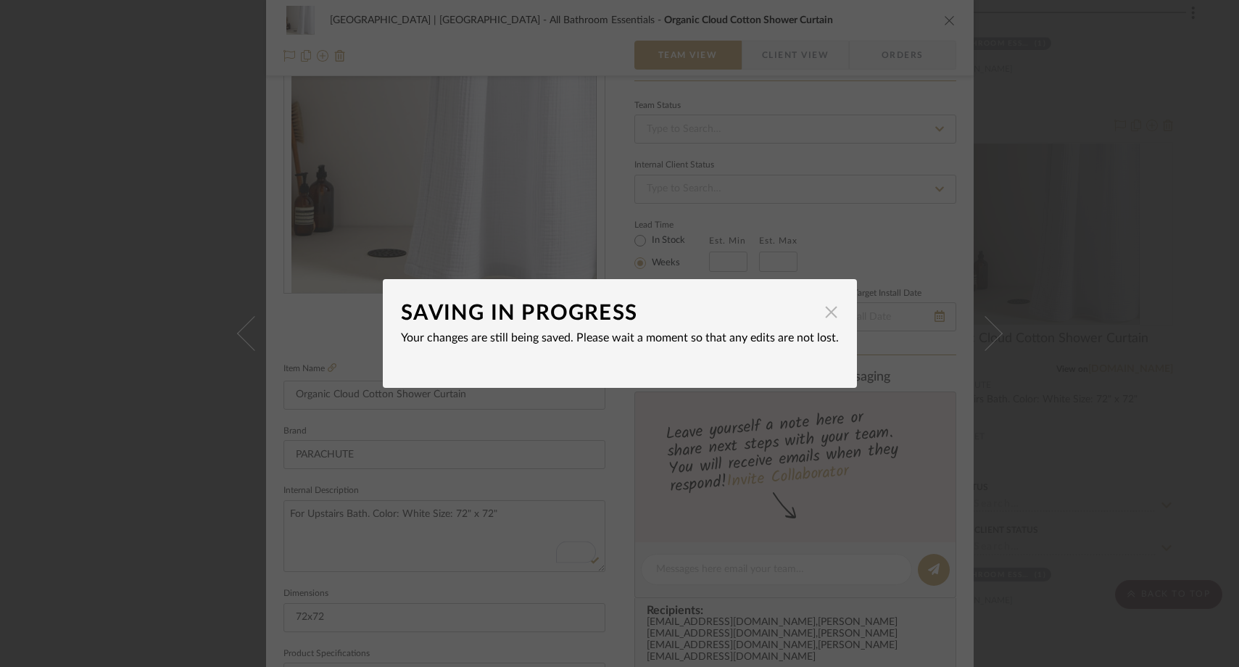
click at [827, 320] on span "button" at bounding box center [831, 311] width 29 height 29
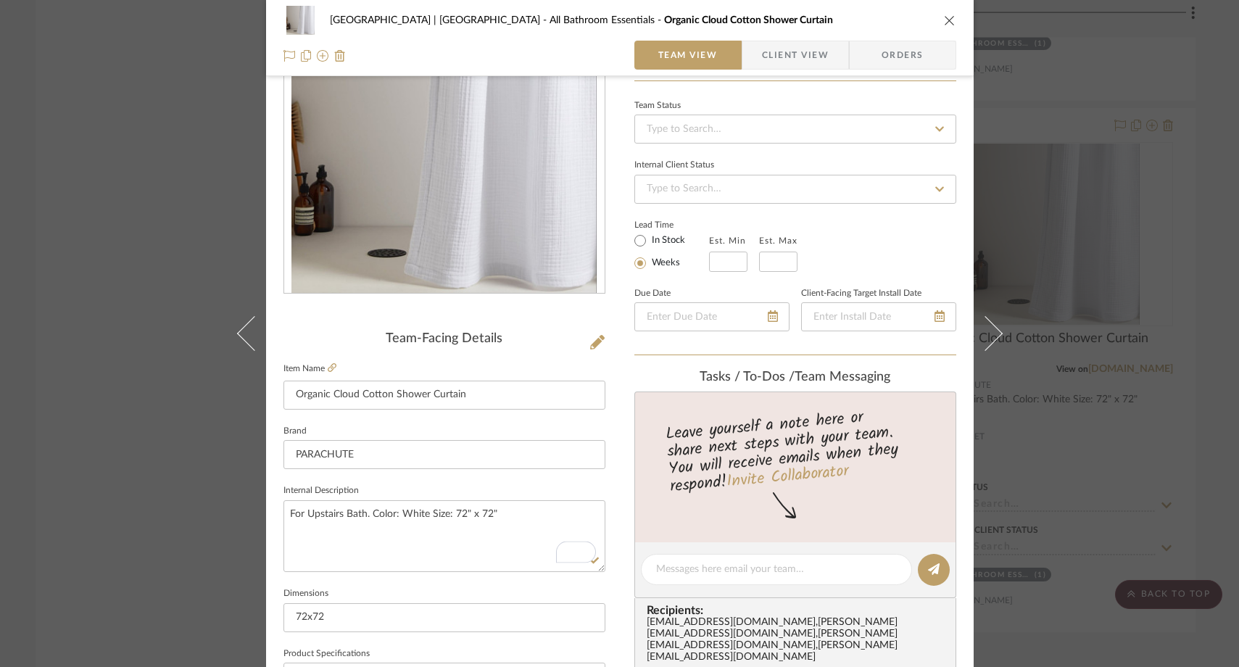
click at [181, 281] on div "Meadow Mountain | Vail Valley All Bathroom Essentials Organic Cloud Cotton Show…" at bounding box center [619, 333] width 1239 height 667
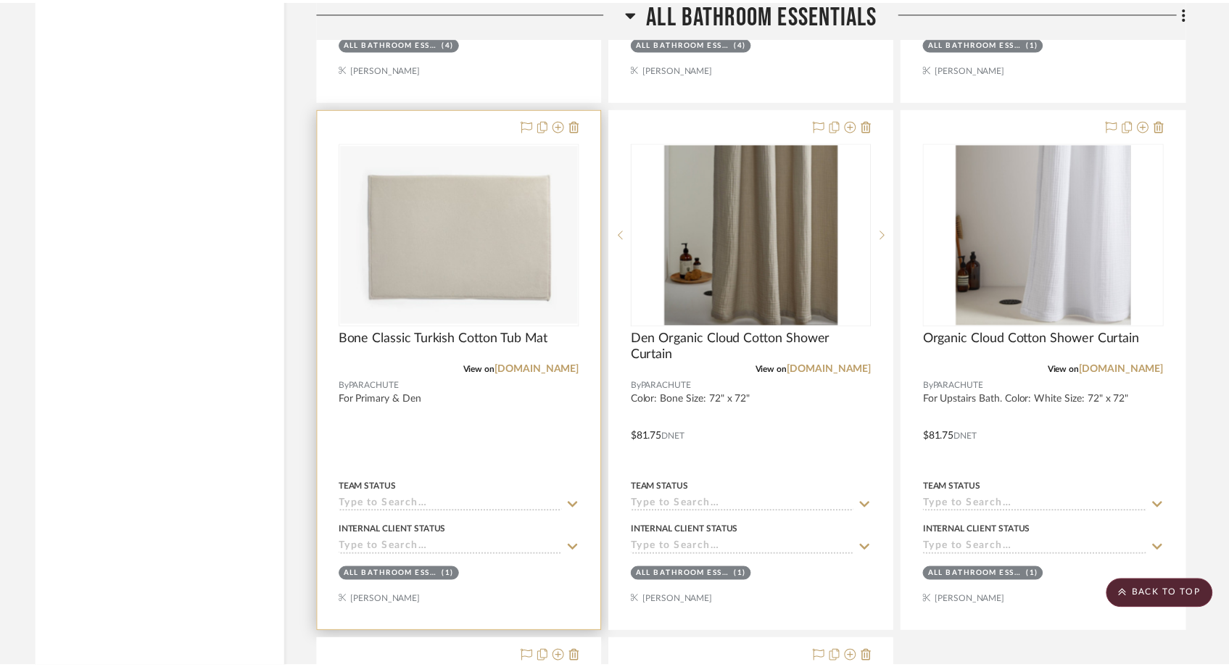
scroll to position [5633, 0]
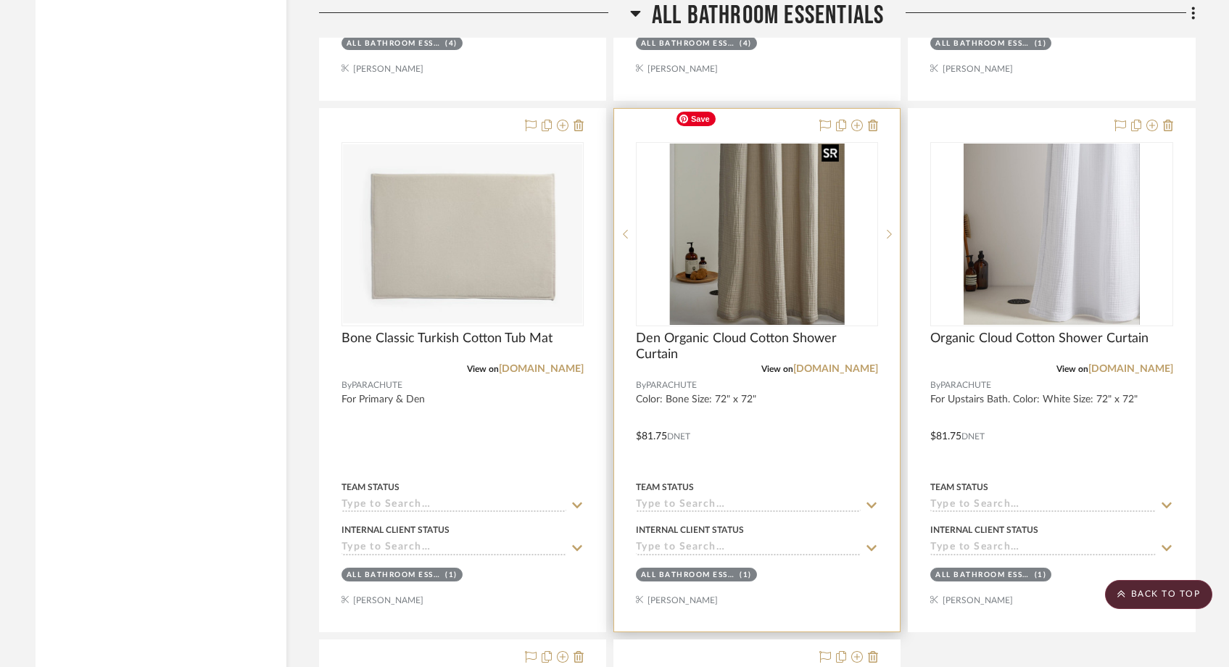
click at [794, 220] on img "0" at bounding box center [756, 234] width 175 height 181
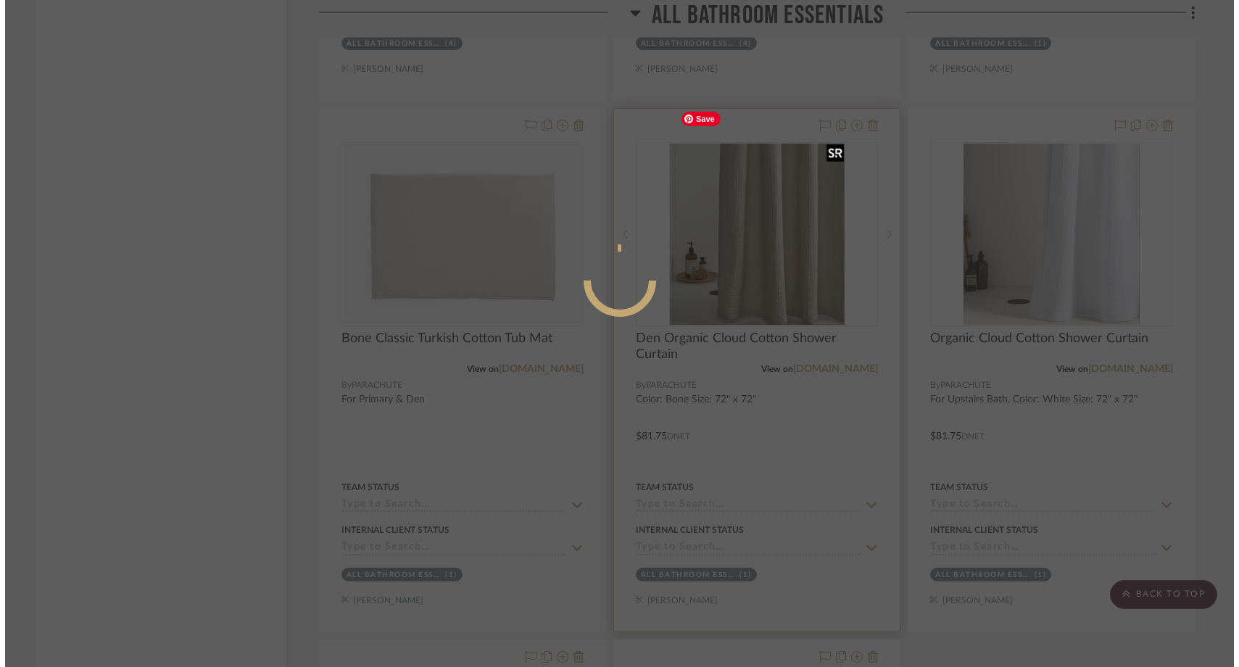
scroll to position [0, 0]
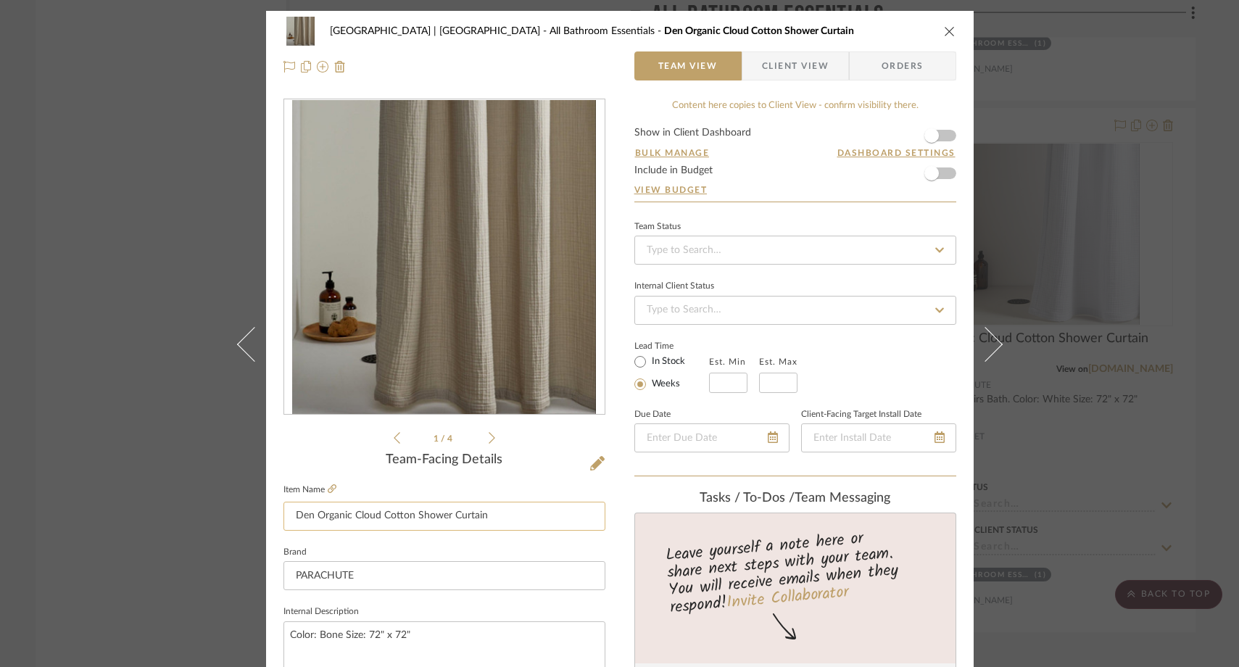
drag, startPoint x: 313, startPoint y: 519, endPoint x: 279, endPoint y: 512, distance: 34.1
click at [284, 512] on input "Den Organic Cloud Cotton Shower Curtain" at bounding box center [445, 516] width 322 height 29
type input "Organic Cloud Cotton Shower Curtain"
click at [183, 257] on div "Meadow Mountain | Vail Valley All Bathroom Essentials Den Organic Cloud Cotton …" at bounding box center [619, 333] width 1239 height 667
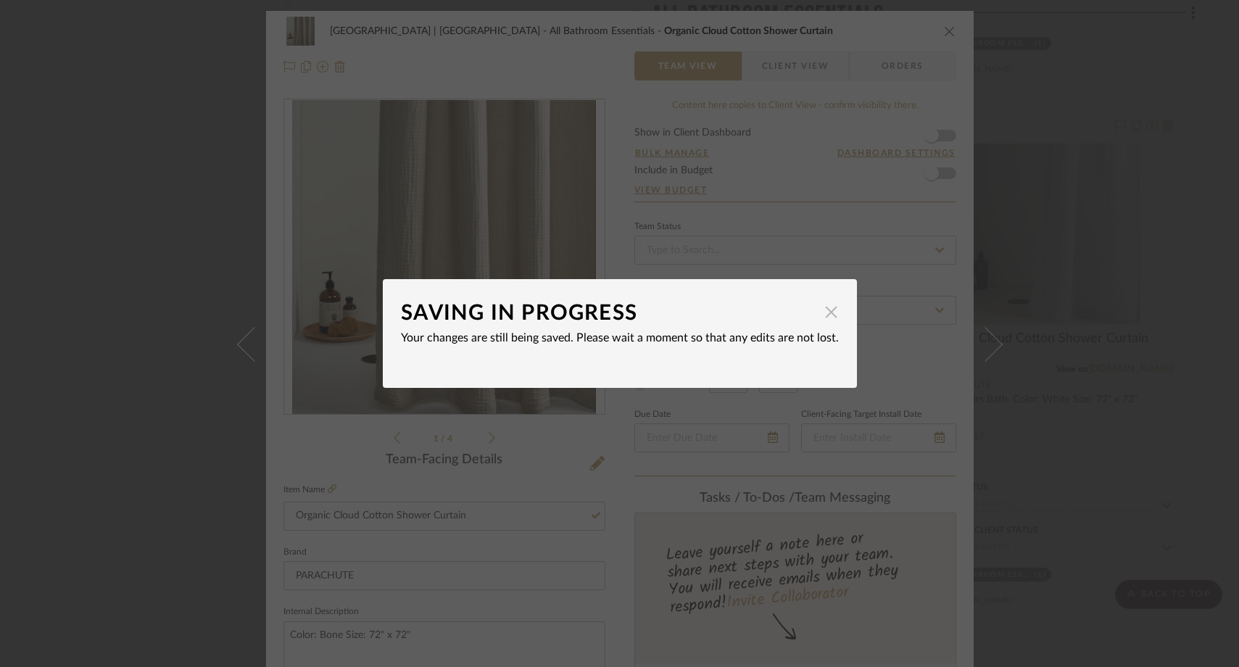
click at [825, 318] on span "button" at bounding box center [831, 311] width 29 height 29
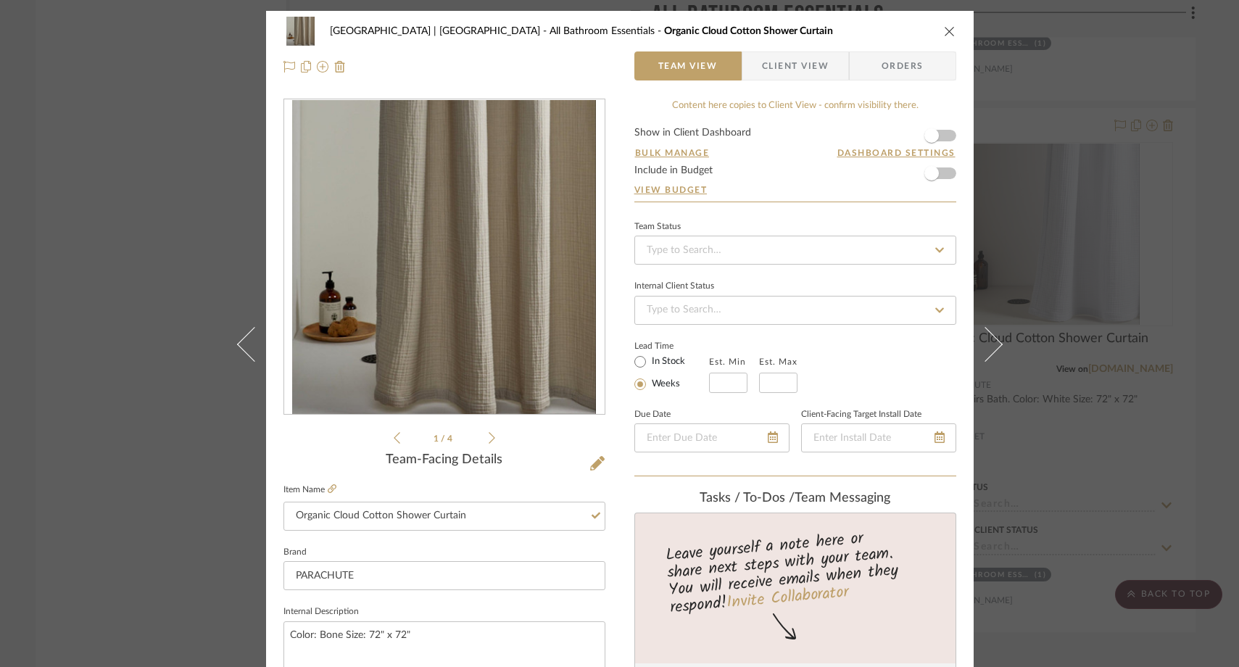
click at [186, 254] on div "Meadow Mountain | Vail Valley All Bathroom Essentials Organic Cloud Cotton Show…" at bounding box center [619, 333] width 1239 height 667
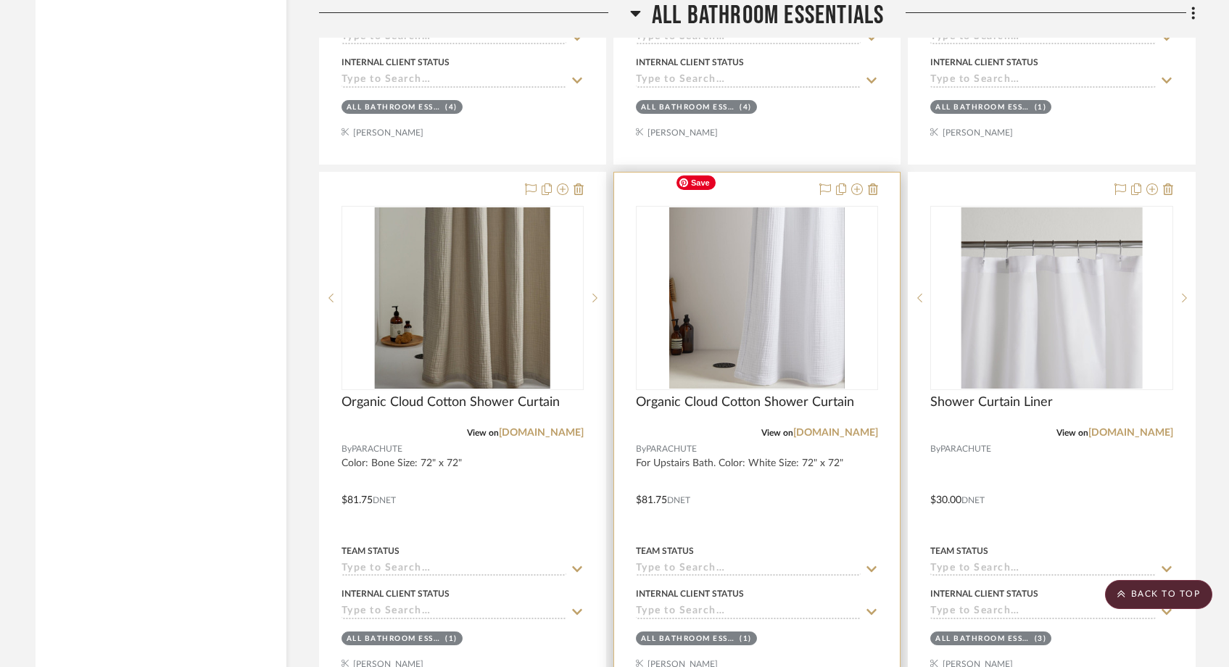
scroll to position [5573, 0]
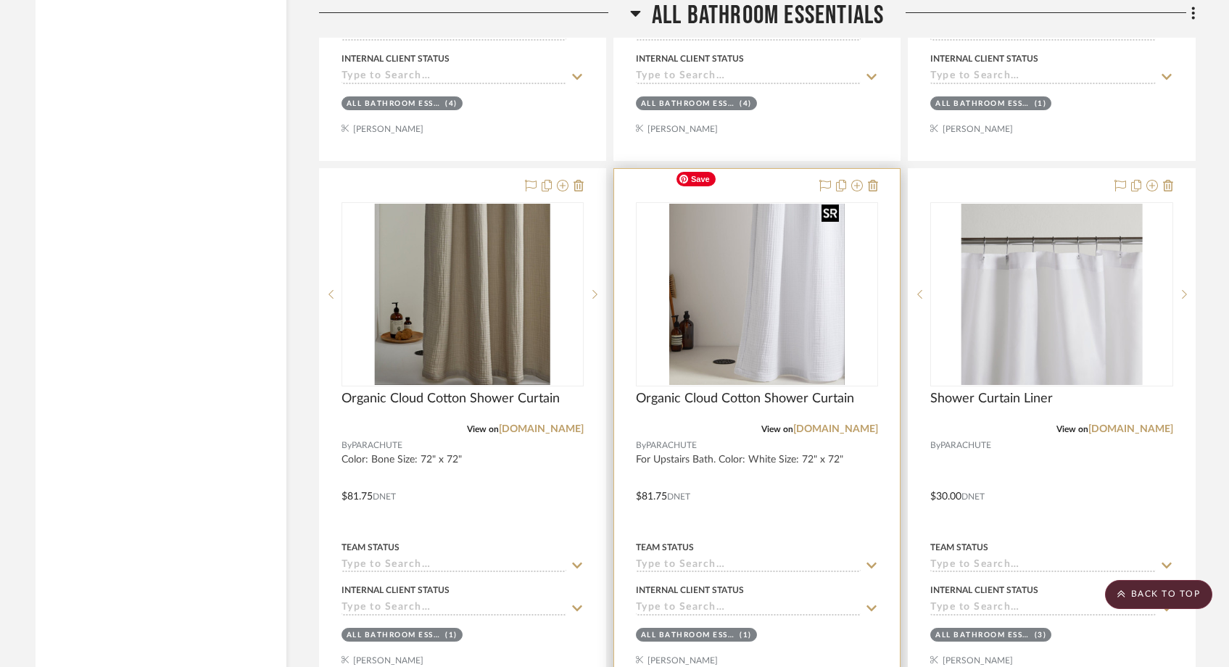
click at [749, 318] on img "0" at bounding box center [757, 294] width 176 height 181
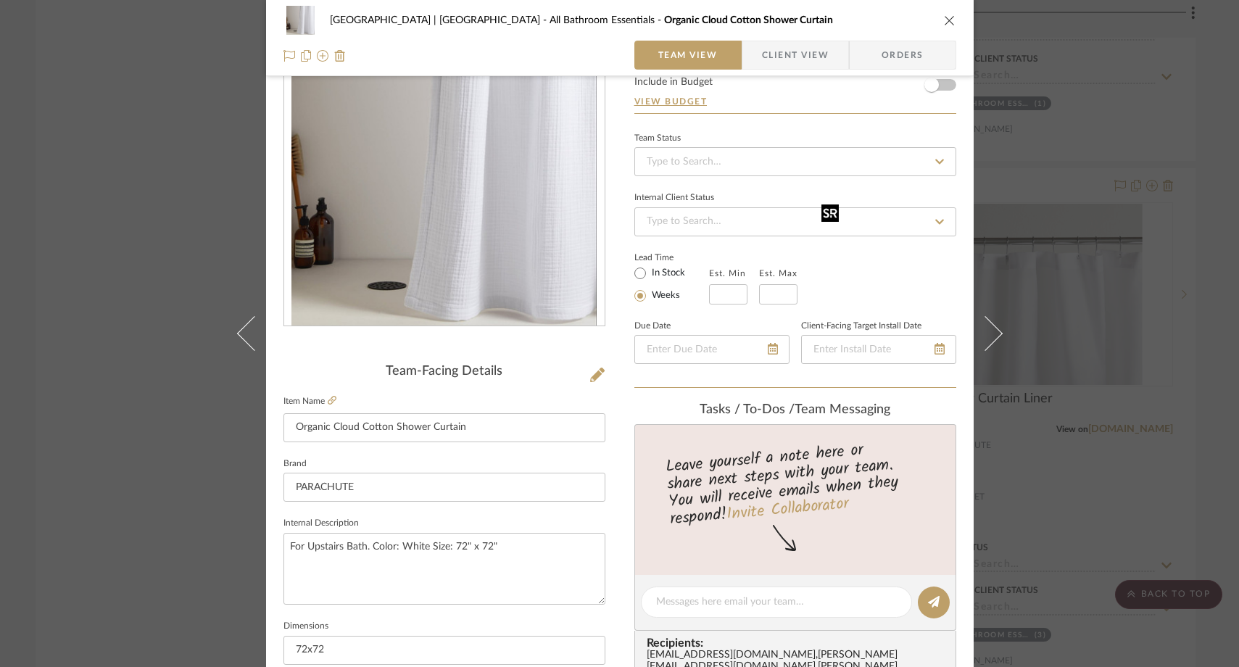
scroll to position [162, 0]
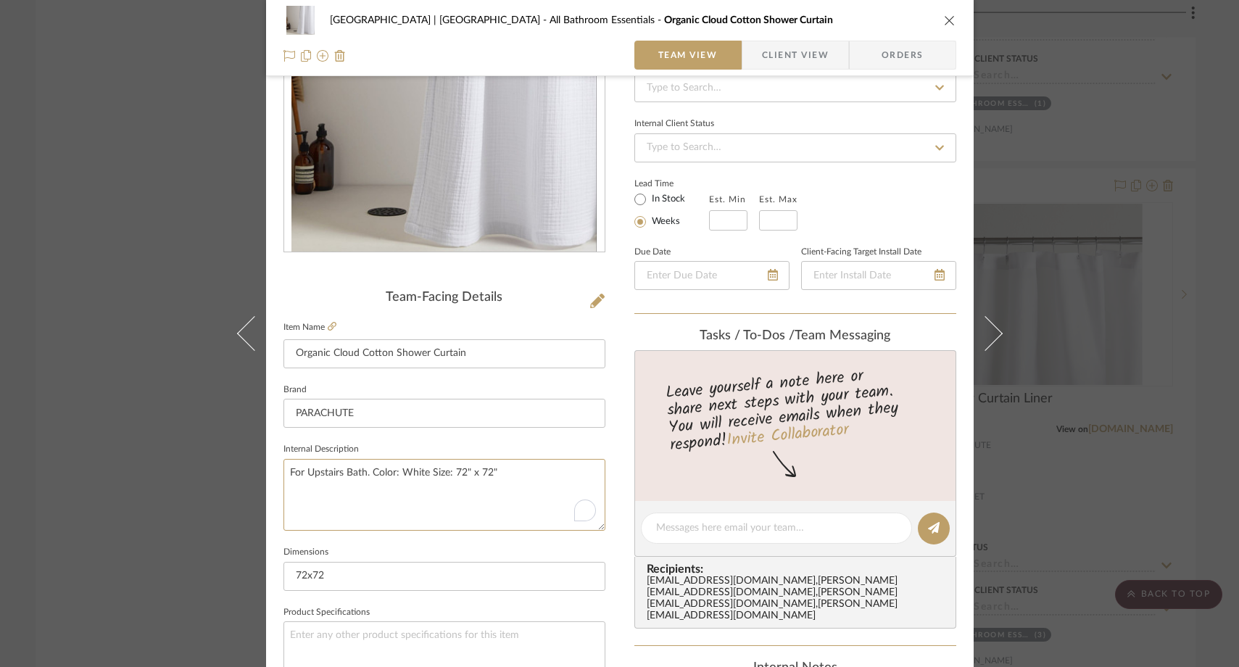
drag, startPoint x: 366, startPoint y: 472, endPoint x: 268, endPoint y: 467, distance: 98.0
click at [268, 467] on div "Meadow Mountain | Vail Valley All Bathroom Essentials Organic Cloud Cotton Show…" at bounding box center [620, 518] width 708 height 1340
click at [313, 498] on textarea "Color: White Size: 72" x 72"" at bounding box center [445, 495] width 322 height 72
type textarea "Color: White Size: 72" x 72""
click at [134, 239] on div "Meadow Mountain | Vail Valley All Bathroom Essentials Organic Cloud Cotton Show…" at bounding box center [619, 333] width 1239 height 667
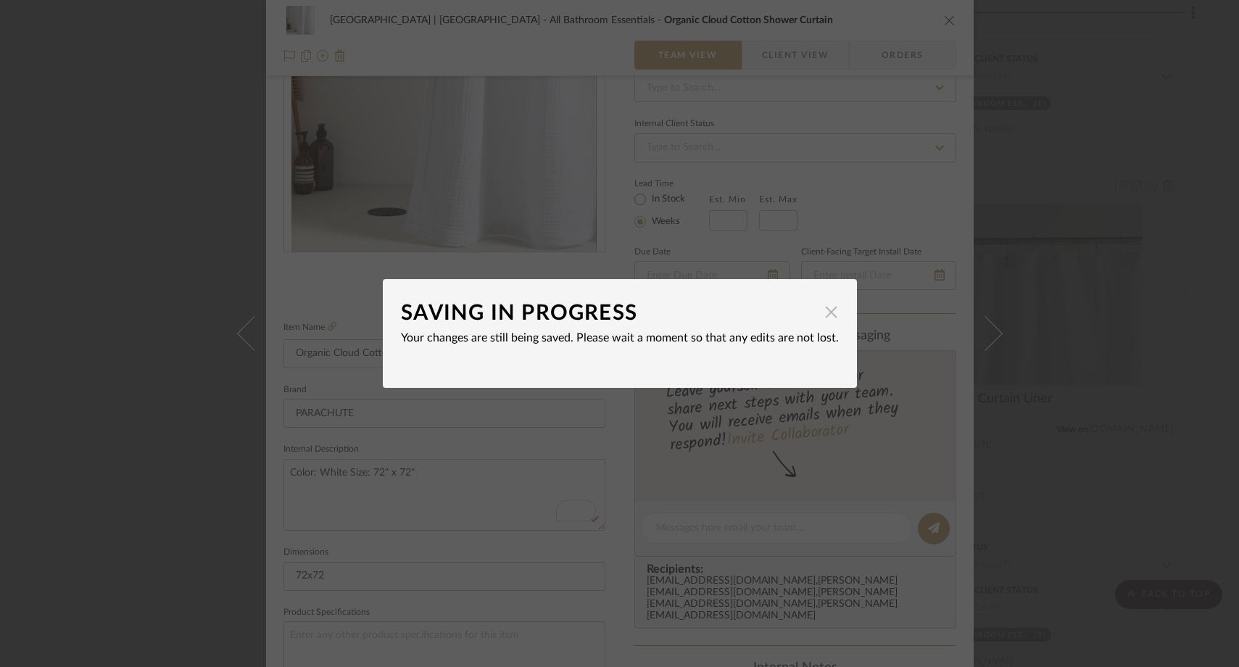
click at [825, 318] on span "button" at bounding box center [831, 311] width 29 height 29
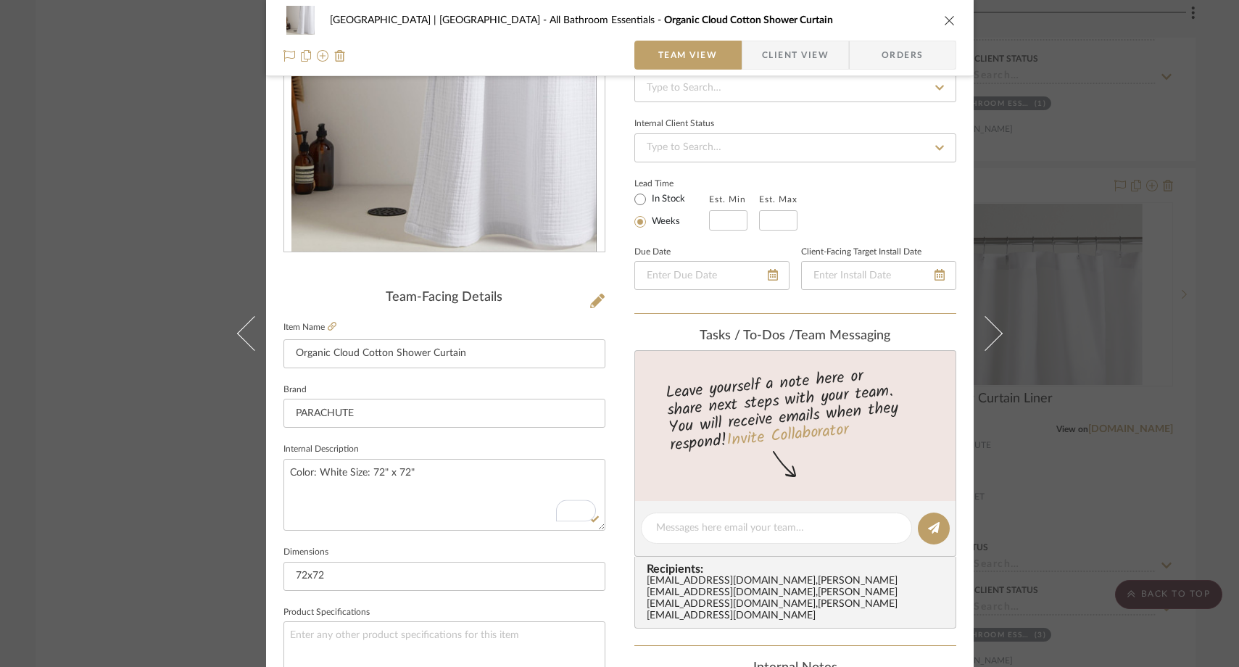
click at [160, 195] on div "Meadow Mountain | Vail Valley All Bathroom Essentials Organic Cloud Cotton Show…" at bounding box center [619, 333] width 1239 height 667
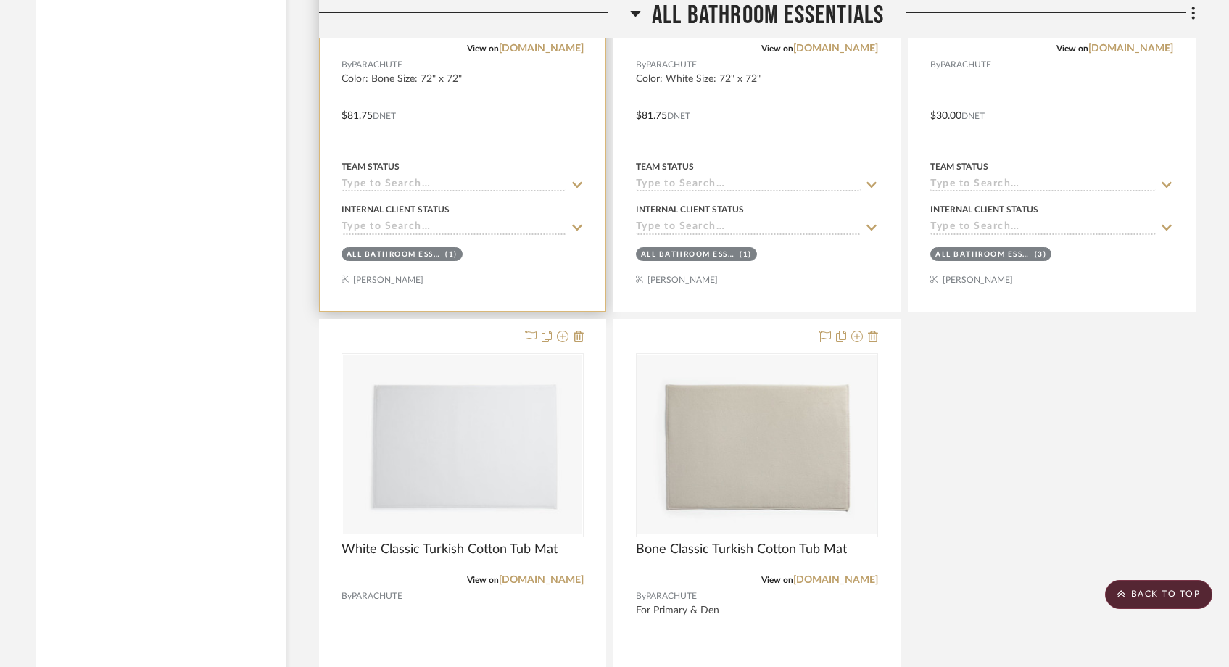
scroll to position [5983, 0]
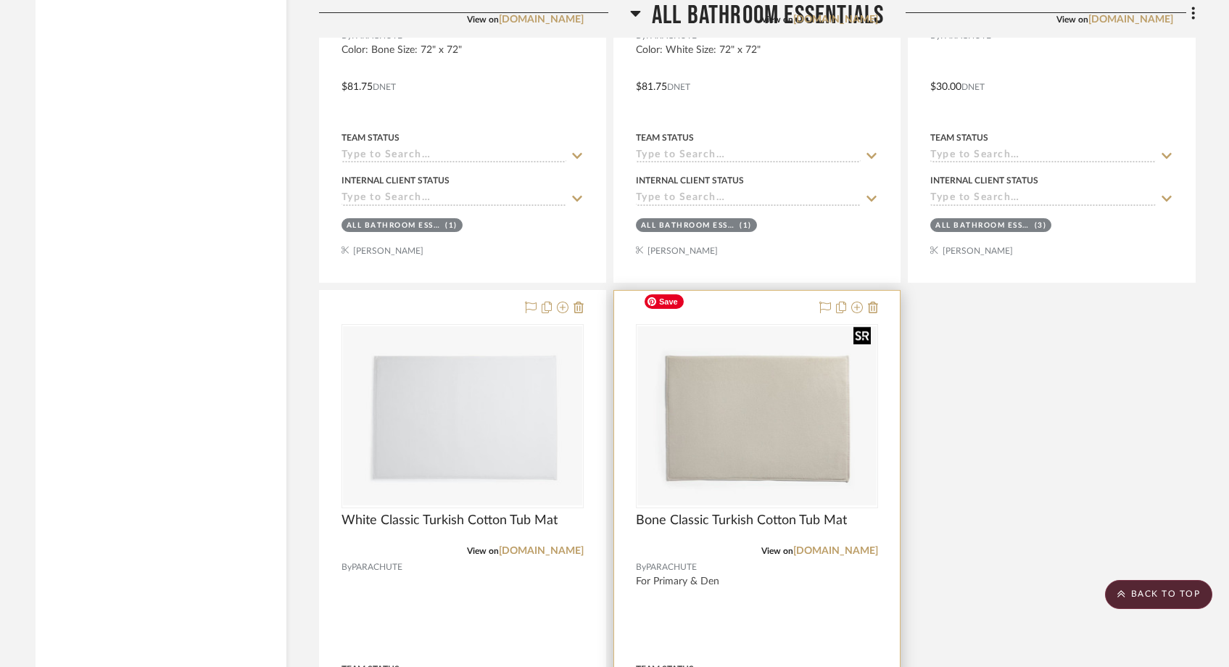
click at [751, 458] on img "0" at bounding box center [757, 415] width 239 height 179
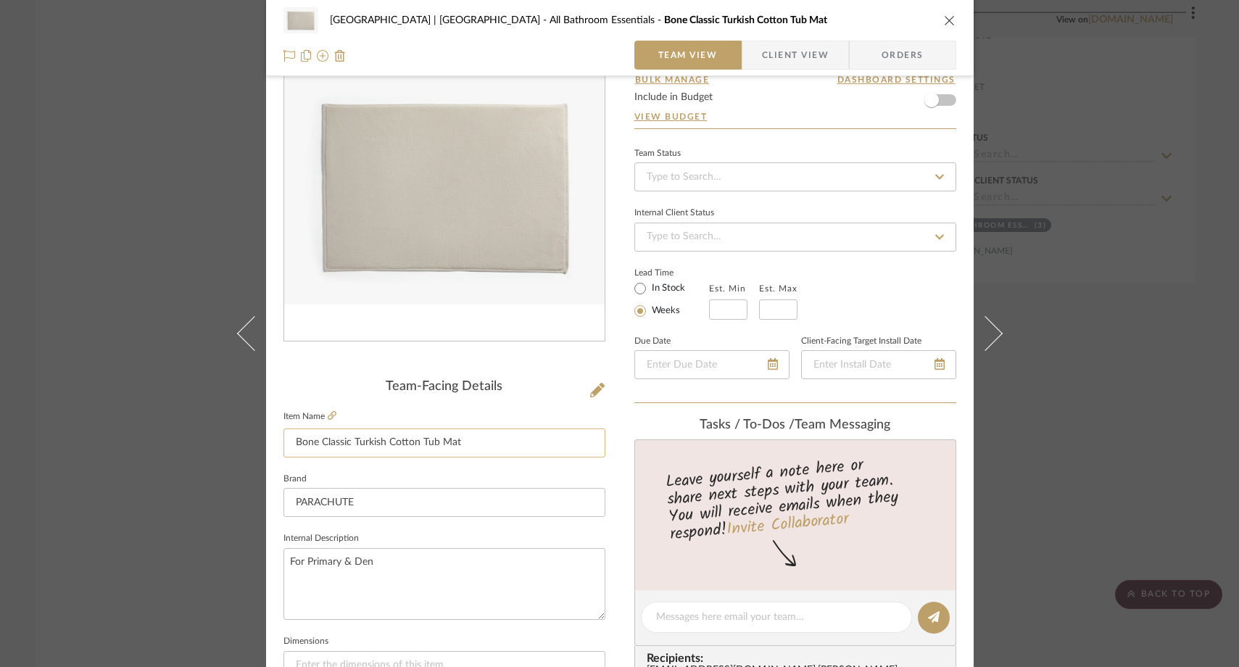
scroll to position [112, 0]
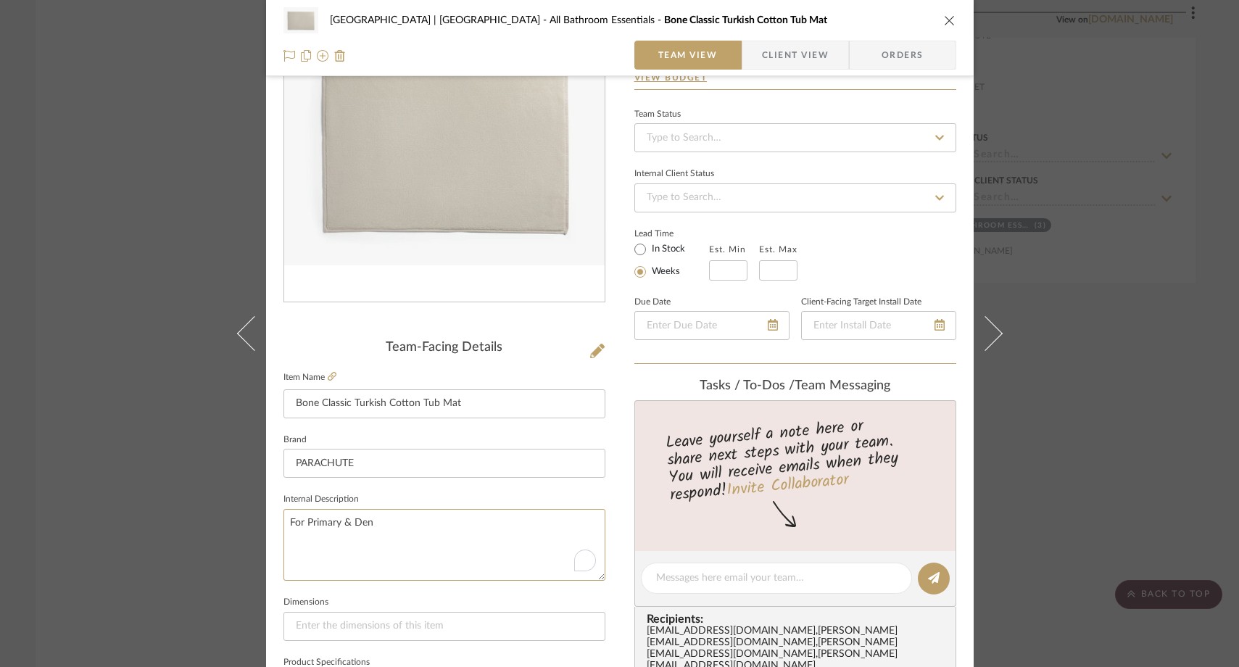
drag, startPoint x: 416, startPoint y: 531, endPoint x: 330, endPoint y: 505, distance: 89.5
click at [330, 505] on fieldset "Internal Description For Primary & Den" at bounding box center [445, 535] width 322 height 91
click at [284, 579] on textarea "To enrich screen reader interactions, please activate Accessibility in Grammarl…" at bounding box center [445, 545] width 322 height 72
click at [125, 257] on div "Meadow Mountain | Vail Valley All Bathroom Essentials Bone Classic Turkish Cott…" at bounding box center [619, 333] width 1239 height 667
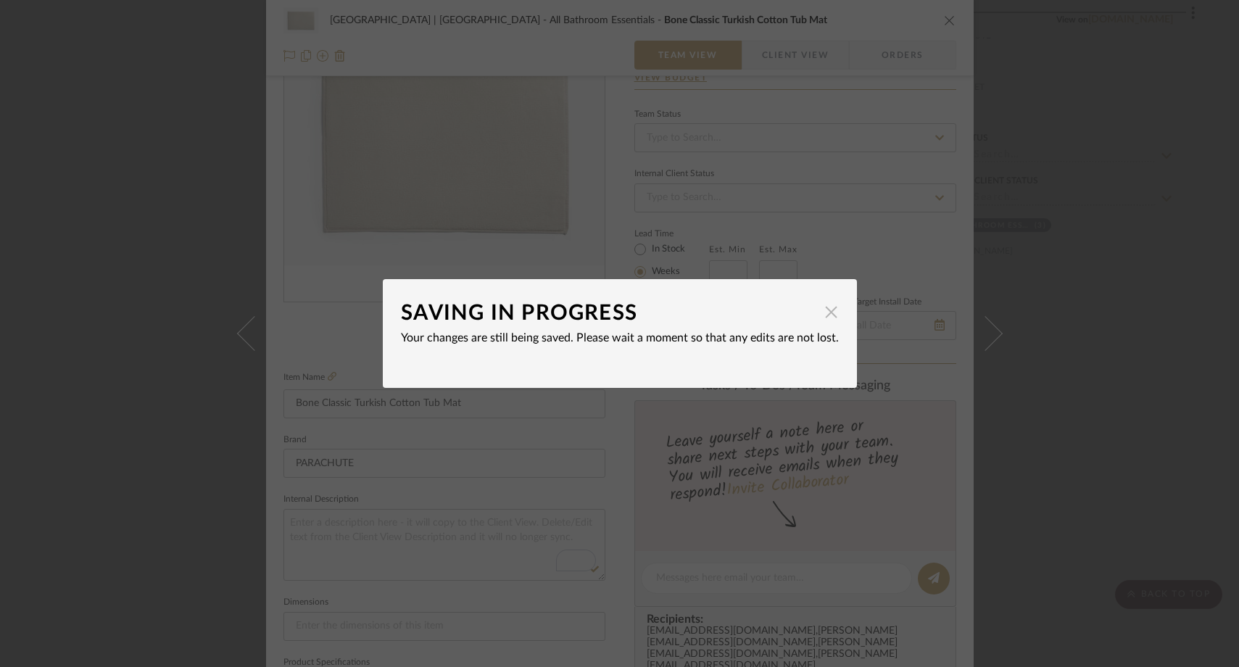
click at [825, 316] on span "button" at bounding box center [831, 311] width 29 height 29
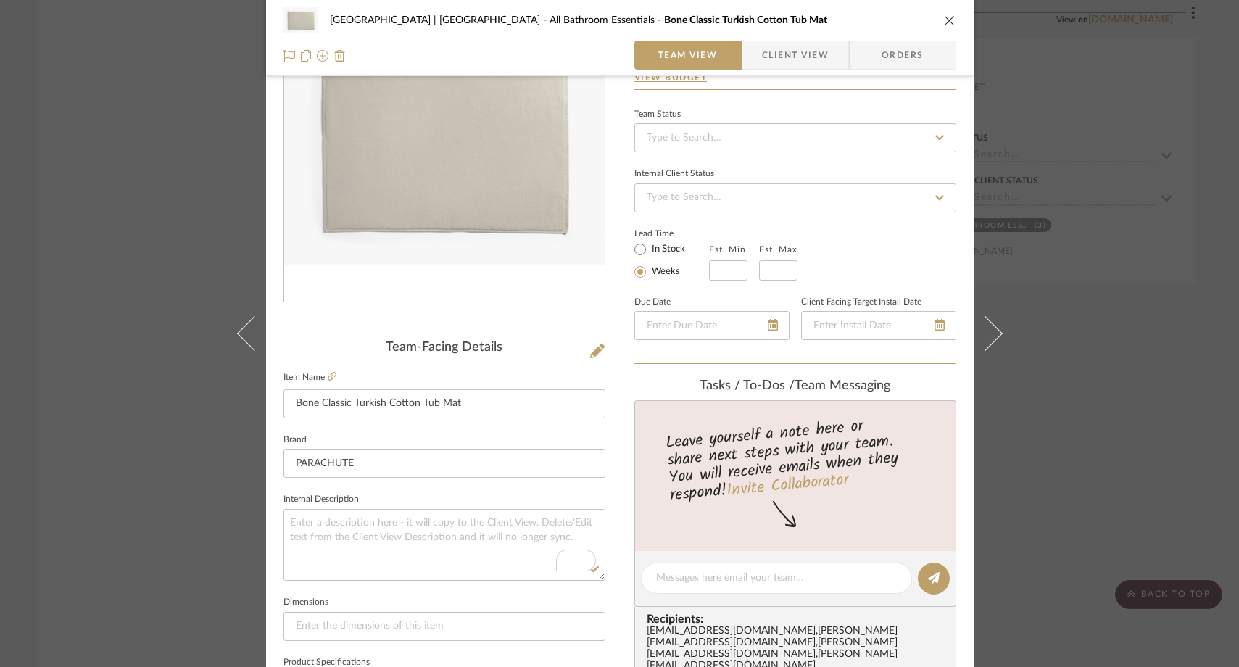
click at [168, 255] on div "Meadow Mountain | Vail Valley All Bathroom Essentials Bone Classic Turkish Cott…" at bounding box center [619, 333] width 1239 height 667
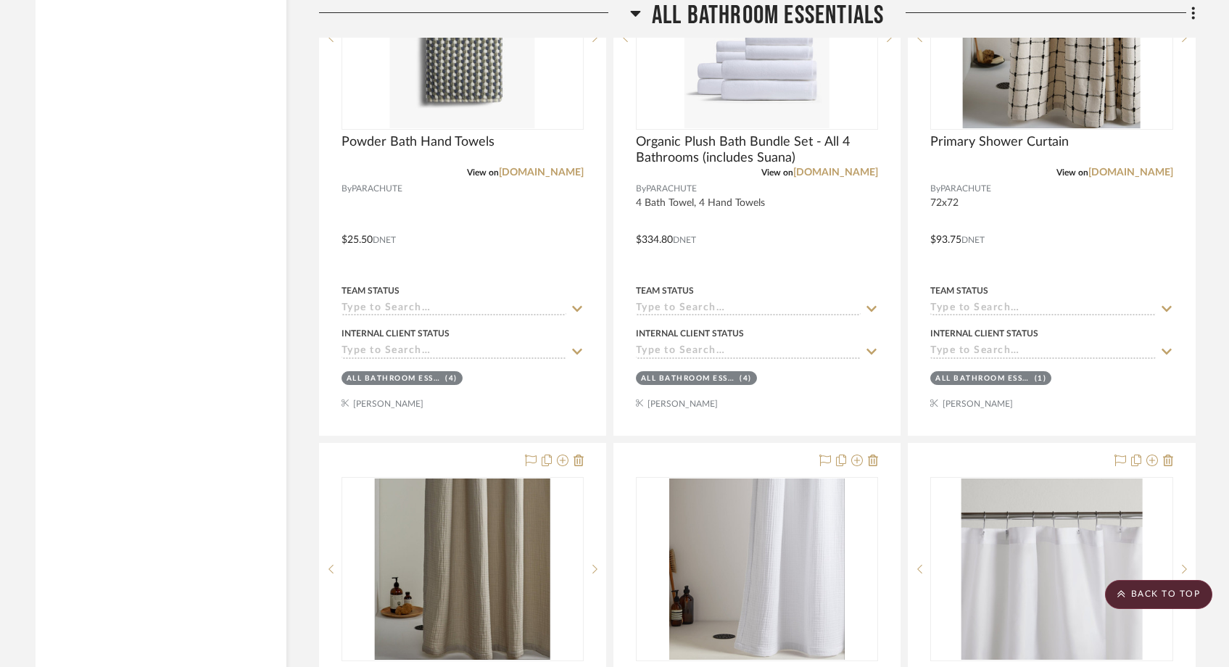
scroll to position [5251, 0]
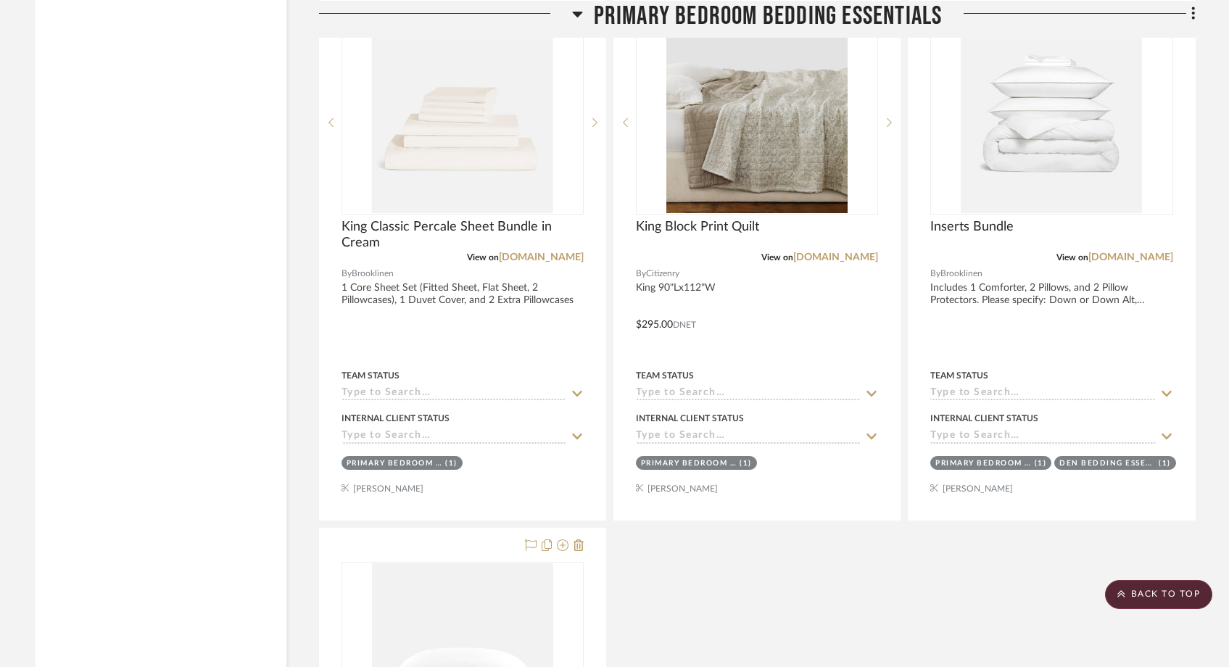
scroll to position [14661, 0]
